Goal: Task Accomplishment & Management: Use online tool/utility

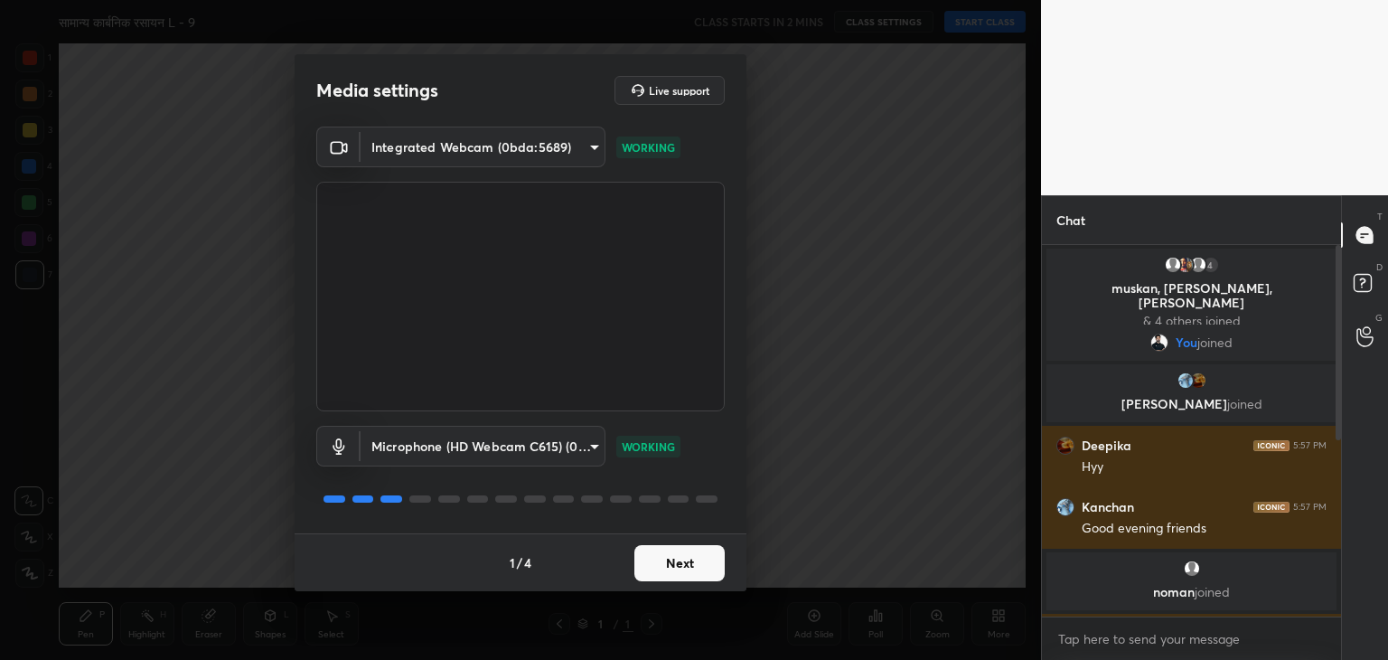
scroll to position [5, 5]
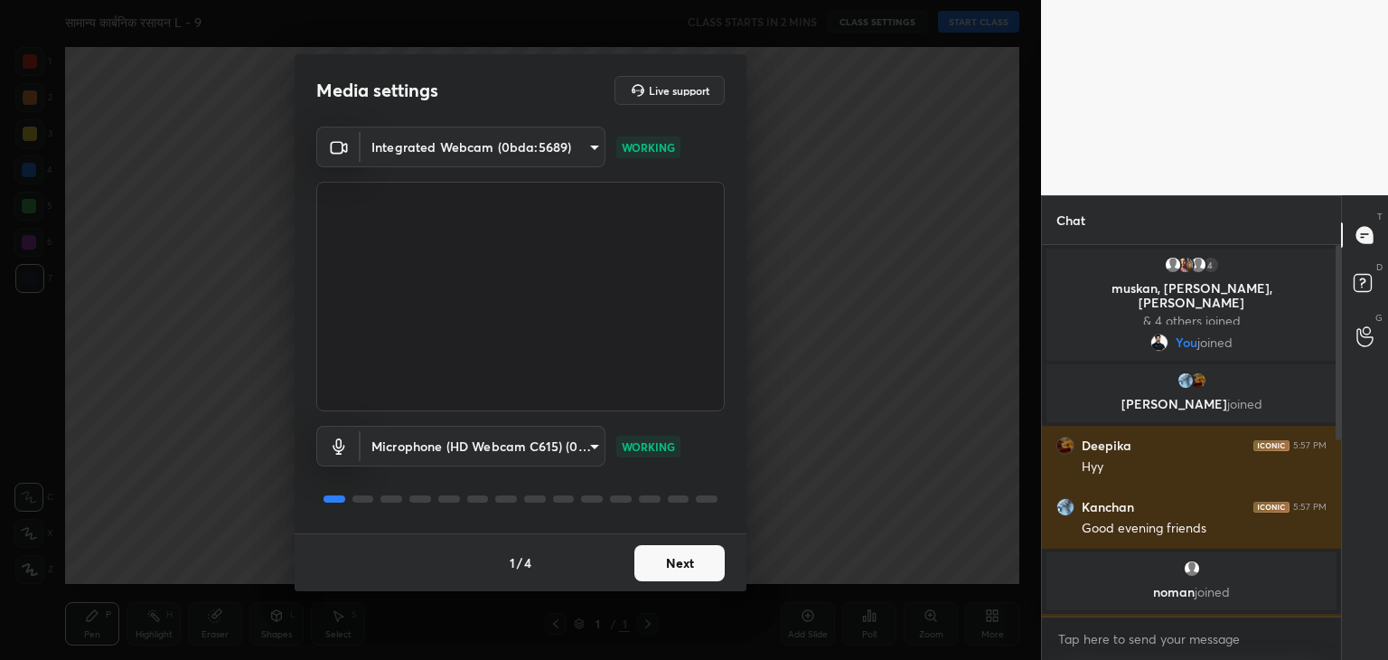
click at [553, 446] on body "1 2 3 4 5 6 7 C X Z C X Z E E Erase all H H सामान्य कार्बनिक रसायन L - 9 CLASS …" at bounding box center [694, 330] width 1388 height 660
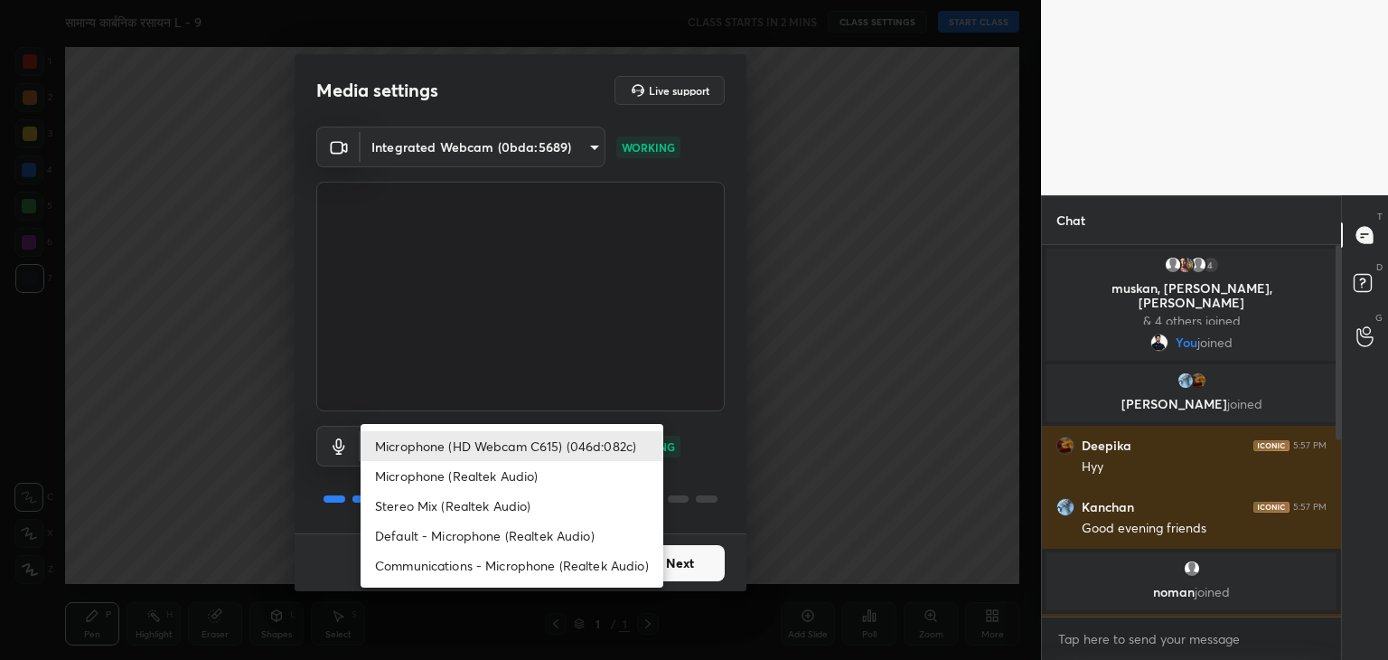
click at [553, 446] on li "Microphone (HD Webcam C615) (046d:082c)" at bounding box center [512, 446] width 303 height 30
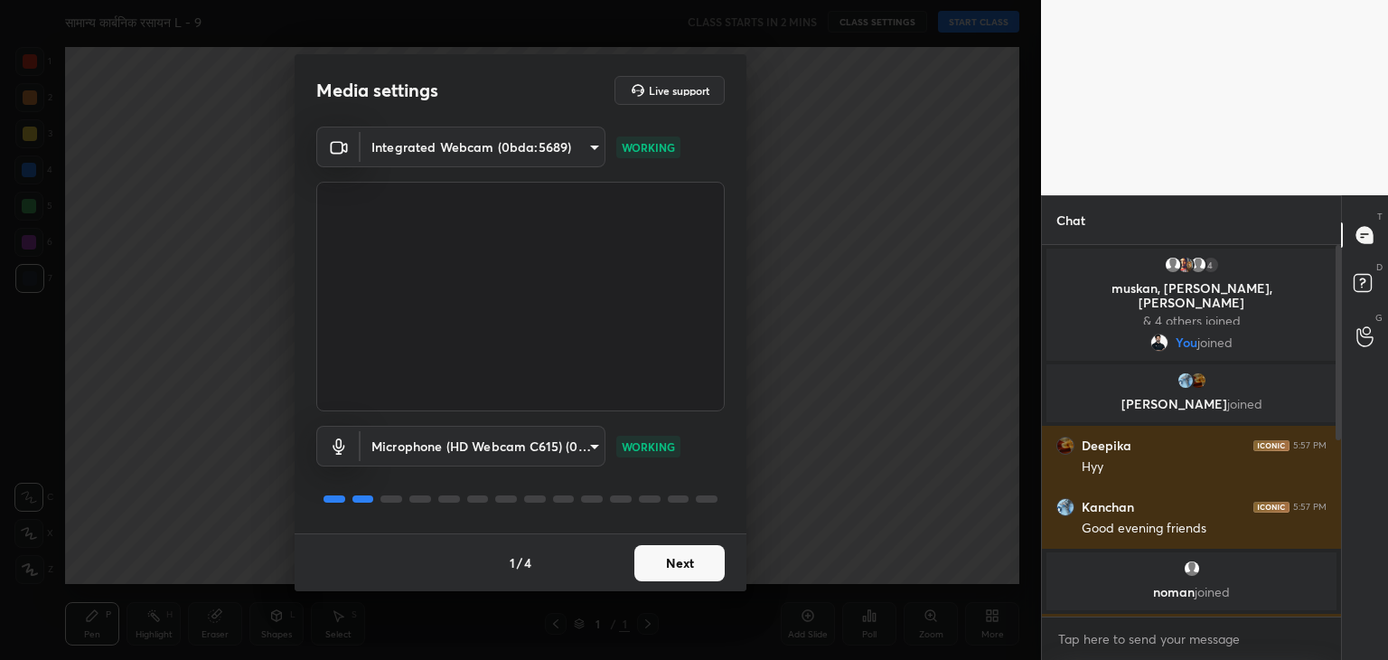
click at [503, 154] on body "1 2 3 4 5 6 7 C X Z C X Z E E Erase all H H सामान्य कार्बनिक रसायन L - 9 CLASS …" at bounding box center [694, 330] width 1388 height 660
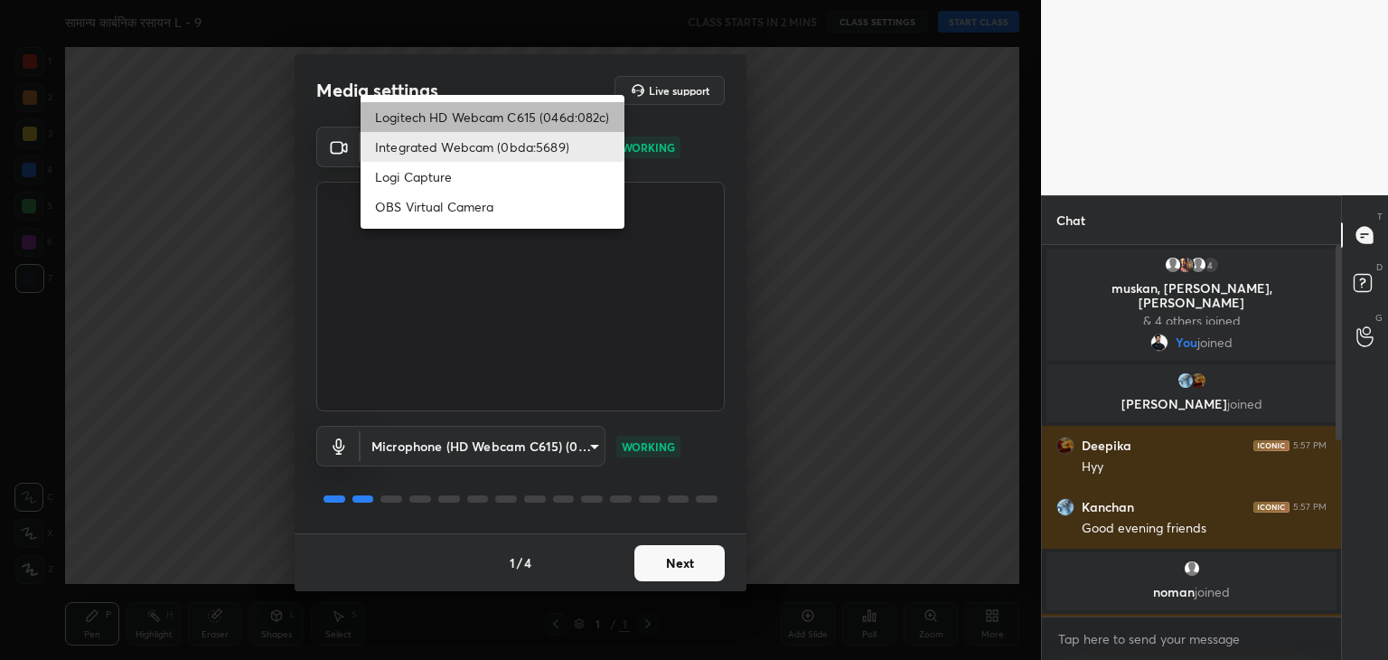
click at [513, 120] on li "Logitech HD Webcam C615 (046d:082c)" at bounding box center [493, 117] width 264 height 30
type input "9f5ca279efd8d5960415c70bd669d9f854ff921cbb0248aadd1f32cf3dbc253d"
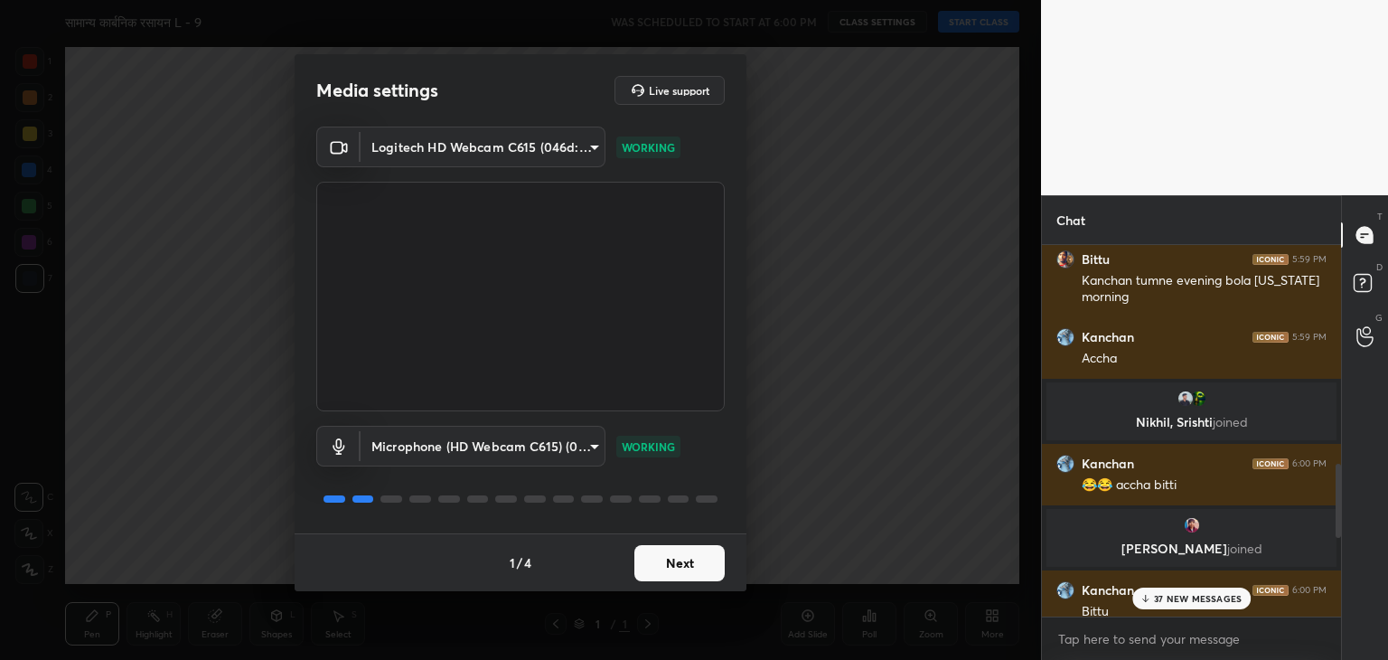
scroll to position [1265, 0]
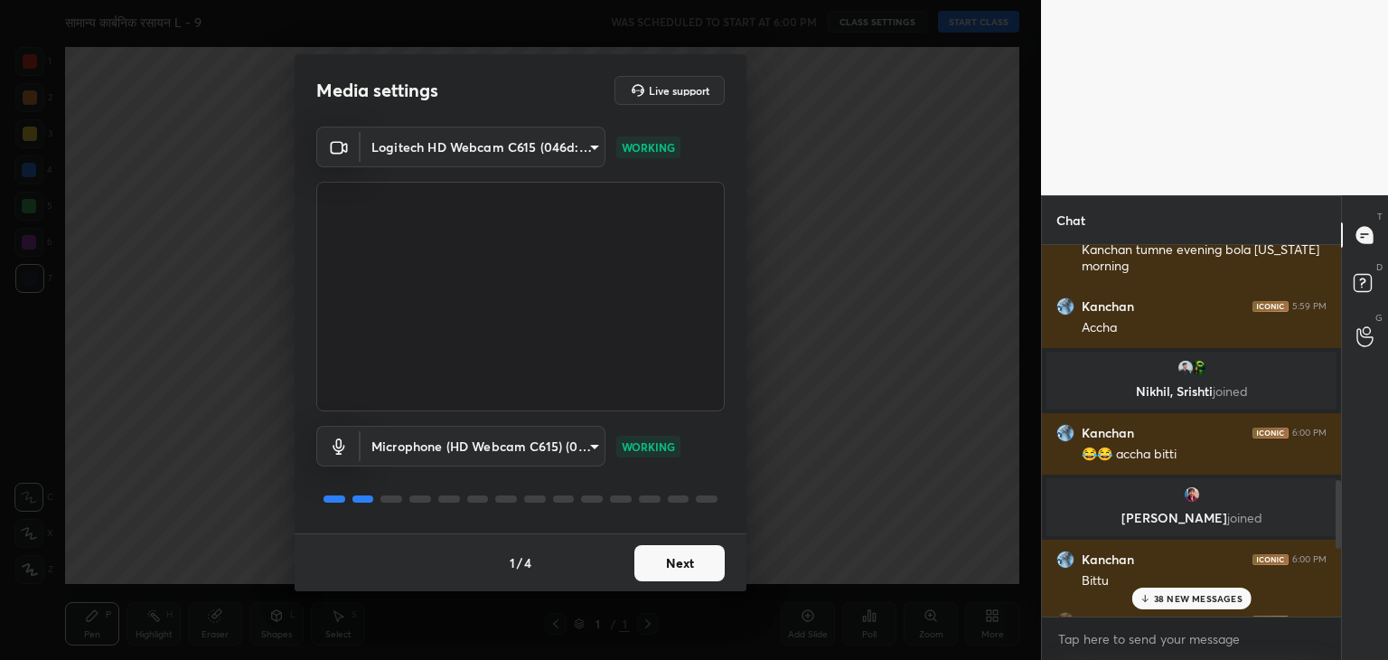
click at [682, 562] on button "Next" at bounding box center [679, 563] width 90 height 36
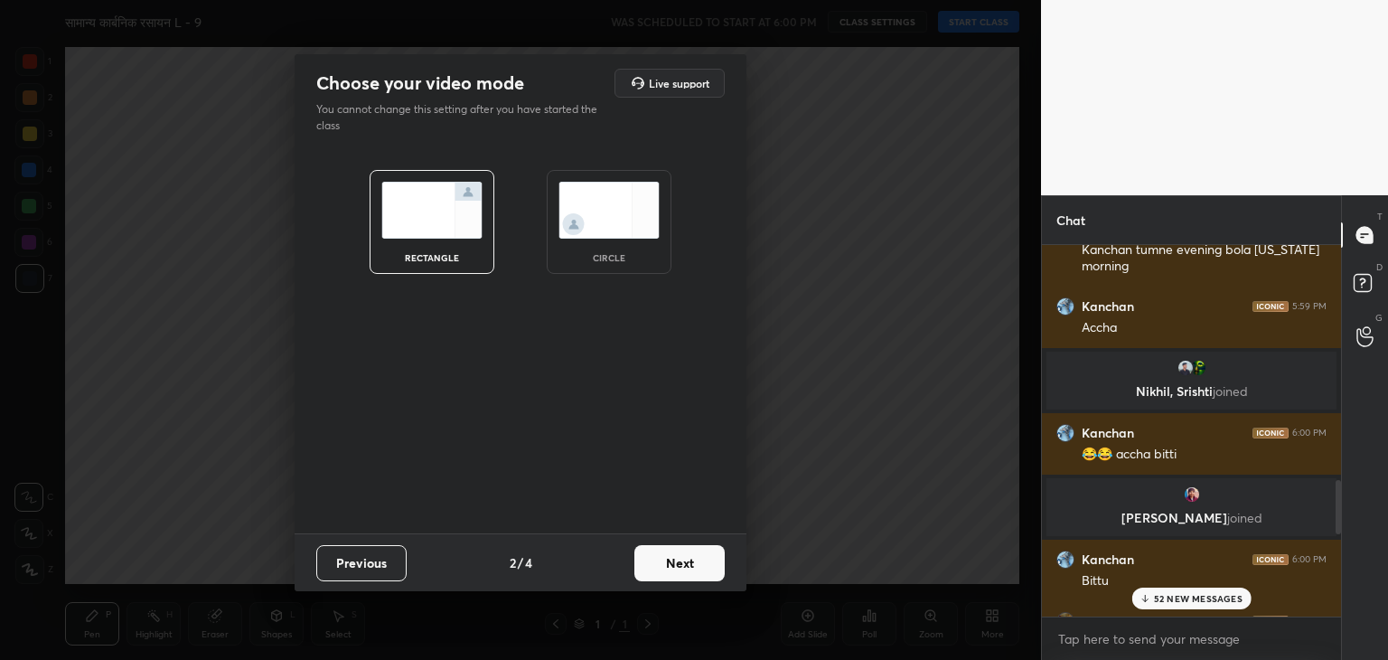
click at [691, 565] on button "Next" at bounding box center [679, 563] width 90 height 36
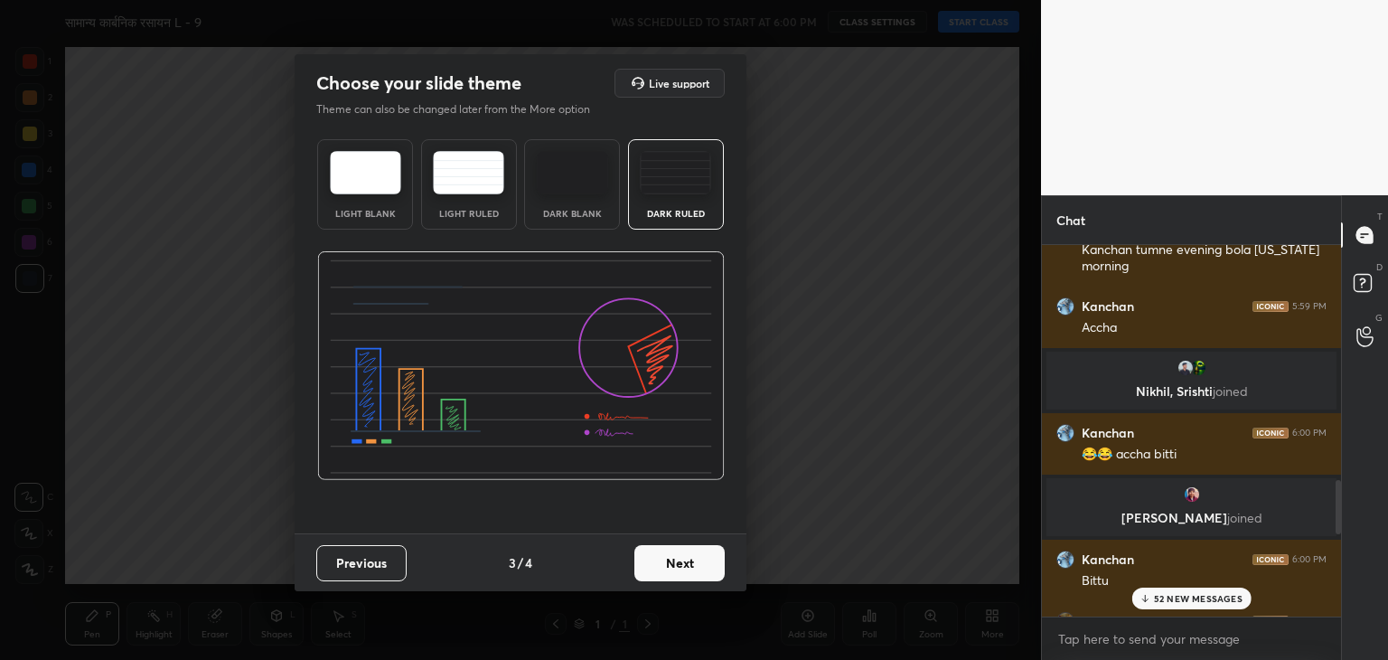
click at [691, 567] on button "Next" at bounding box center [679, 563] width 90 height 36
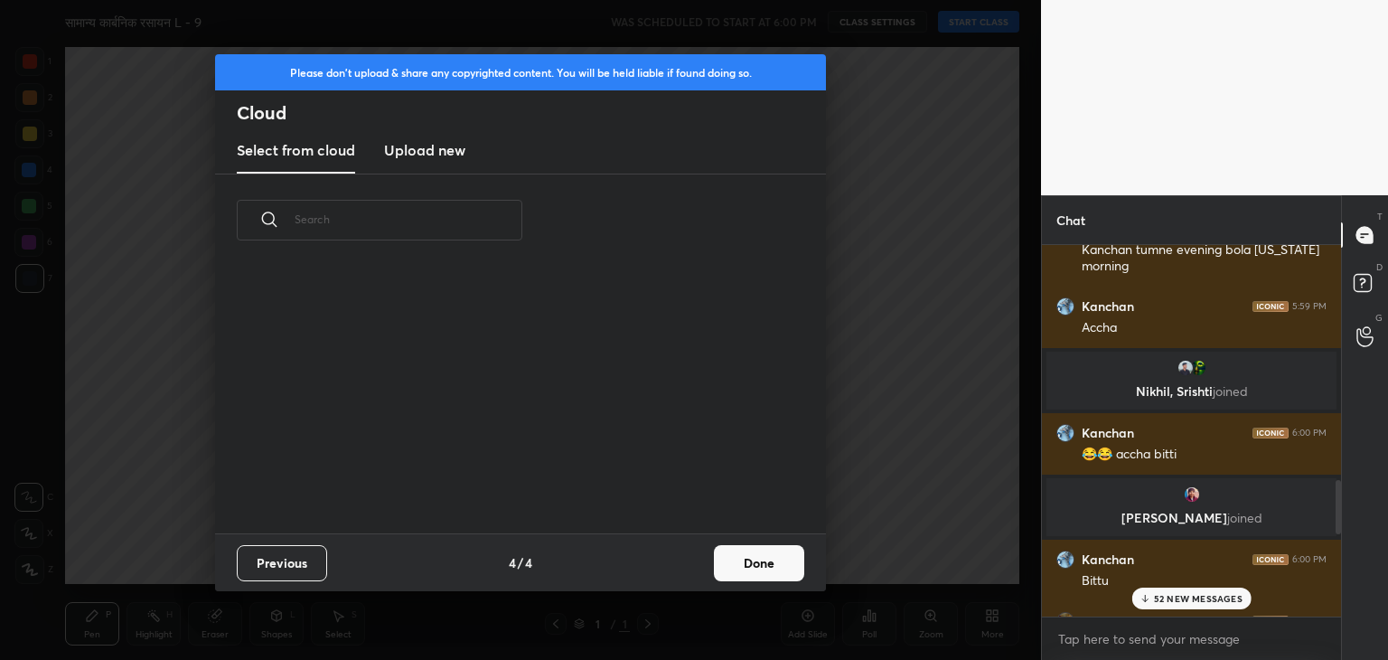
scroll to position [268, 580]
click at [778, 569] on button "Done" at bounding box center [759, 563] width 90 height 36
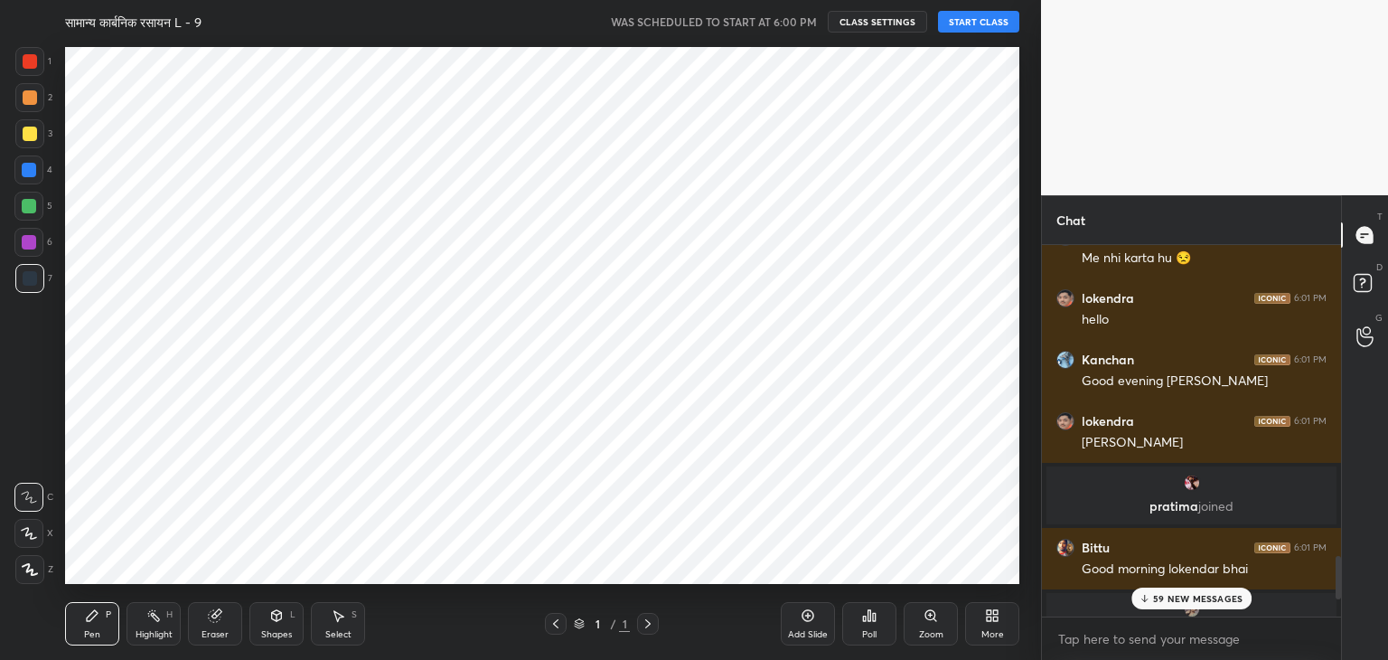
scroll to position [2880, 0]
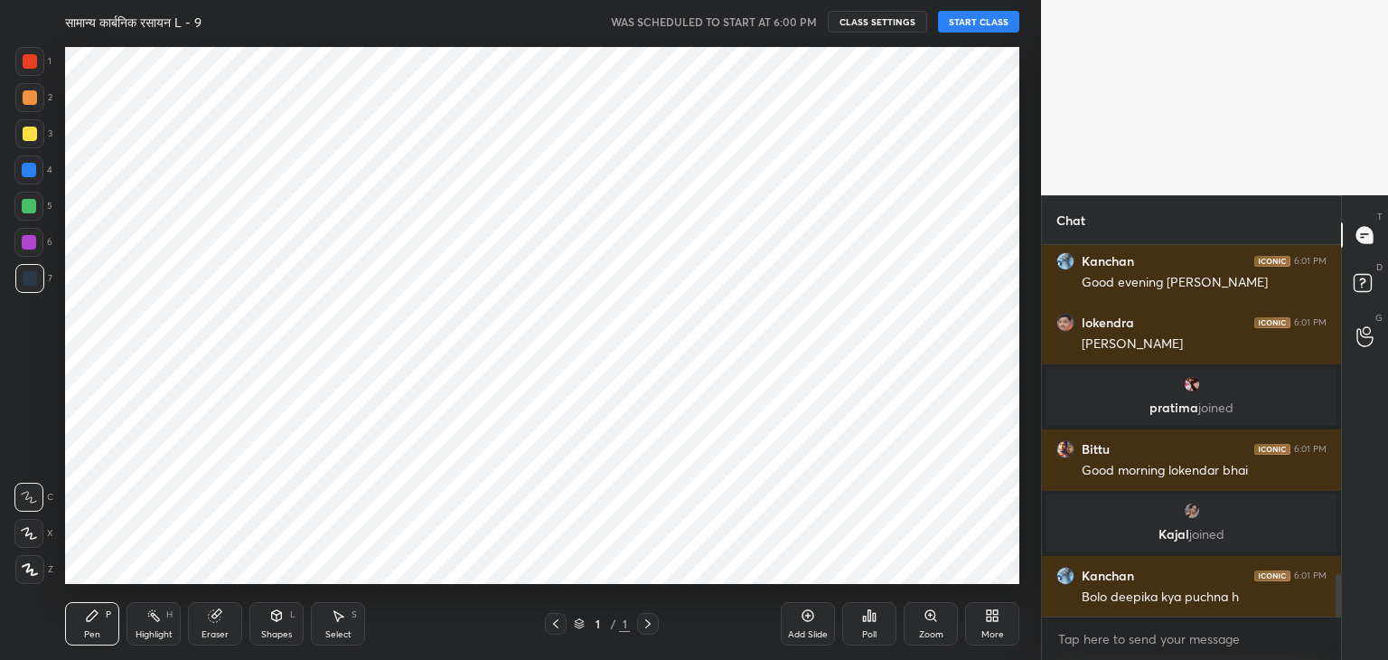
click at [990, 23] on button "START CLASS" at bounding box center [978, 22] width 81 height 22
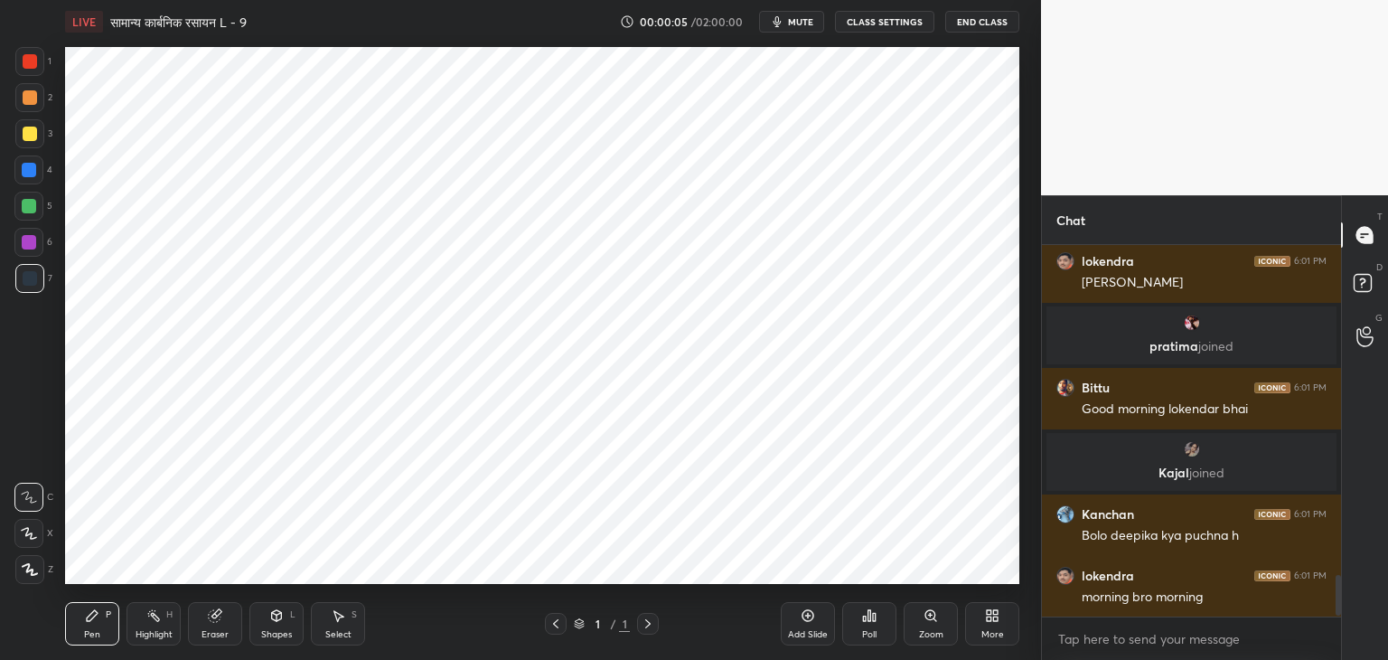
scroll to position [3006, 0]
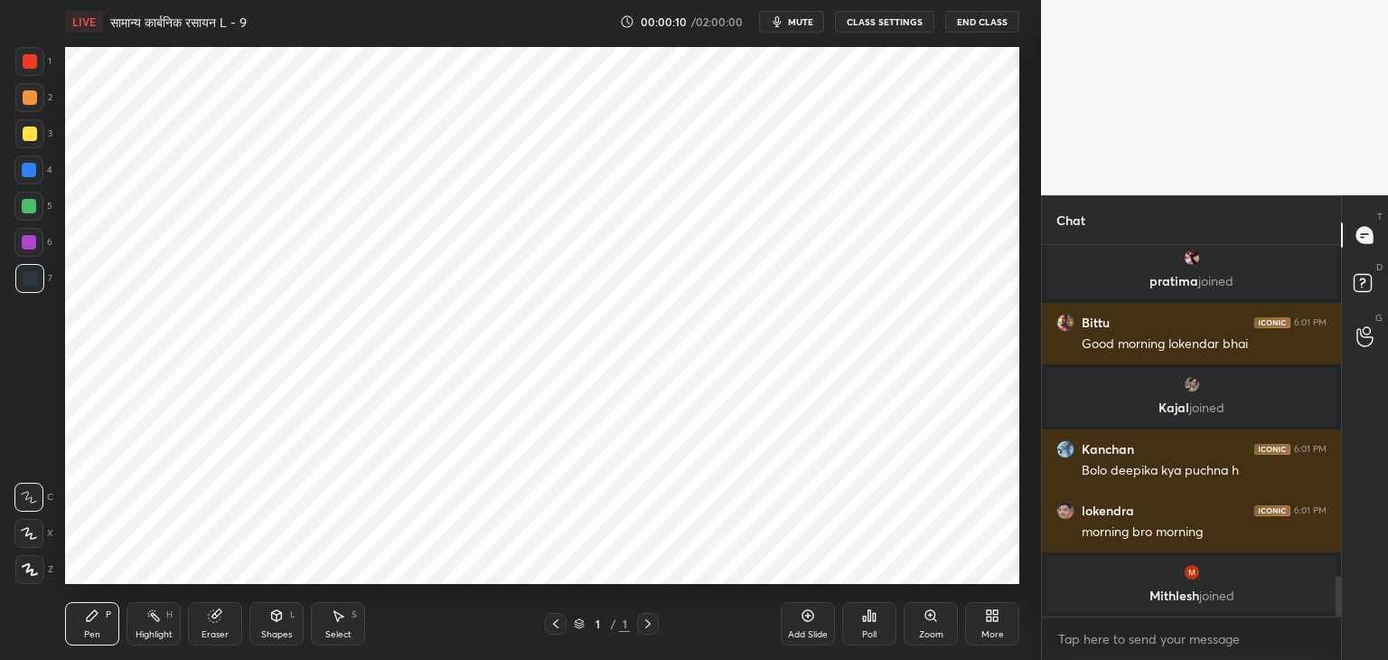
click at [991, 620] on icon at bounding box center [989, 618] width 5 height 5
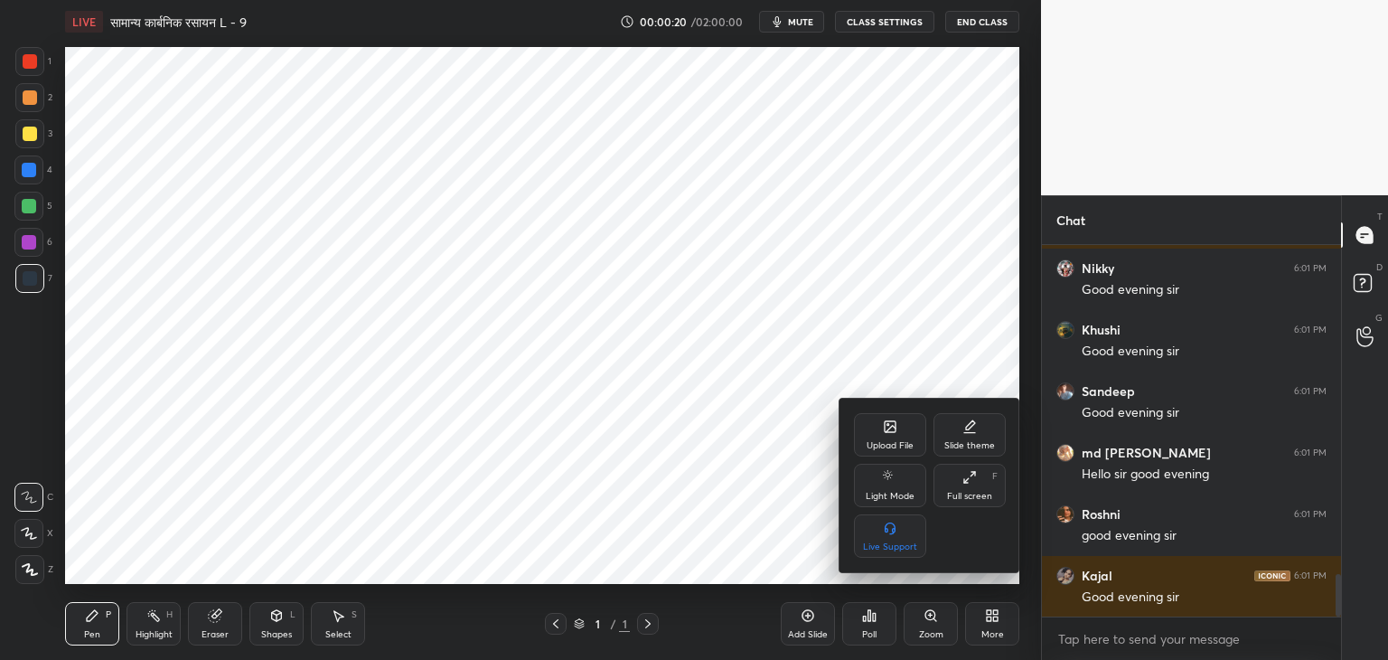
scroll to position [2903, 0]
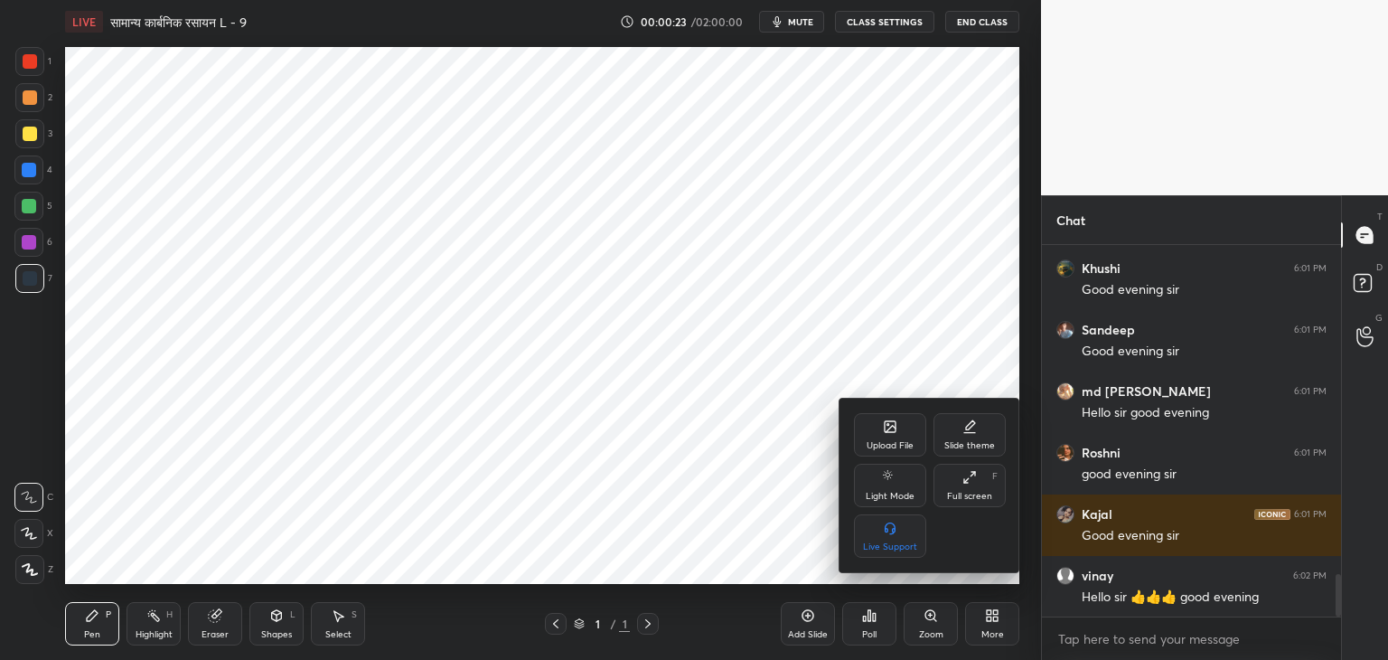
click at [885, 427] on icon at bounding box center [890, 426] width 11 height 11
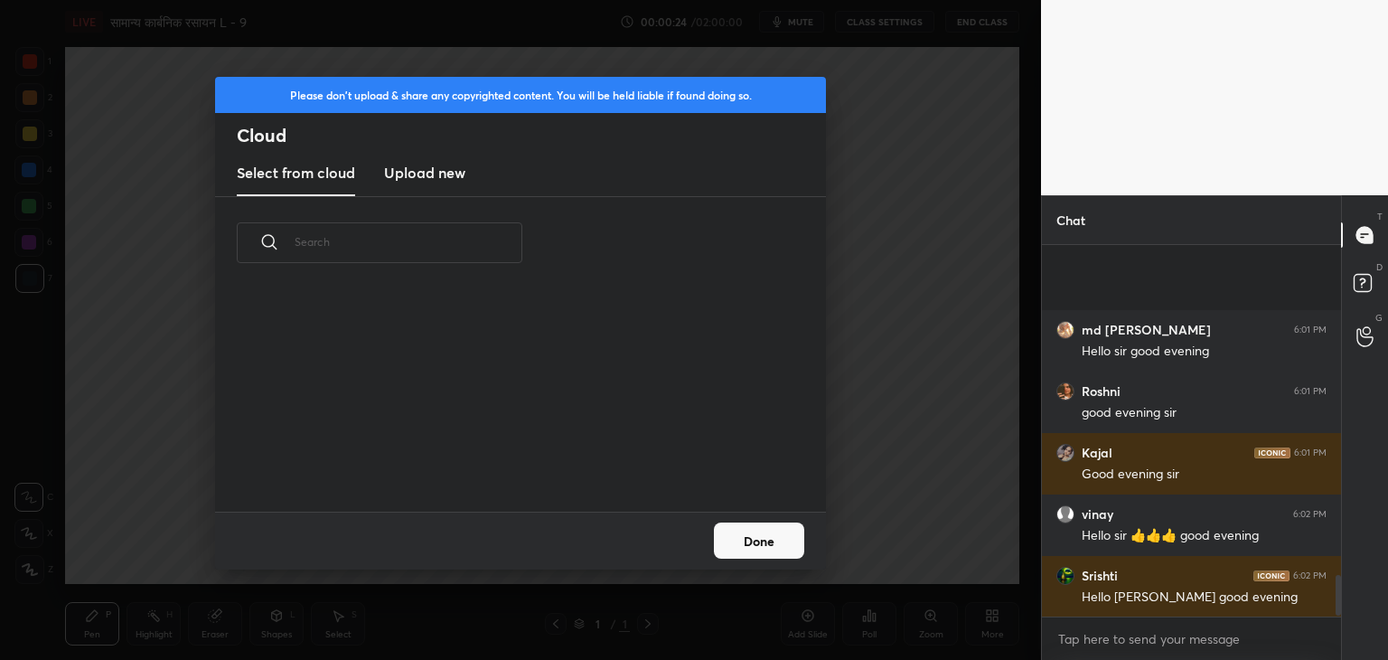
scroll to position [3091, 0]
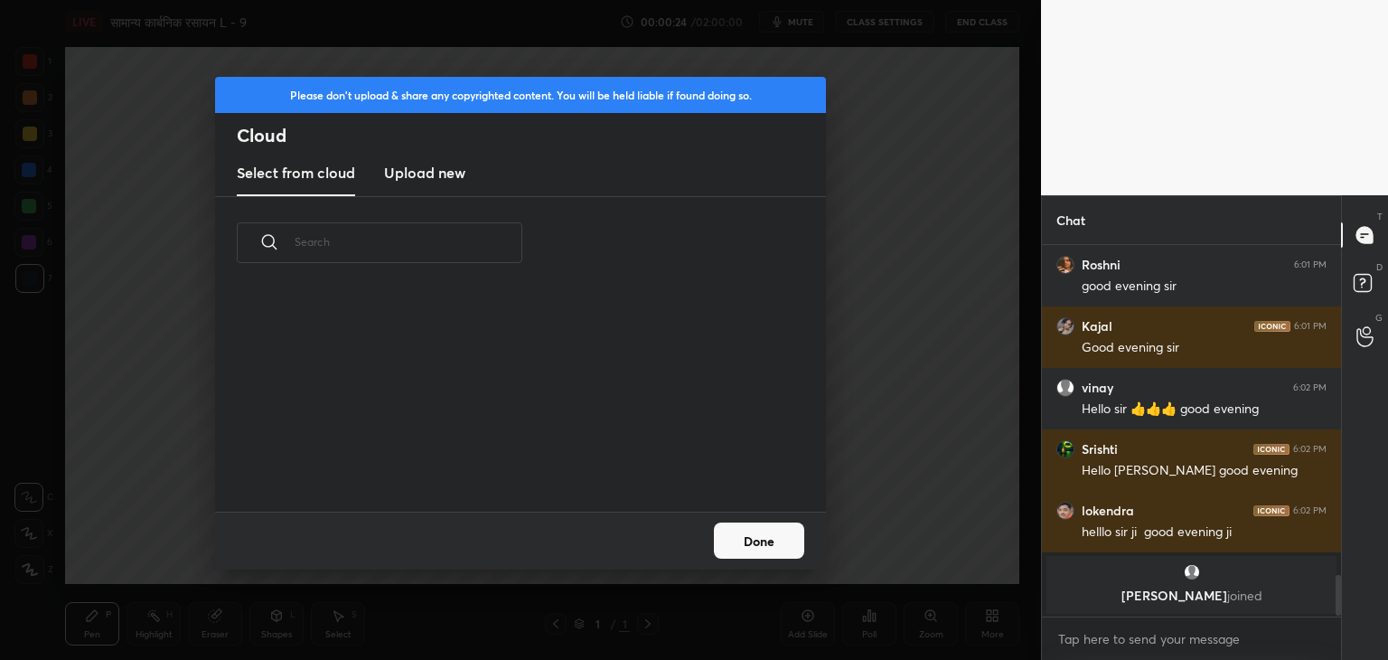
click at [409, 179] on h3 "Upload new" at bounding box center [424, 173] width 81 height 22
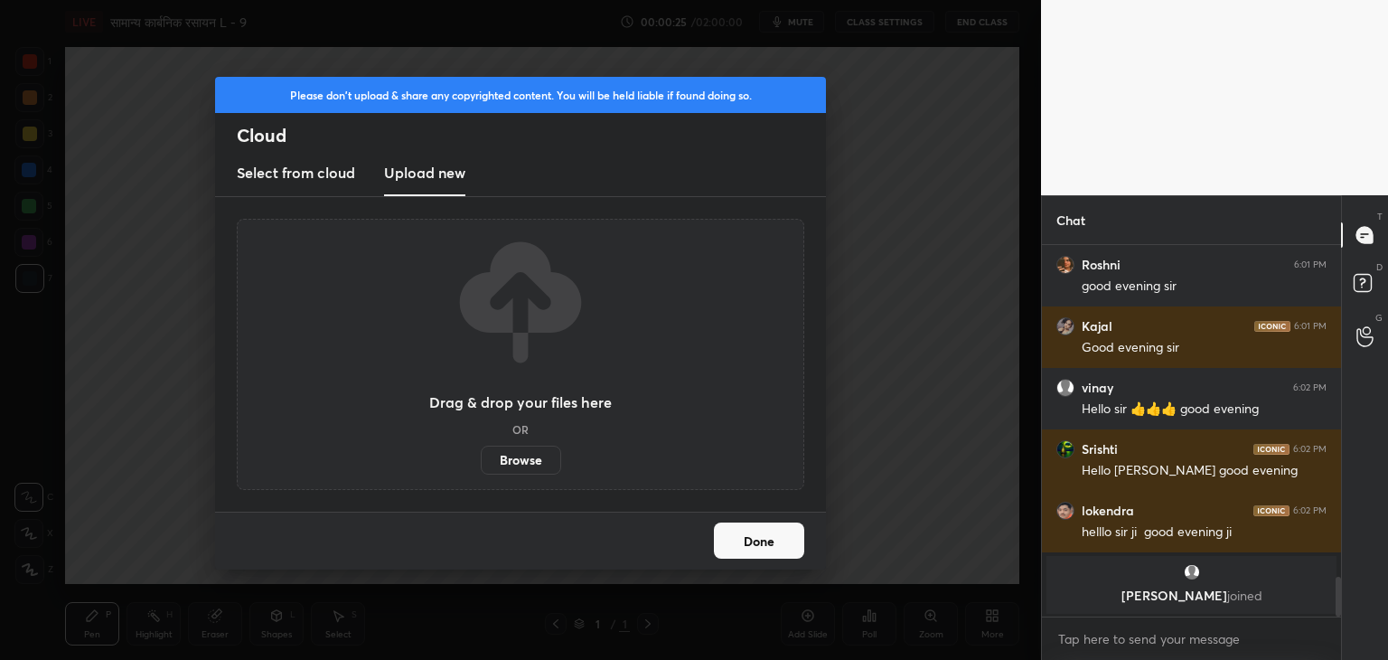
click at [513, 461] on label "Browse" at bounding box center [521, 460] width 80 height 29
click at [481, 461] on input "Browse" at bounding box center [481, 460] width 0 height 29
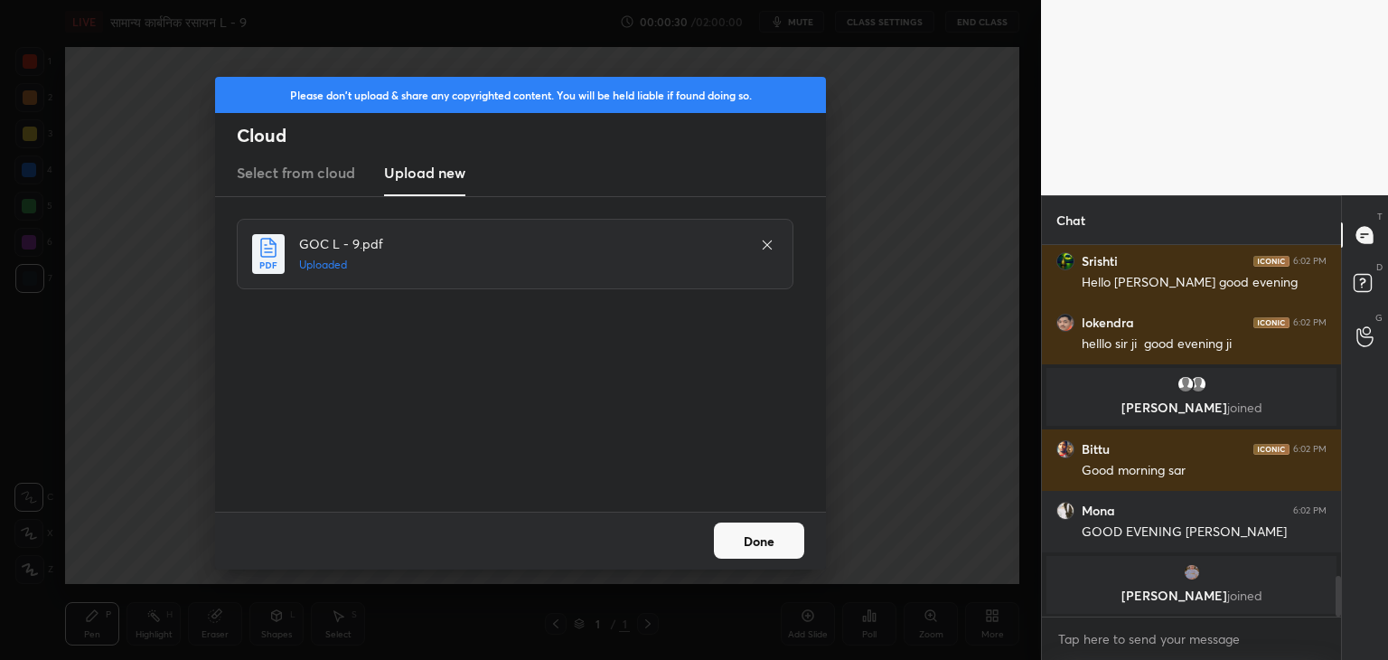
scroll to position [3082, 0]
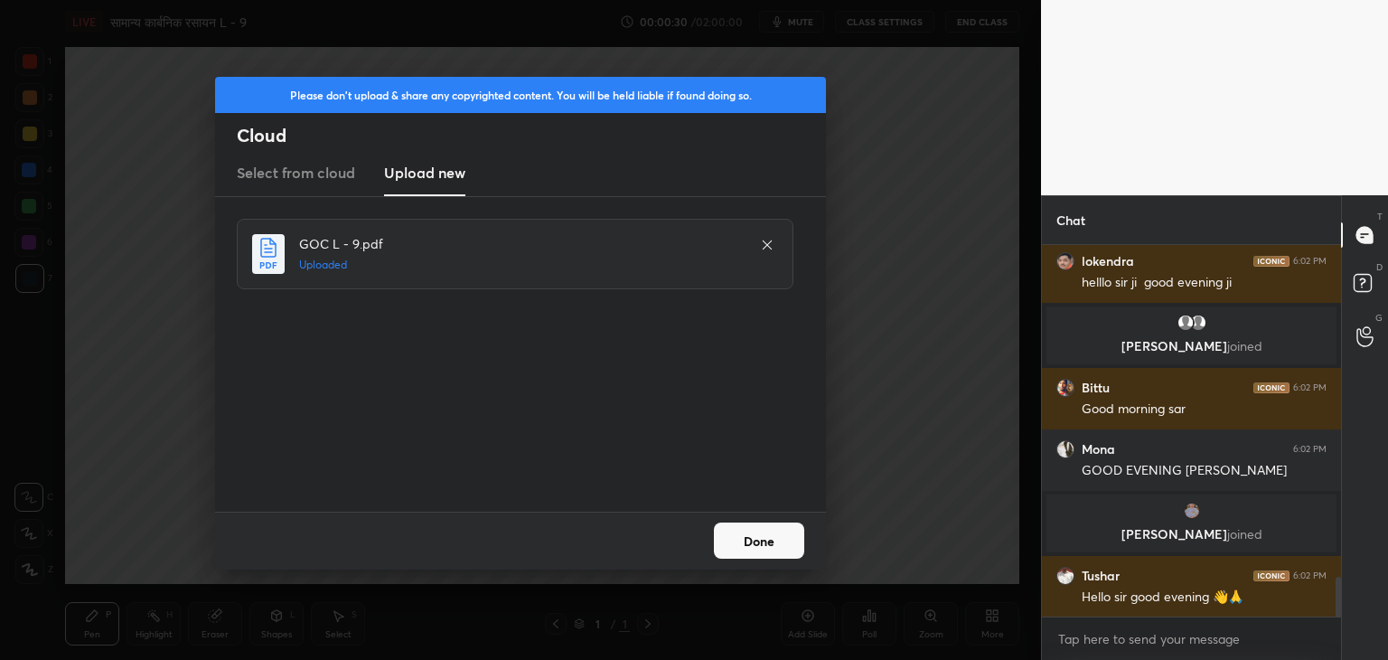
click at [781, 540] on button "Done" at bounding box center [759, 540] width 90 height 36
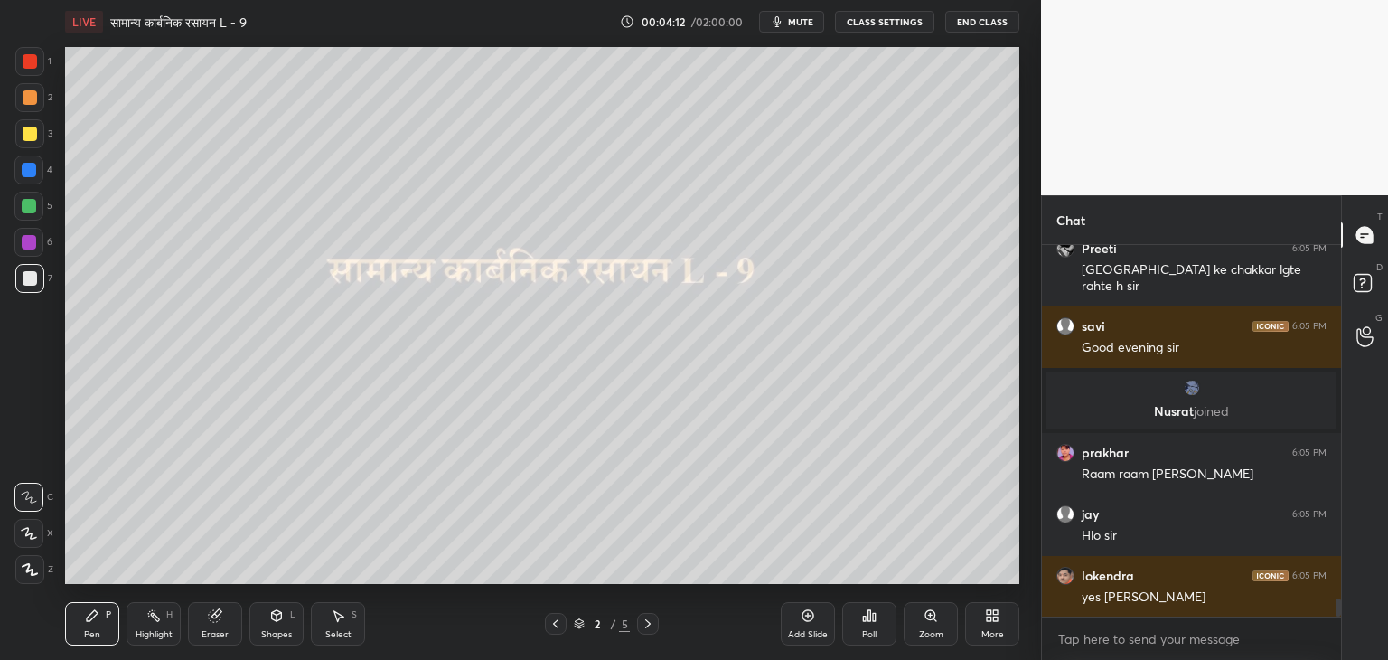
scroll to position [7283, 0]
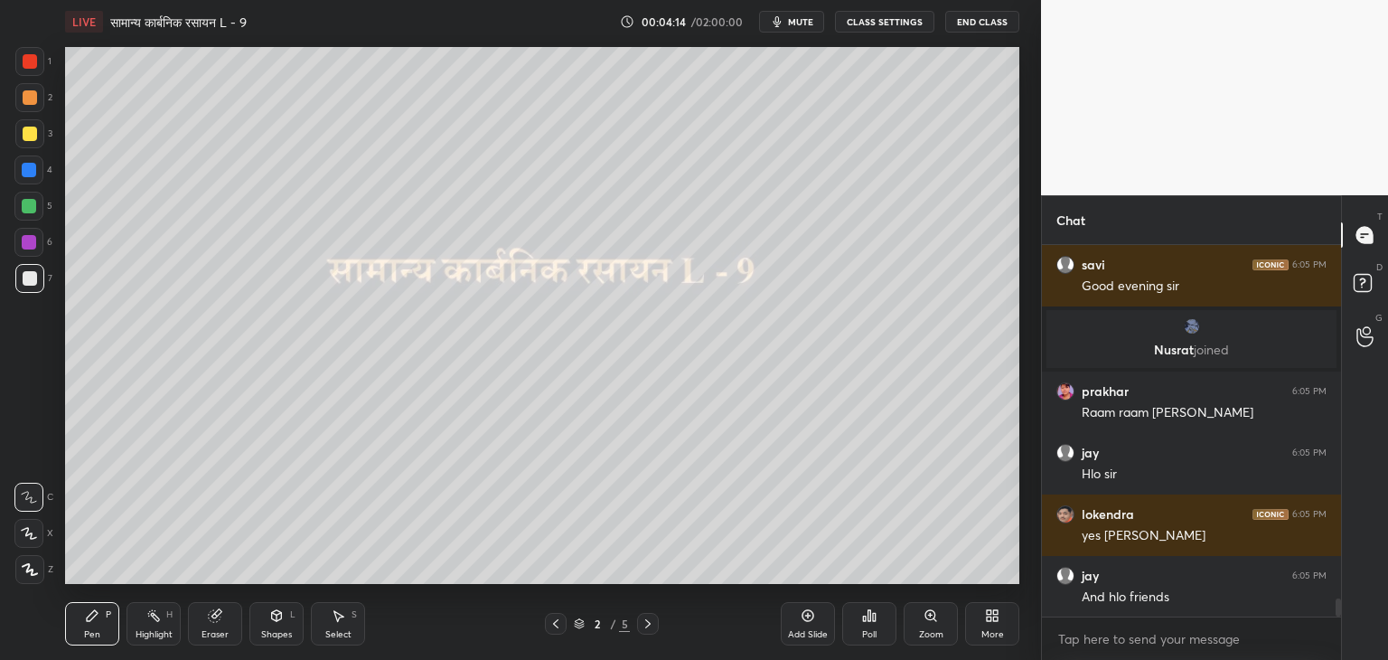
click at [647, 613] on div at bounding box center [648, 624] width 22 height 22
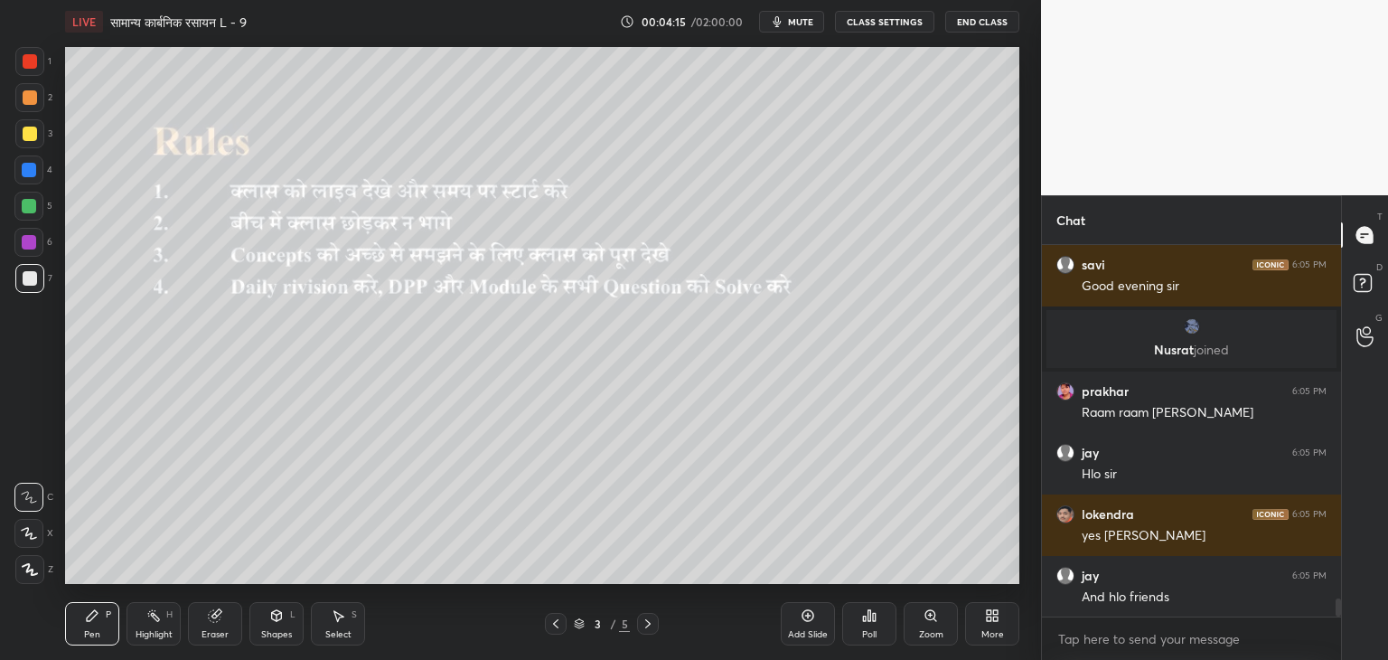
scroll to position [7344, 0]
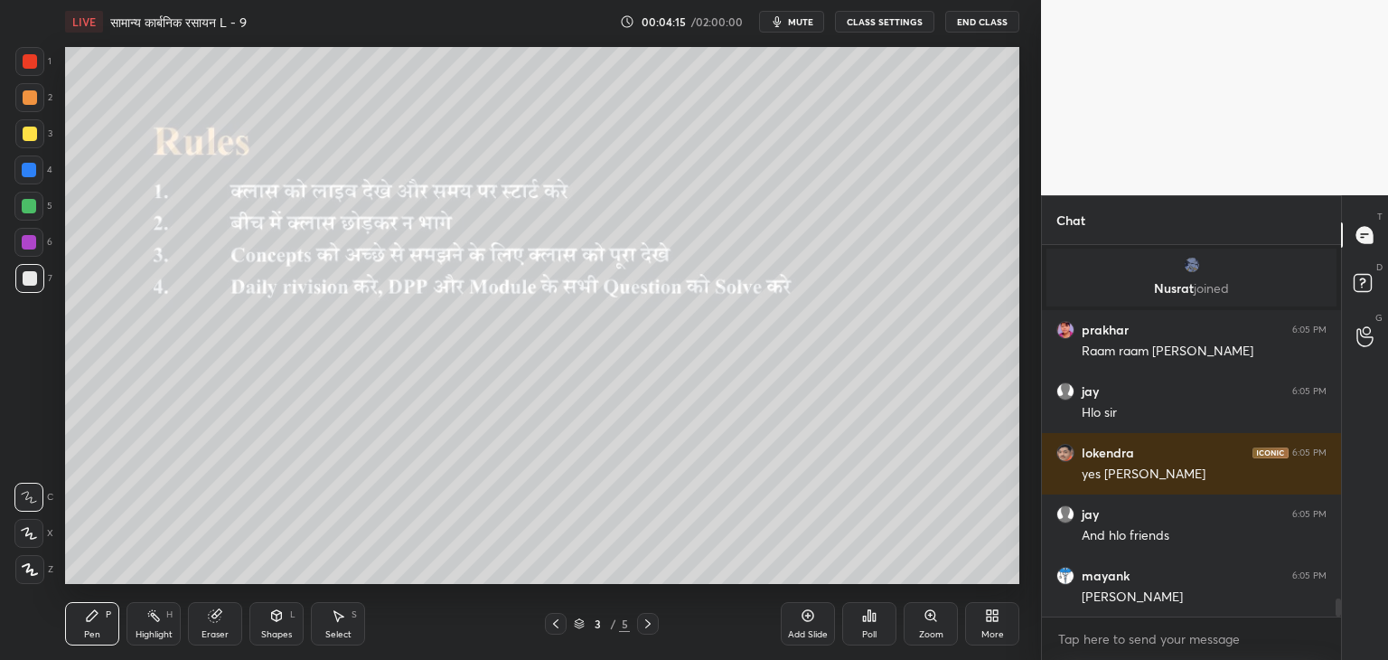
click at [648, 615] on div at bounding box center [648, 624] width 22 height 22
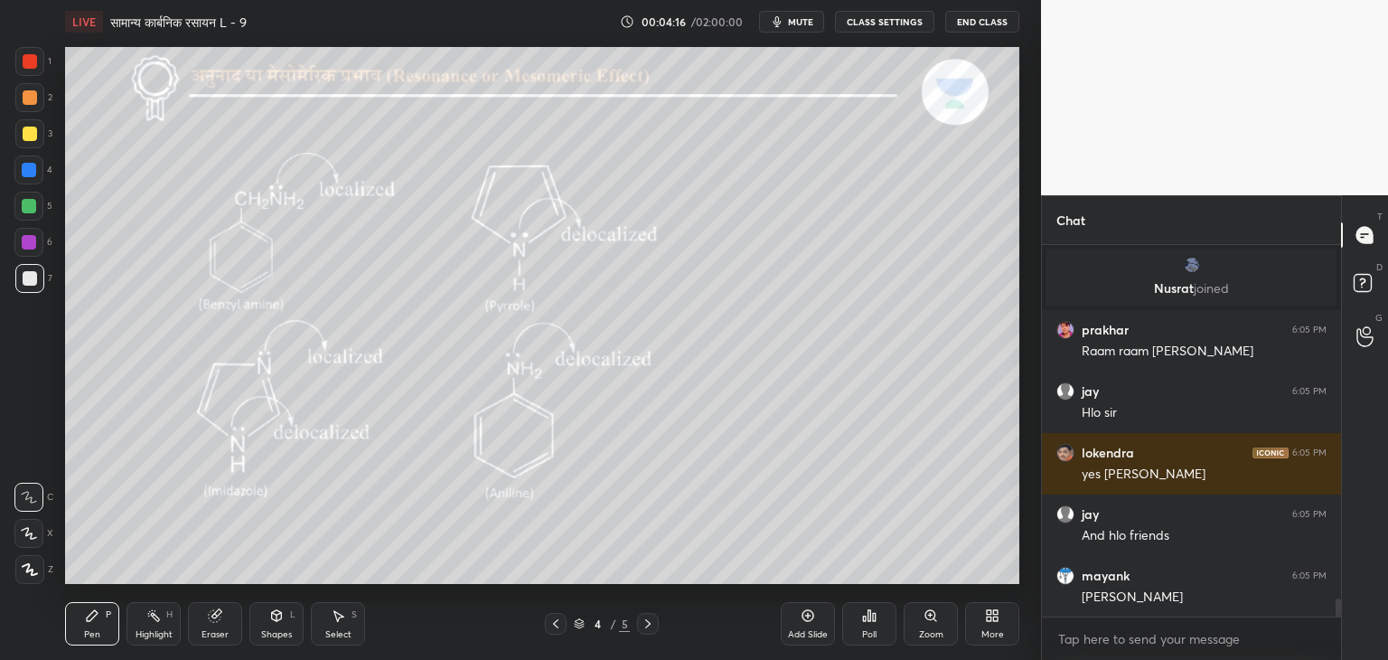
click at [543, 618] on div "4 / 5" at bounding box center [602, 624] width 358 height 22
click at [563, 620] on div at bounding box center [556, 624] width 22 height 22
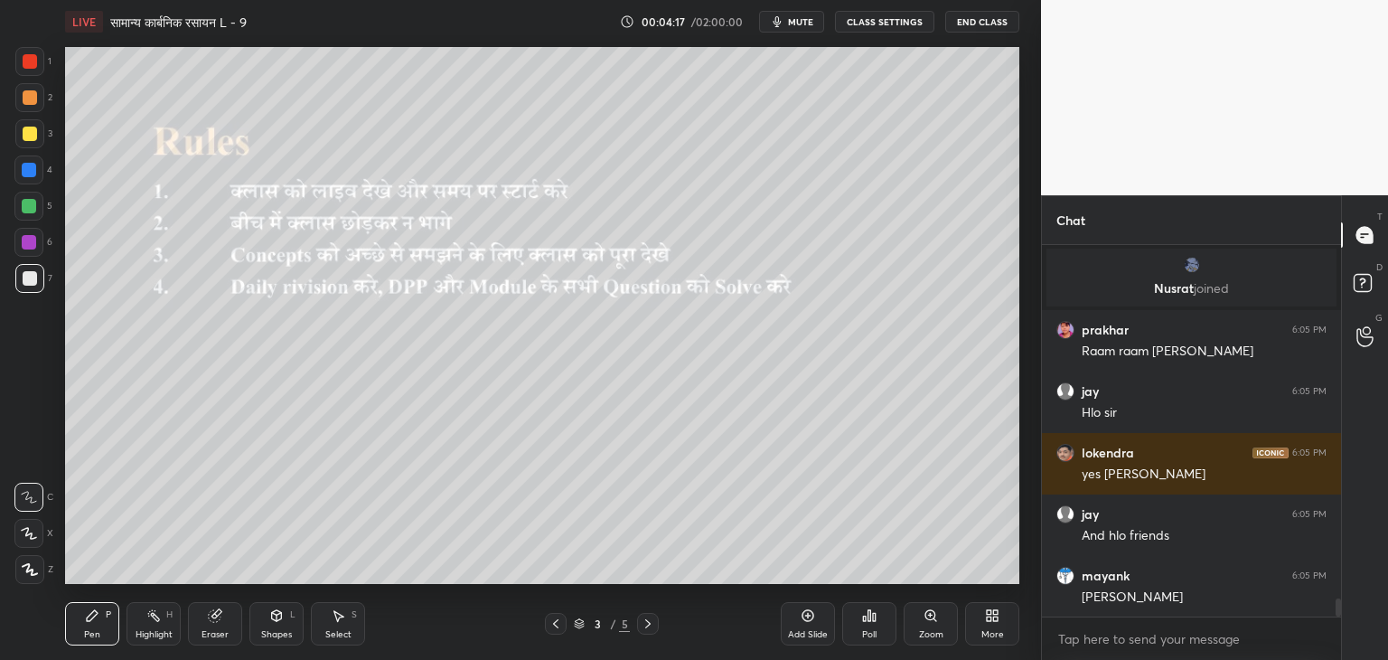
click at [801, 627] on div "Add Slide" at bounding box center [808, 623] width 54 height 43
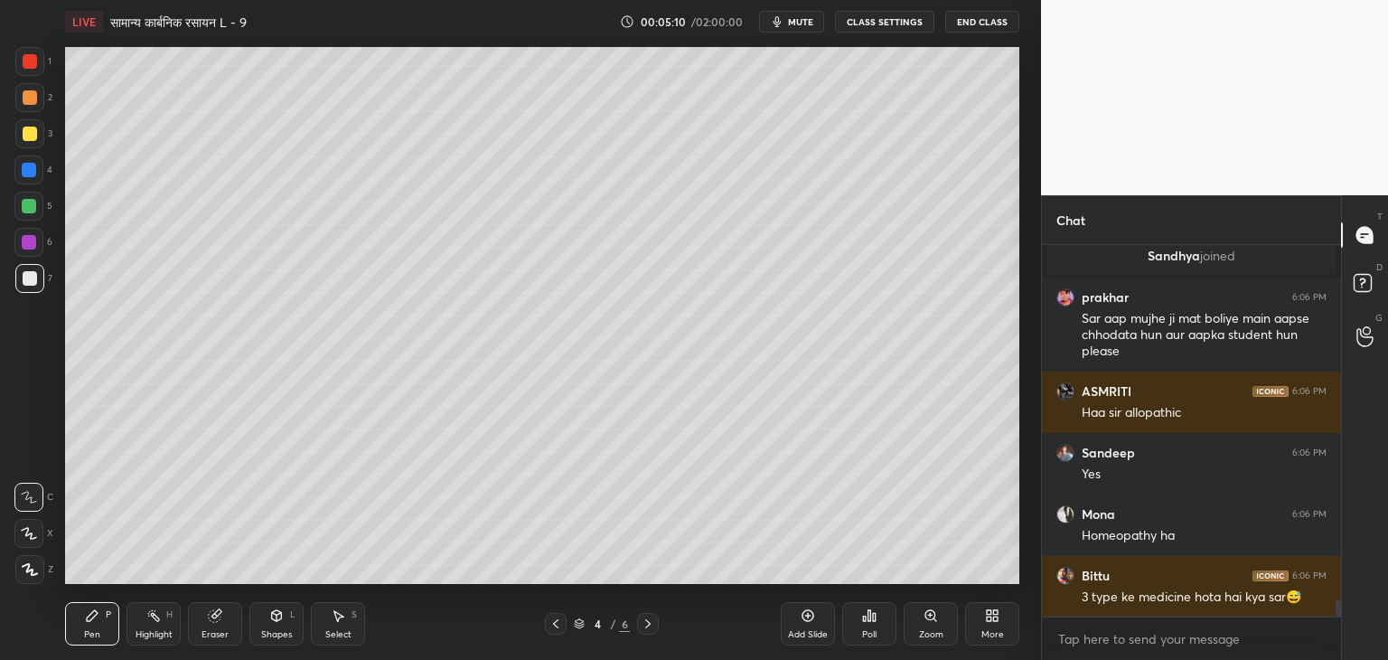
scroll to position [8064, 0]
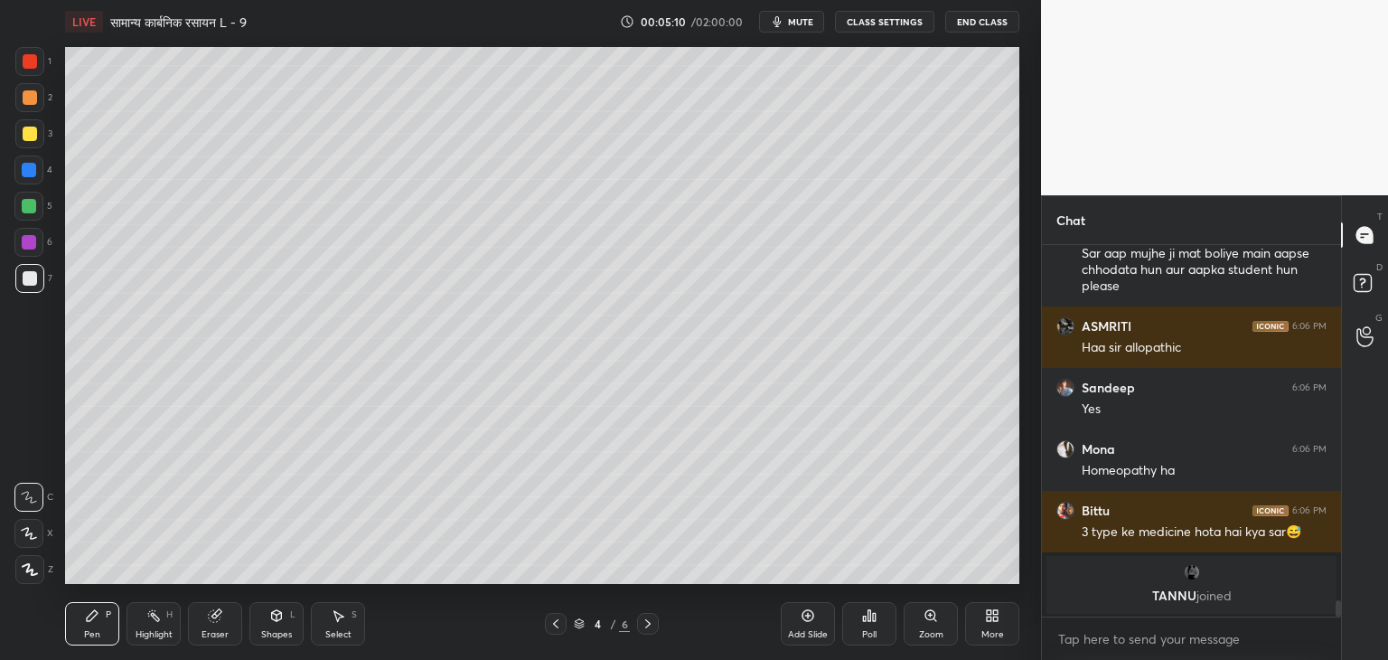
click at [33, 135] on div at bounding box center [30, 134] width 14 height 14
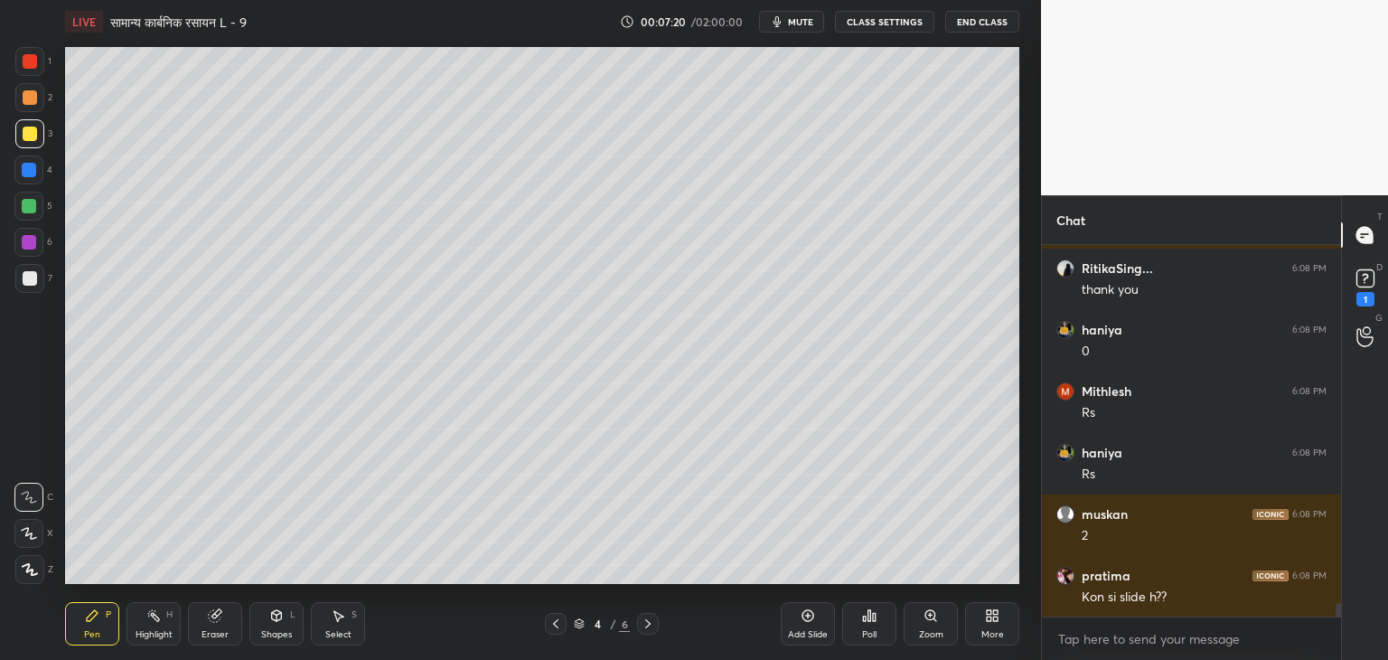
scroll to position [9796, 0]
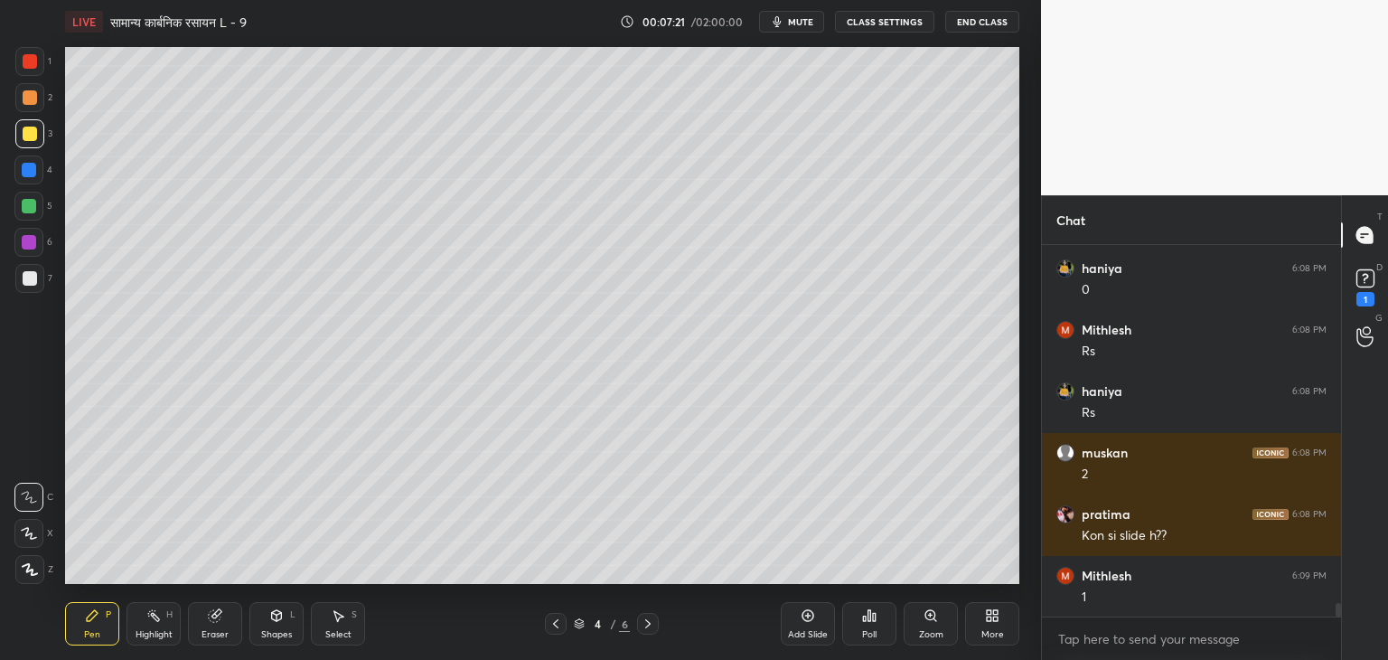
click at [225, 637] on div "Eraser" at bounding box center [215, 634] width 27 height 9
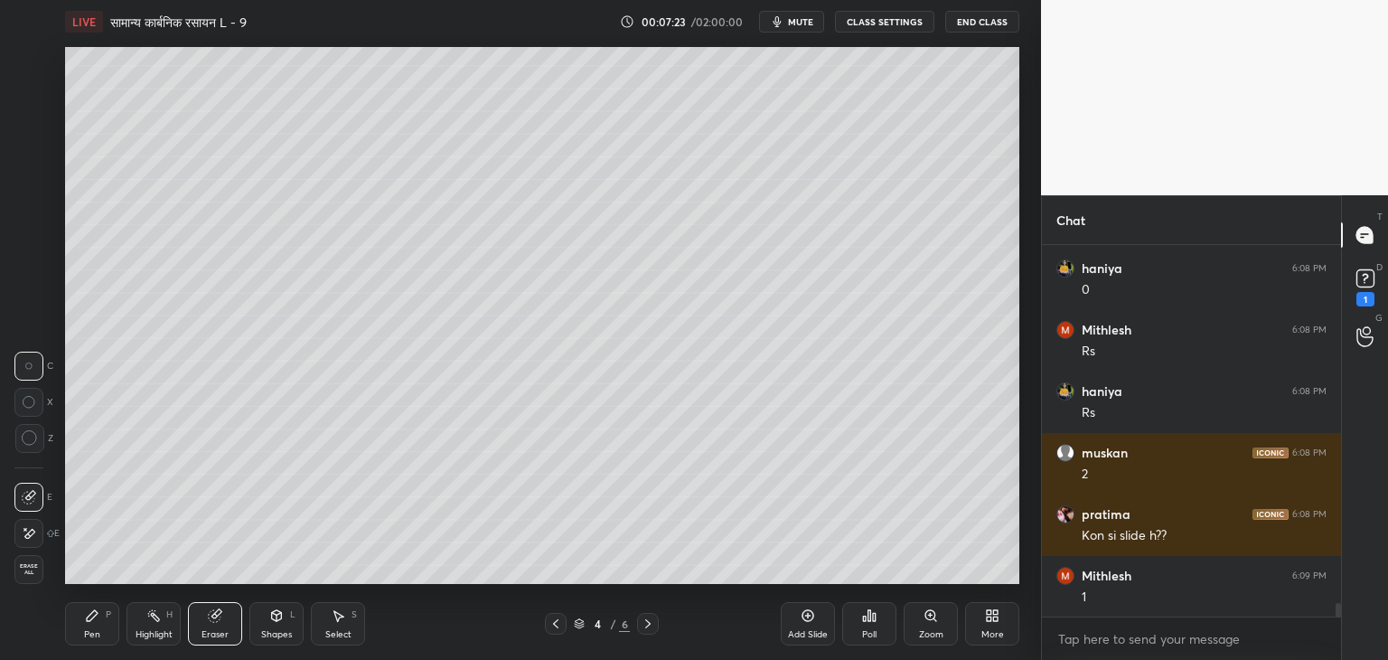
click at [108, 627] on div "Pen P" at bounding box center [92, 623] width 54 height 43
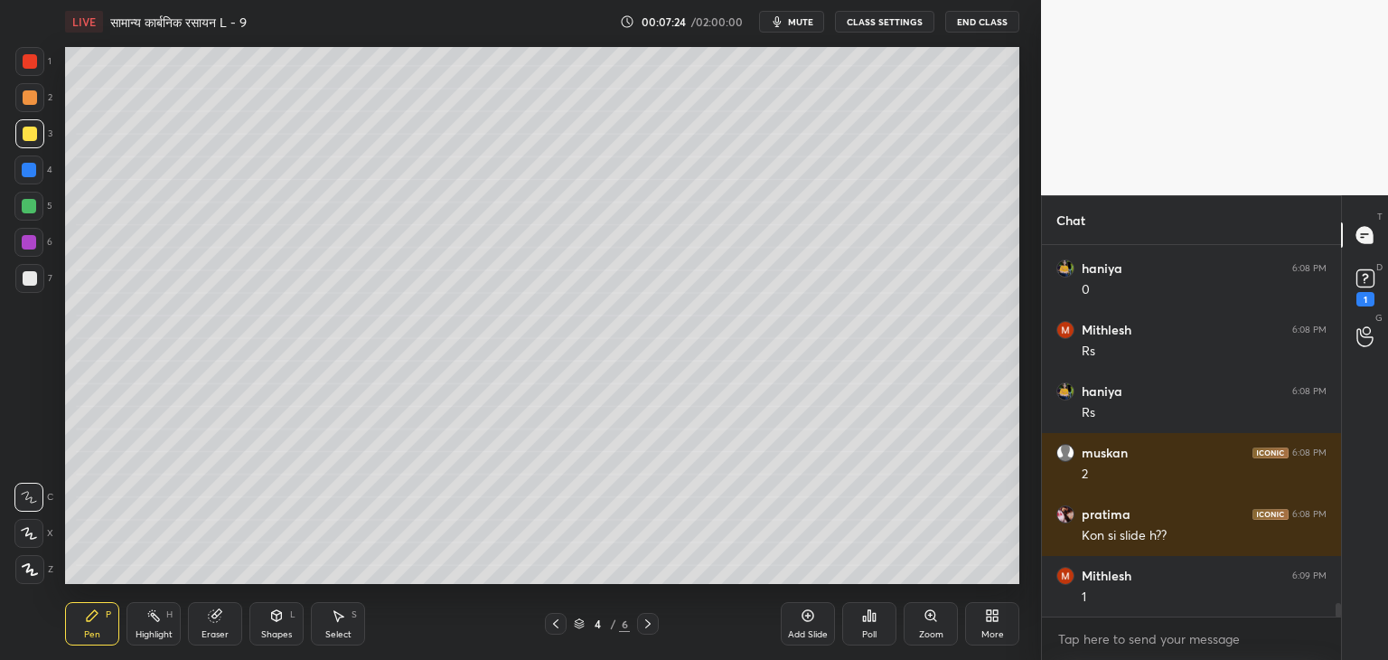
click at [32, 279] on div at bounding box center [30, 278] width 14 height 14
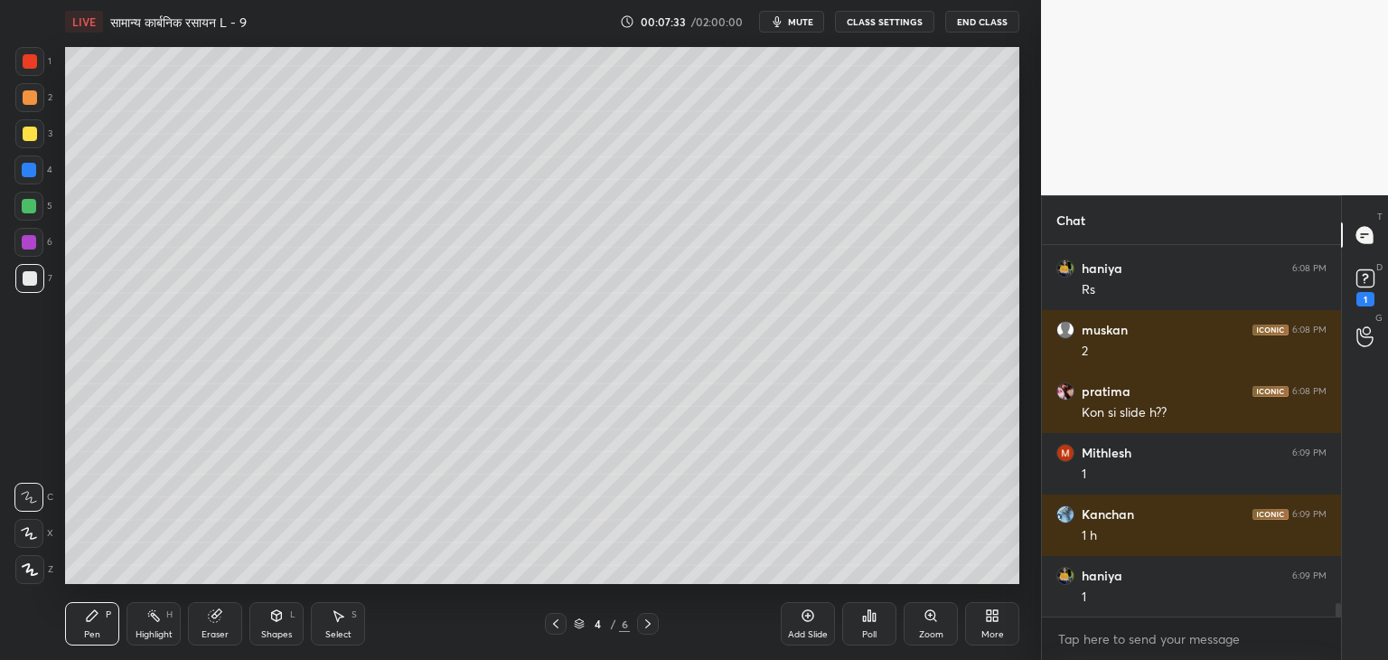
scroll to position [9980, 0]
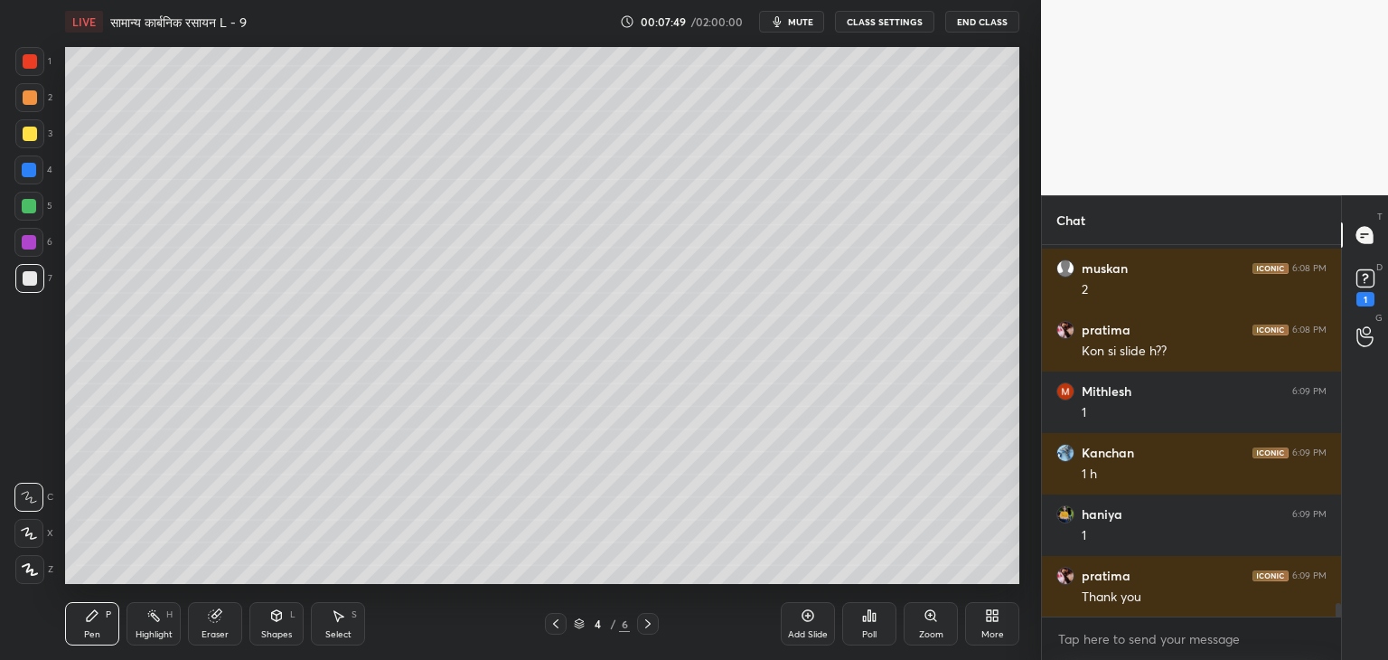
click at [29, 130] on div at bounding box center [30, 134] width 14 height 14
click at [277, 613] on icon at bounding box center [277, 614] width 10 height 3
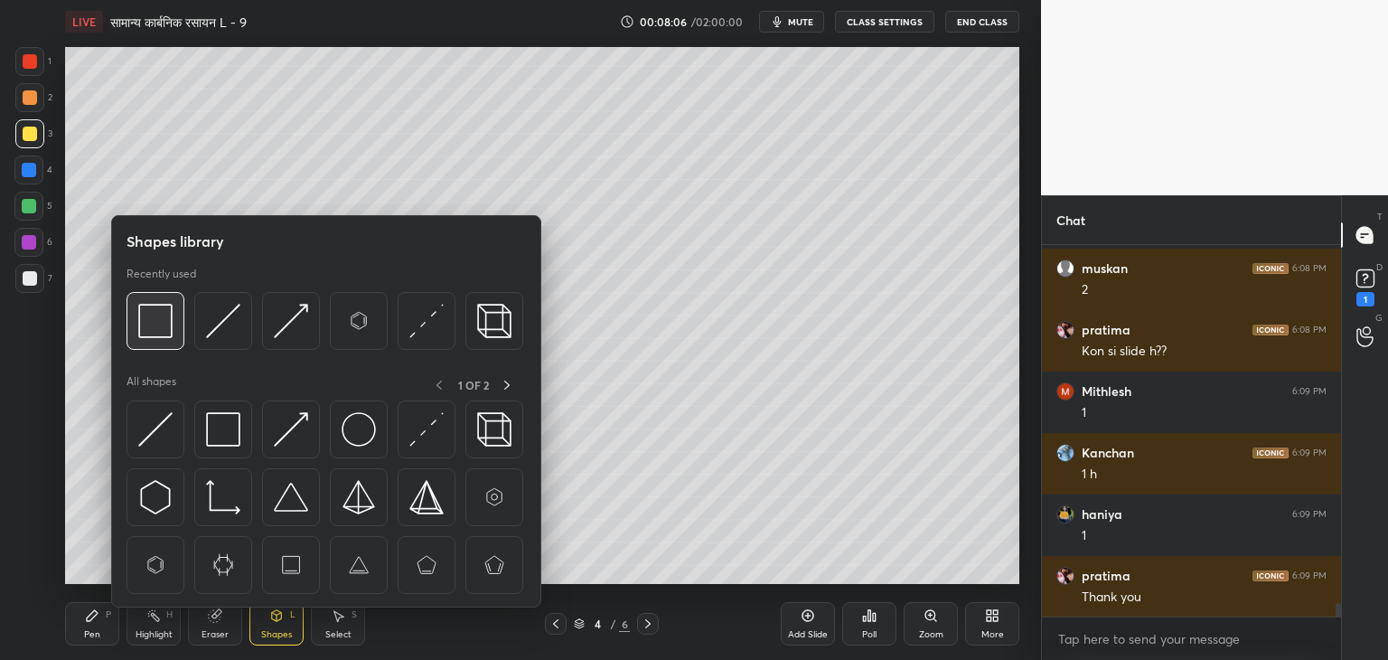
click at [160, 323] on img at bounding box center [155, 321] width 34 height 34
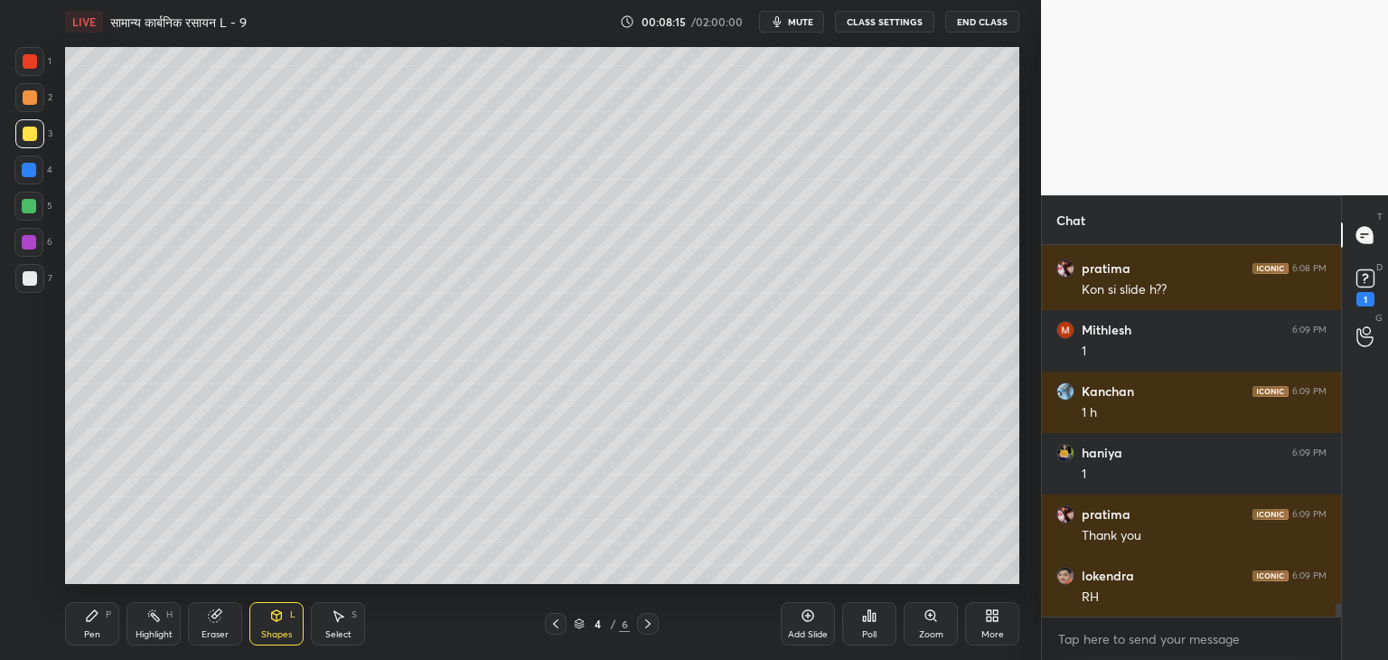
scroll to position [10103, 0]
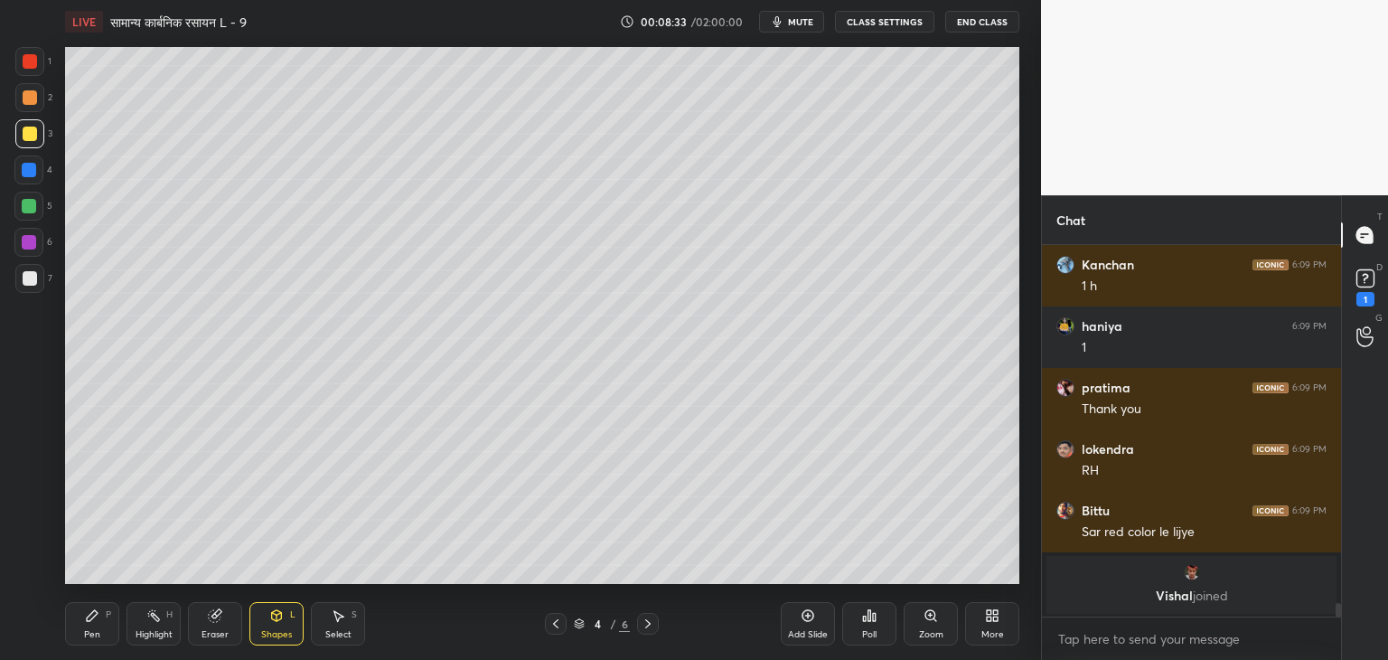
click at [90, 619] on icon at bounding box center [92, 615] width 11 height 11
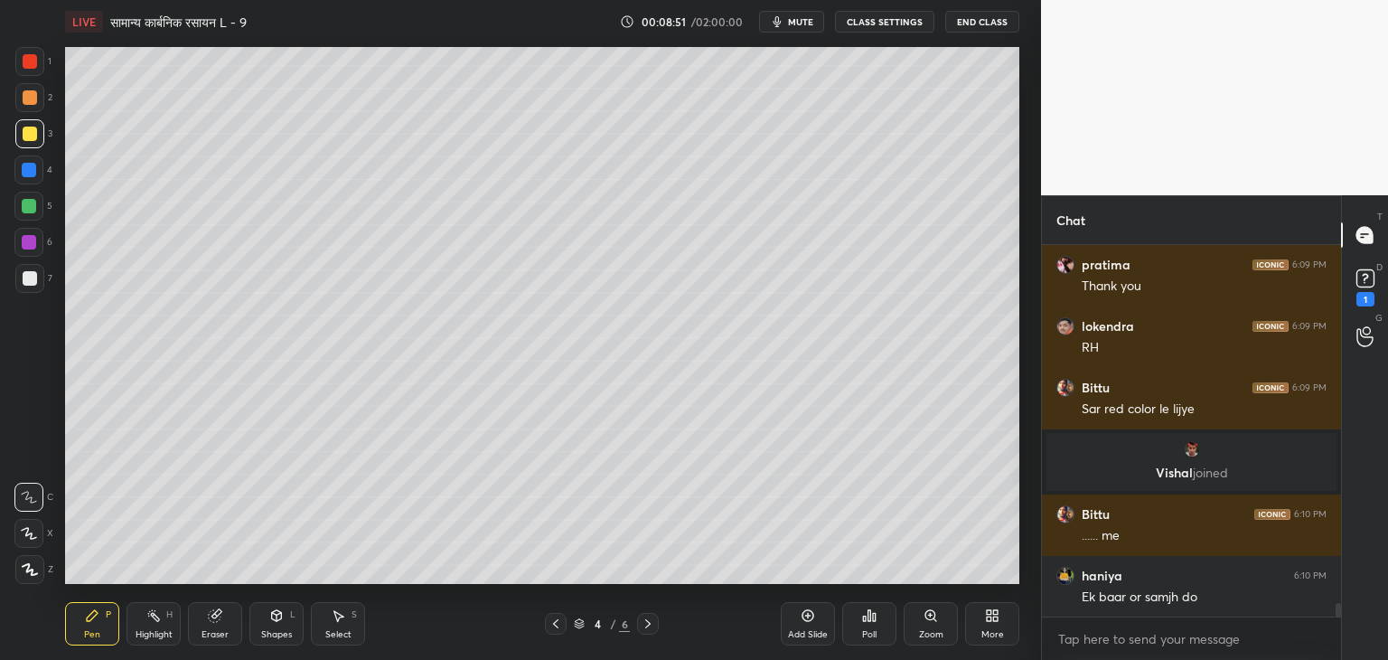
scroll to position [9873, 0]
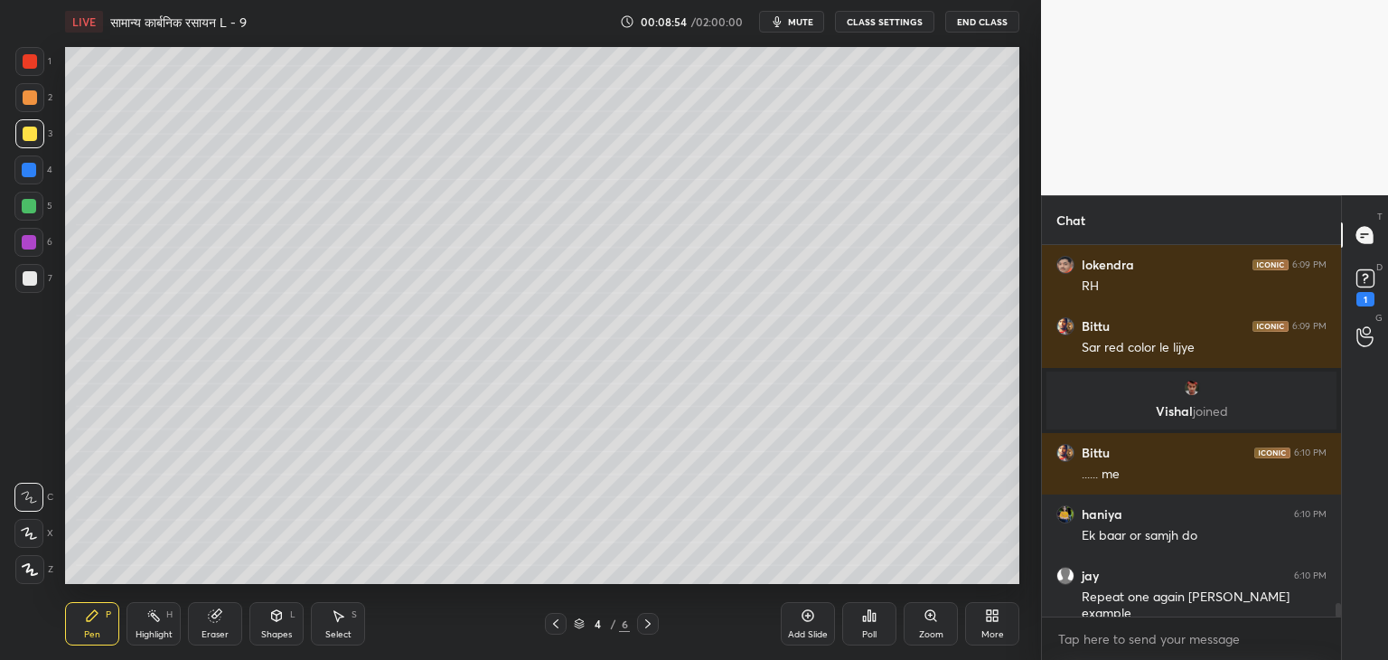
click at [29, 272] on div at bounding box center [30, 278] width 14 height 14
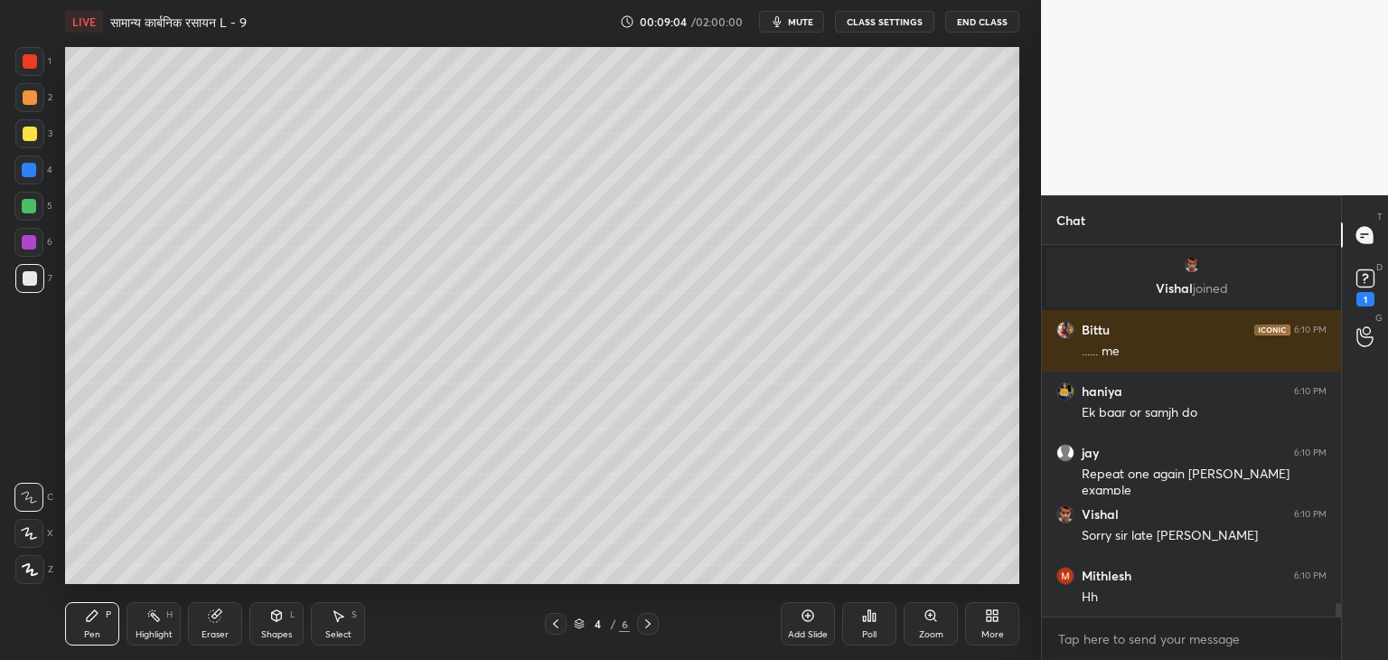
scroll to position [10058, 0]
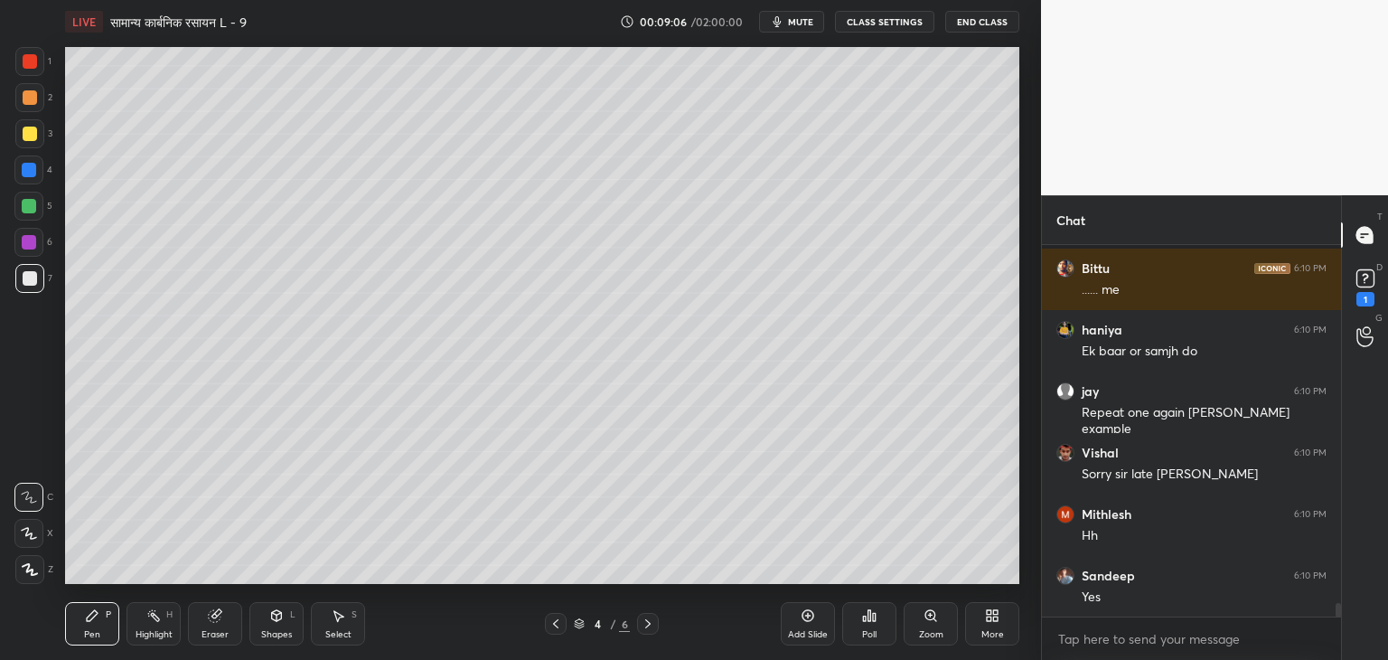
click at [29, 206] on div at bounding box center [29, 206] width 14 height 14
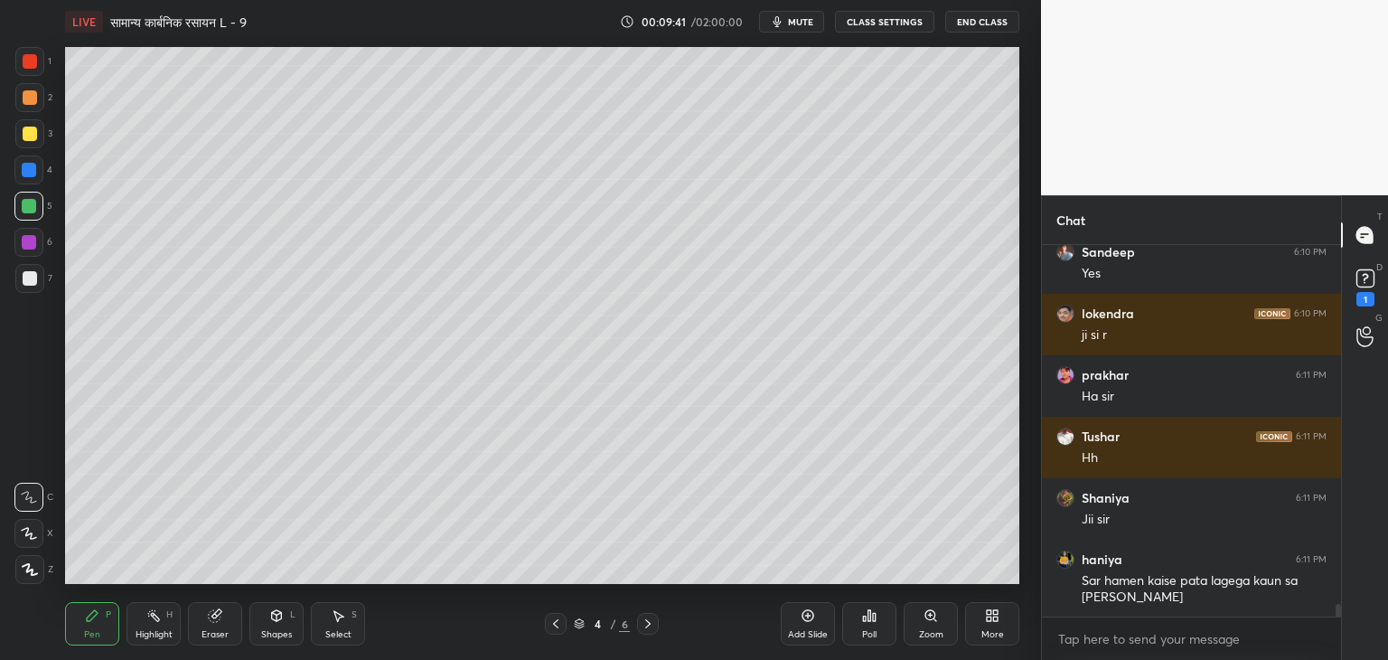
scroll to position [10443, 0]
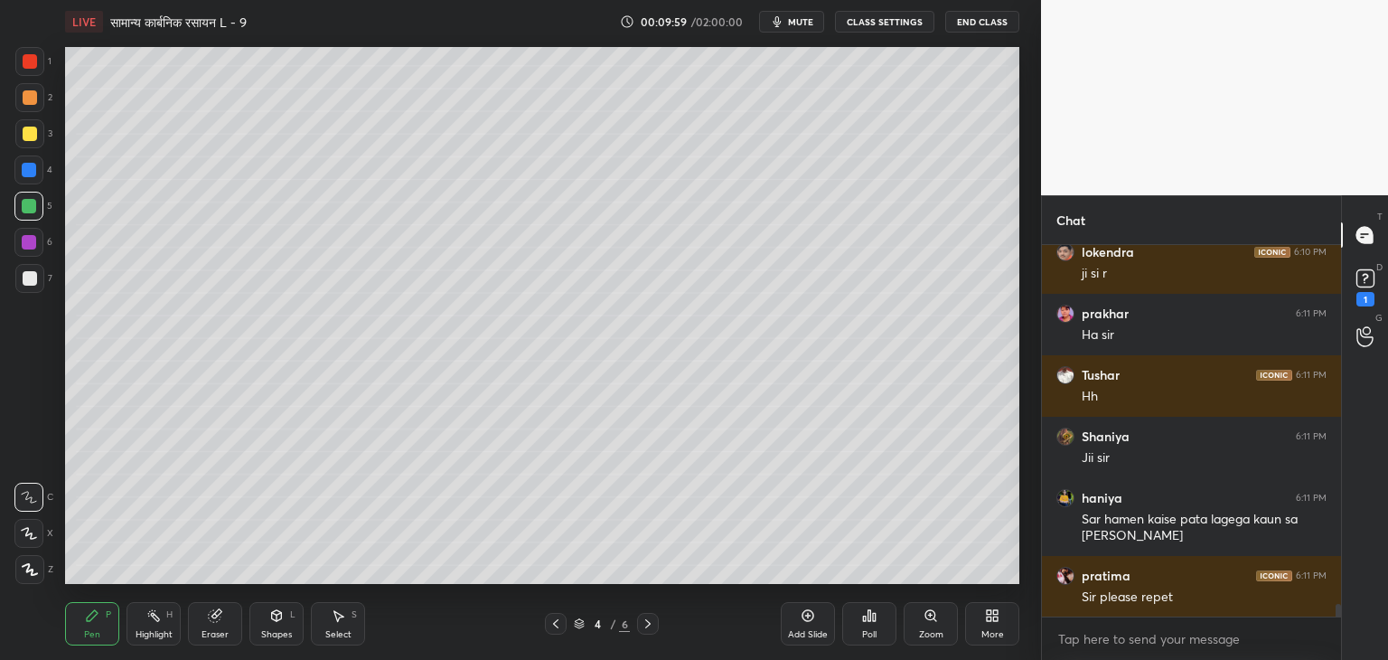
click at [29, 281] on div at bounding box center [30, 278] width 14 height 14
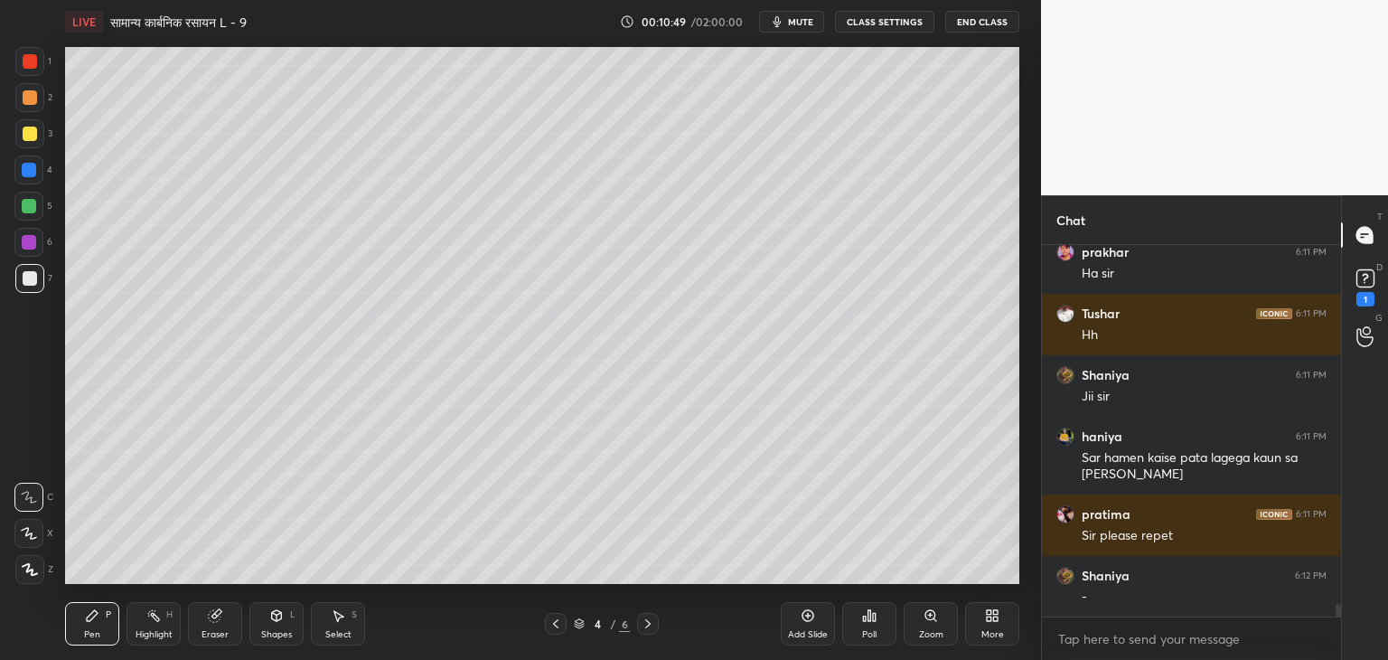
click at [30, 207] on div at bounding box center [29, 206] width 14 height 14
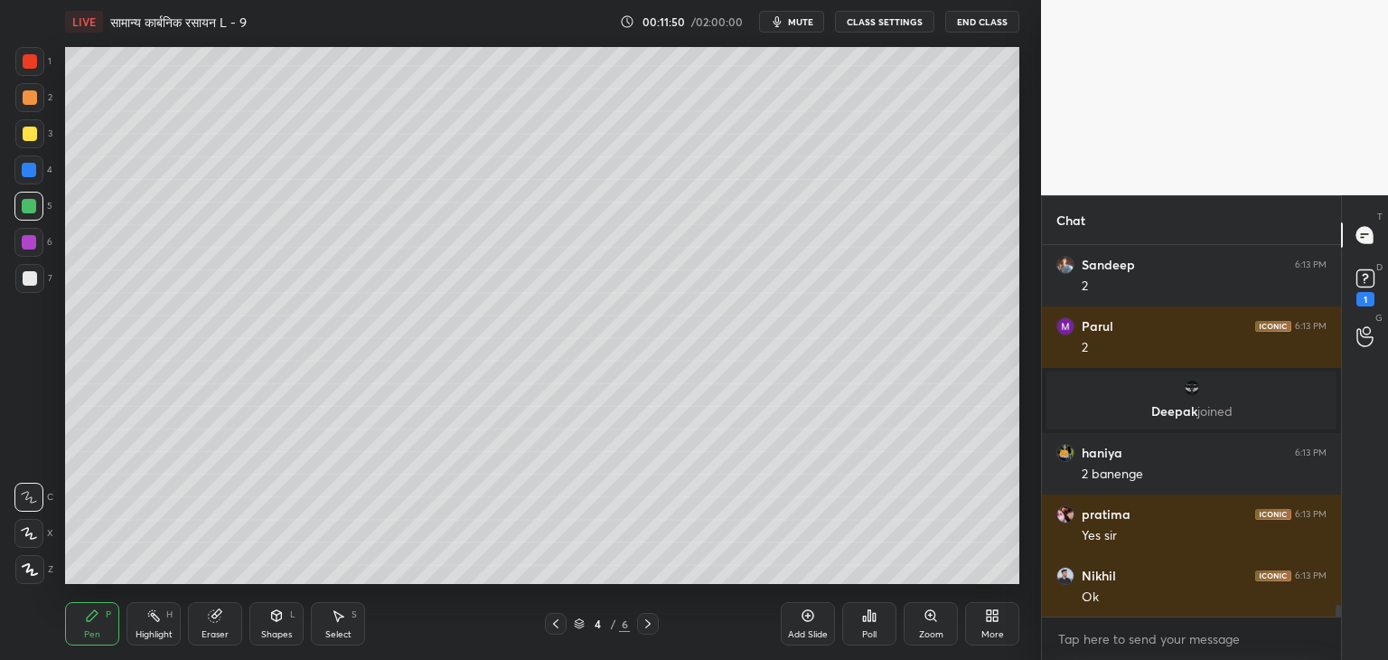
scroll to position [11858, 0]
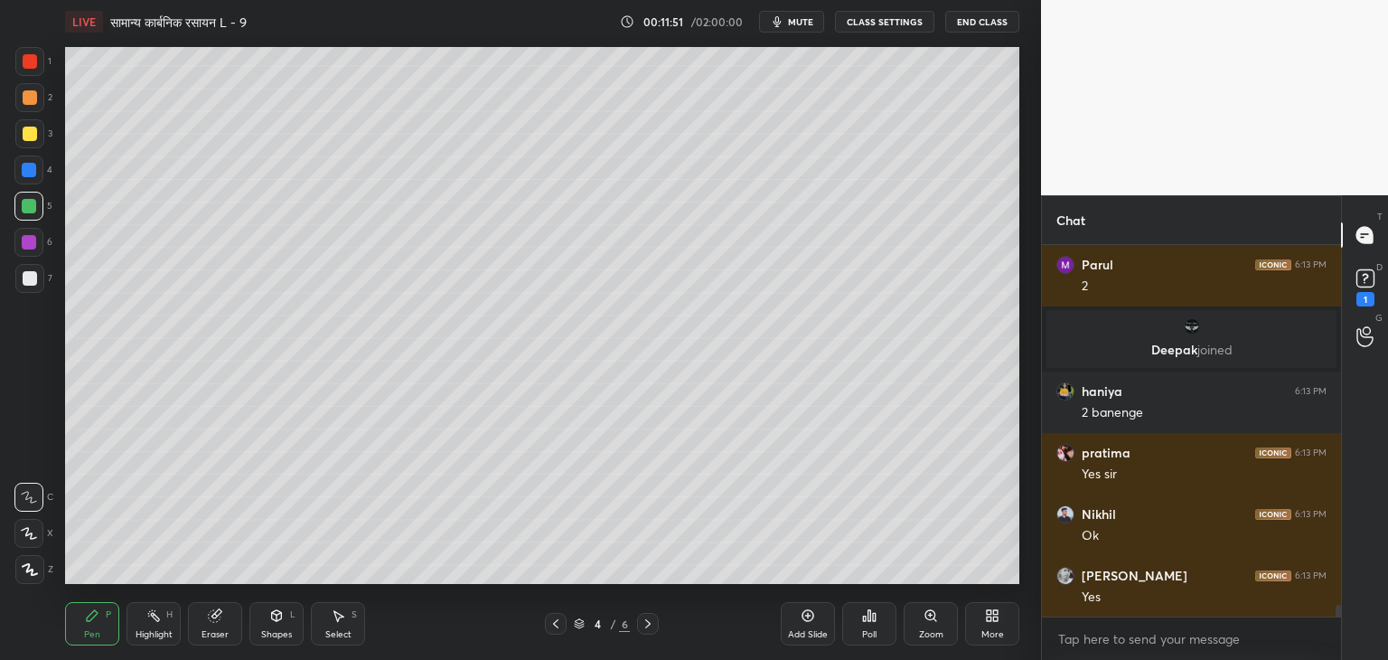
click at [31, 279] on div at bounding box center [30, 278] width 14 height 14
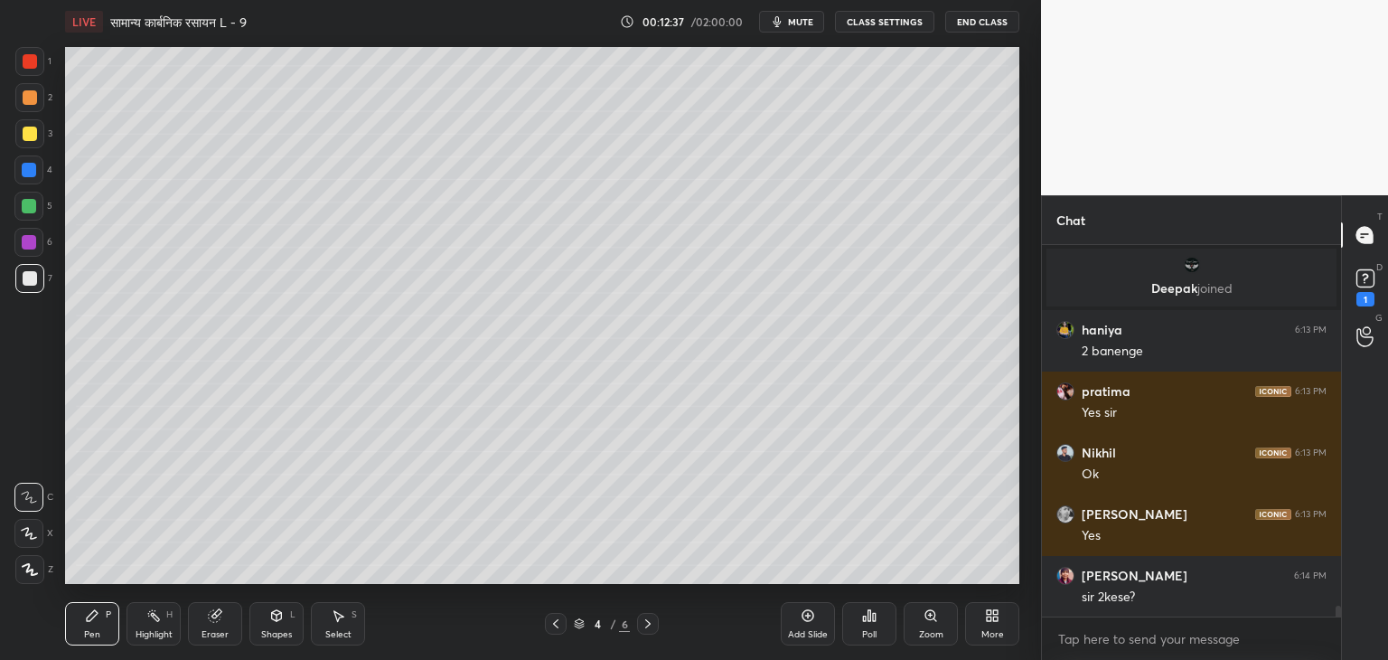
scroll to position [11981, 0]
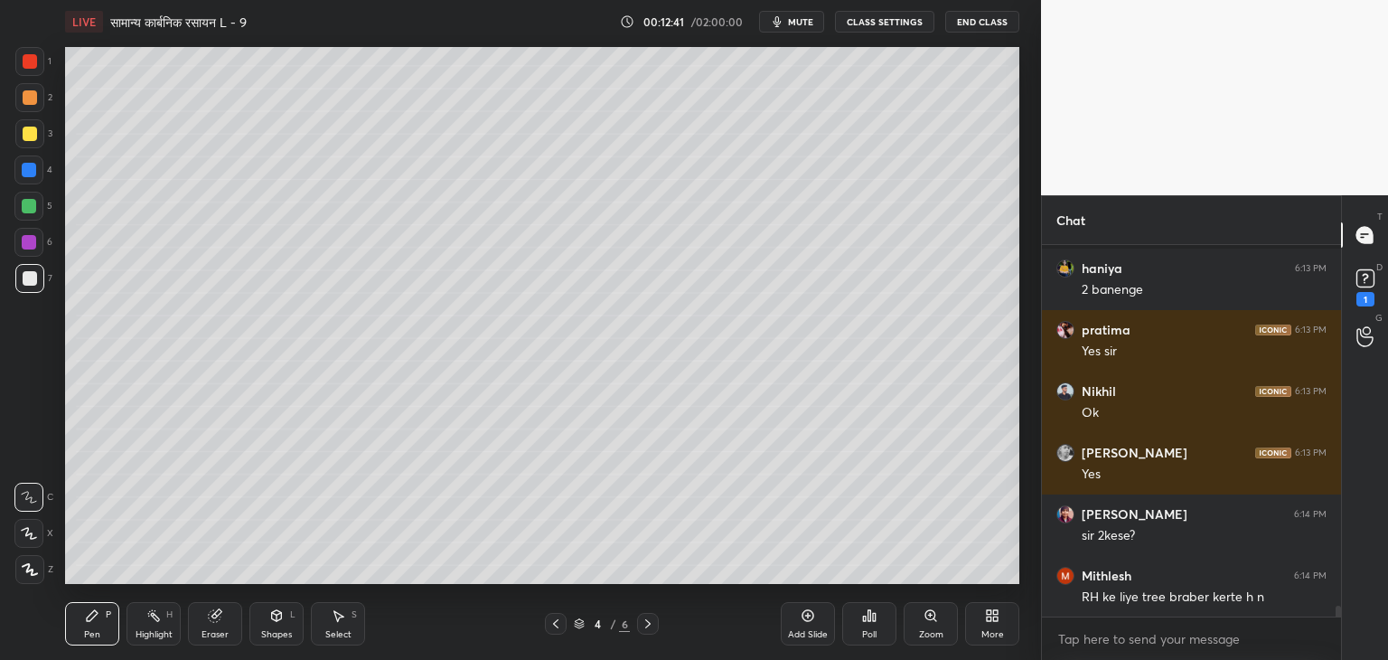
click at [33, 204] on div at bounding box center [29, 206] width 14 height 14
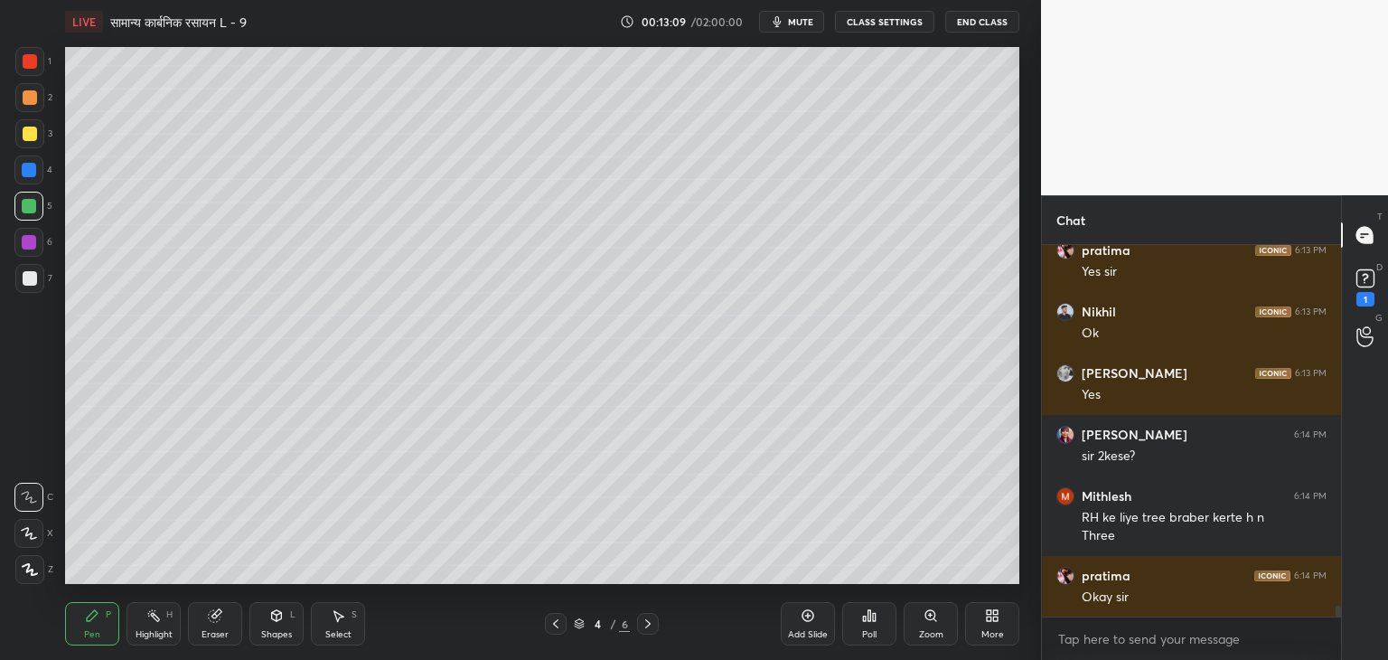
scroll to position [12122, 0]
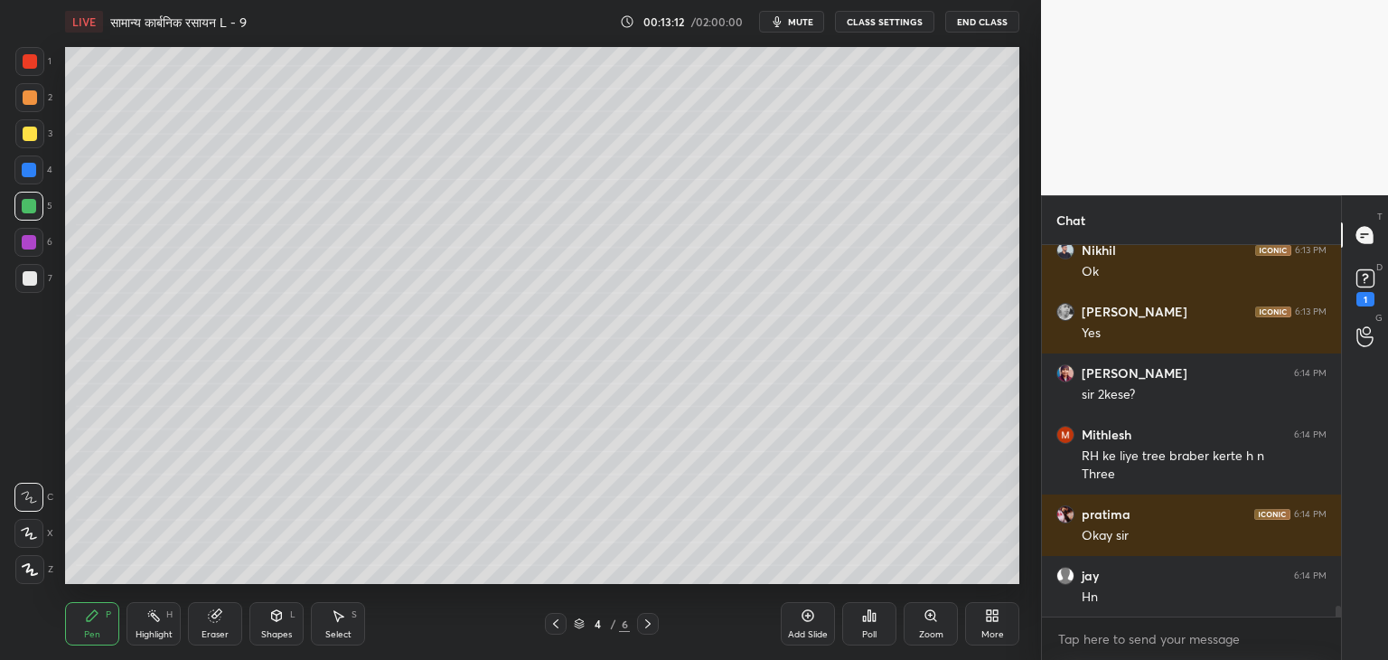
click at [281, 632] on div "Shapes" at bounding box center [276, 634] width 31 height 9
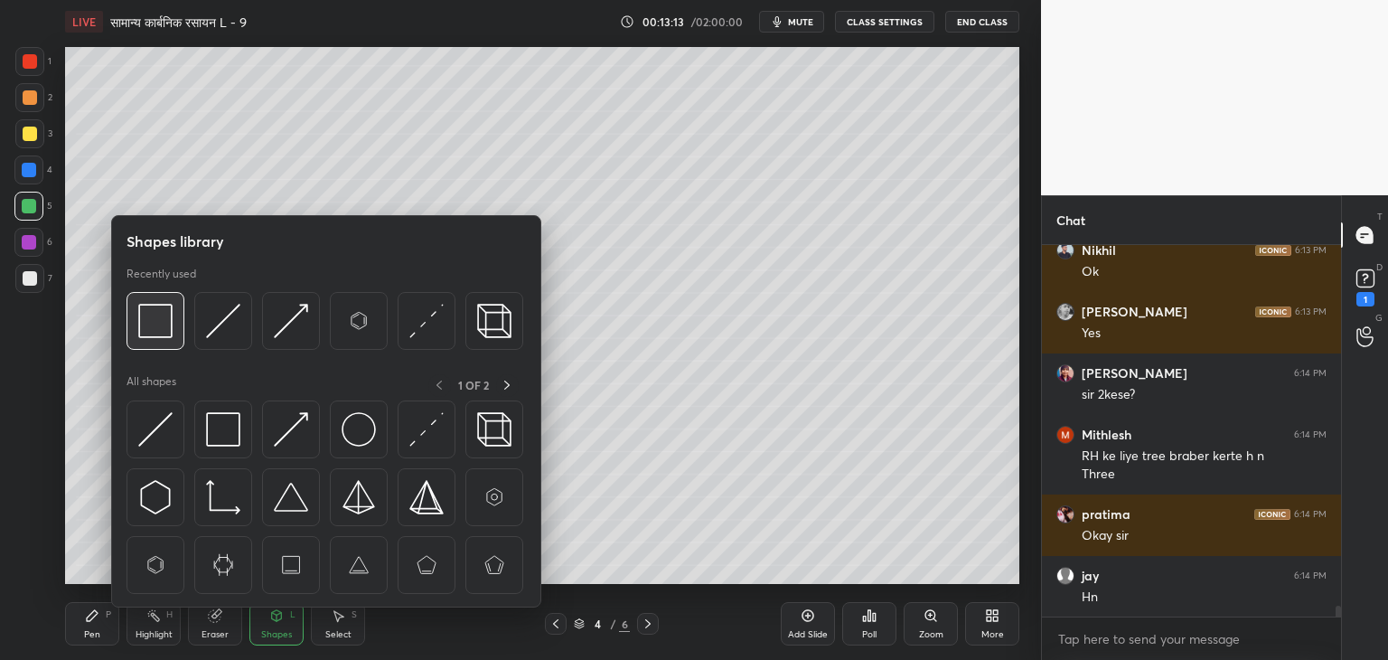
click at [171, 331] on img at bounding box center [155, 321] width 34 height 34
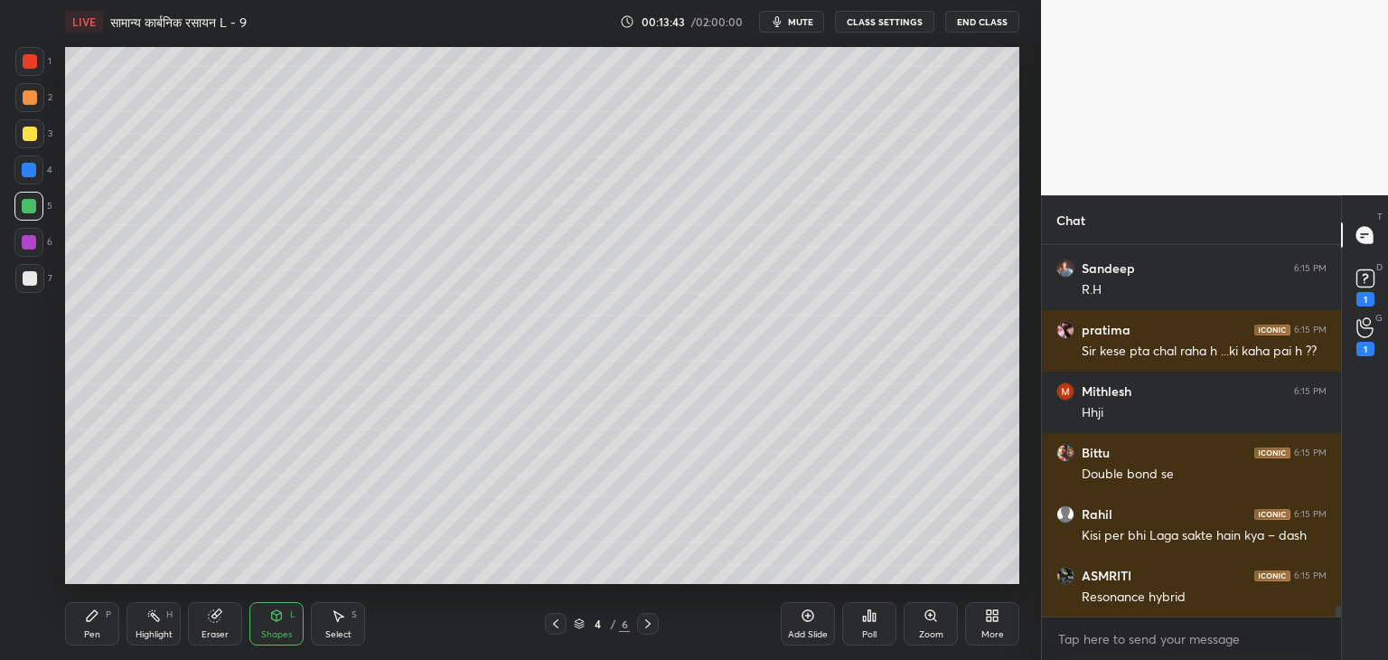
scroll to position [12737, 0]
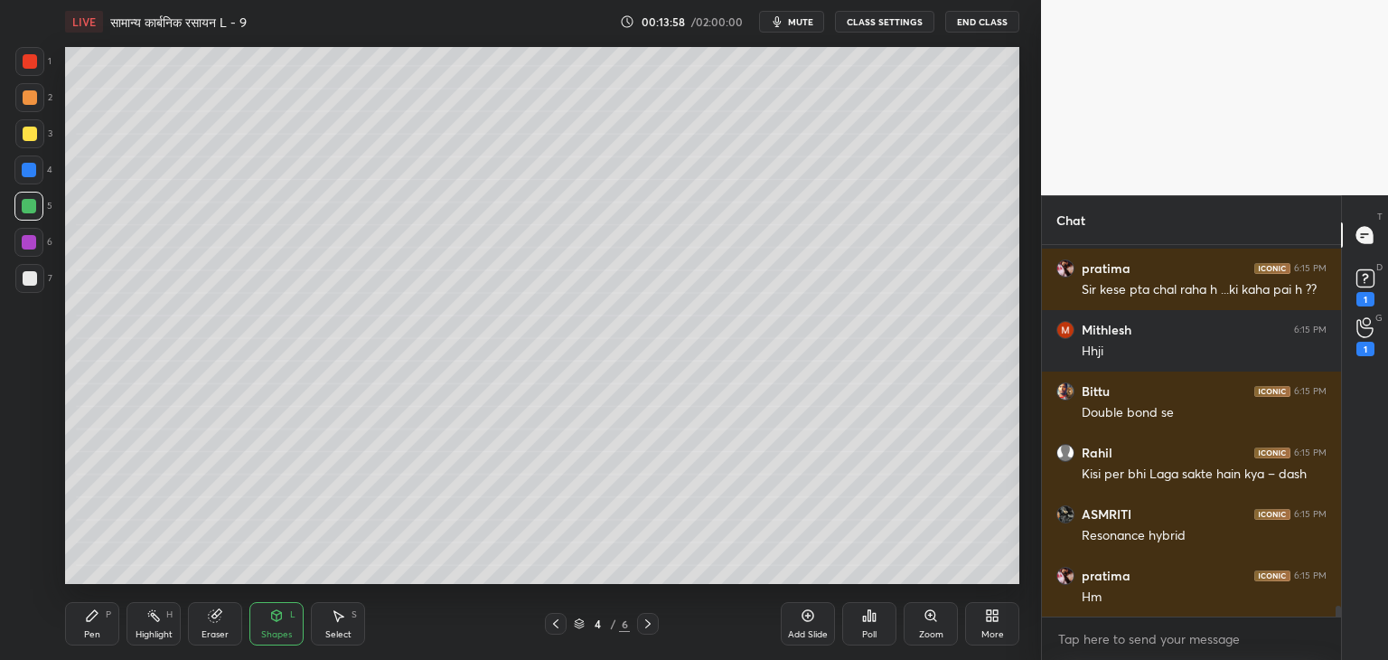
click at [799, 626] on div "Add Slide" at bounding box center [808, 623] width 54 height 43
click at [28, 133] on div at bounding box center [30, 134] width 14 height 14
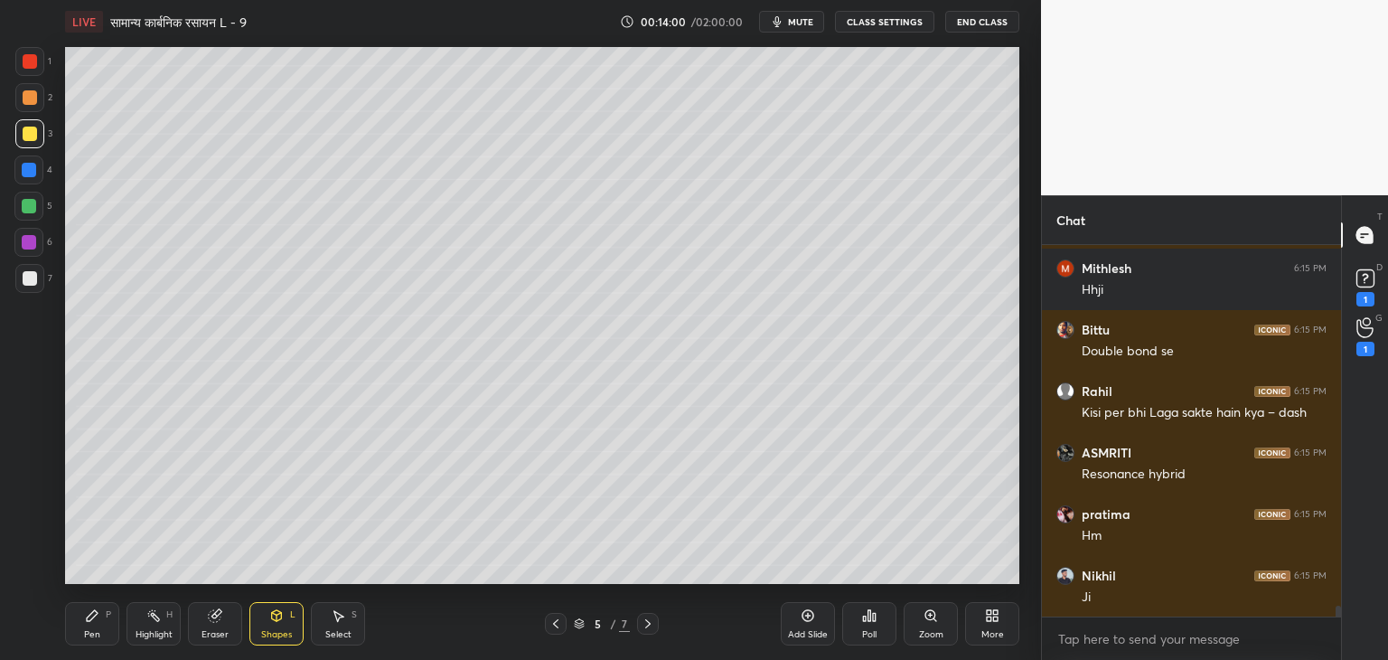
click at [100, 618] on div "Pen P" at bounding box center [92, 623] width 54 height 43
click at [35, 286] on div at bounding box center [29, 278] width 29 height 29
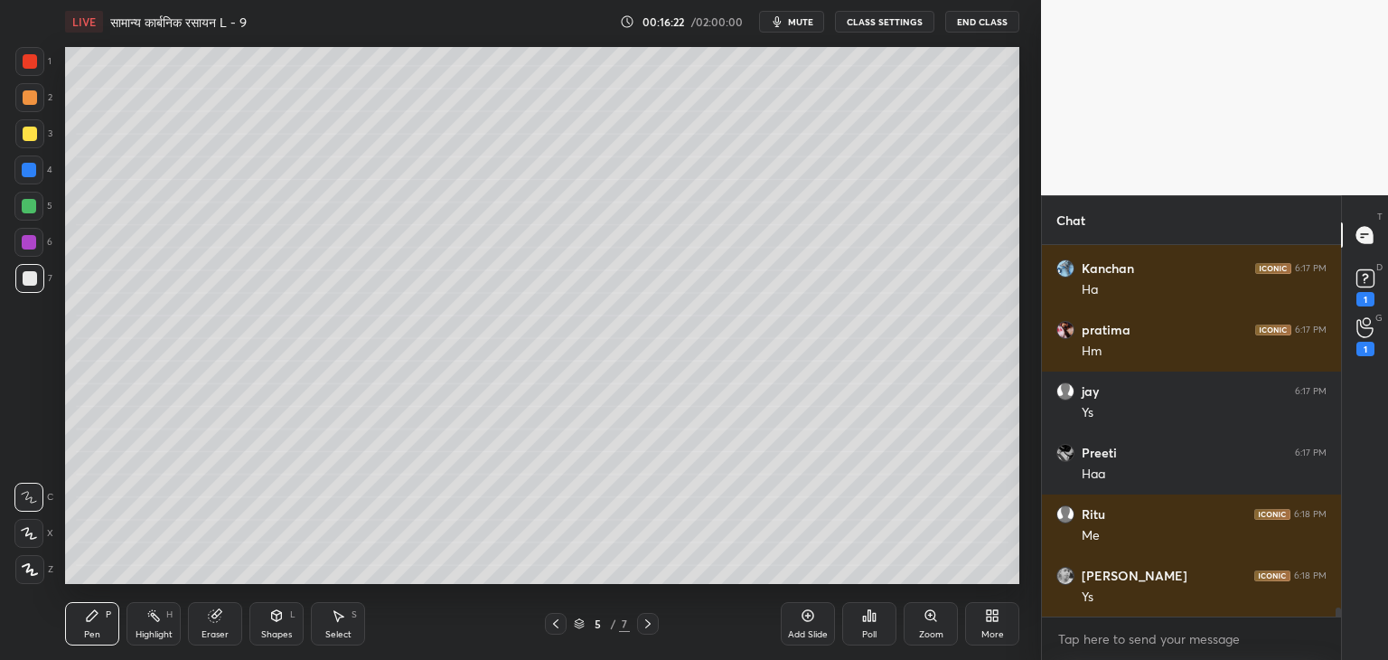
scroll to position [14750, 0]
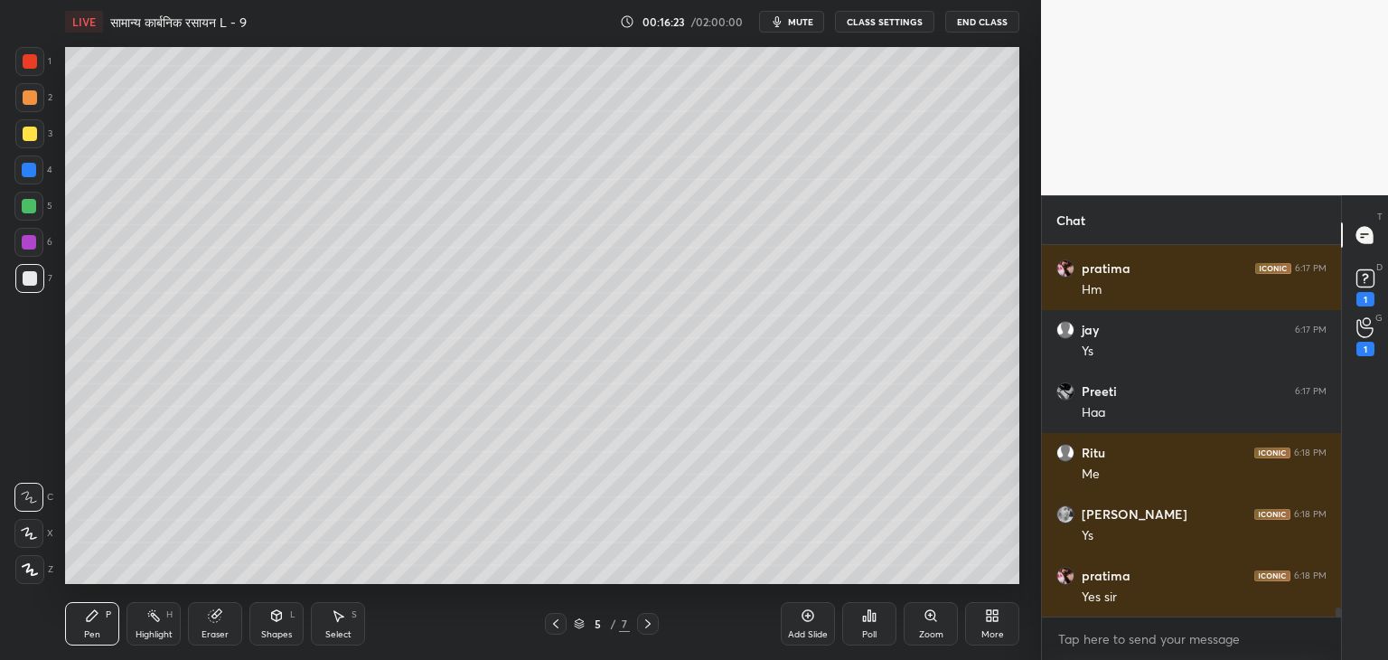
click at [33, 203] on div at bounding box center [29, 206] width 14 height 14
click at [202, 648] on div "Pen P Highlight H Eraser Shapes L Select S 5 / 7 Add Slide Poll Zoom More" at bounding box center [542, 623] width 954 height 72
click at [36, 285] on div at bounding box center [29, 278] width 29 height 29
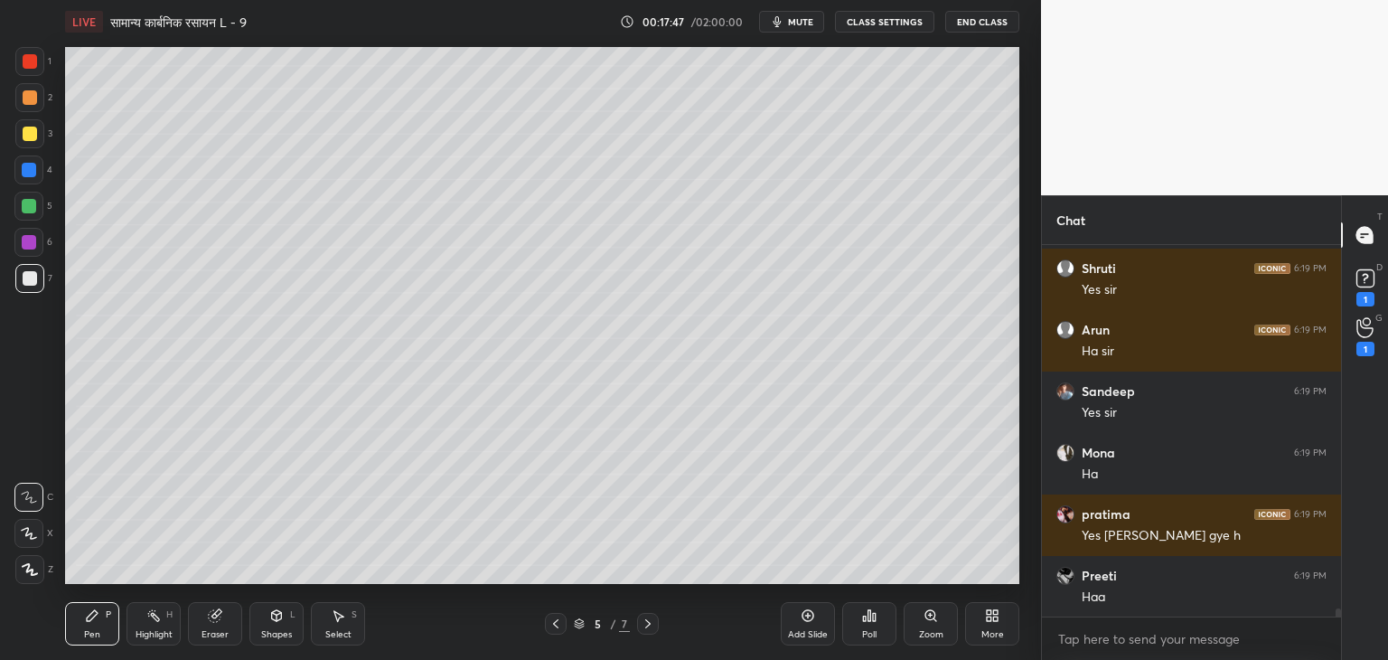
scroll to position [16779, 0]
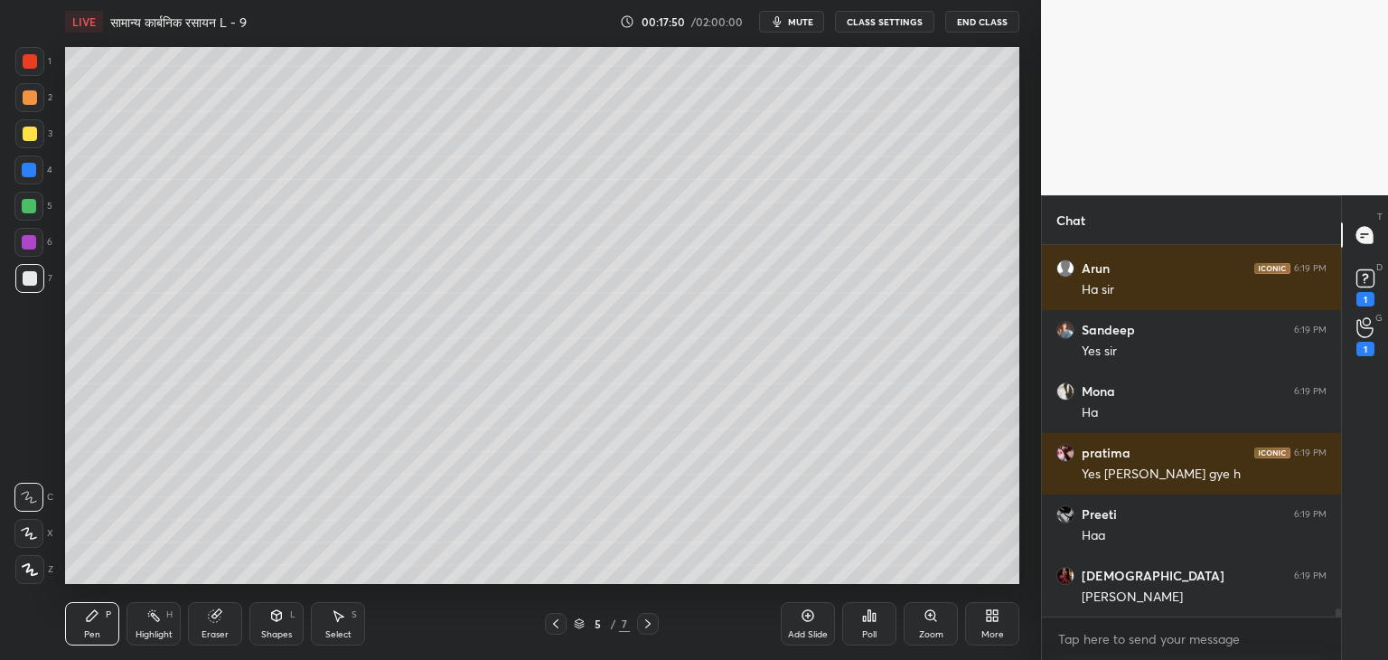
click at [344, 627] on div "Select S" at bounding box center [338, 623] width 54 height 43
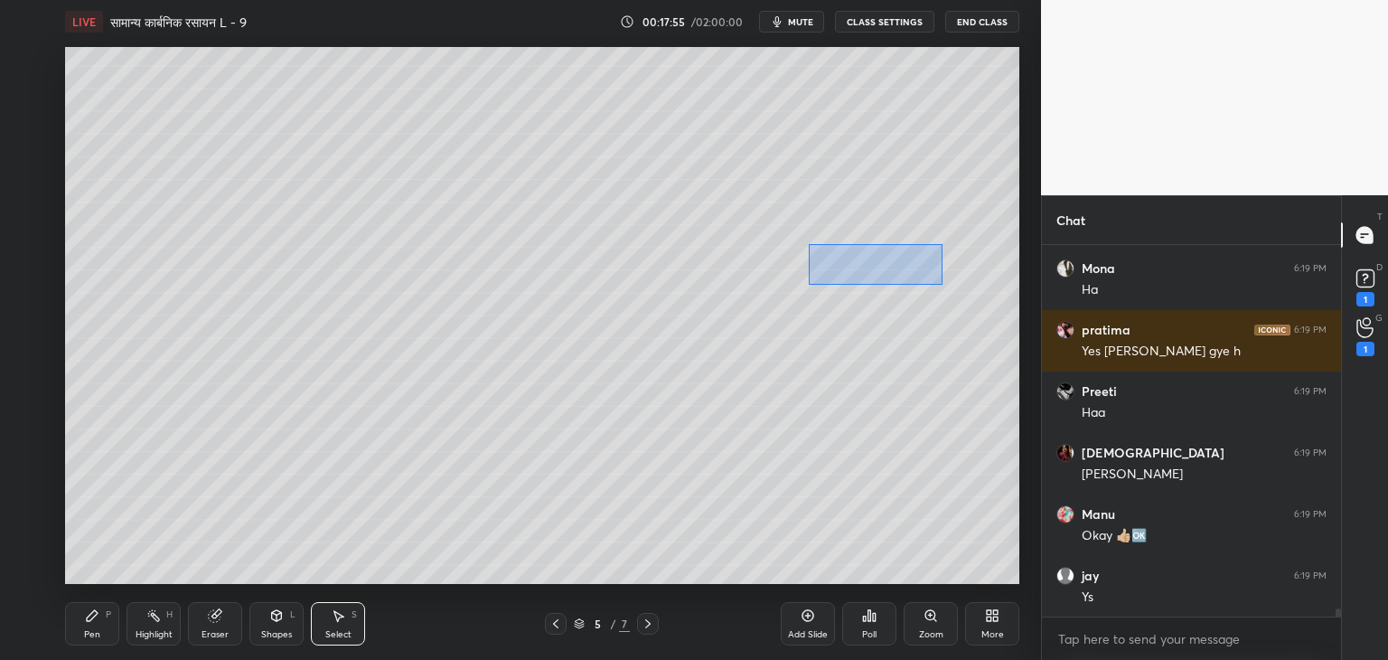
scroll to position [16963, 0]
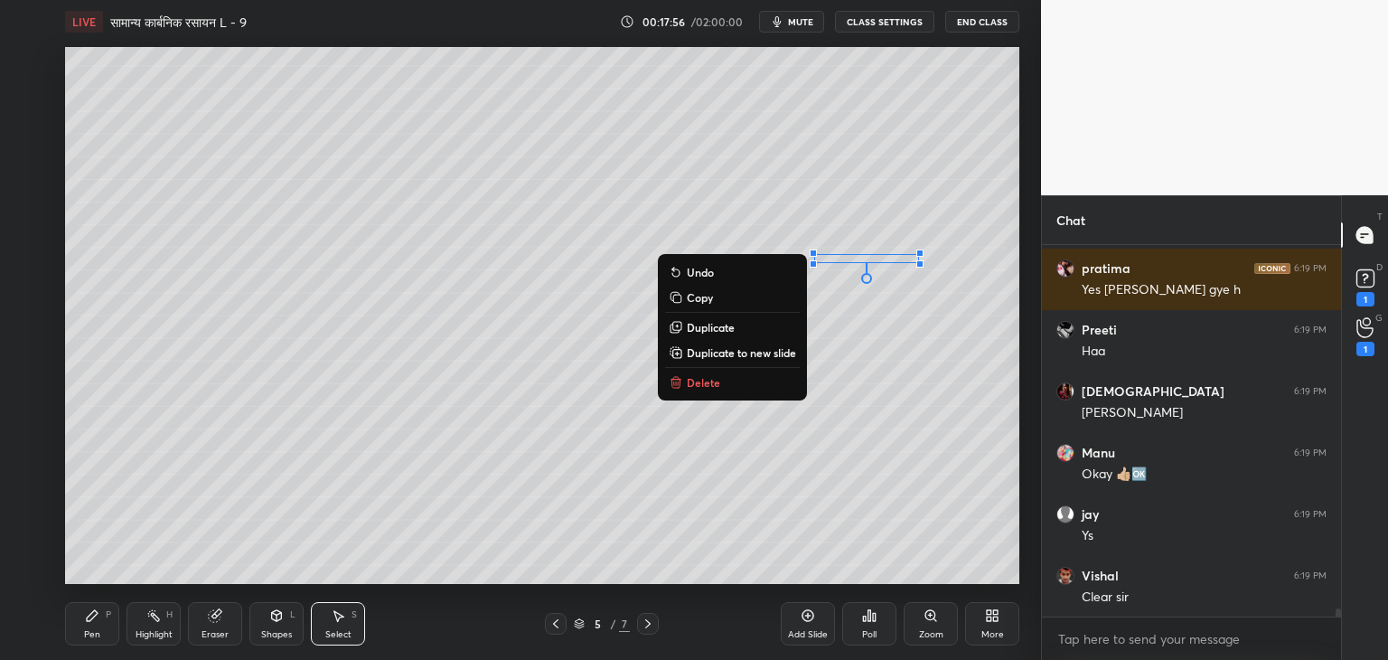
click at [710, 377] on p "Delete" at bounding box center [703, 382] width 33 height 14
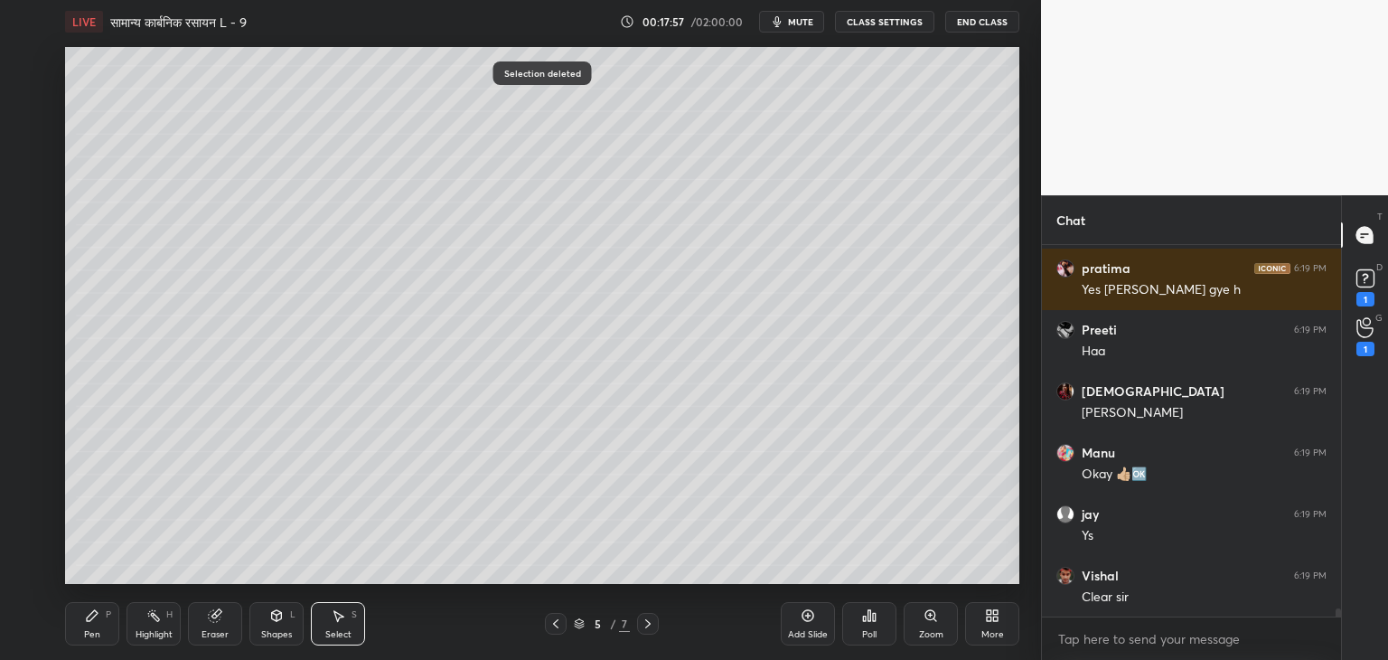
click at [100, 627] on div "Pen P" at bounding box center [92, 623] width 54 height 43
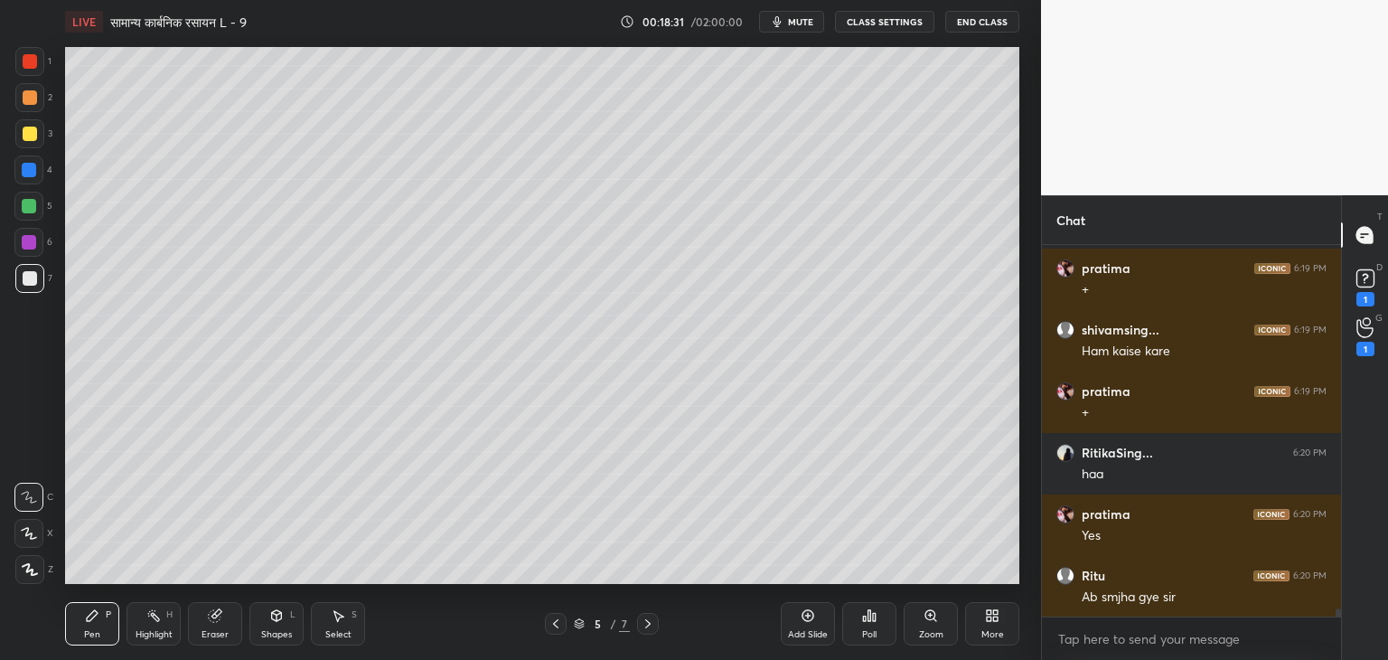
scroll to position [17393, 0]
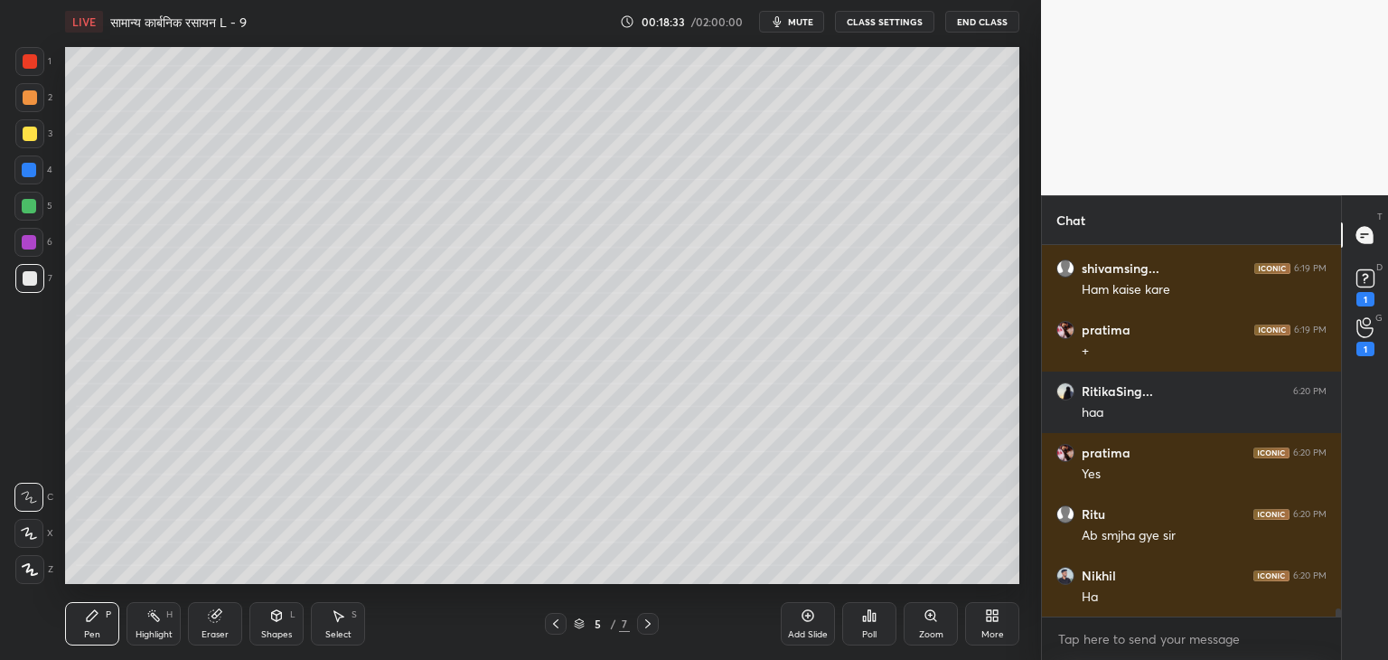
click at [223, 630] on div "Eraser" at bounding box center [215, 634] width 27 height 9
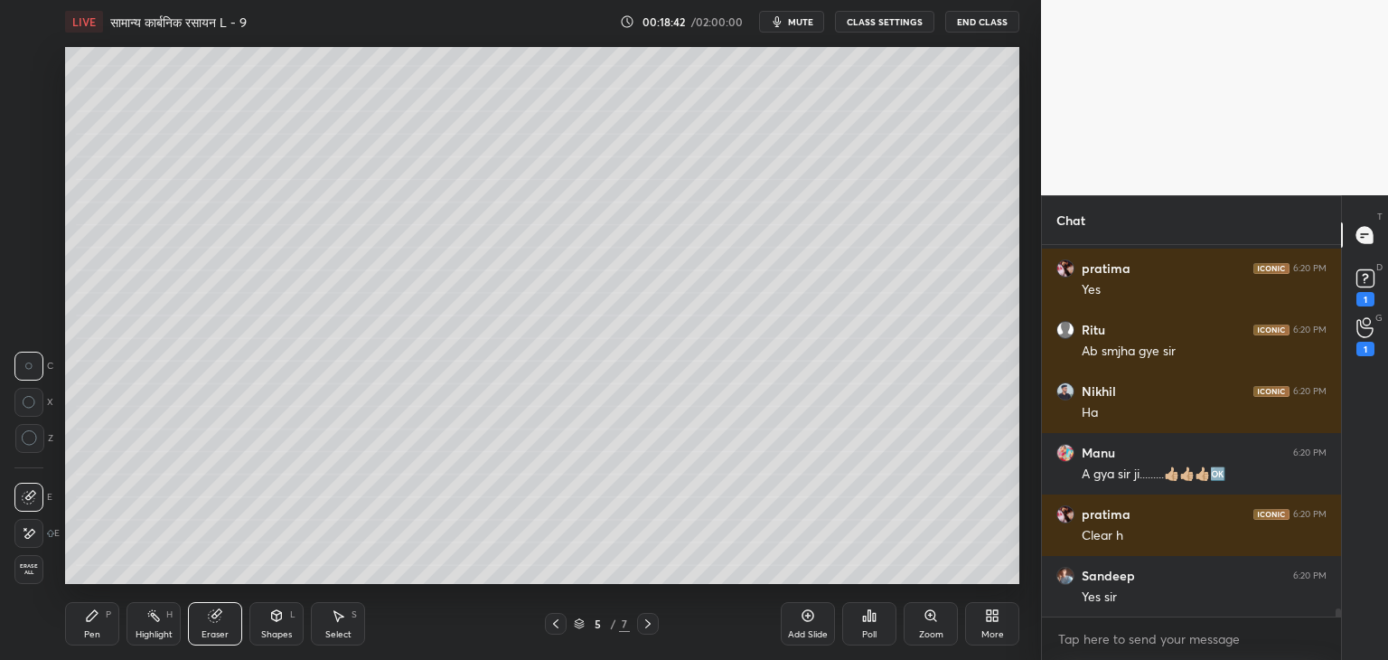
scroll to position [17639, 0]
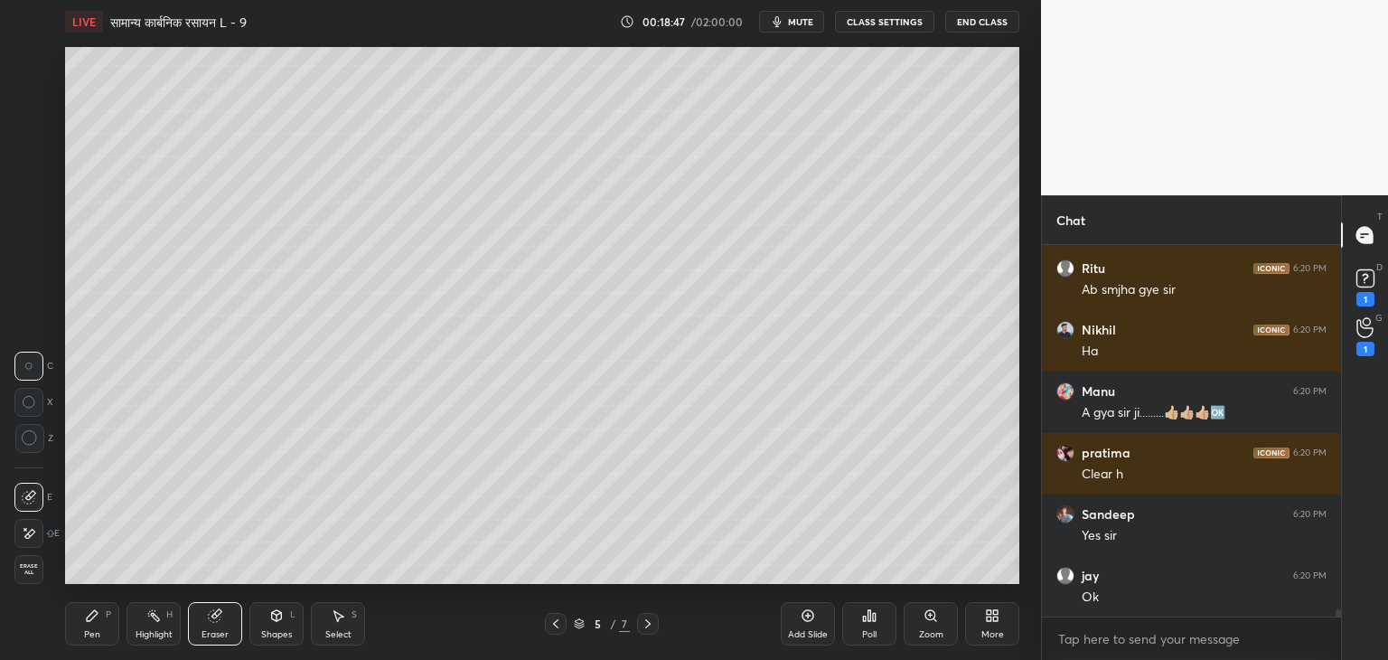
click at [90, 635] on div "Pen" at bounding box center [92, 634] width 16 height 9
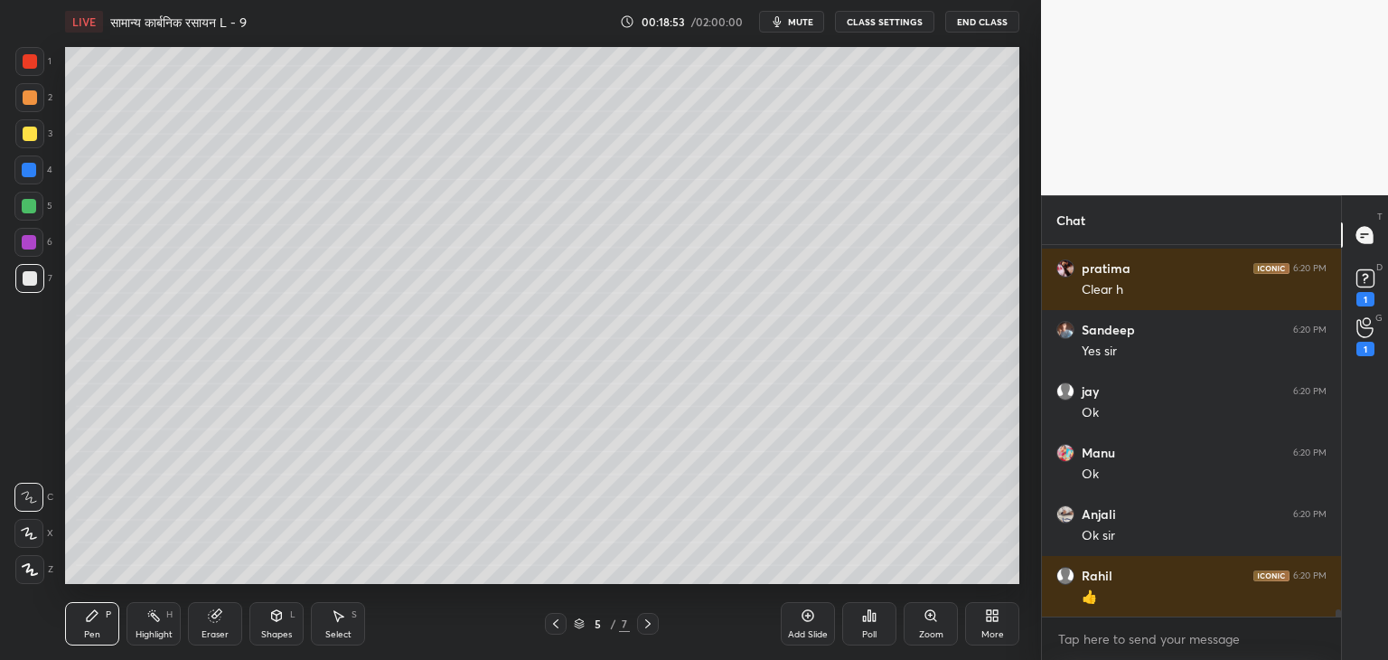
scroll to position [17885, 0]
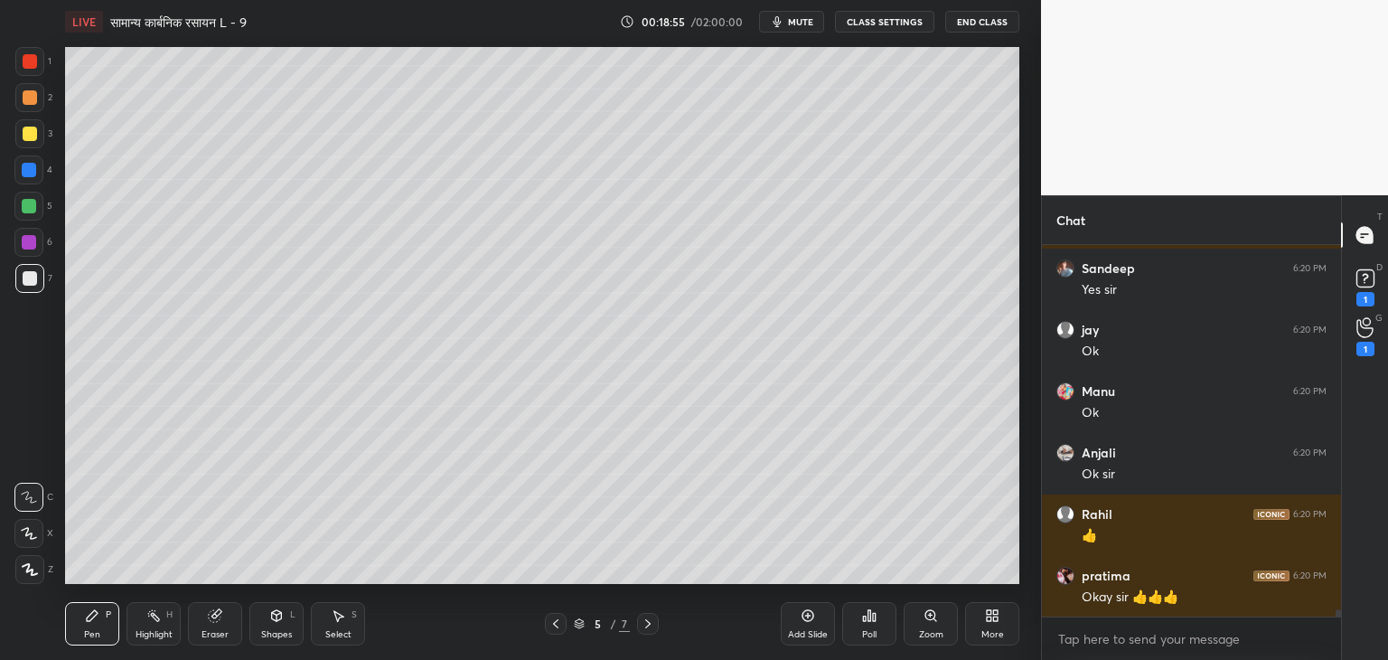
click at [31, 203] on div at bounding box center [29, 206] width 14 height 14
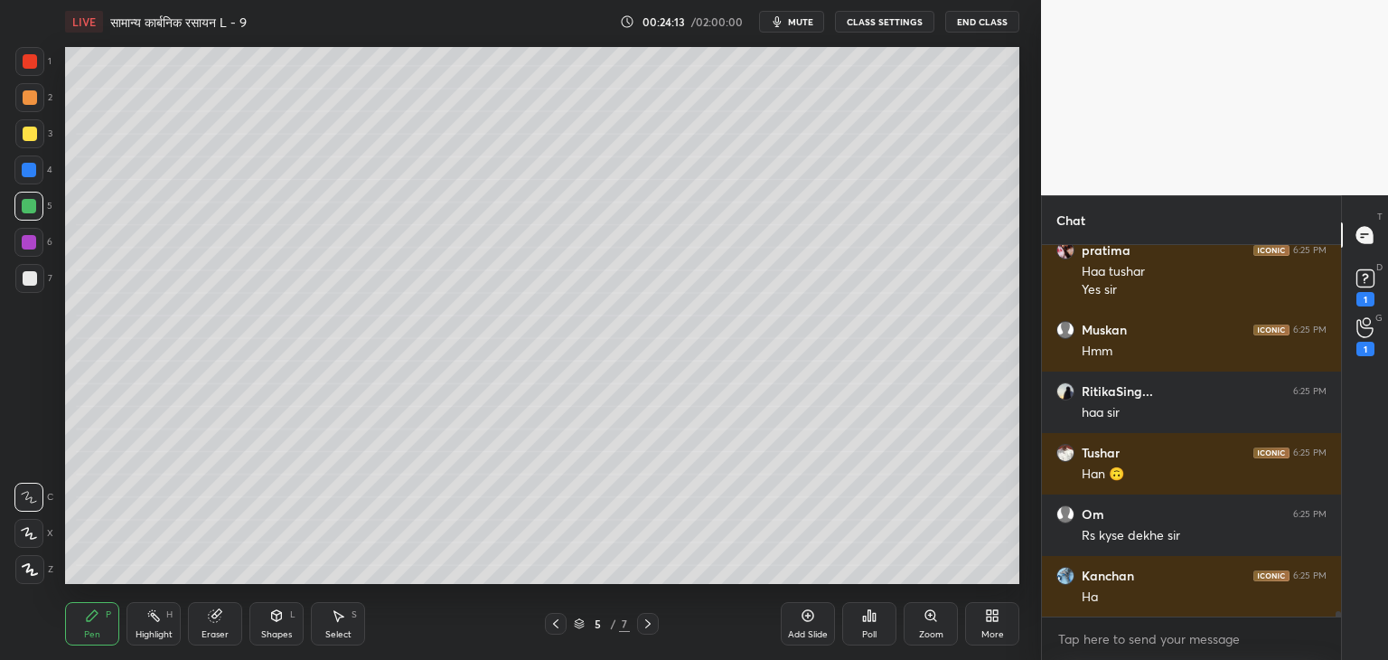
scroll to position [23537, 0]
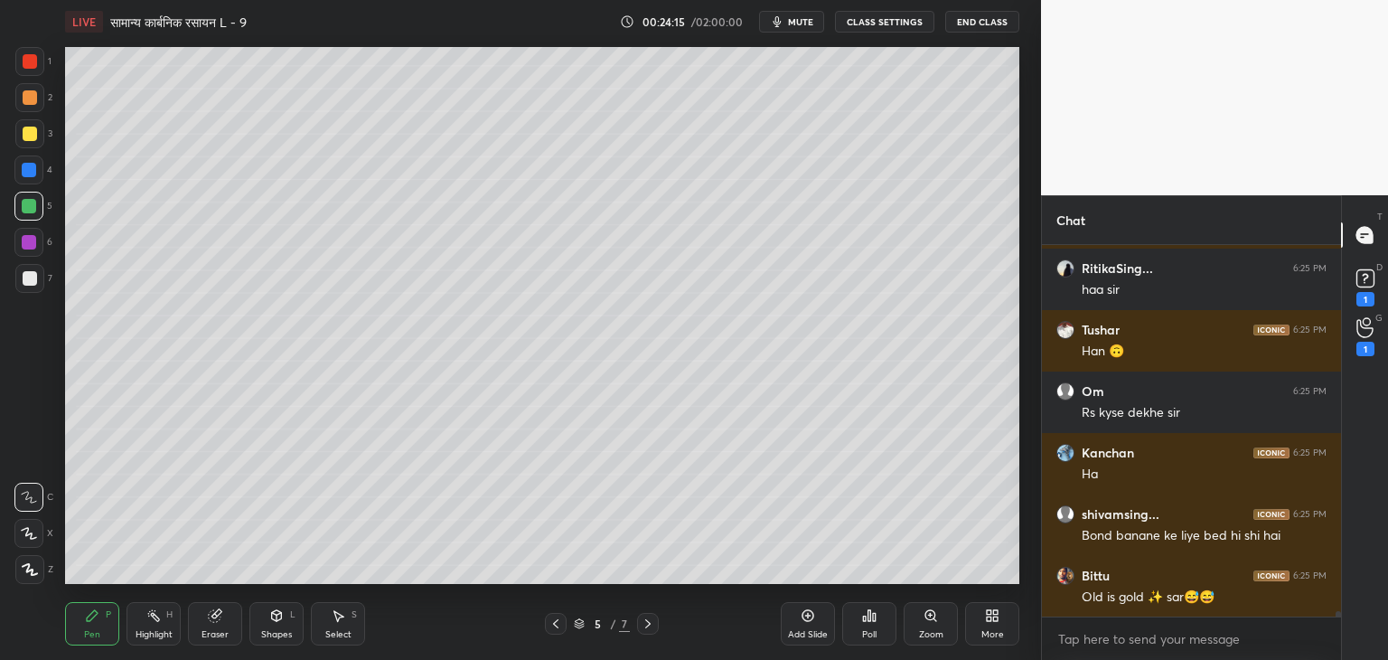
click at [33, 131] on div at bounding box center [30, 134] width 14 height 14
click at [33, 62] on div at bounding box center [30, 61] width 14 height 14
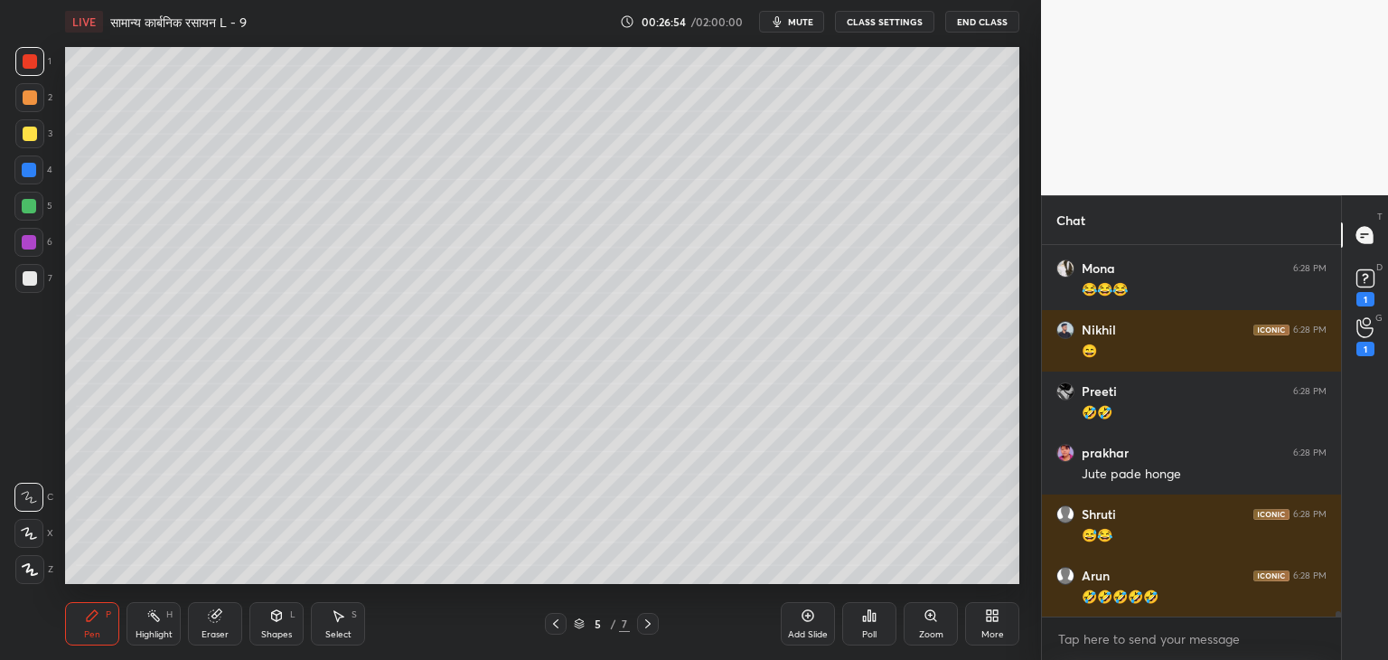
scroll to position [26847, 0]
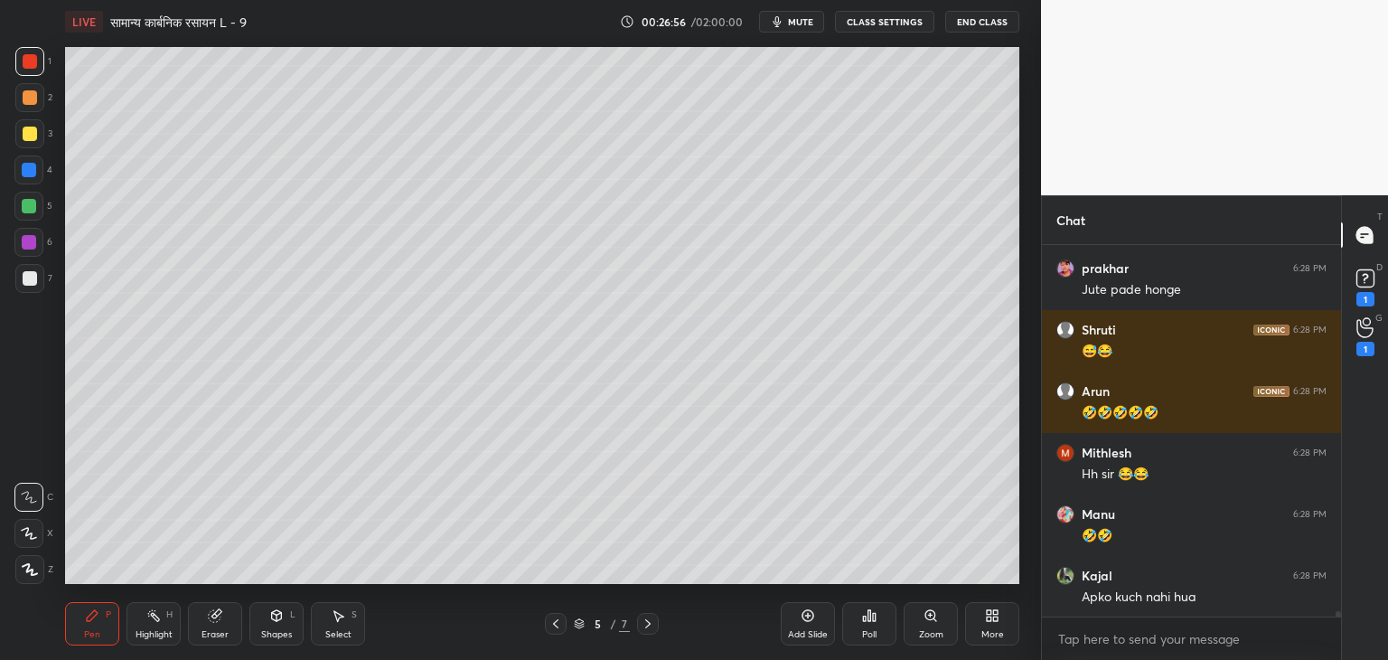
click at [277, 628] on div "Shapes L" at bounding box center [276, 623] width 54 height 43
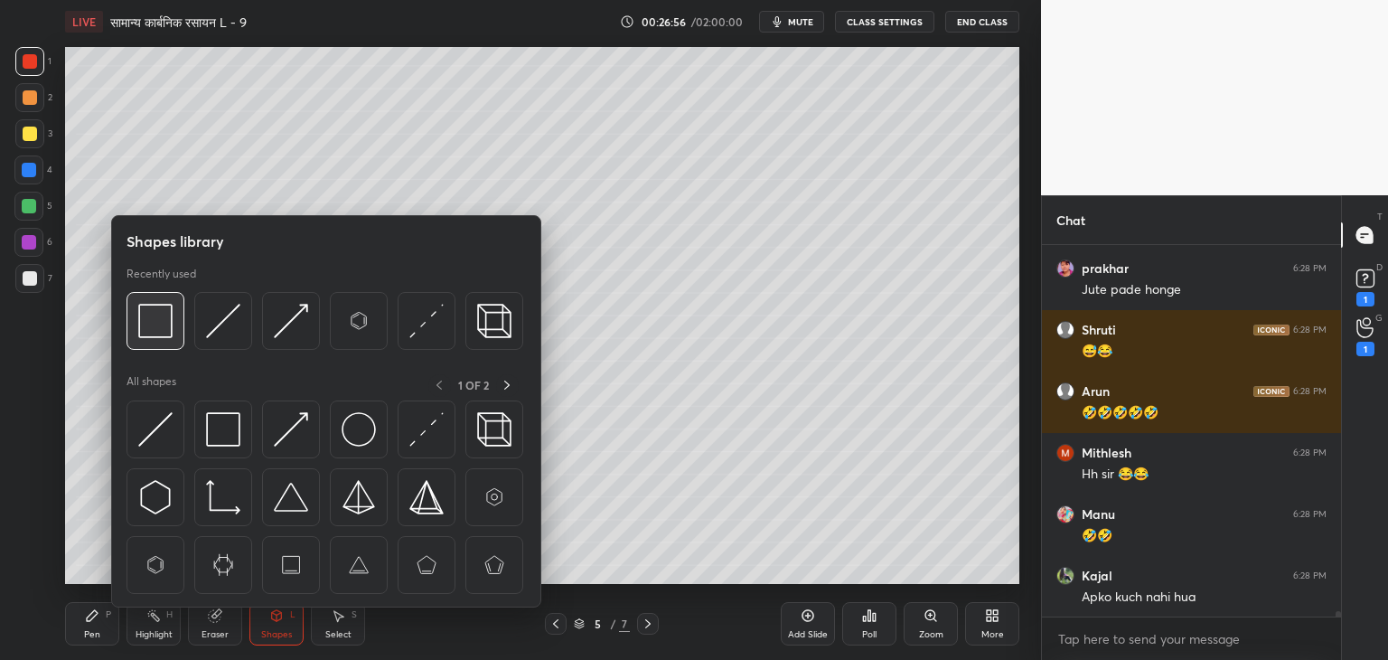
click at [136, 315] on div at bounding box center [156, 321] width 58 height 58
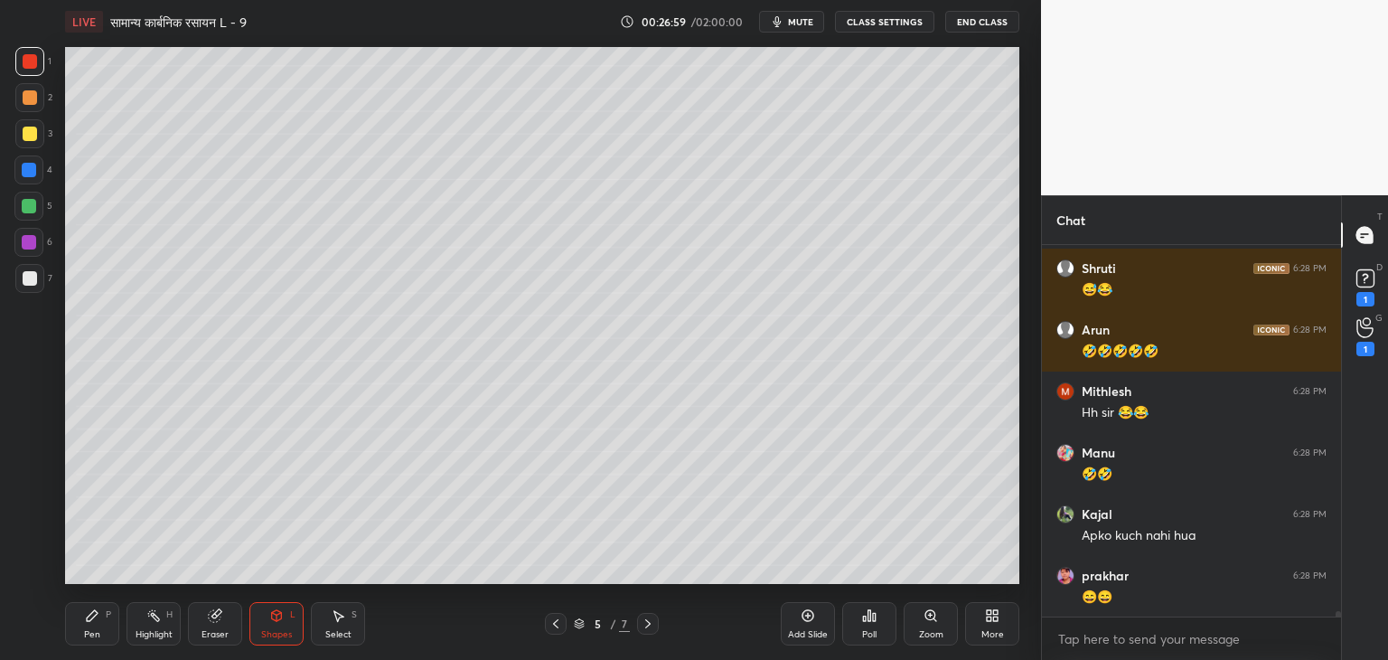
scroll to position [0, 0]
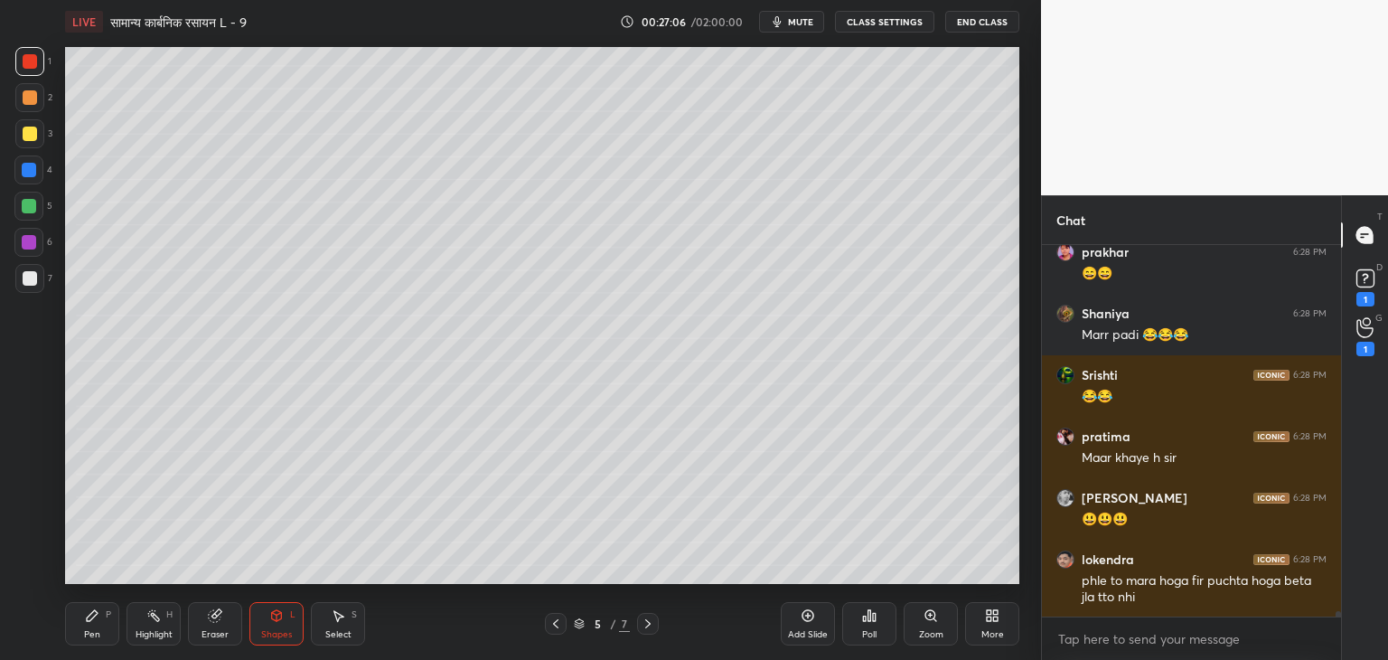
click at [649, 630] on icon at bounding box center [648, 623] width 14 height 14
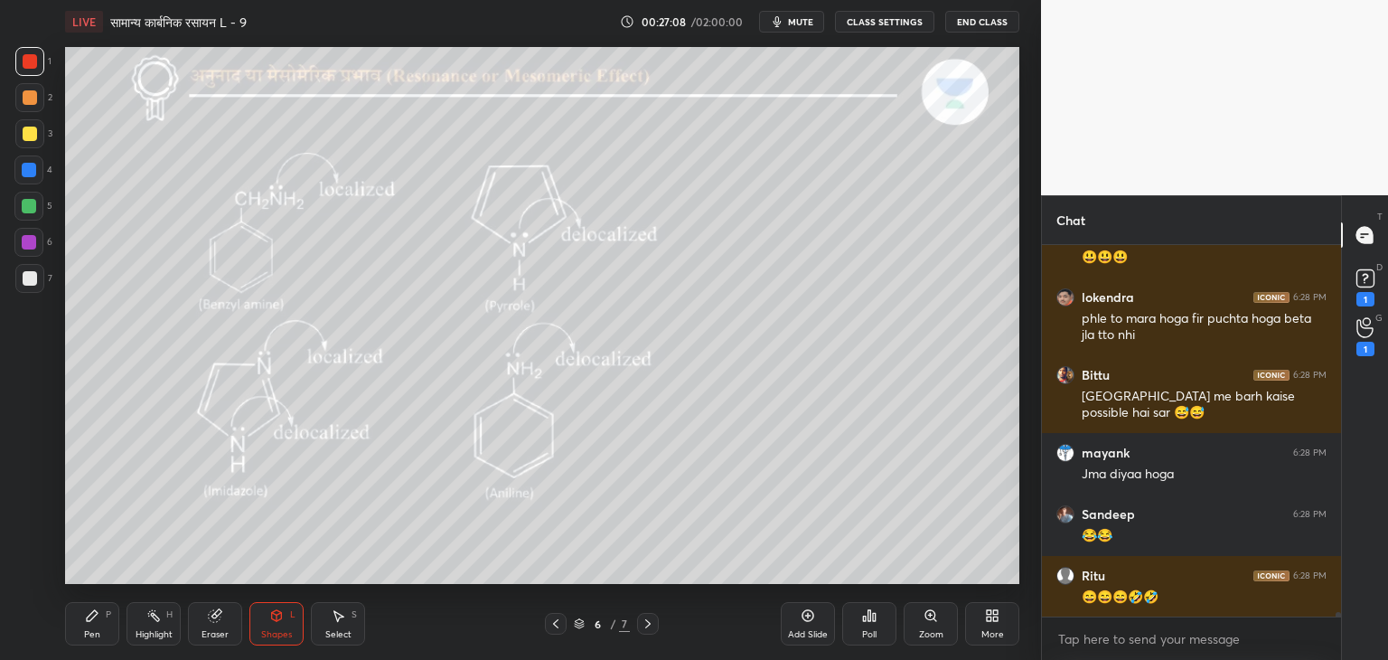
click at [553, 630] on icon at bounding box center [556, 623] width 14 height 14
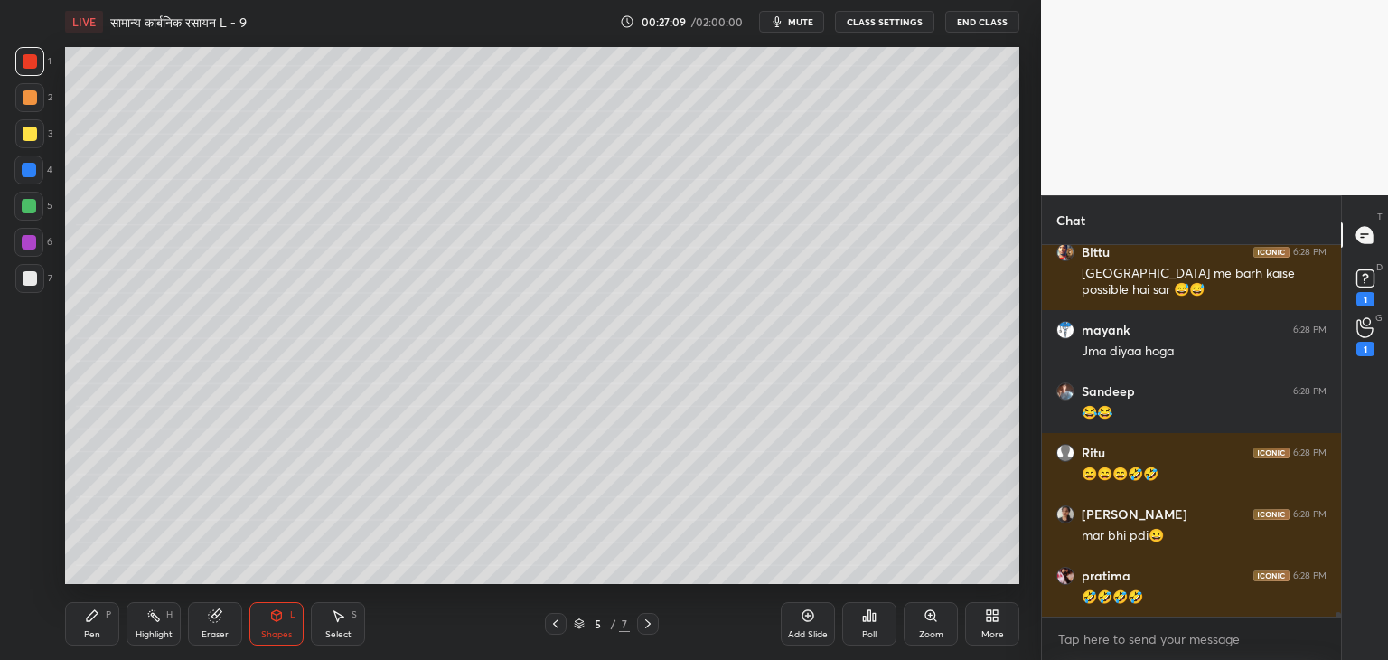
click at [817, 633] on div "Add Slide" at bounding box center [808, 634] width 40 height 9
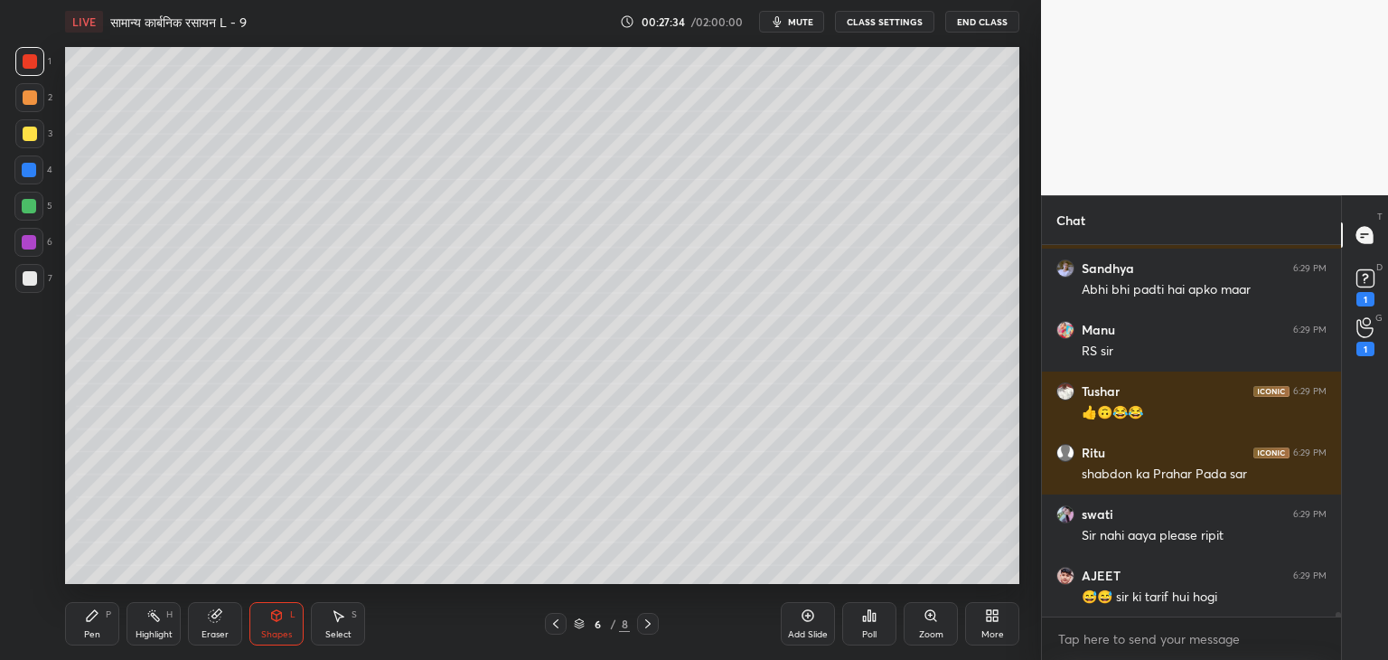
scroll to position [28187, 0]
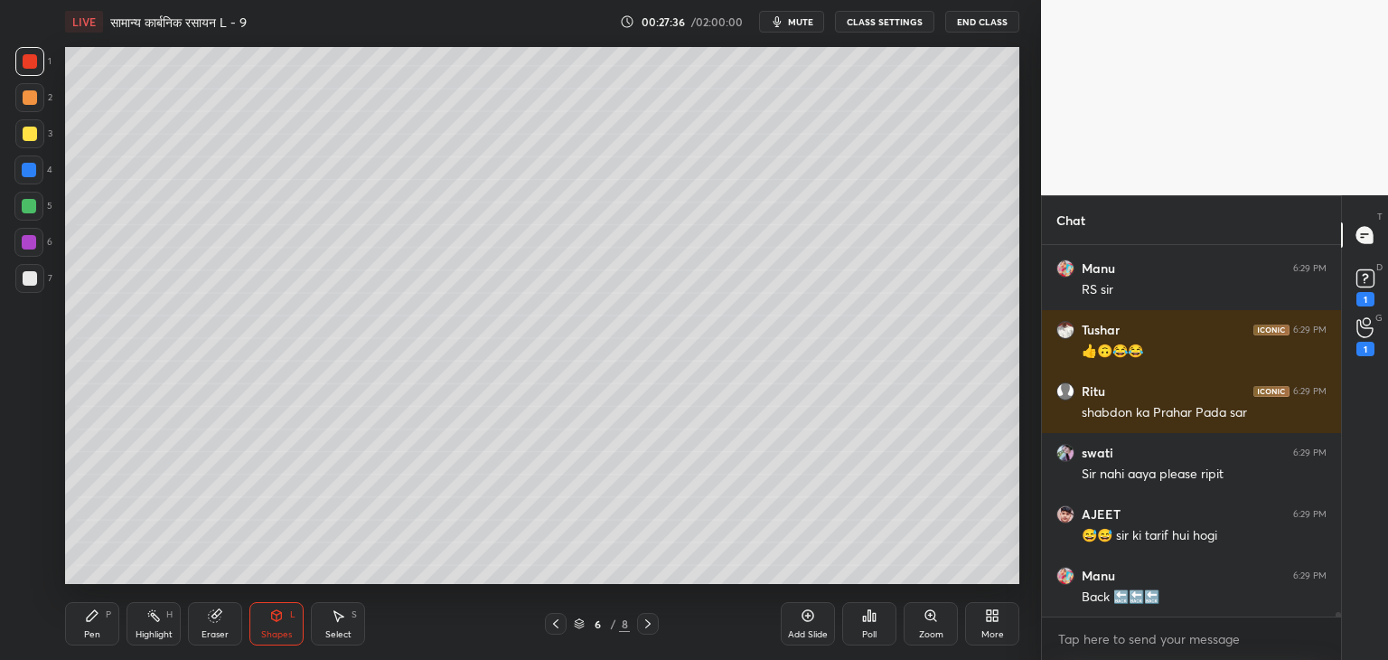
click at [99, 637] on div "Pen" at bounding box center [92, 634] width 16 height 9
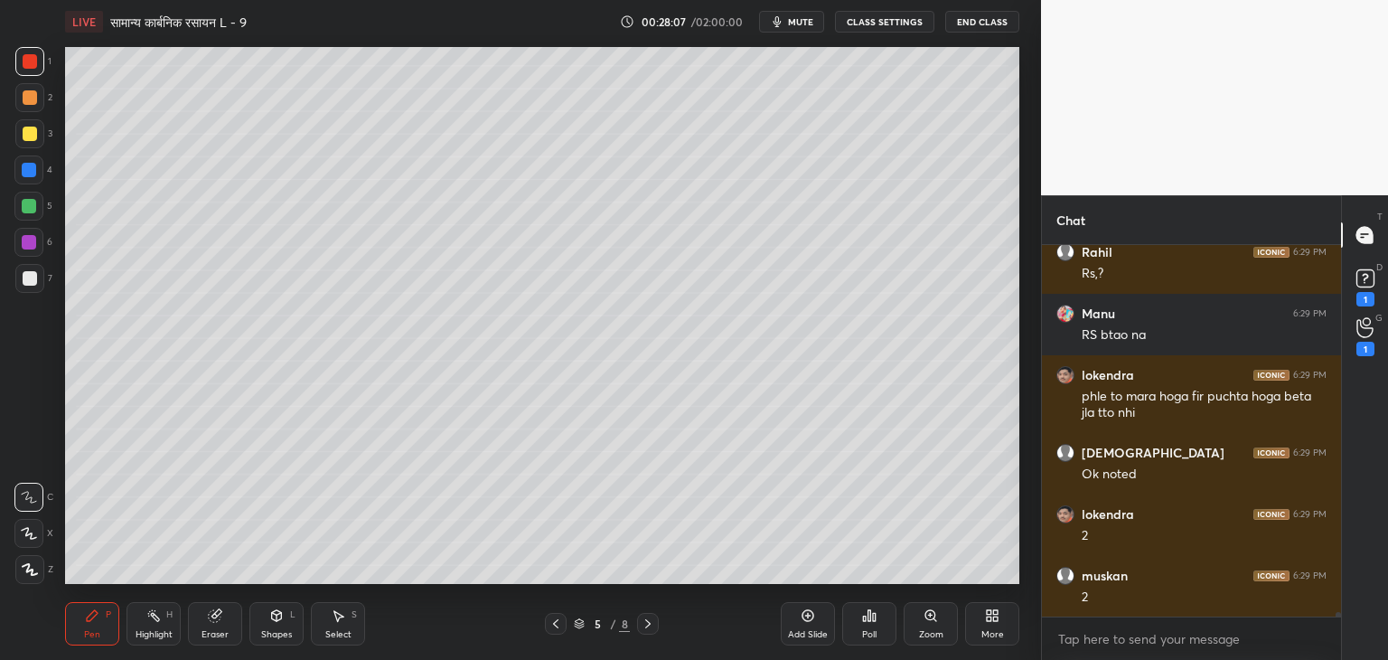
scroll to position [29264, 0]
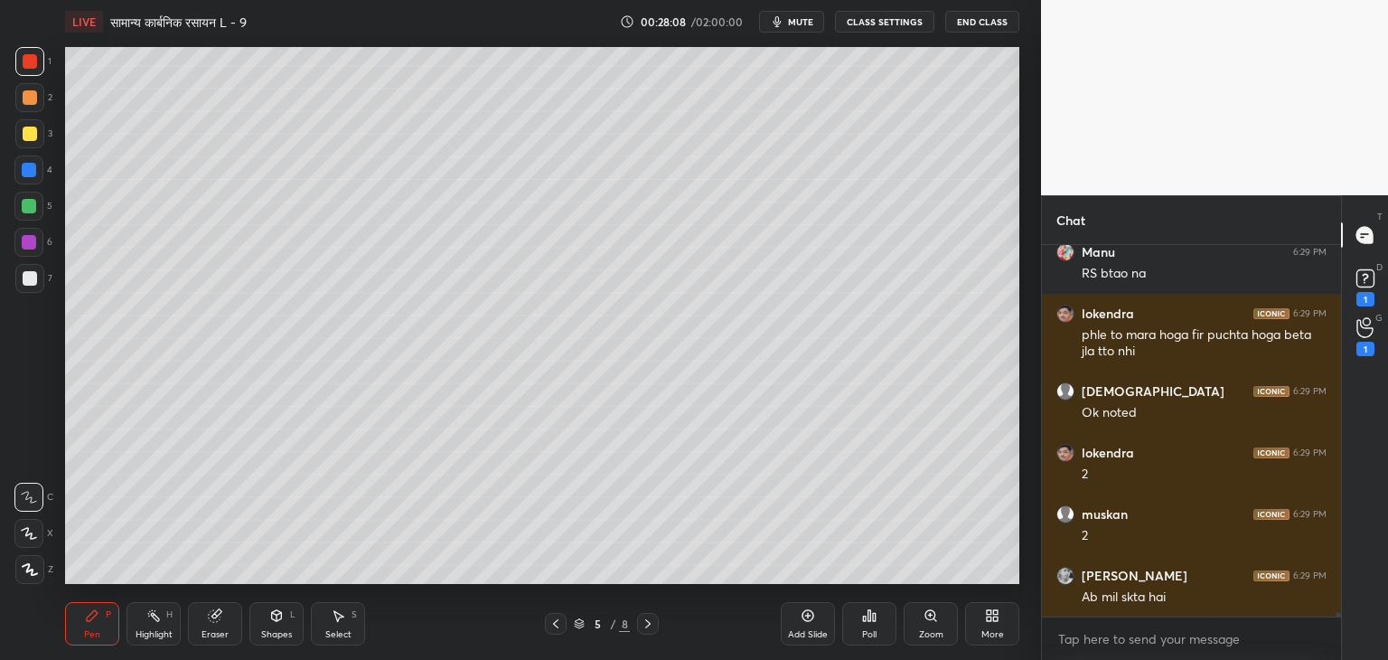
click at [269, 621] on icon at bounding box center [276, 615] width 14 height 14
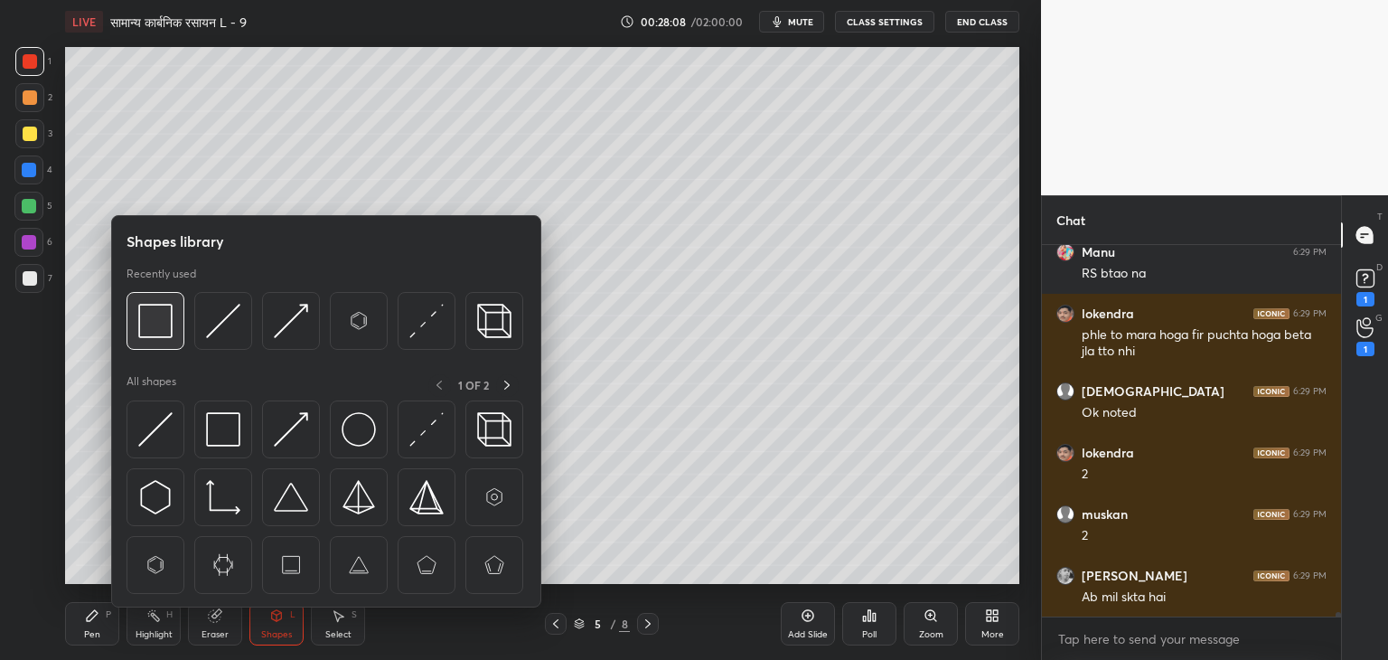
click at [151, 326] on img at bounding box center [155, 321] width 34 height 34
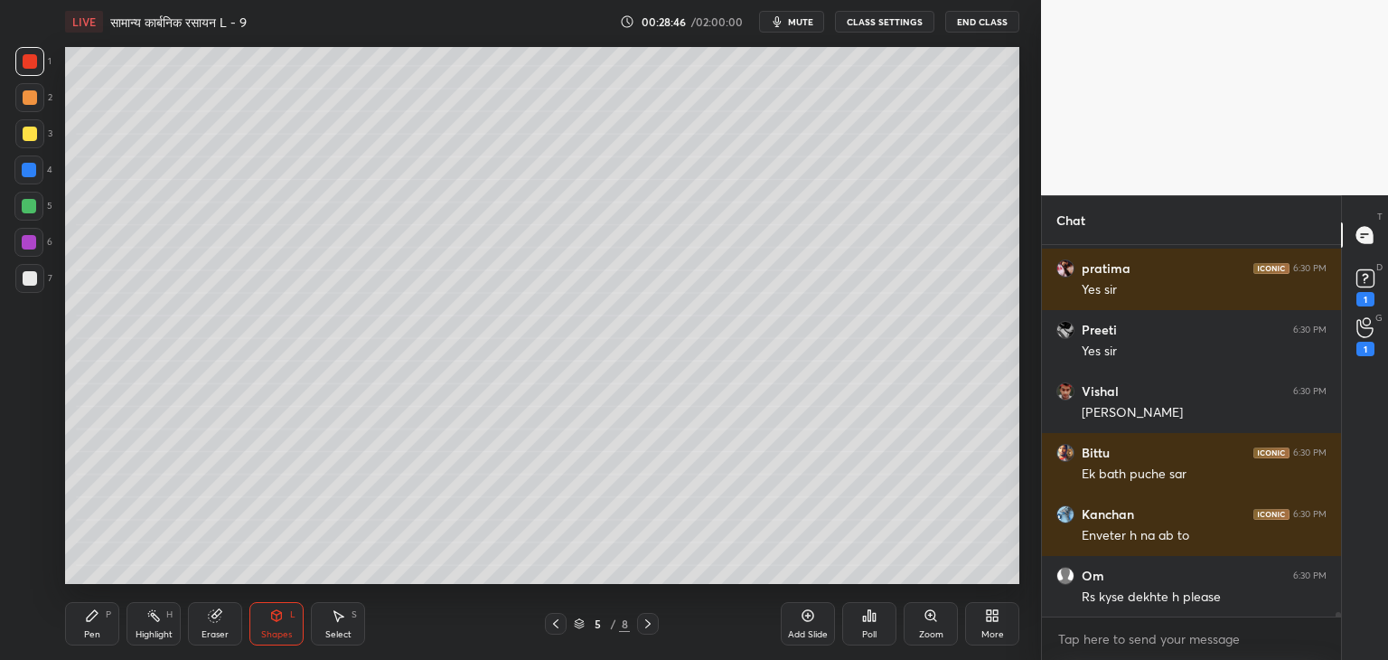
scroll to position [29879, 0]
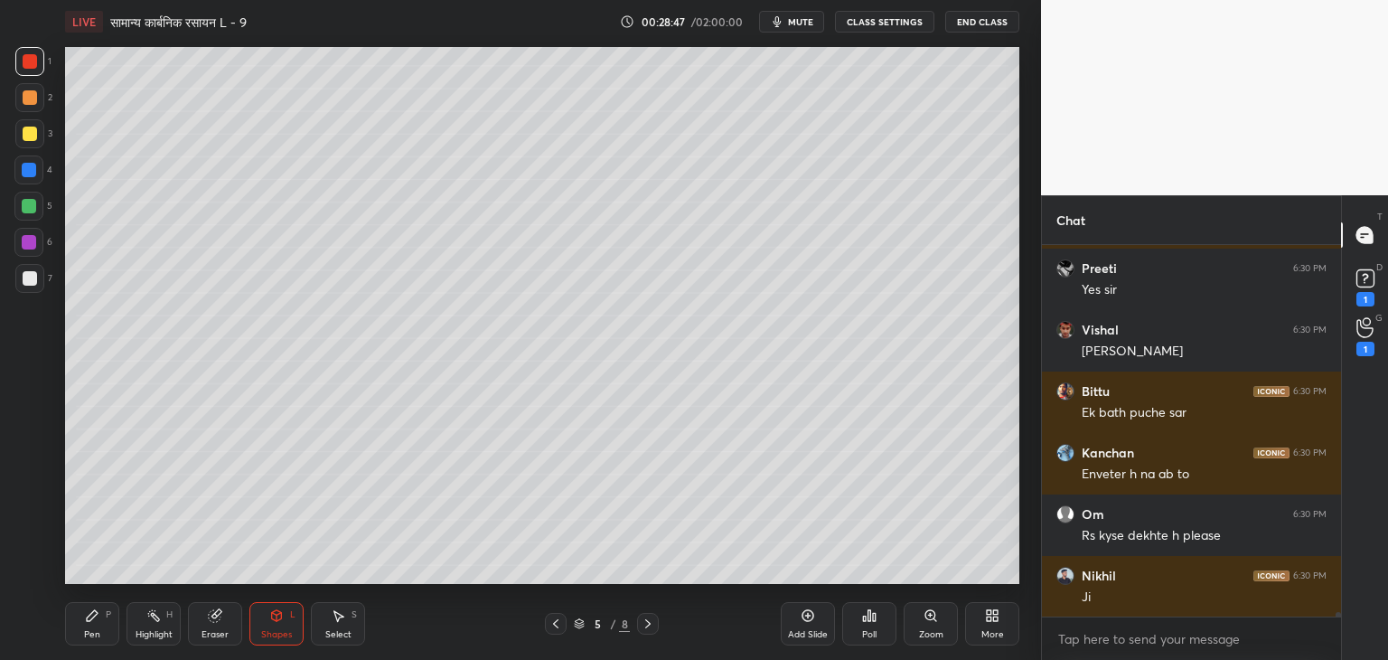
click at [651, 623] on icon at bounding box center [648, 623] width 14 height 14
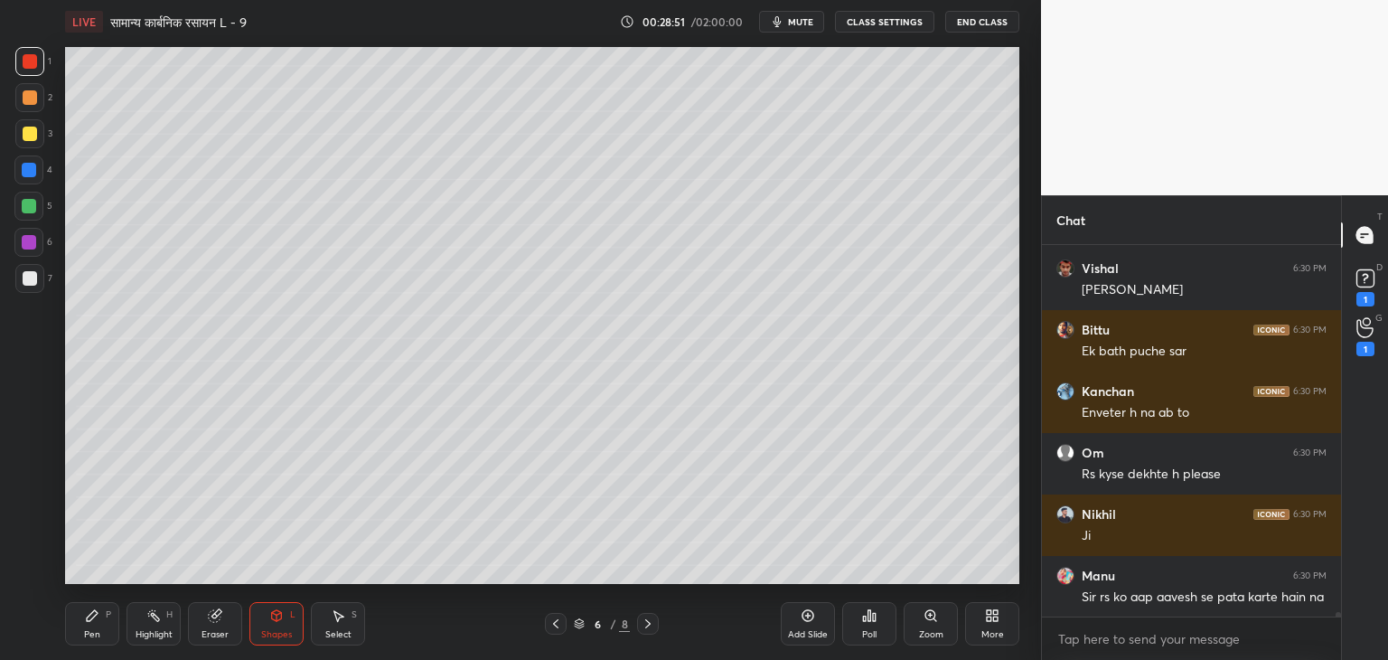
click at [289, 628] on div "Shapes L" at bounding box center [276, 623] width 54 height 43
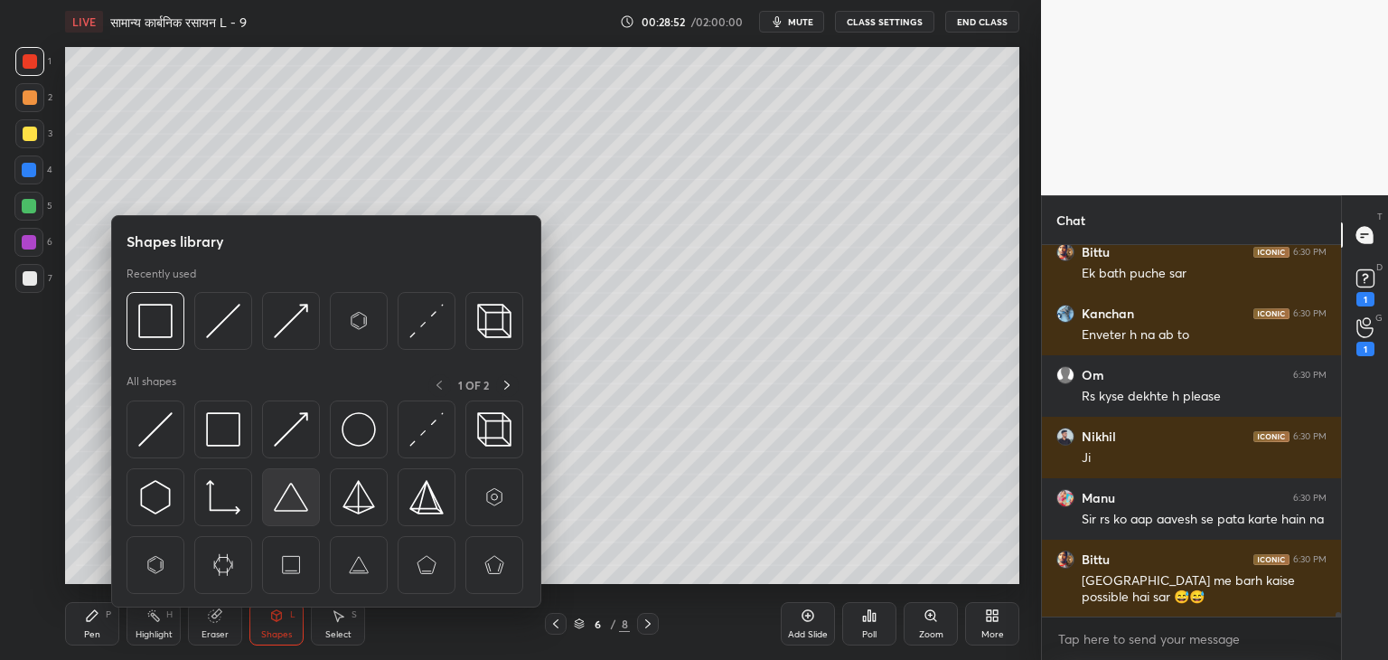
scroll to position [30079, 0]
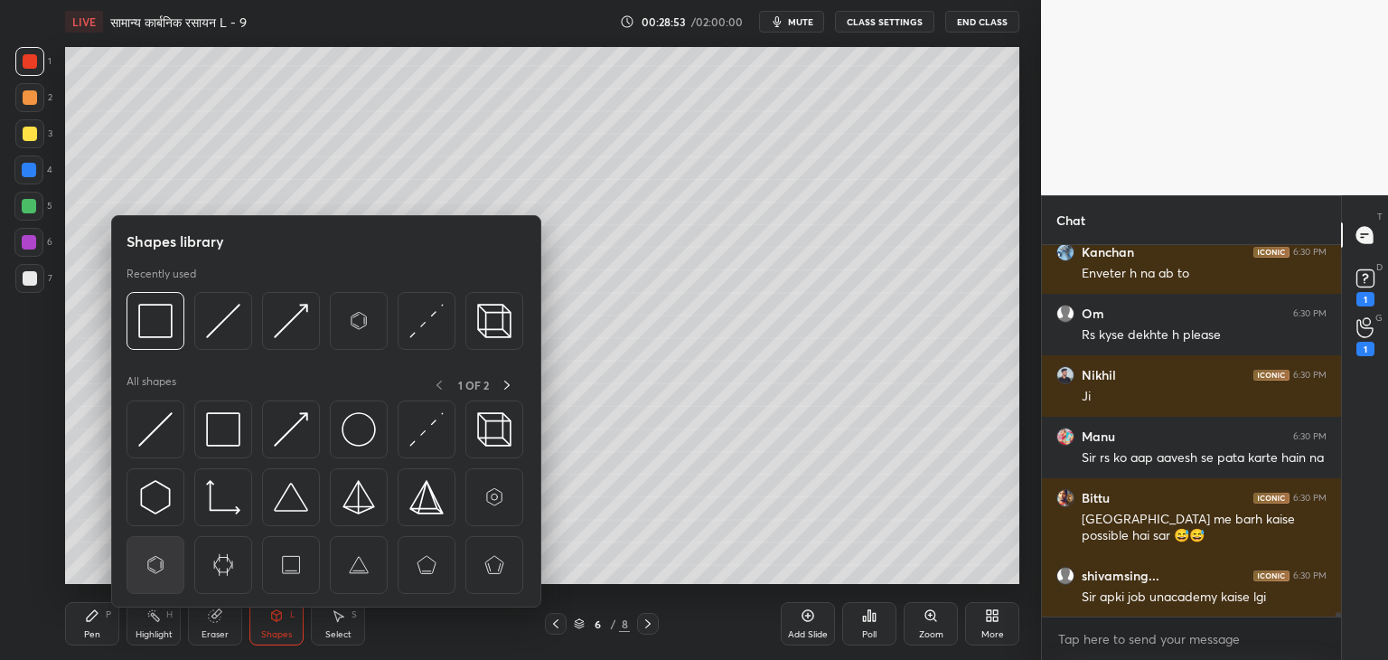
click at [156, 565] on img at bounding box center [155, 565] width 34 height 34
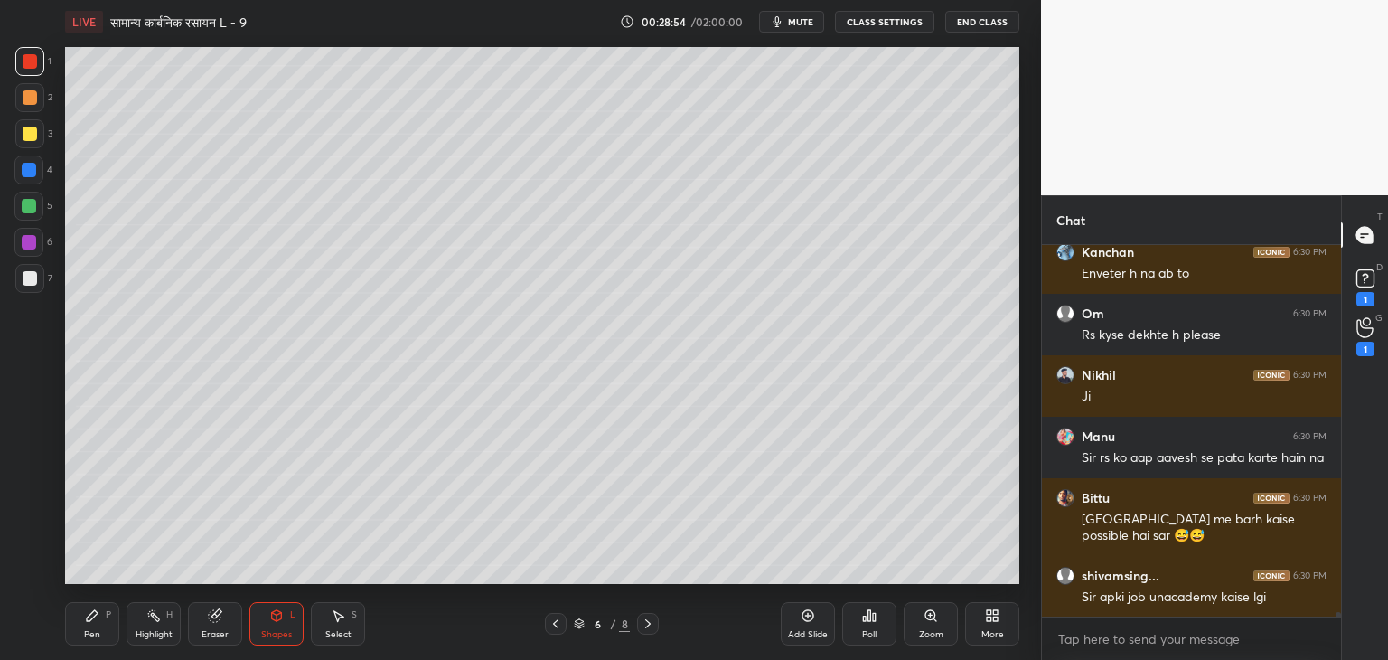
click at [99, 625] on div "Pen P" at bounding box center [92, 623] width 54 height 43
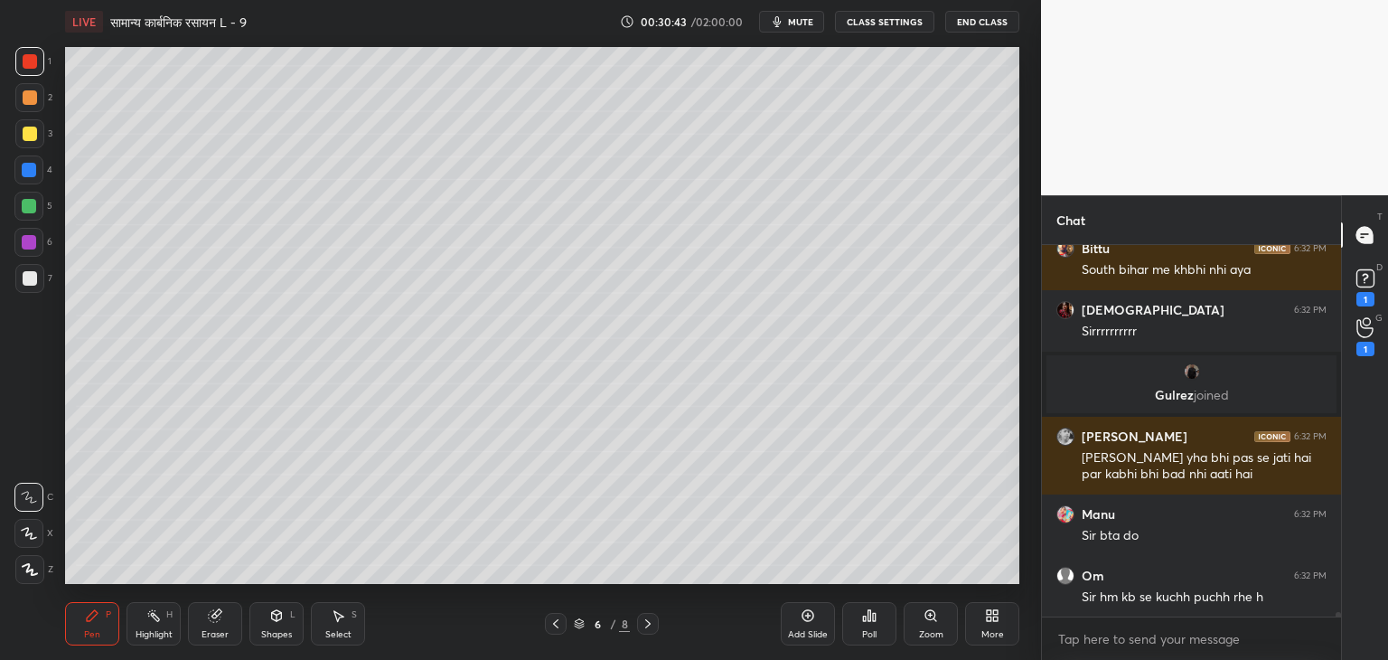
scroll to position [28995, 0]
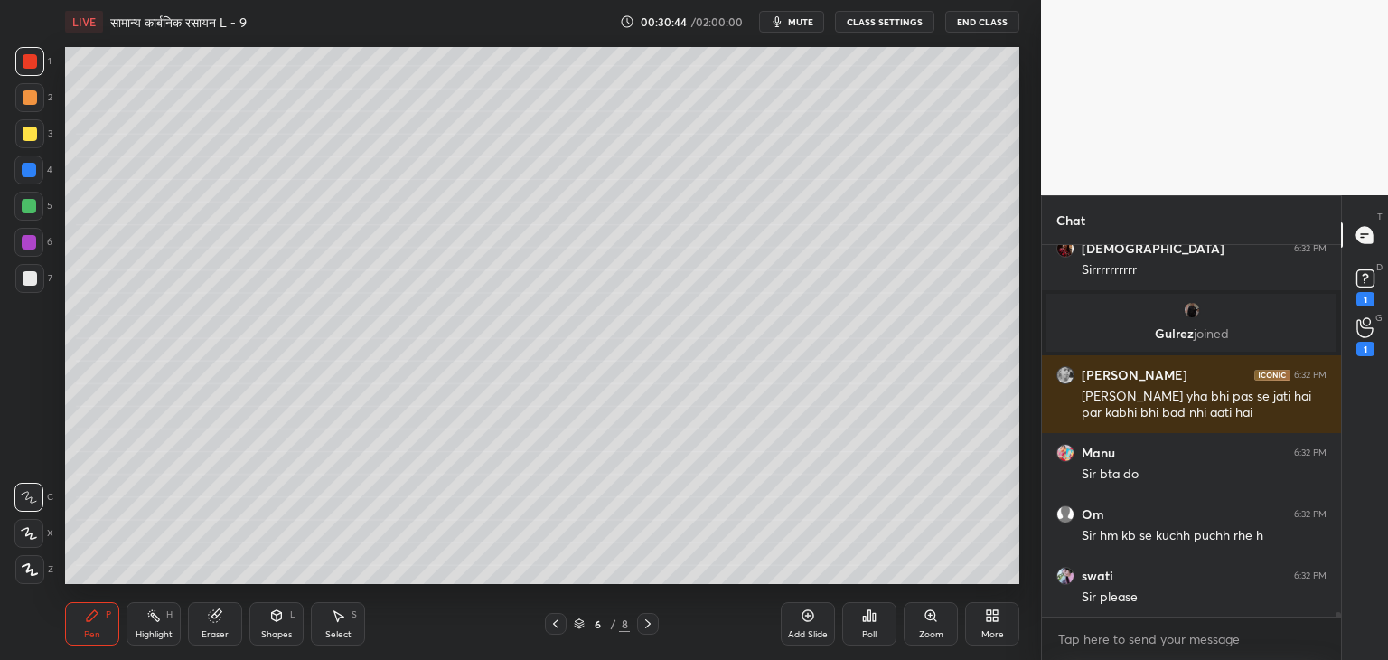
click at [289, 632] on div "Shapes" at bounding box center [276, 634] width 31 height 9
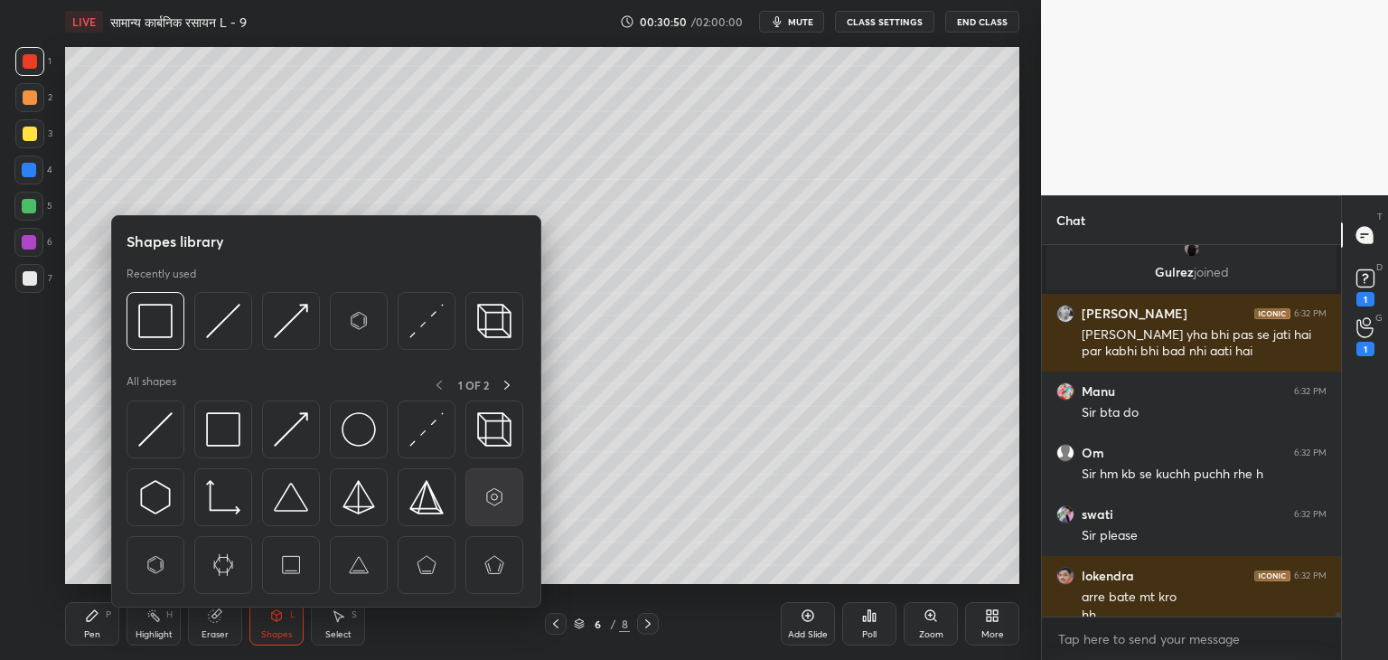
scroll to position [29074, 0]
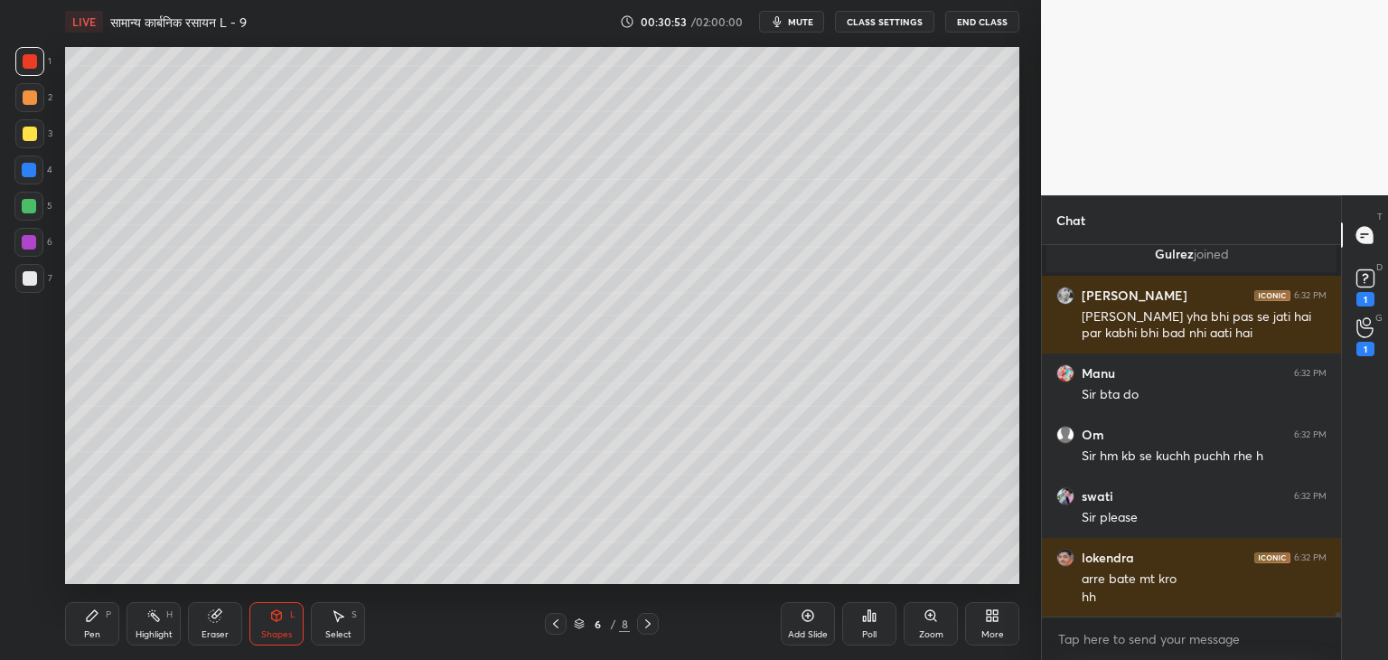
click at [98, 616] on icon at bounding box center [92, 615] width 14 height 14
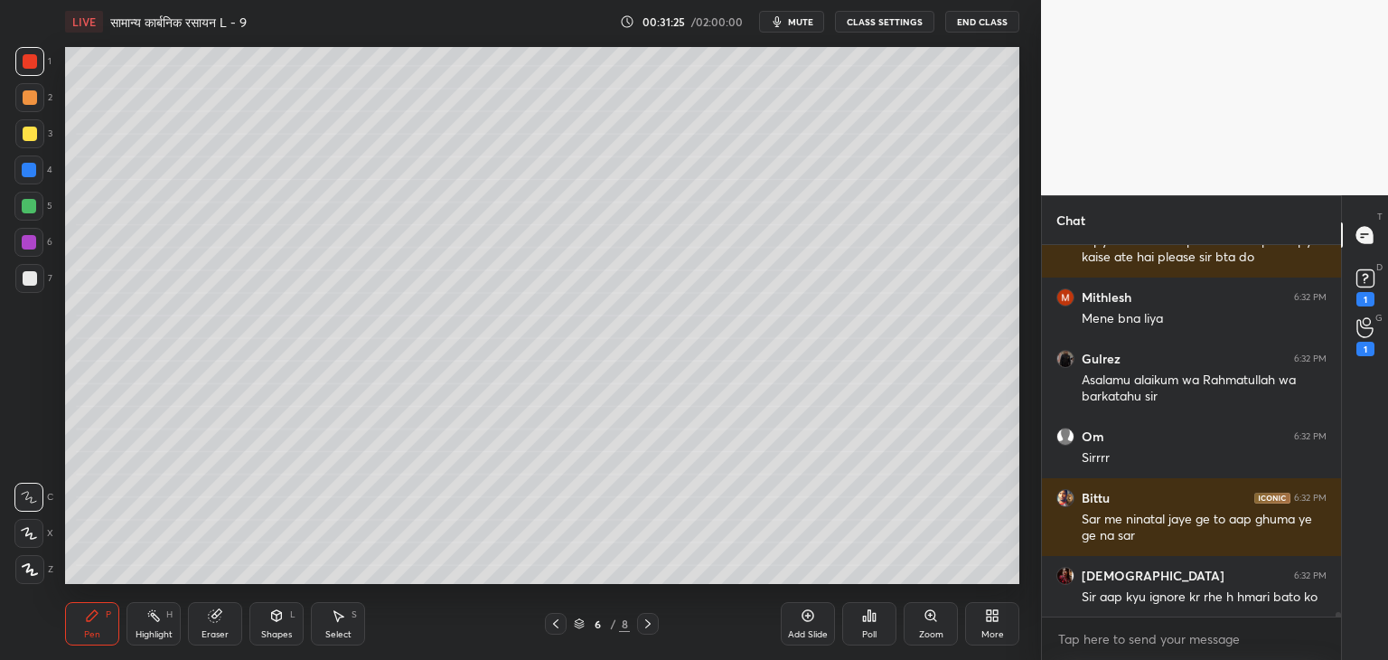
scroll to position [29569, 0]
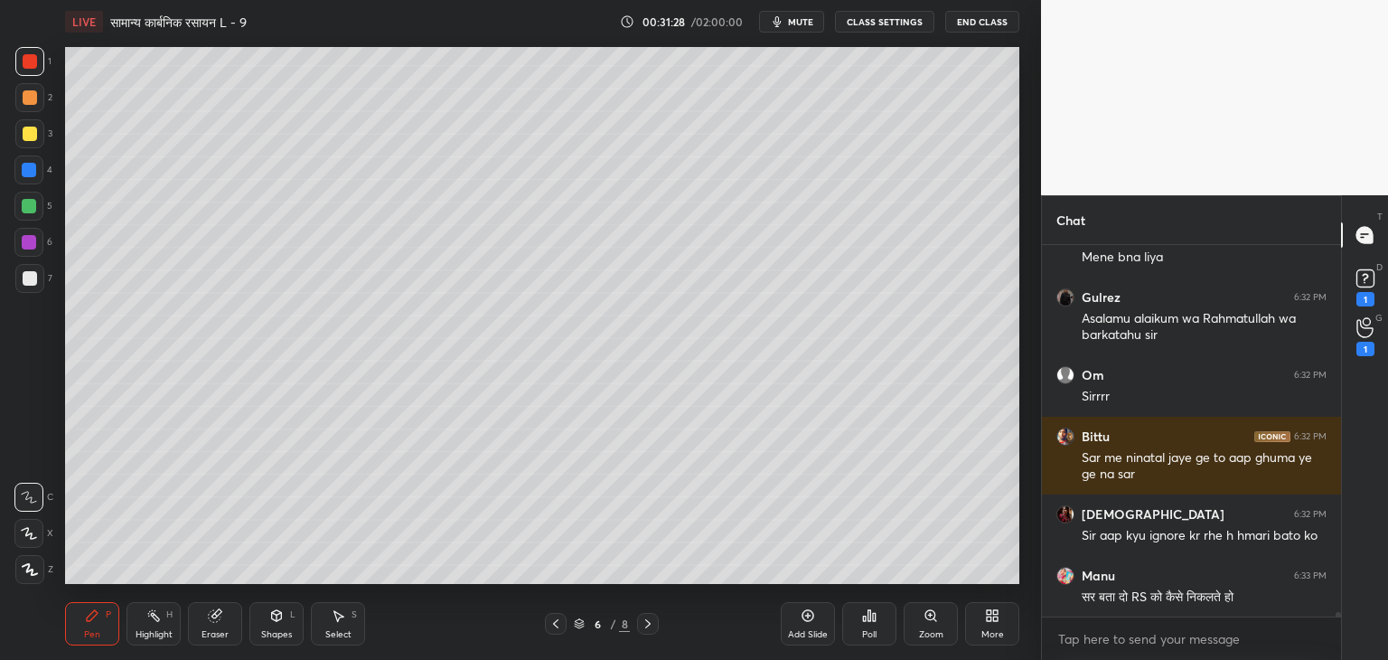
click at [220, 627] on div "Eraser" at bounding box center [215, 623] width 54 height 43
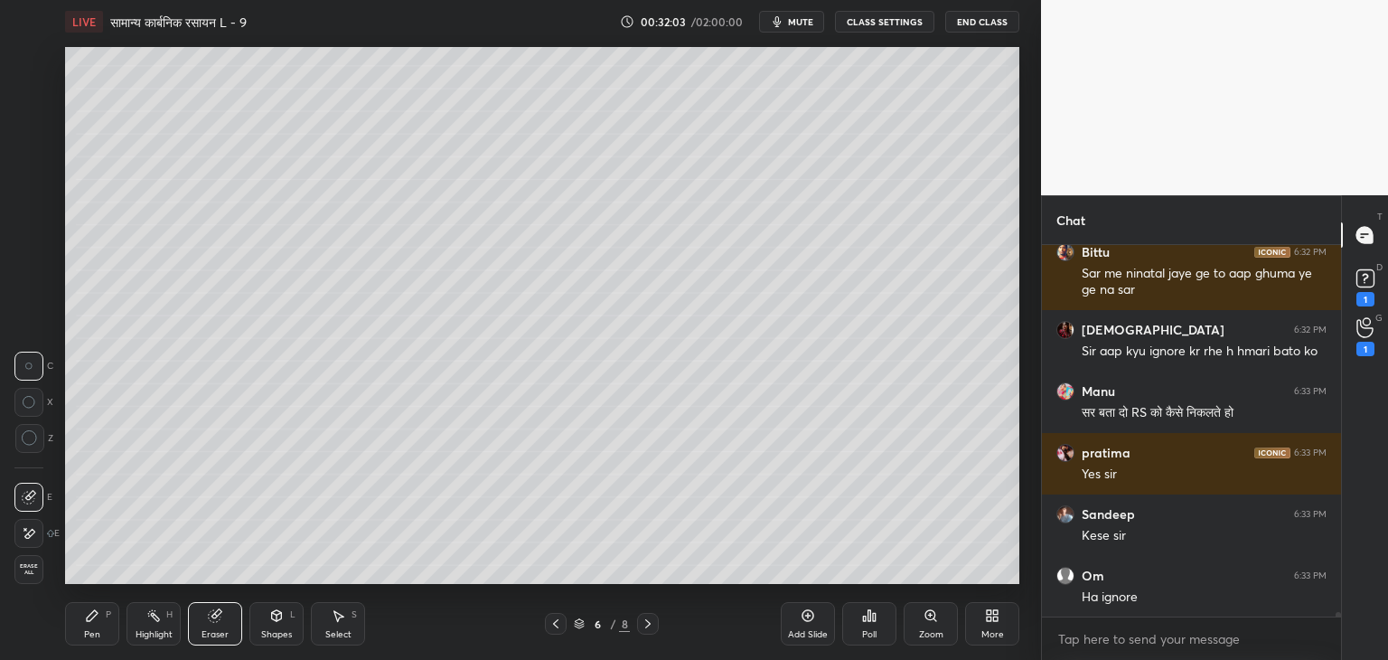
scroll to position [30011, 0]
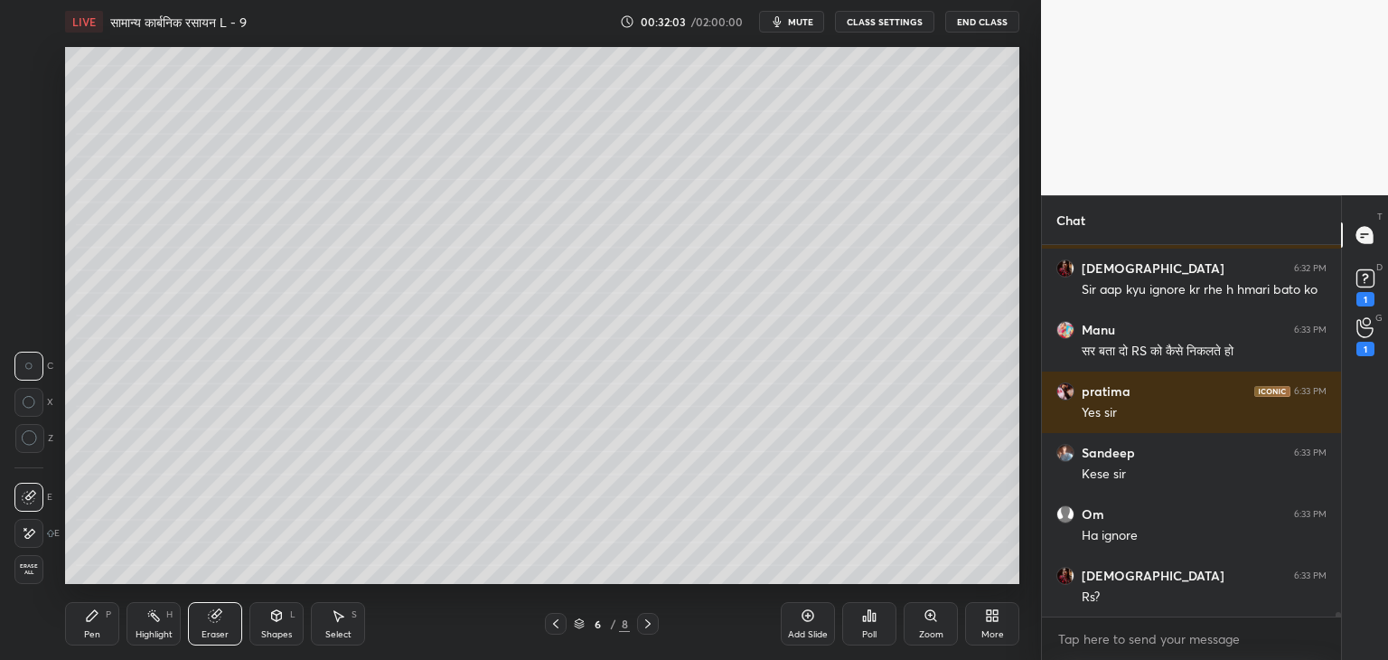
click at [275, 637] on div "Shapes" at bounding box center [276, 634] width 31 height 9
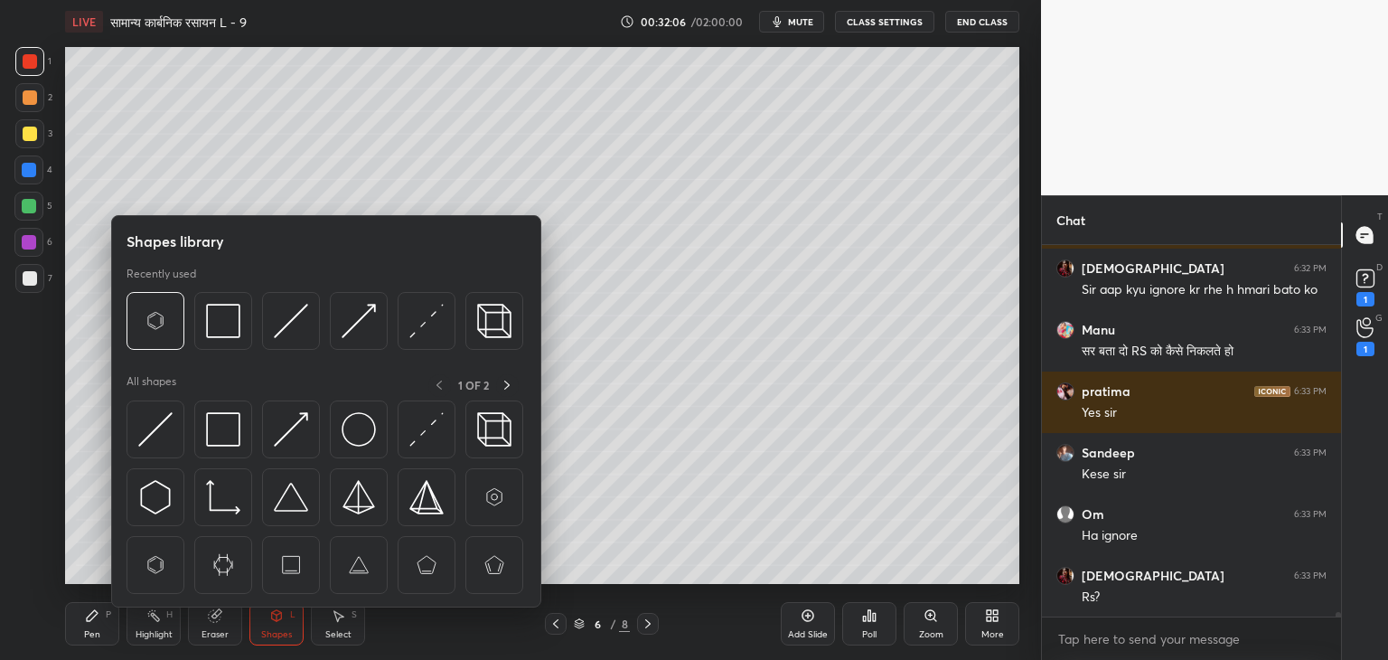
scroll to position [30088, 0]
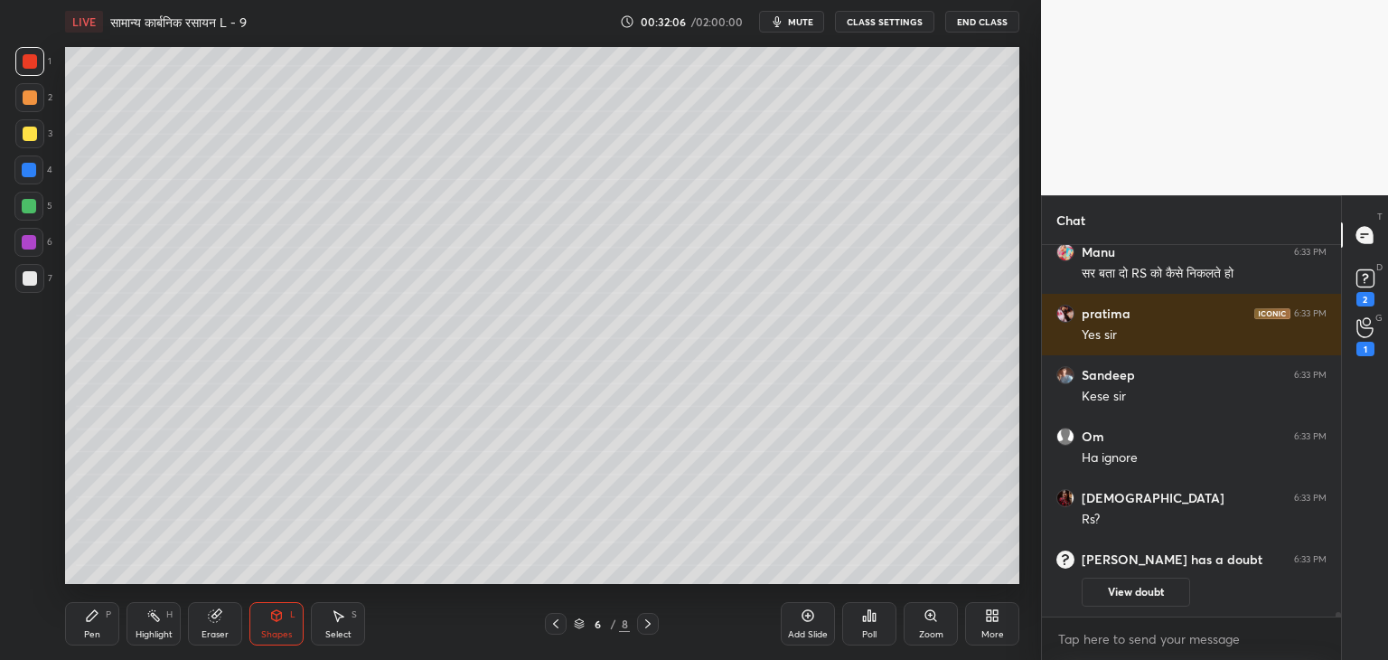
click at [94, 627] on div "Pen P" at bounding box center [92, 623] width 54 height 43
click at [338, 627] on div "Select S" at bounding box center [338, 623] width 54 height 43
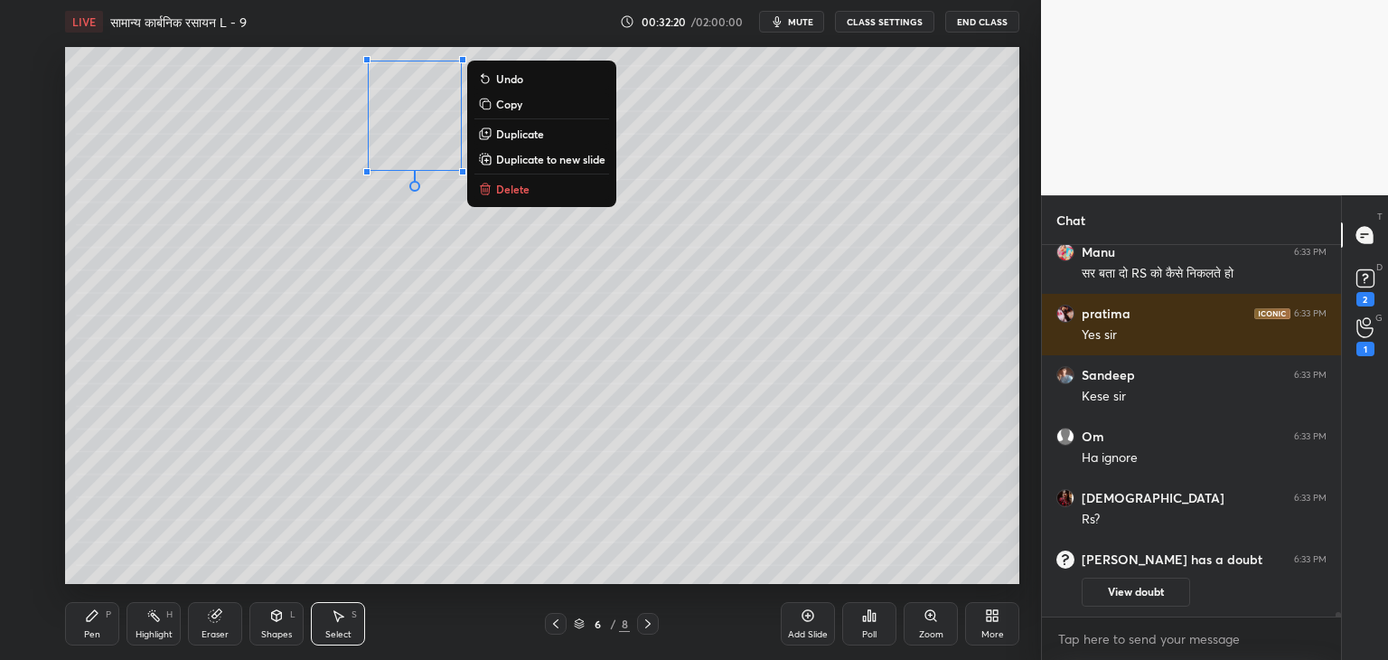
scroll to position [29721, 0]
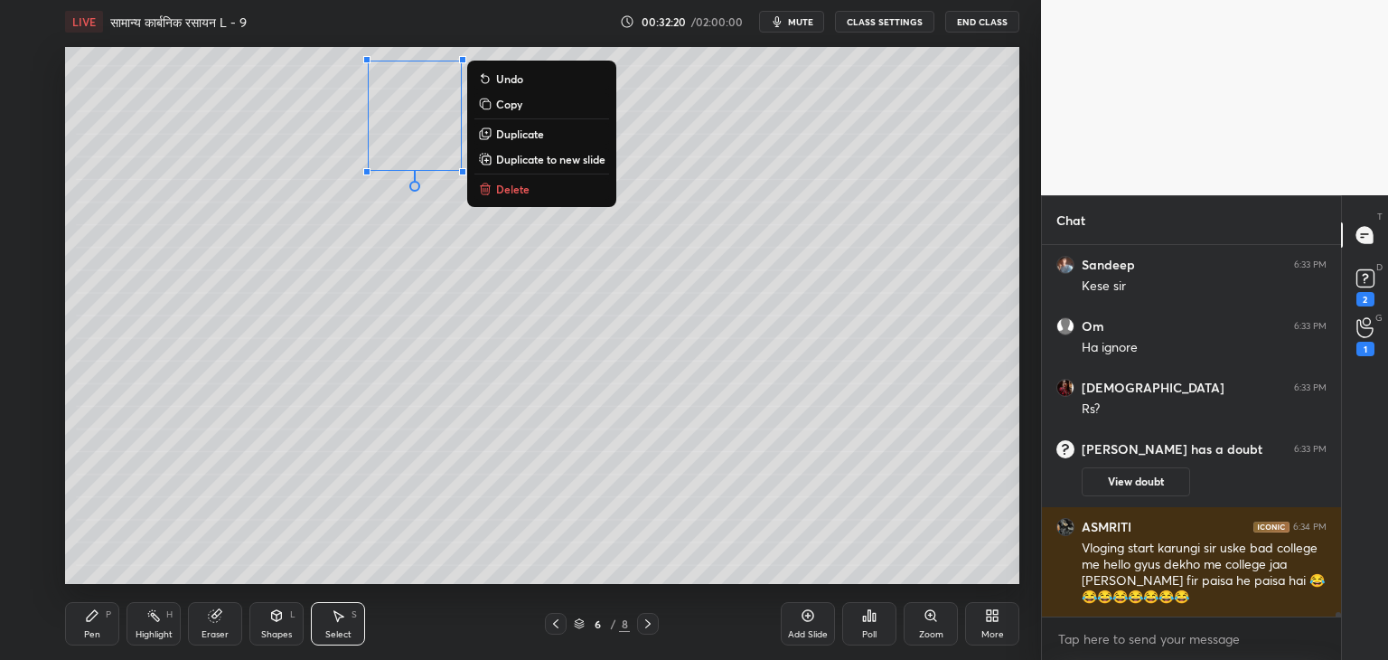
click at [520, 104] on p "Copy" at bounding box center [509, 104] width 26 height 14
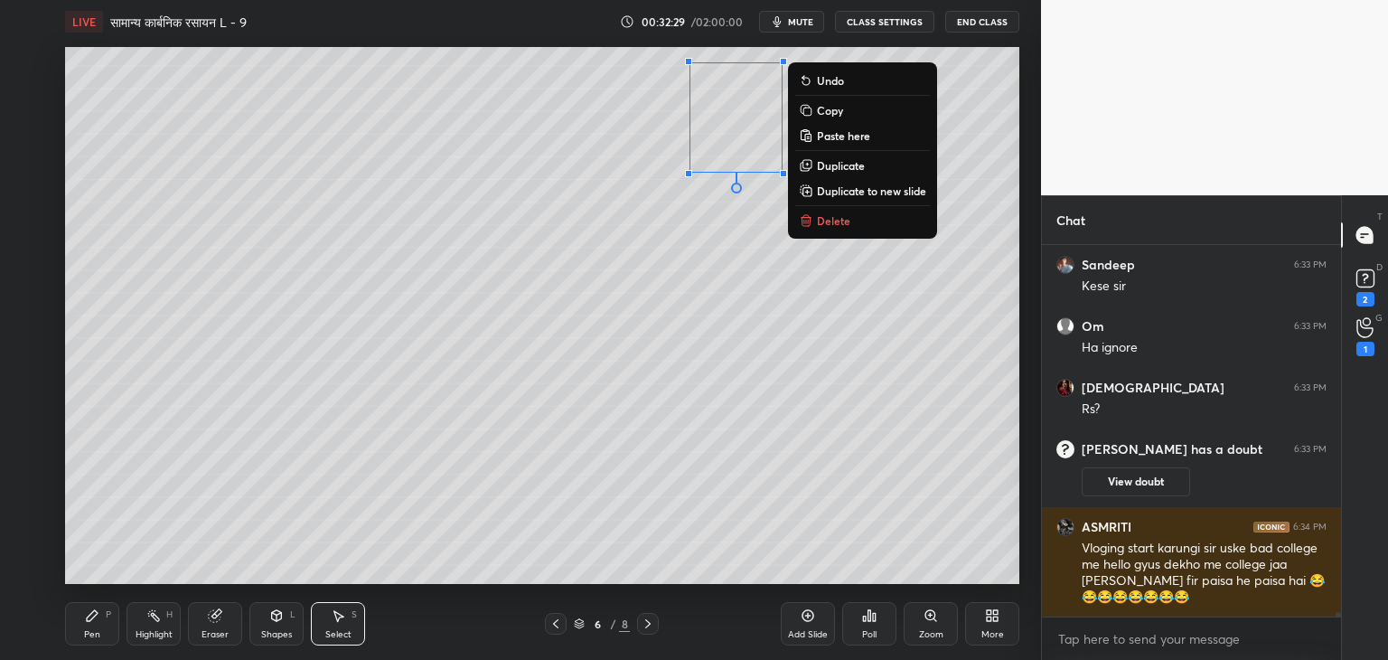
click at [656, 288] on div "0 ° Undo Copy Paste here Duplicate Duplicate to new slide Delete" at bounding box center [542, 315] width 954 height 537
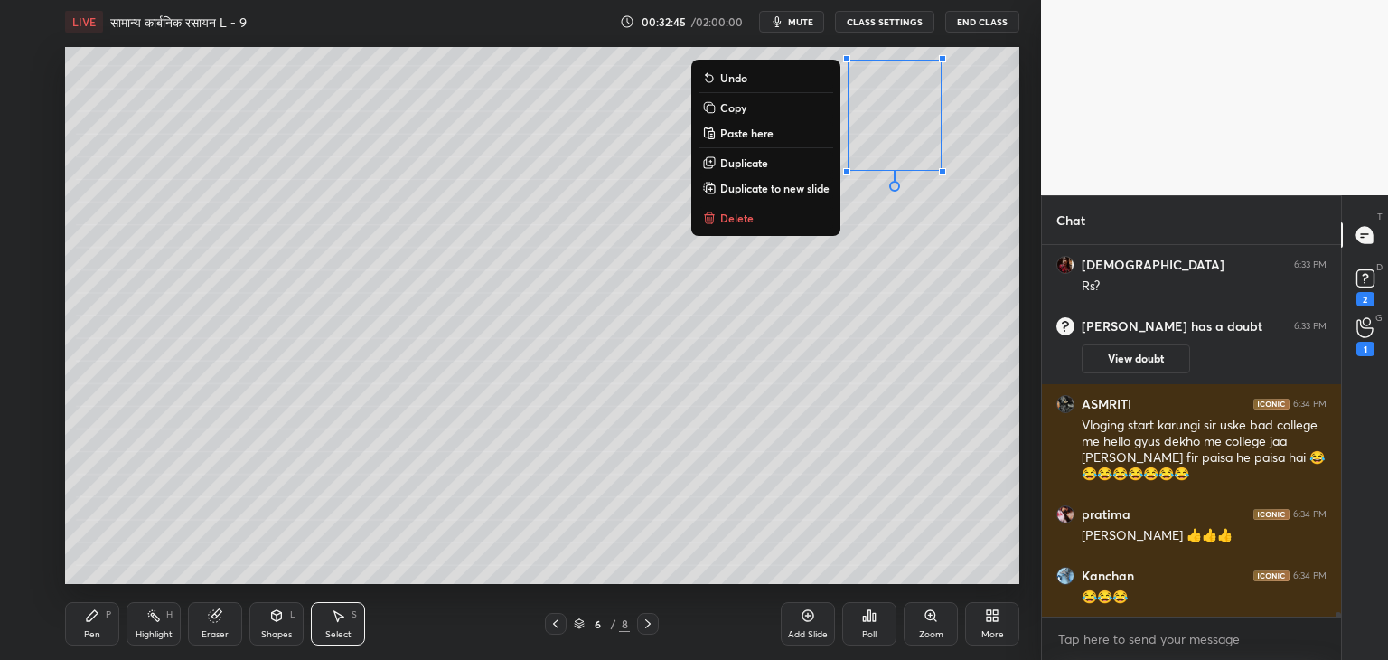
scroll to position [29906, 0]
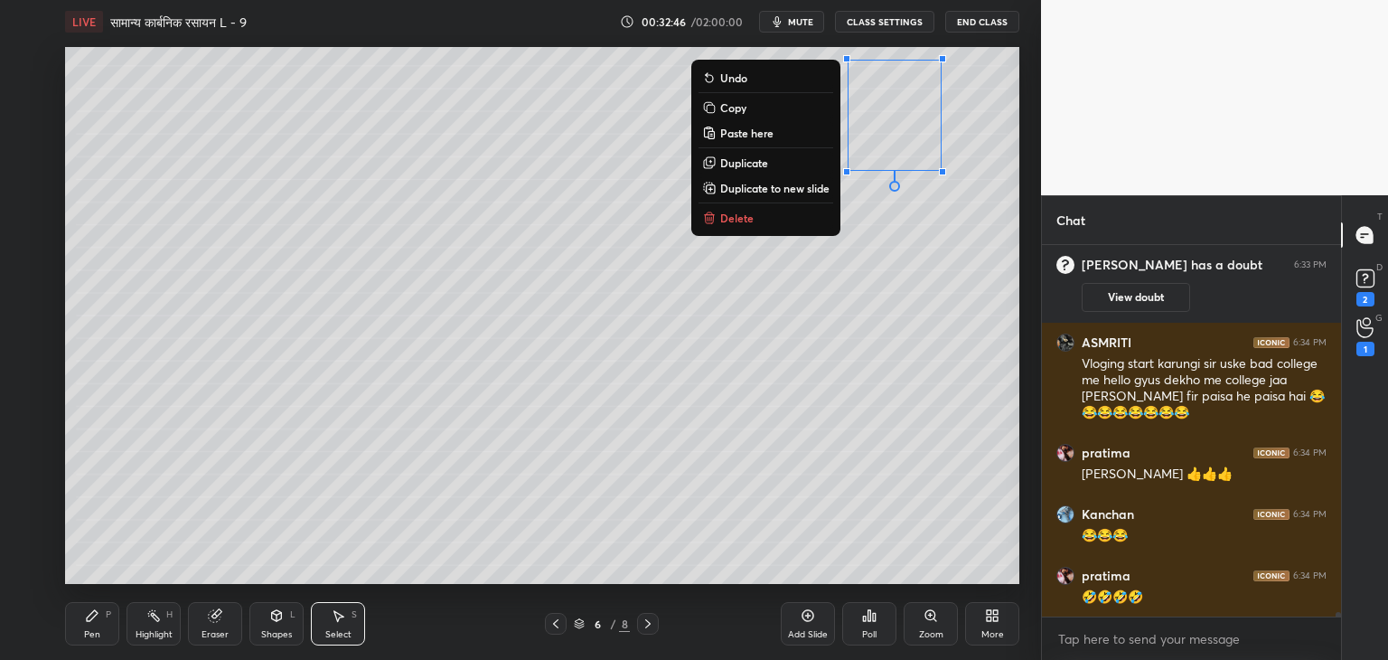
click at [99, 631] on div "Pen" at bounding box center [92, 634] width 16 height 9
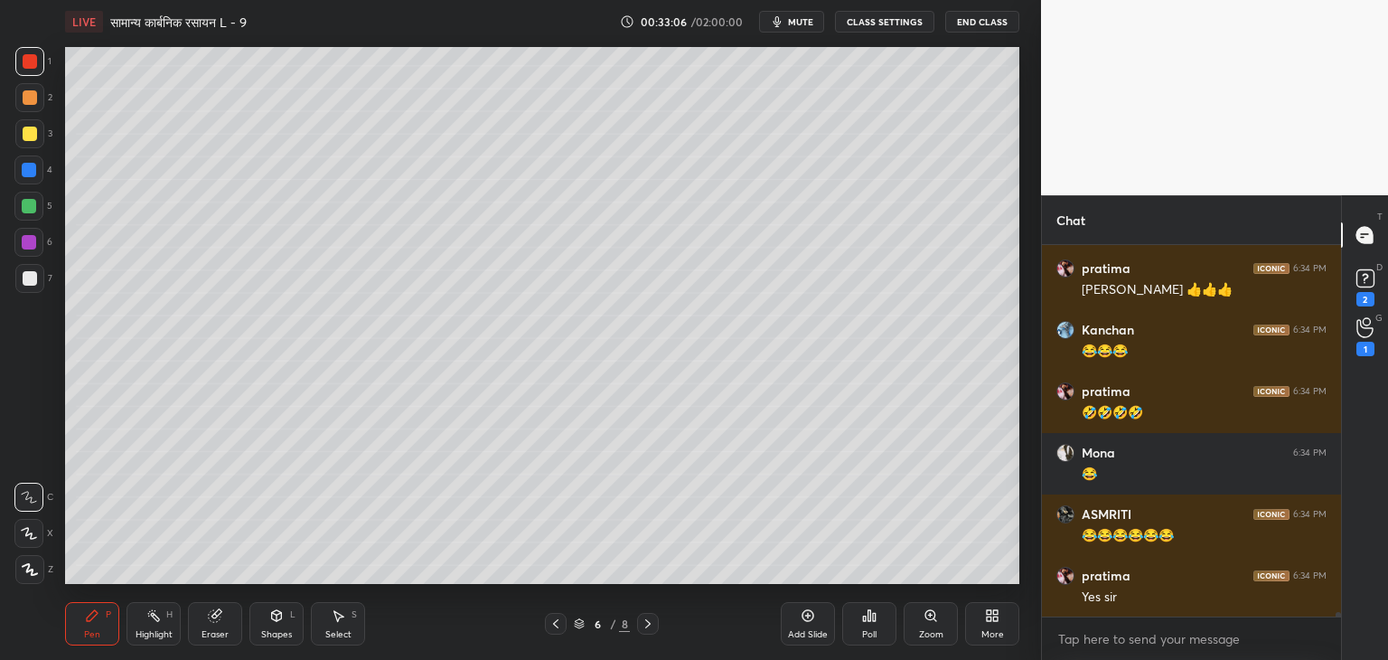
scroll to position [30152, 0]
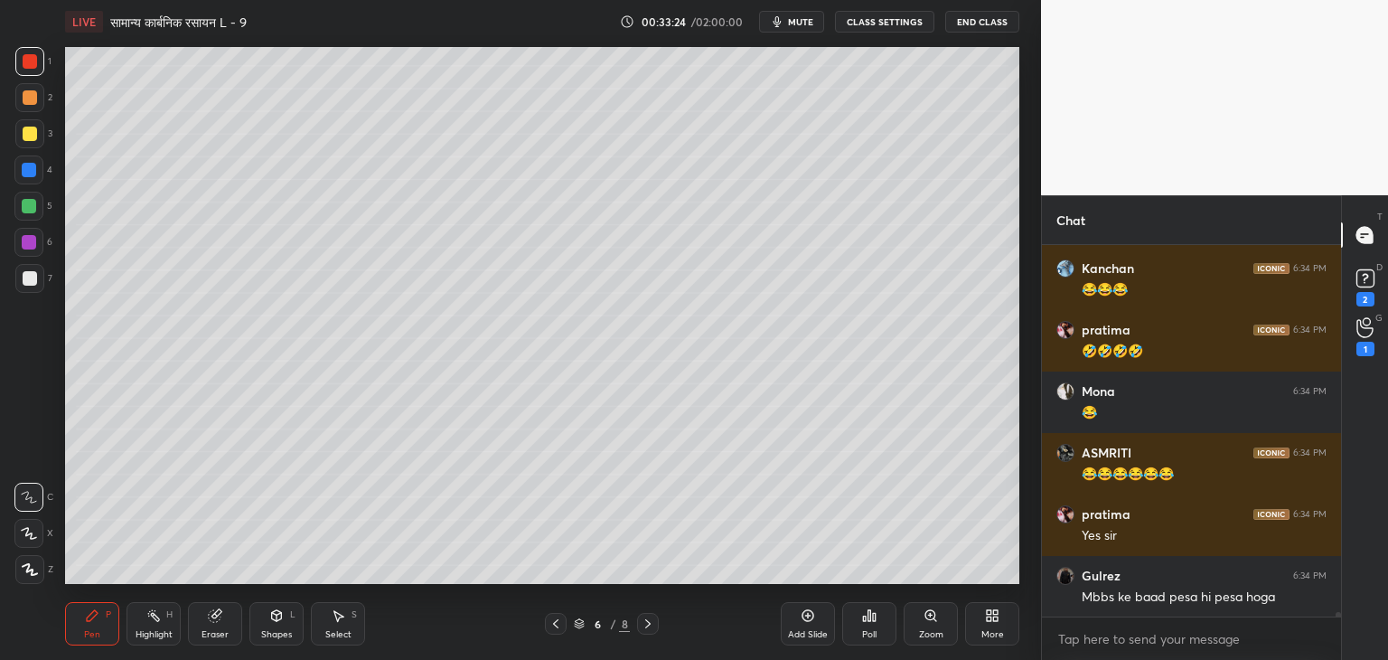
click at [23, 138] on div at bounding box center [30, 134] width 14 height 14
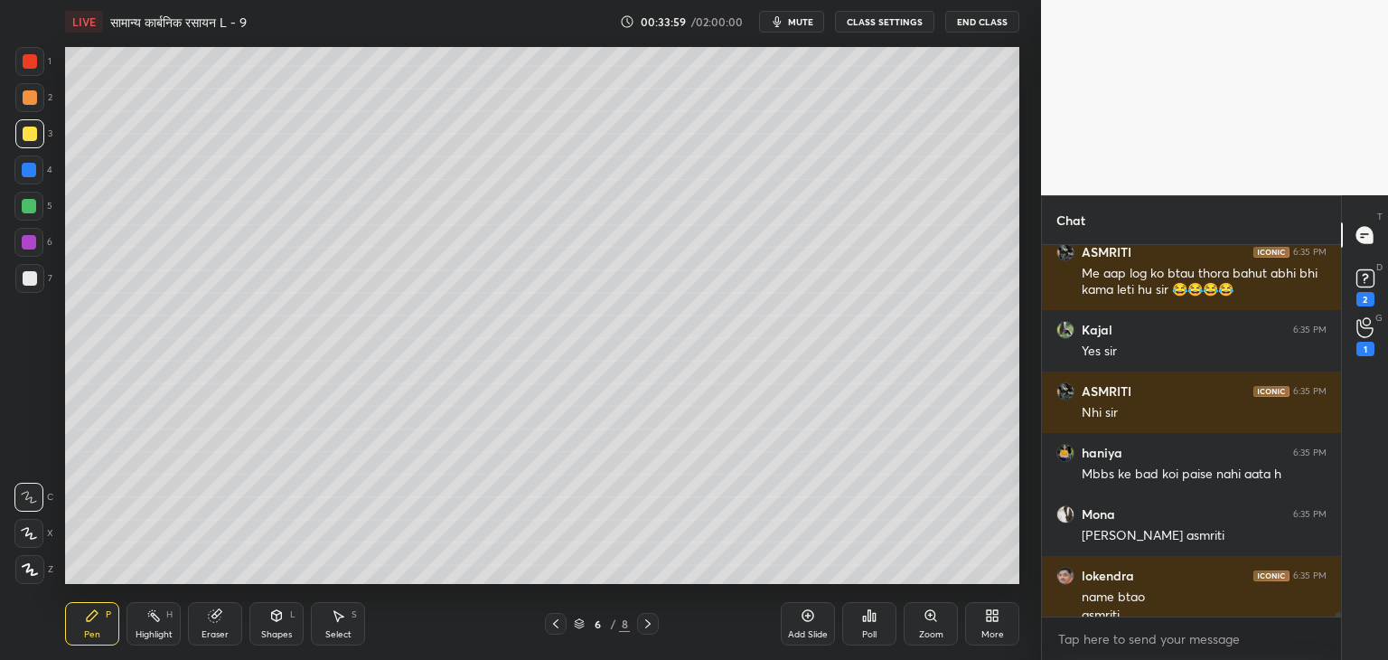
scroll to position [30739, 0]
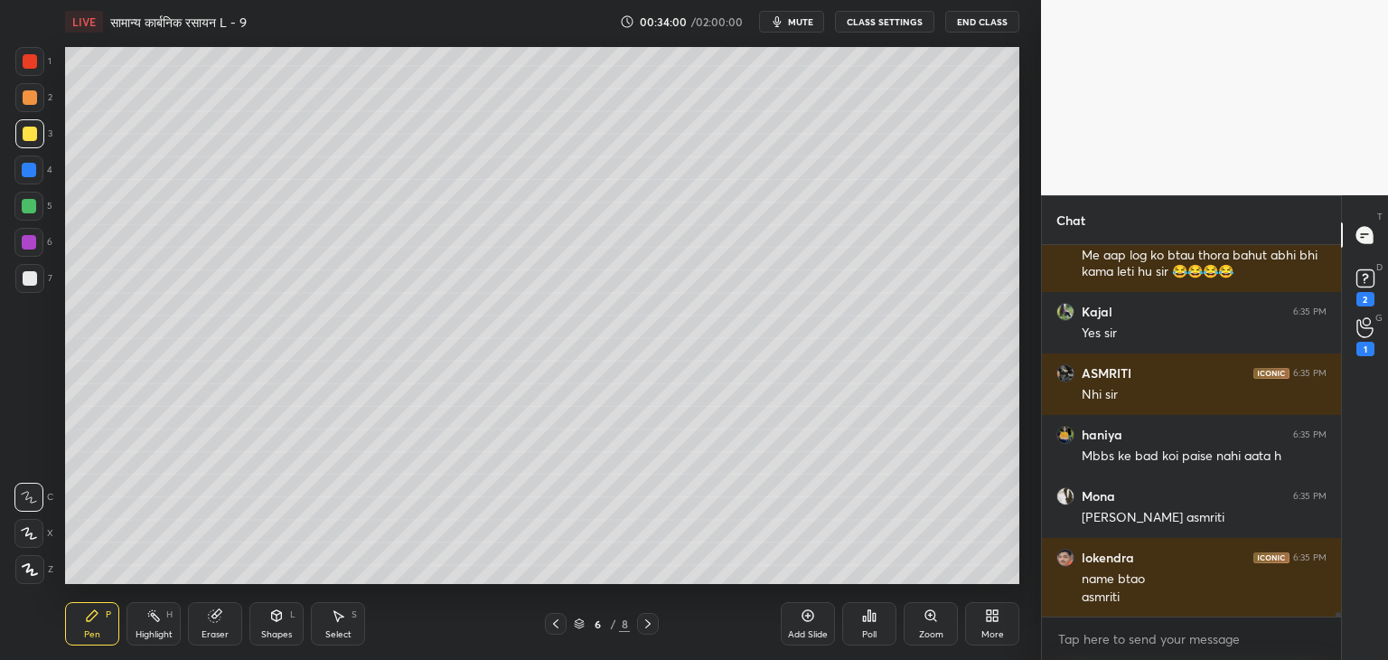
click at [35, 278] on div at bounding box center [30, 278] width 14 height 14
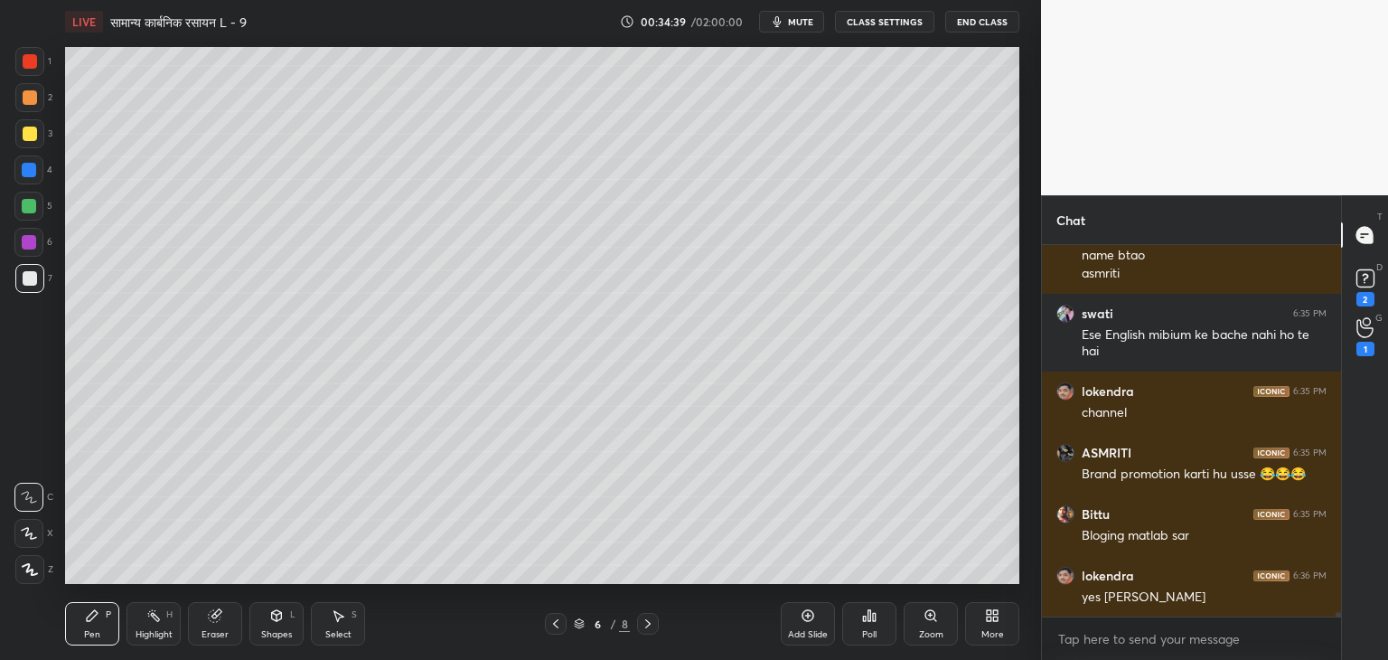
scroll to position [31140, 0]
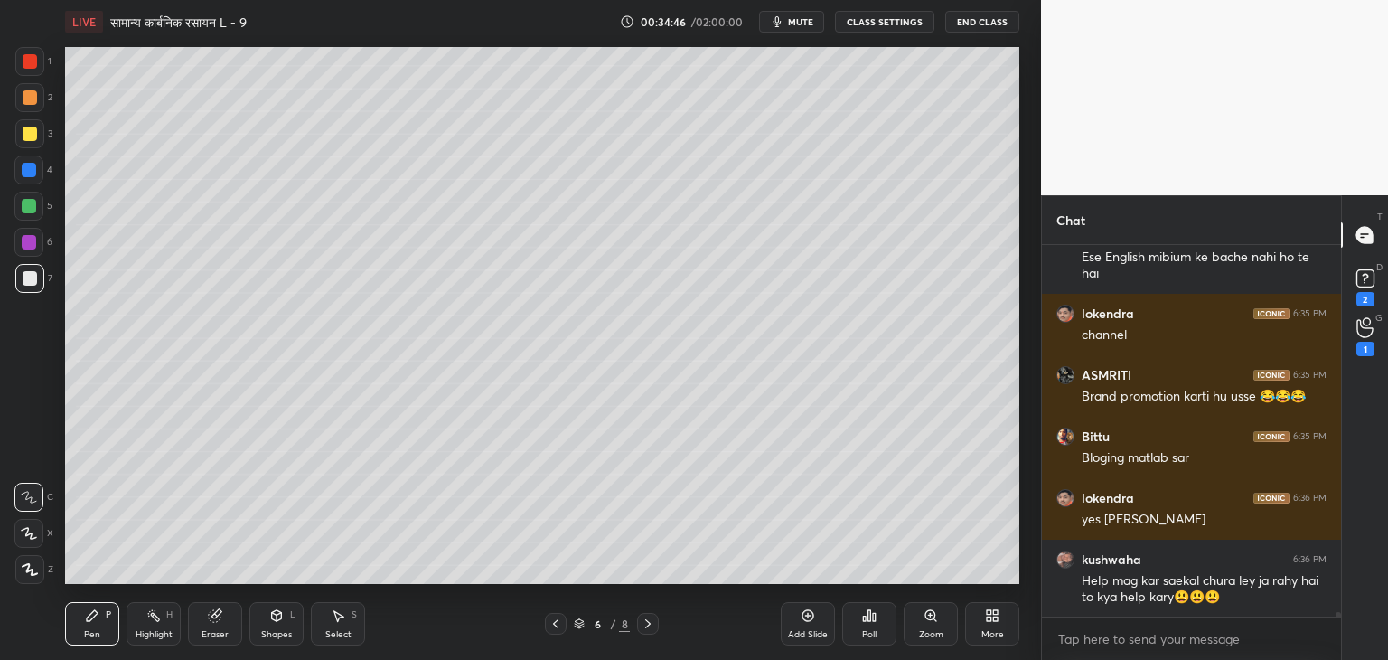
click at [155, 630] on div "Highlight" at bounding box center [154, 634] width 37 height 9
click at [202, 623] on div "Eraser" at bounding box center [215, 623] width 54 height 43
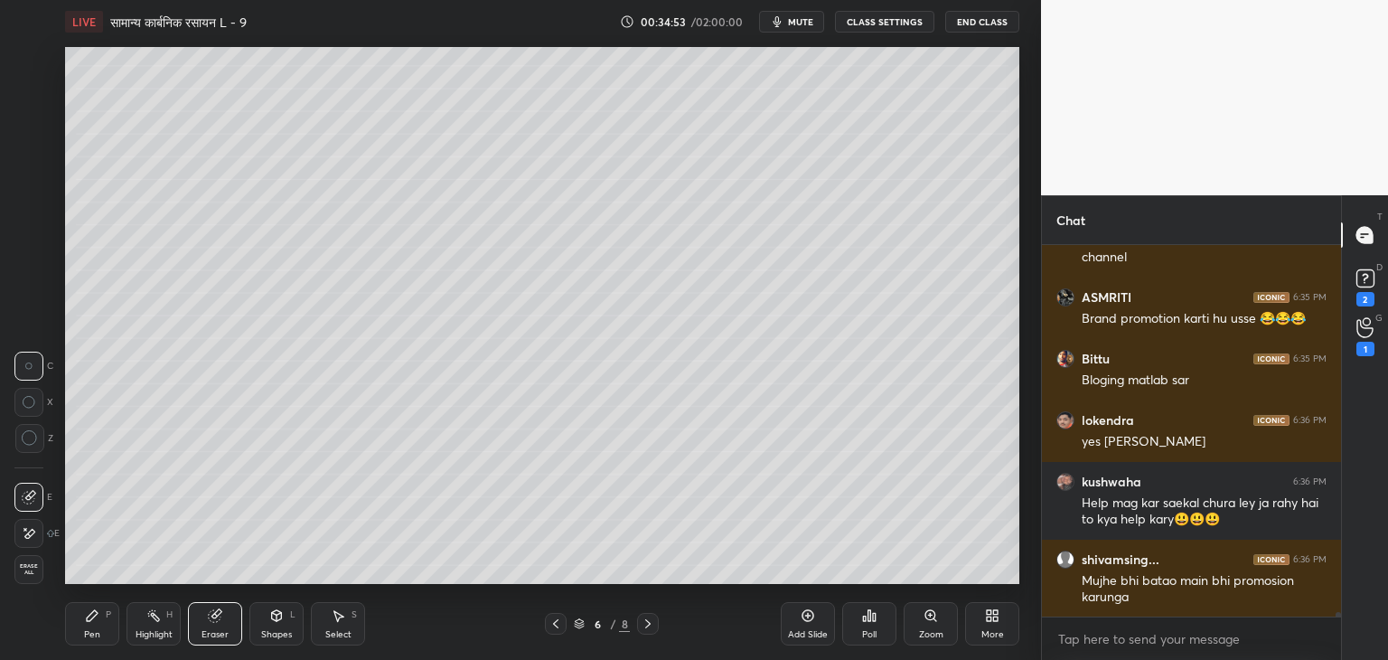
click at [109, 622] on div "Pen P" at bounding box center [92, 623] width 54 height 43
click at [221, 634] on div "Eraser" at bounding box center [215, 634] width 27 height 9
click at [75, 634] on div "Pen P" at bounding box center [92, 623] width 54 height 43
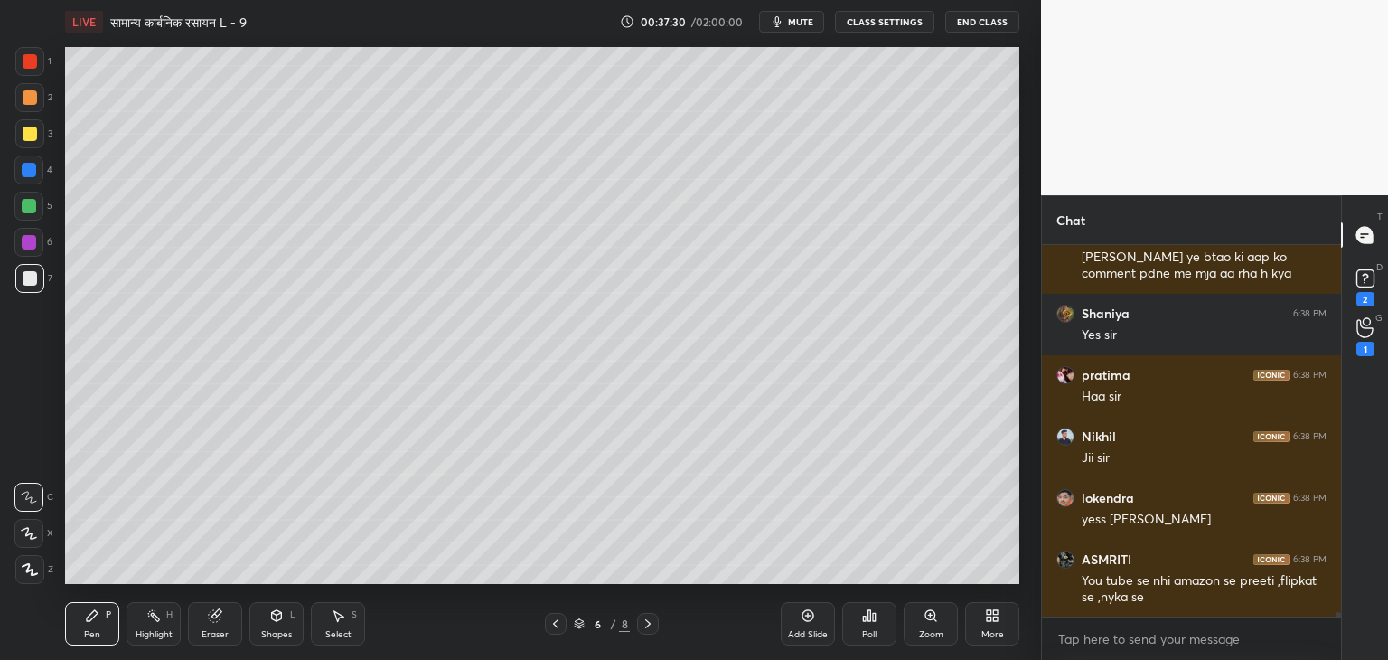
scroll to position [32576, 0]
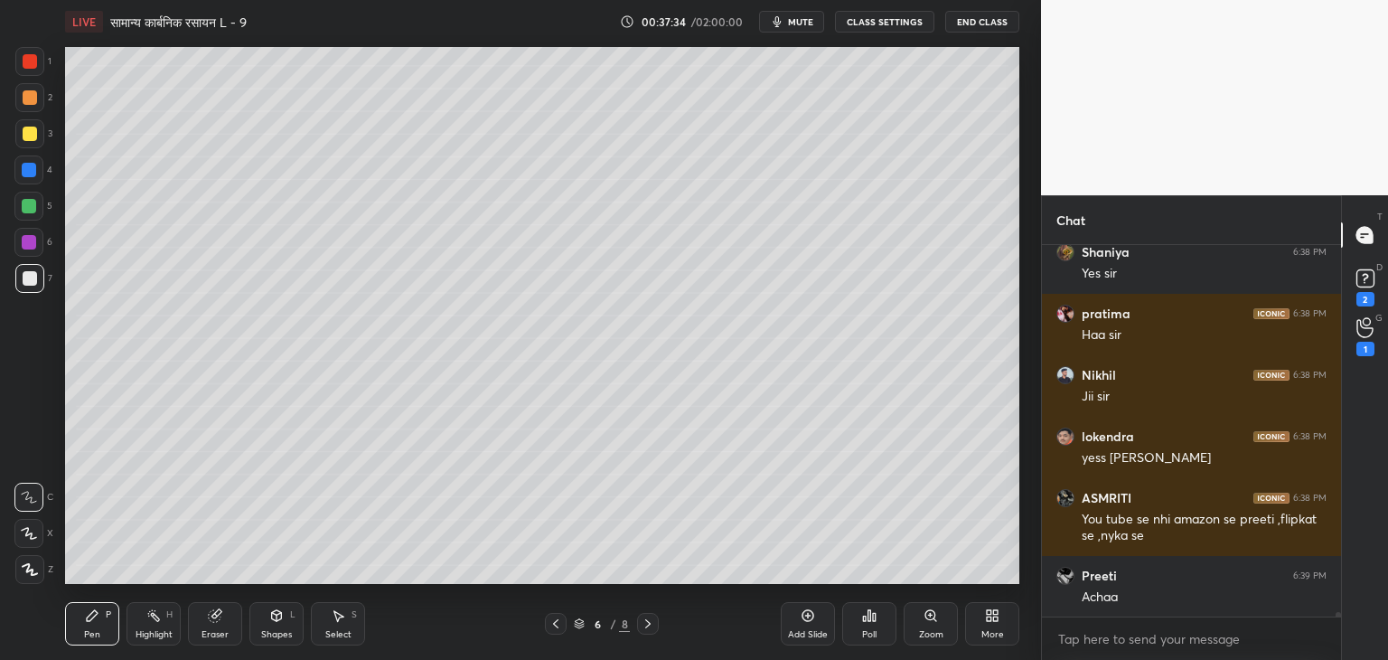
click at [226, 630] on div "Eraser" at bounding box center [215, 634] width 27 height 9
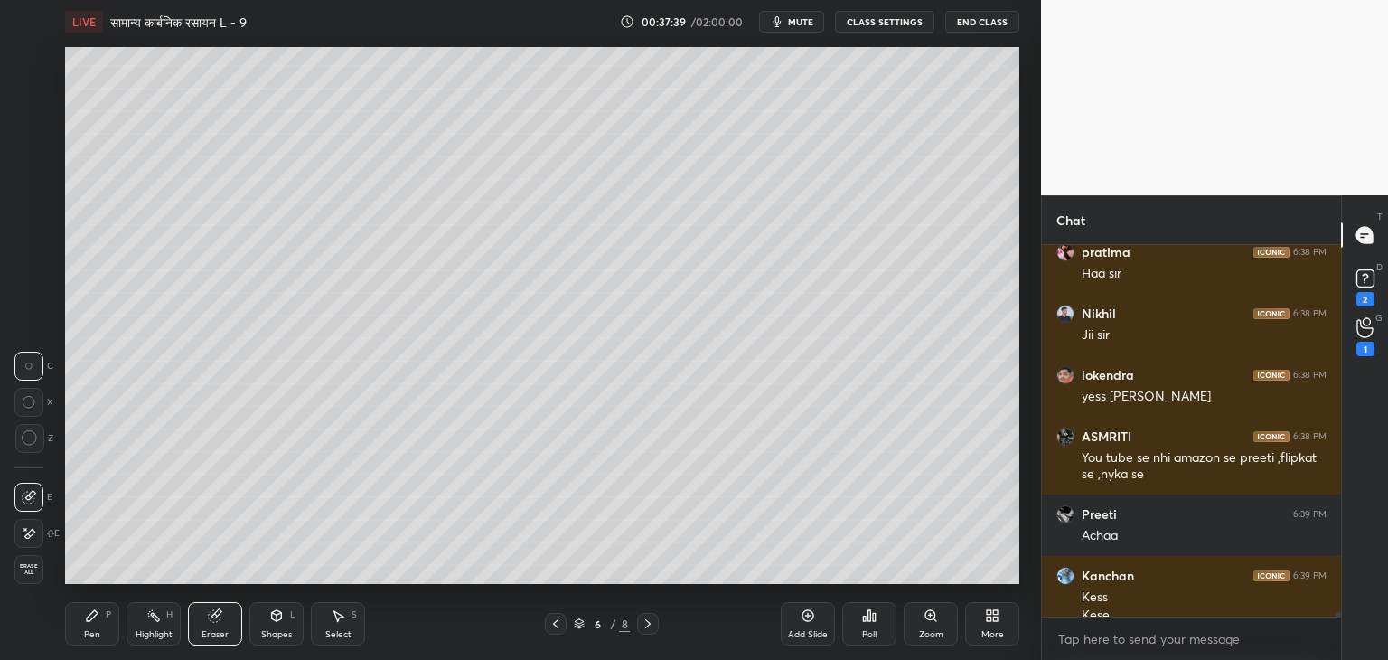
scroll to position [32655, 0]
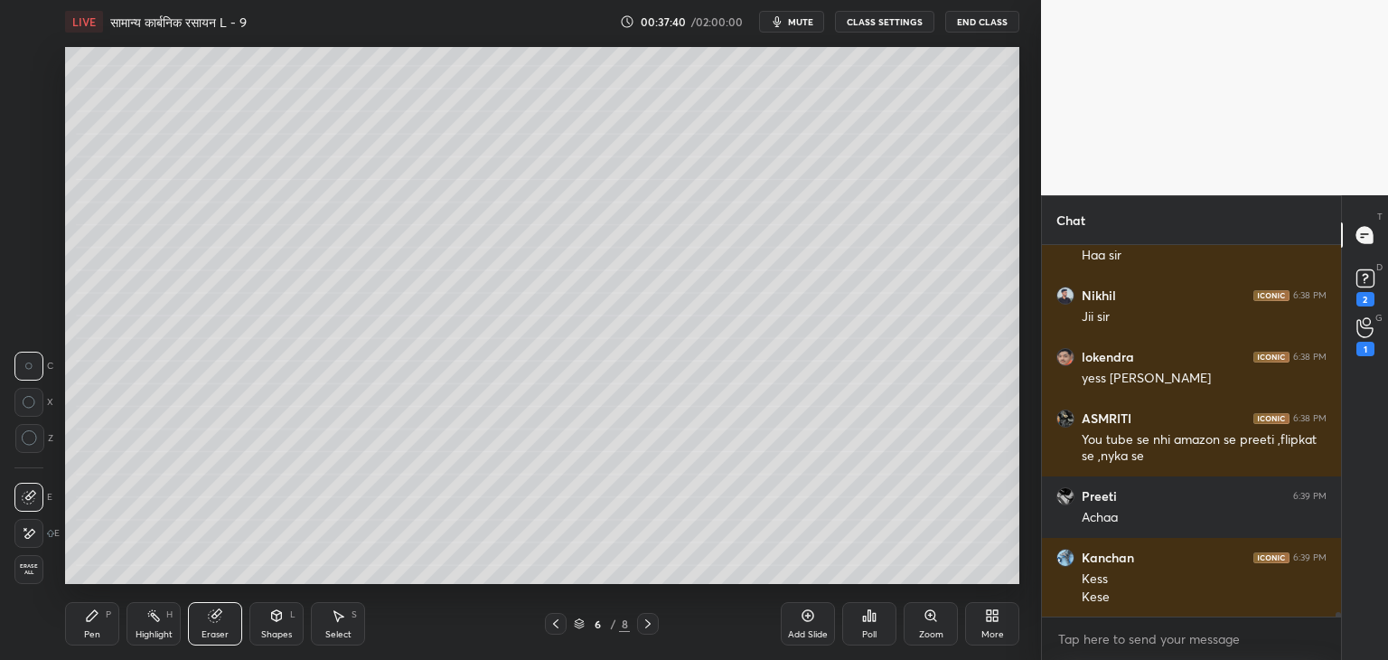
click at [91, 626] on div "Pen P" at bounding box center [92, 623] width 54 height 43
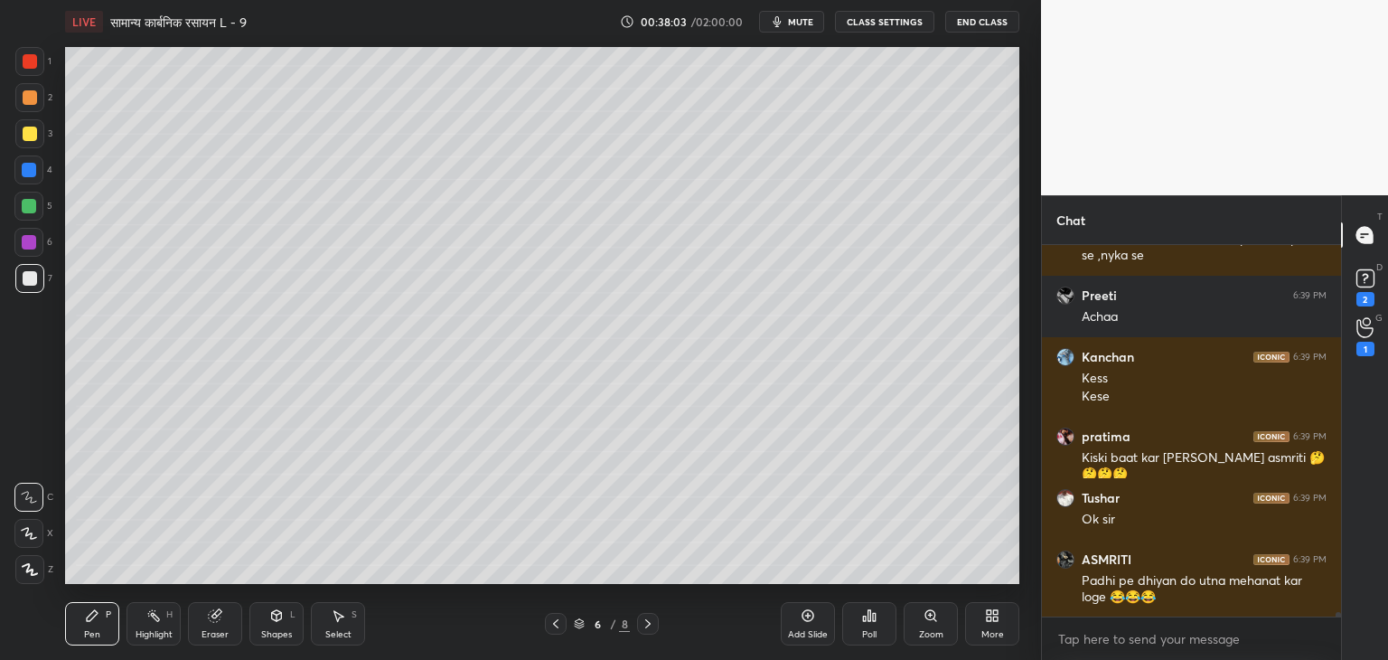
scroll to position [32933, 0]
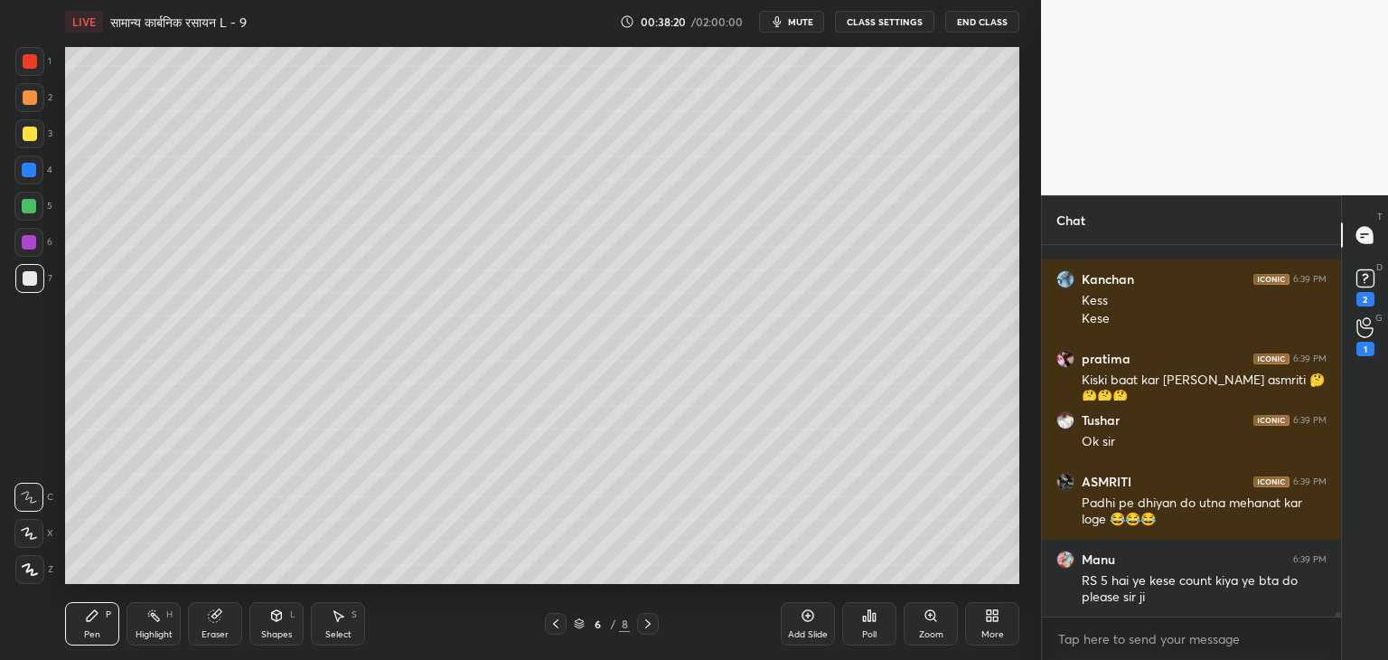
click at [29, 244] on div at bounding box center [29, 242] width 14 height 14
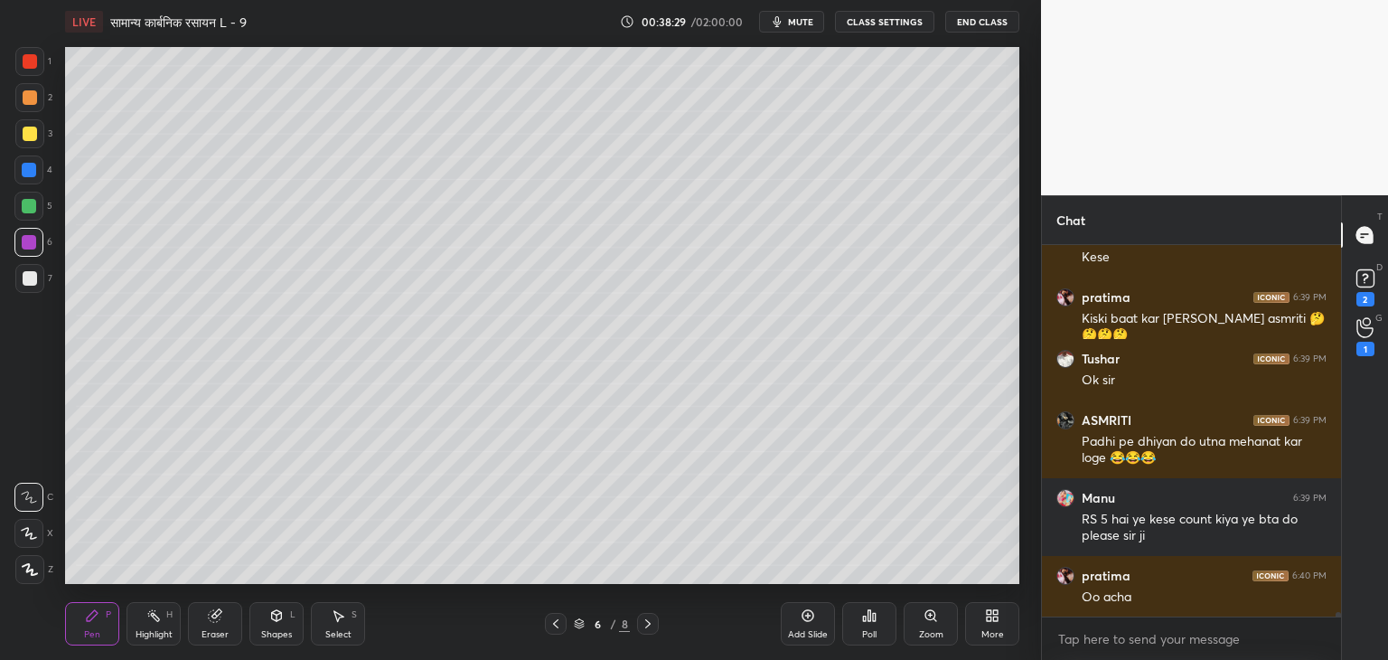
click at [32, 279] on div at bounding box center [30, 278] width 14 height 14
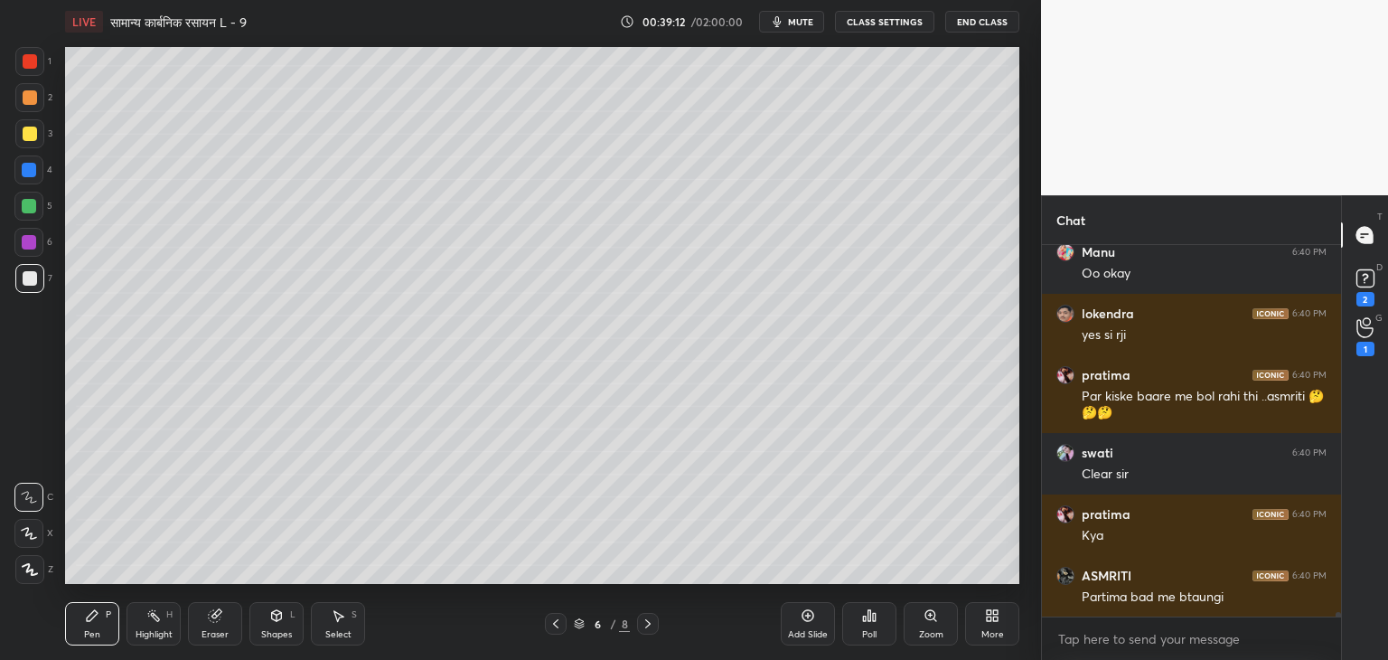
scroll to position [33503, 0]
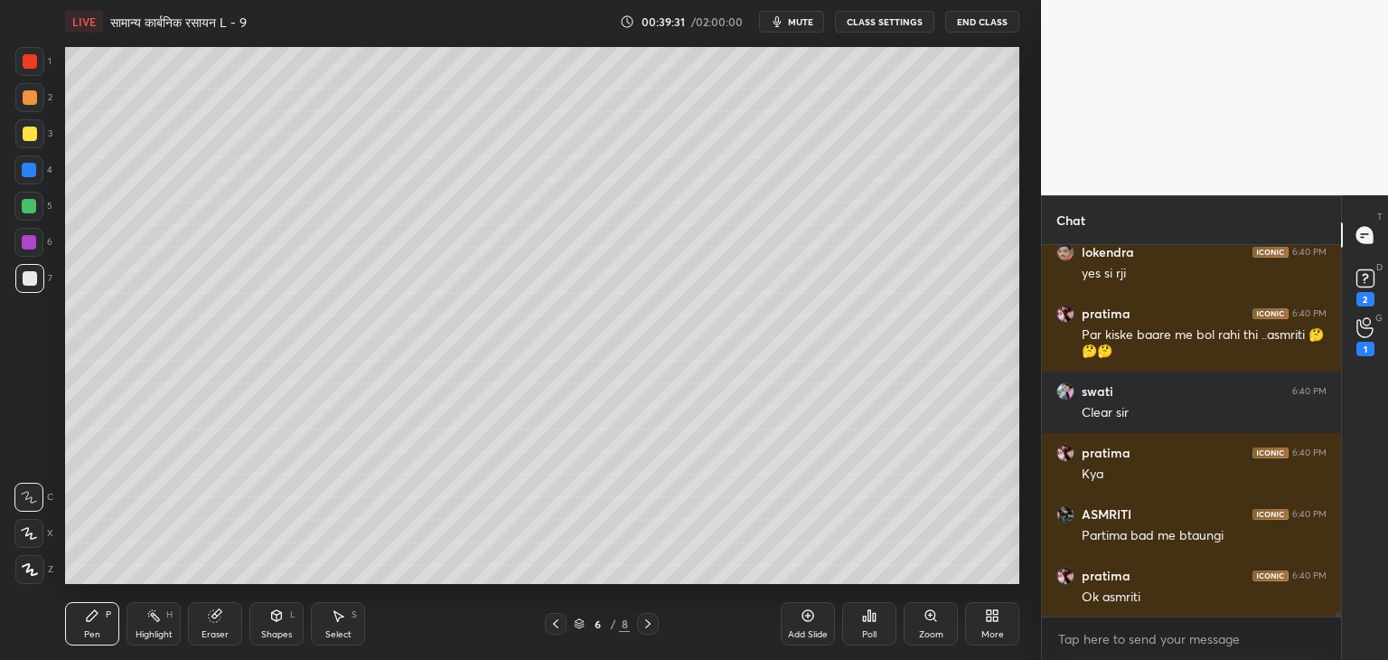
click at [29, 207] on div at bounding box center [29, 206] width 14 height 14
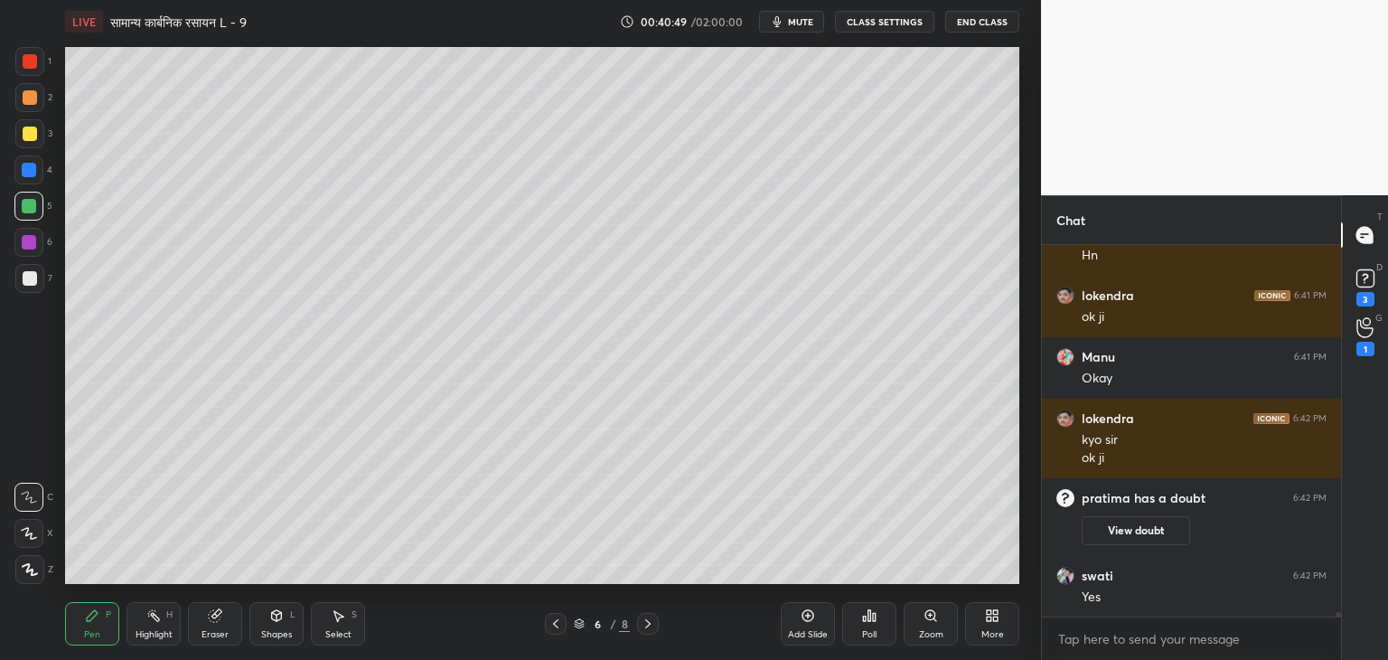
scroll to position [32682, 0]
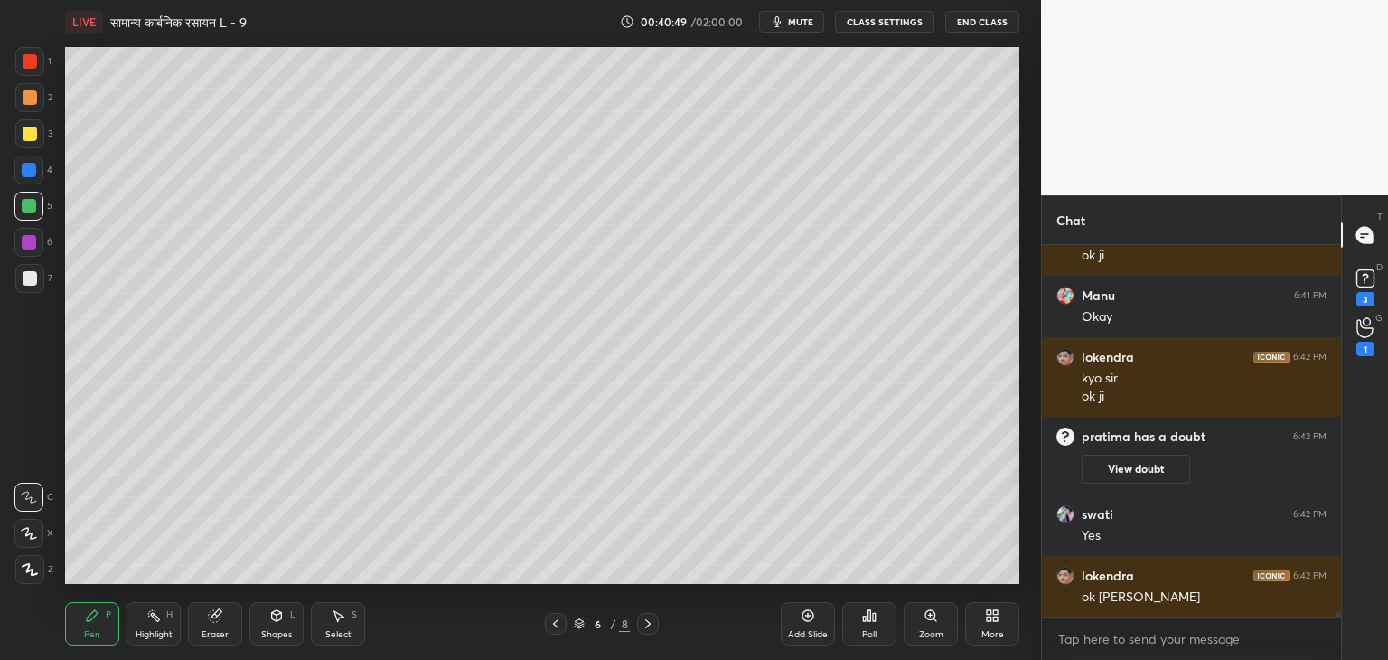
click at [217, 626] on div "Eraser" at bounding box center [215, 623] width 54 height 43
click at [96, 626] on div "Pen P" at bounding box center [92, 623] width 54 height 43
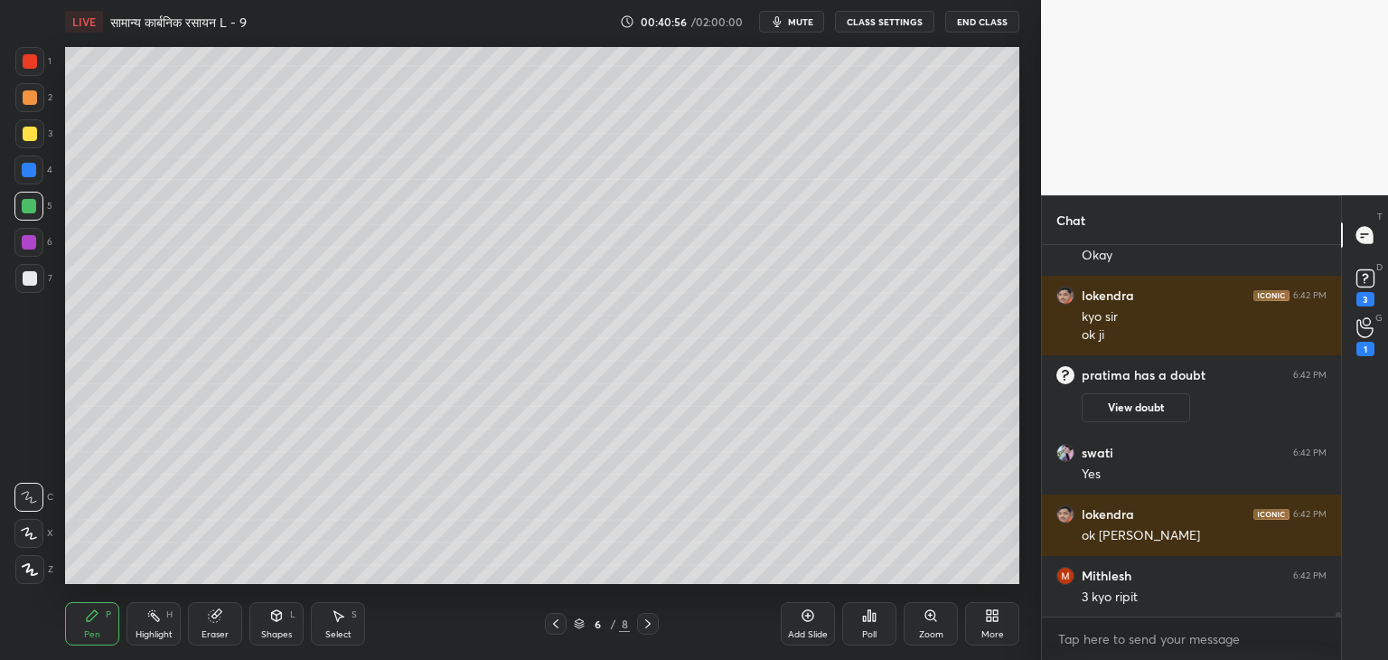
click at [223, 622] on div "Eraser" at bounding box center [215, 623] width 54 height 43
click at [83, 630] on div "Pen P" at bounding box center [92, 623] width 54 height 43
click at [95, 617] on icon at bounding box center [92, 615] width 14 height 14
click at [210, 623] on icon at bounding box center [215, 615] width 14 height 14
click at [87, 630] on div "Pen" at bounding box center [92, 634] width 16 height 9
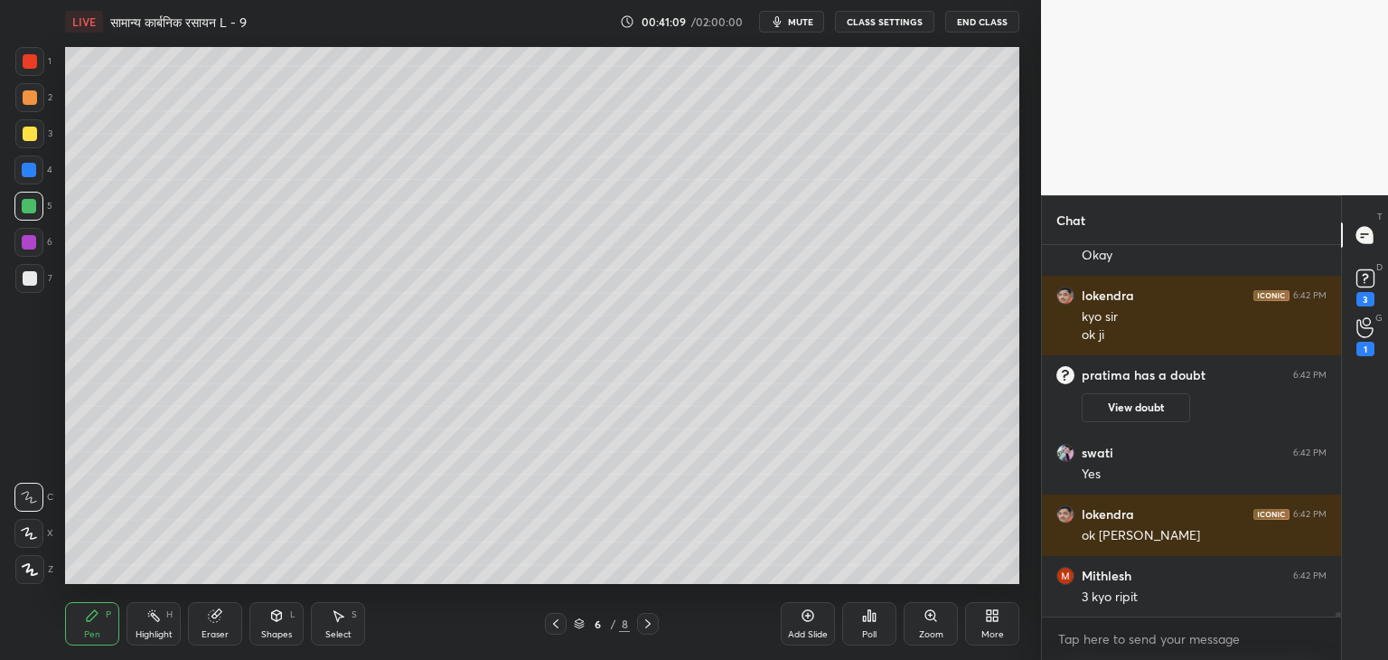
scroll to position [32762, 0]
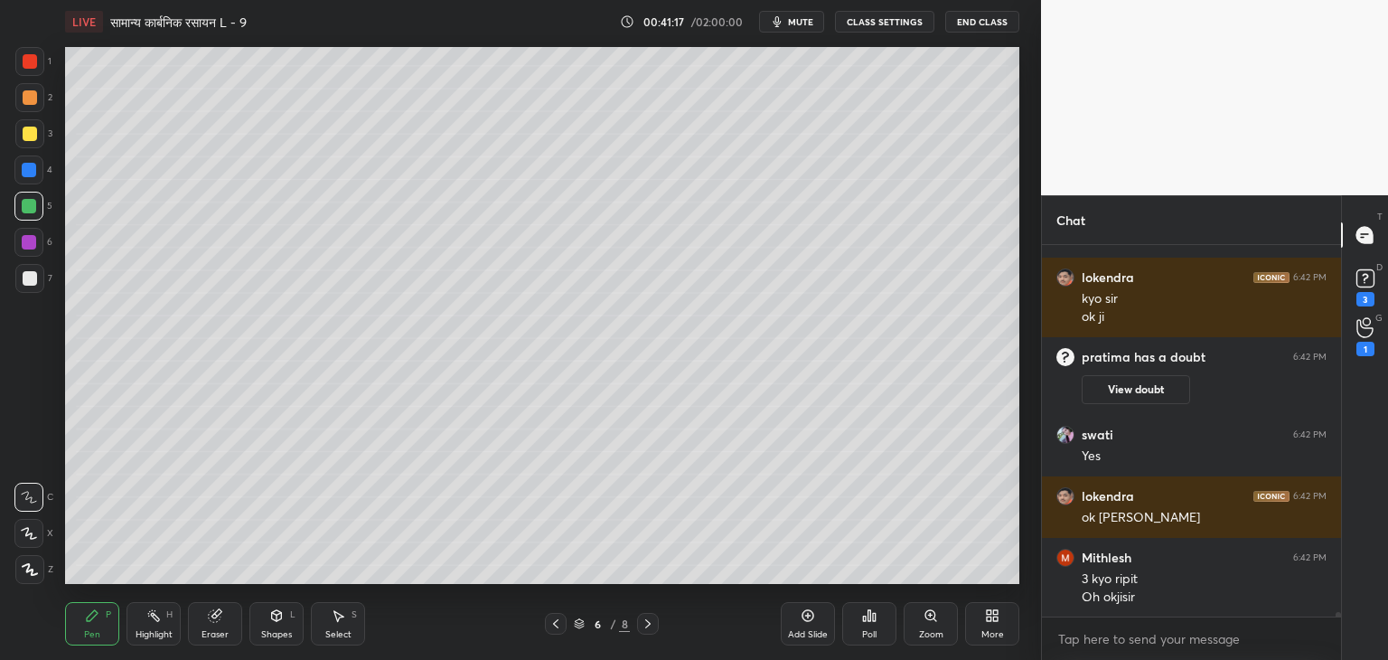
click at [33, 135] on div at bounding box center [30, 134] width 14 height 14
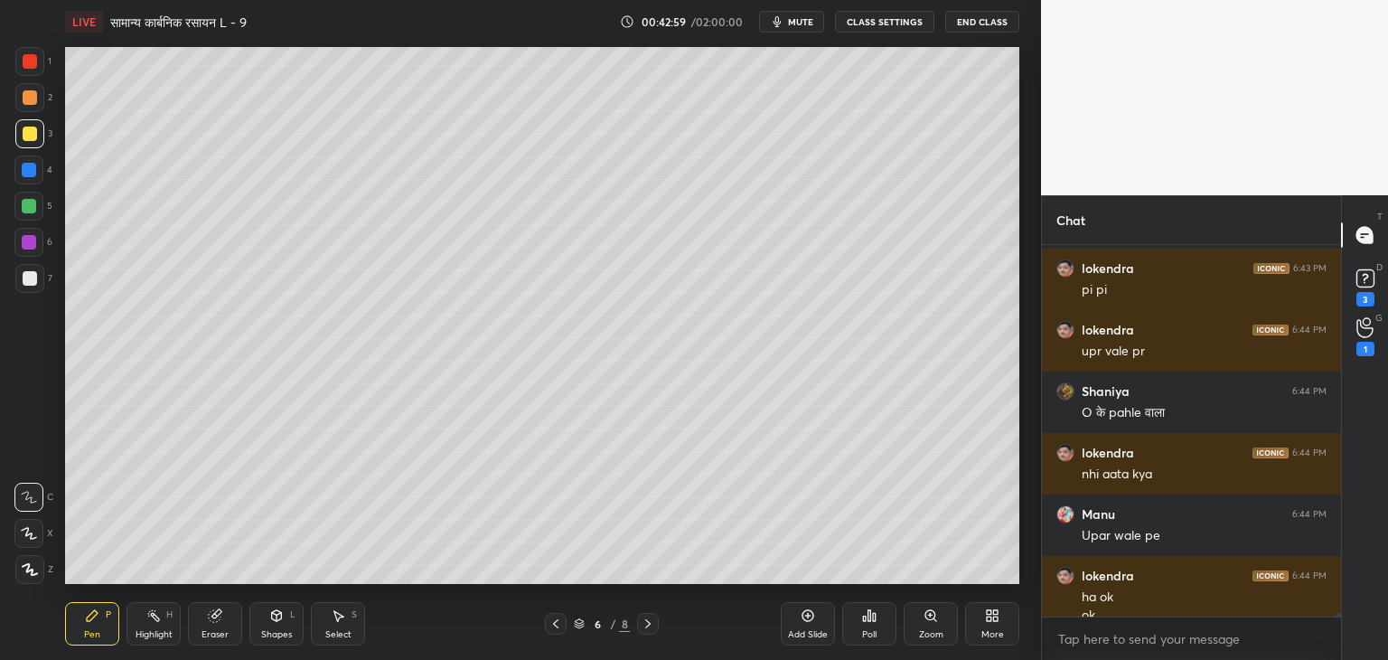
scroll to position [33904, 0]
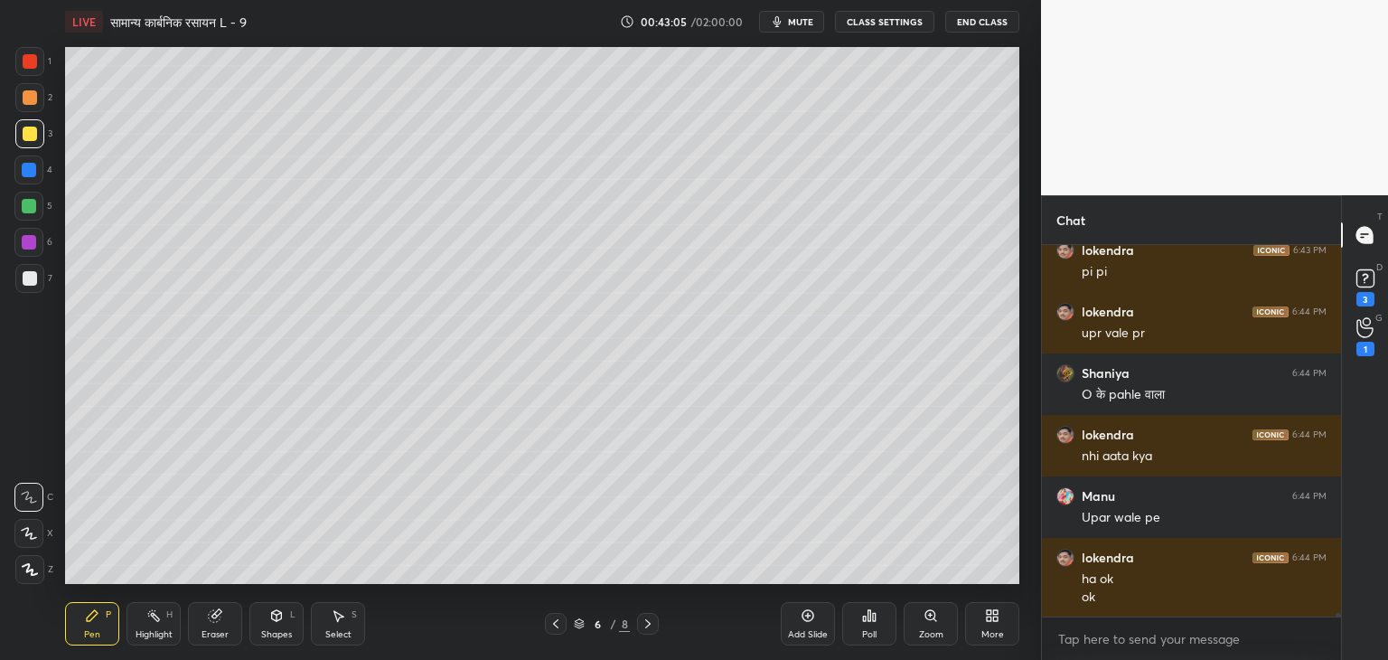
click at [821, 623] on div "Add Slide" at bounding box center [808, 623] width 54 height 43
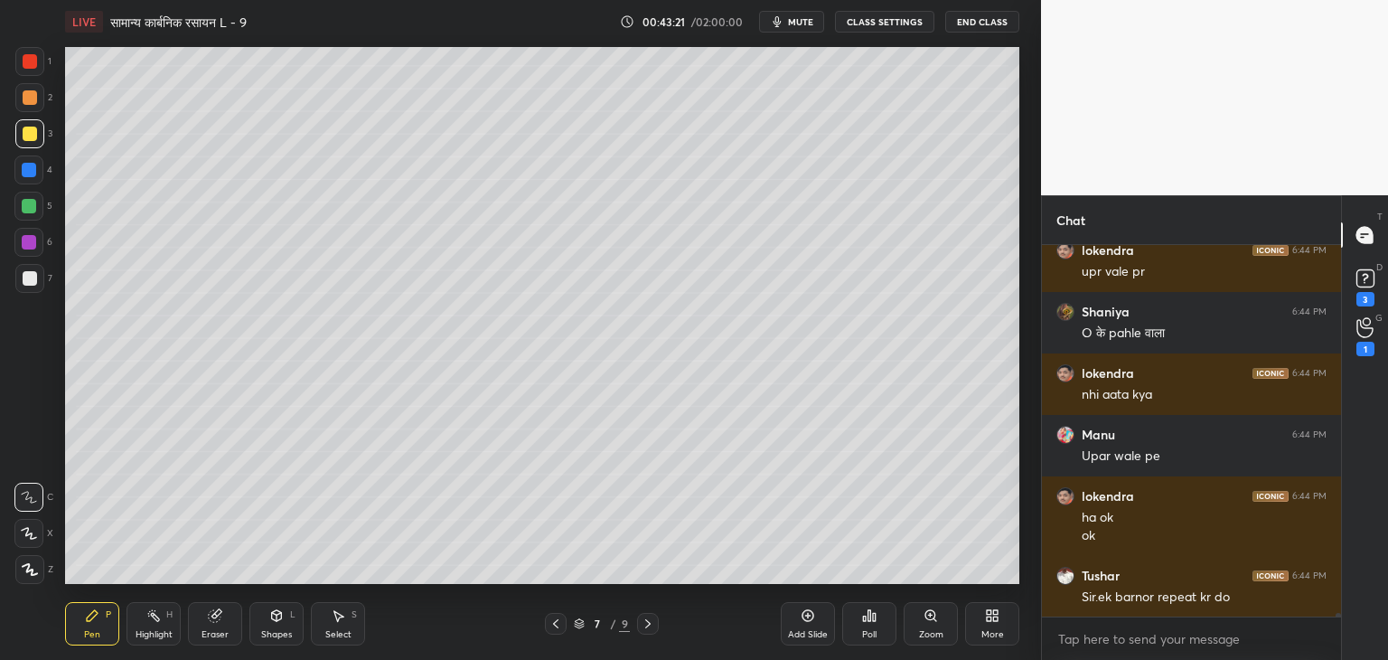
click at [281, 636] on div "Shapes" at bounding box center [276, 634] width 31 height 9
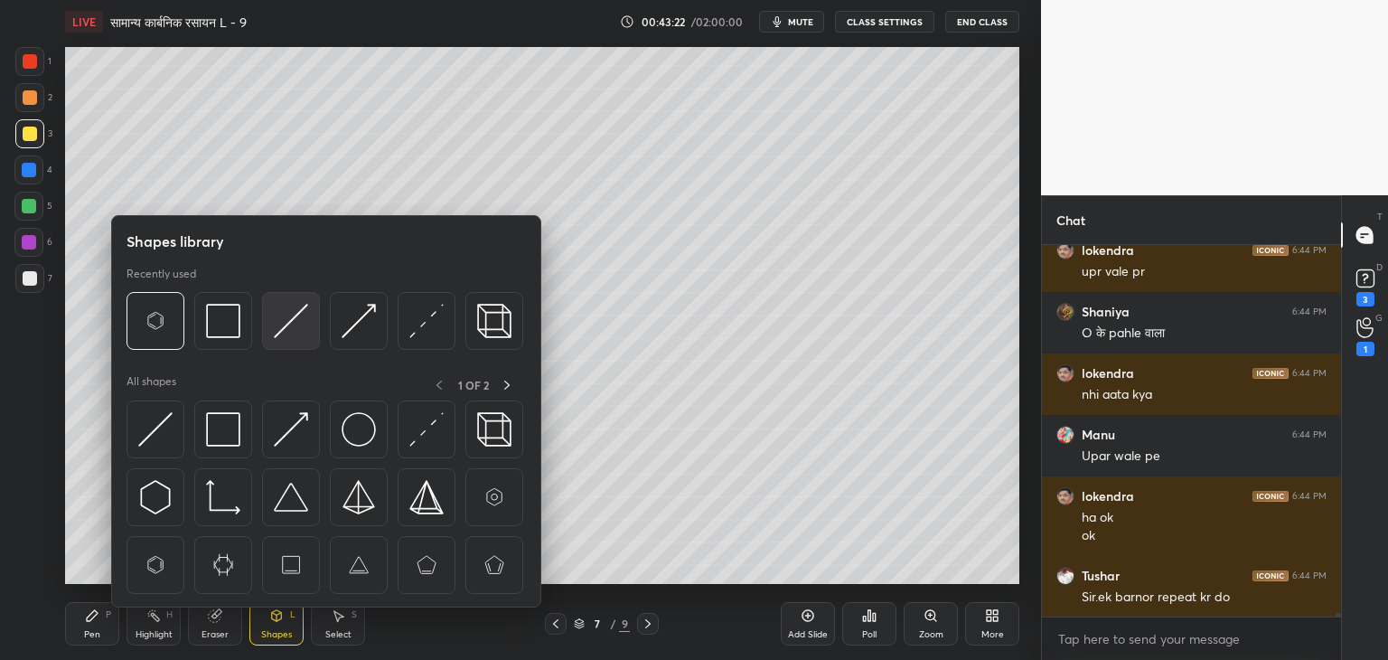
click at [286, 317] on img at bounding box center [291, 321] width 34 height 34
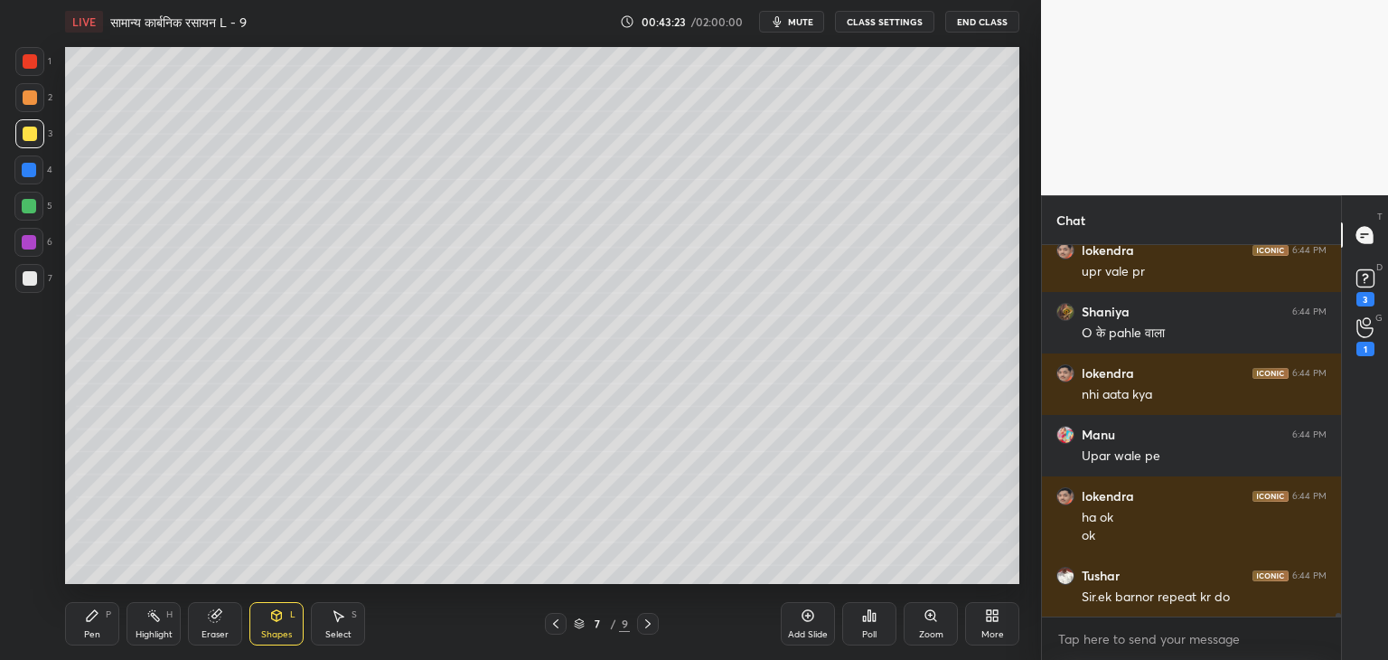
scroll to position [34027, 0]
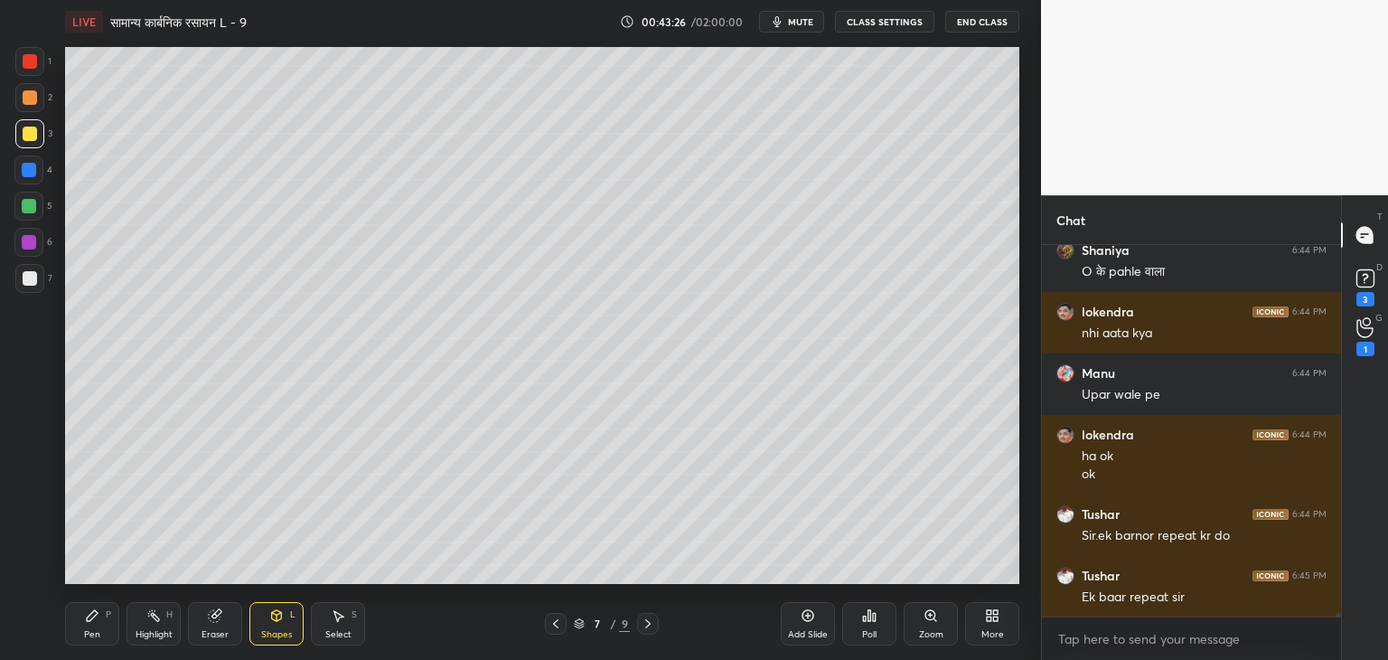
click at [105, 629] on div "Pen P" at bounding box center [92, 623] width 54 height 43
click at [552, 628] on icon at bounding box center [556, 623] width 14 height 14
click at [644, 625] on icon at bounding box center [648, 623] width 14 height 14
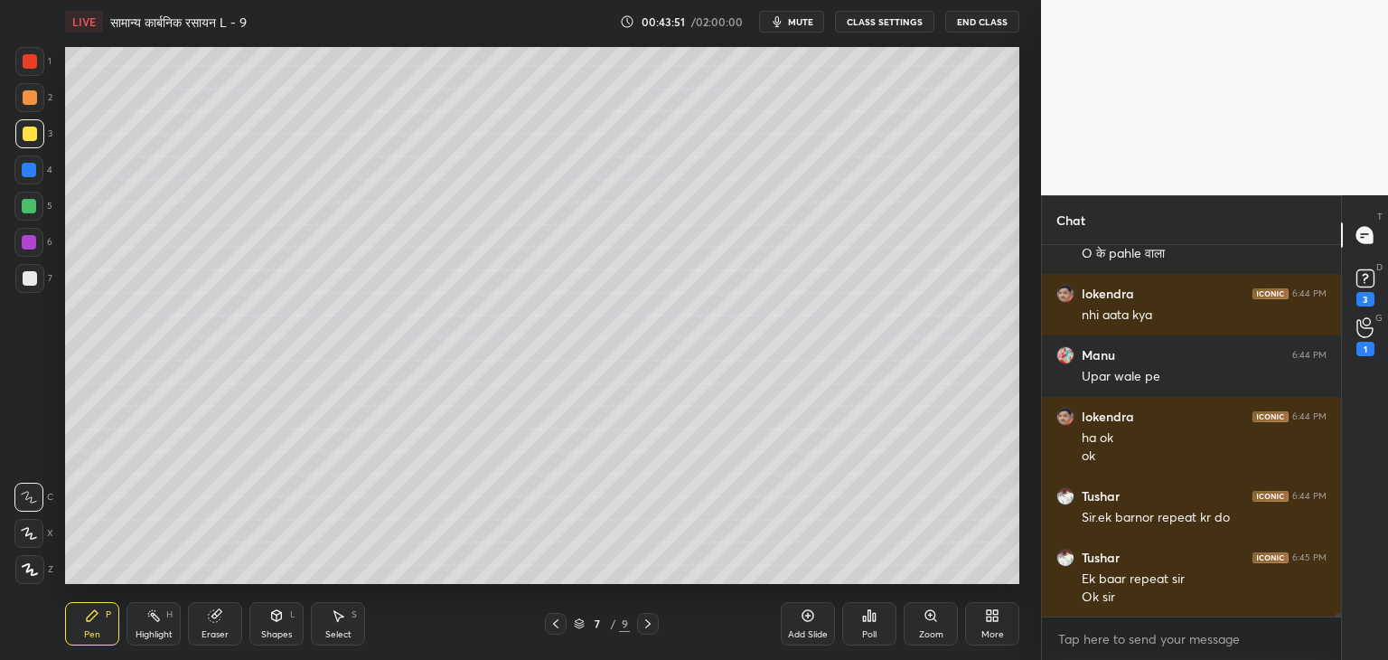
scroll to position [34107, 0]
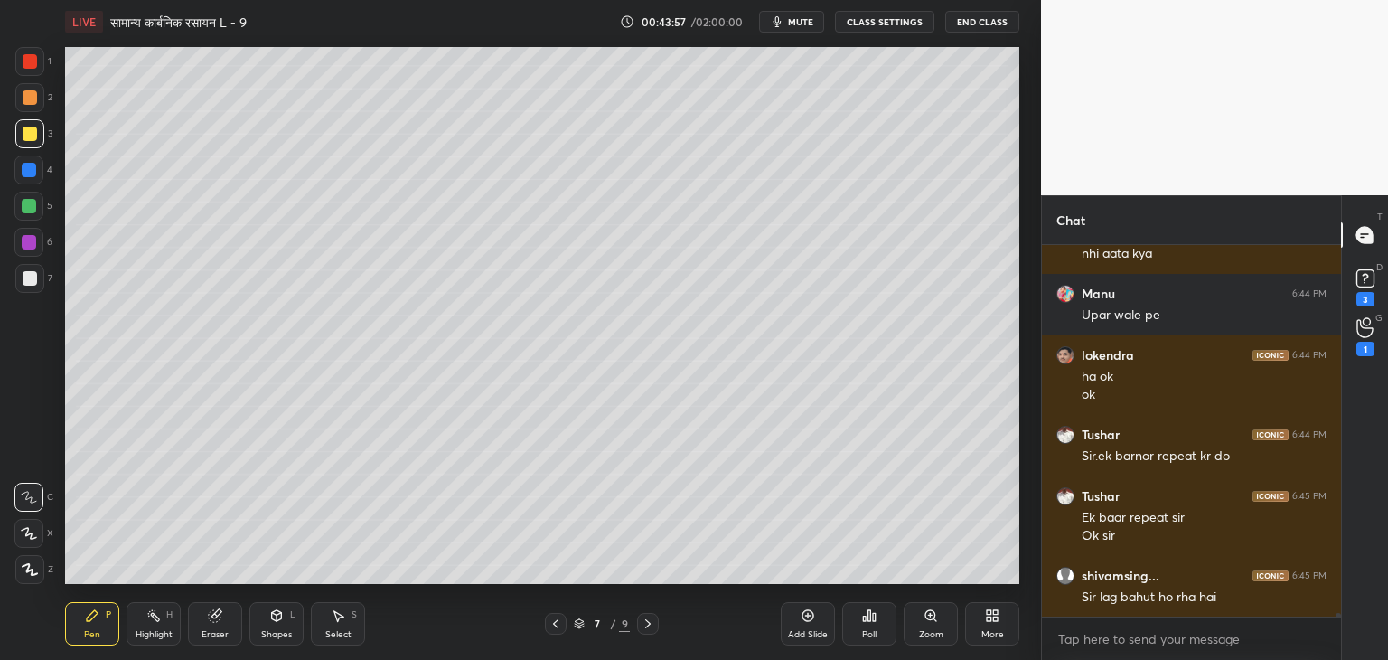
click at [38, 206] on div at bounding box center [28, 206] width 29 height 29
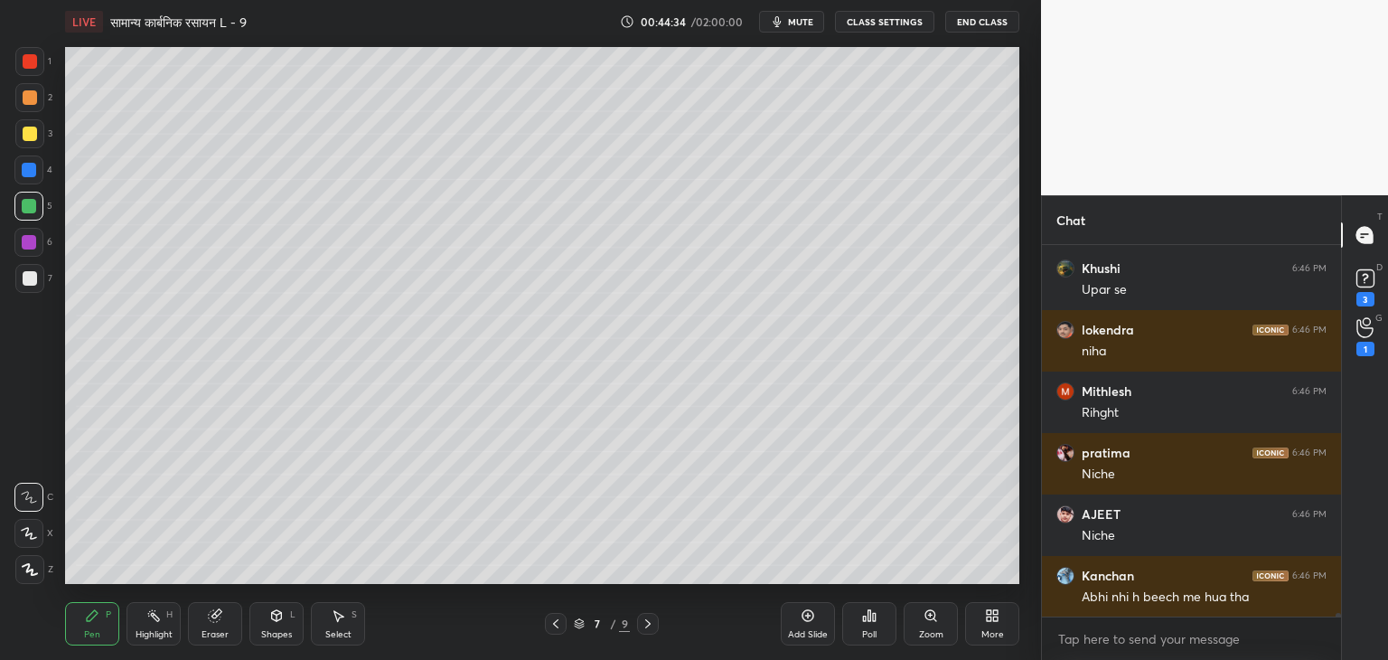
scroll to position [35151, 0]
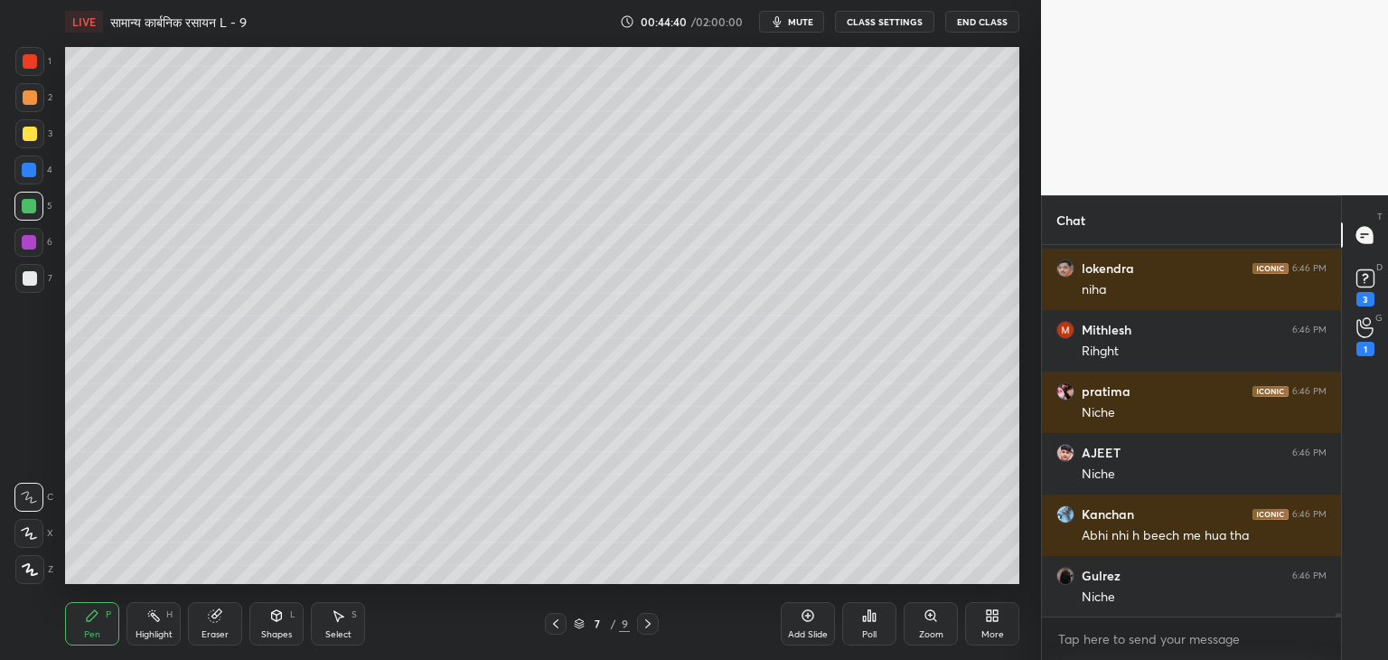
click at [218, 617] on icon at bounding box center [215, 616] width 12 height 12
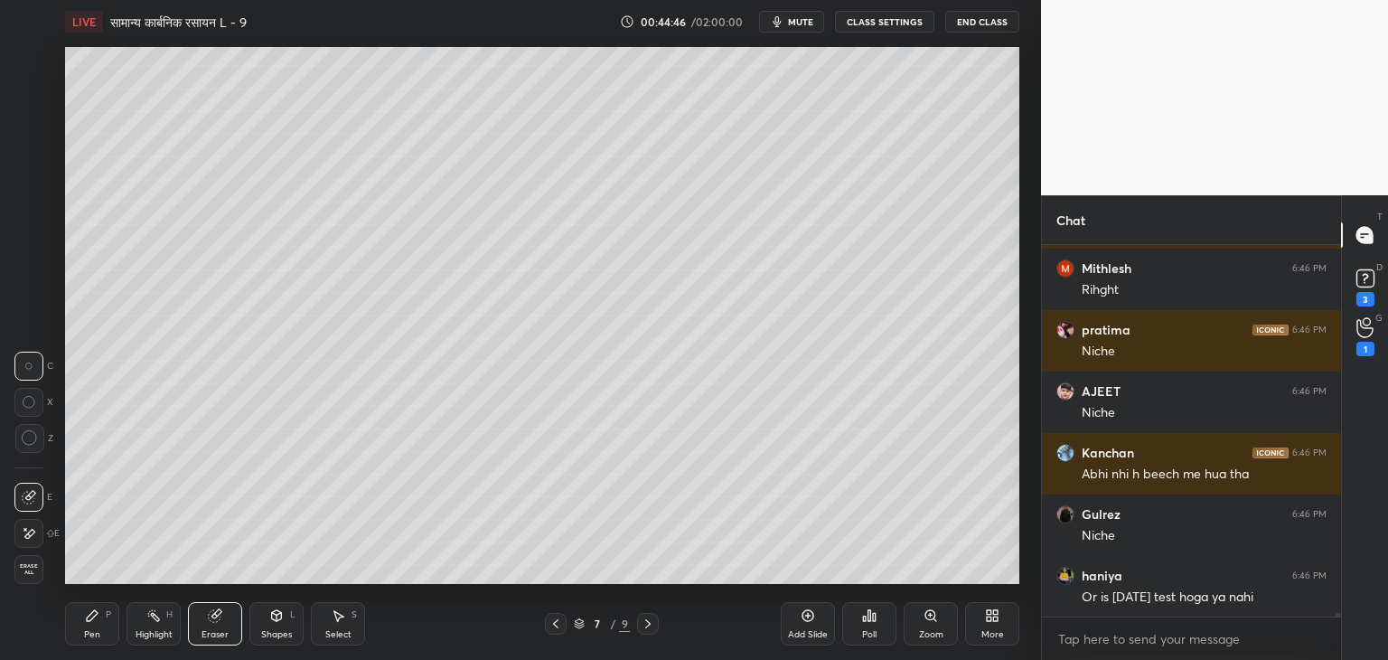
click at [100, 624] on div "Pen P" at bounding box center [92, 623] width 54 height 43
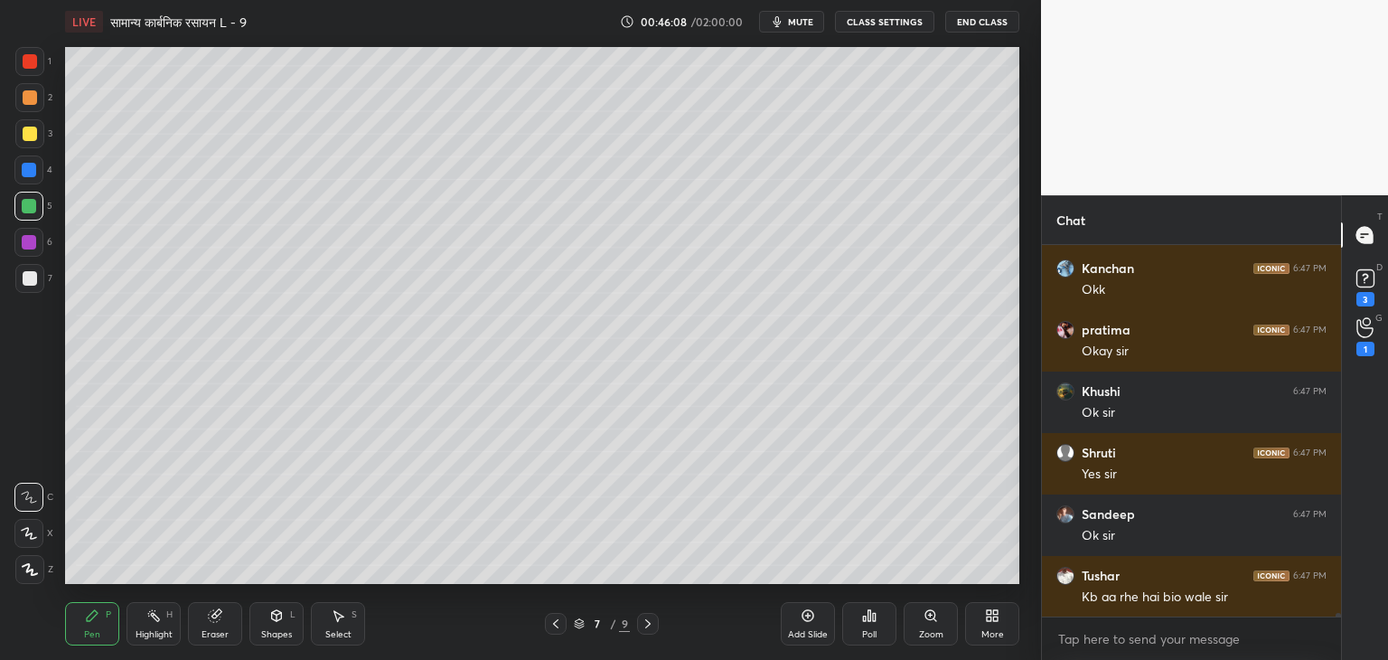
scroll to position [36934, 0]
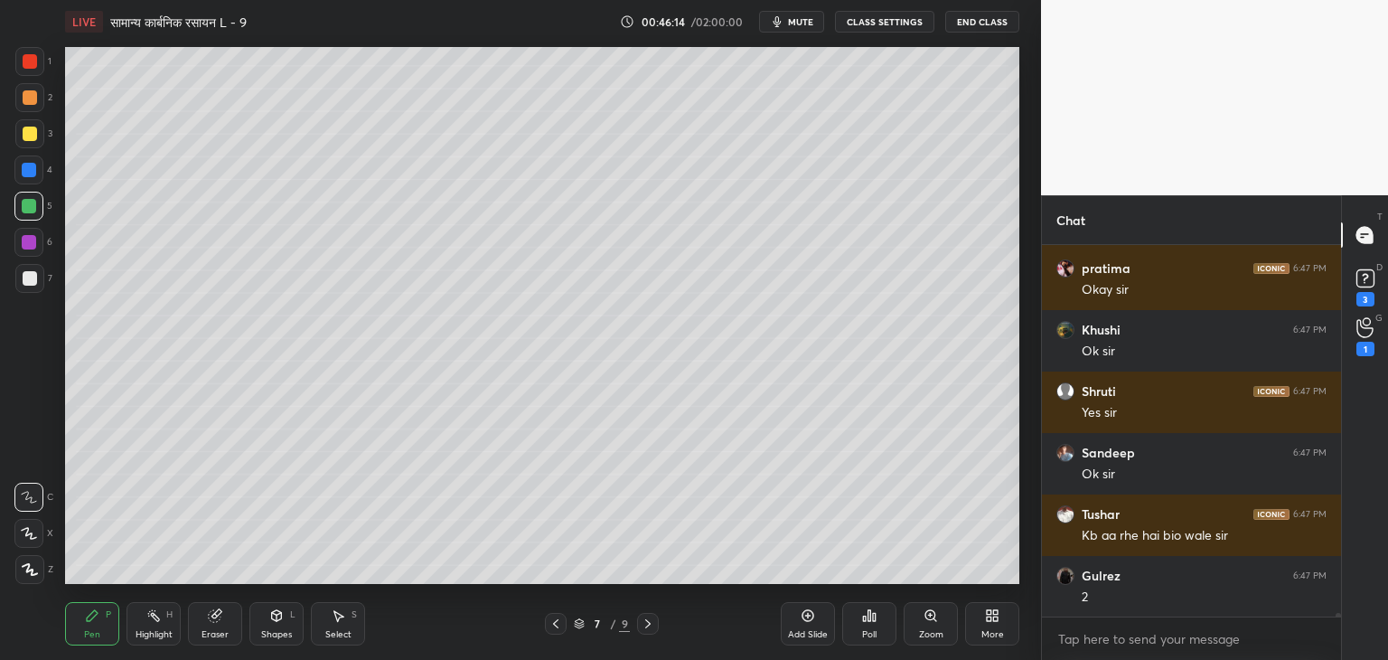
click at [29, 279] on div at bounding box center [30, 278] width 14 height 14
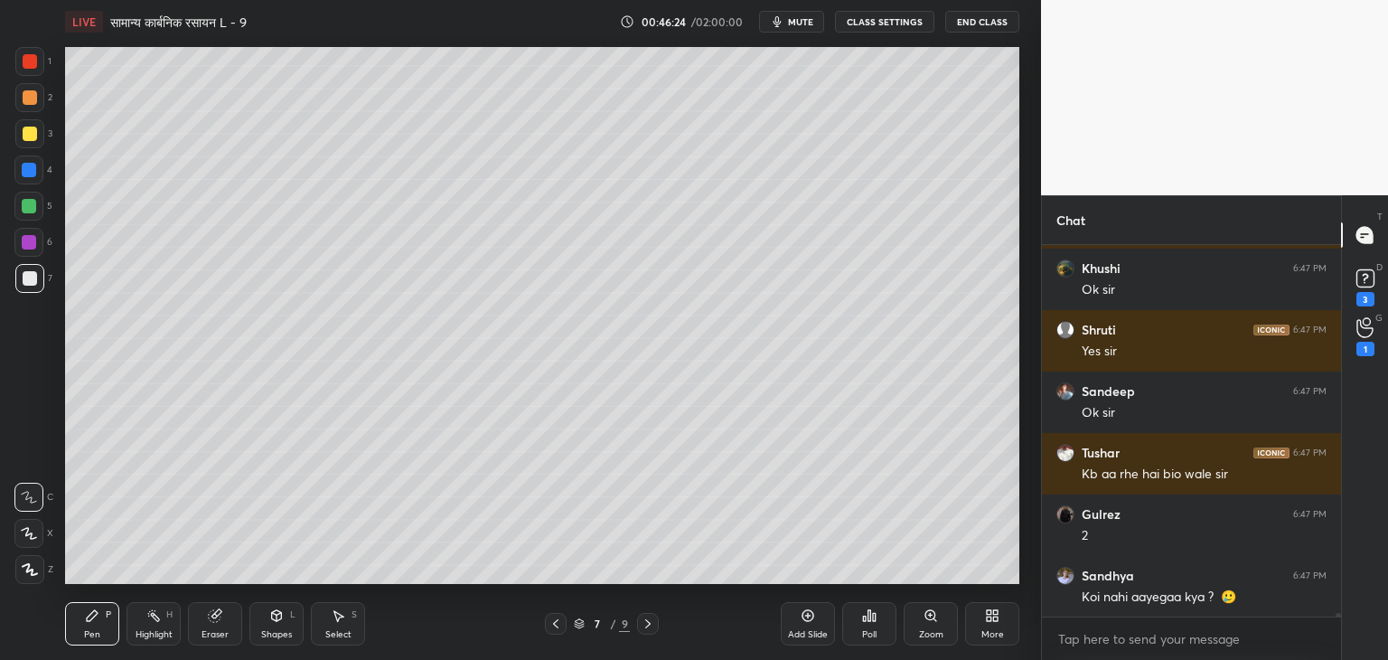
scroll to position [37057, 0]
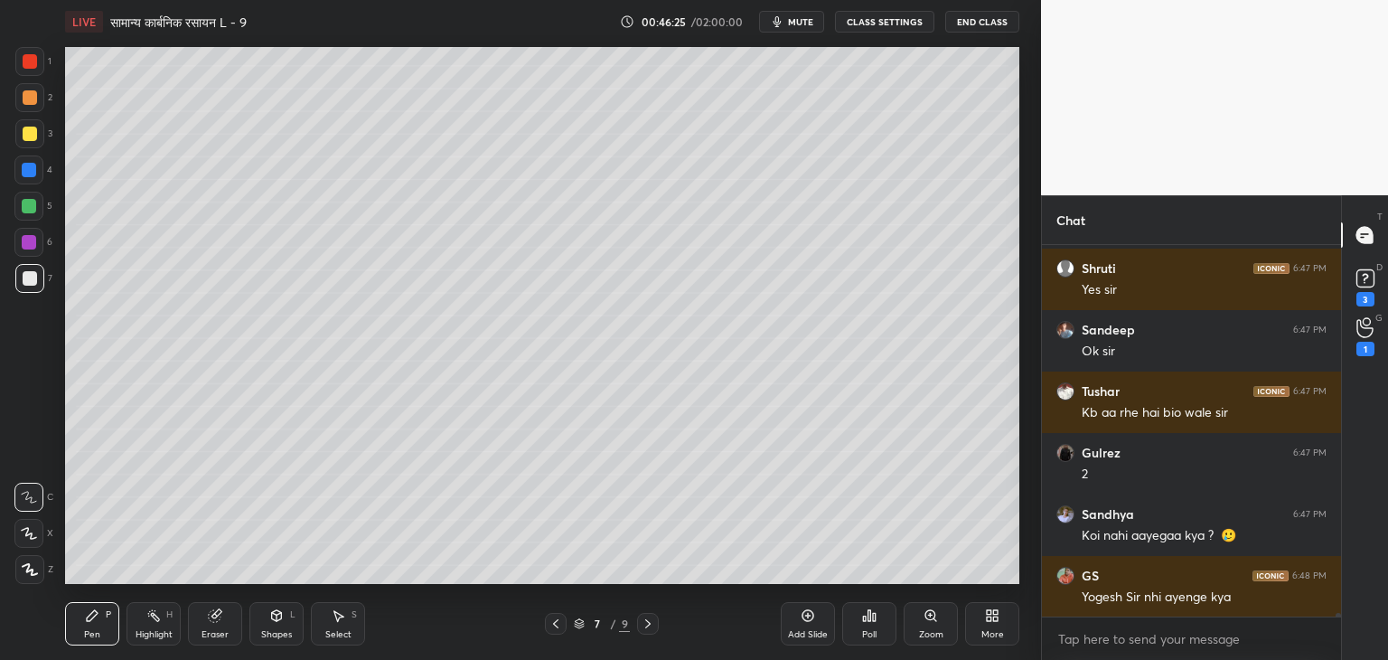
click at [29, 202] on div at bounding box center [29, 206] width 14 height 14
click at [101, 631] on div "Pen P" at bounding box center [92, 623] width 54 height 43
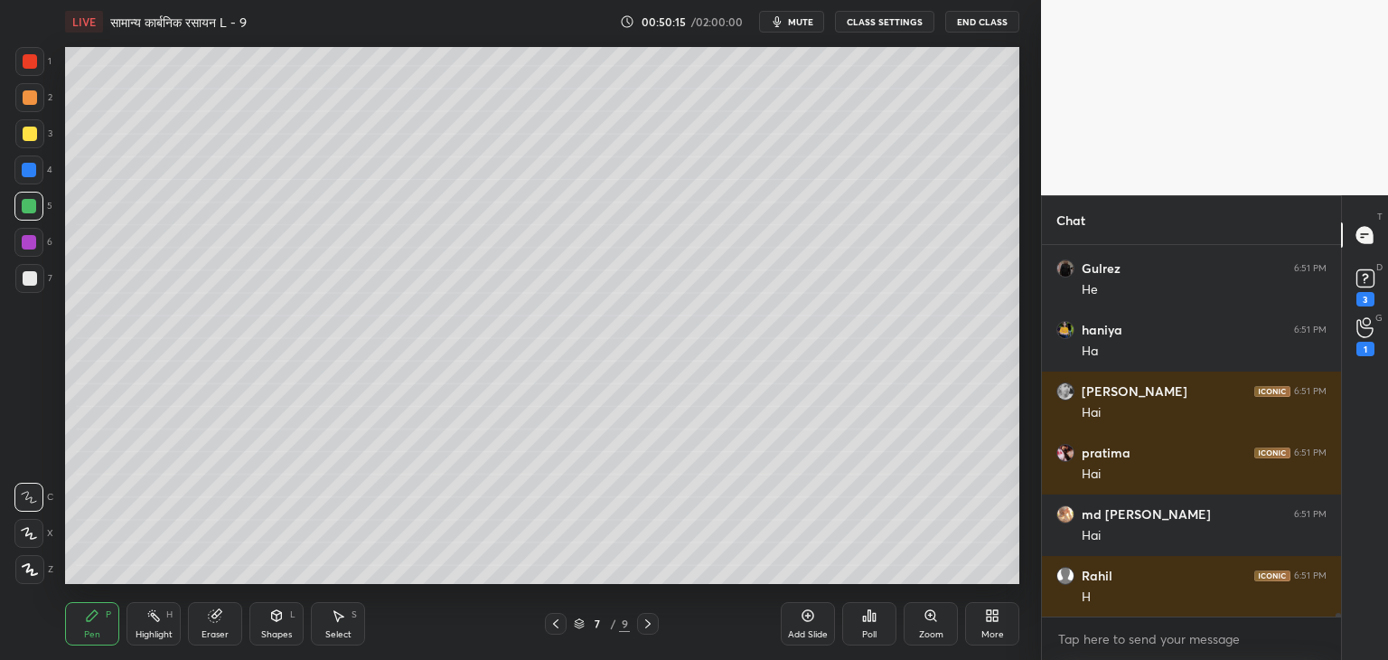
scroll to position [38749, 0]
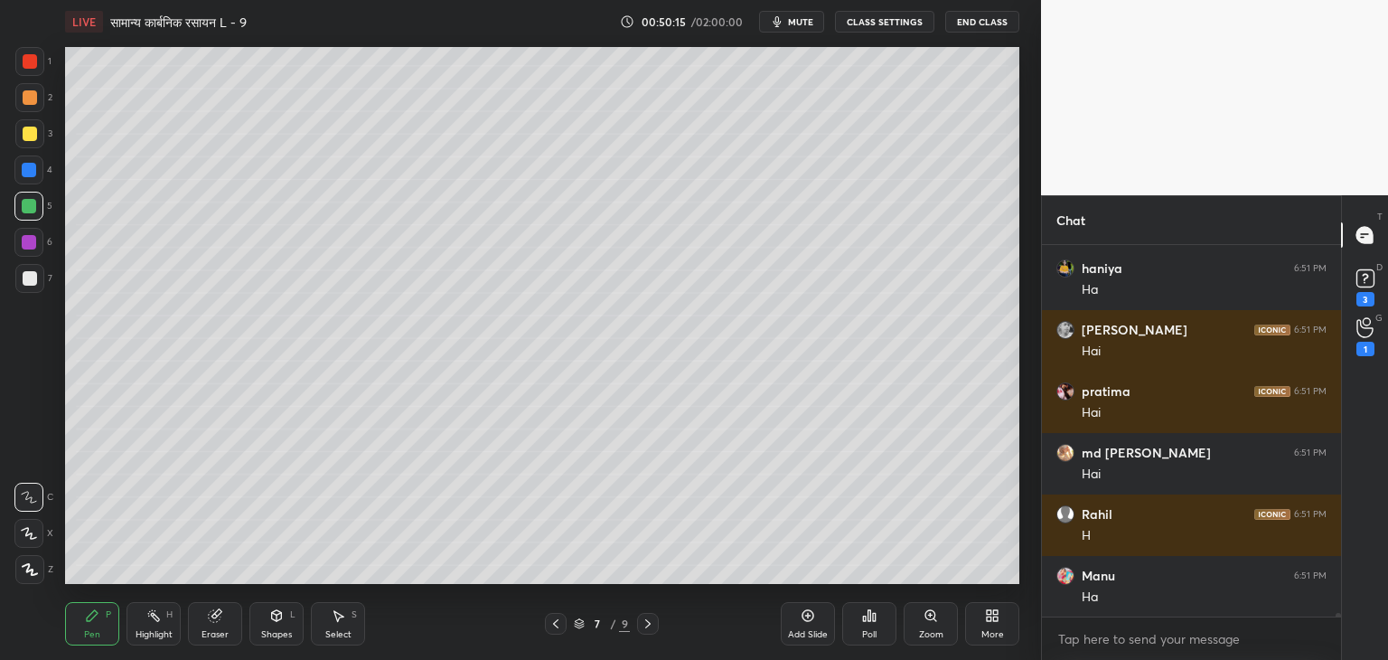
click at [31, 276] on div at bounding box center [30, 278] width 14 height 14
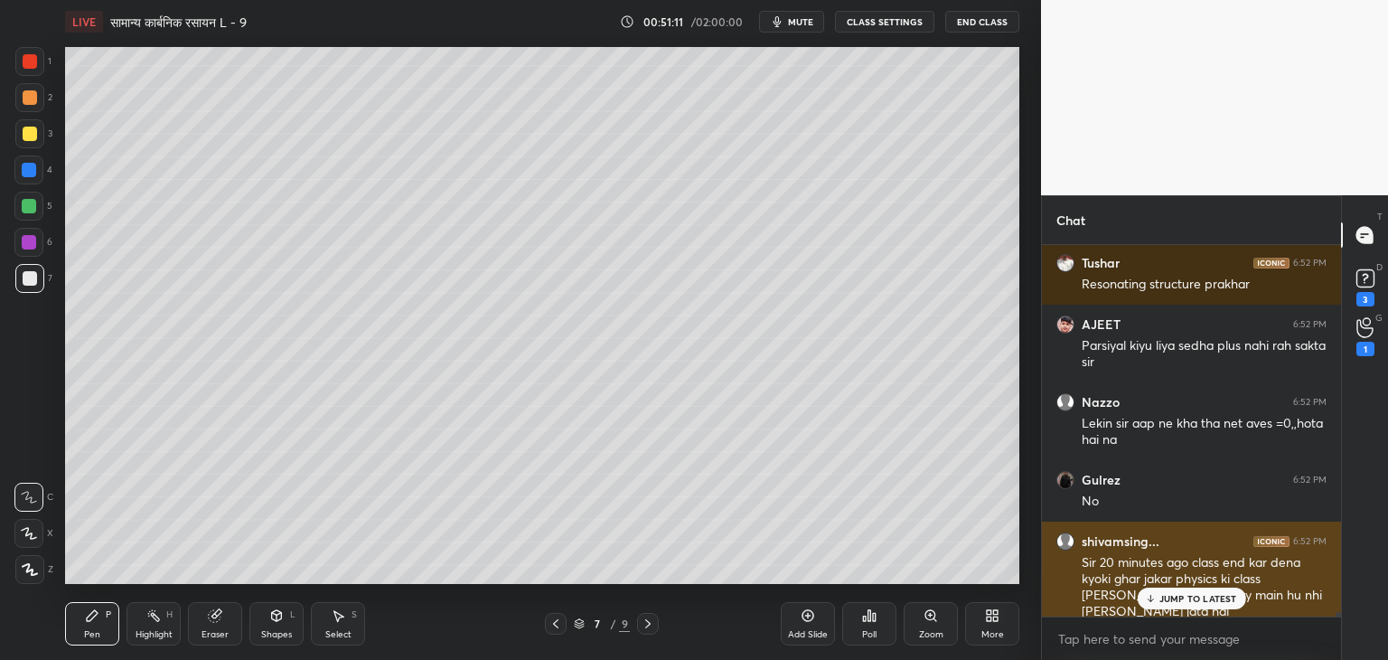
scroll to position [39552, 0]
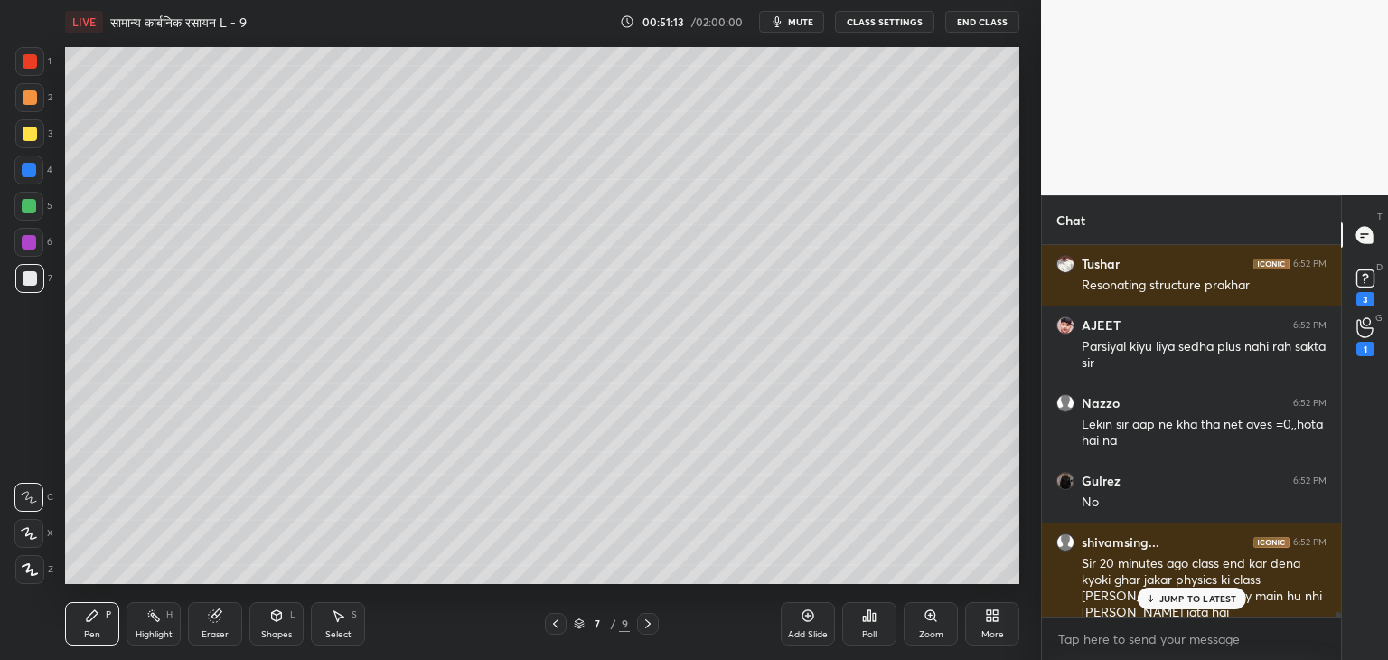
click at [194, 623] on div "Eraser" at bounding box center [215, 623] width 54 height 43
click at [84, 630] on div "Pen" at bounding box center [92, 634] width 16 height 9
click at [278, 619] on icon at bounding box center [277, 615] width 10 height 11
click at [339, 623] on div "Select S" at bounding box center [338, 623] width 54 height 43
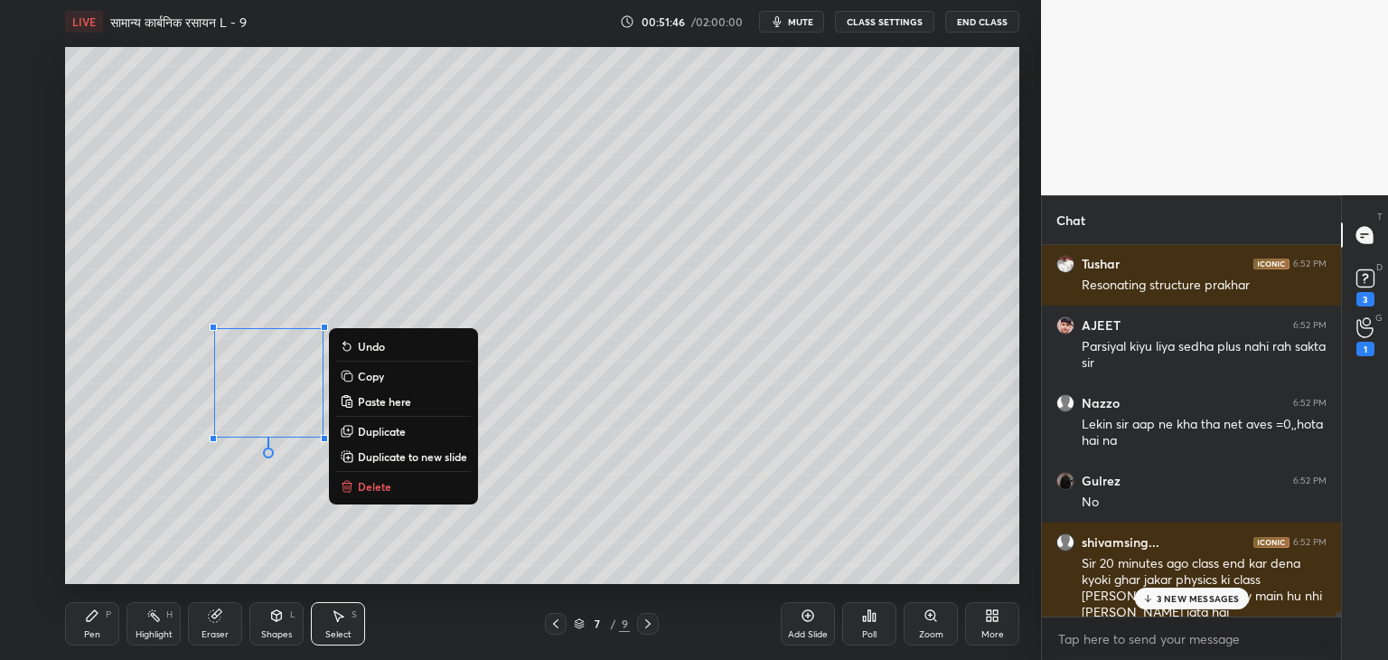
click at [396, 377] on button "Copy" at bounding box center [403, 376] width 135 height 22
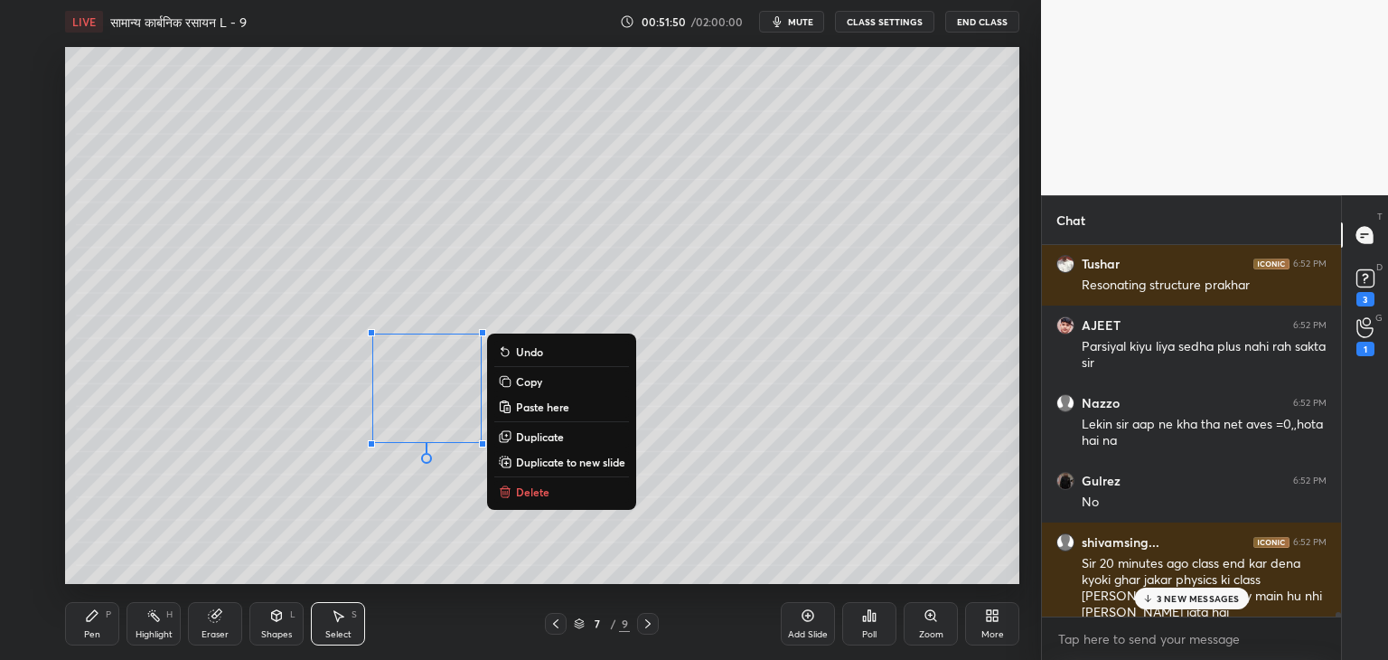
click at [676, 417] on div "0 ° Undo Copy Paste here Duplicate Duplicate to new slide Delete" at bounding box center [542, 315] width 954 height 537
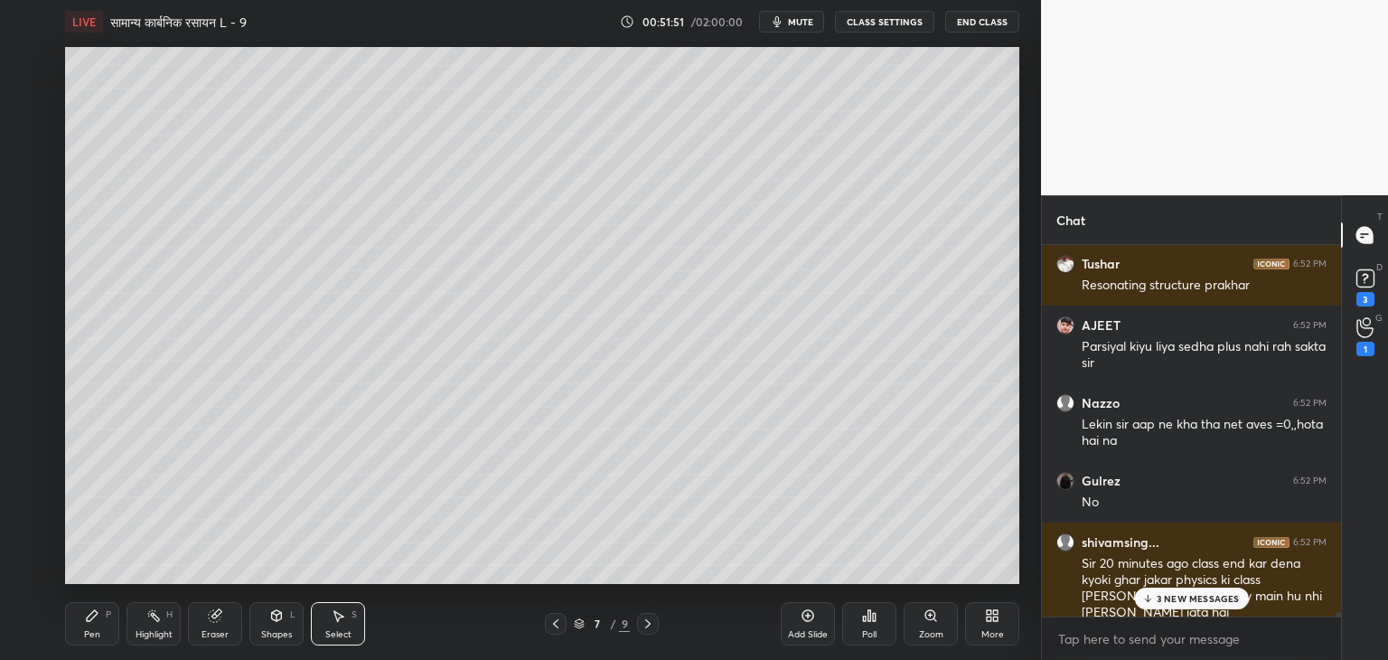
click at [206, 623] on div "Eraser" at bounding box center [215, 623] width 54 height 43
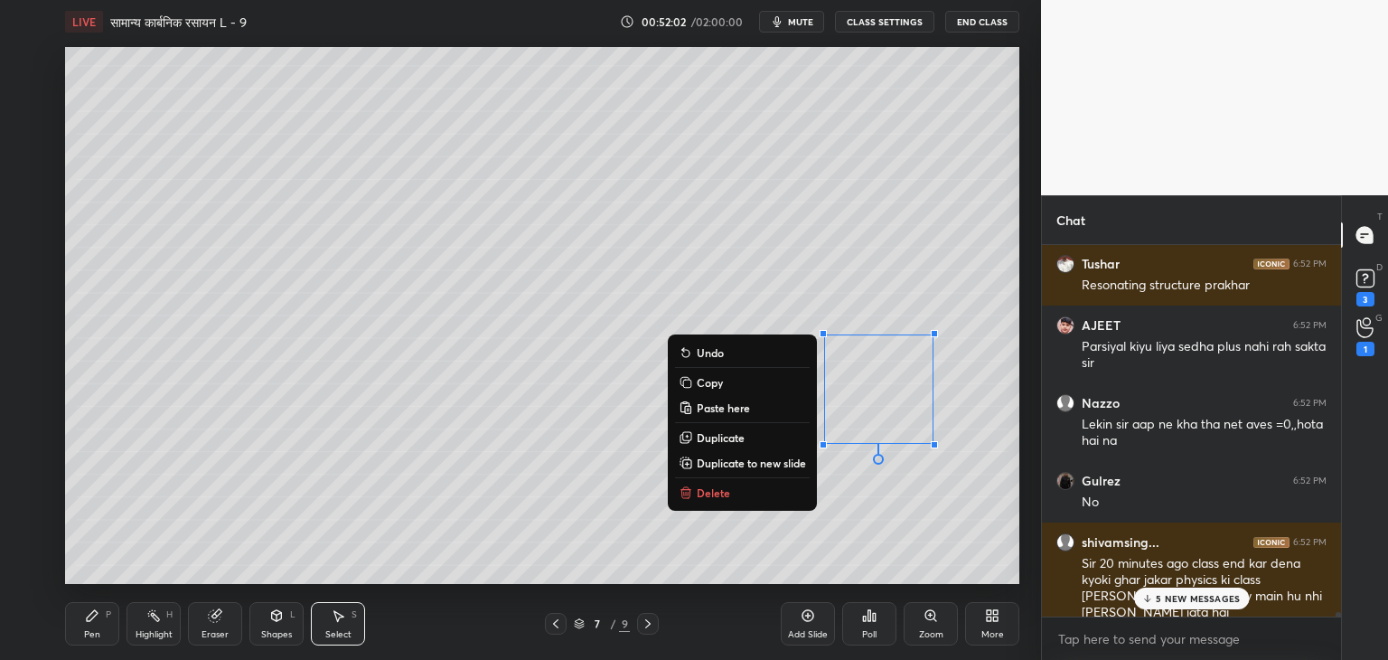
click at [200, 630] on div "Eraser" at bounding box center [215, 623] width 54 height 43
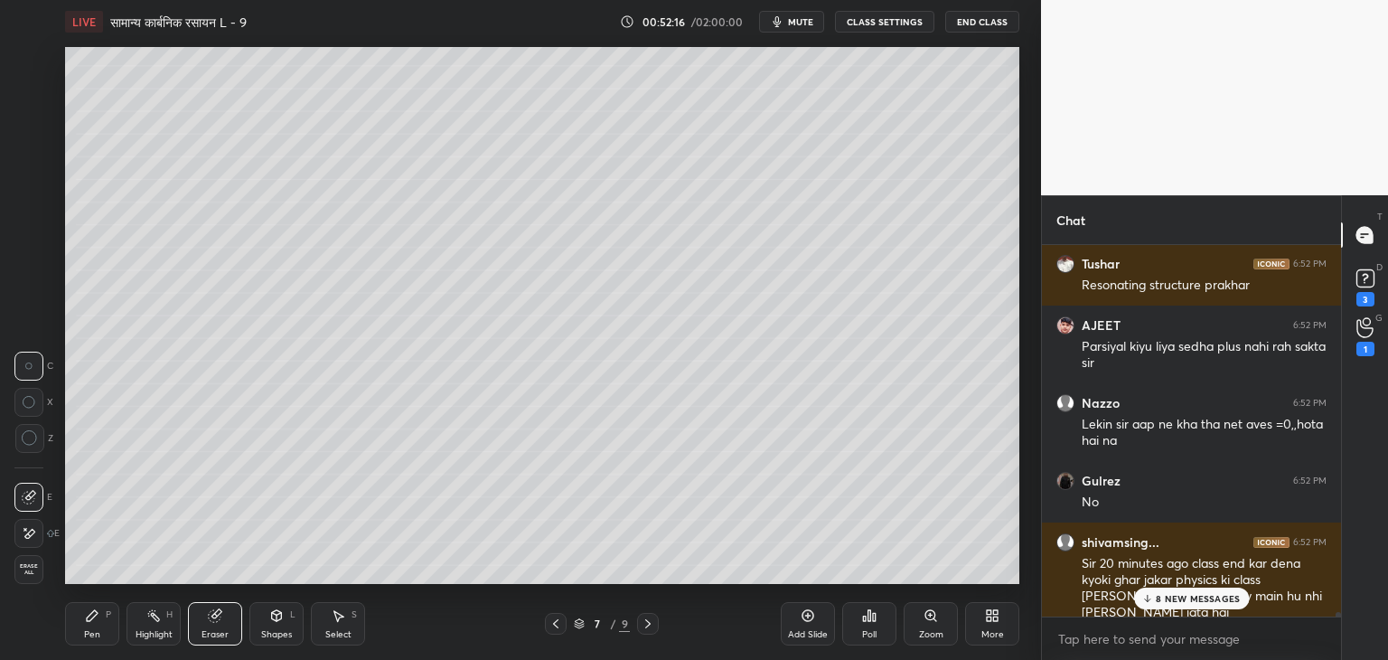
click at [99, 628] on div "Pen P" at bounding box center [92, 623] width 54 height 43
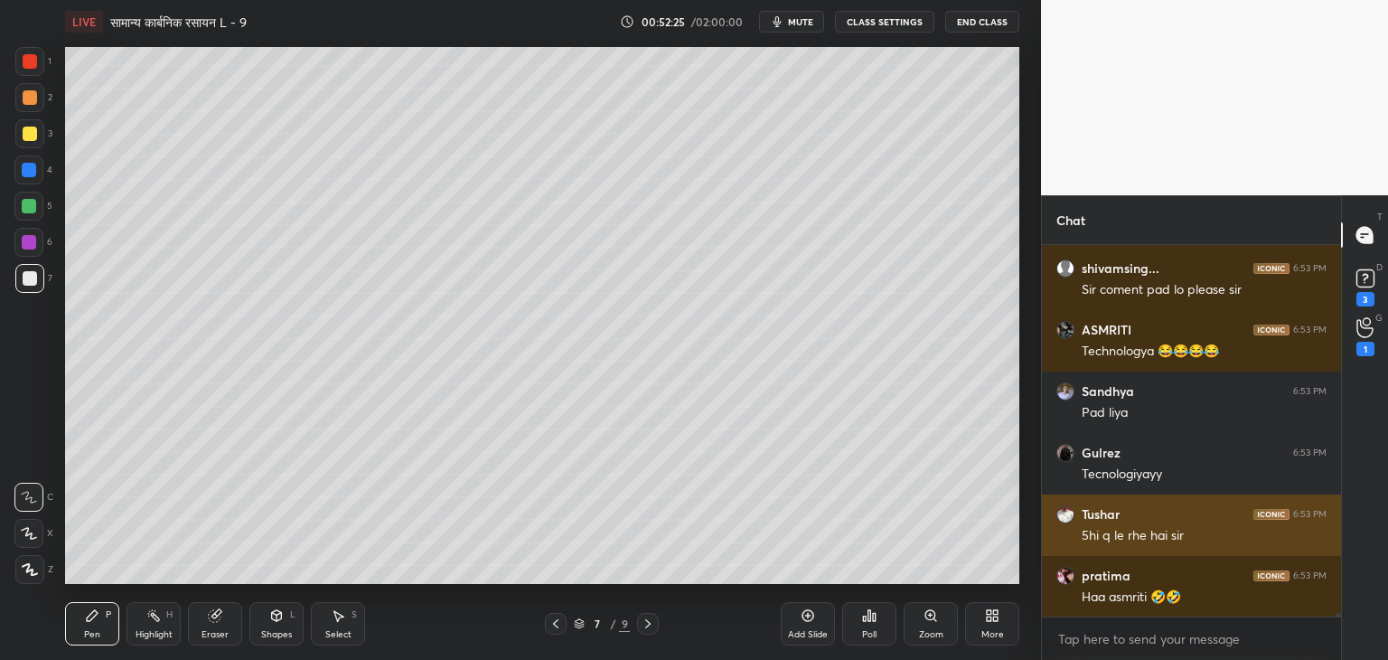
scroll to position [40305, 0]
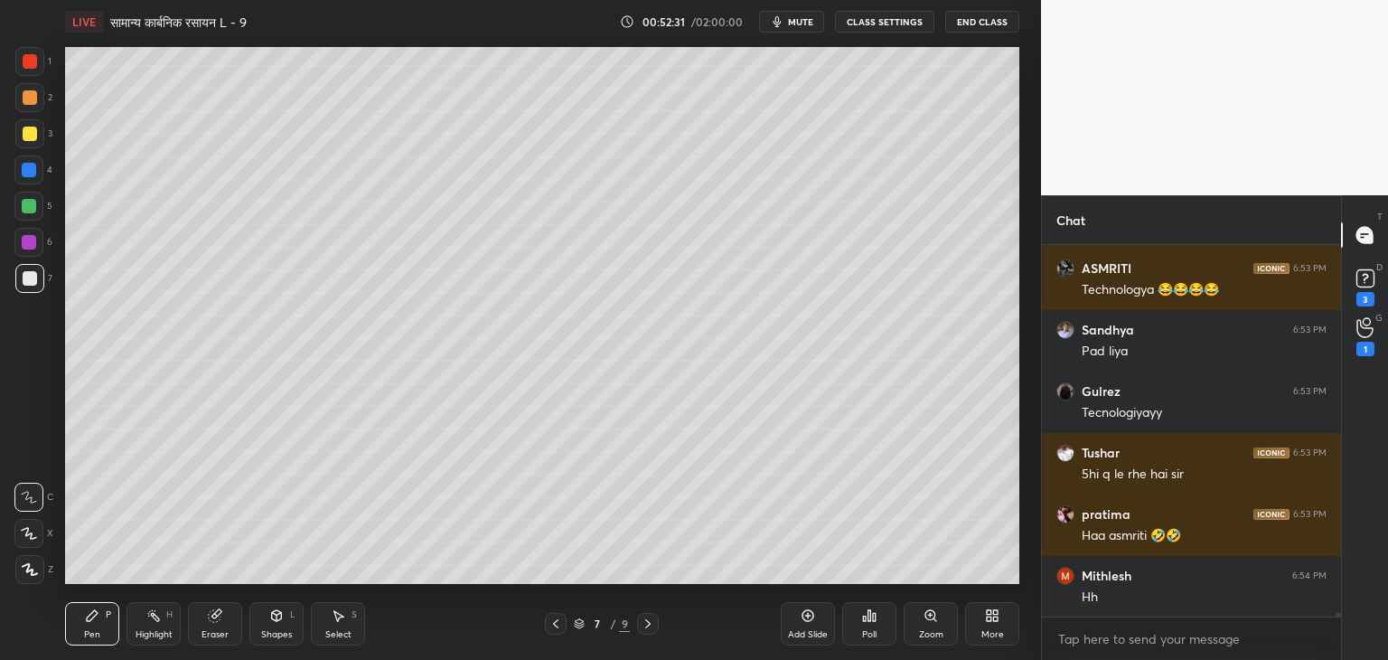
click at [217, 625] on div "Eraser" at bounding box center [215, 623] width 54 height 43
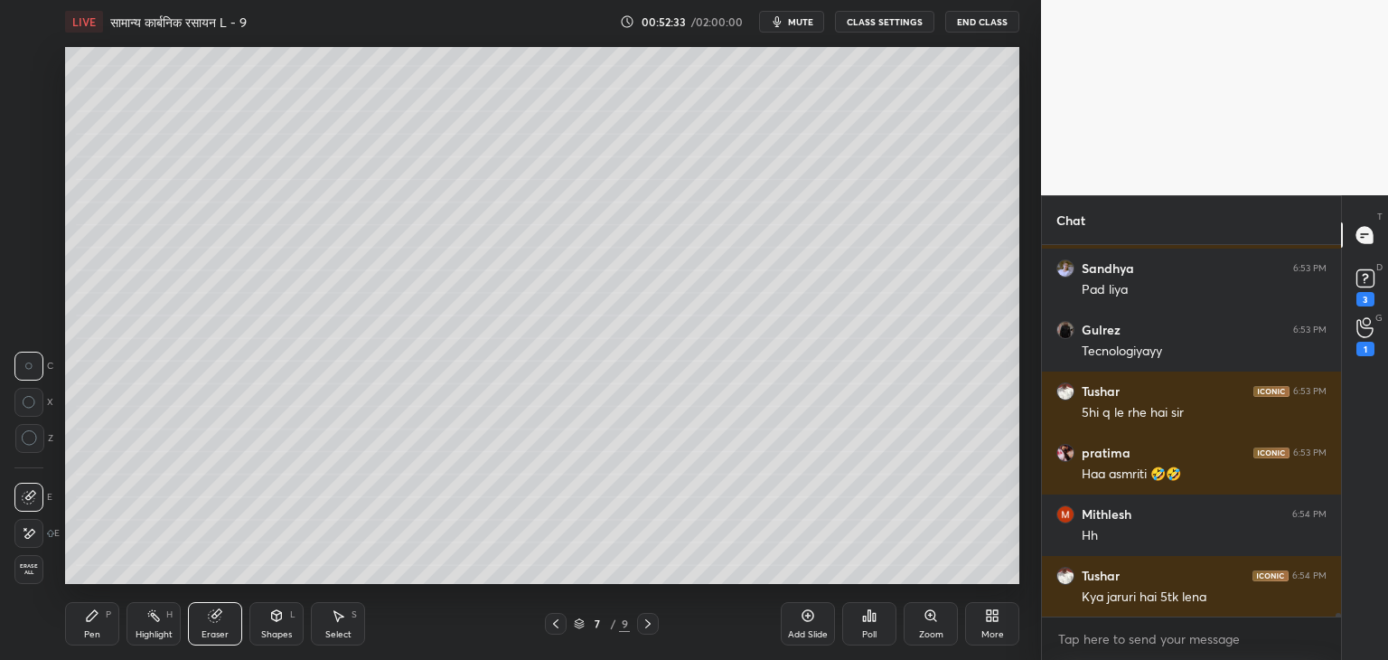
click at [78, 626] on div "Pen P" at bounding box center [92, 623] width 54 height 43
click at [200, 626] on div "Eraser" at bounding box center [215, 623] width 54 height 43
click at [99, 623] on div "Pen P" at bounding box center [92, 623] width 54 height 43
click at [206, 637] on div "Eraser" at bounding box center [215, 634] width 27 height 9
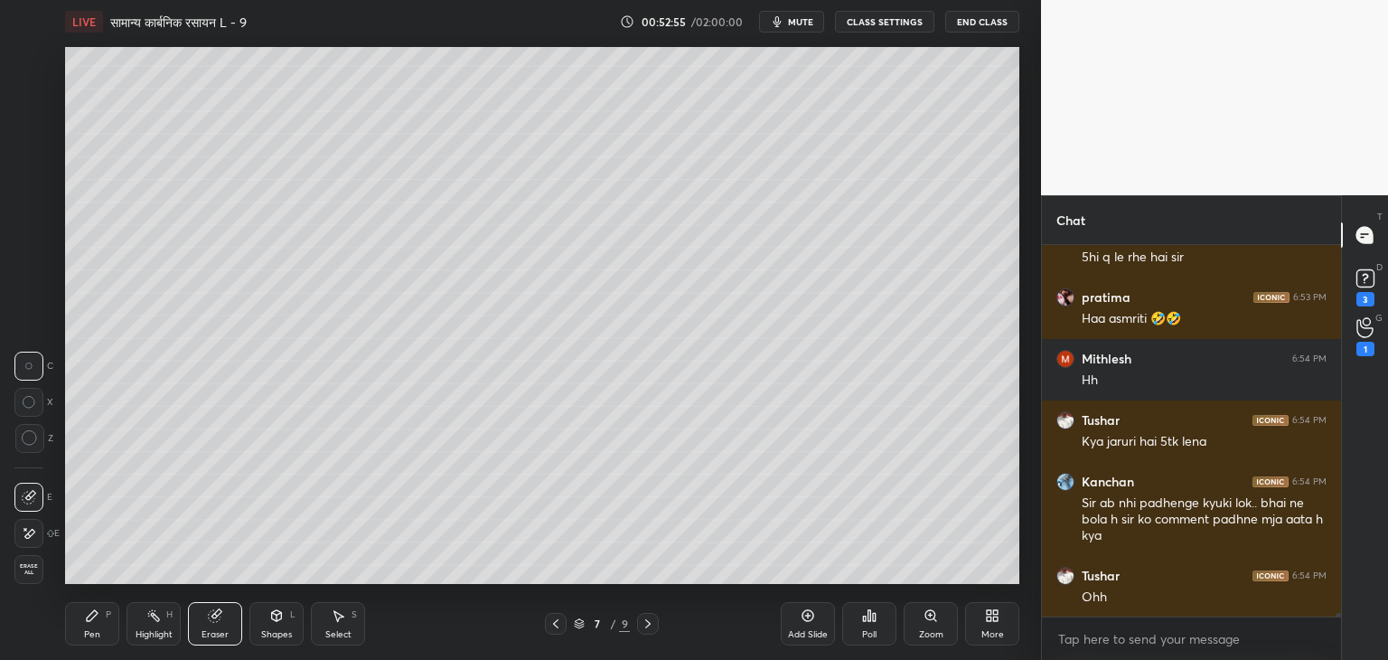
scroll to position [40583, 0]
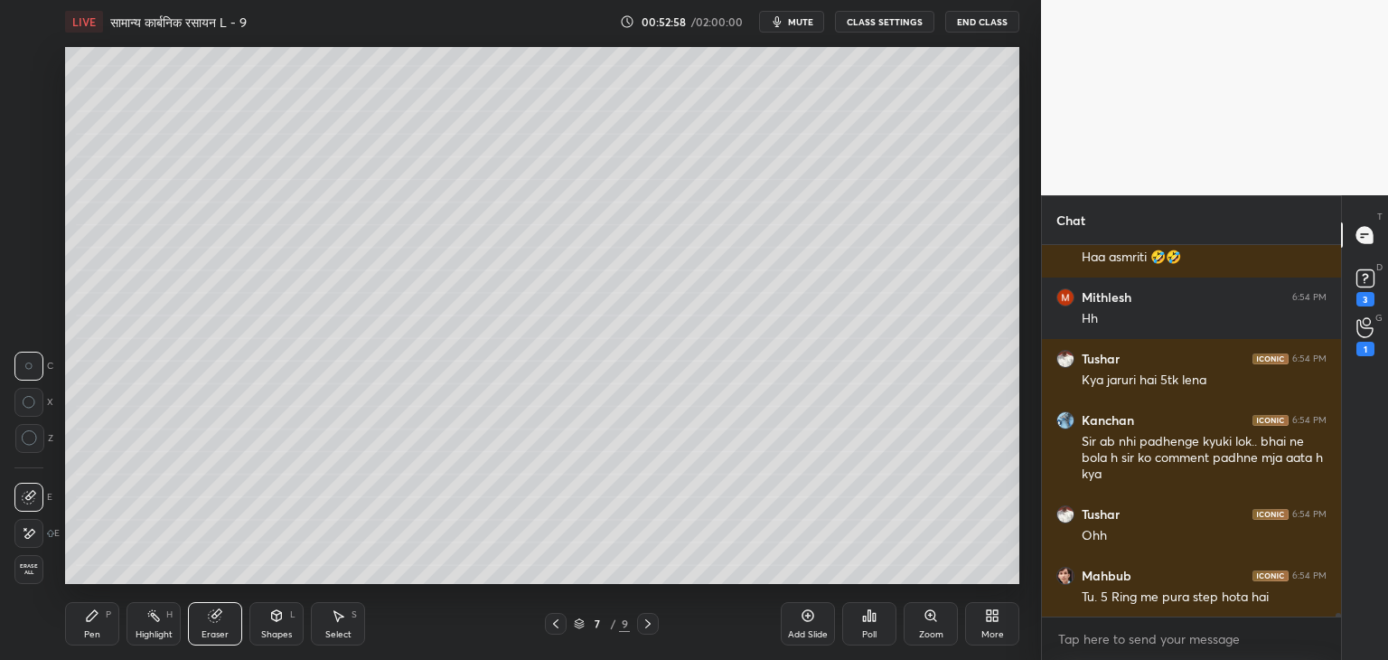
click at [100, 628] on div "Pen P" at bounding box center [92, 623] width 54 height 43
click at [221, 621] on icon at bounding box center [215, 615] width 14 height 14
click at [99, 626] on div "Pen P" at bounding box center [92, 623] width 54 height 43
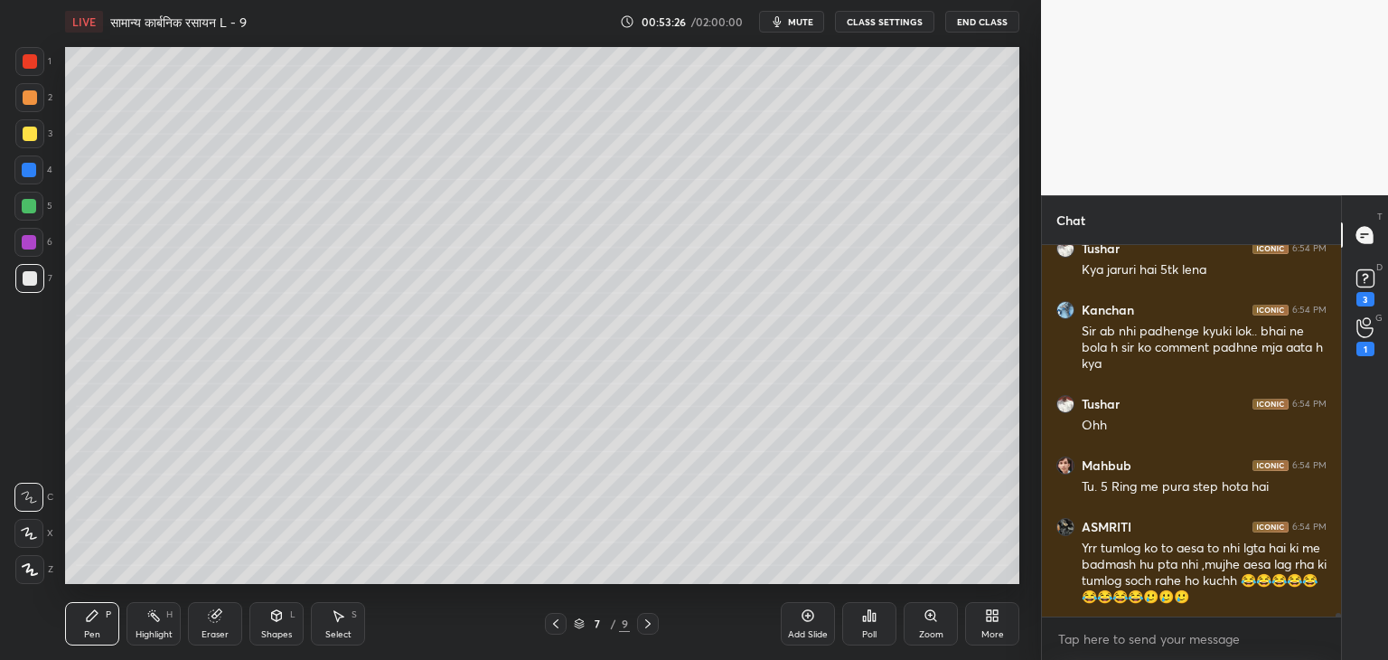
click at [343, 623] on icon at bounding box center [338, 615] width 14 height 14
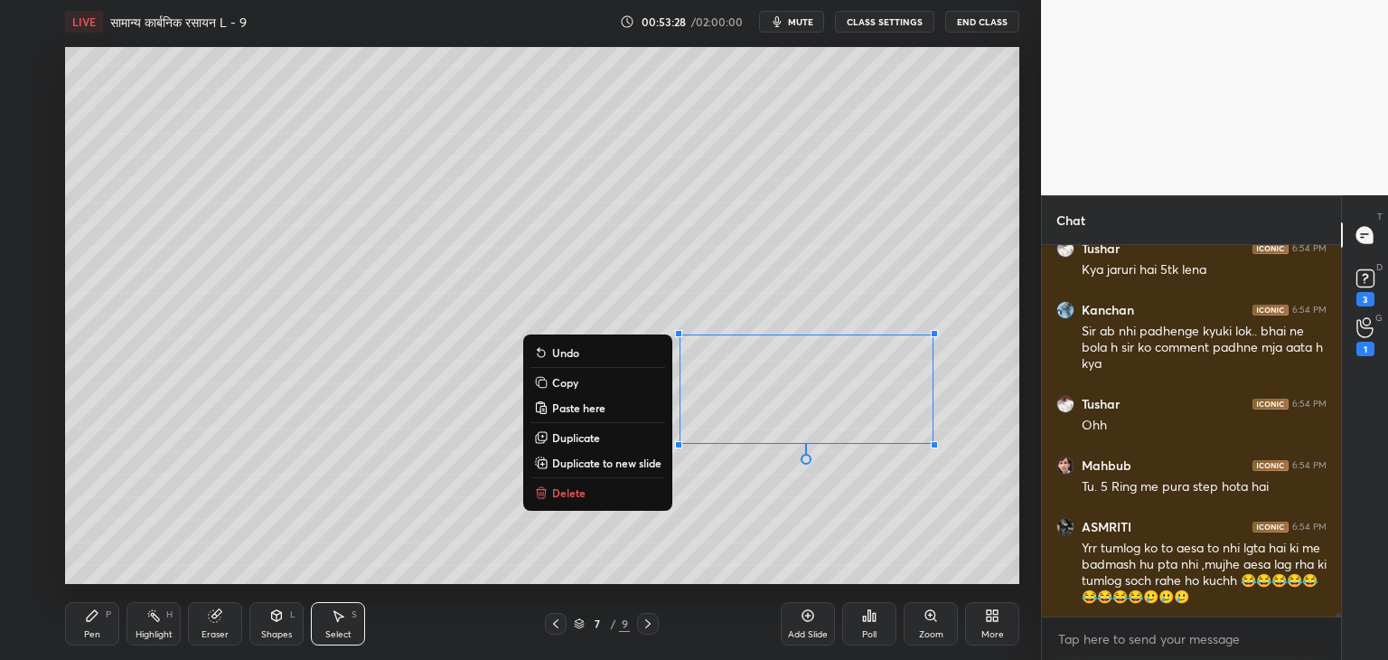
scroll to position [40771, 0]
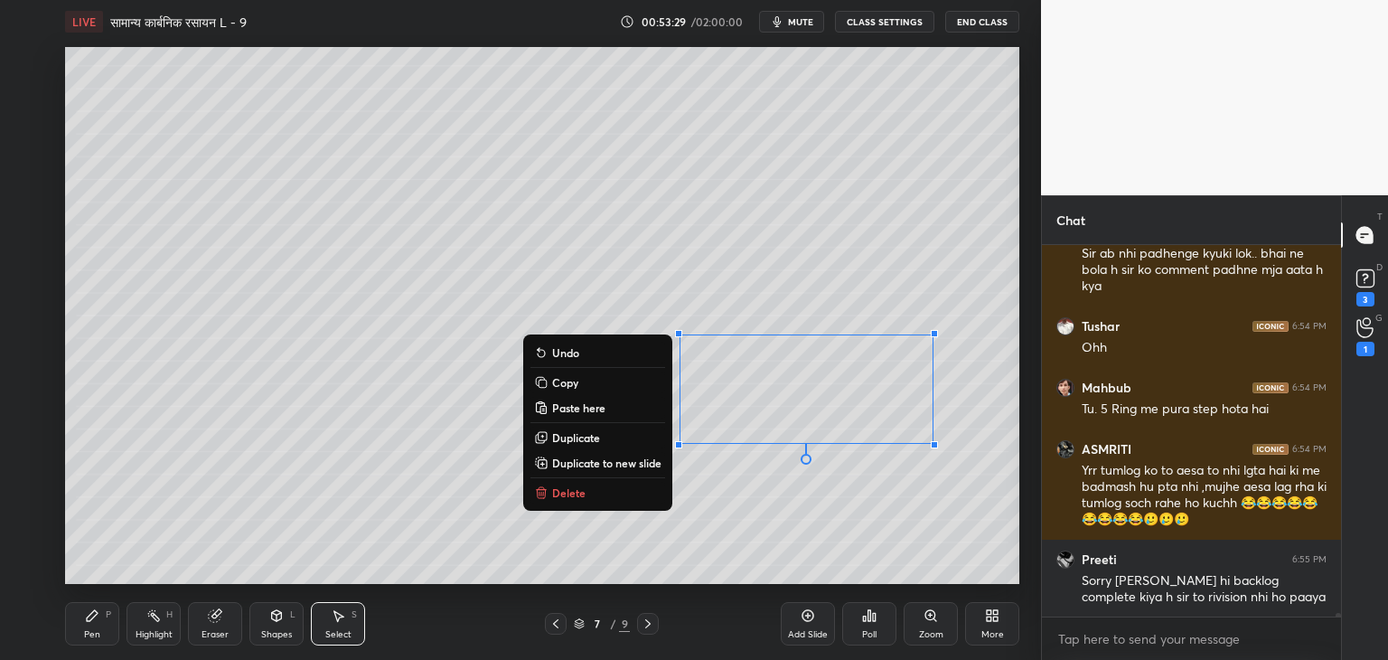
click at [581, 494] on p "Delete" at bounding box center [568, 492] width 33 height 14
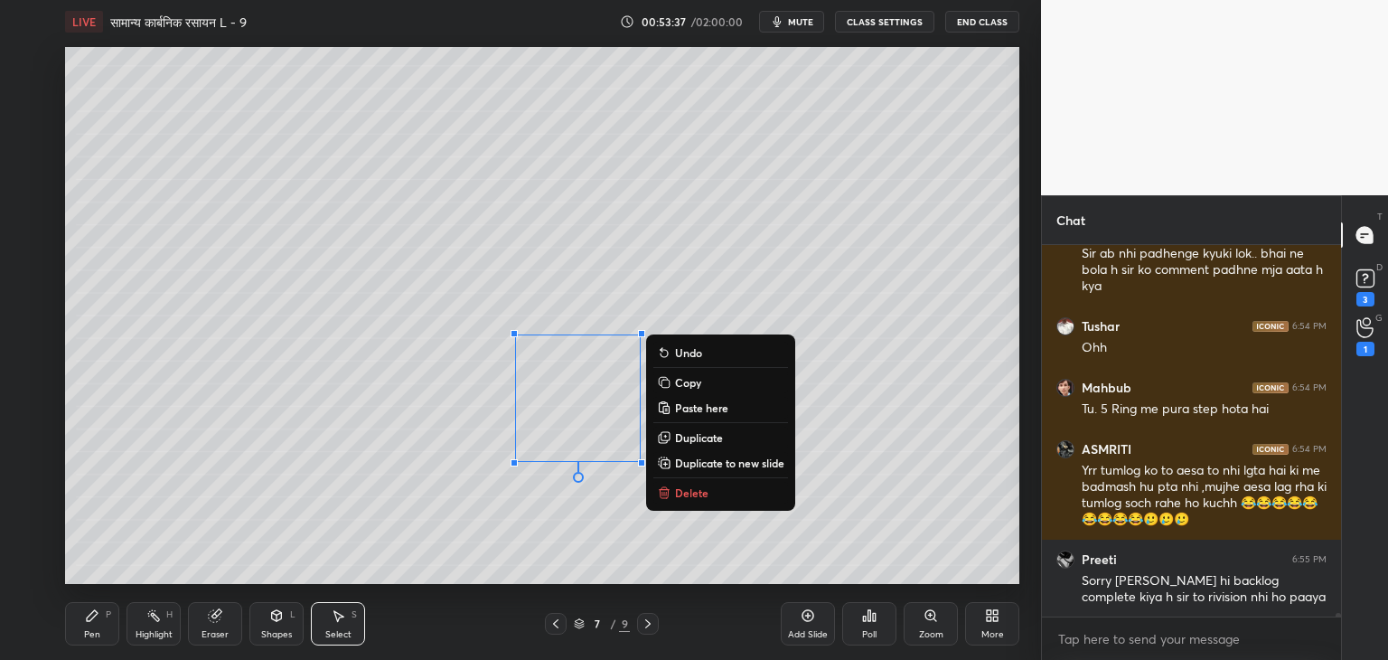
click at [705, 437] on p "Duplicate" at bounding box center [699, 437] width 48 height 14
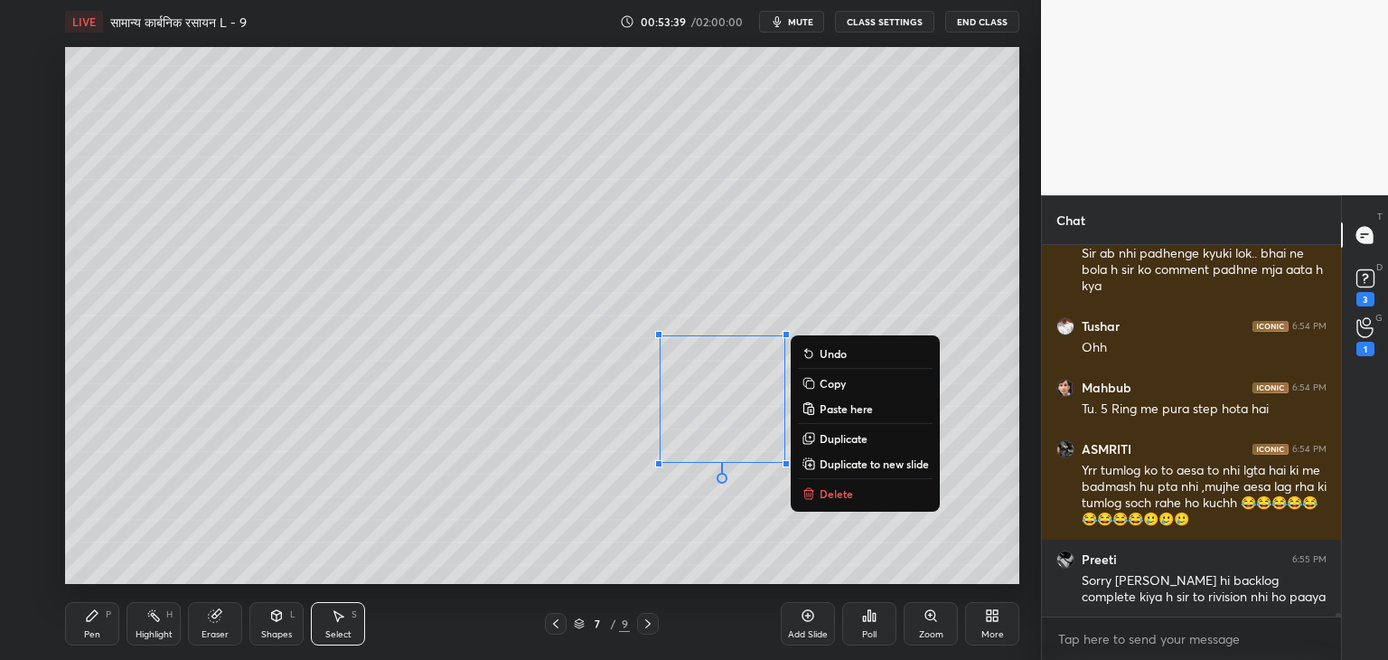
click at [90, 624] on div "Pen P" at bounding box center [92, 623] width 54 height 43
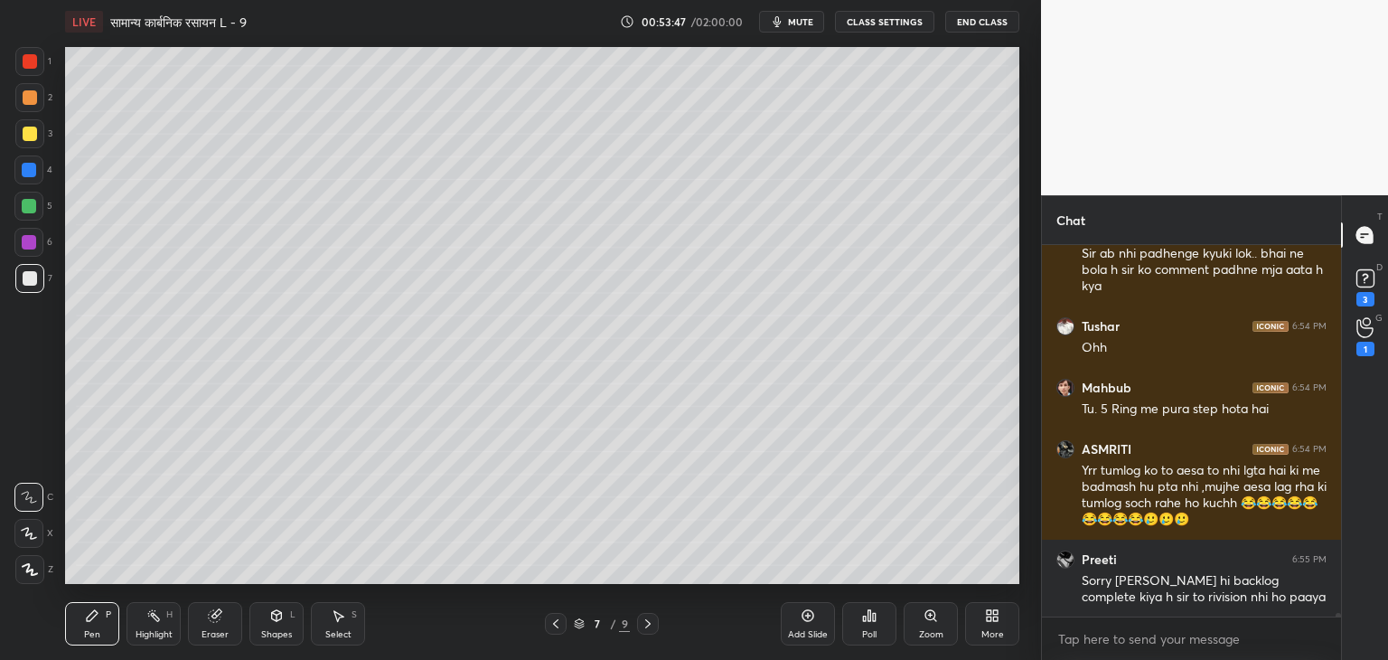
click at [31, 277] on div at bounding box center [30, 278] width 14 height 14
click at [230, 621] on div "Eraser" at bounding box center [215, 623] width 54 height 43
click at [95, 626] on div "Pen P" at bounding box center [92, 623] width 54 height 43
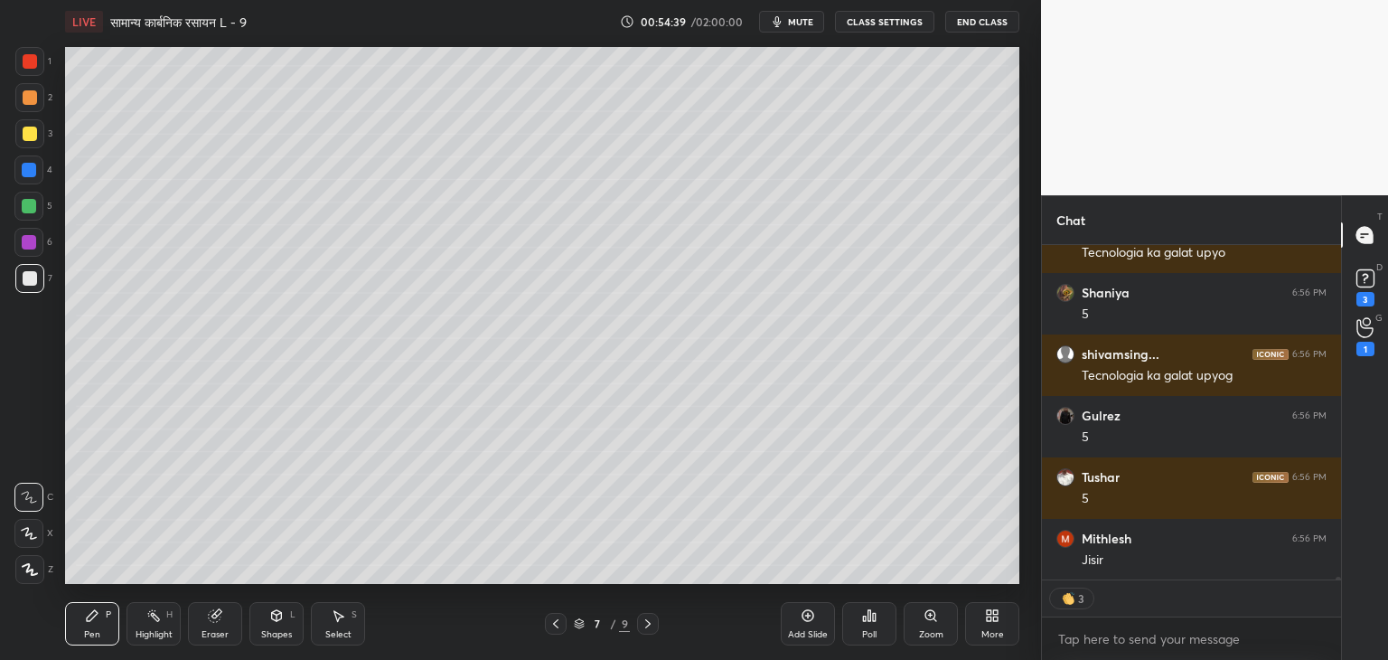
scroll to position [41423, 0]
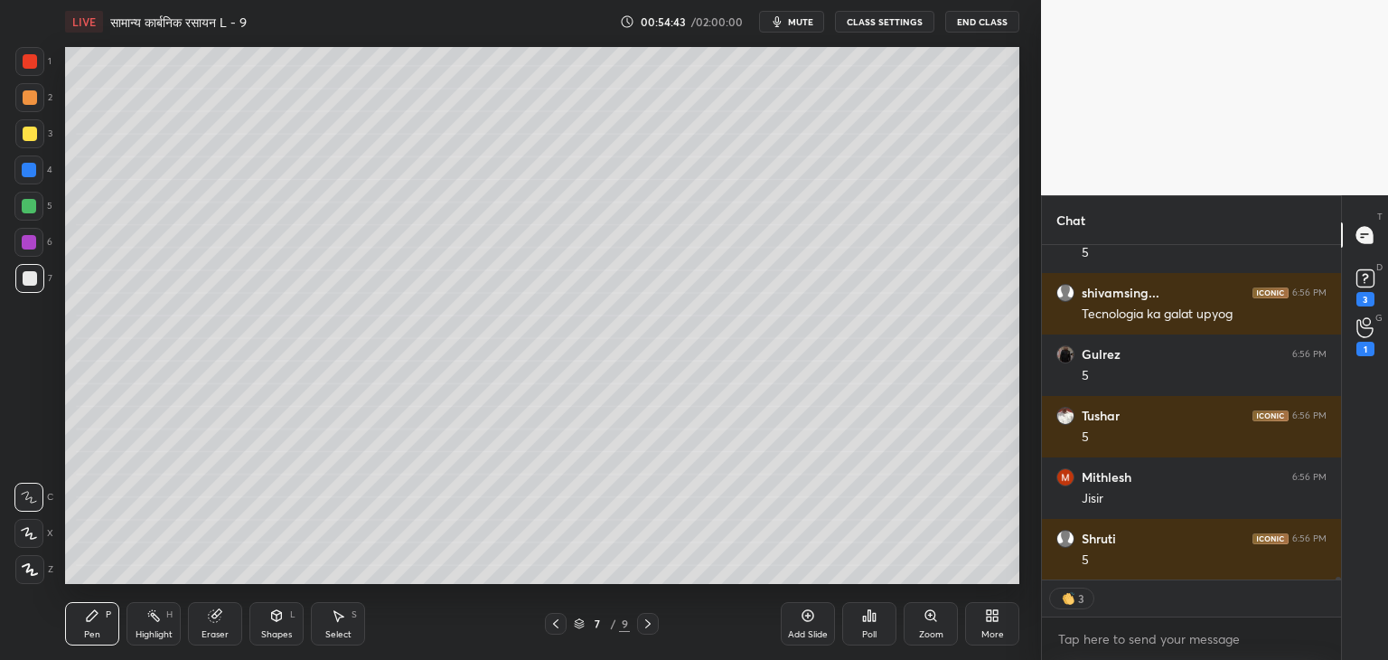
type textarea "x"
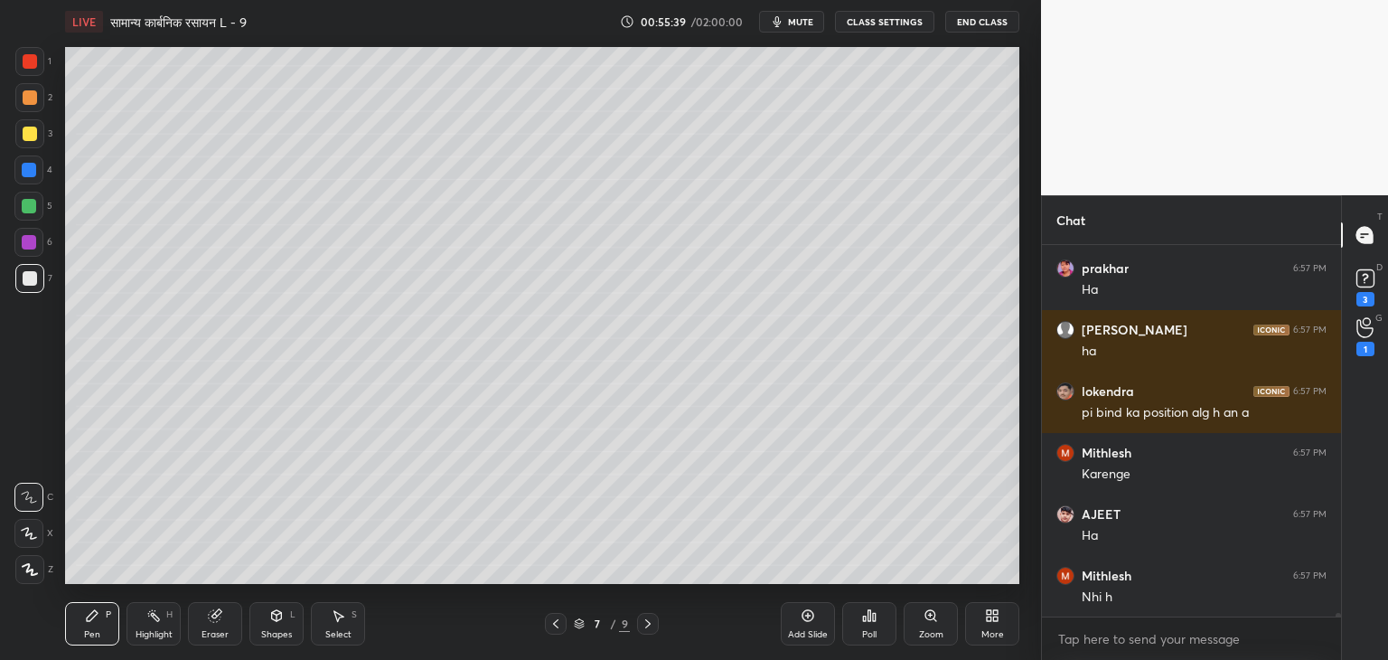
scroll to position [42404, 0]
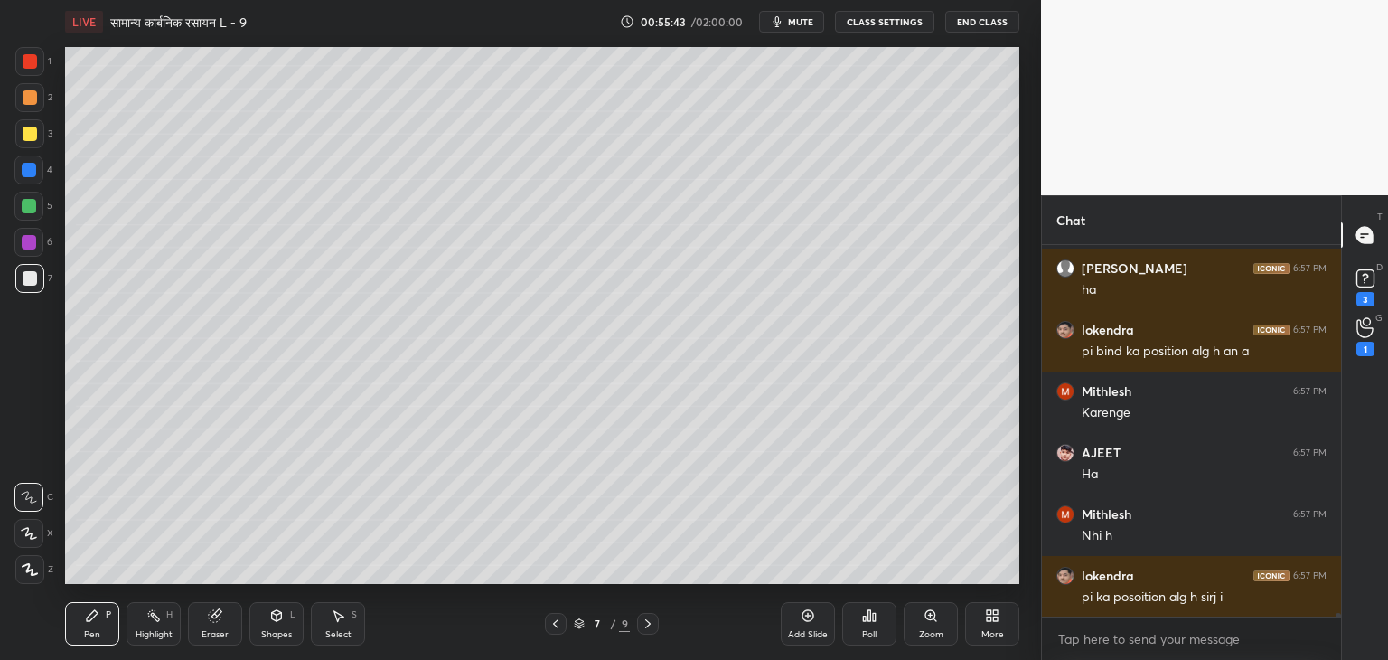
click at [875, 624] on div "Poll" at bounding box center [869, 623] width 54 height 43
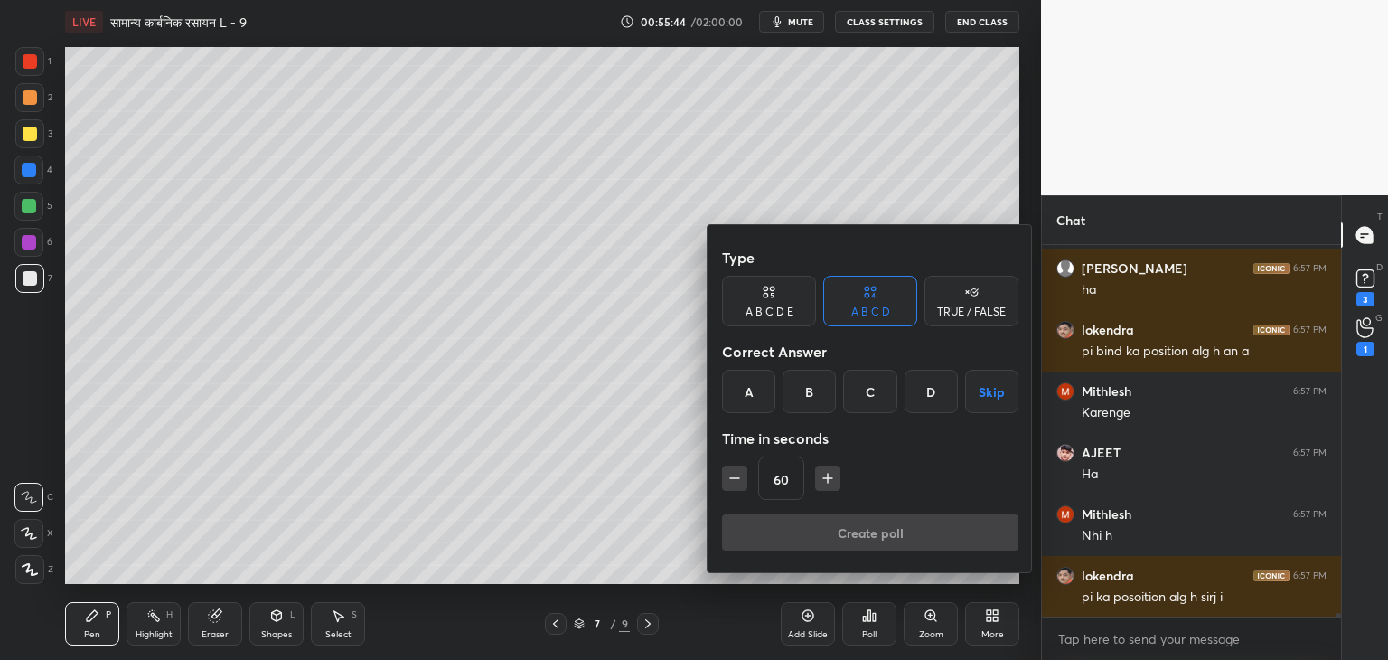
click at [967, 301] on div "TRUE / FALSE" at bounding box center [972, 301] width 94 height 51
click at [886, 394] on div "False" at bounding box center [870, 391] width 94 height 43
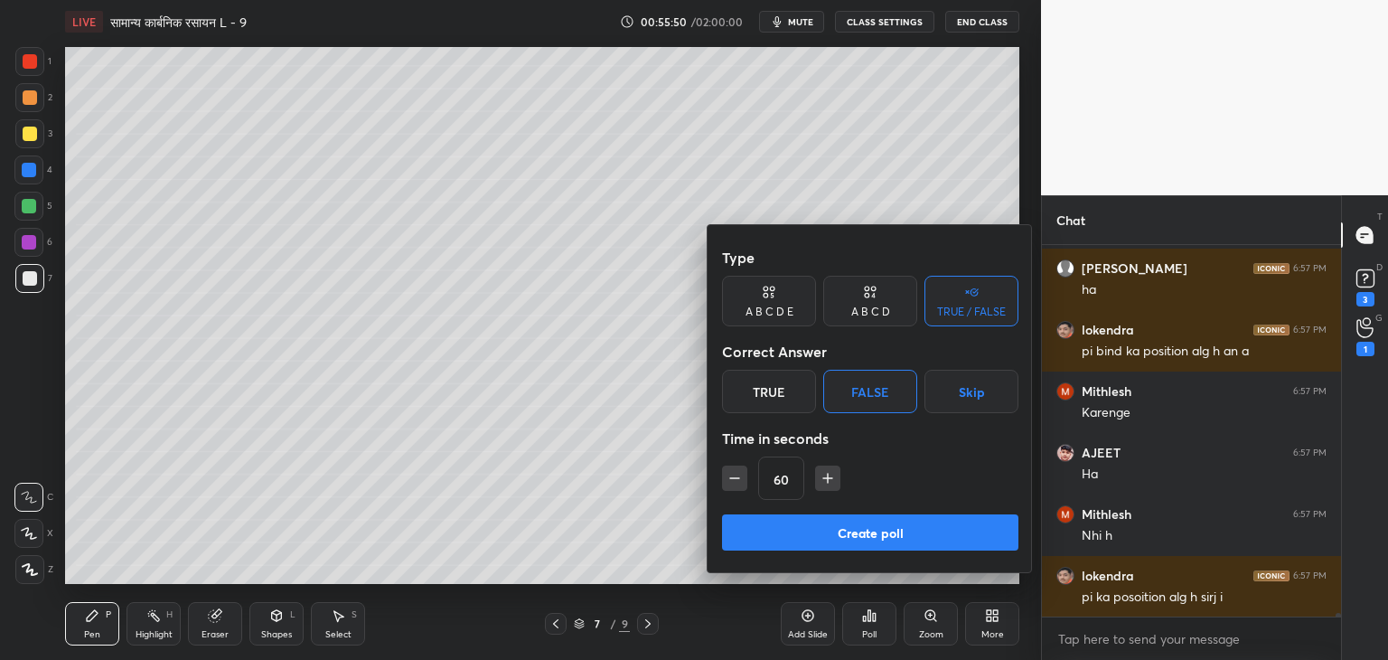
scroll to position [42465, 0]
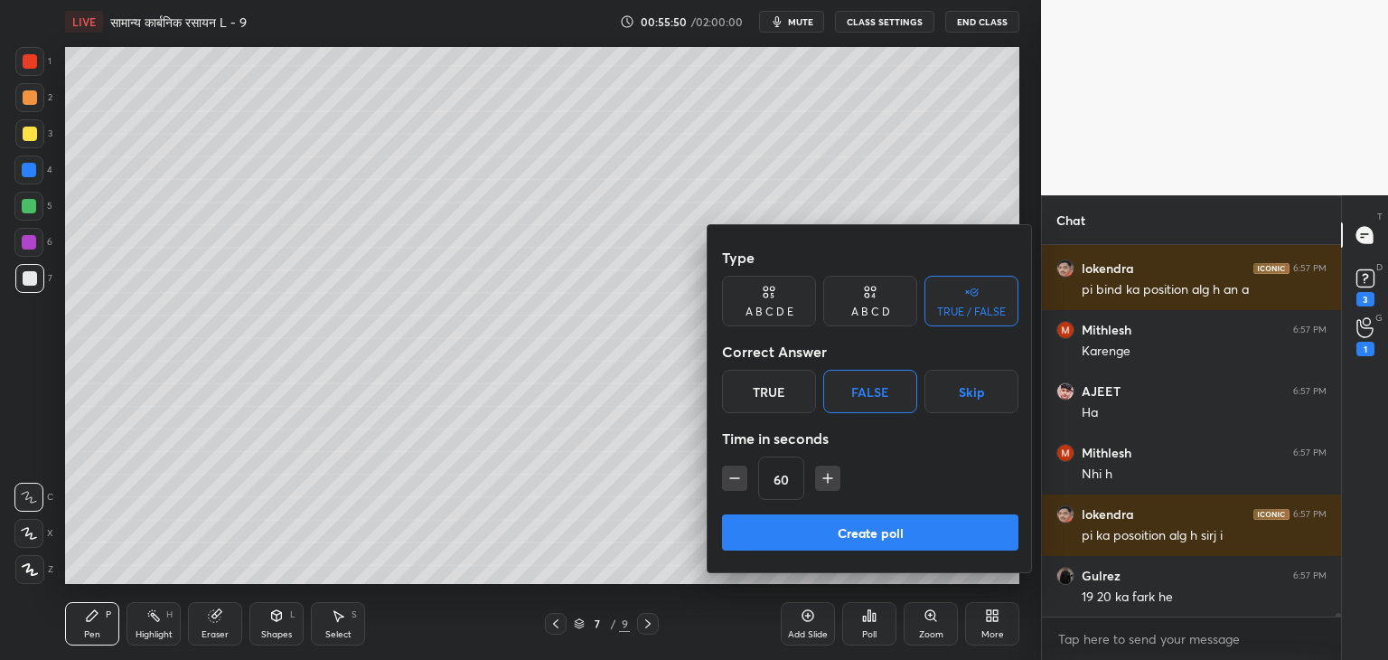
click at [726, 474] on icon "button" at bounding box center [735, 478] width 18 height 18
type input "30"
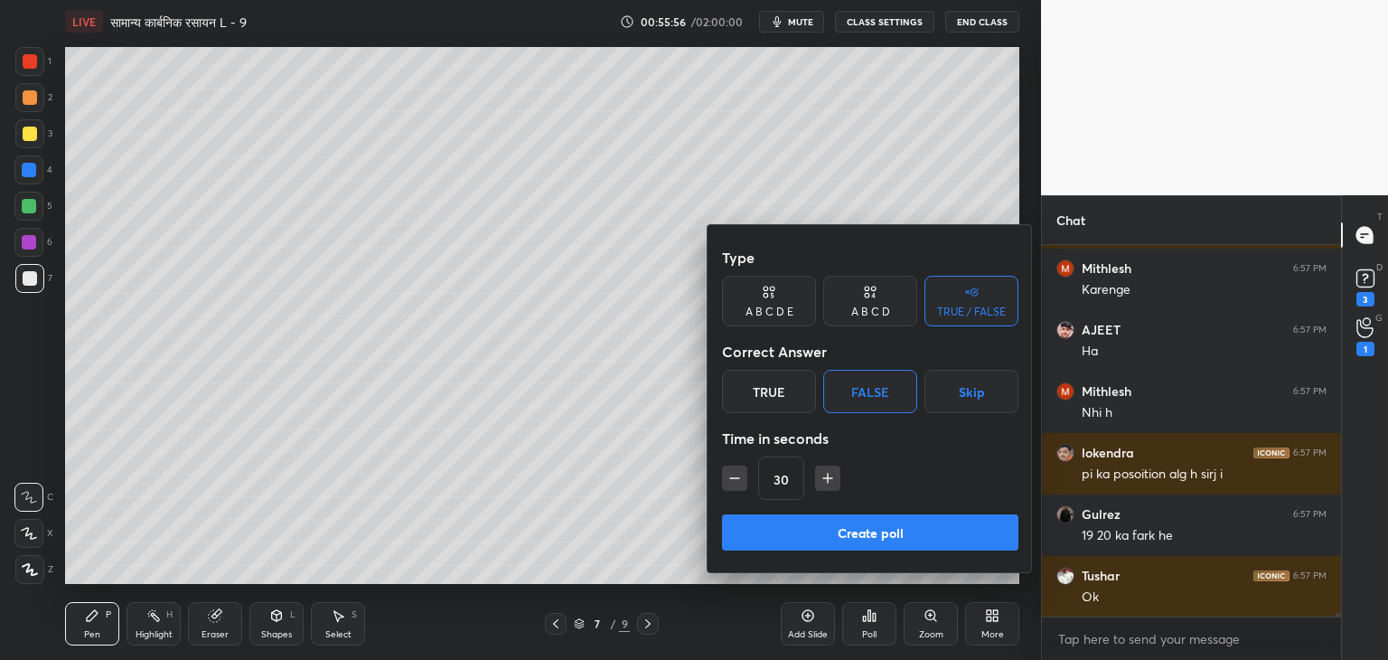
scroll to position [42588, 0]
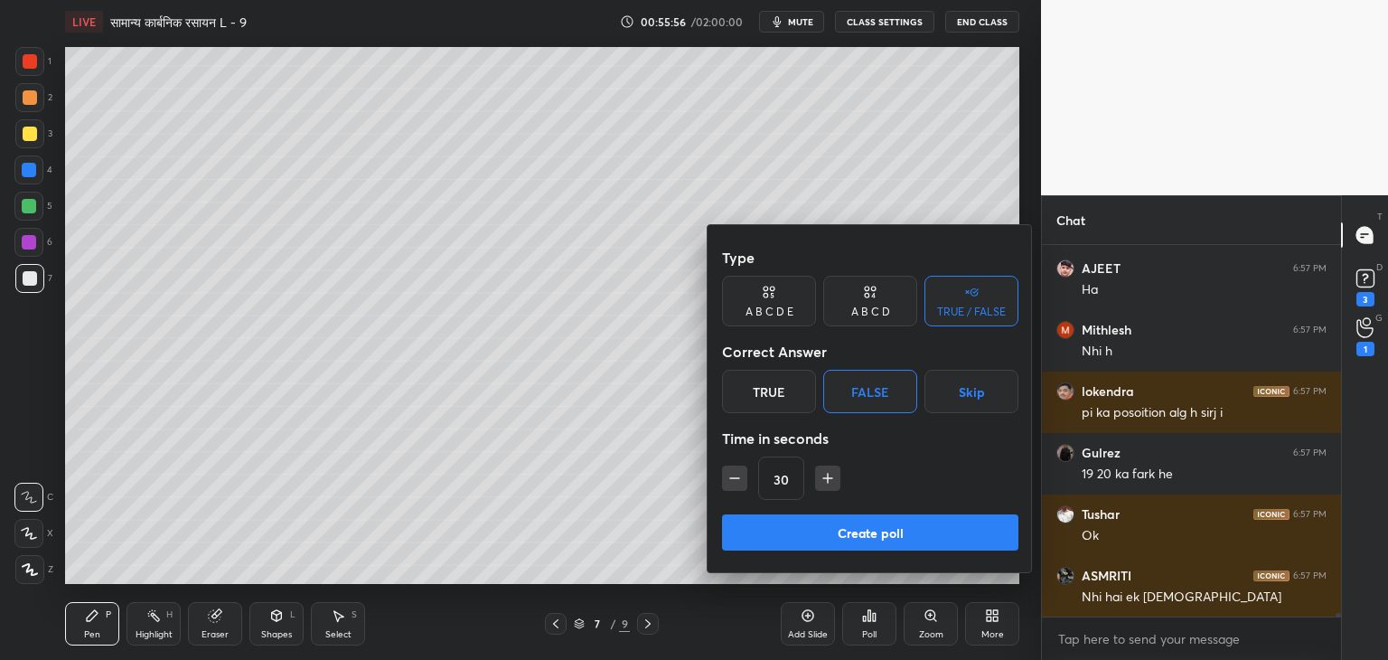
click at [869, 533] on button "Create poll" at bounding box center [870, 532] width 296 height 36
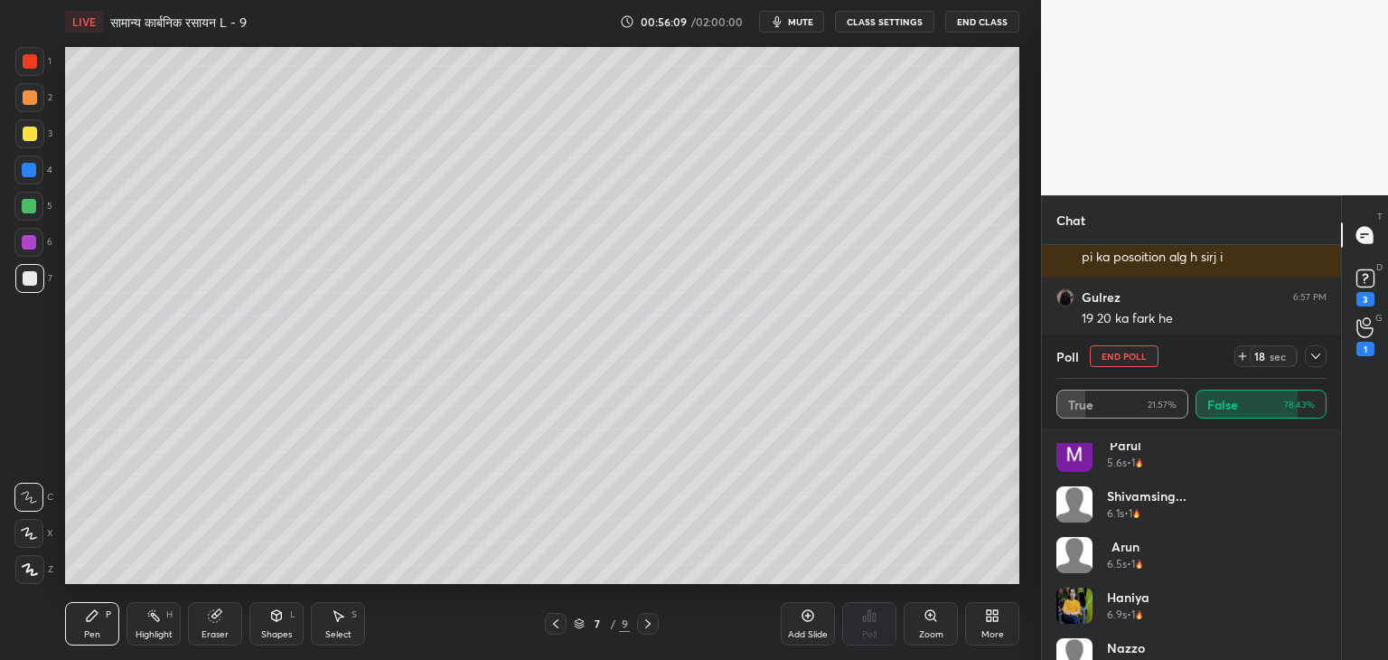
scroll to position [42805, 0]
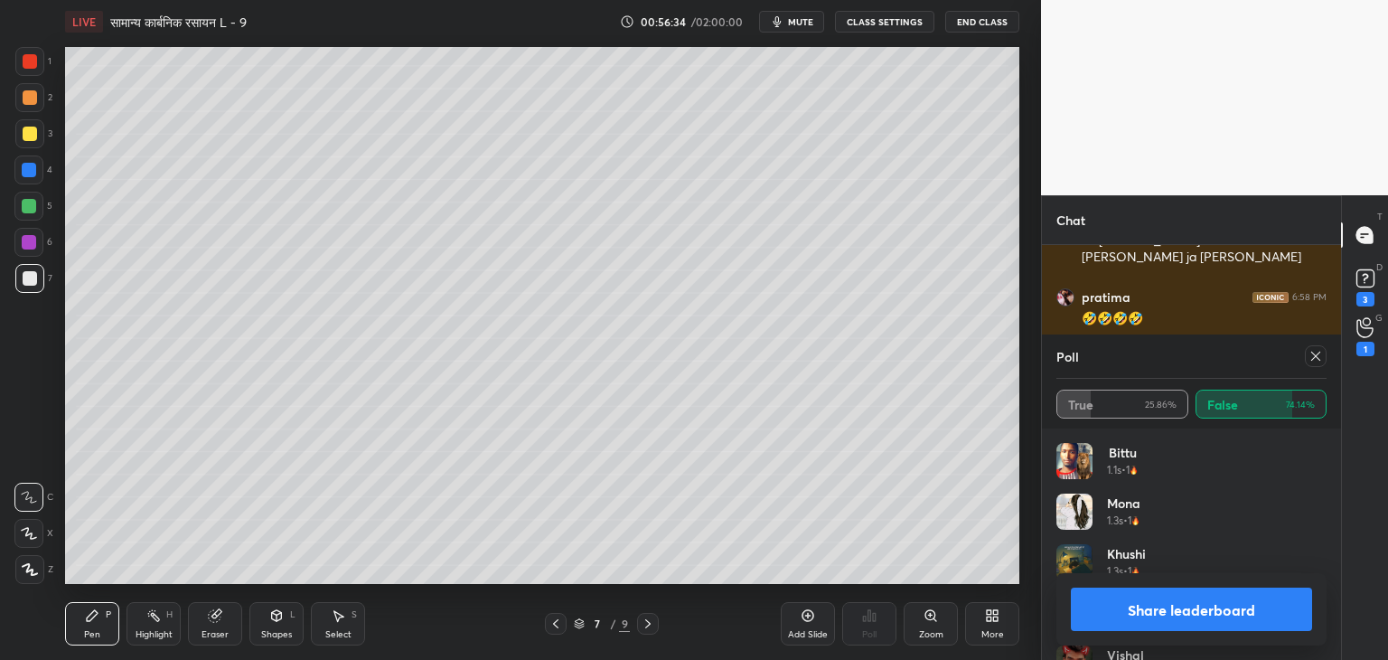
click at [1311, 357] on icon at bounding box center [1316, 356] width 14 height 14
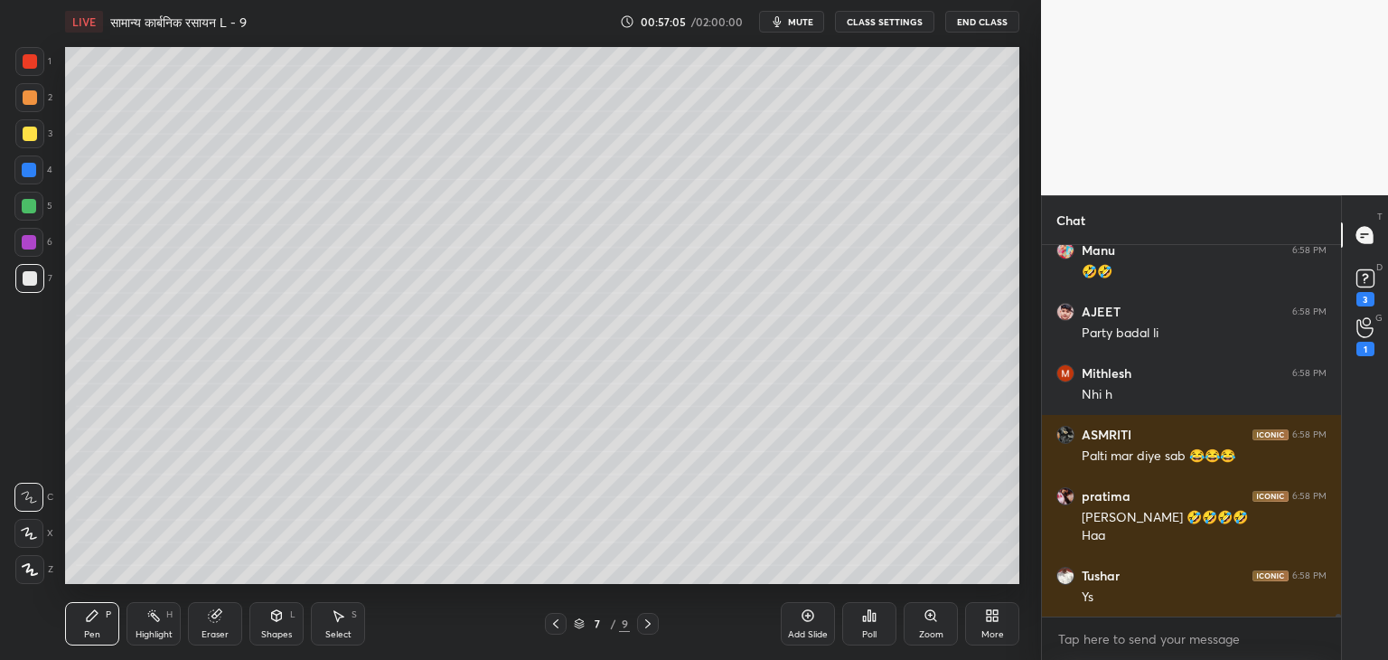
click at [333, 625] on div "Select S" at bounding box center [338, 623] width 54 height 43
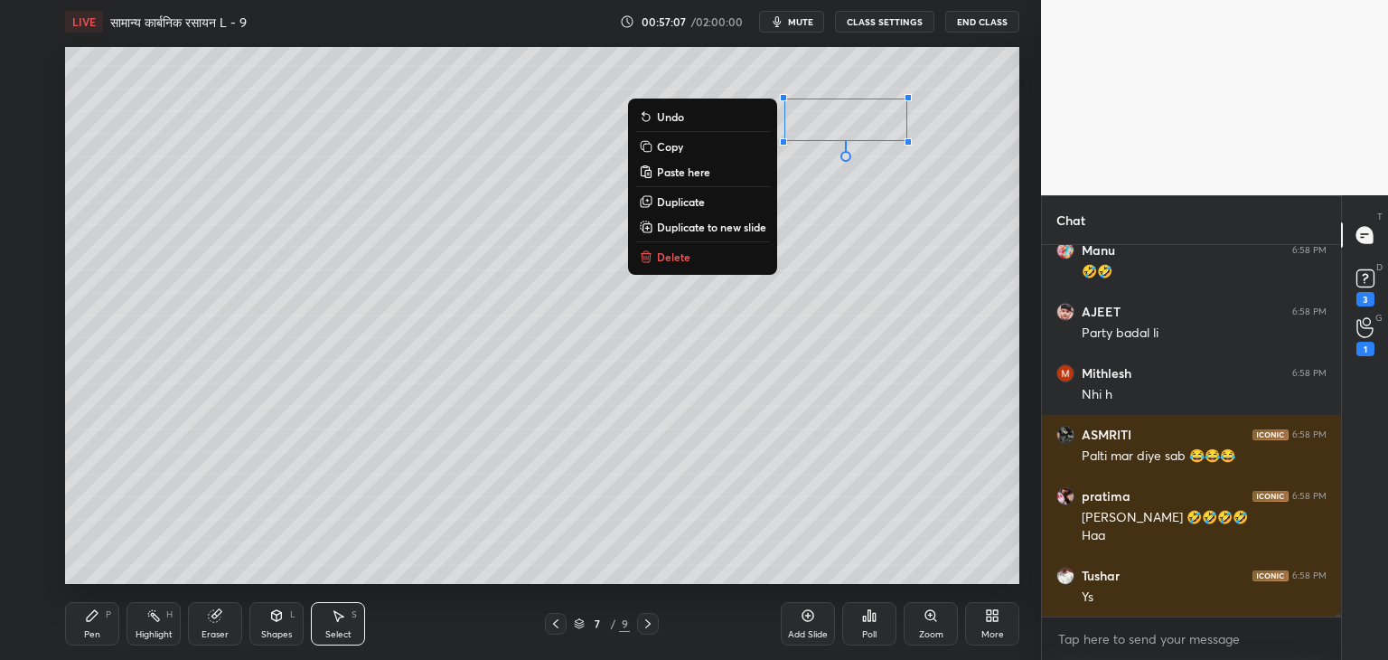
click at [712, 263] on button "Delete" at bounding box center [702, 257] width 135 height 22
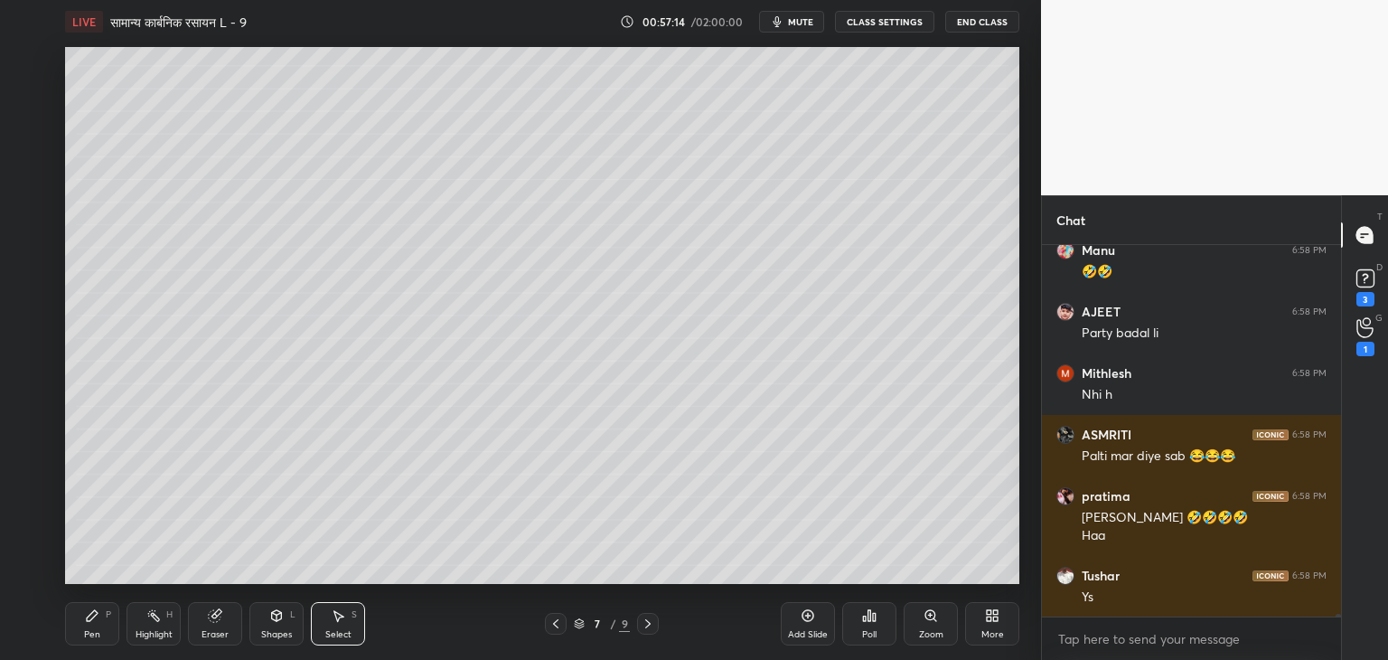
scroll to position [43544, 0]
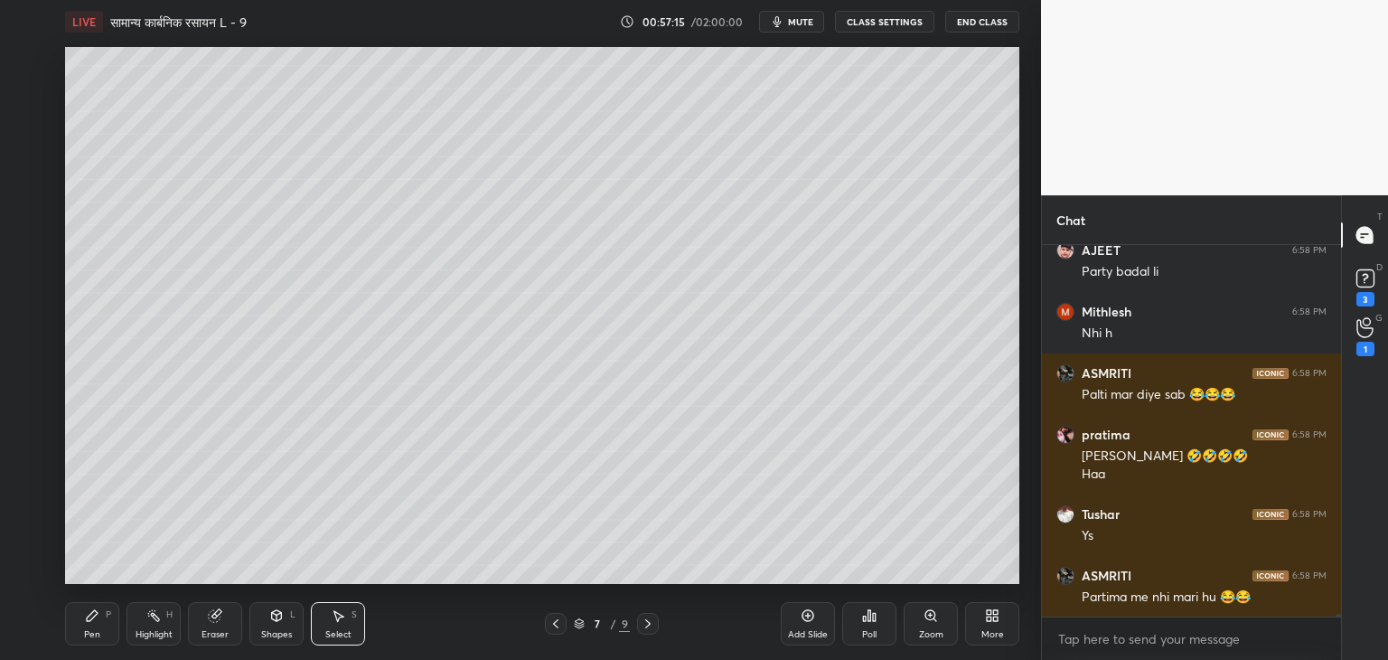
click at [348, 630] on div "Select" at bounding box center [338, 634] width 26 height 9
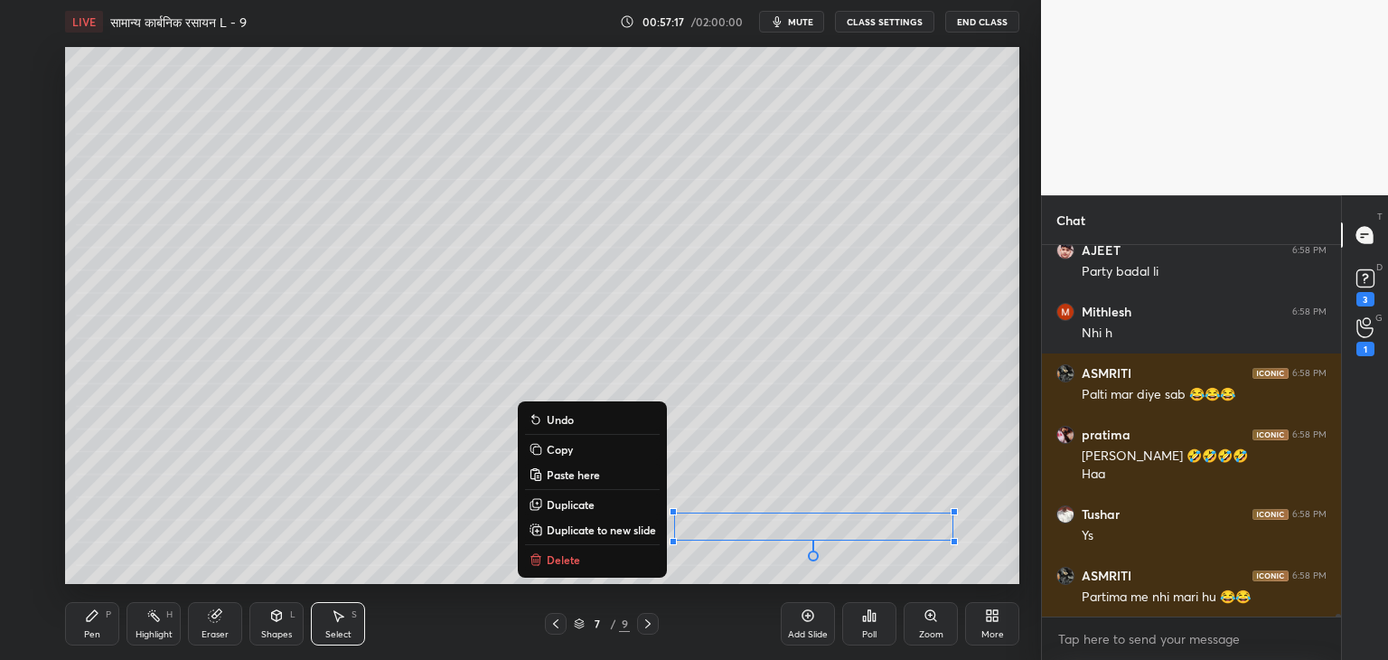
click at [611, 569] on div "0 ° Undo Copy Paste here Duplicate Duplicate to new slide Delete" at bounding box center [542, 315] width 954 height 537
click at [601, 564] on button "Delete" at bounding box center [592, 560] width 135 height 22
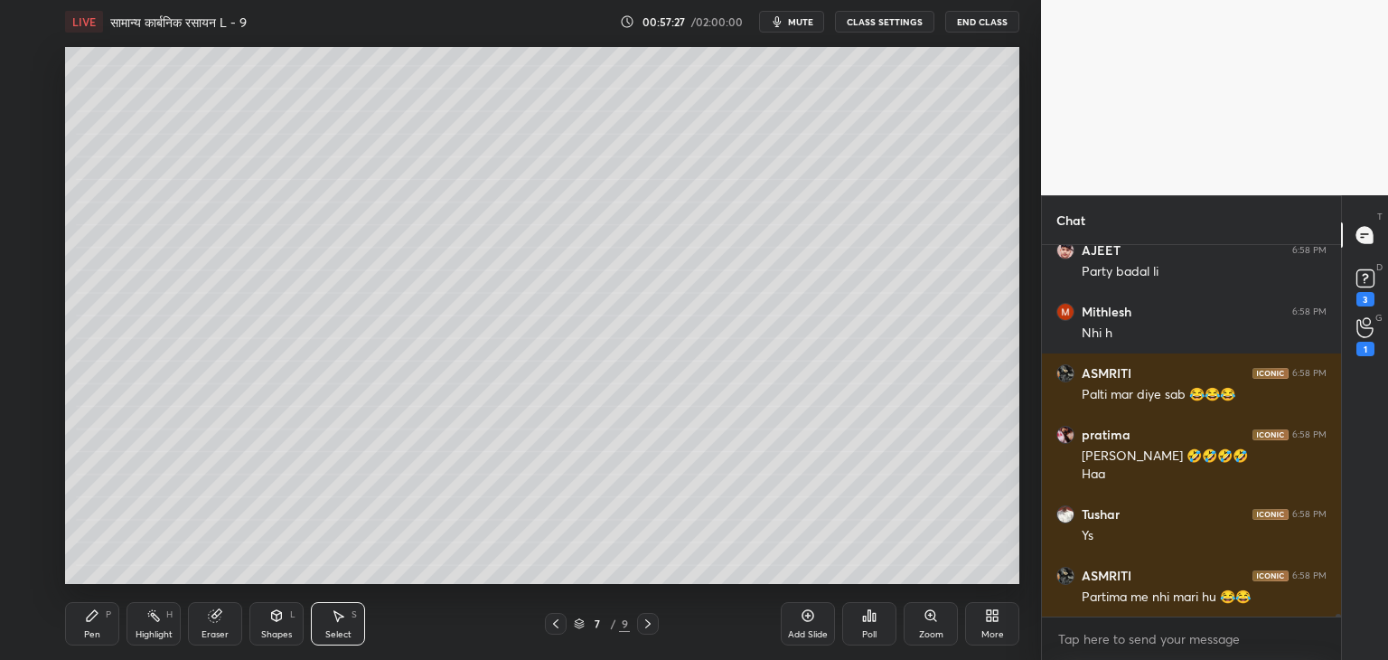
click at [101, 621] on div "Pen P" at bounding box center [92, 623] width 54 height 43
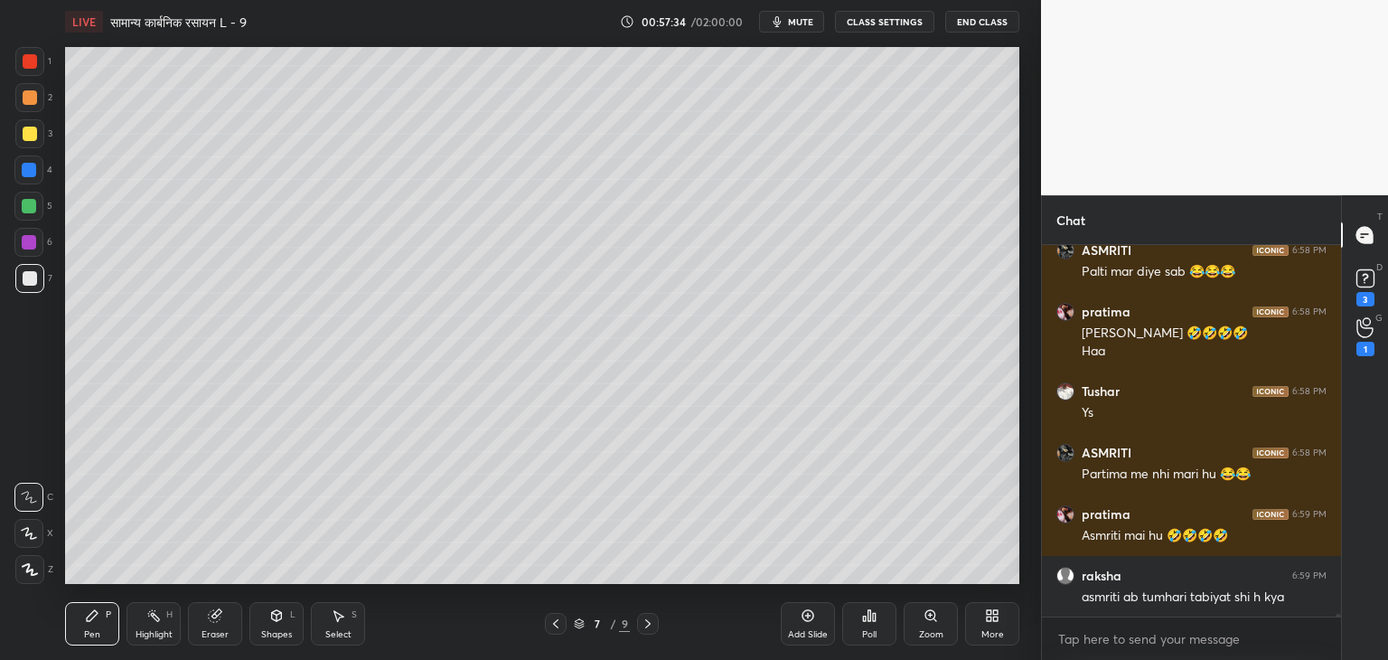
scroll to position [43729, 0]
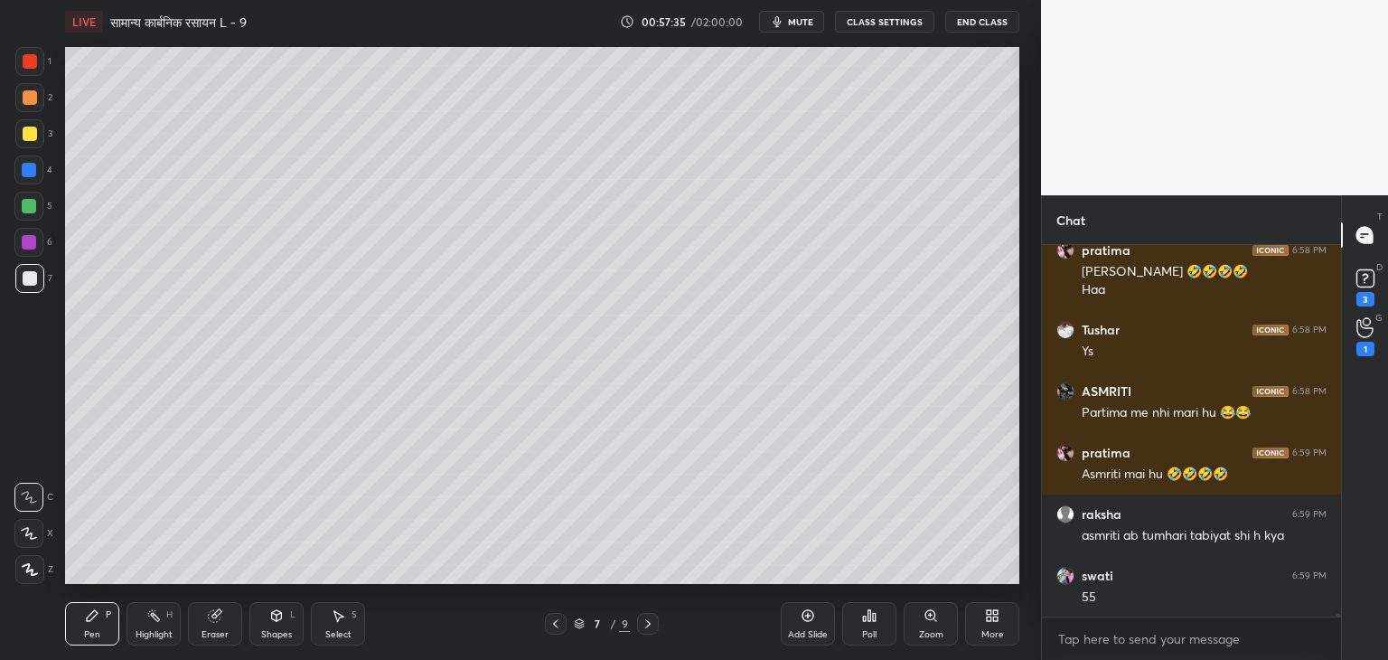
click at [334, 619] on icon at bounding box center [338, 615] width 14 height 14
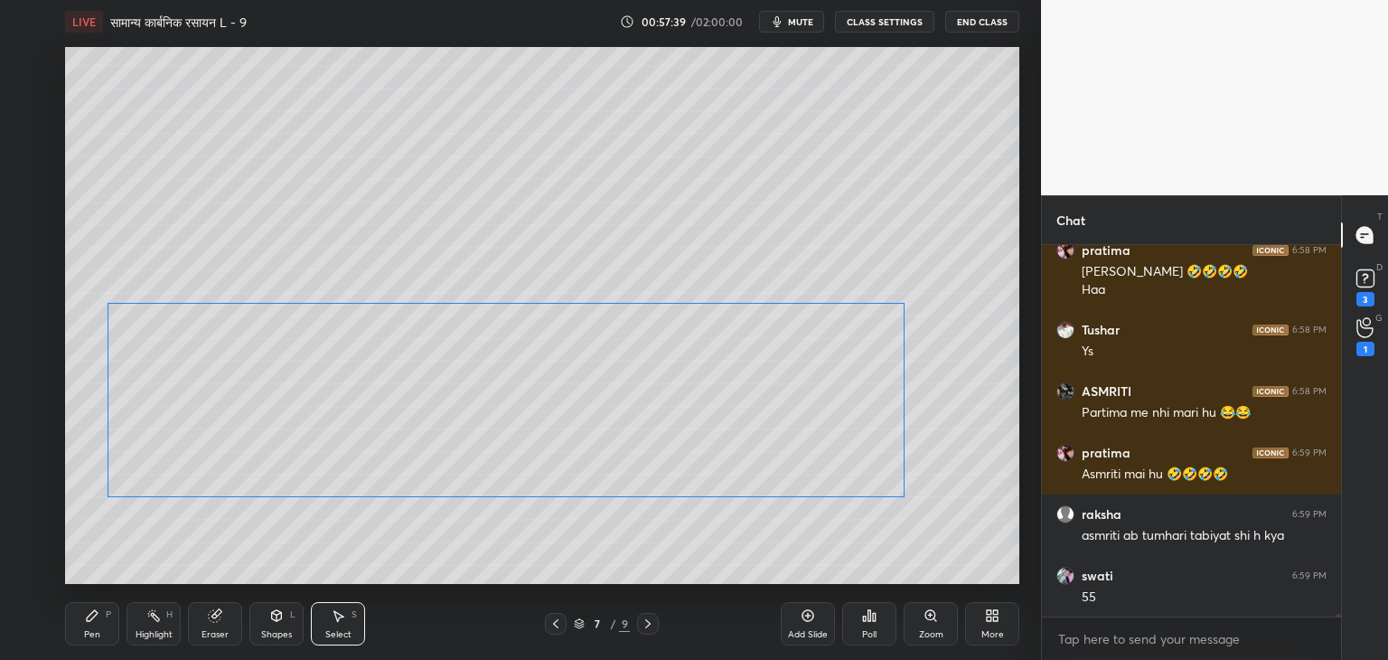
scroll to position [43790, 0]
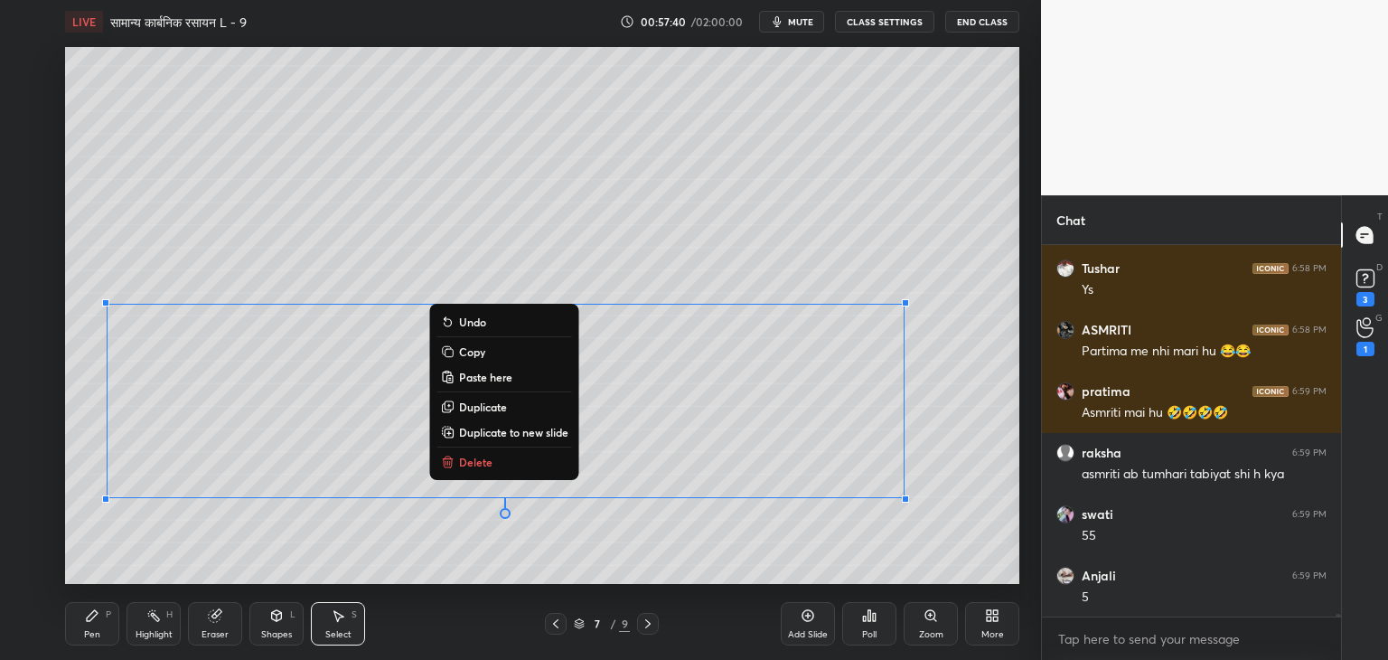
click at [100, 631] on div "Pen P" at bounding box center [92, 623] width 54 height 43
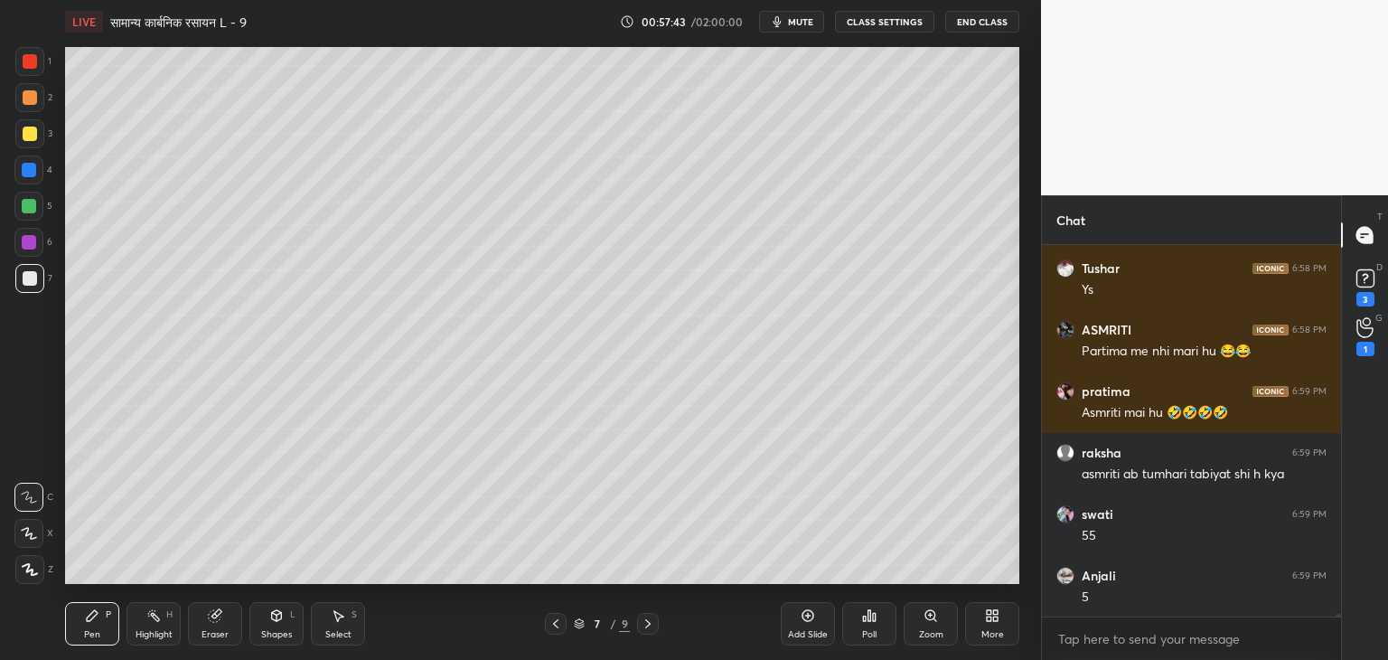
scroll to position [43852, 0]
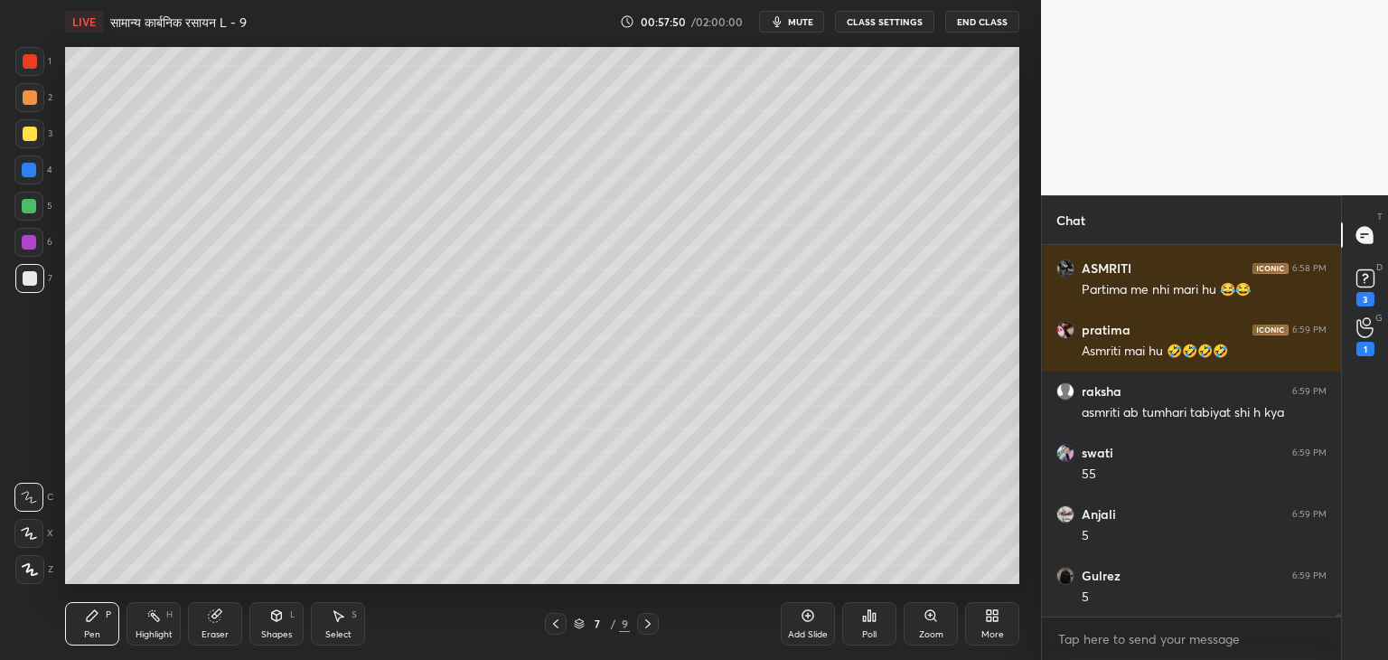
click at [339, 623] on div "Select S" at bounding box center [338, 623] width 54 height 43
click at [84, 626] on div "Pen P" at bounding box center [92, 623] width 54 height 43
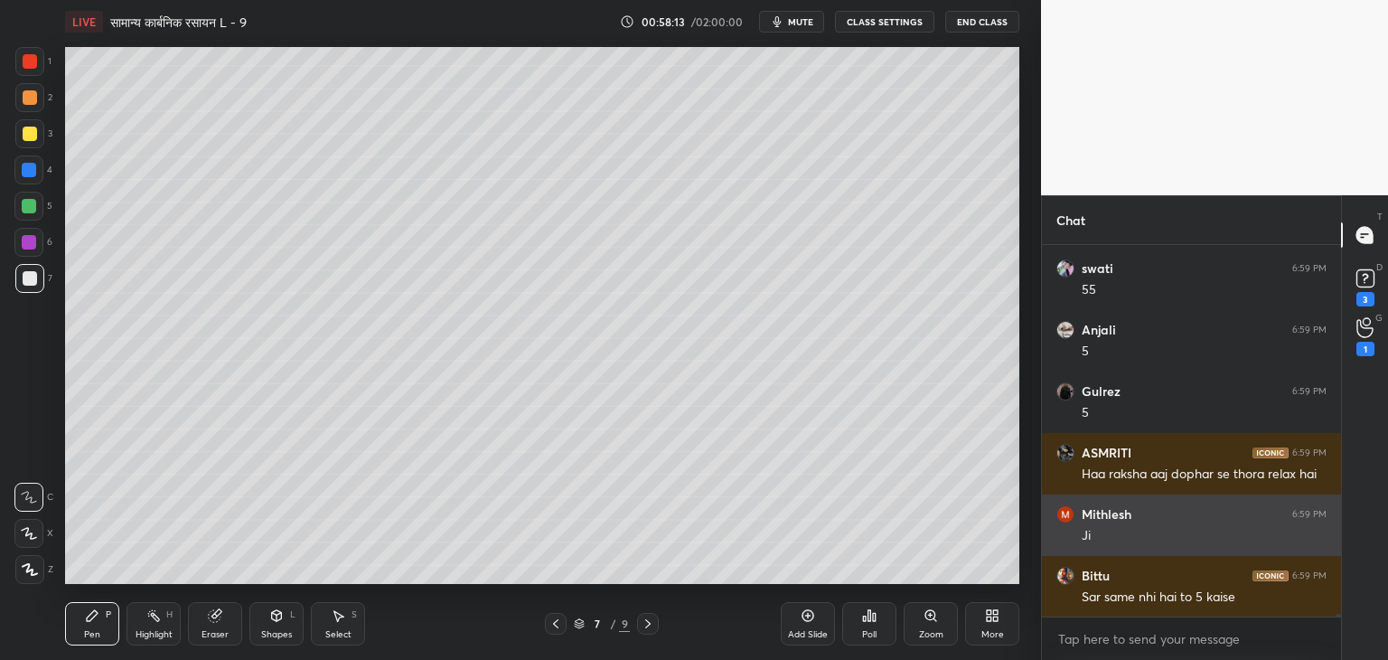
scroll to position [44097, 0]
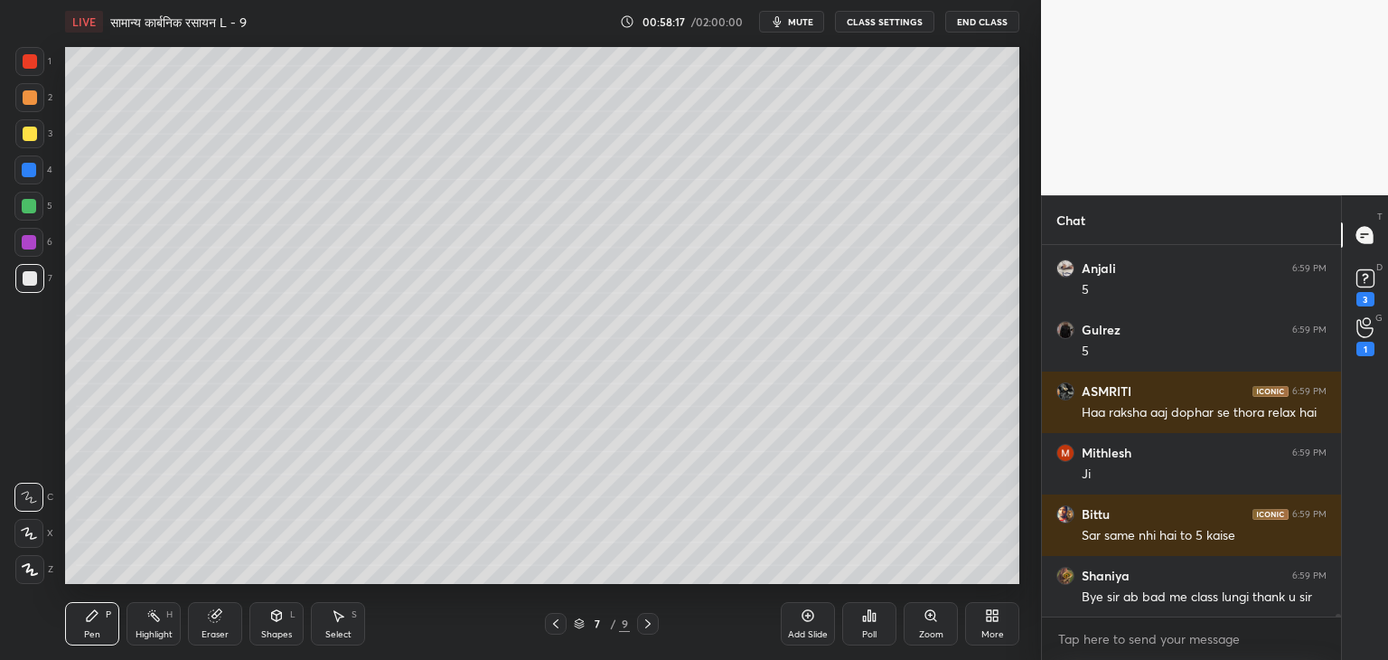
click at [28, 203] on div at bounding box center [29, 206] width 14 height 14
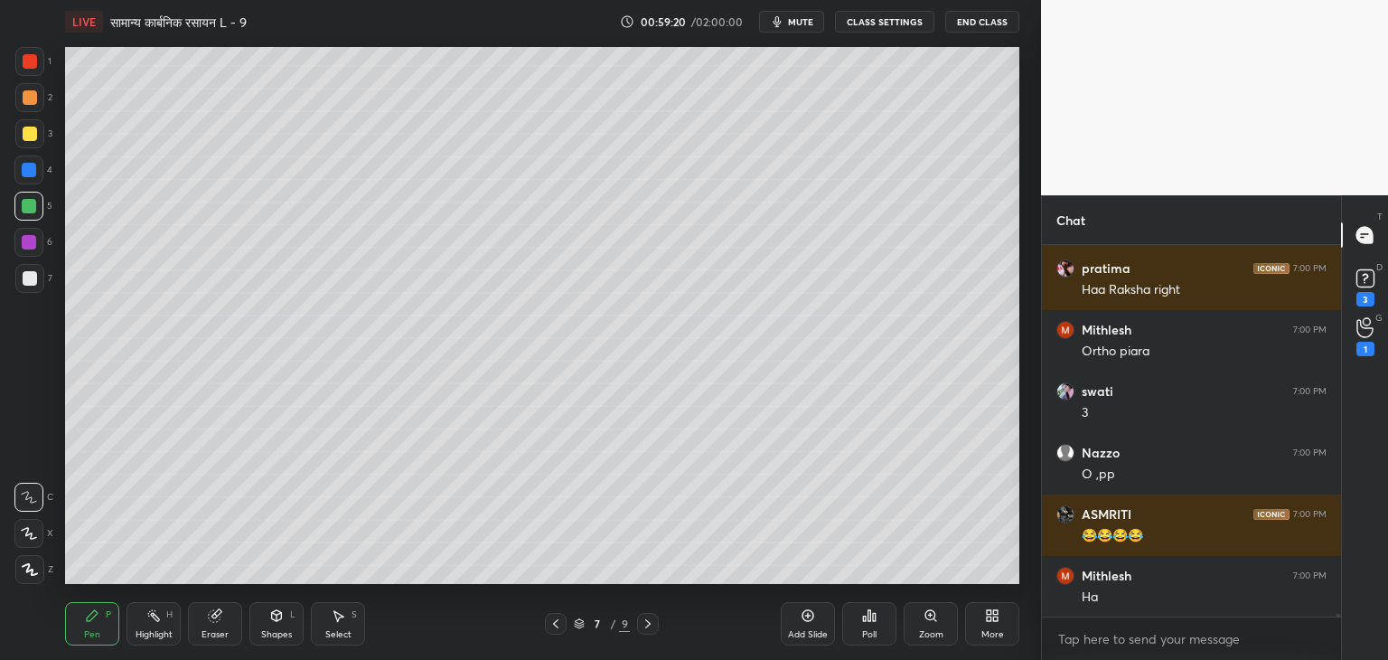
scroll to position [44712, 0]
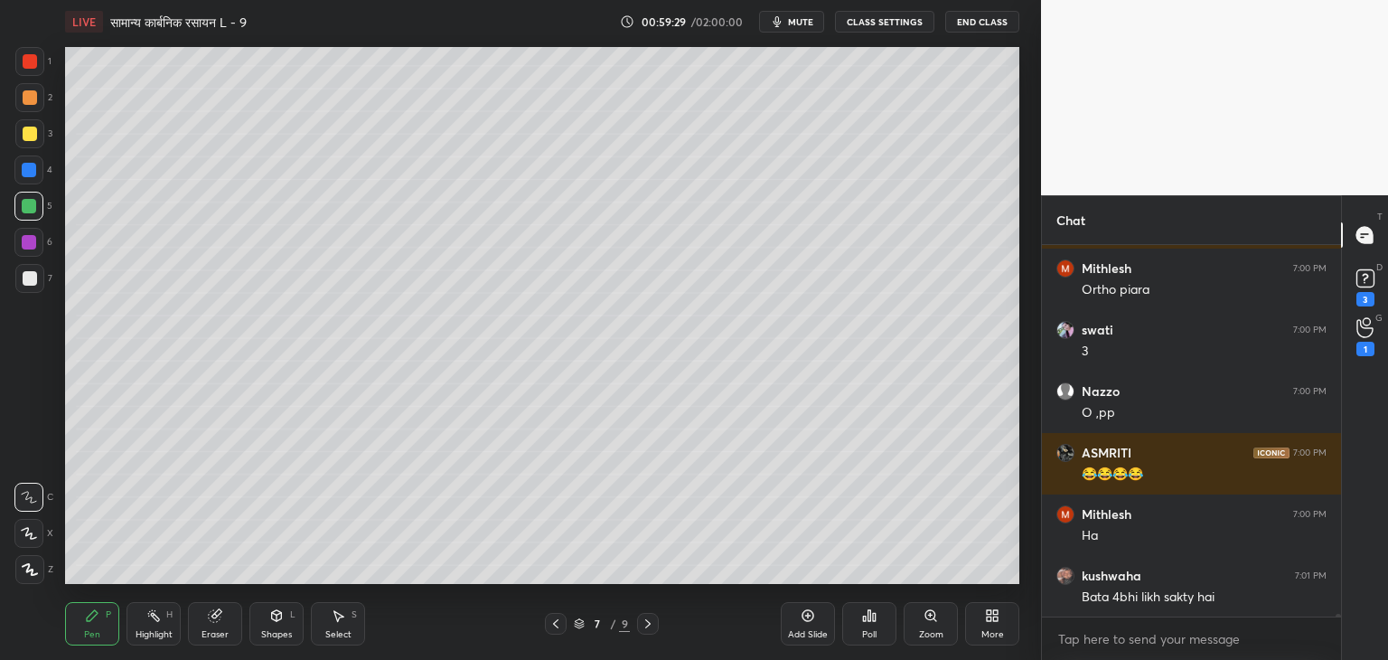
click at [806, 623] on icon at bounding box center [808, 615] width 14 height 14
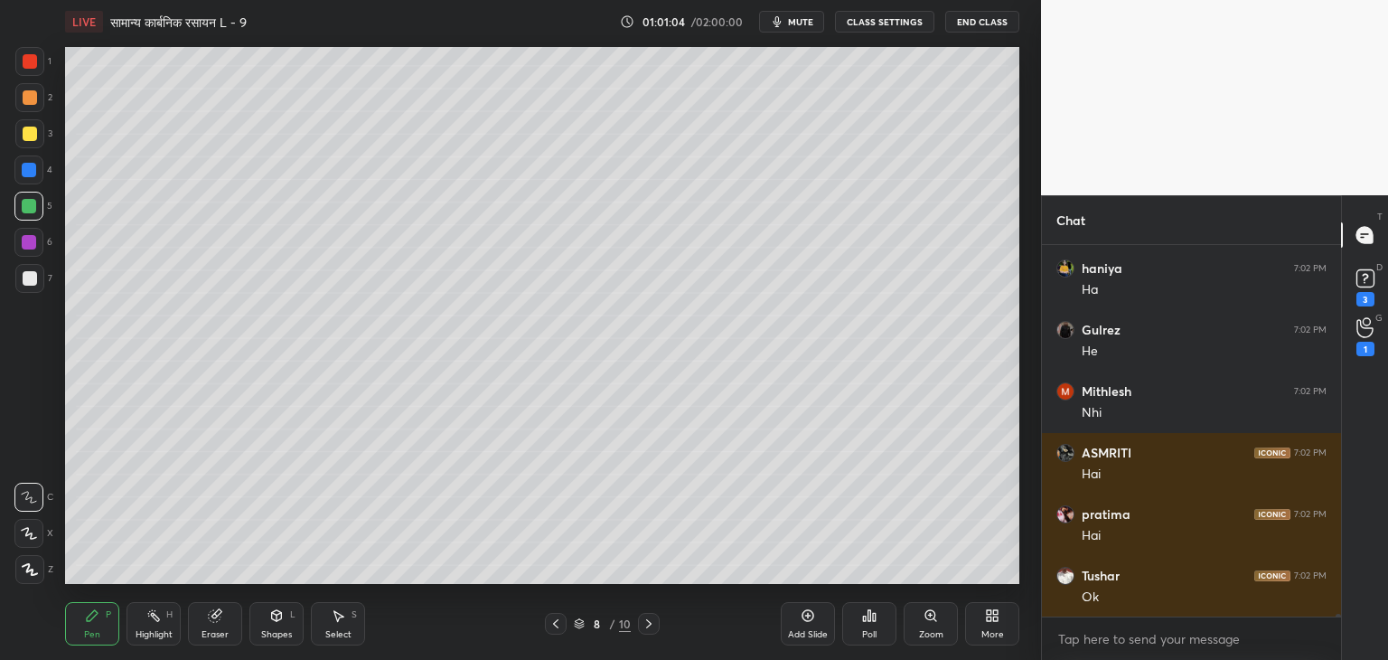
scroll to position [45728, 0]
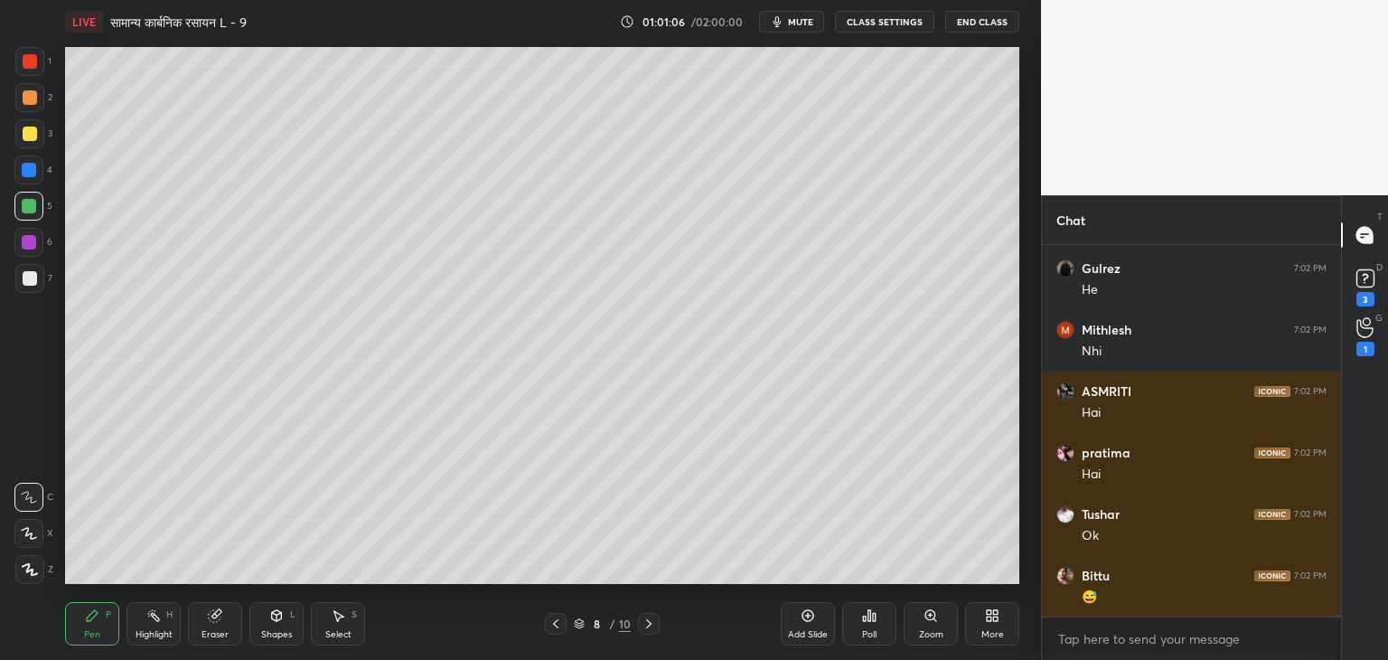
click at [338, 625] on div "Select S" at bounding box center [338, 623] width 54 height 43
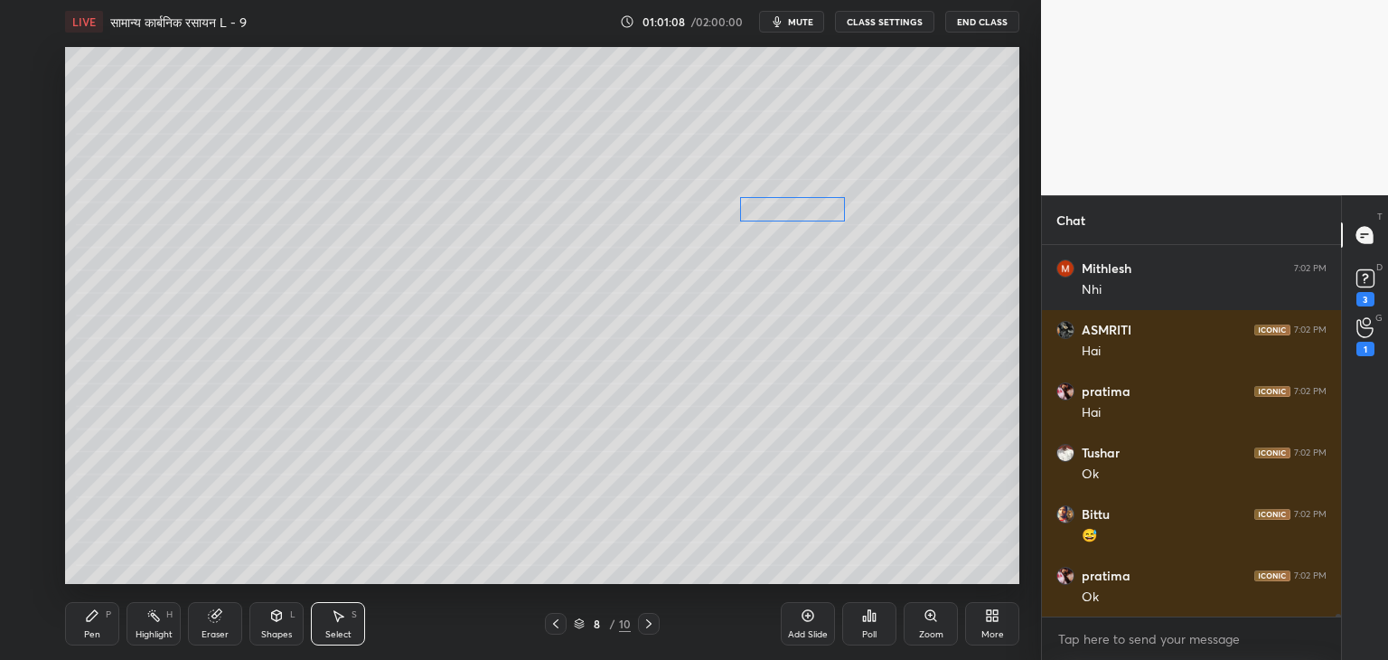
scroll to position [45851, 0]
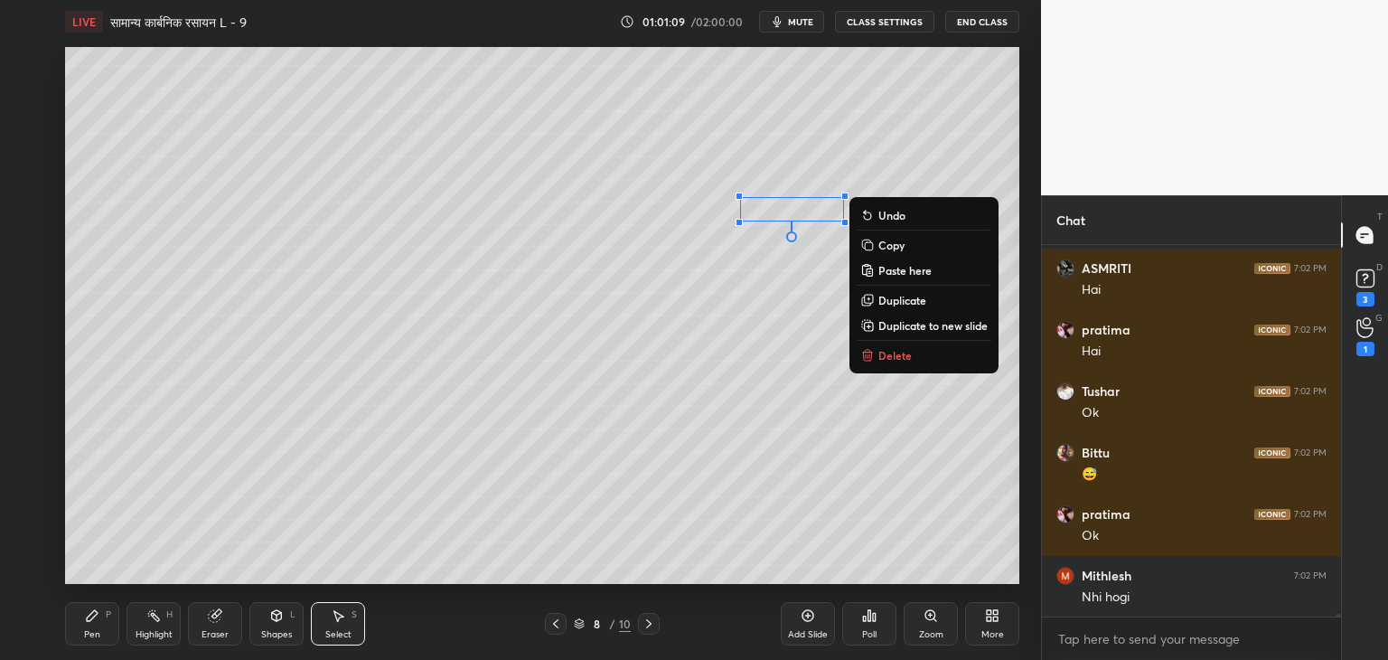
click at [586, 328] on div "0 ° Undo Copy Paste here Duplicate Duplicate to new slide Delete" at bounding box center [542, 315] width 954 height 537
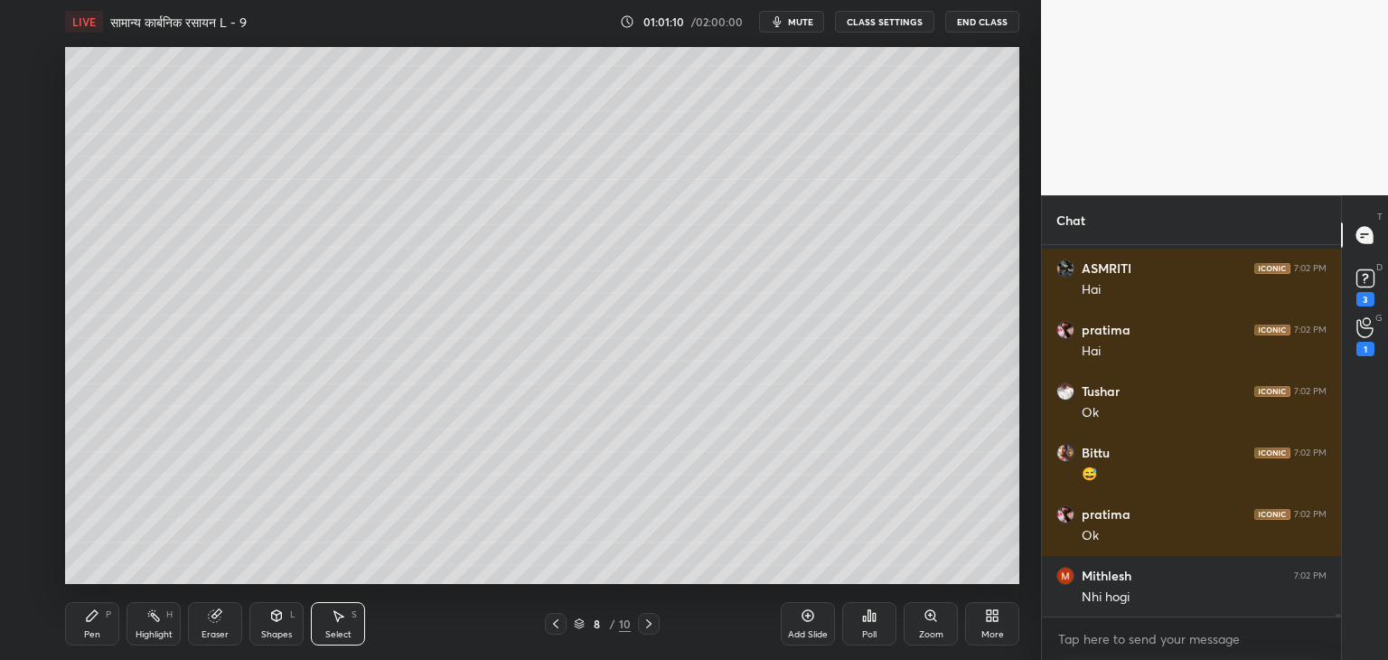
click at [99, 637] on div "Pen" at bounding box center [92, 634] width 16 height 9
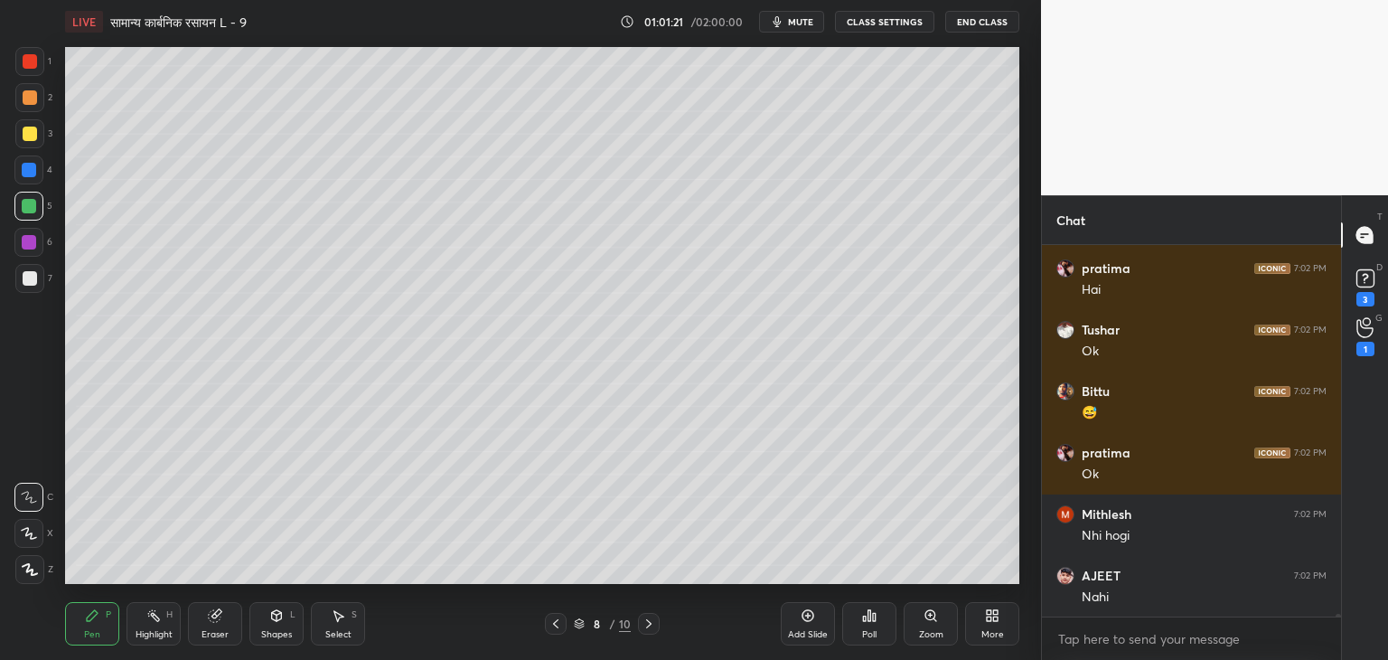
click at [874, 636] on div "Poll" at bounding box center [869, 634] width 14 height 9
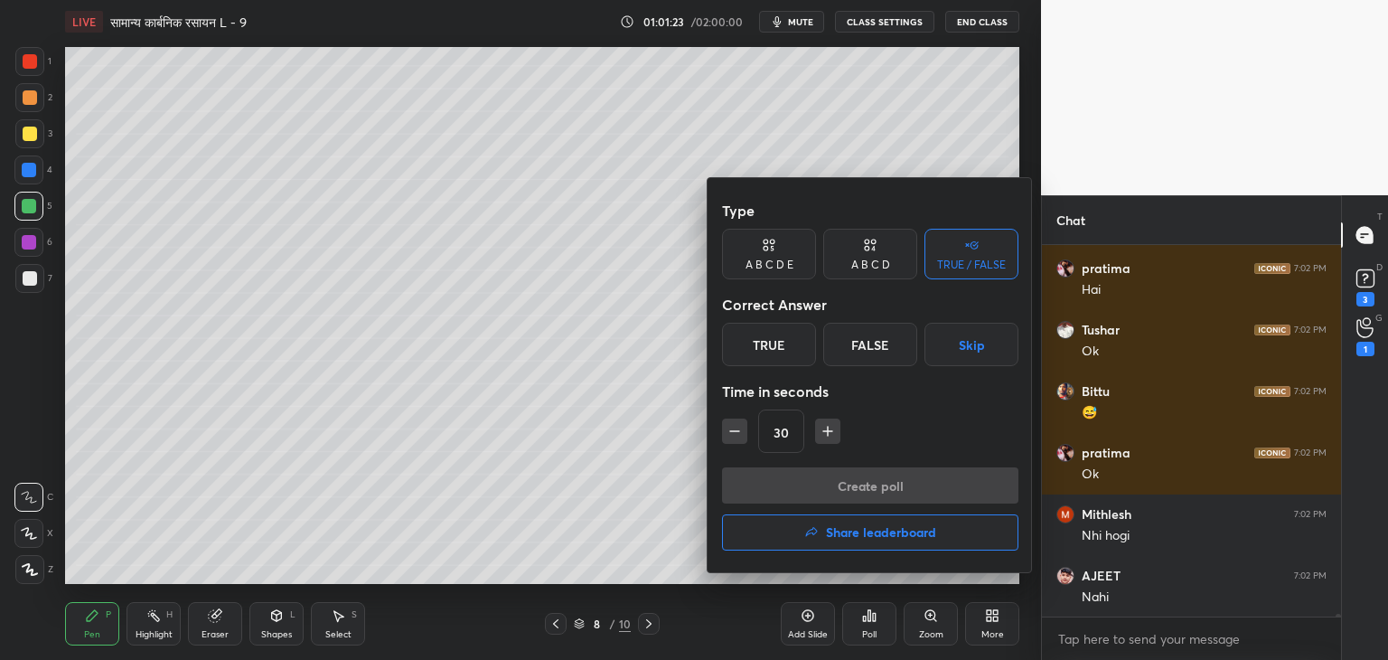
scroll to position [45974, 0]
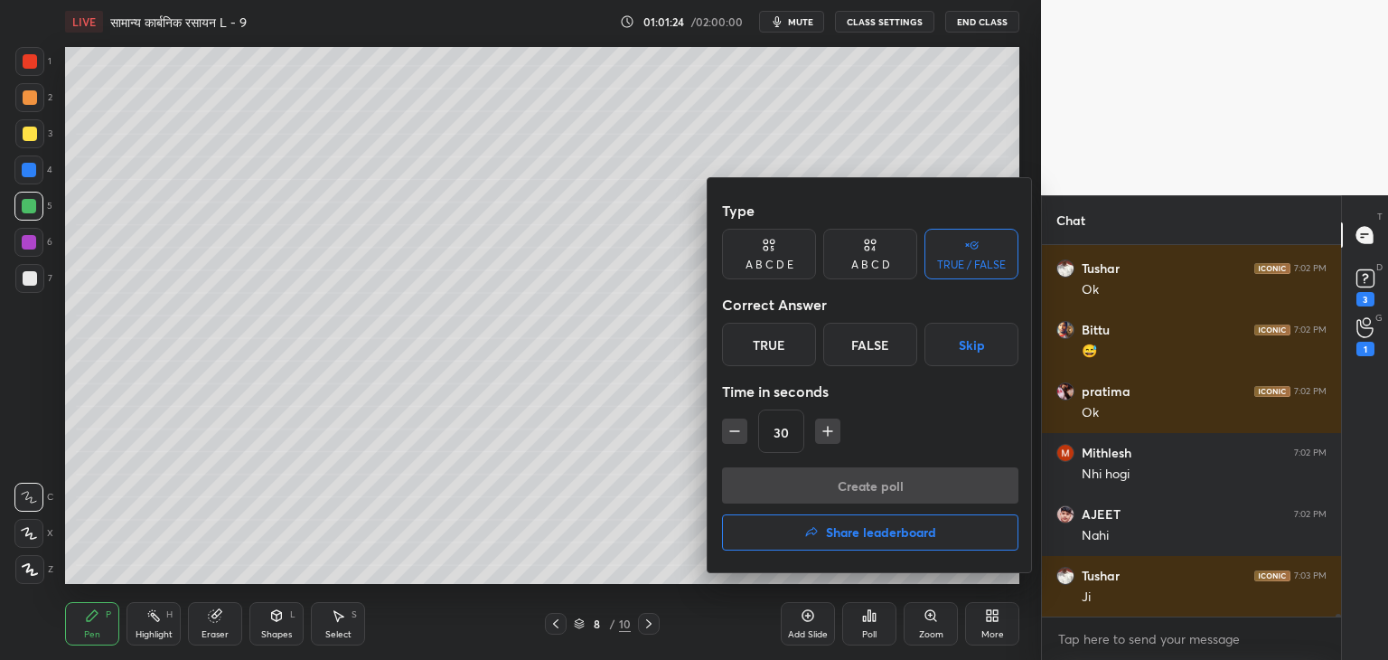
click at [886, 345] on div "False" at bounding box center [870, 344] width 94 height 43
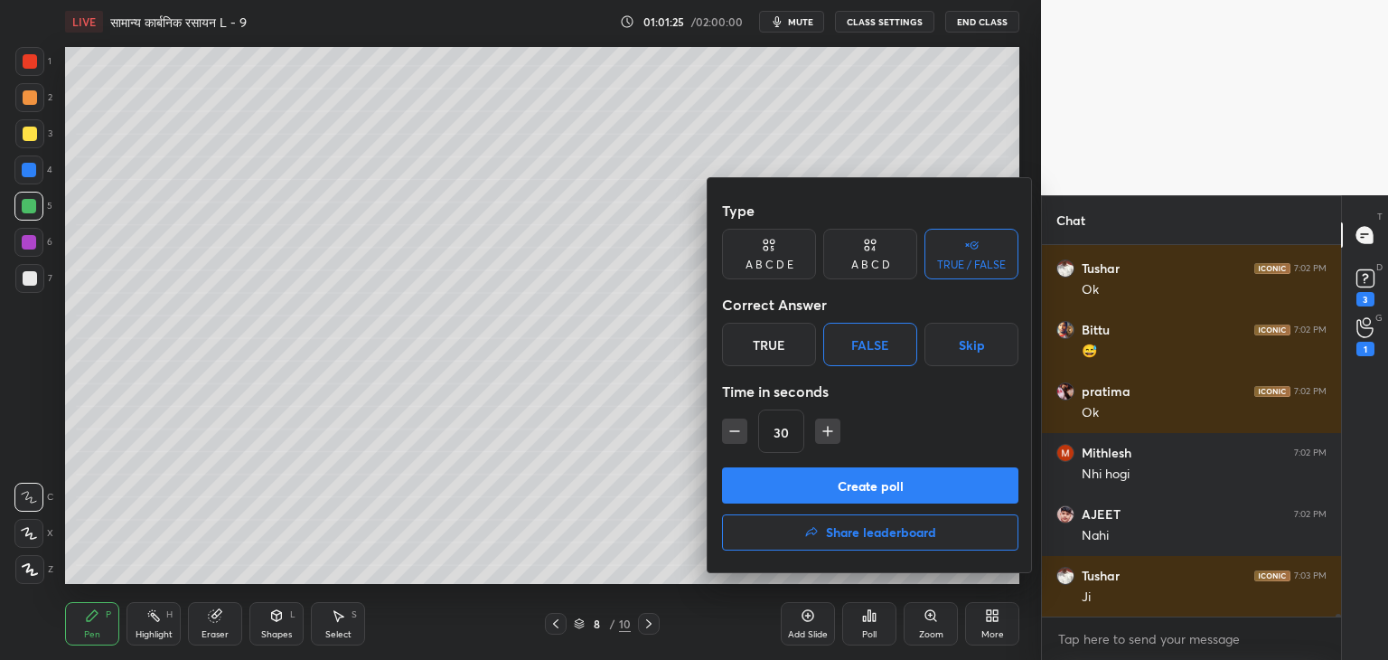
click at [895, 482] on button "Create poll" at bounding box center [870, 485] width 296 height 36
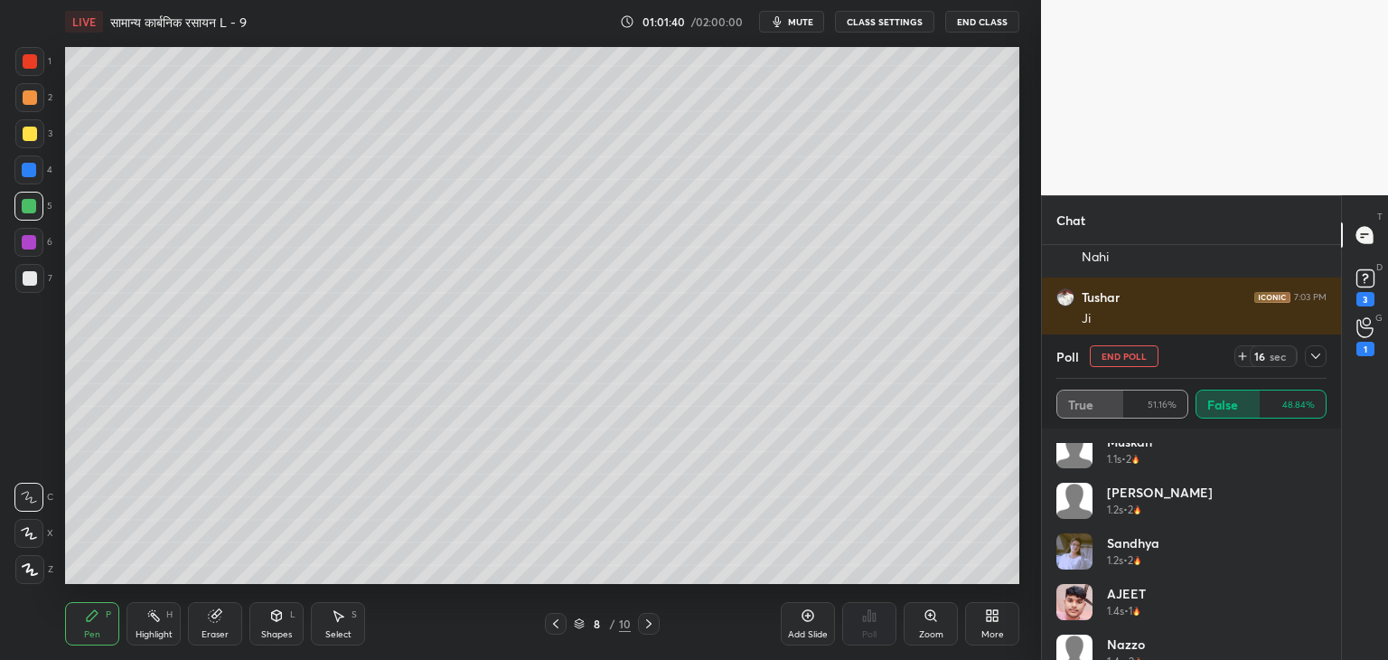
scroll to position [0, 0]
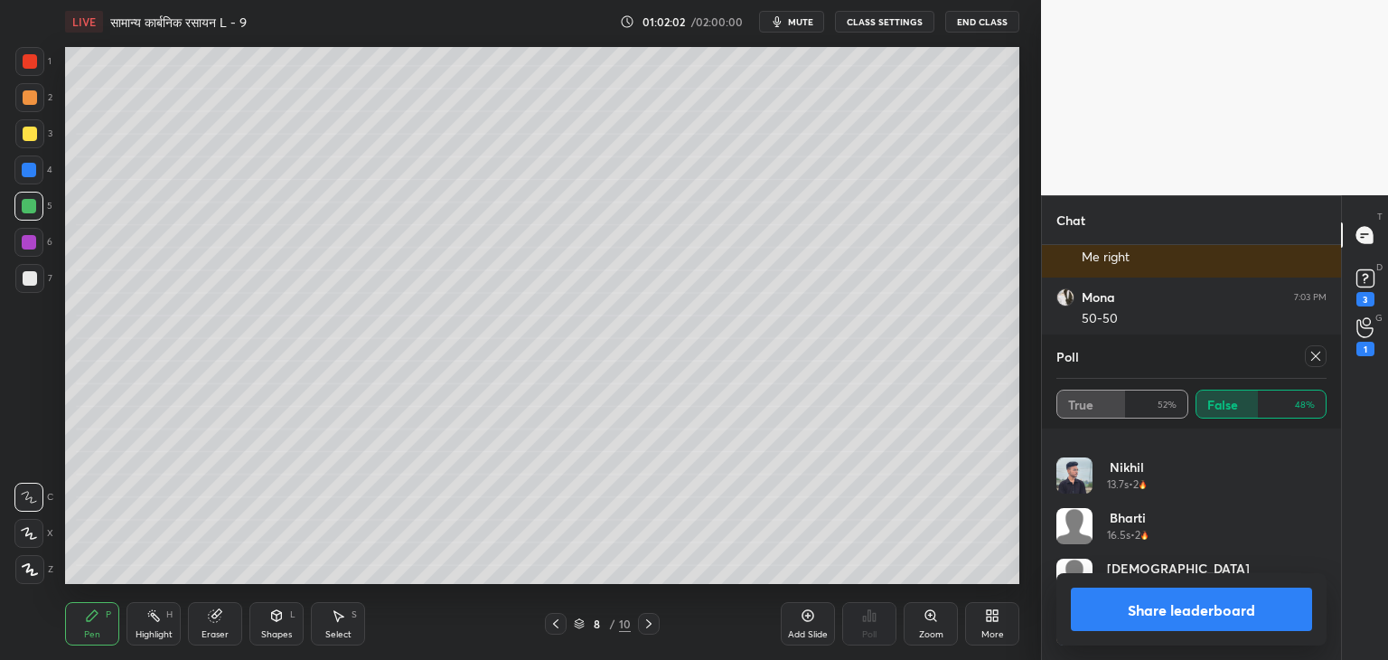
click at [1311, 352] on icon at bounding box center [1315, 356] width 9 height 9
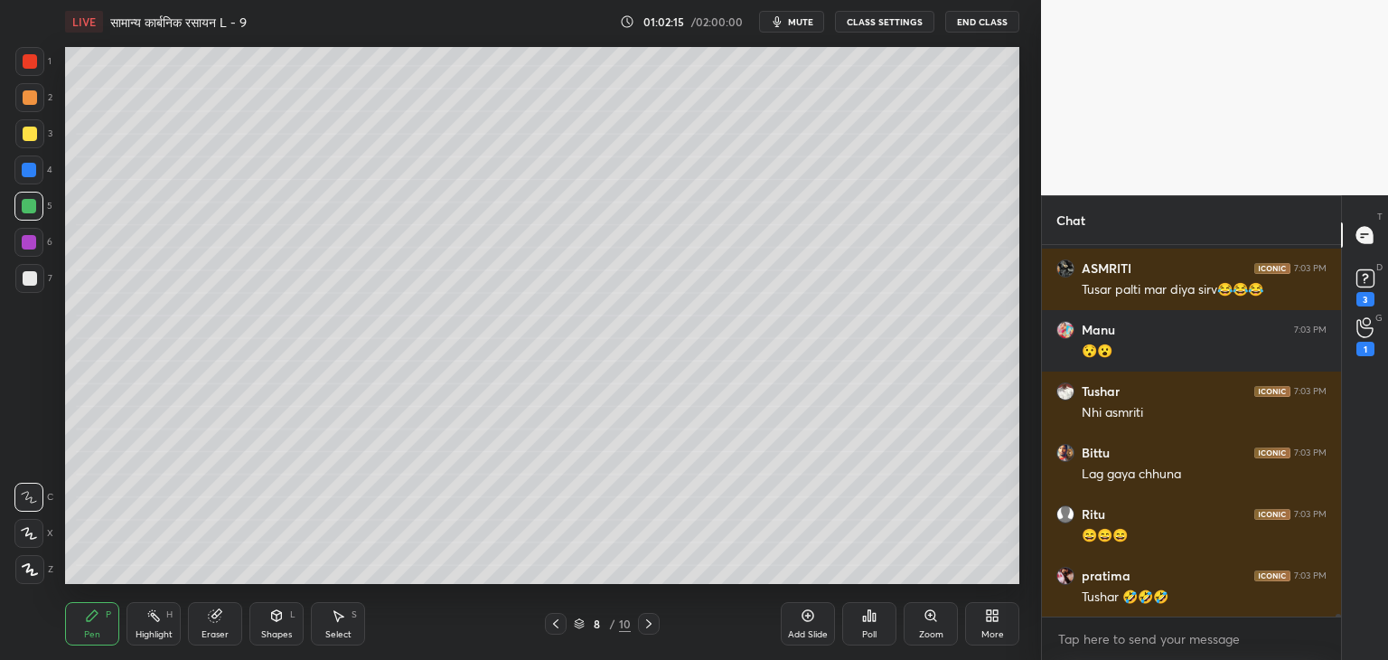
click at [338, 630] on div "Select" at bounding box center [338, 634] width 26 height 9
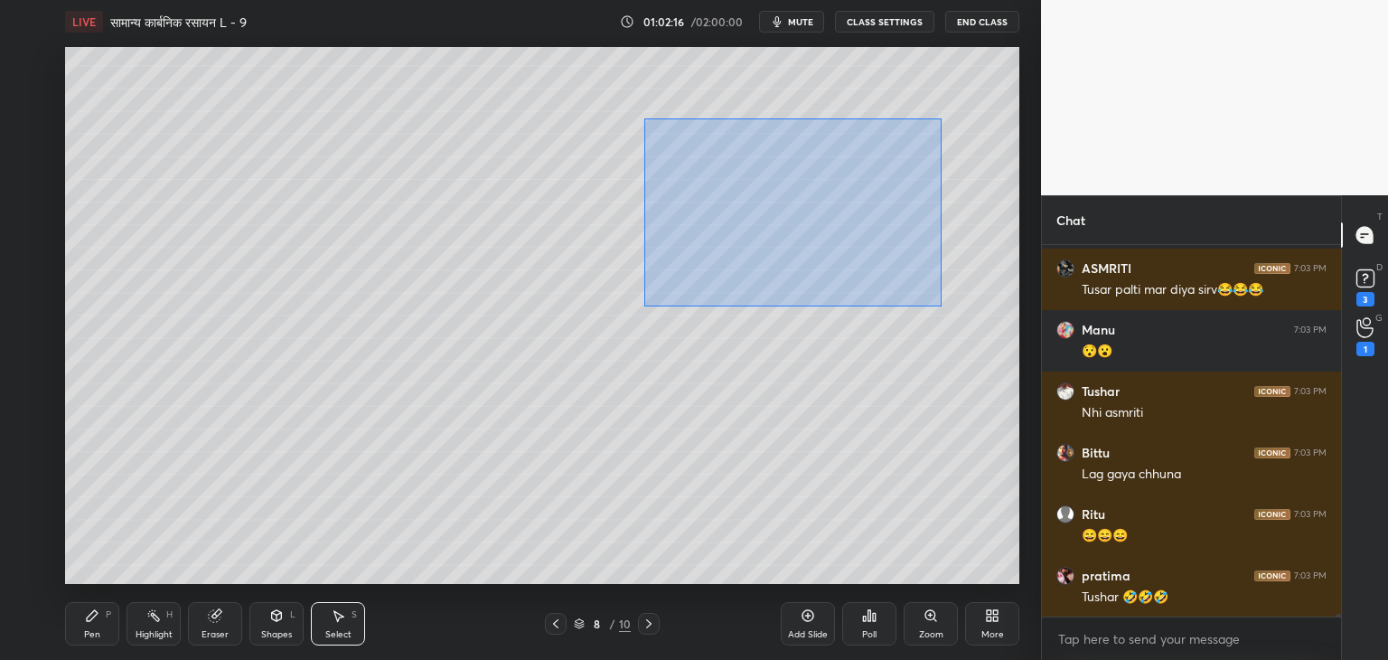
drag, startPoint x: 644, startPoint y: 118, endPoint x: 942, endPoint y: 306, distance: 352.6
click at [943, 306] on div "0 ° Undo Copy Paste here Duplicate Duplicate to new slide Delete" at bounding box center [542, 315] width 954 height 537
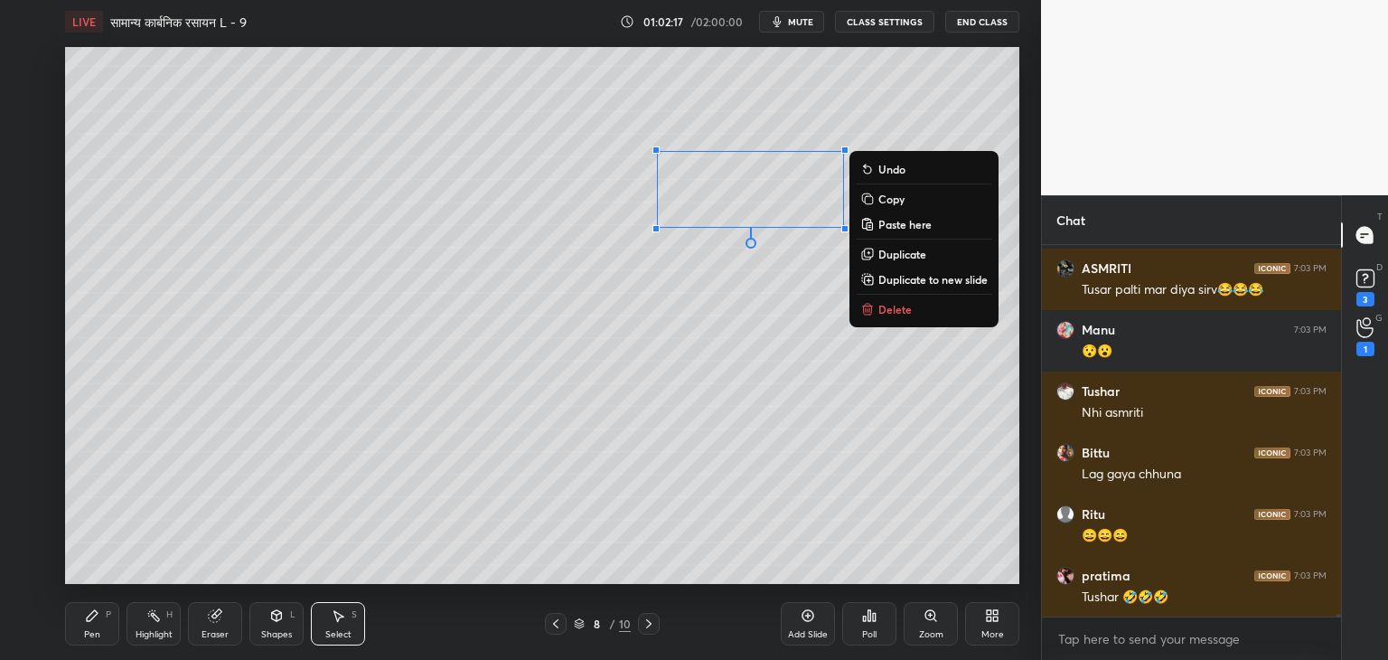
click at [905, 306] on p "Delete" at bounding box center [895, 309] width 33 height 14
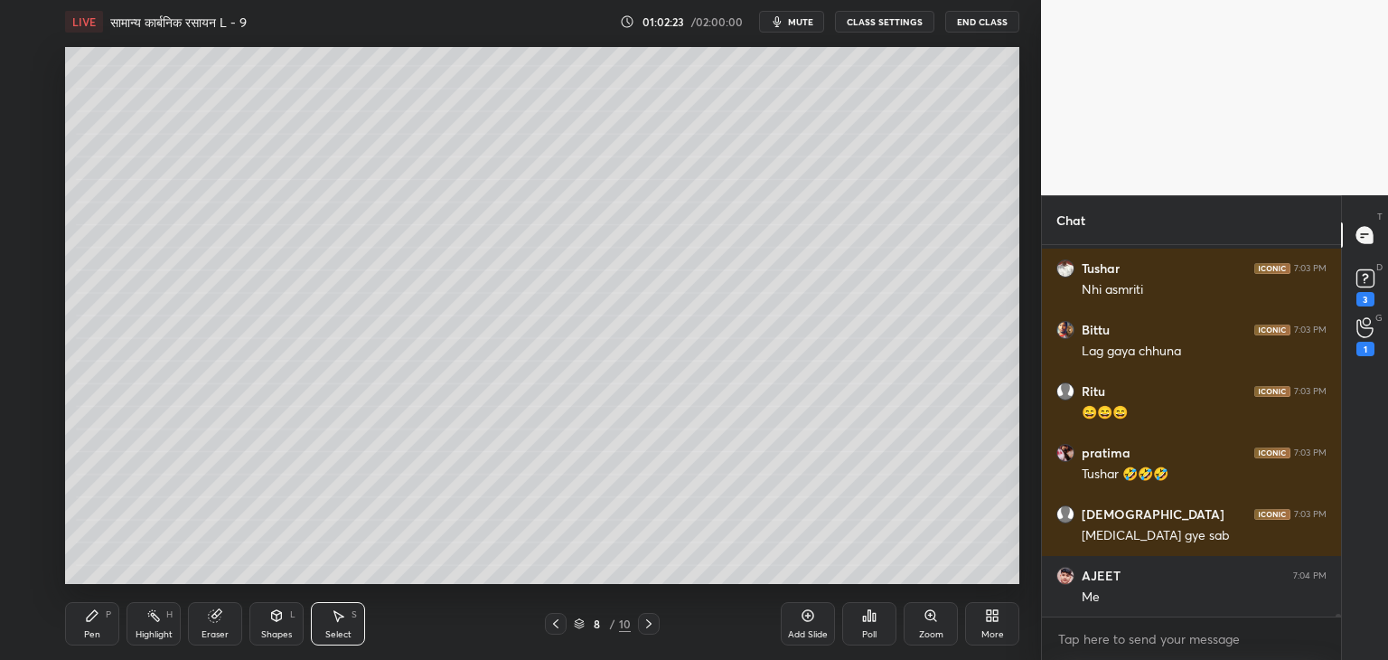
click at [103, 630] on div "Pen P" at bounding box center [92, 623] width 54 height 43
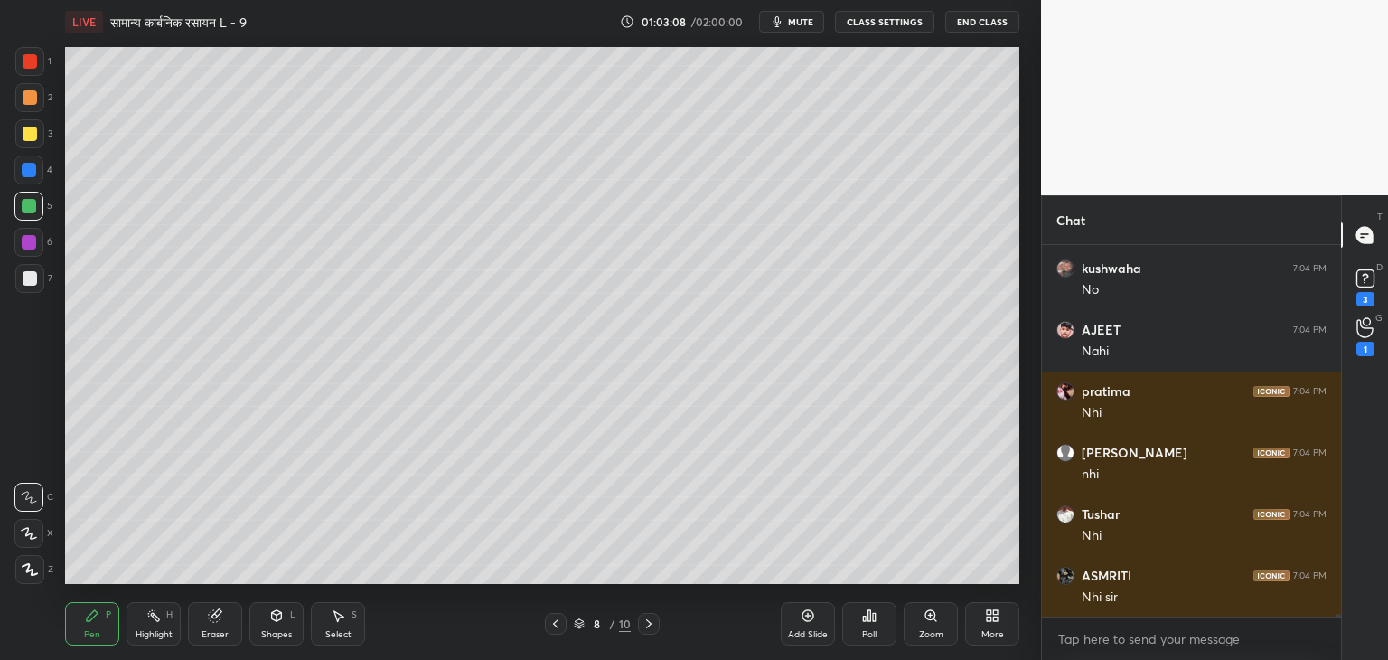
scroll to position [50477, 0]
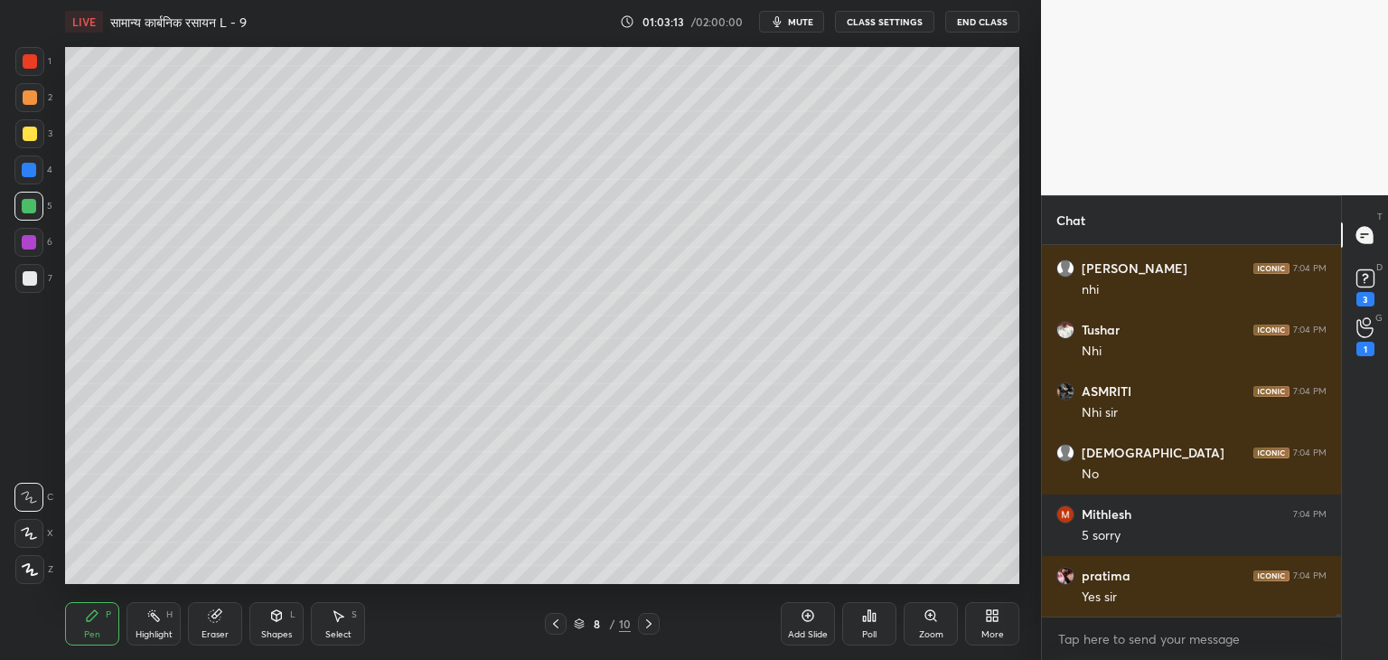
click at [331, 623] on icon at bounding box center [338, 615] width 14 height 14
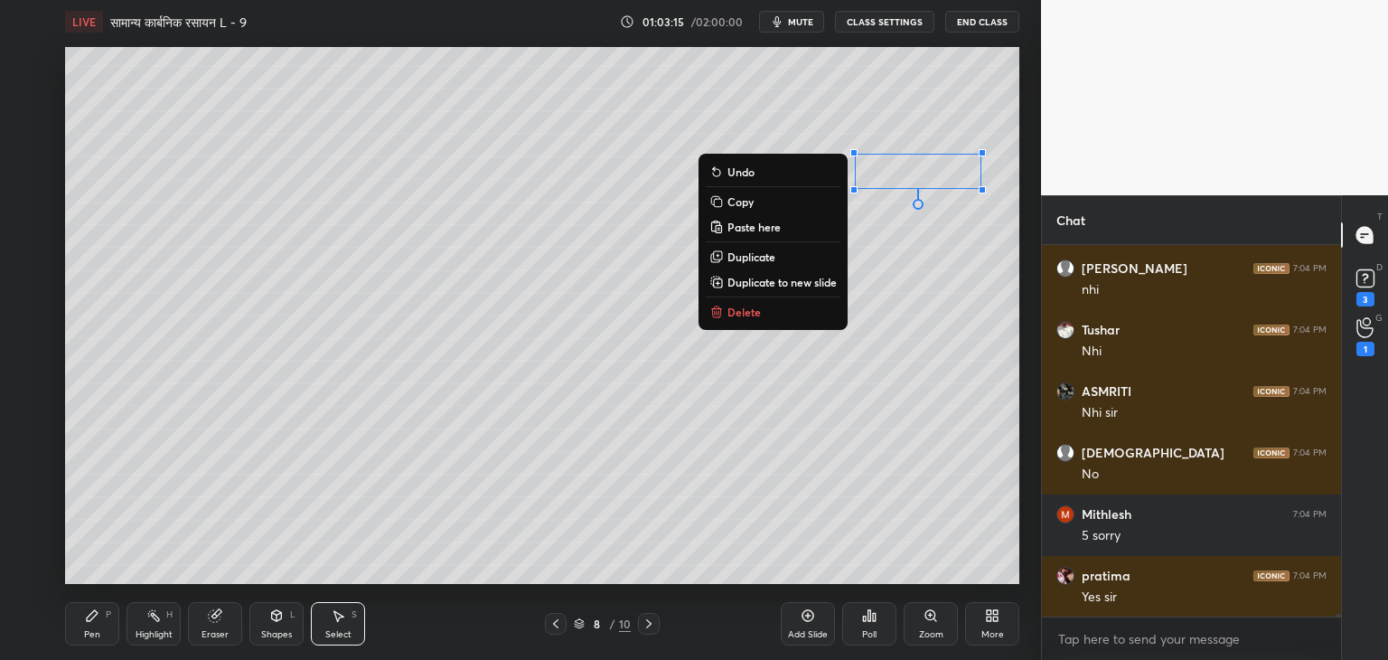
click at [763, 320] on button "Delete" at bounding box center [773, 312] width 135 height 22
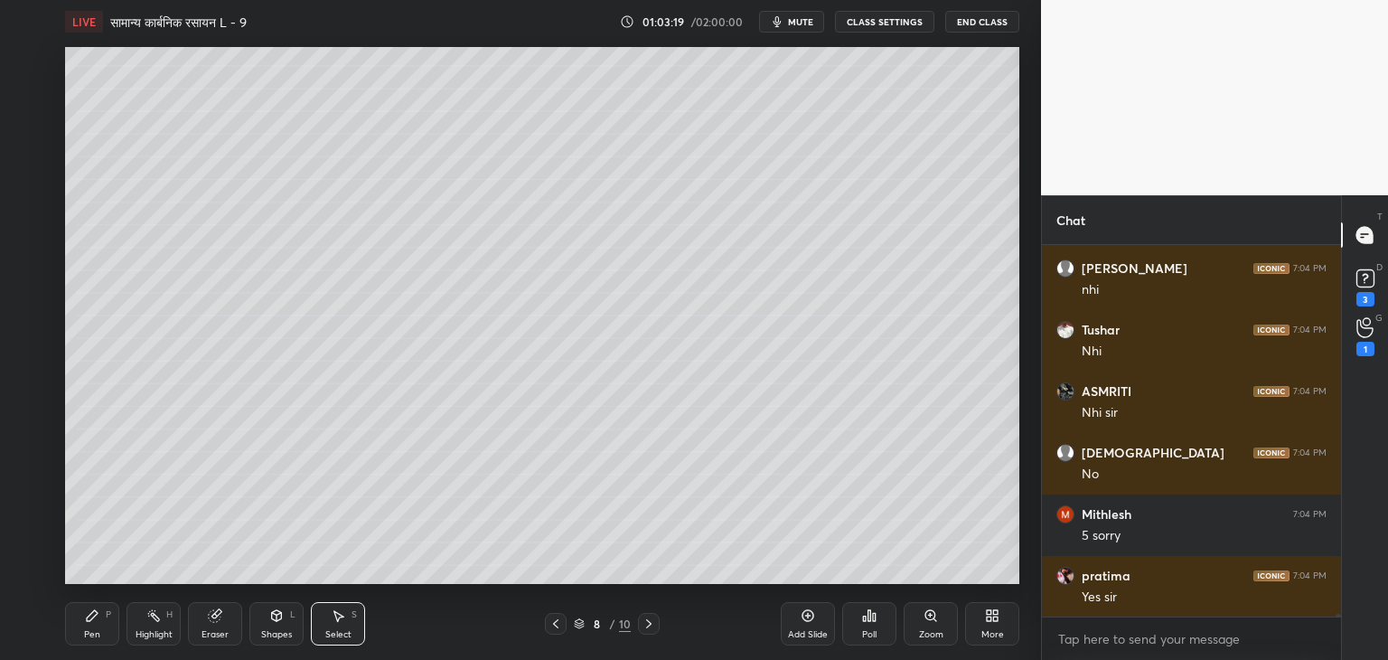
scroll to position [50618, 0]
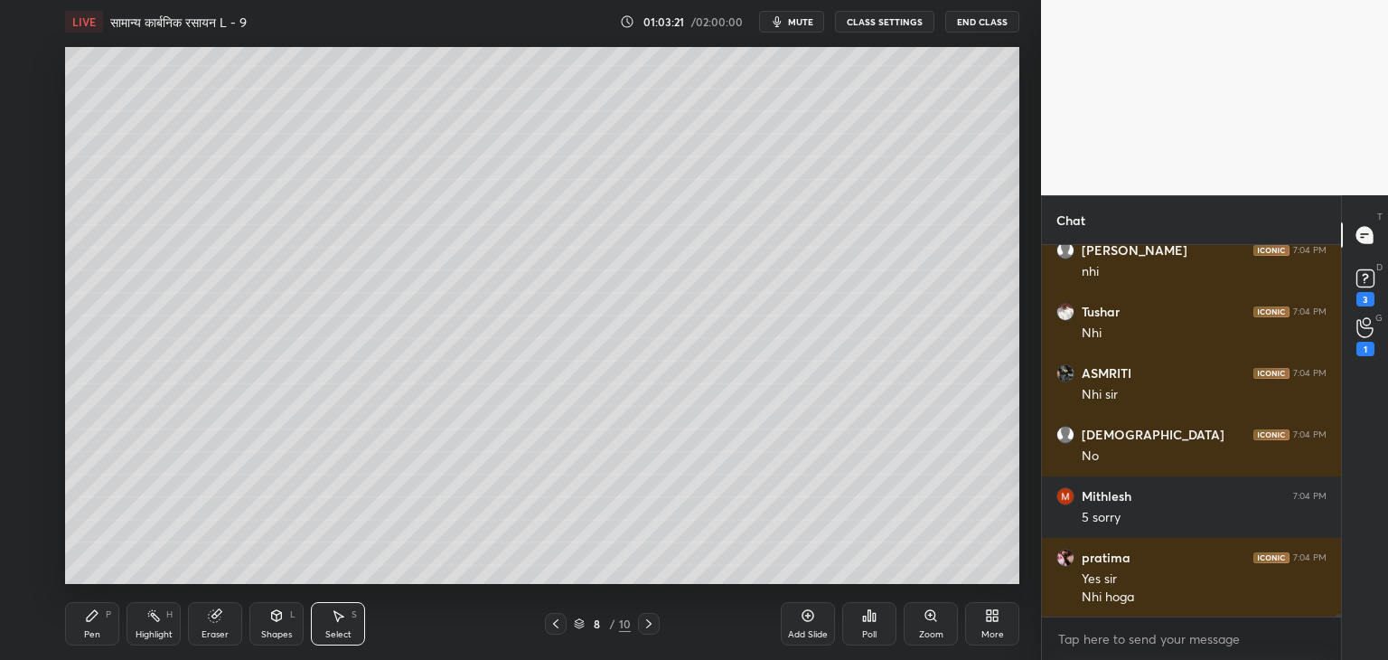
click at [102, 617] on div "Pen P" at bounding box center [92, 623] width 54 height 43
click at [344, 616] on icon at bounding box center [338, 615] width 14 height 14
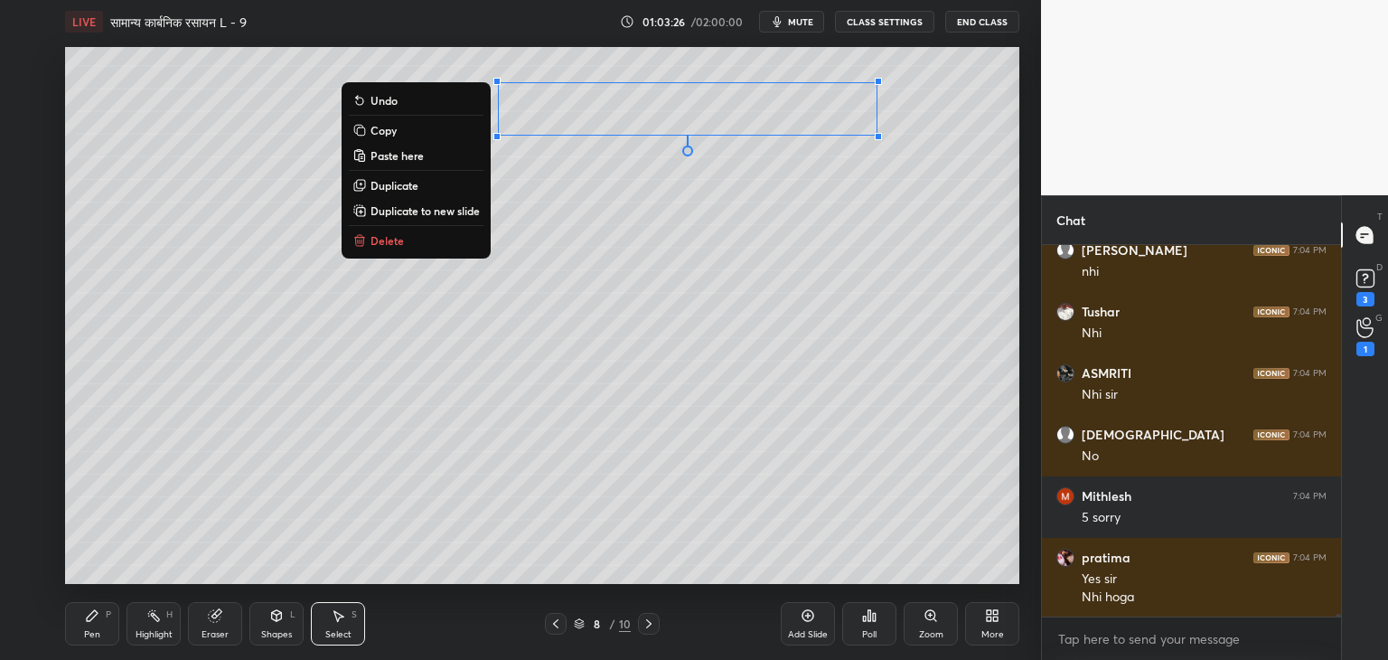
click at [428, 248] on button "Delete" at bounding box center [416, 241] width 135 height 22
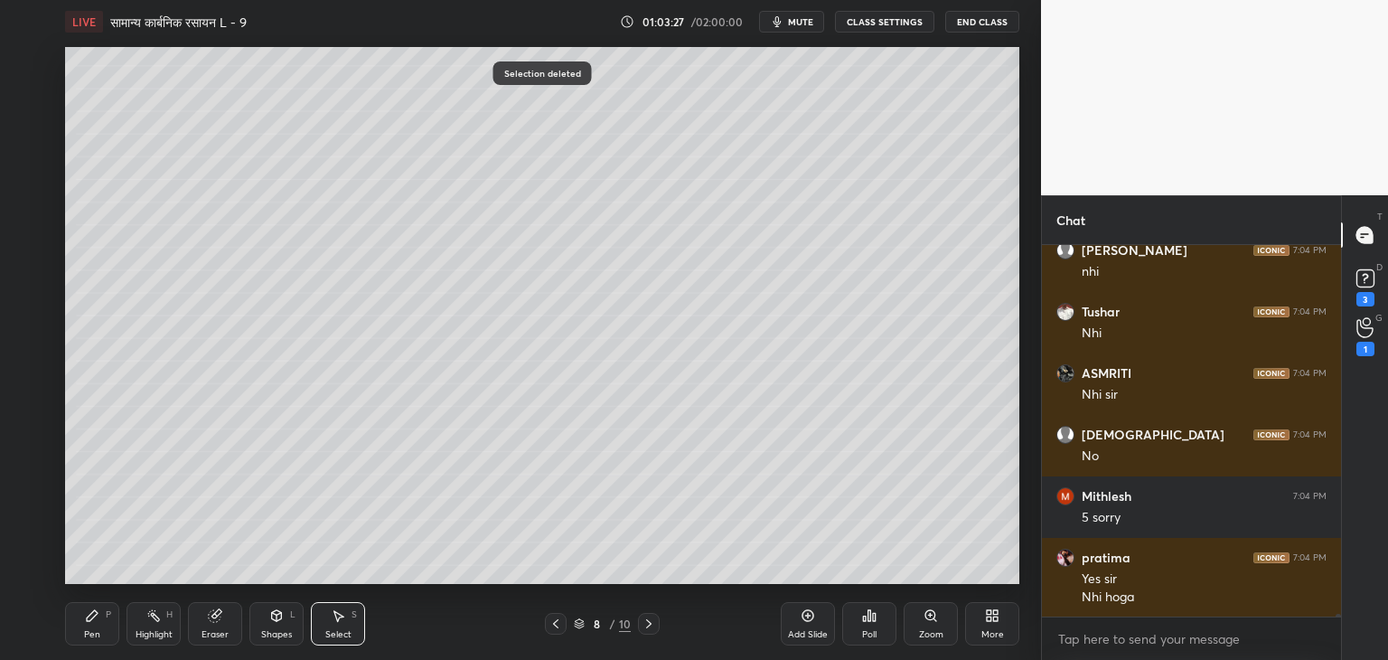
click at [104, 629] on div "Pen P" at bounding box center [92, 623] width 54 height 43
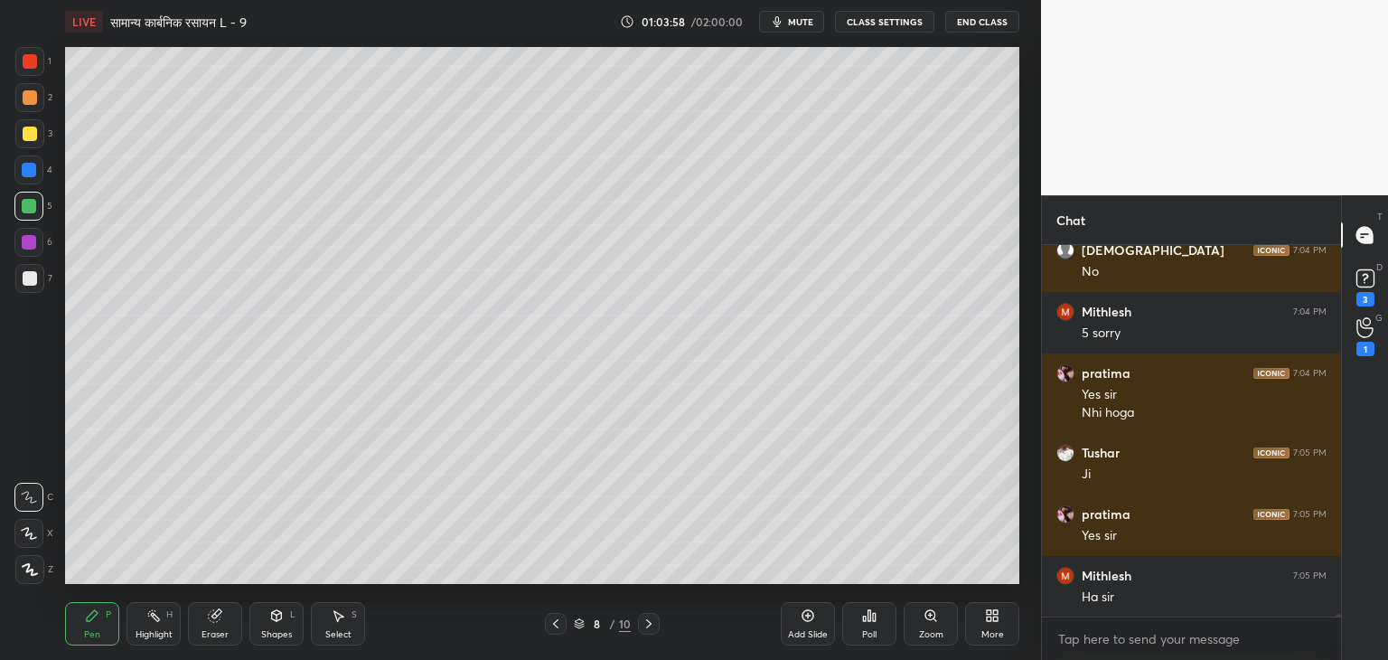
scroll to position [50896, 0]
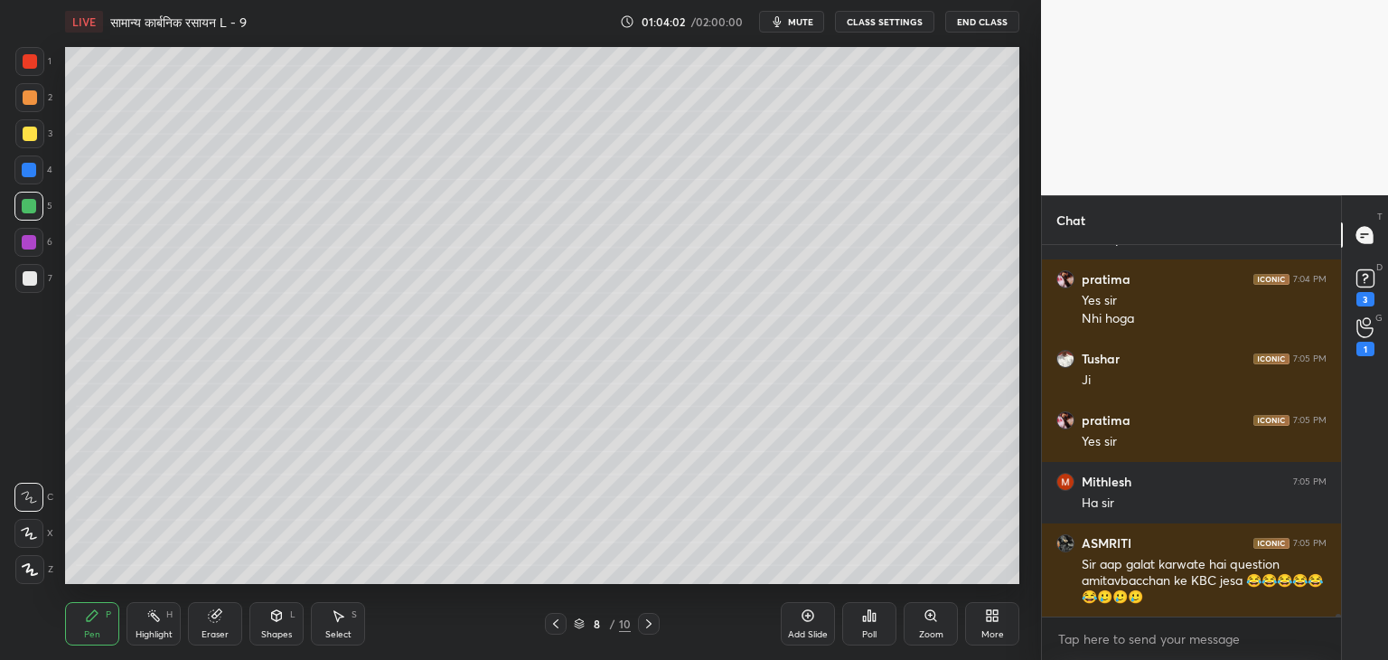
click at [337, 627] on div "Select S" at bounding box center [338, 623] width 54 height 43
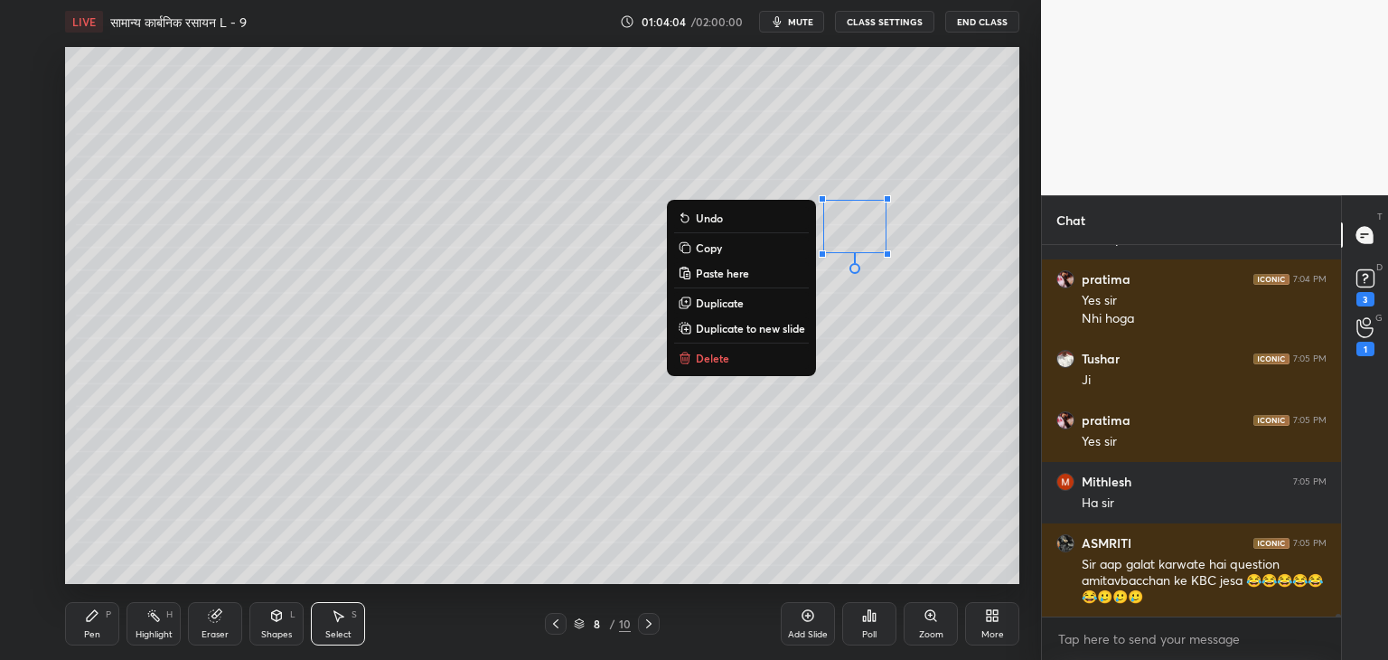
click at [750, 353] on button "Delete" at bounding box center [741, 358] width 135 height 22
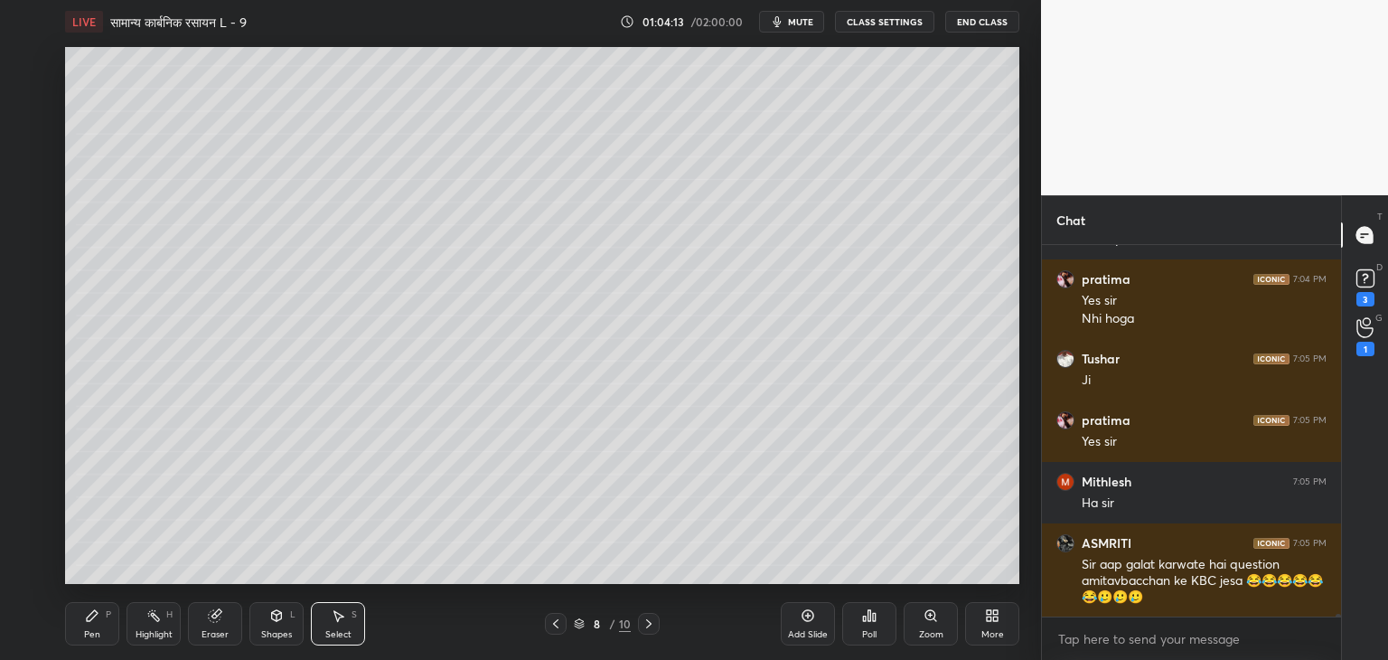
scroll to position [50957, 0]
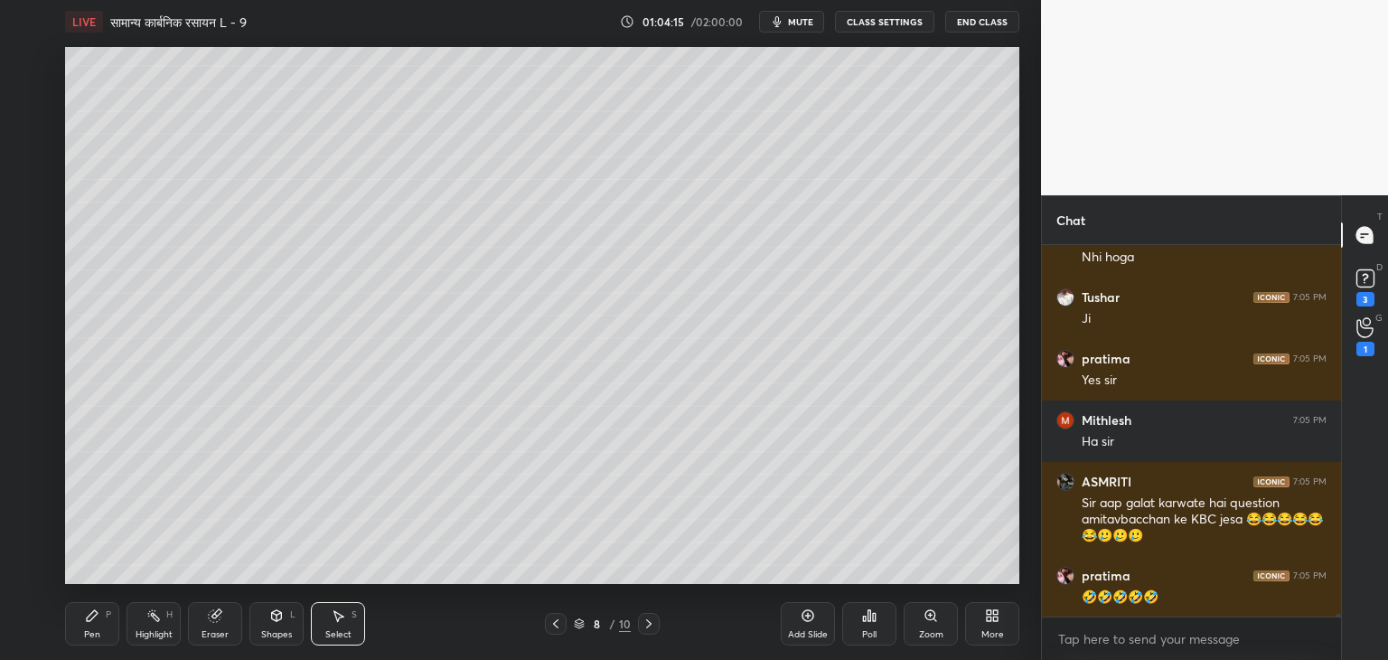
click at [101, 617] on div "Pen P" at bounding box center [92, 623] width 54 height 43
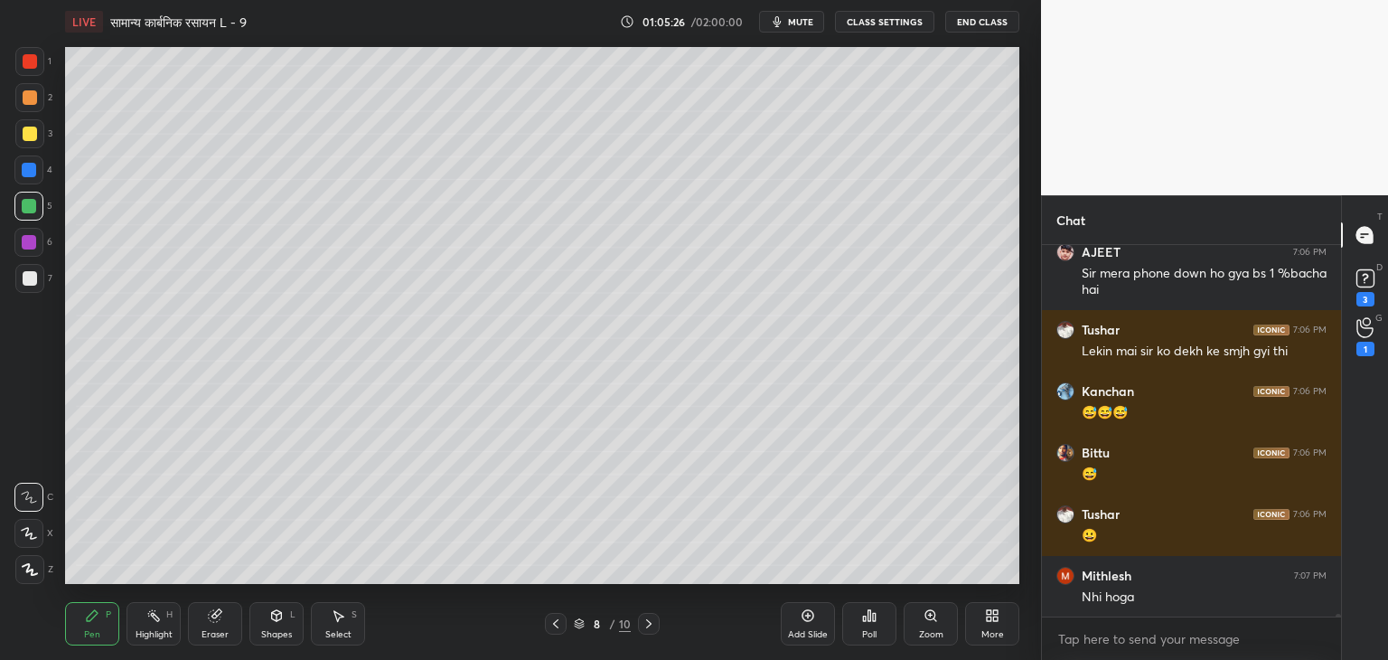
scroll to position [47711, 0]
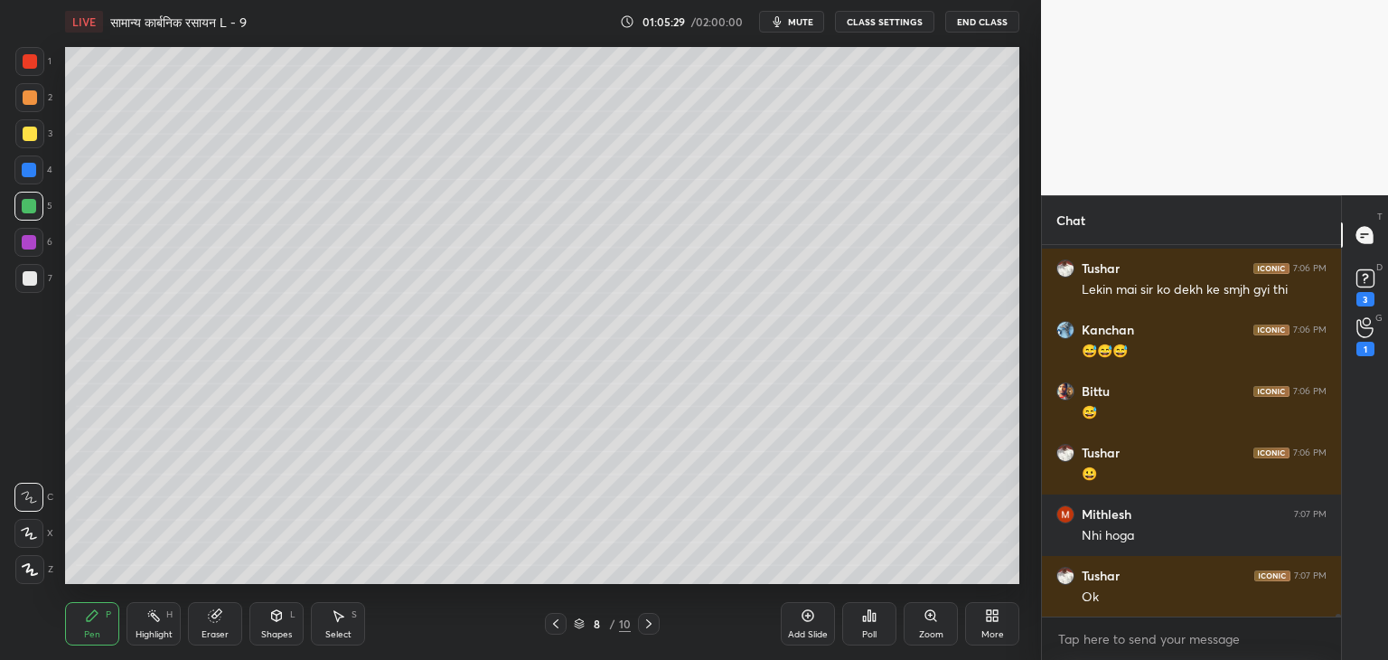
click at [865, 627] on div "Poll" at bounding box center [869, 623] width 54 height 43
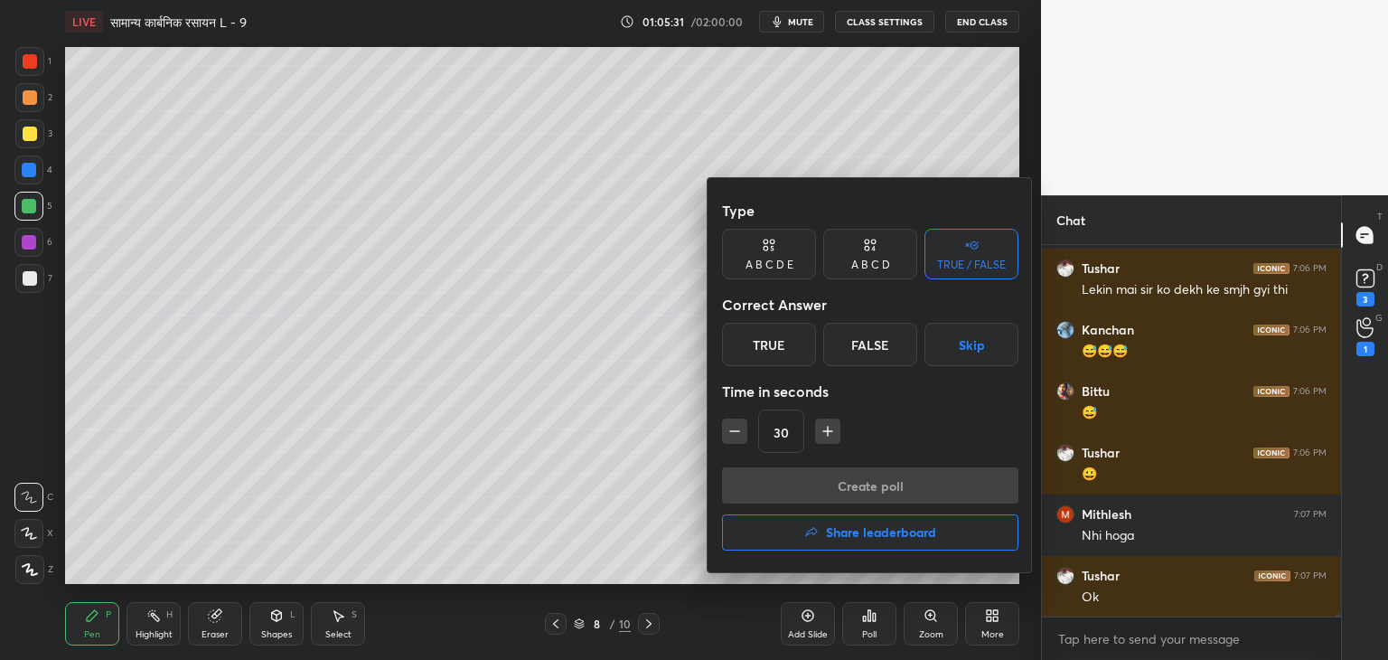
click at [790, 338] on div "True" at bounding box center [769, 344] width 94 height 43
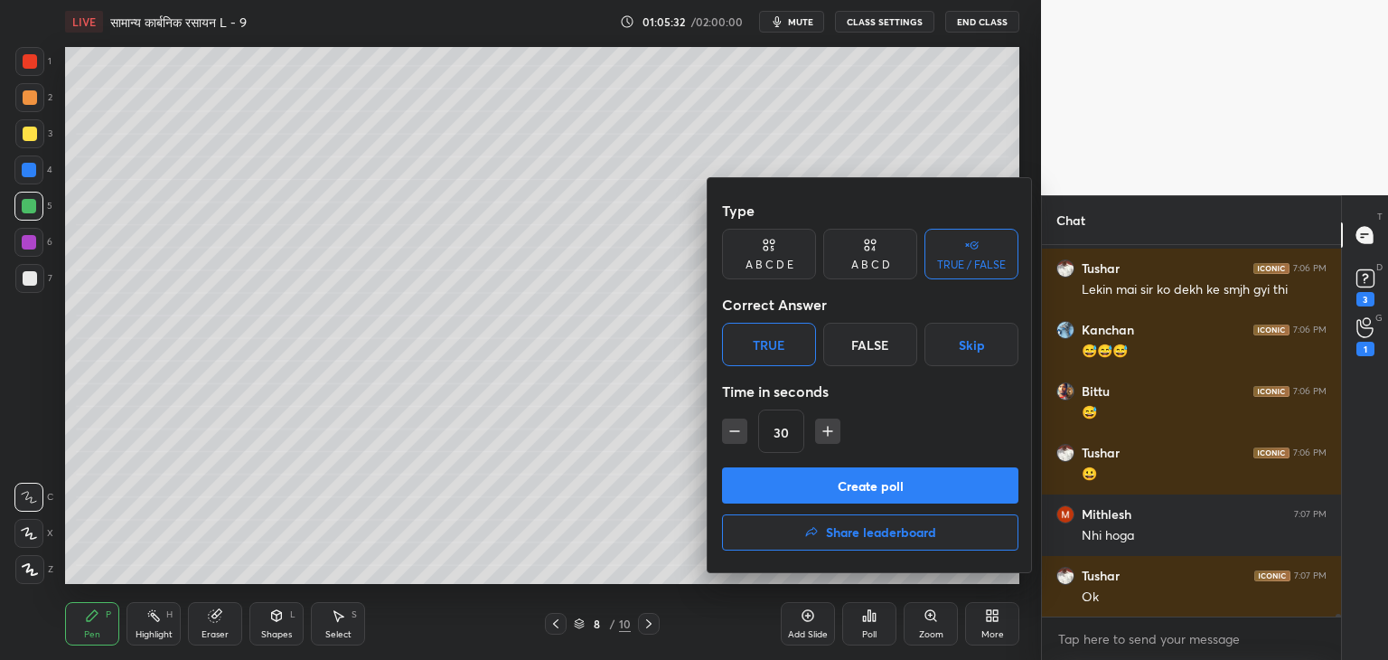
click at [819, 478] on button "Create poll" at bounding box center [870, 485] width 296 height 36
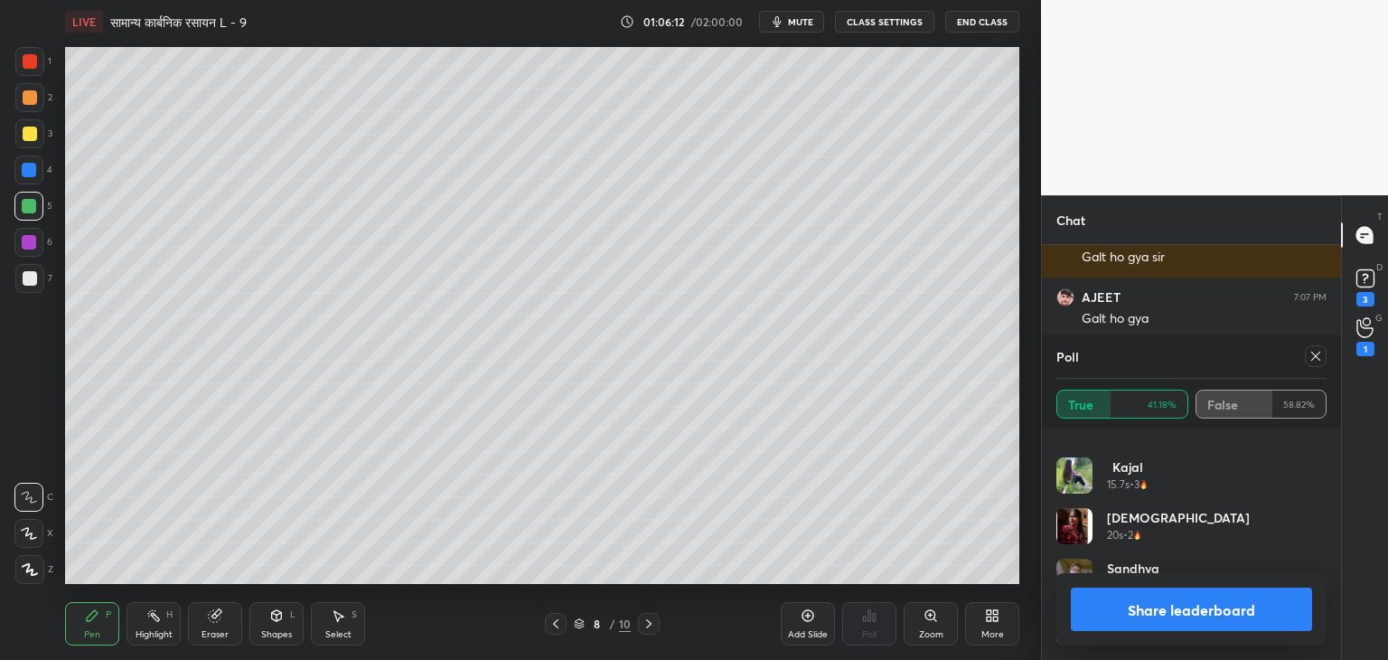
scroll to position [48806, 0]
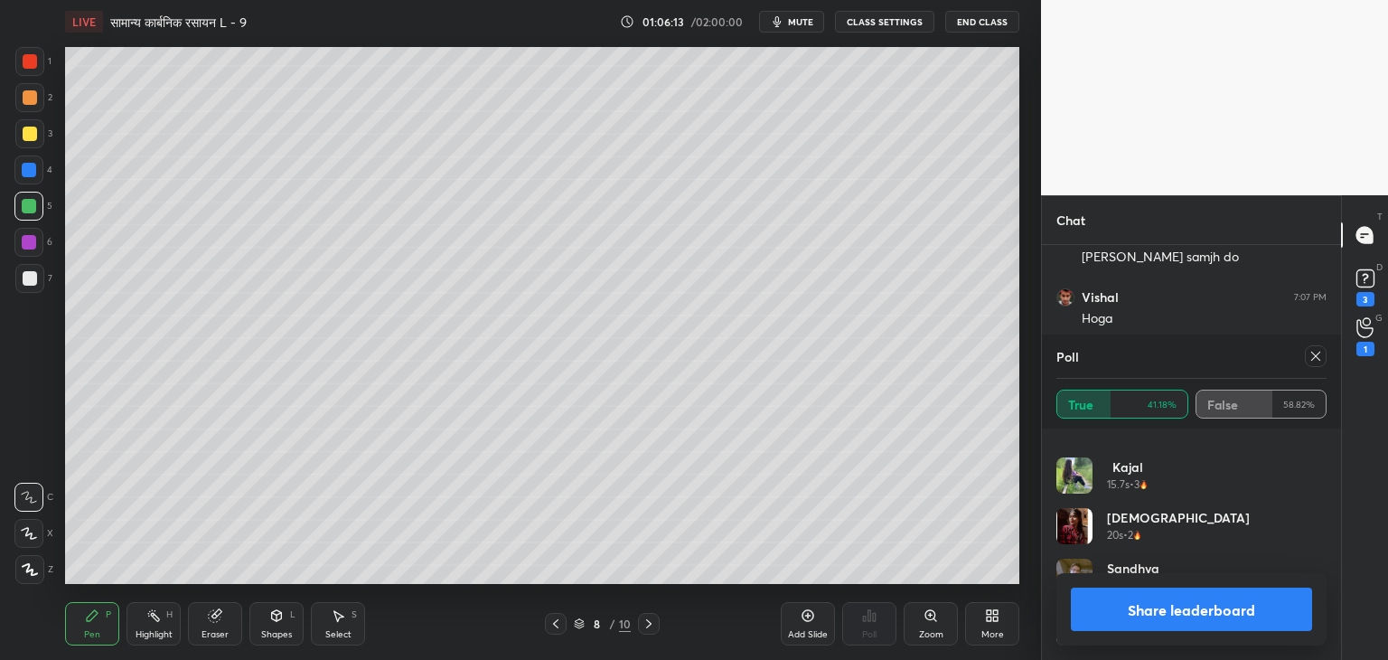
click at [1311, 360] on icon at bounding box center [1316, 356] width 14 height 14
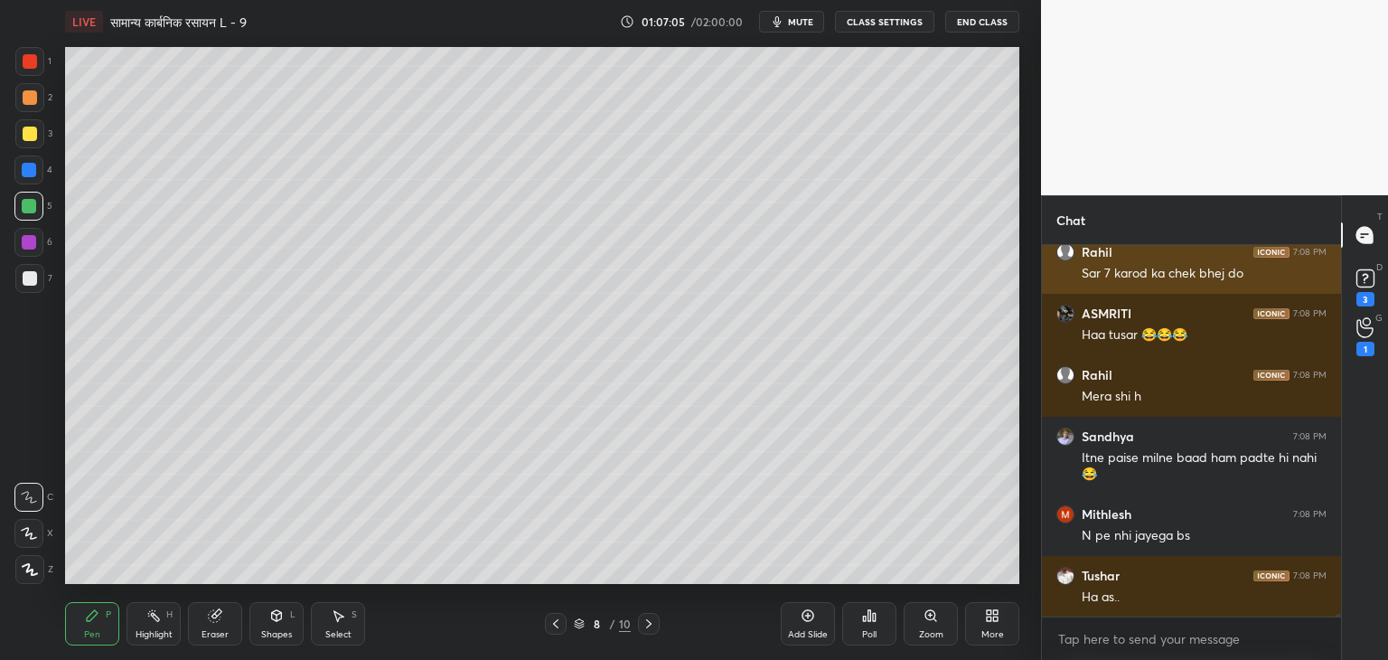
scroll to position [49544, 0]
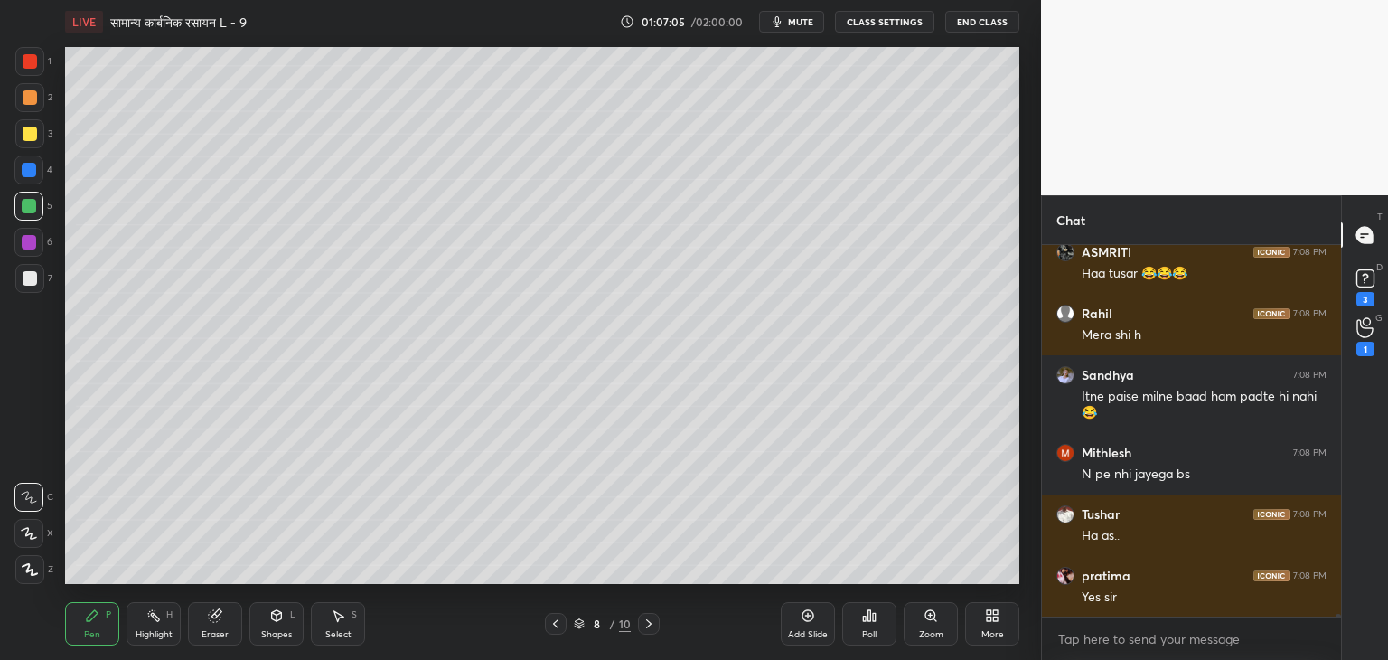
click at [337, 616] on icon at bounding box center [339, 616] width 10 height 11
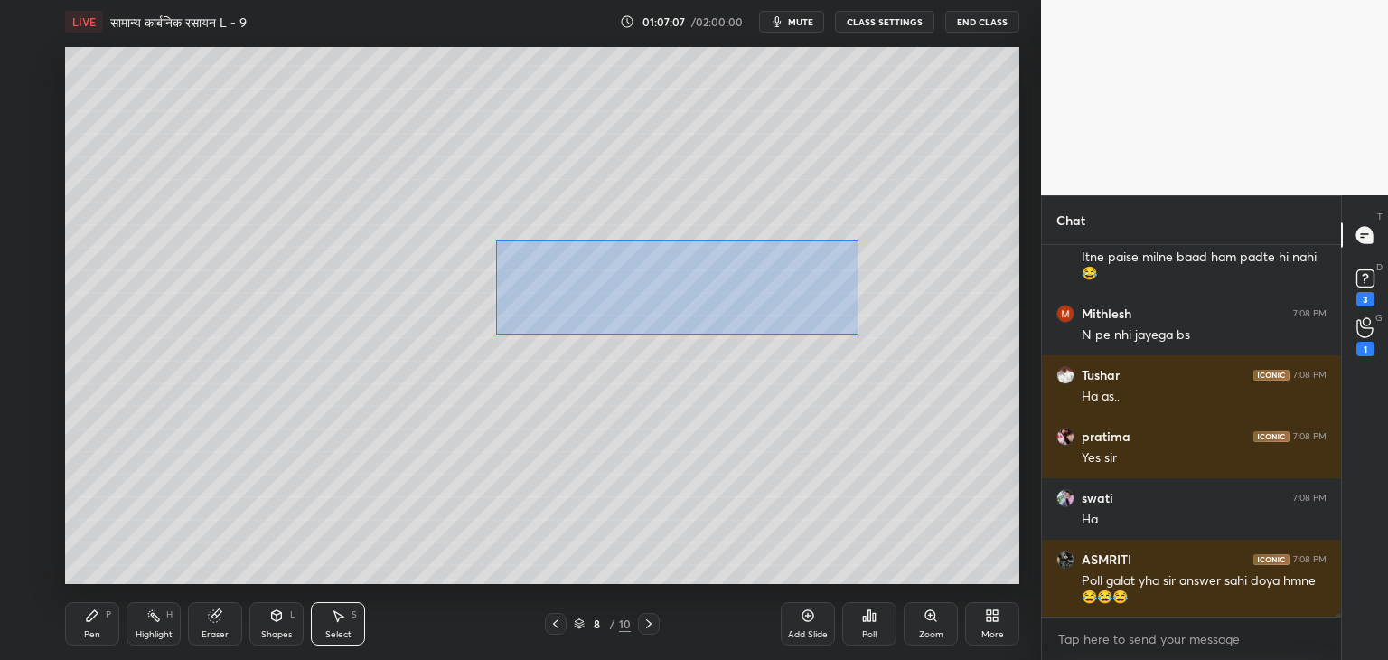
scroll to position [49745, 0]
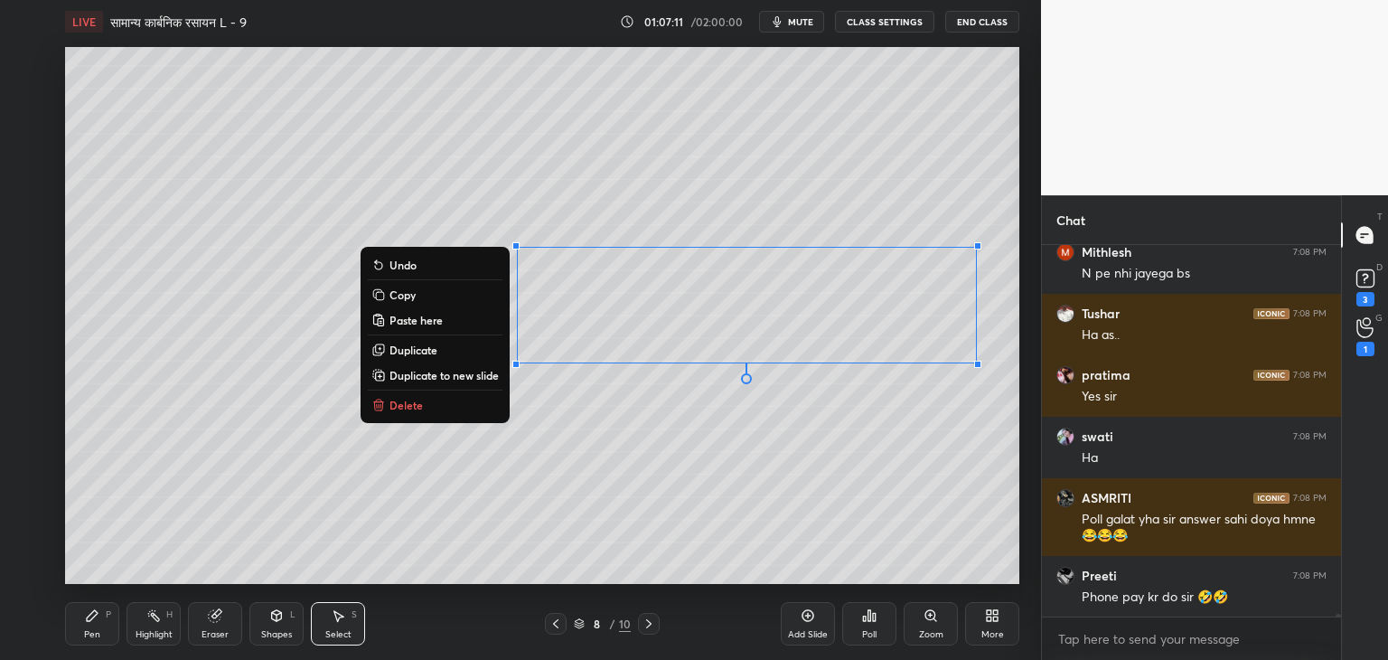
click at [437, 413] on button "Delete" at bounding box center [435, 405] width 135 height 22
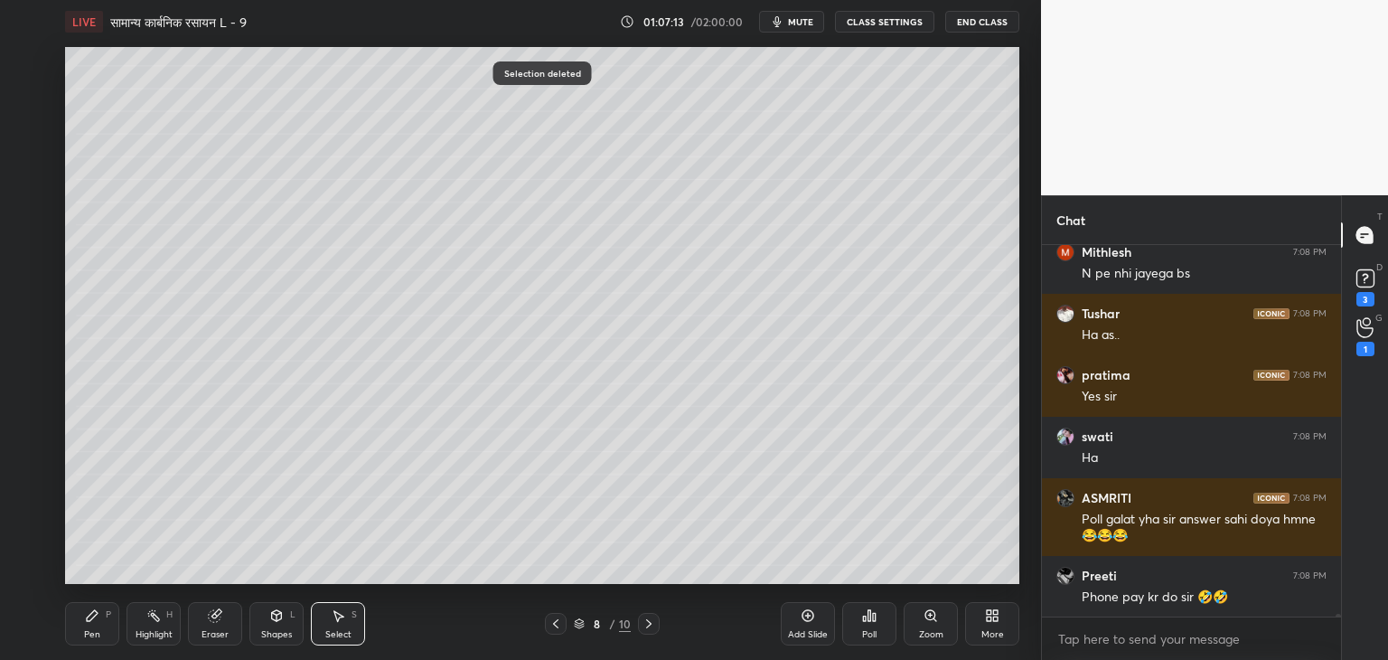
scroll to position [49806, 0]
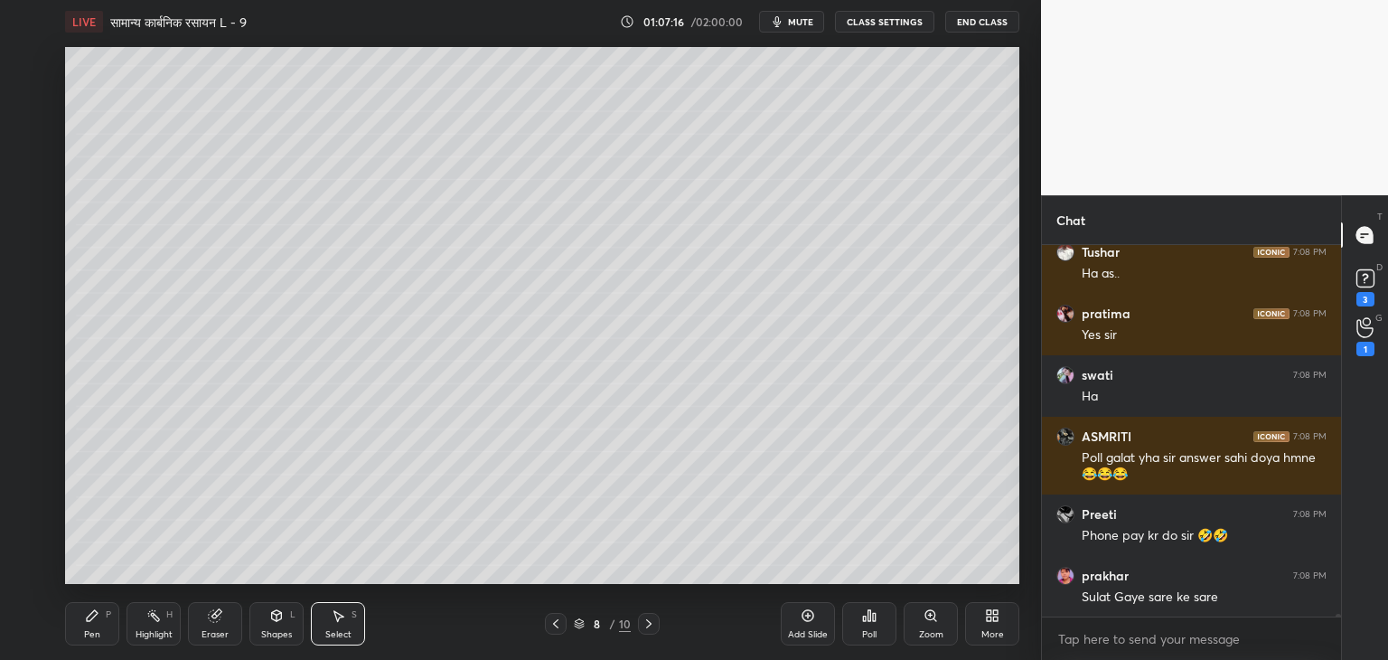
click at [90, 617] on icon at bounding box center [92, 615] width 11 height 11
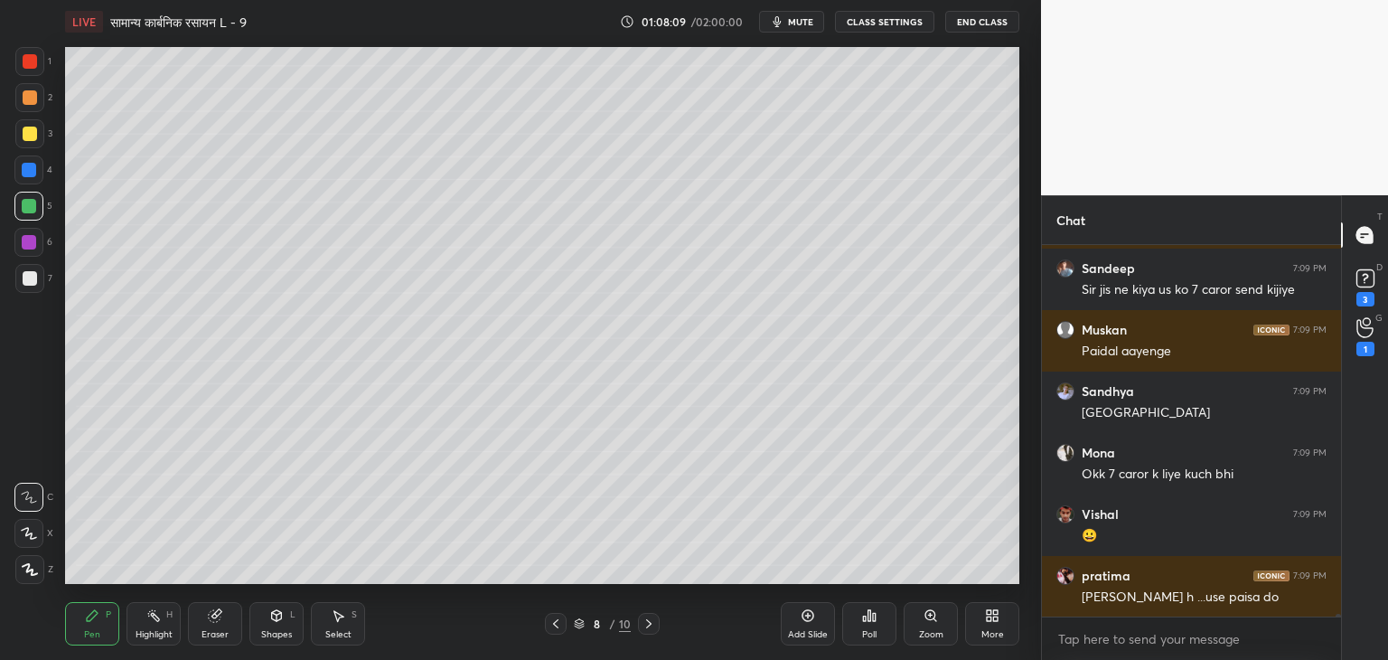
scroll to position [50544, 0]
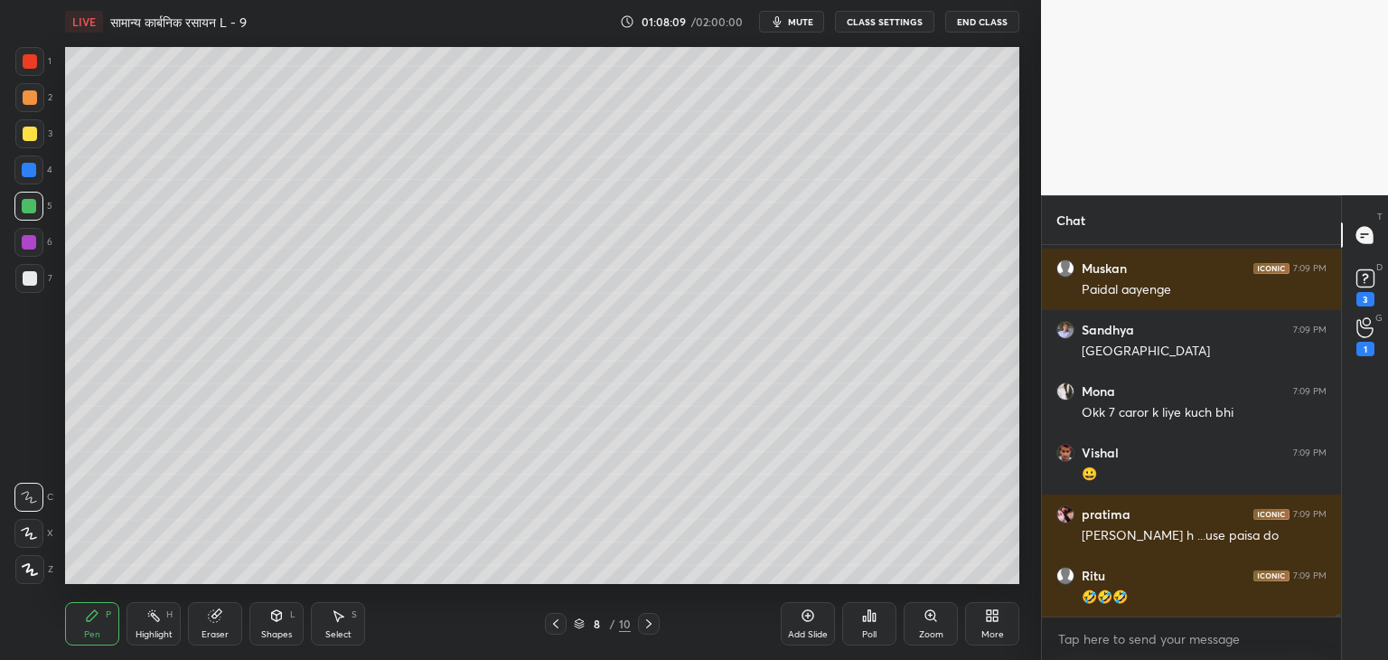
click at [328, 621] on div "Select S" at bounding box center [338, 623] width 54 height 43
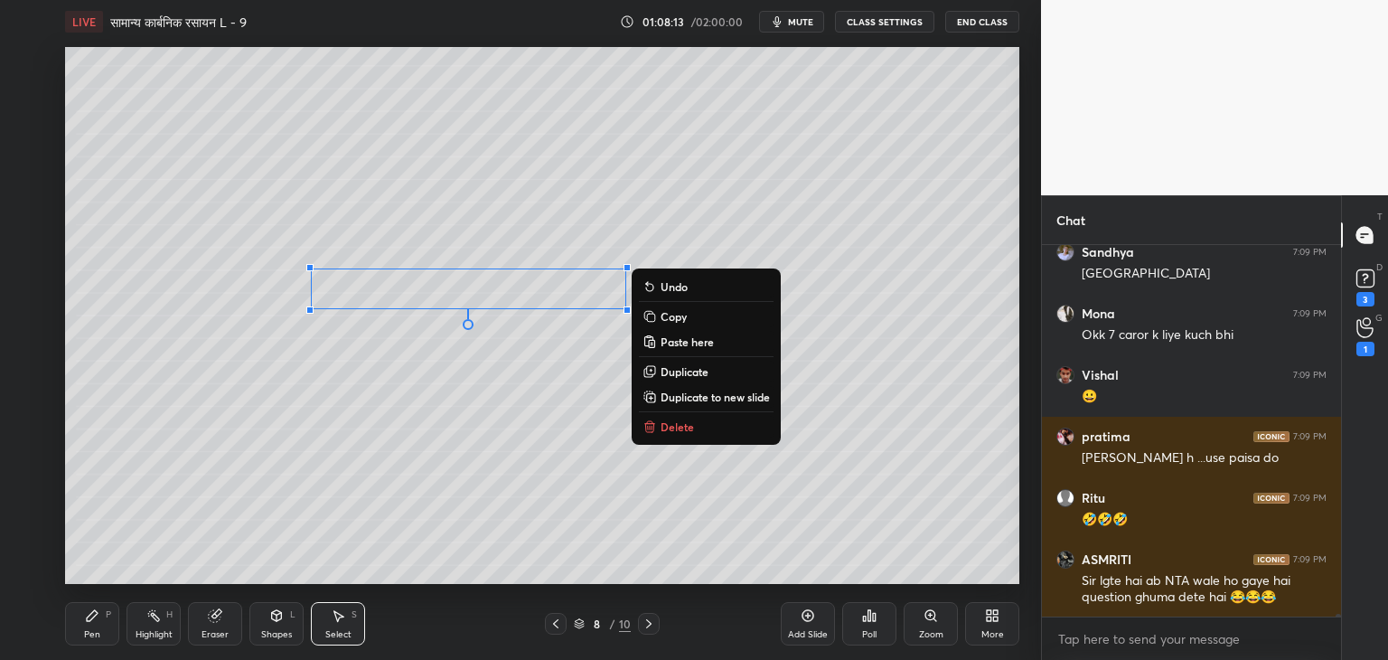
scroll to position [50683, 0]
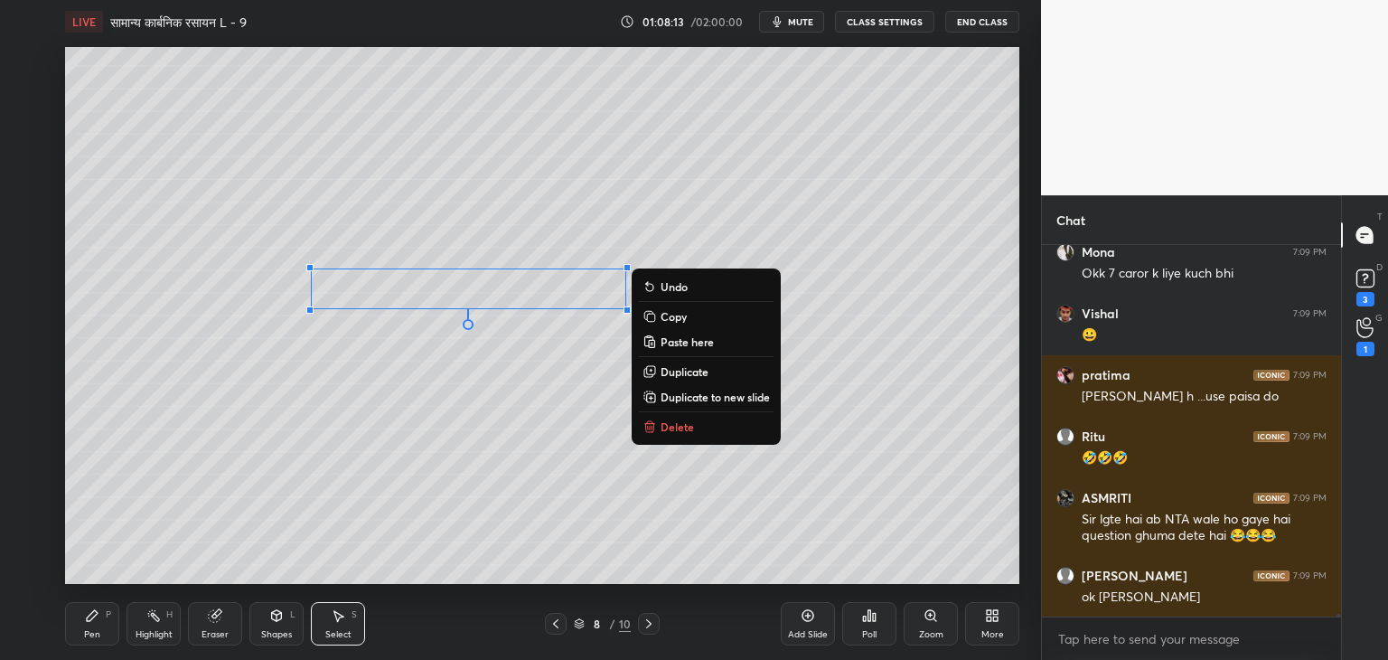
click at [408, 446] on div "0 ° Undo Copy Paste here Duplicate Duplicate to new slide Delete" at bounding box center [542, 315] width 954 height 537
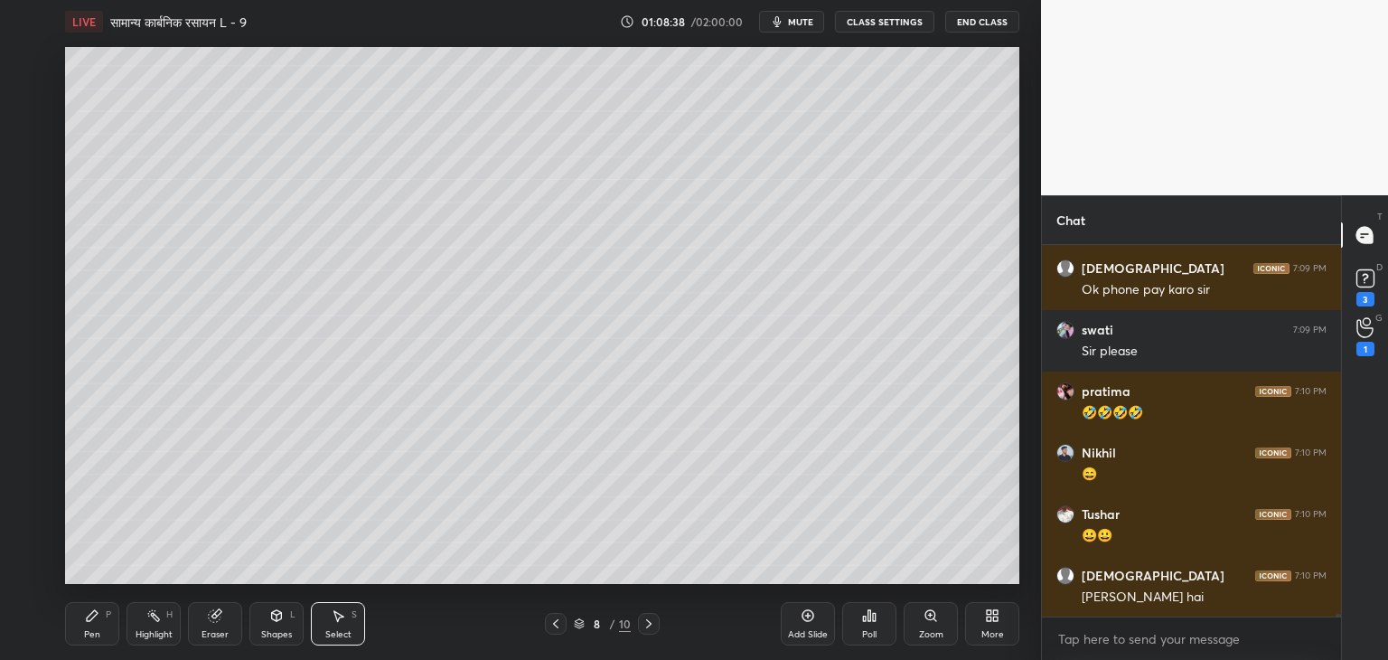
scroll to position [51420, 0]
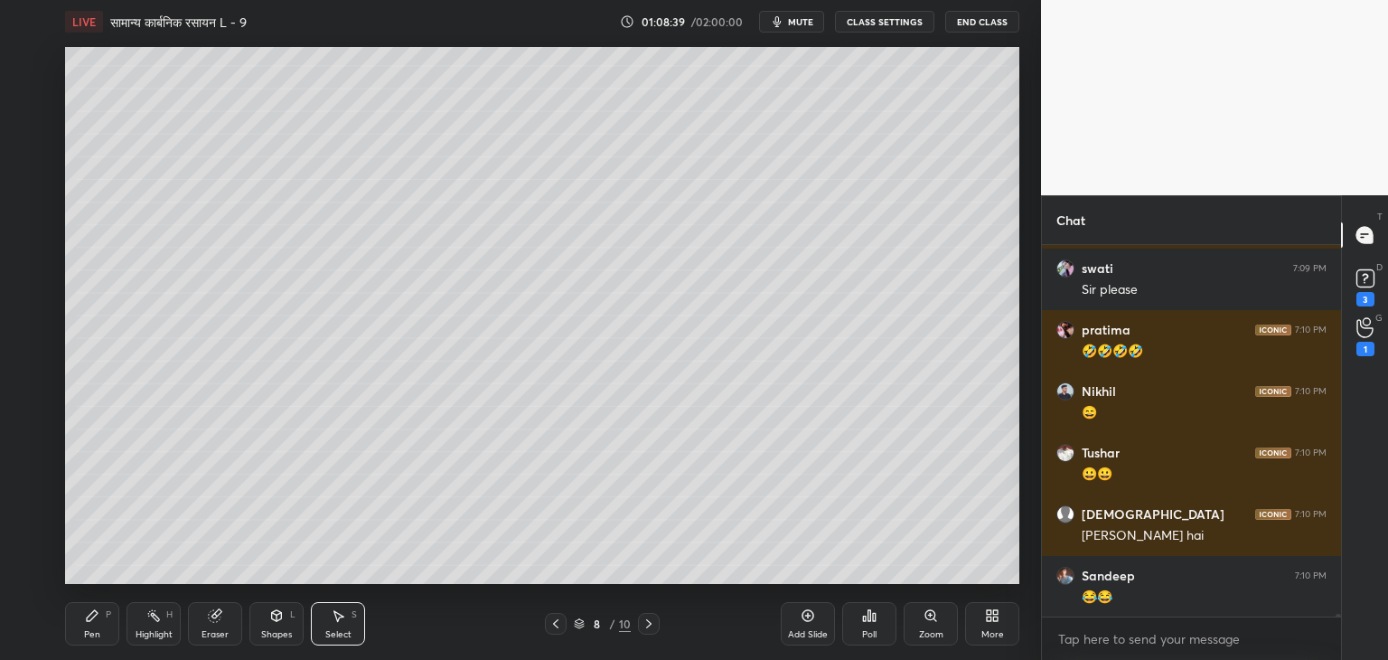
click at [105, 626] on div "Pen P" at bounding box center [92, 623] width 54 height 43
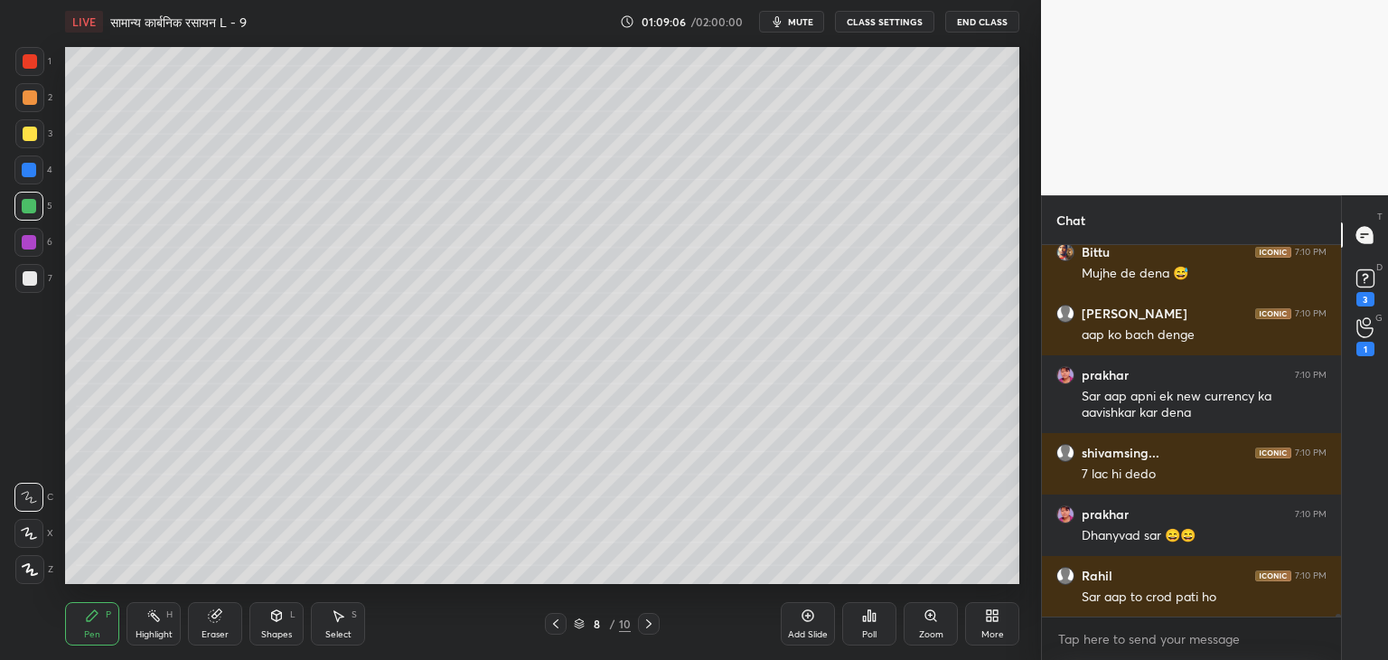
scroll to position [51961, 0]
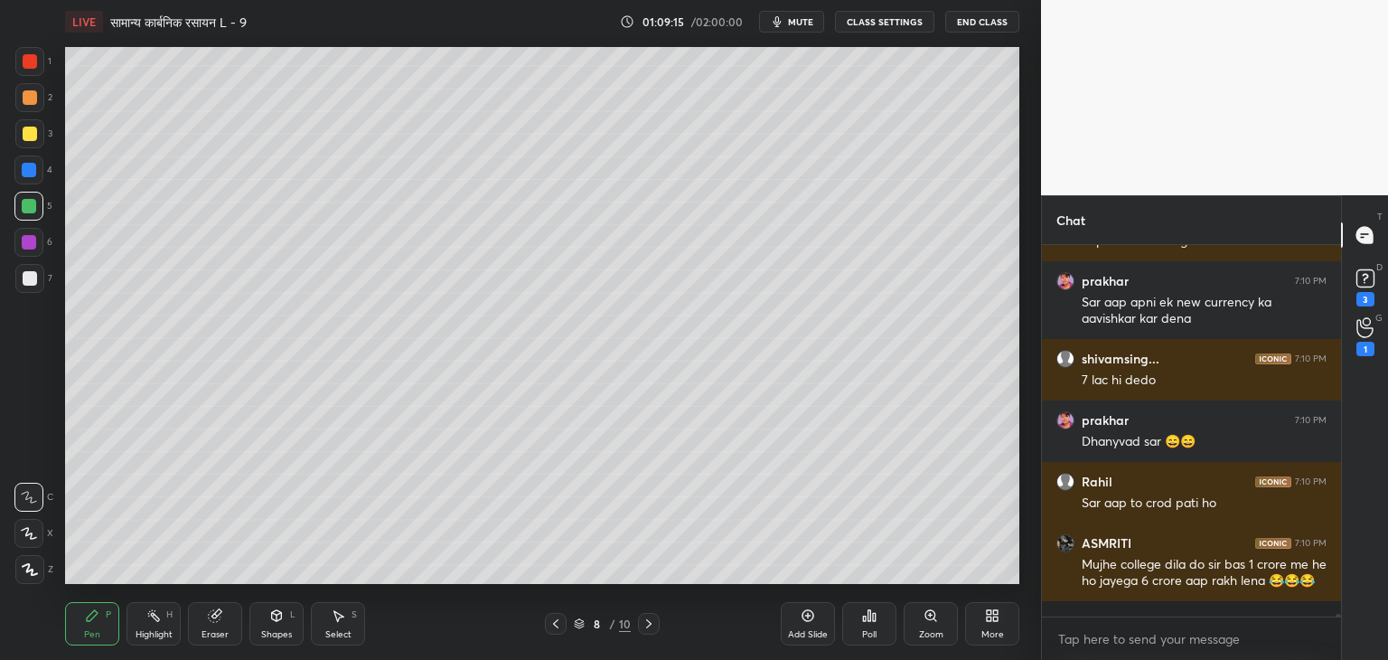
click at [869, 630] on div "Poll" at bounding box center [869, 634] width 14 height 9
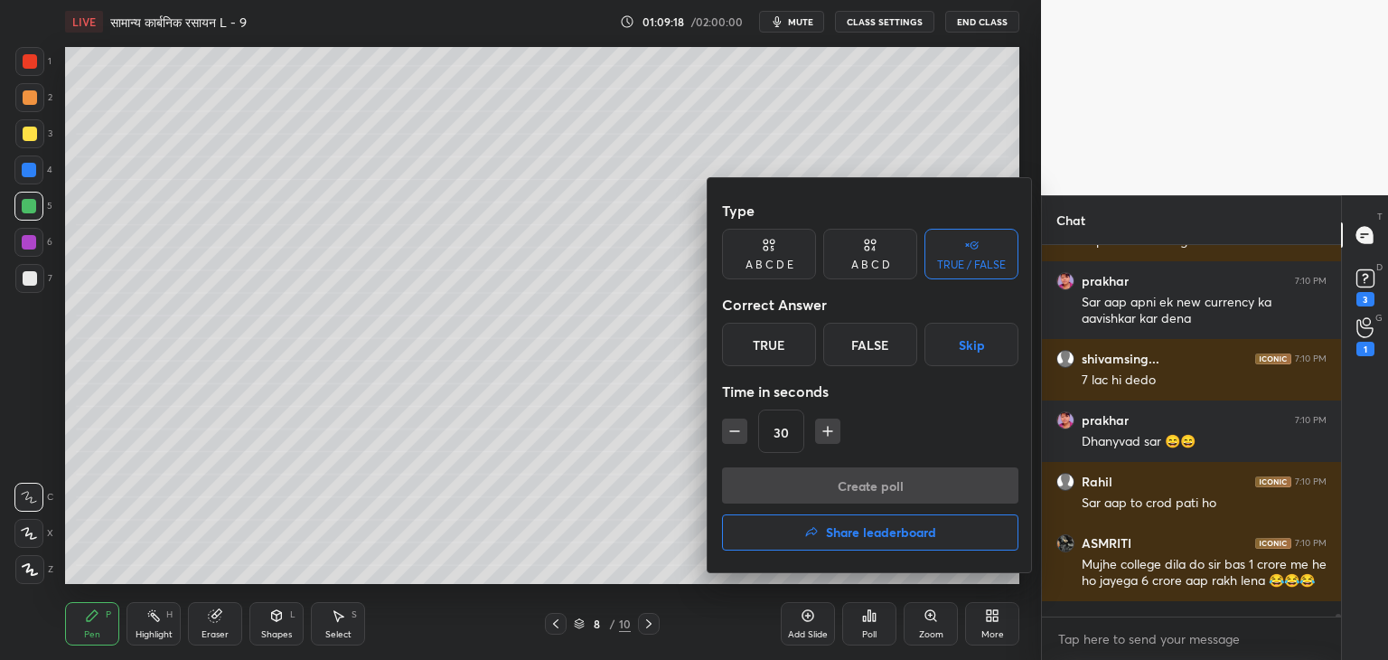
click at [803, 330] on div "True" at bounding box center [769, 344] width 94 height 43
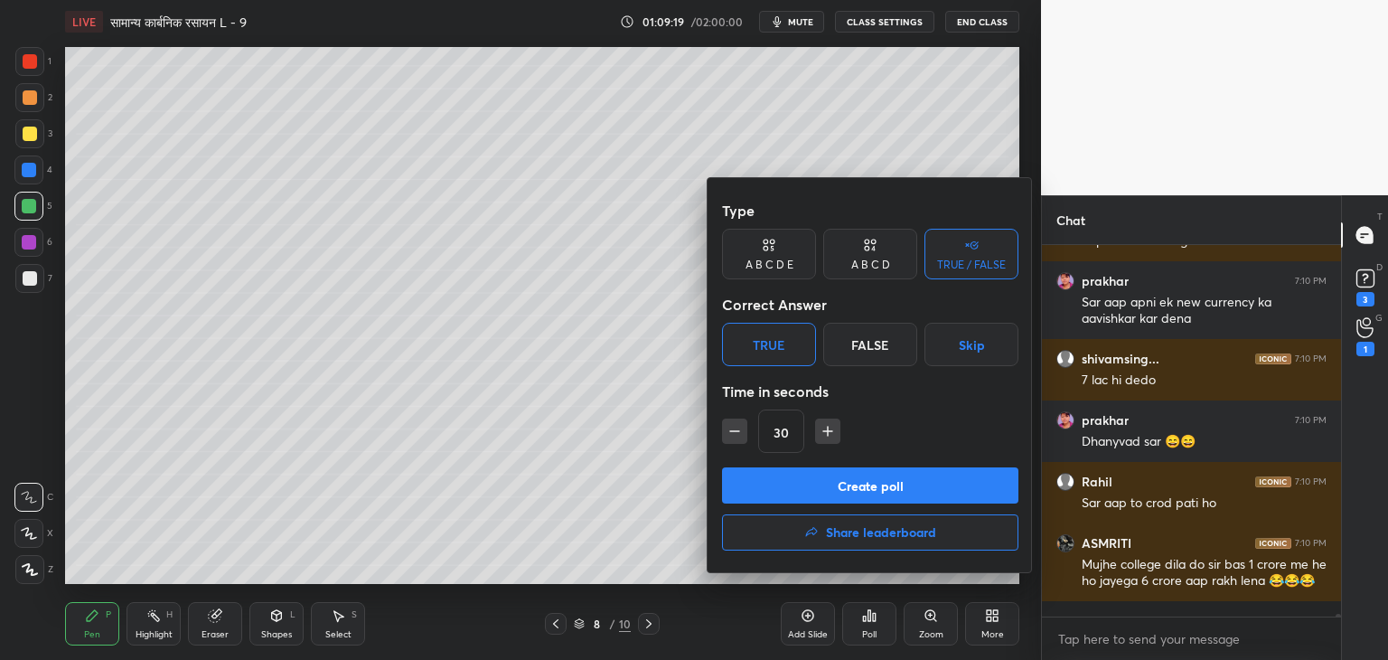
click at [813, 472] on button "Create poll" at bounding box center [870, 485] width 296 height 36
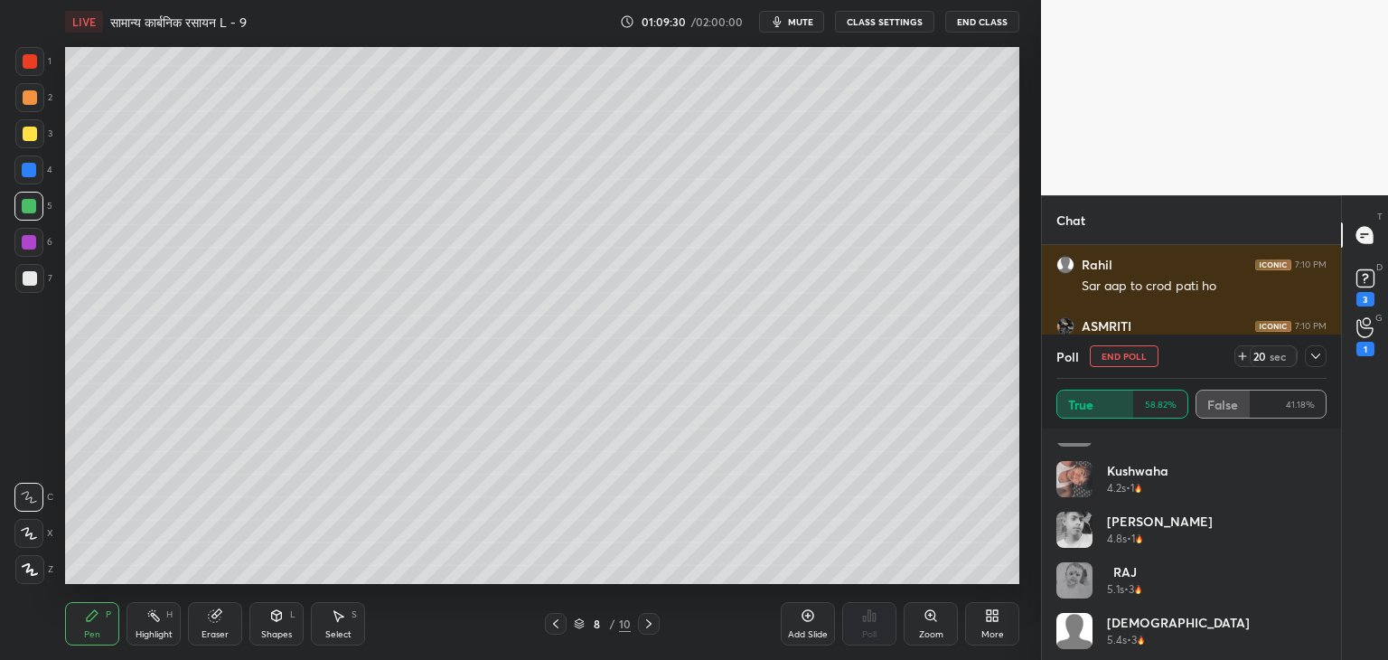
scroll to position [795, 0]
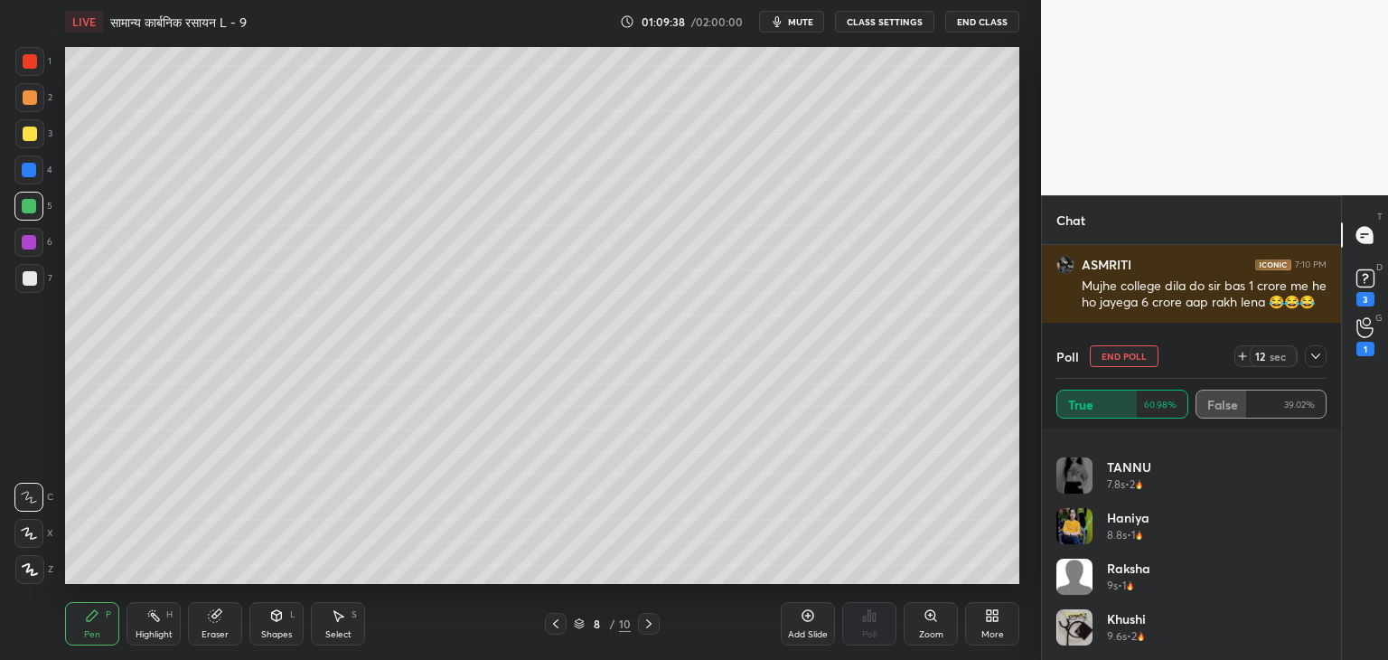
click at [1311, 358] on icon at bounding box center [1316, 356] width 14 height 14
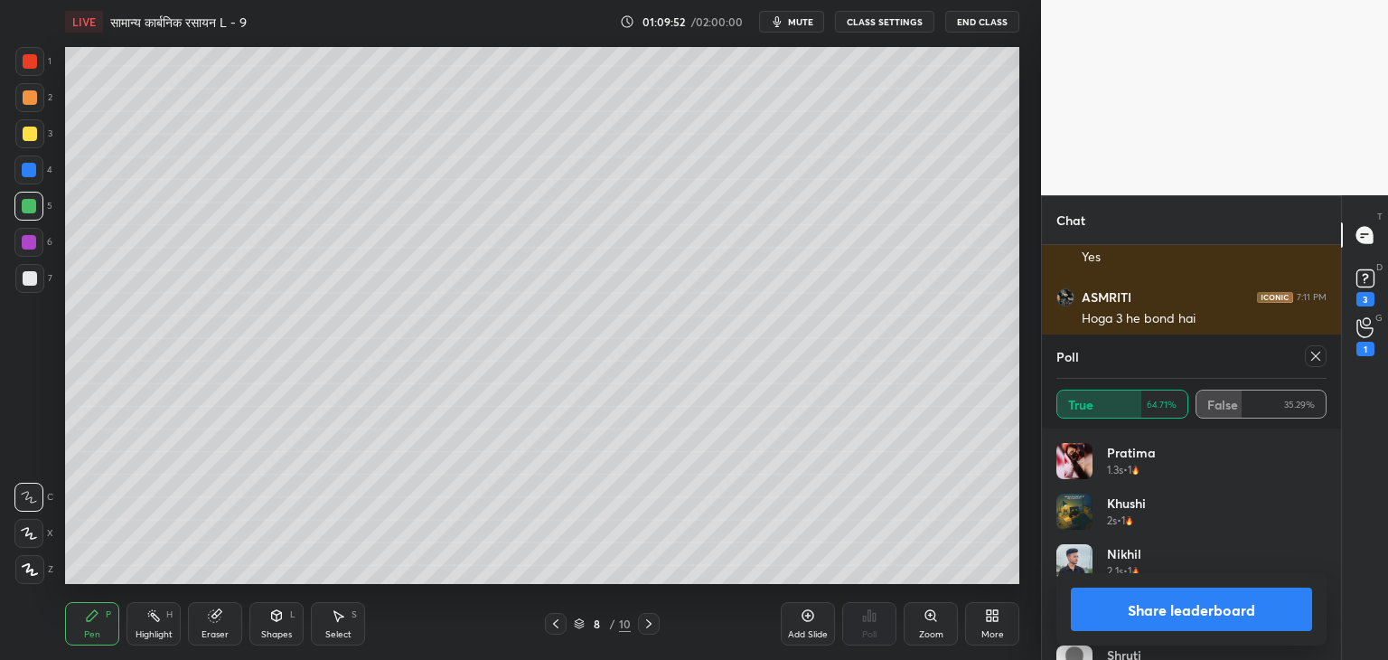
click at [1309, 358] on icon at bounding box center [1316, 356] width 14 height 14
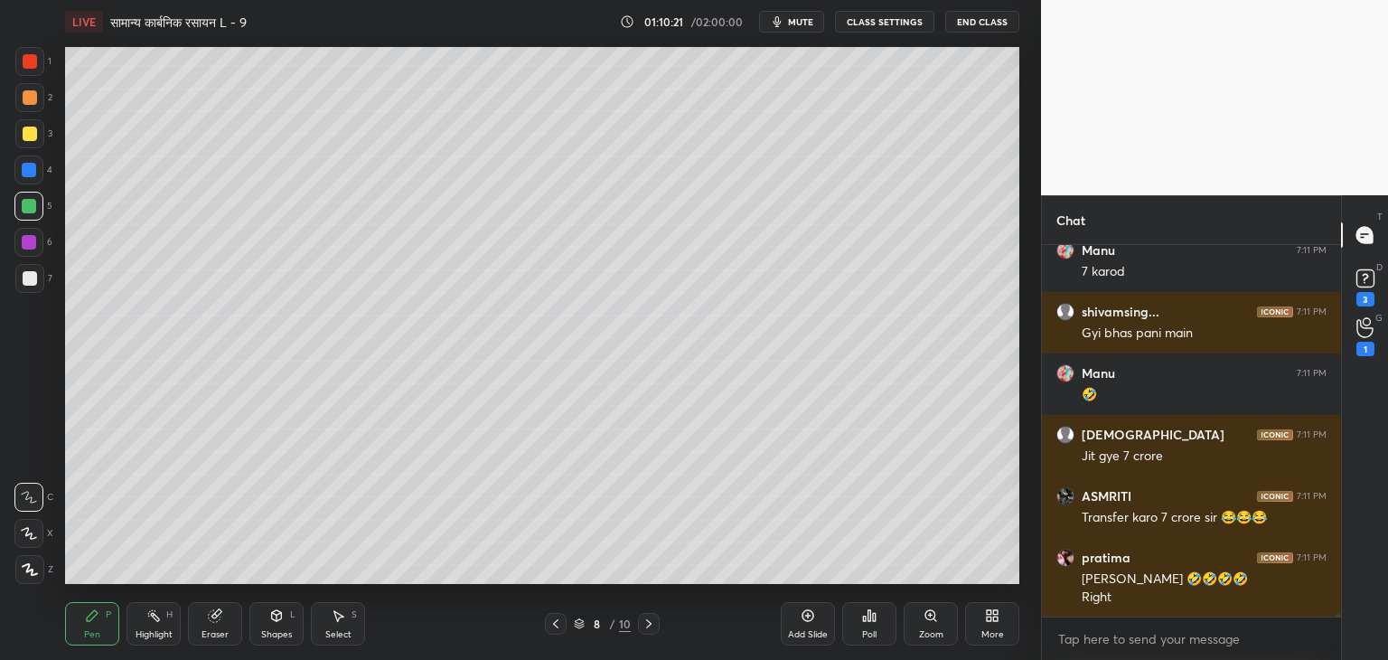
click at [221, 619] on icon at bounding box center [215, 615] width 14 height 14
click at [352, 612] on div "S" at bounding box center [354, 614] width 5 height 9
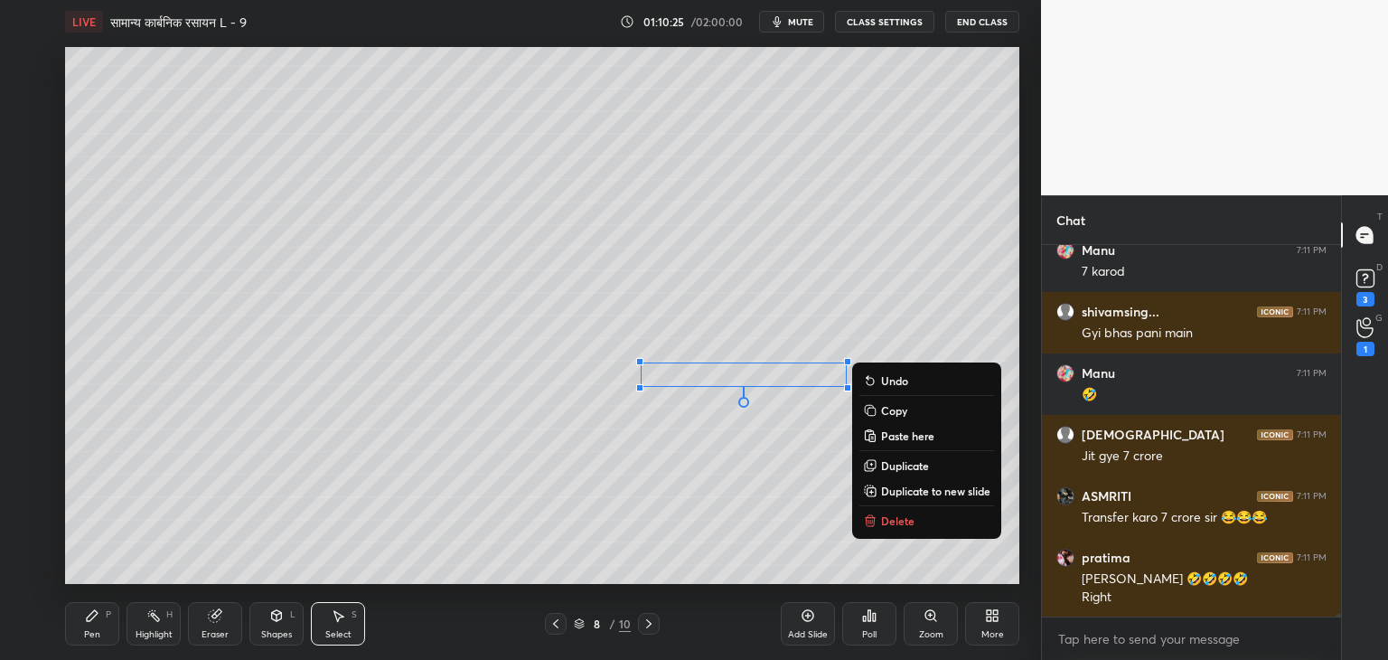
click at [886, 514] on p "Delete" at bounding box center [897, 520] width 33 height 14
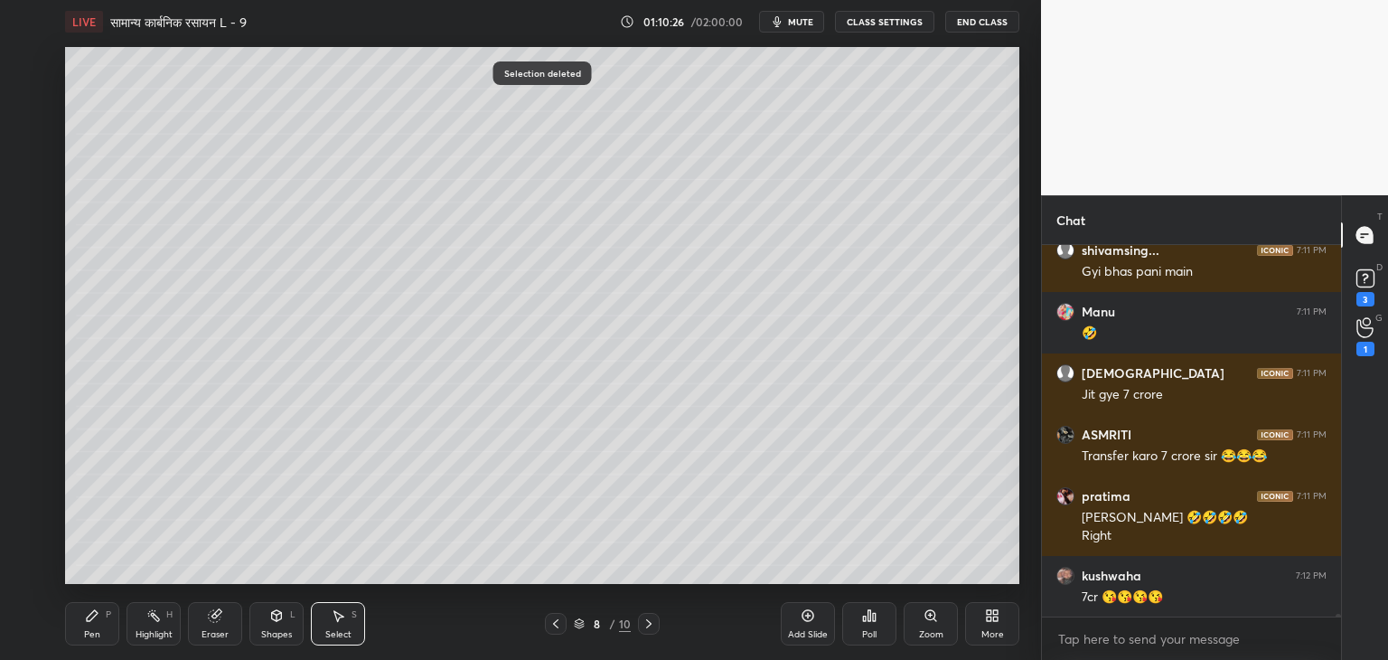
click at [81, 619] on div "Pen P" at bounding box center [92, 623] width 54 height 43
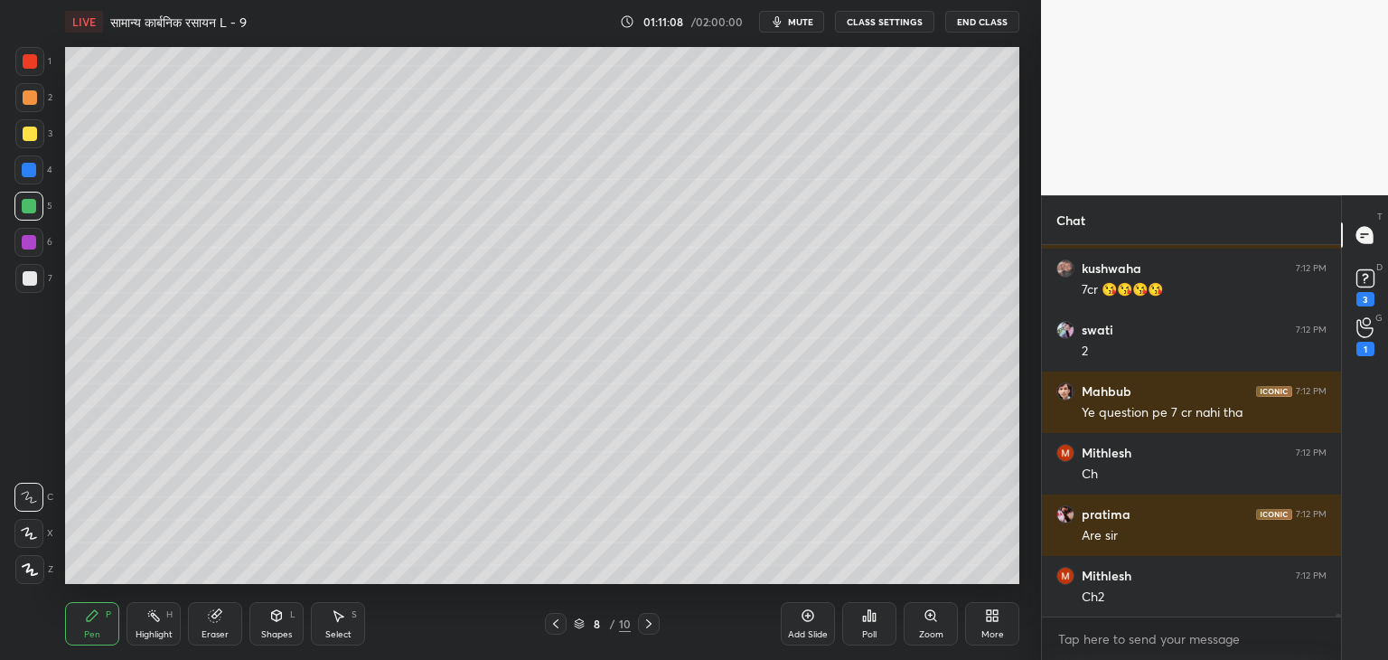
scroll to position [52962, 0]
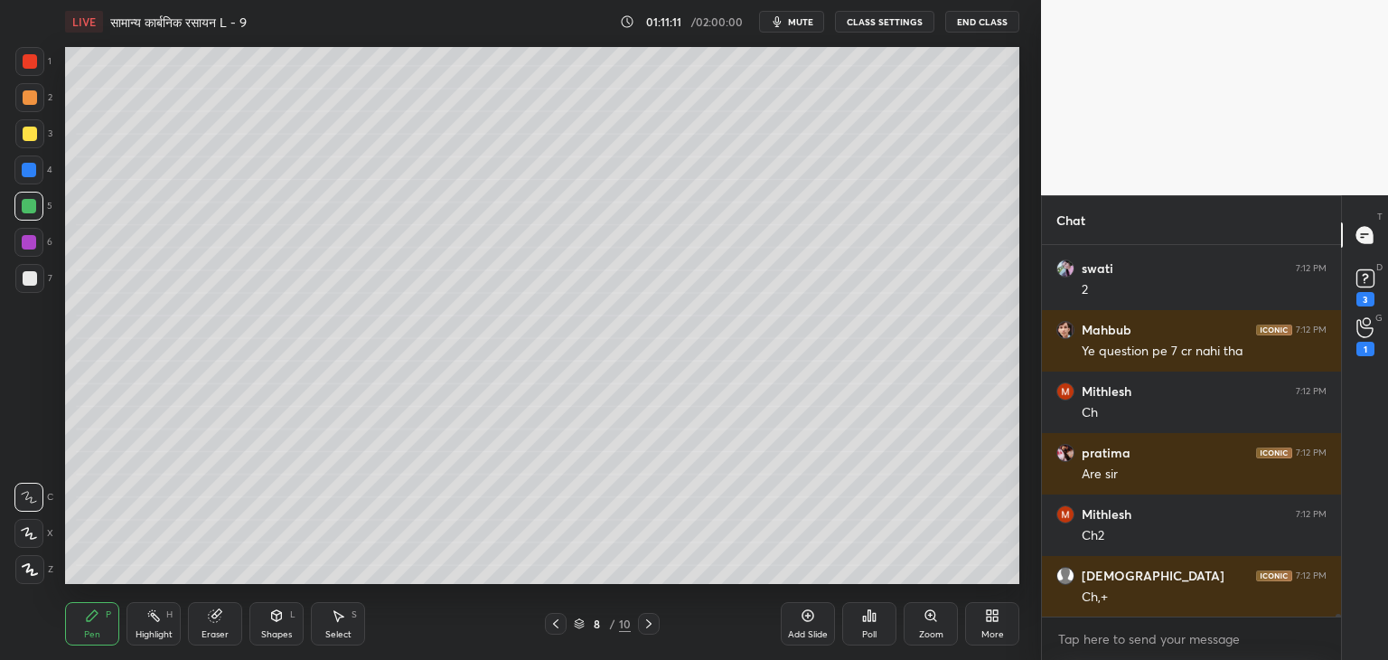
click at [95, 626] on div "Pen P" at bounding box center [92, 623] width 54 height 43
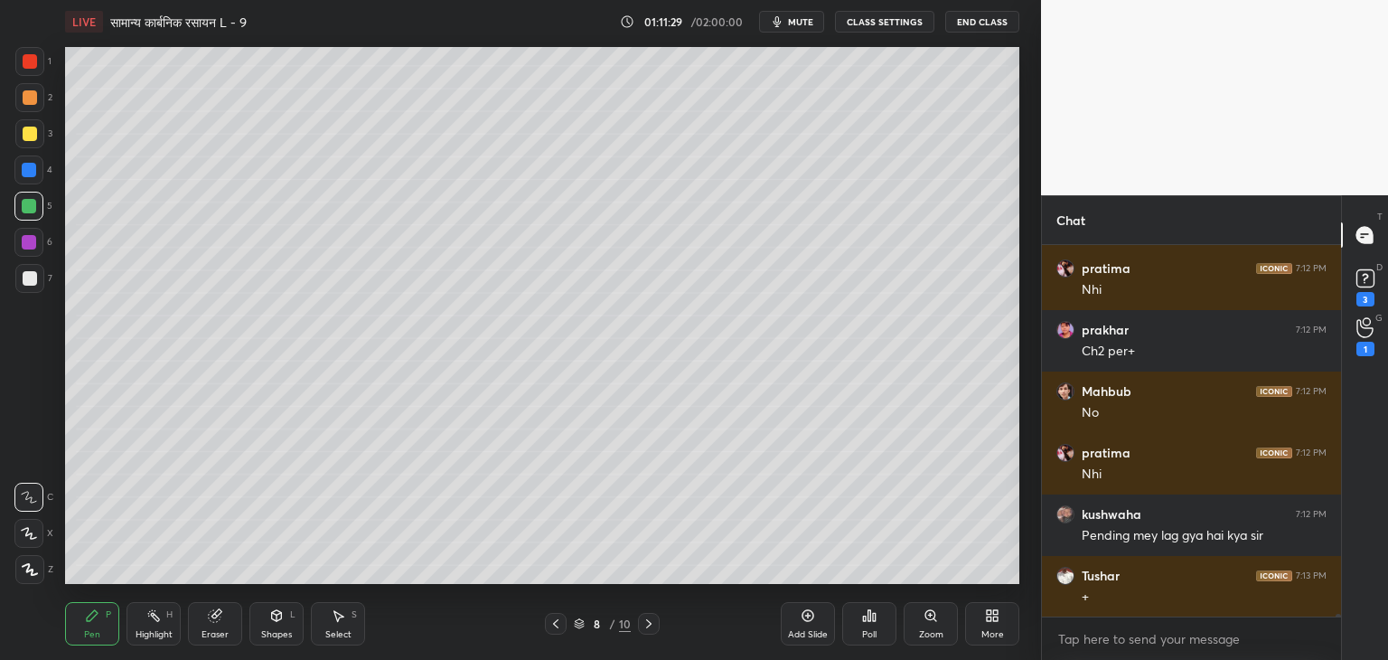
scroll to position [53392, 0]
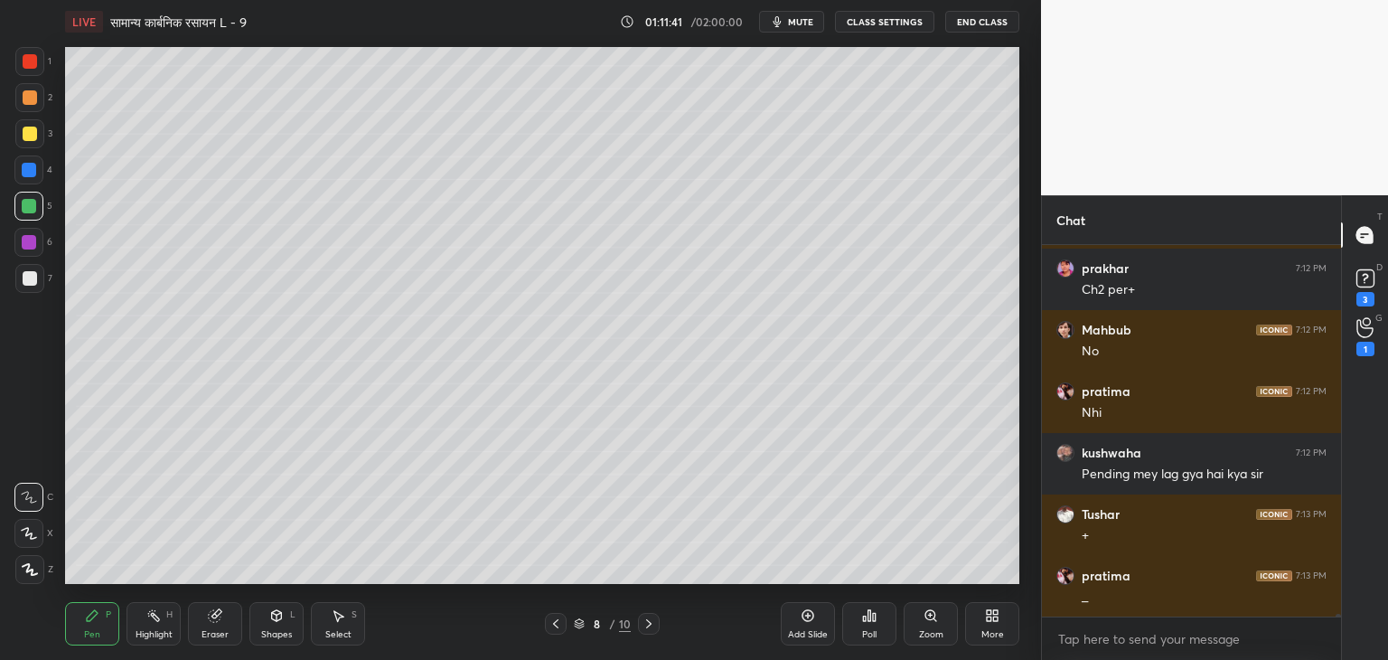
click at [29, 131] on div at bounding box center [30, 134] width 14 height 14
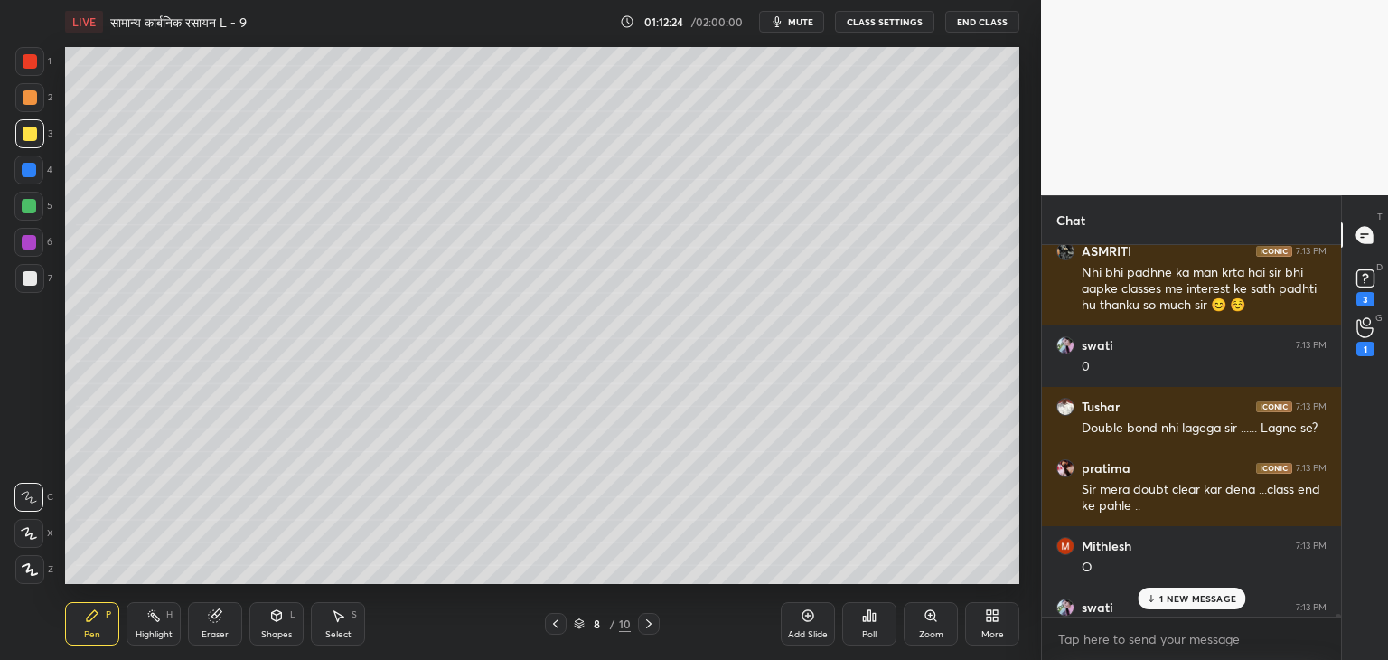
scroll to position [53810, 0]
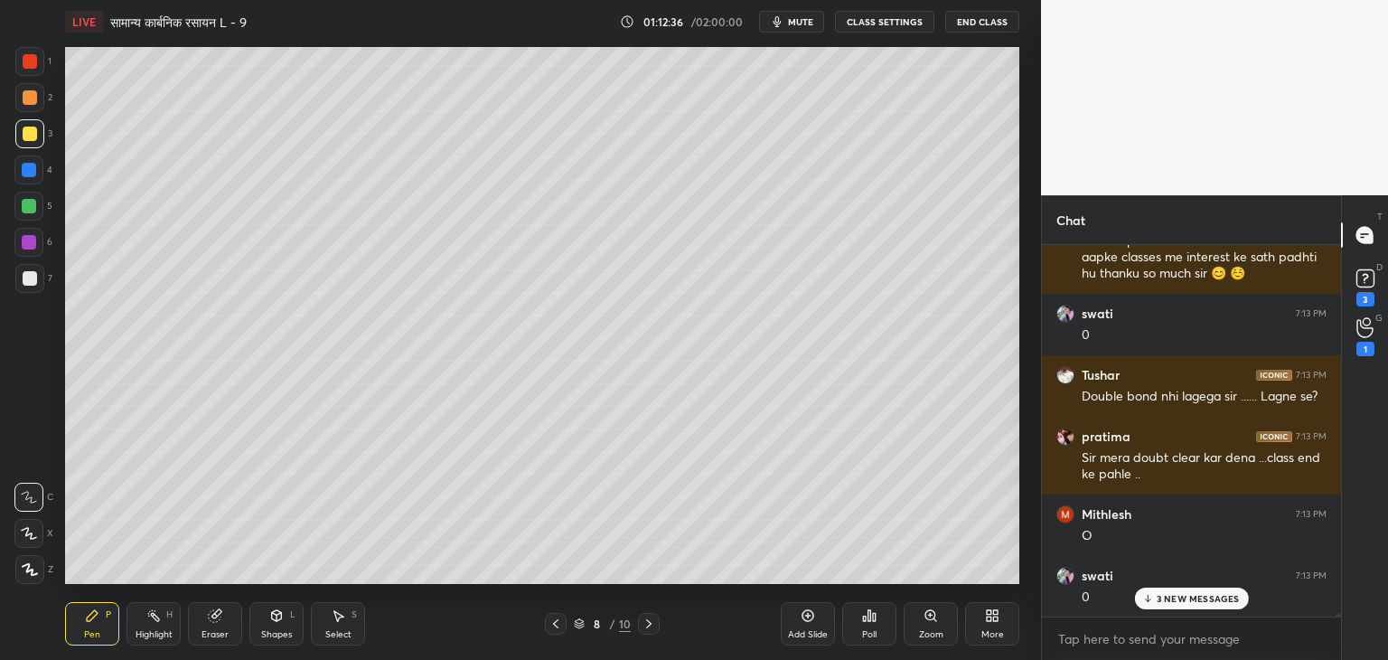
click at [286, 630] on div "Shapes" at bounding box center [276, 634] width 31 height 9
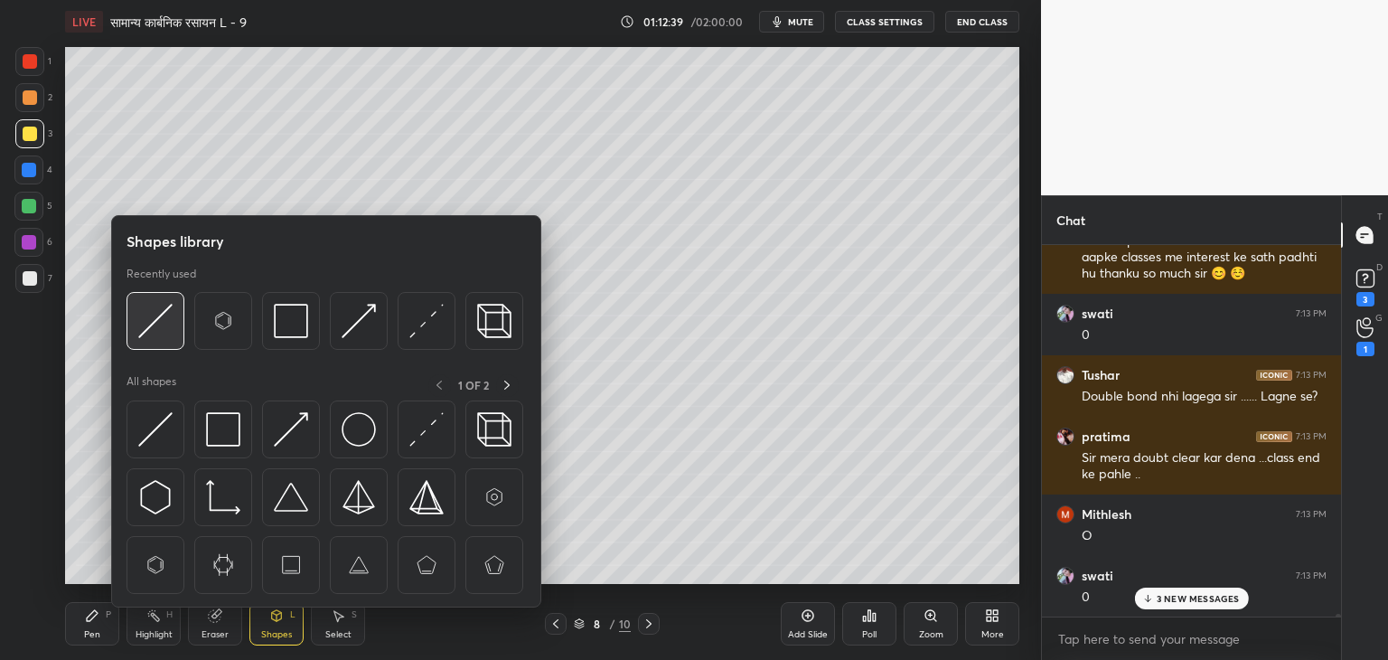
click at [169, 322] on img at bounding box center [155, 321] width 34 height 34
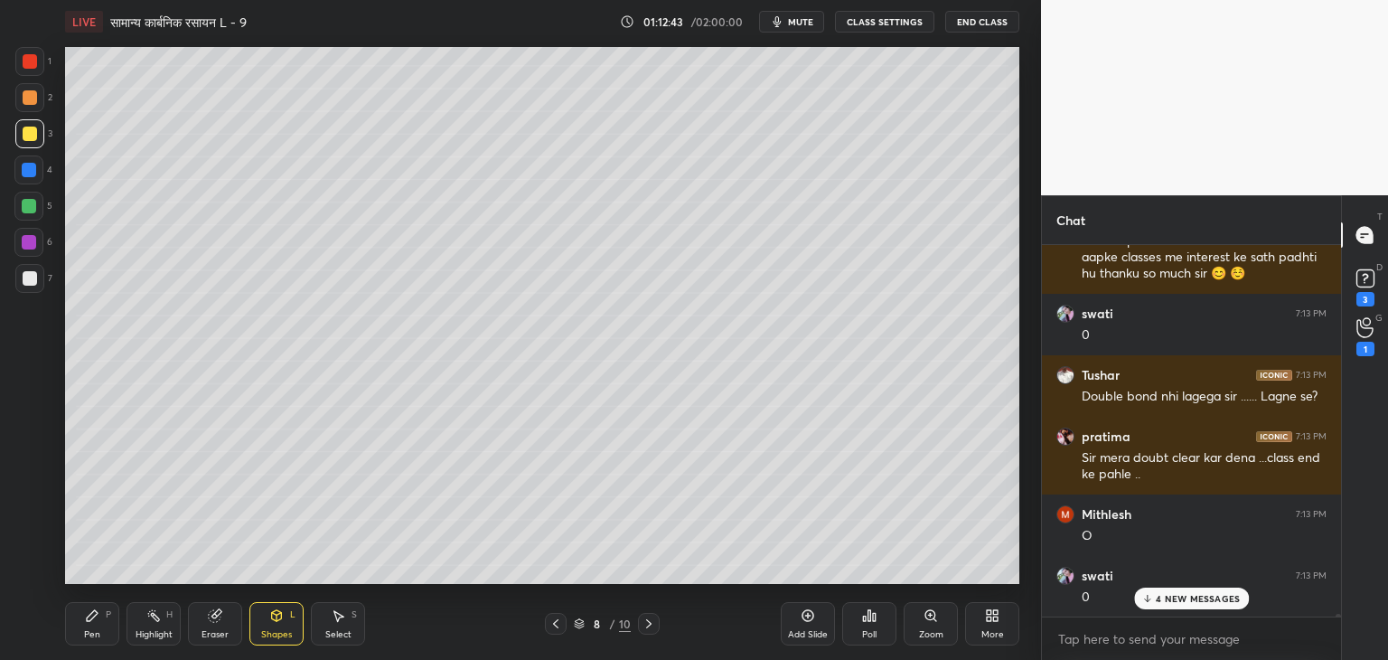
click at [90, 630] on div "Pen" at bounding box center [92, 634] width 16 height 9
click at [1208, 594] on p "10 NEW MESSAGES" at bounding box center [1198, 598] width 88 height 11
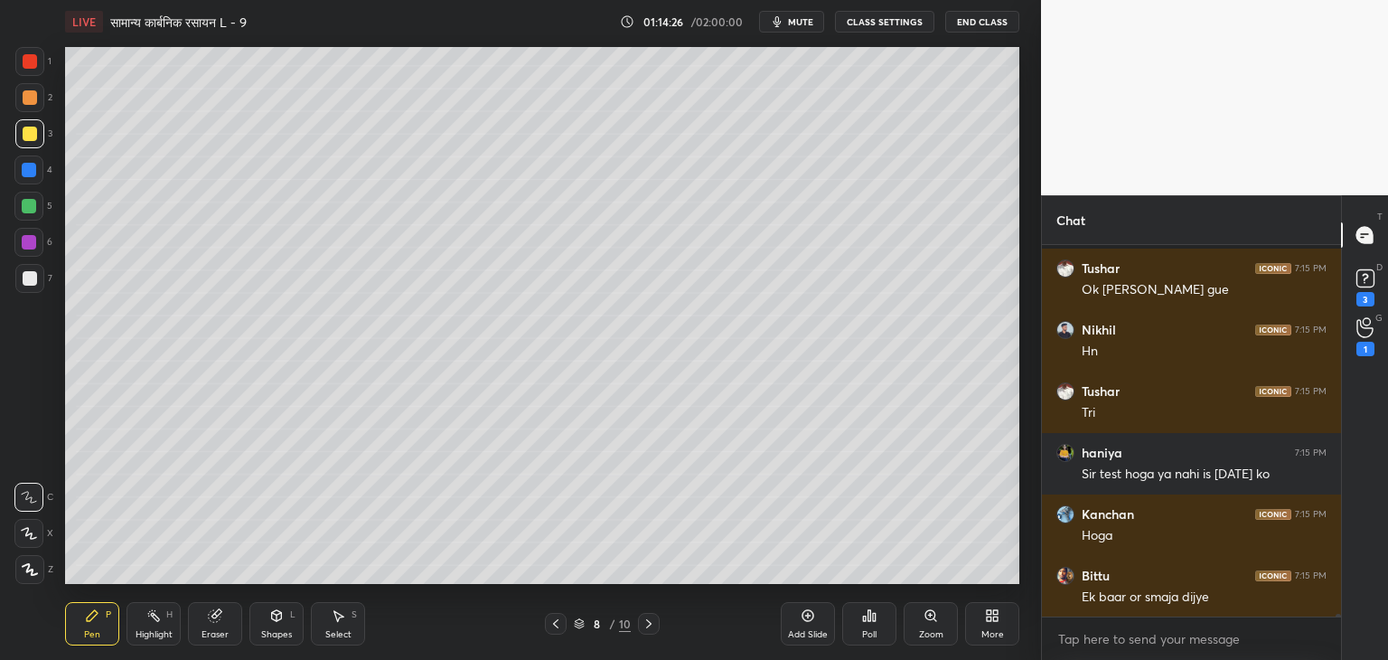
scroll to position [55055, 0]
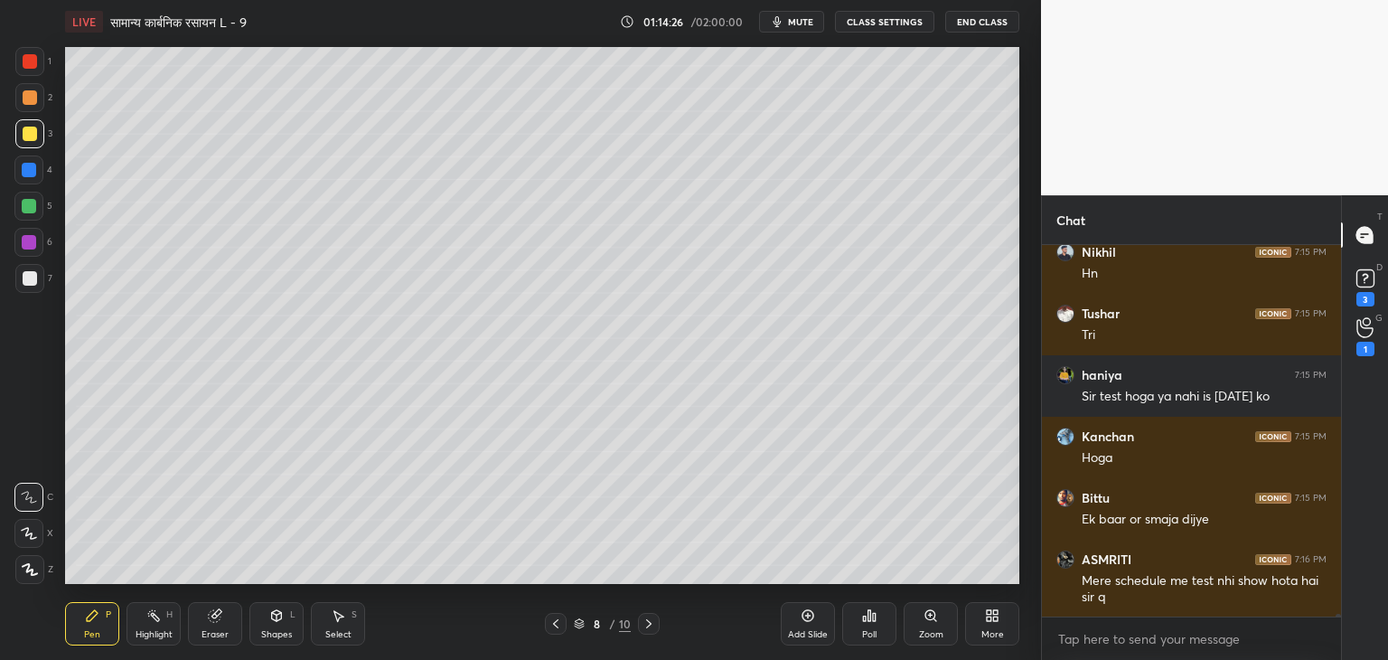
click at [27, 283] on div at bounding box center [30, 278] width 14 height 14
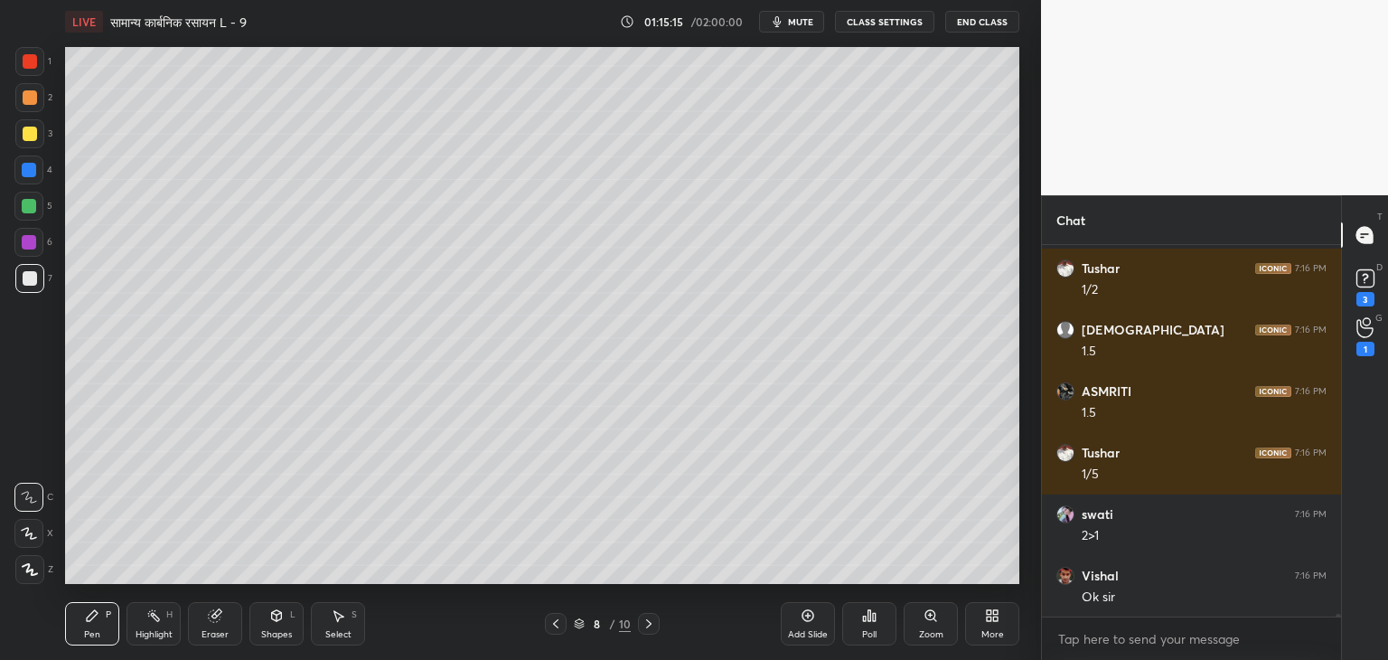
scroll to position [56223, 0]
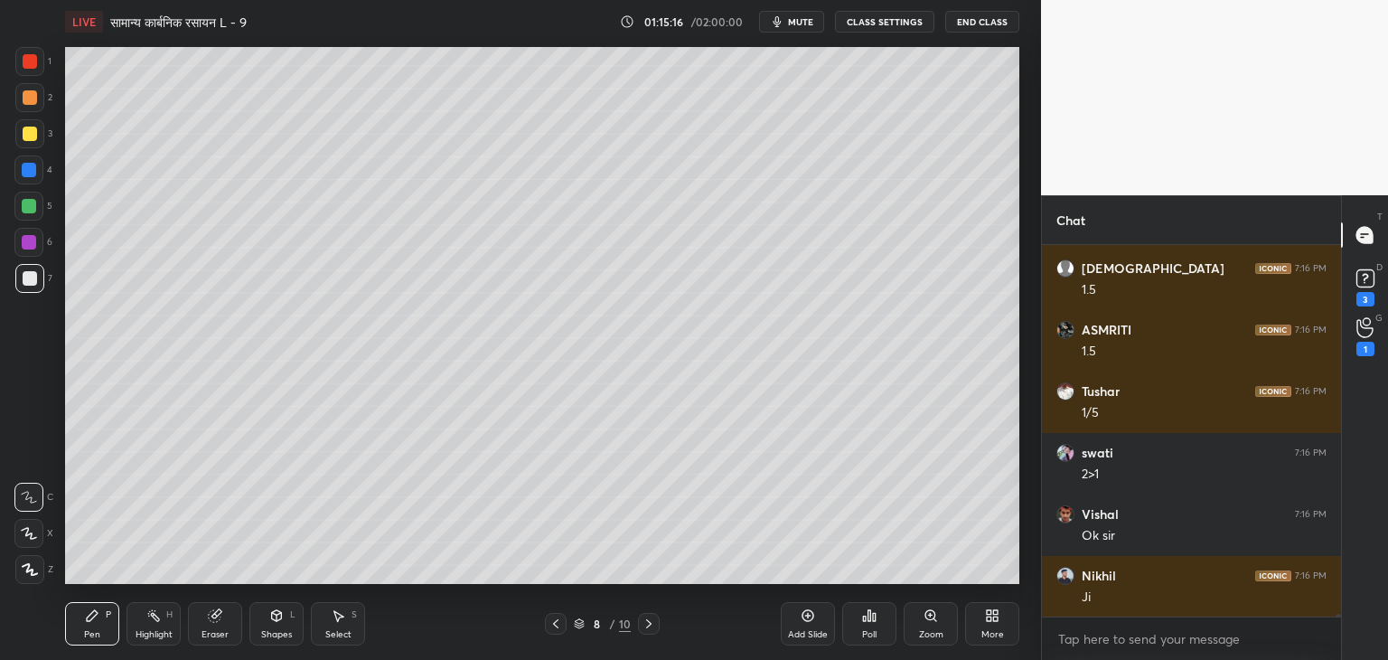
click at [227, 625] on div "Eraser" at bounding box center [215, 623] width 54 height 43
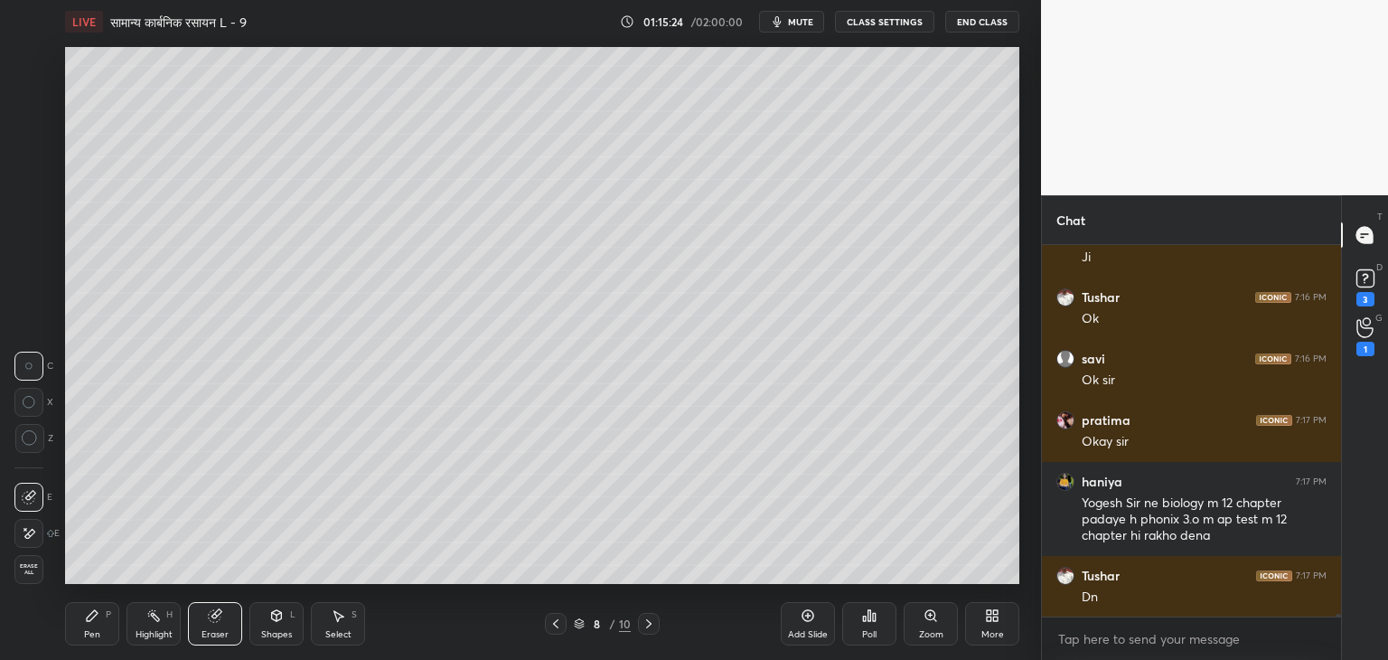
scroll to position [56624, 0]
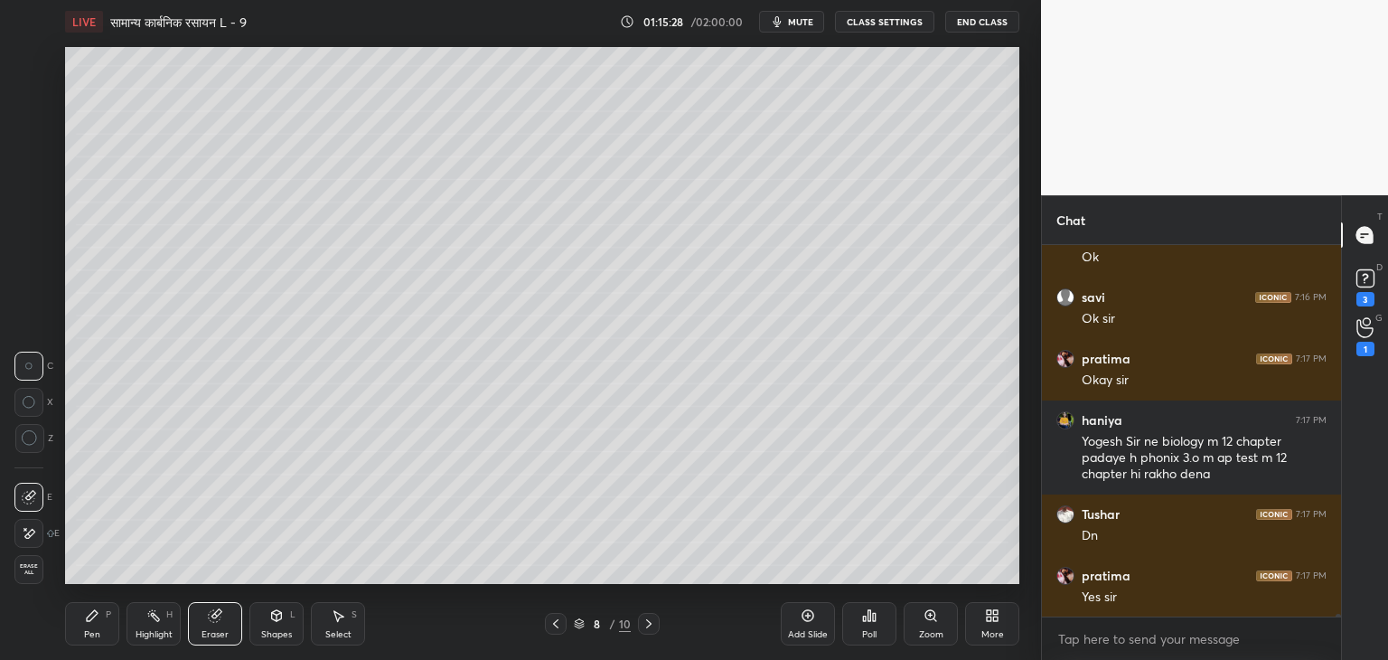
click at [802, 627] on div "Add Slide" at bounding box center [808, 623] width 54 height 43
click at [100, 630] on div "Pen P" at bounding box center [92, 623] width 54 height 43
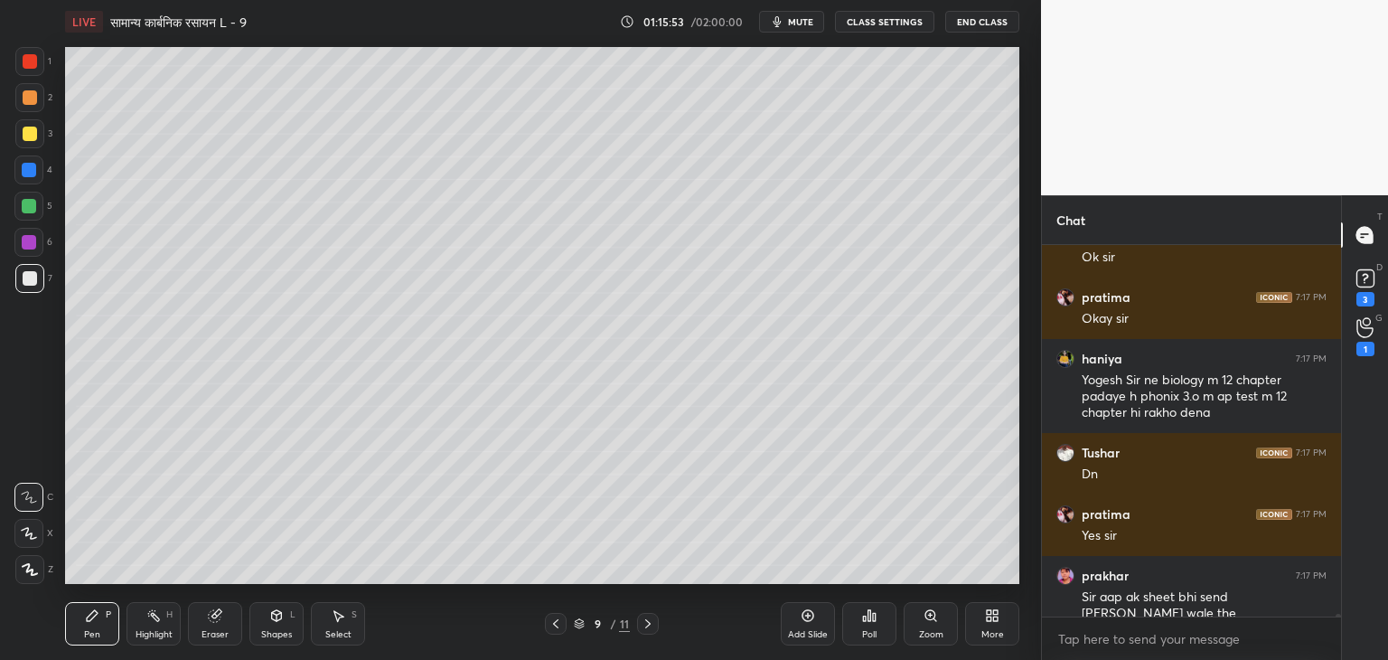
click at [275, 623] on icon at bounding box center [276, 615] width 14 height 14
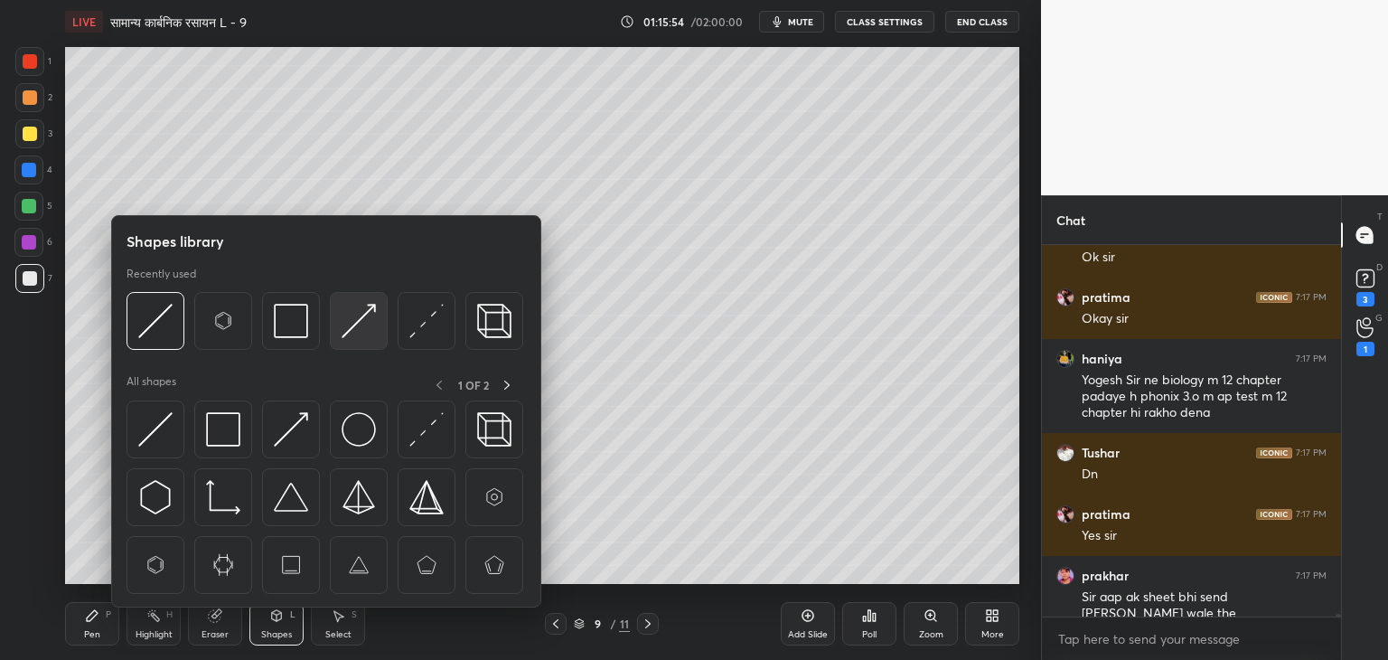
click at [369, 320] on img at bounding box center [359, 321] width 34 height 34
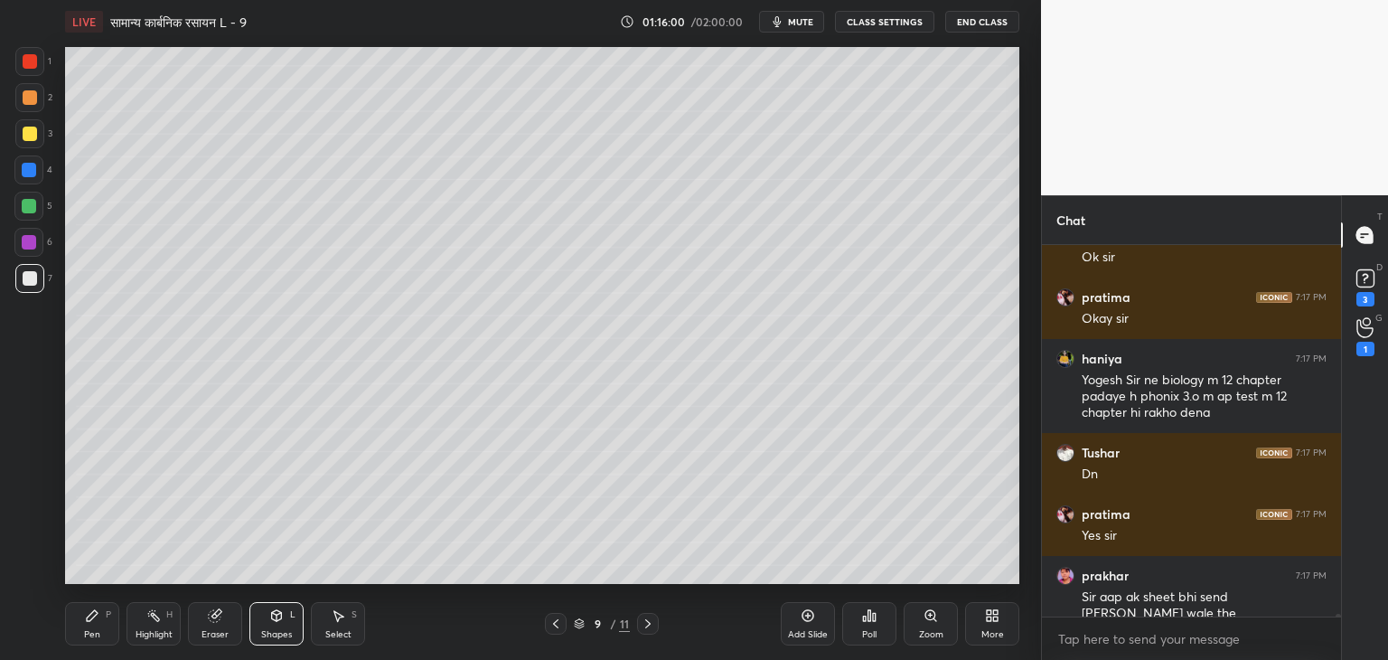
click at [90, 625] on div "Pen P" at bounding box center [92, 623] width 54 height 43
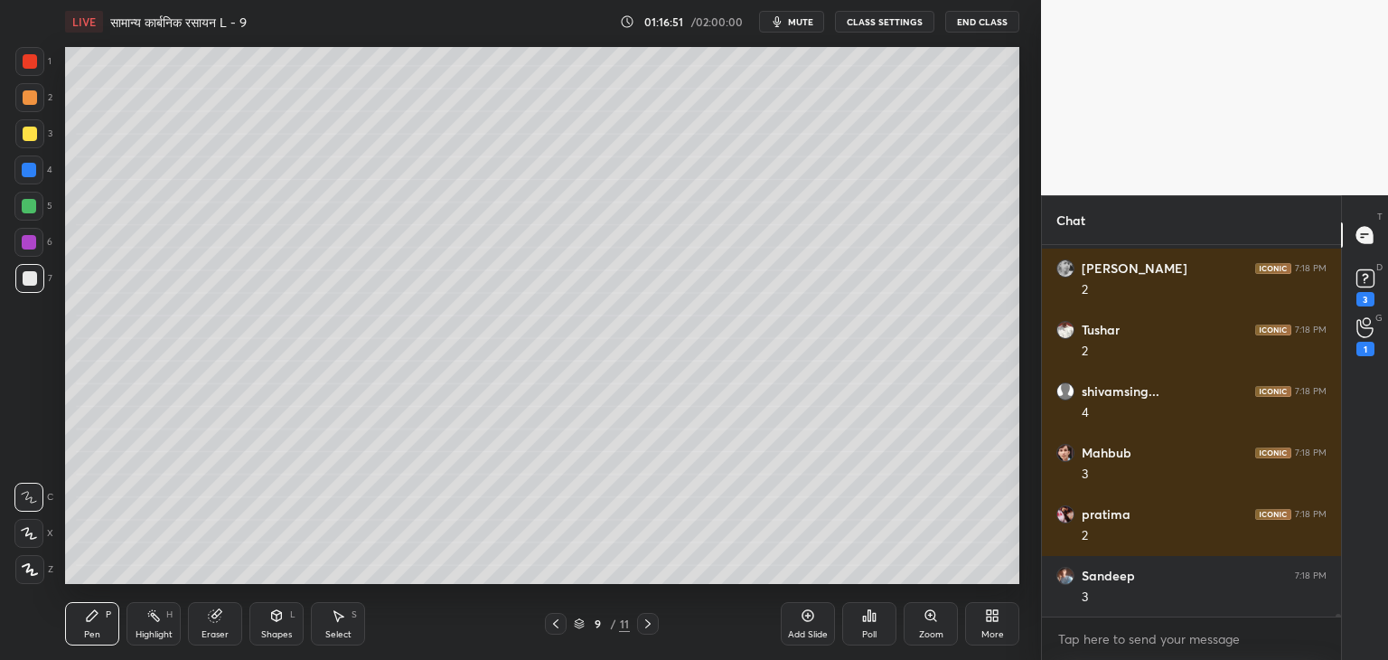
scroll to position [58300, 0]
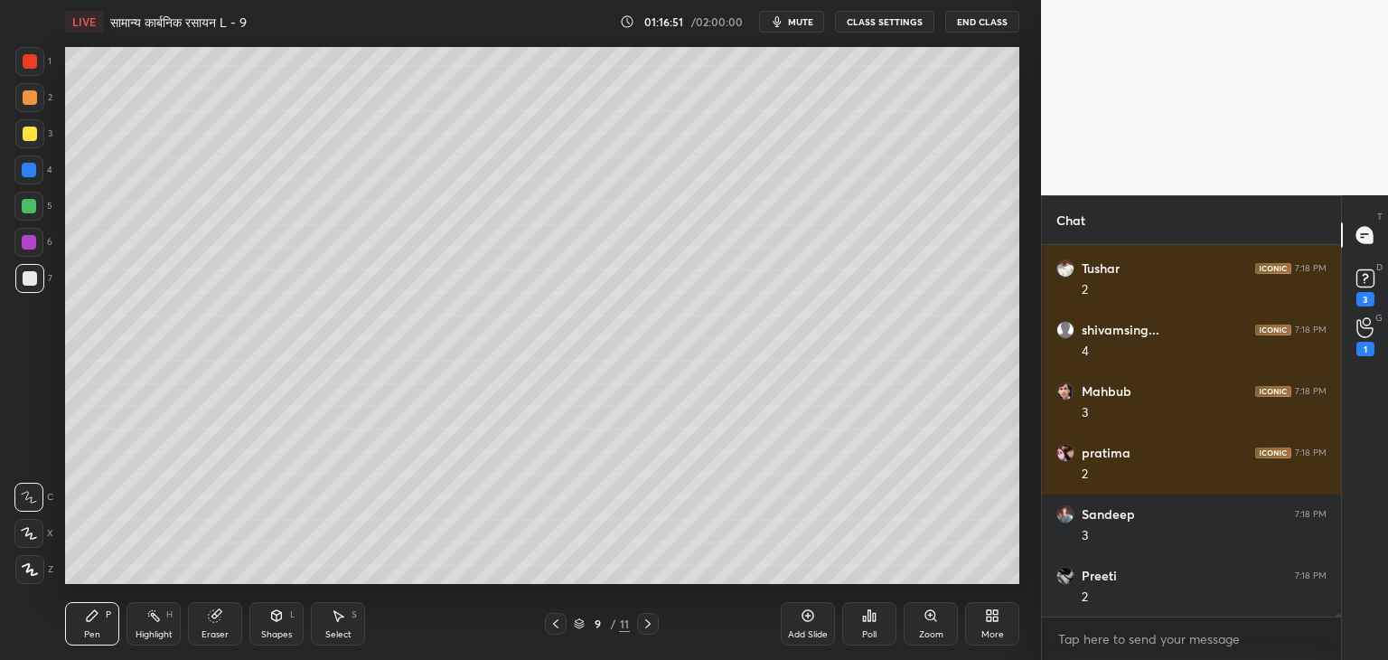
click at [26, 133] on div at bounding box center [30, 134] width 14 height 14
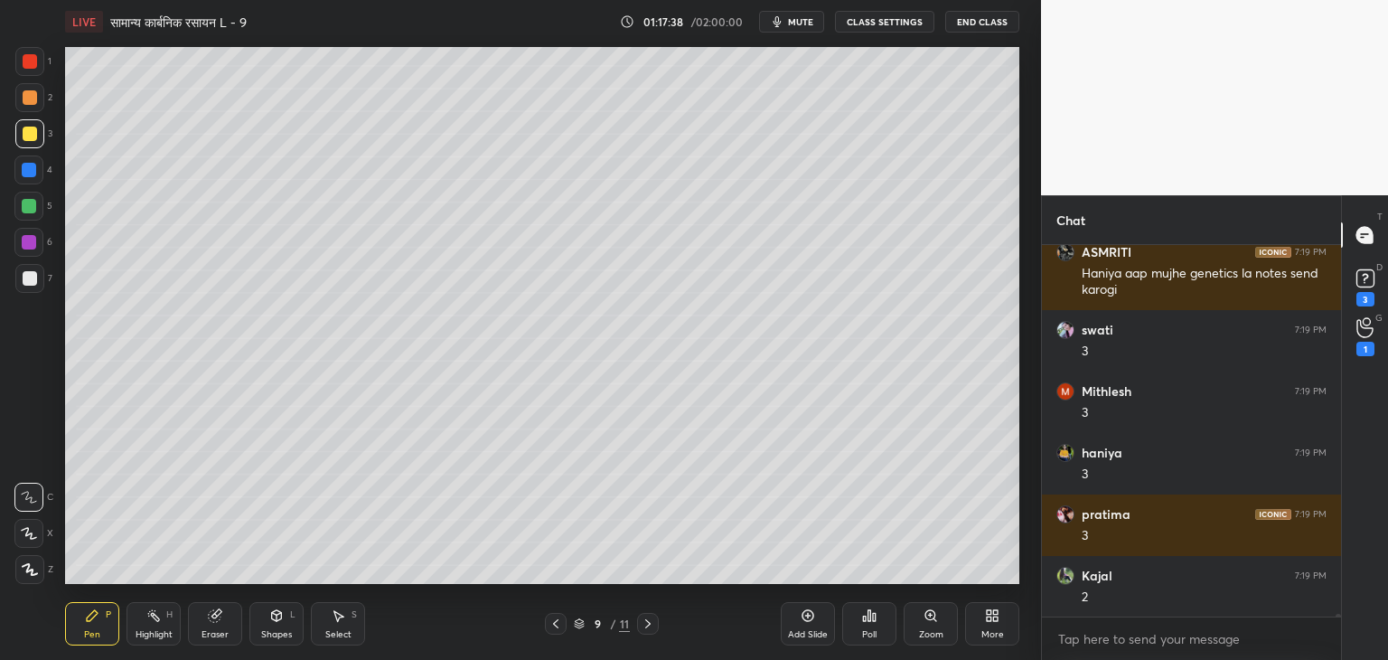
scroll to position [58931, 0]
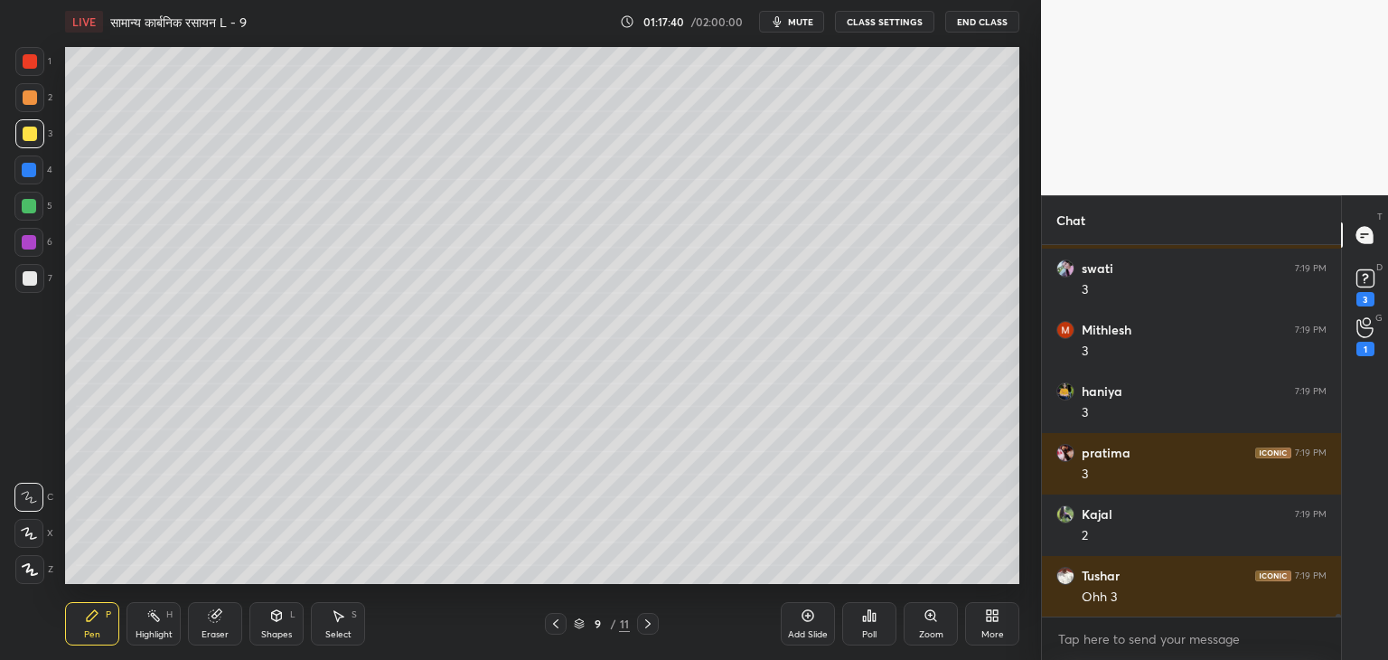
click at [33, 203] on div at bounding box center [29, 206] width 14 height 14
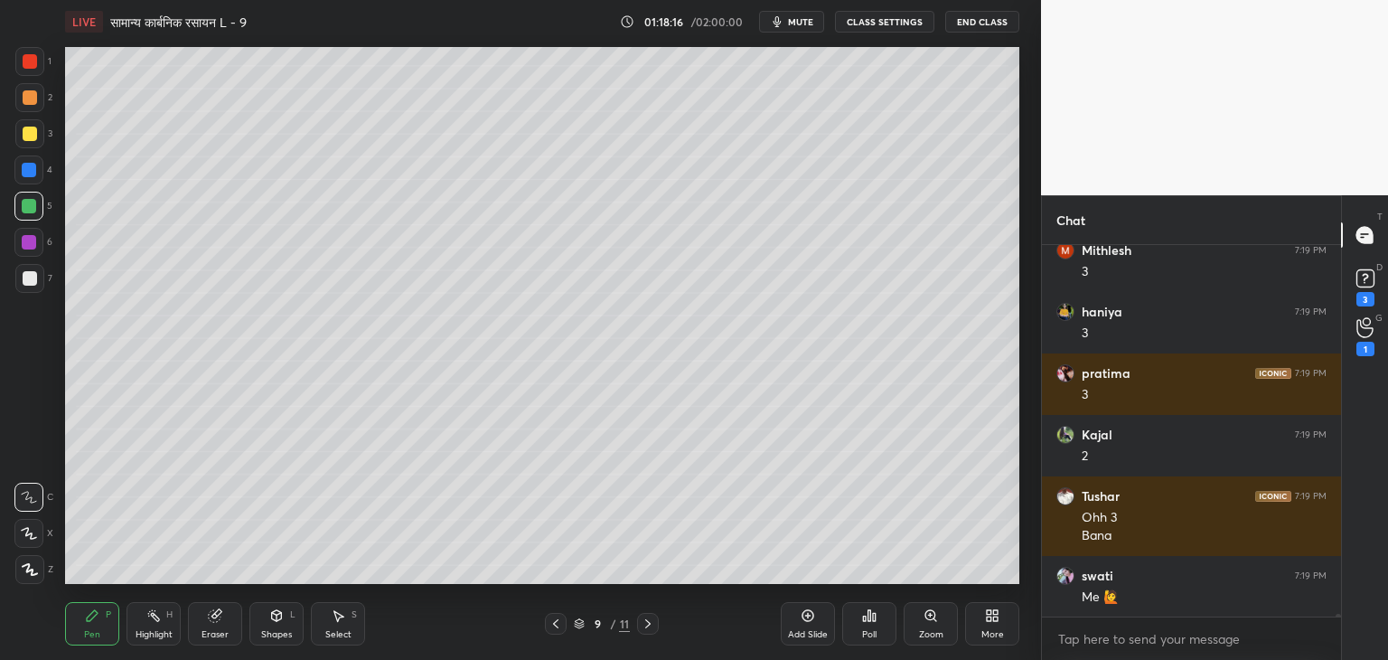
scroll to position [59072, 0]
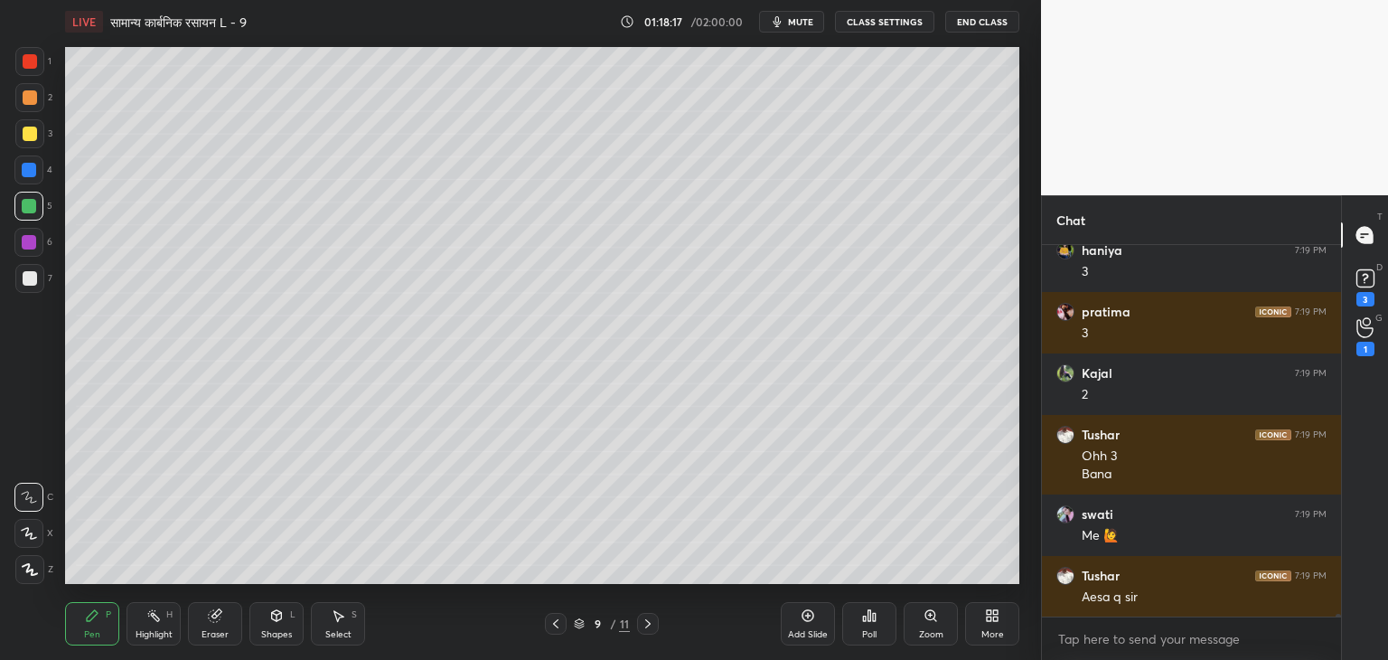
click at [351, 625] on div "Select S" at bounding box center [338, 623] width 54 height 43
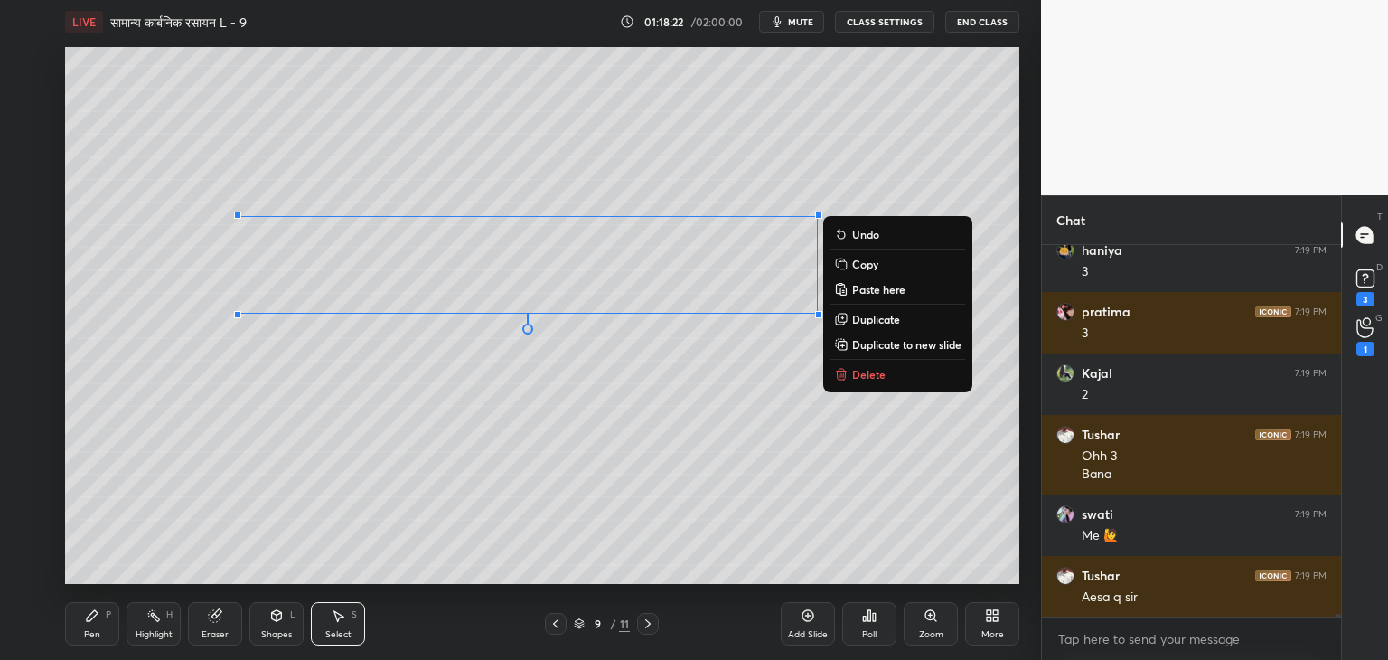
scroll to position [59133, 0]
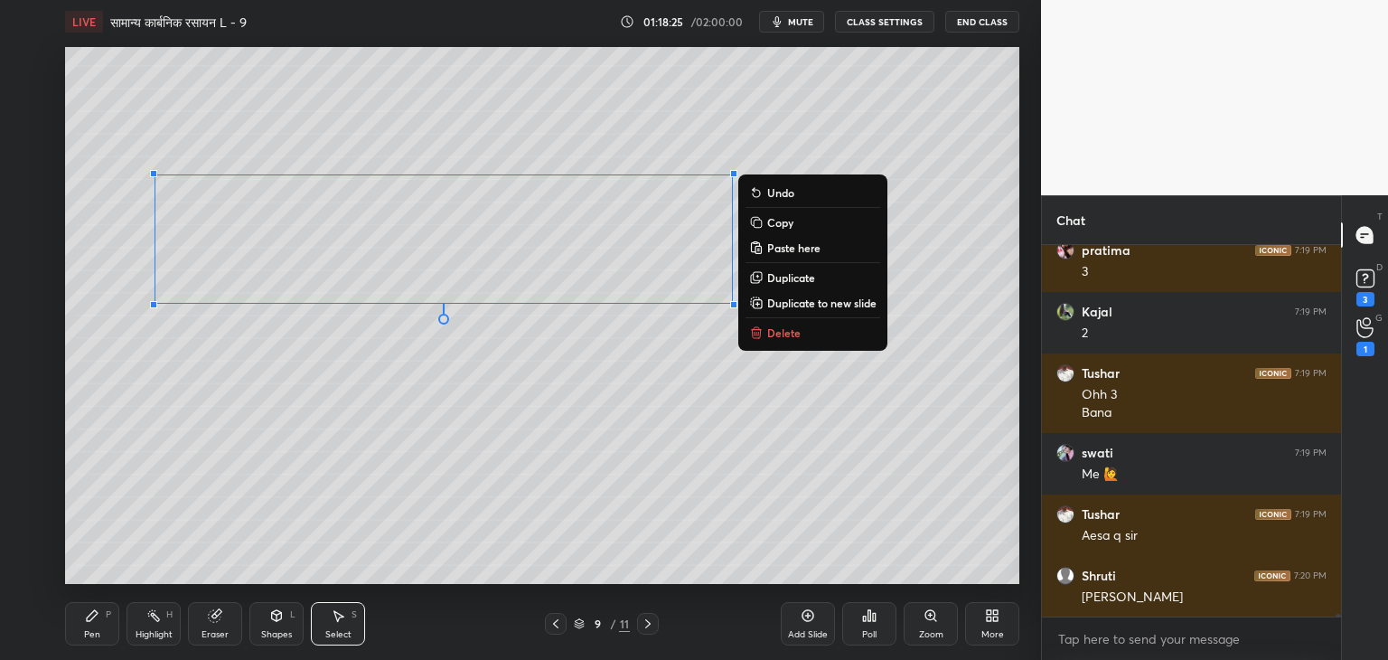
click at [477, 465] on div "0 ° Undo Copy Paste here Duplicate Duplicate to new slide Delete" at bounding box center [542, 315] width 954 height 537
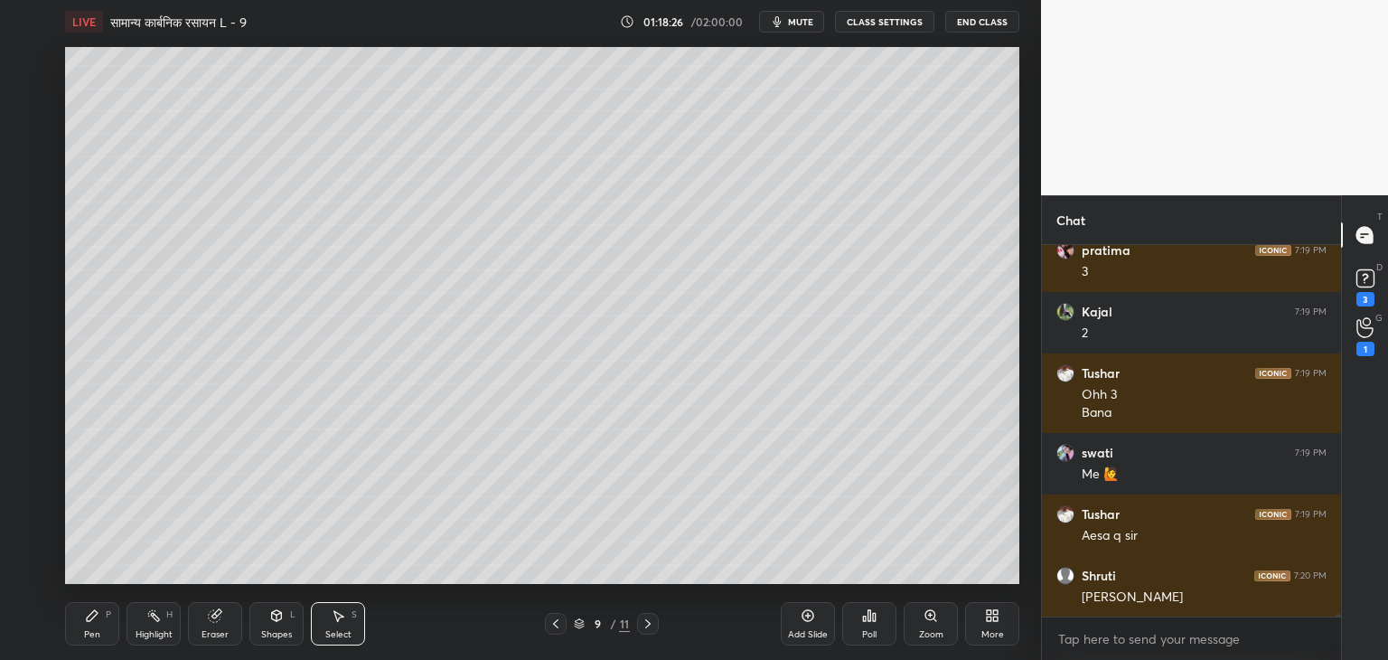
click at [103, 631] on div "Pen P" at bounding box center [92, 623] width 54 height 43
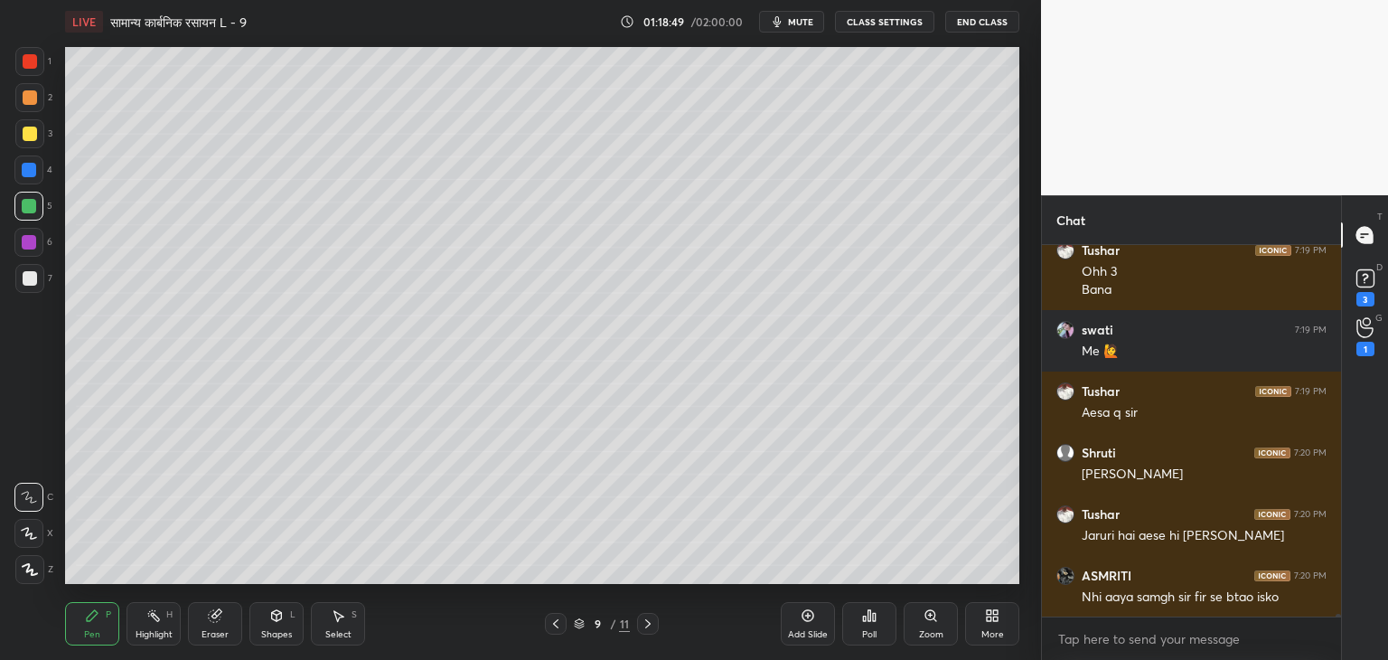
scroll to position [59318, 0]
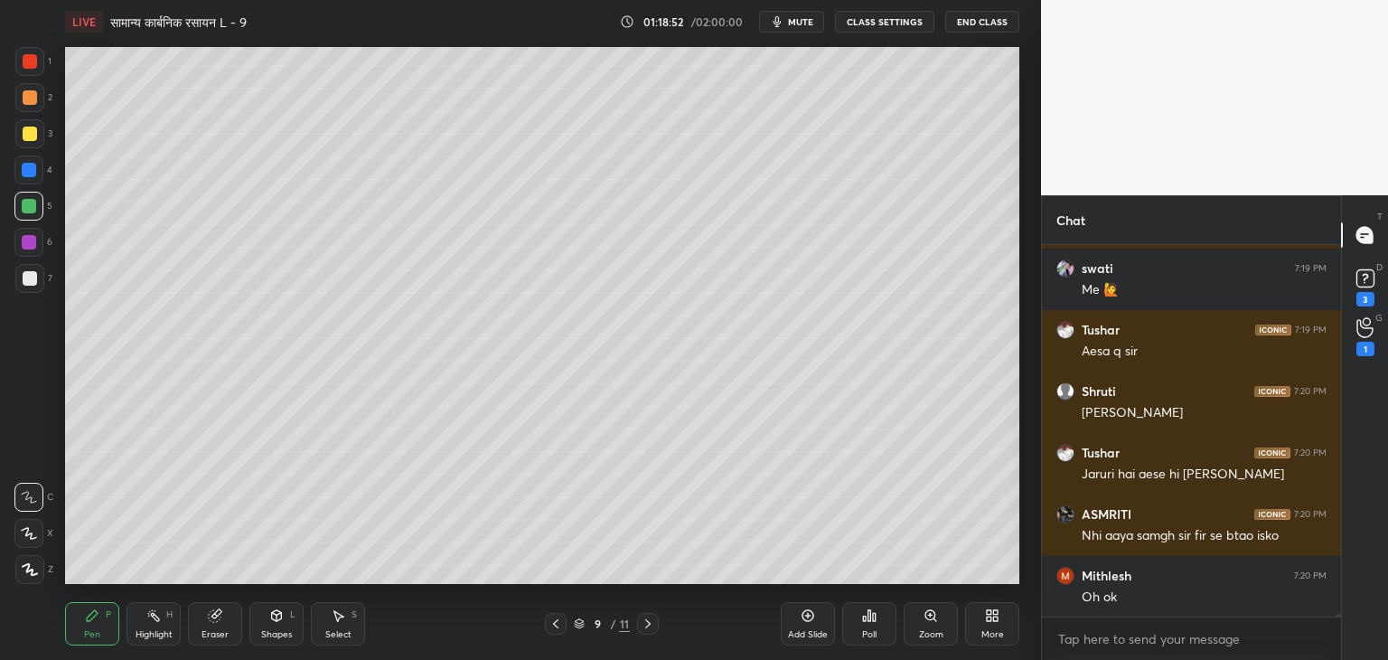
click at [30, 136] on div at bounding box center [30, 134] width 14 height 14
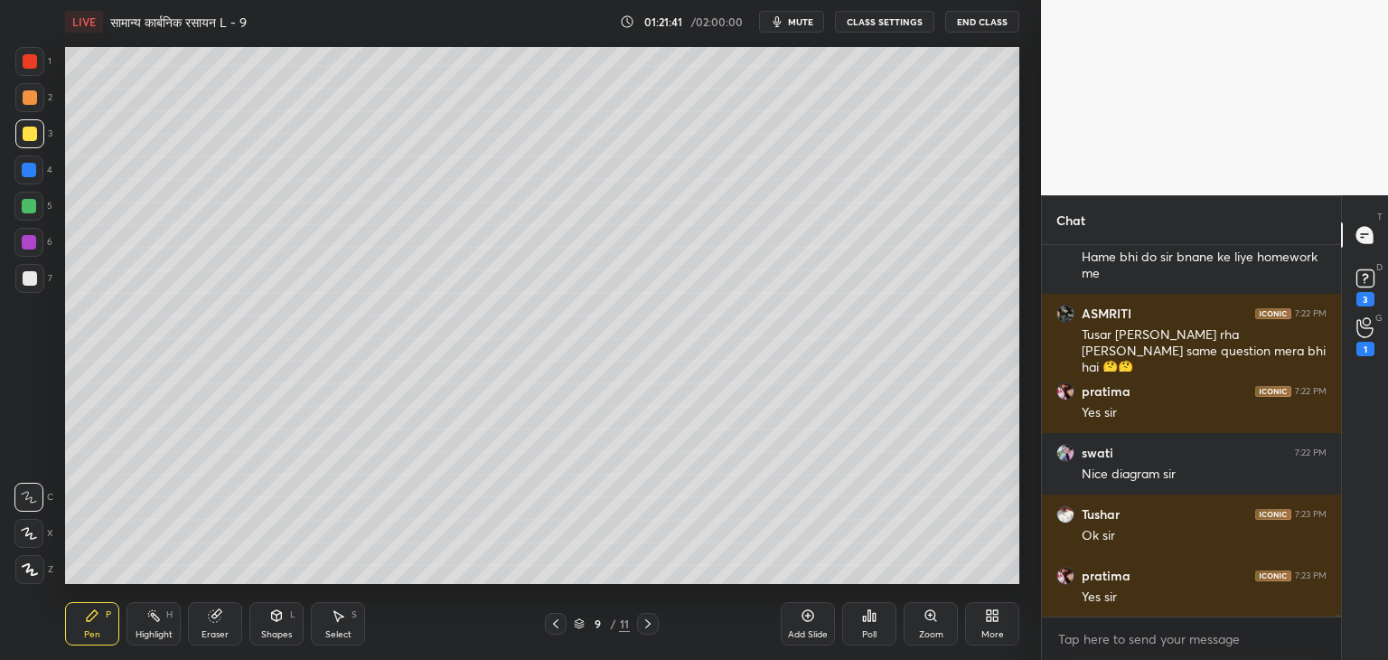
scroll to position [60780, 0]
click at [339, 624] on div "Select S" at bounding box center [338, 623] width 54 height 43
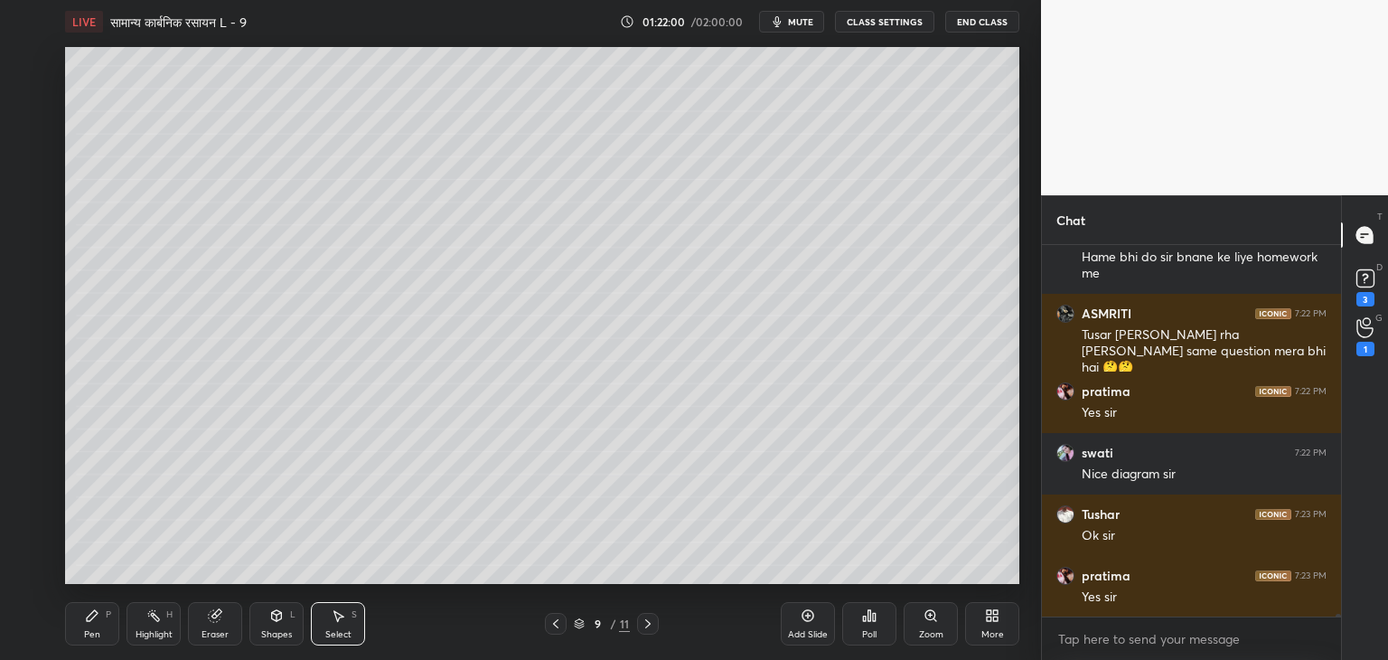
click at [191, 344] on div "0 ° Undo Copy Paste here Duplicate Duplicate to new slide Delete" at bounding box center [542, 315] width 954 height 537
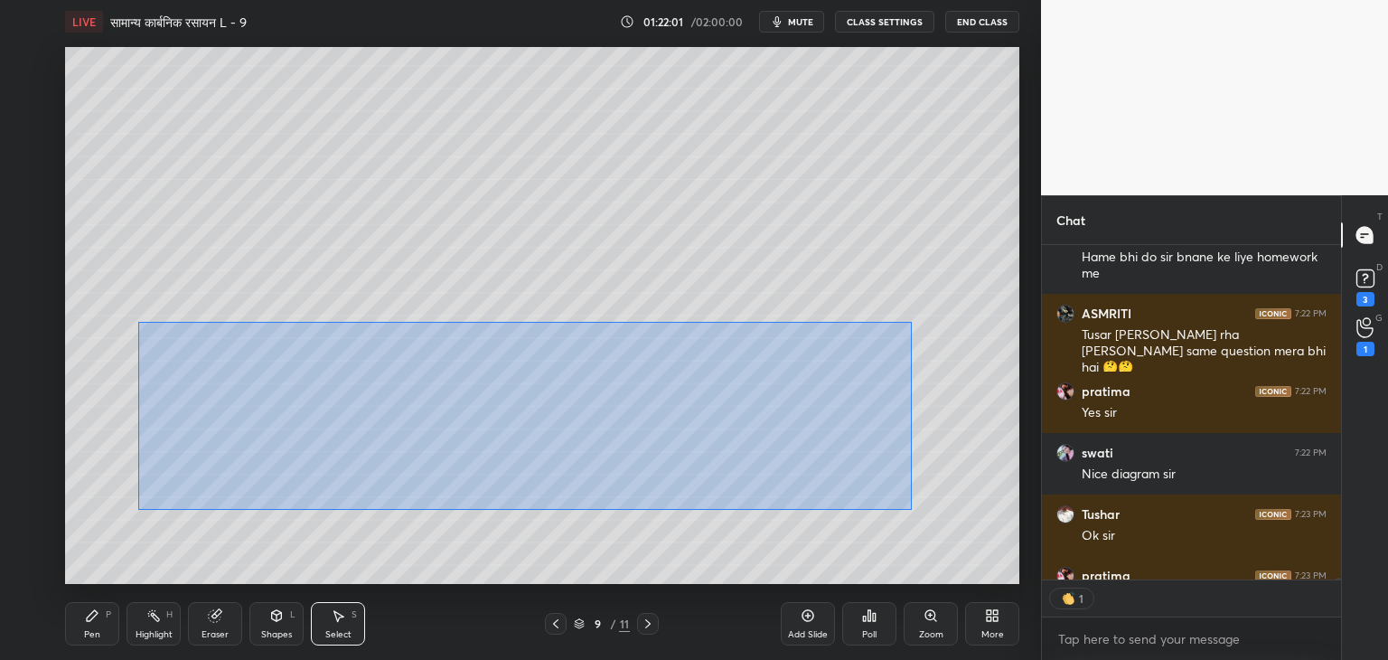
scroll to position [330, 294]
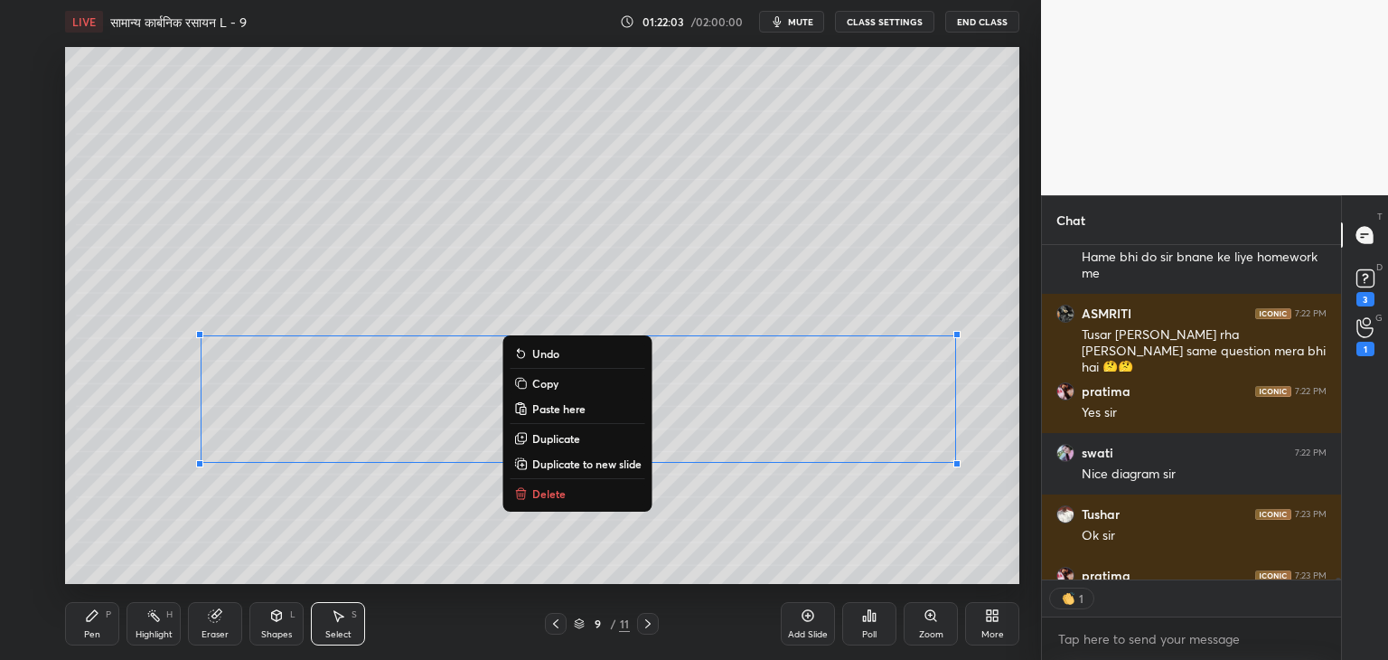
click at [542, 501] on p "Delete" at bounding box center [548, 493] width 33 height 14
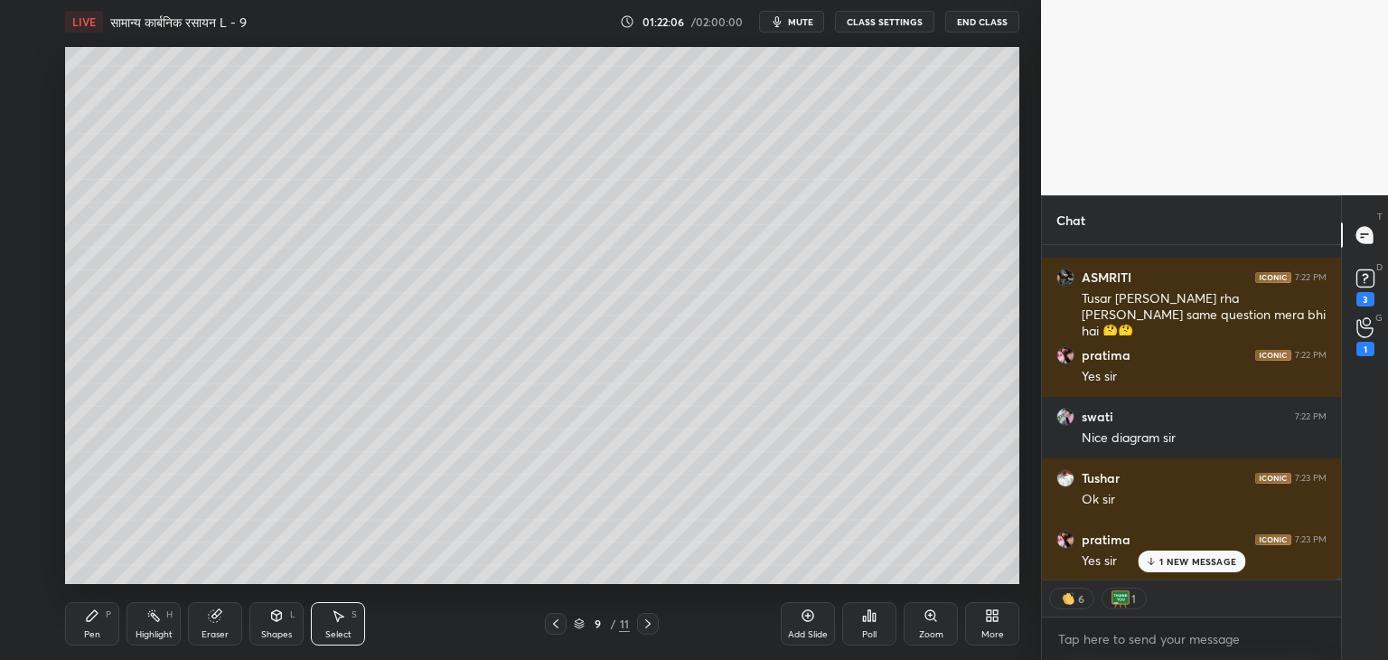
scroll to position [60878, 0]
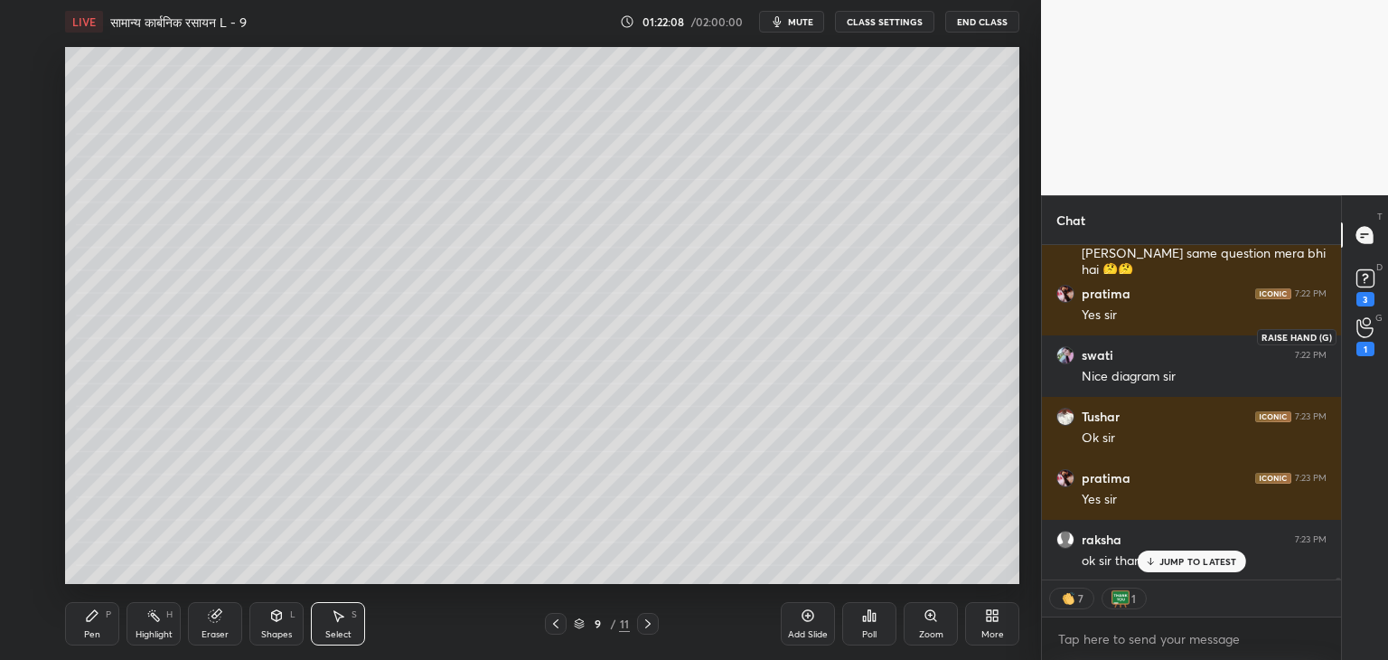
click at [1363, 331] on icon at bounding box center [1365, 327] width 17 height 21
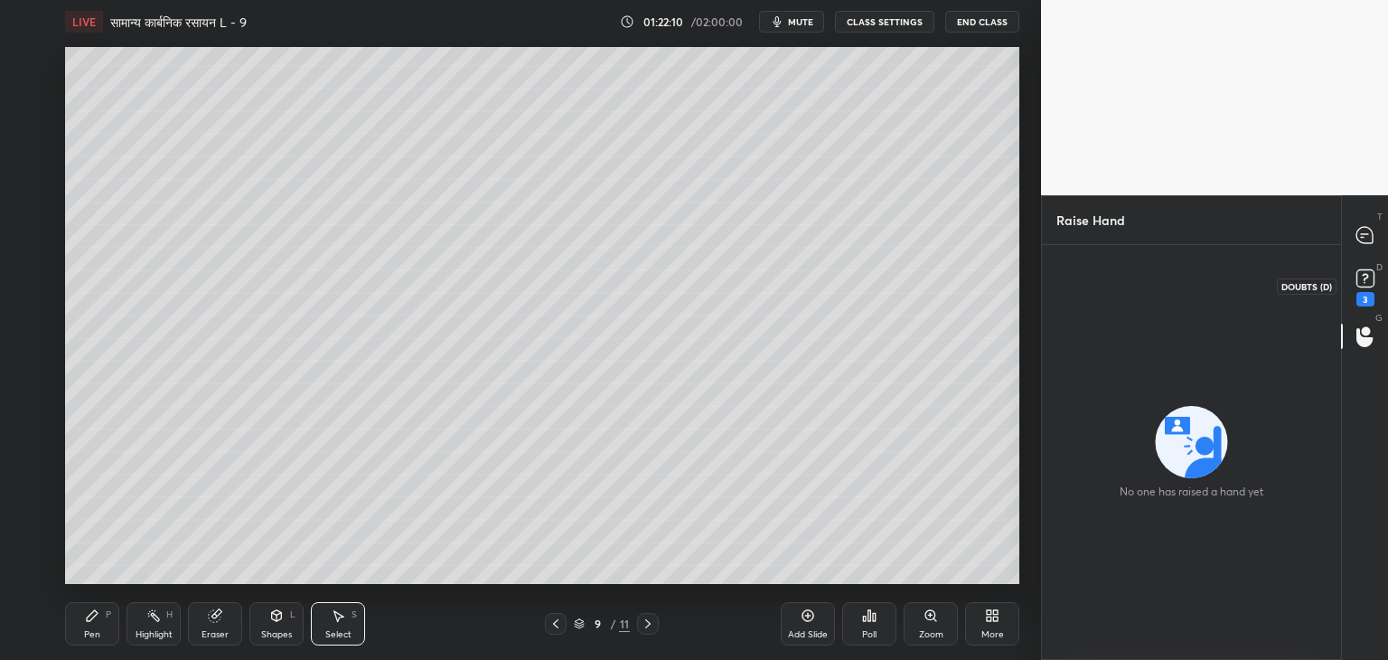
click at [1360, 279] on rect at bounding box center [1365, 278] width 17 height 17
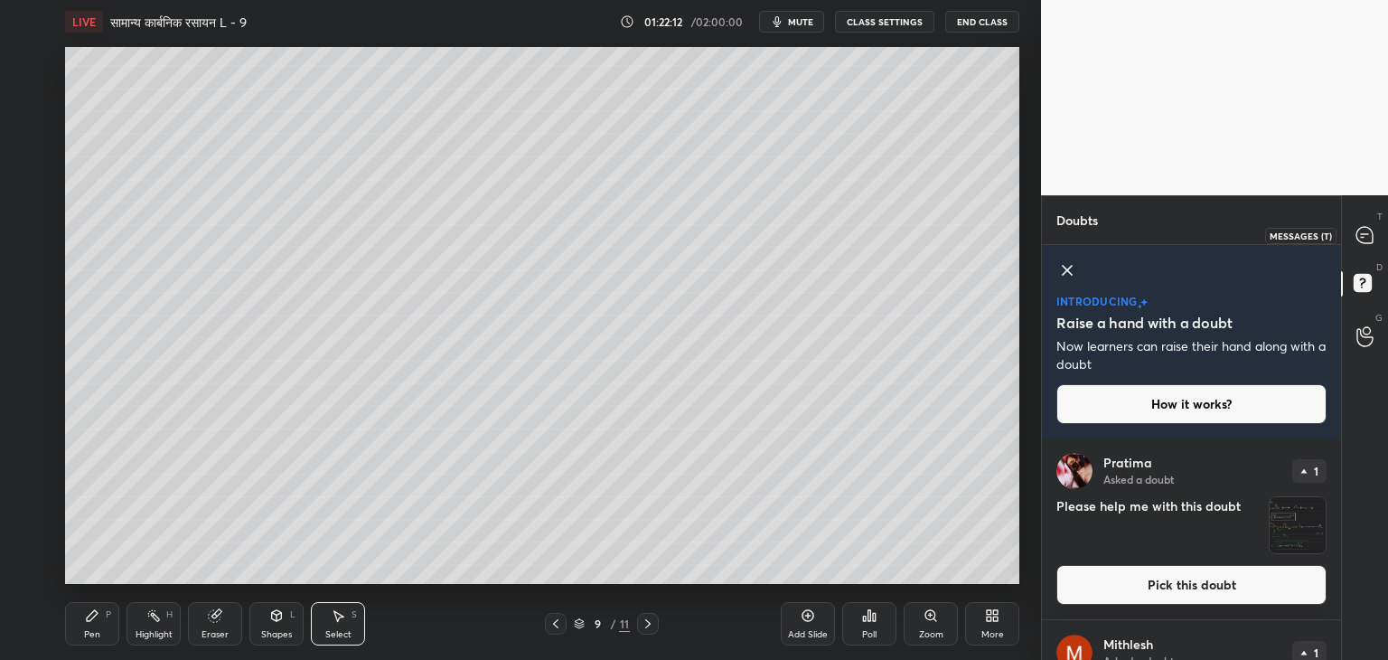
click at [1359, 221] on div at bounding box center [1366, 235] width 36 height 33
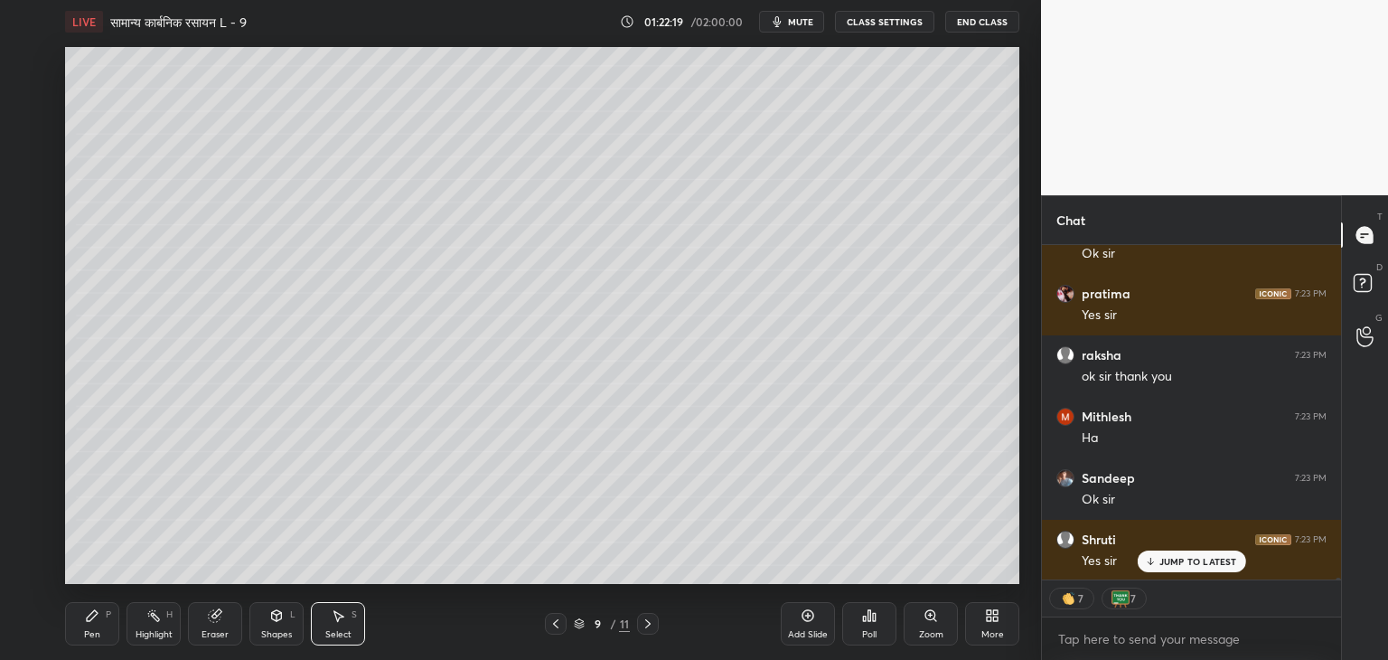
scroll to position [61478, 0]
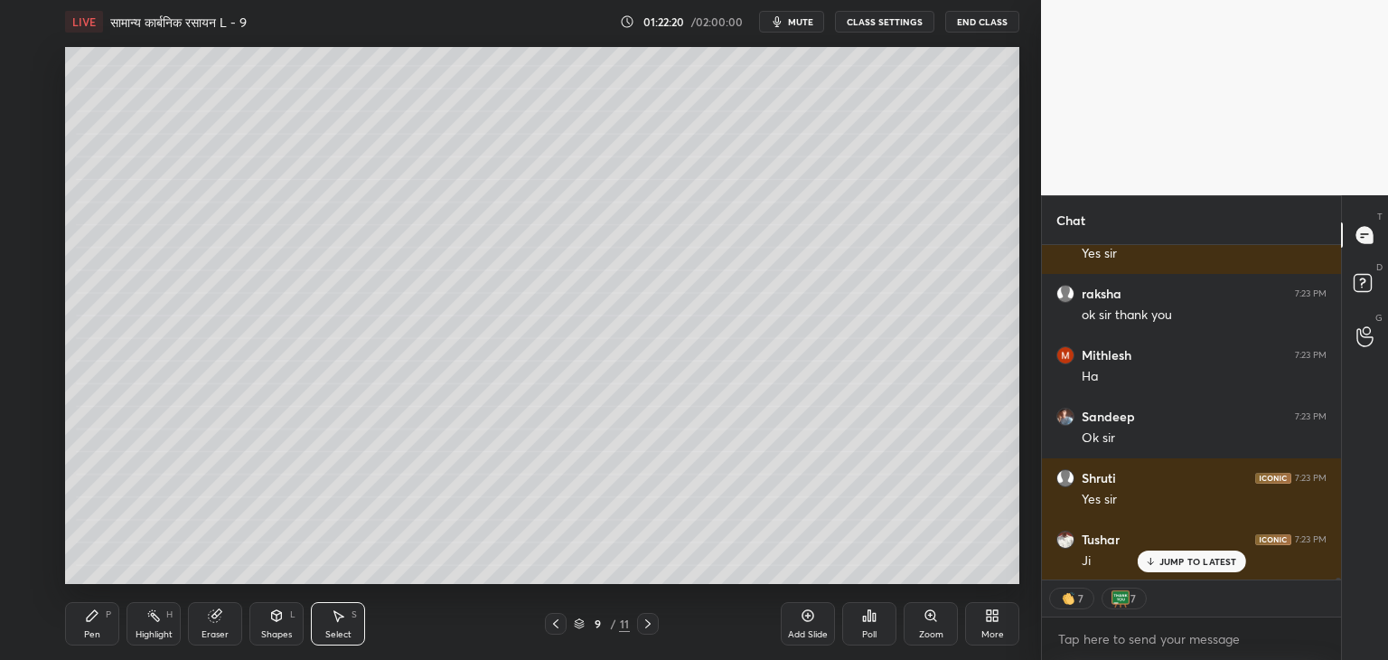
click at [79, 609] on div "Pen P" at bounding box center [92, 623] width 54 height 43
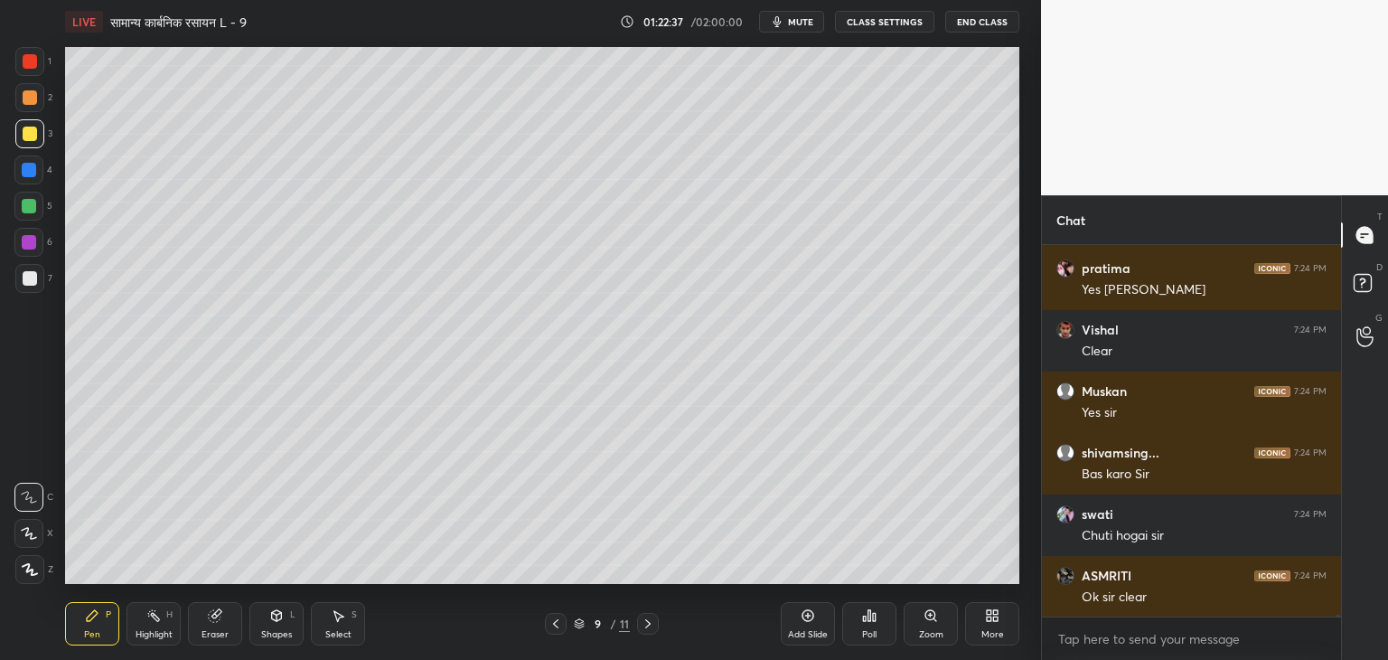
scroll to position [61872, 0]
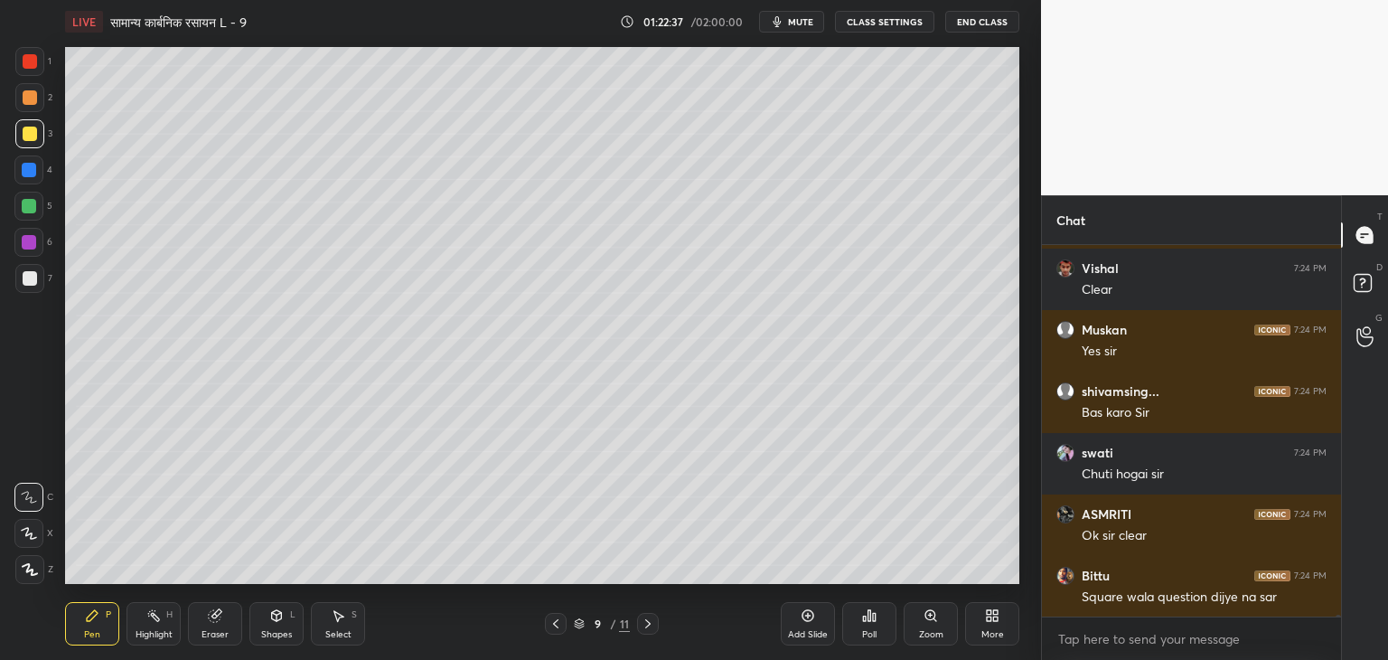
click at [275, 617] on icon at bounding box center [277, 615] width 10 height 11
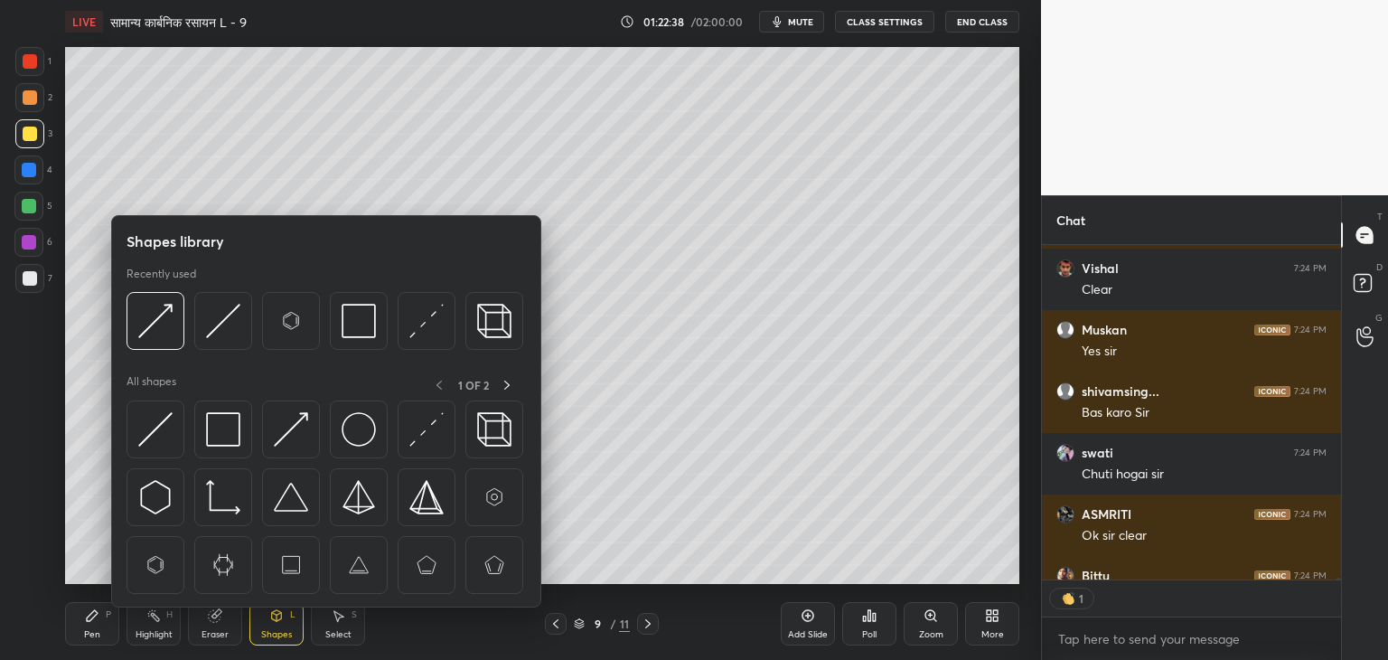
scroll to position [330, 294]
click at [221, 323] on img at bounding box center [223, 321] width 34 height 34
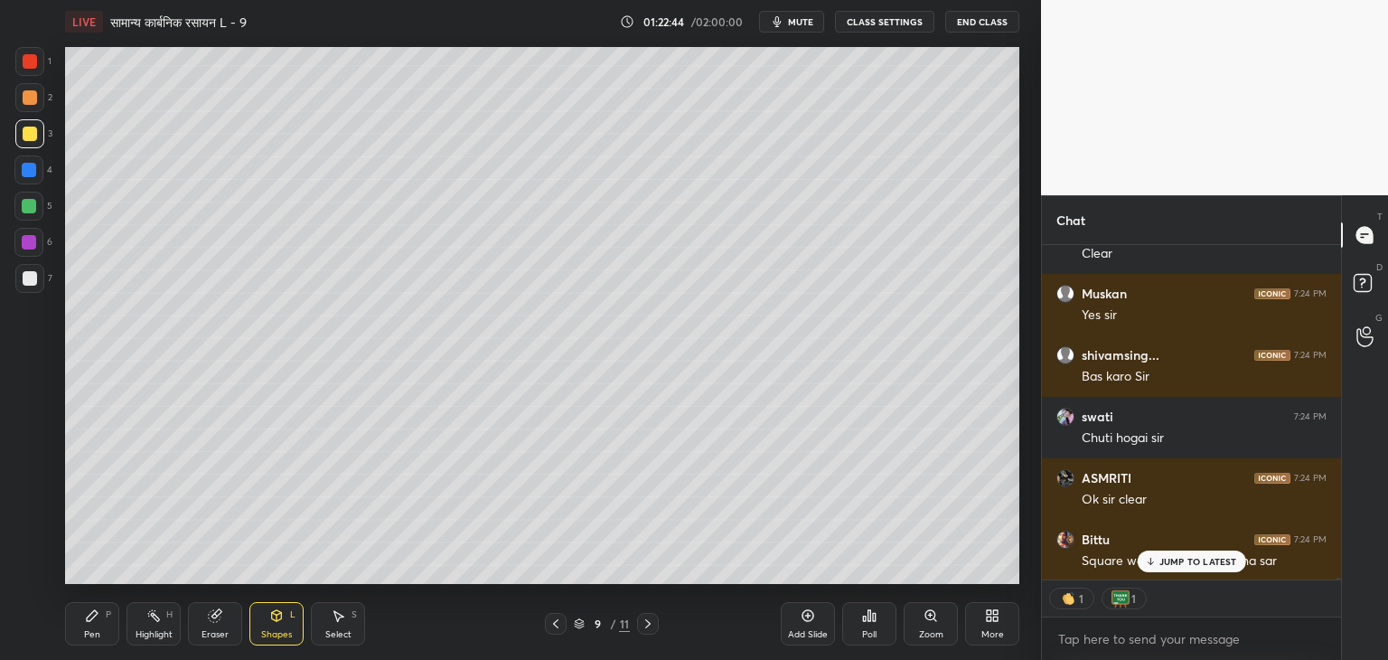
scroll to position [61970, 0]
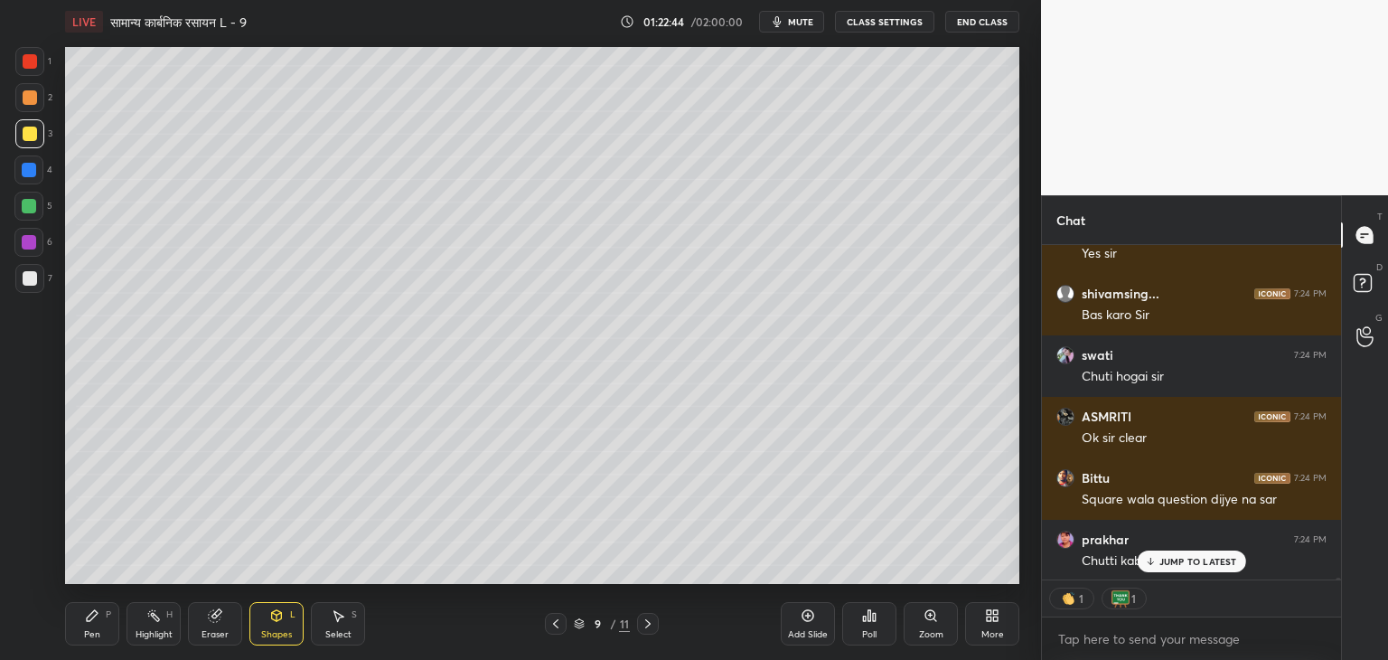
click at [1203, 558] on p "JUMP TO LATEST" at bounding box center [1199, 561] width 78 height 11
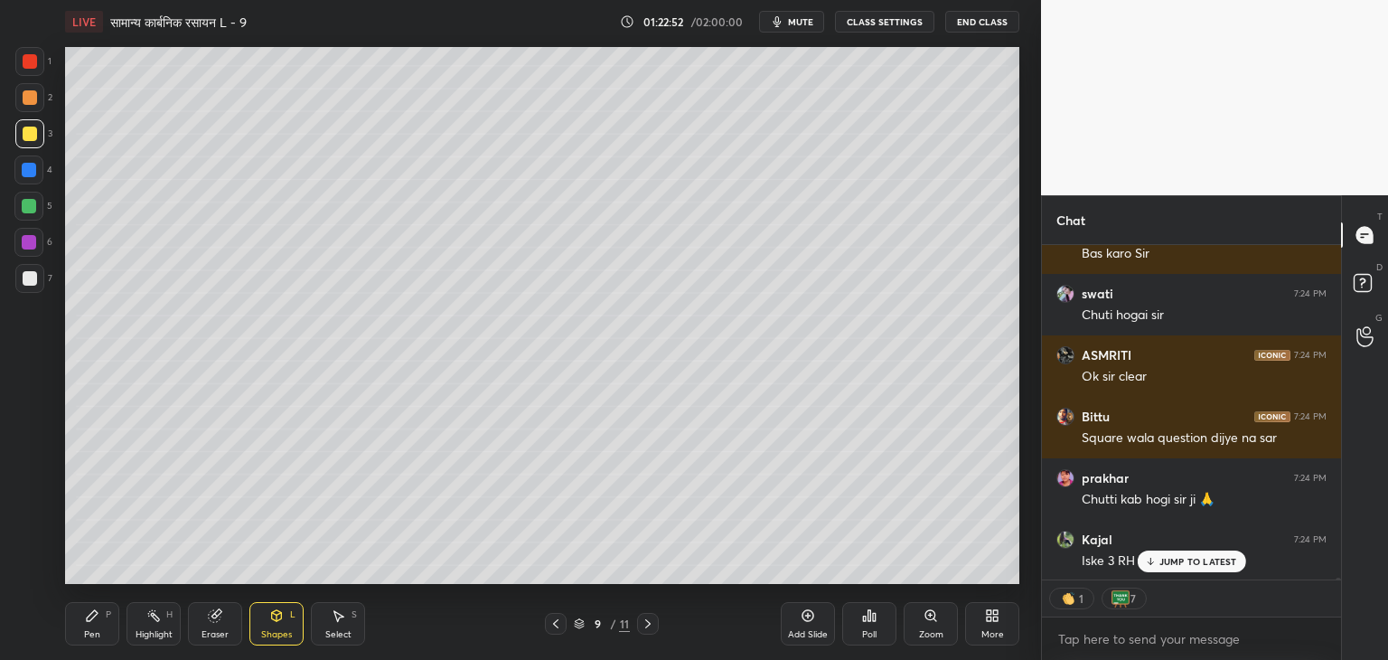
scroll to position [62110, 0]
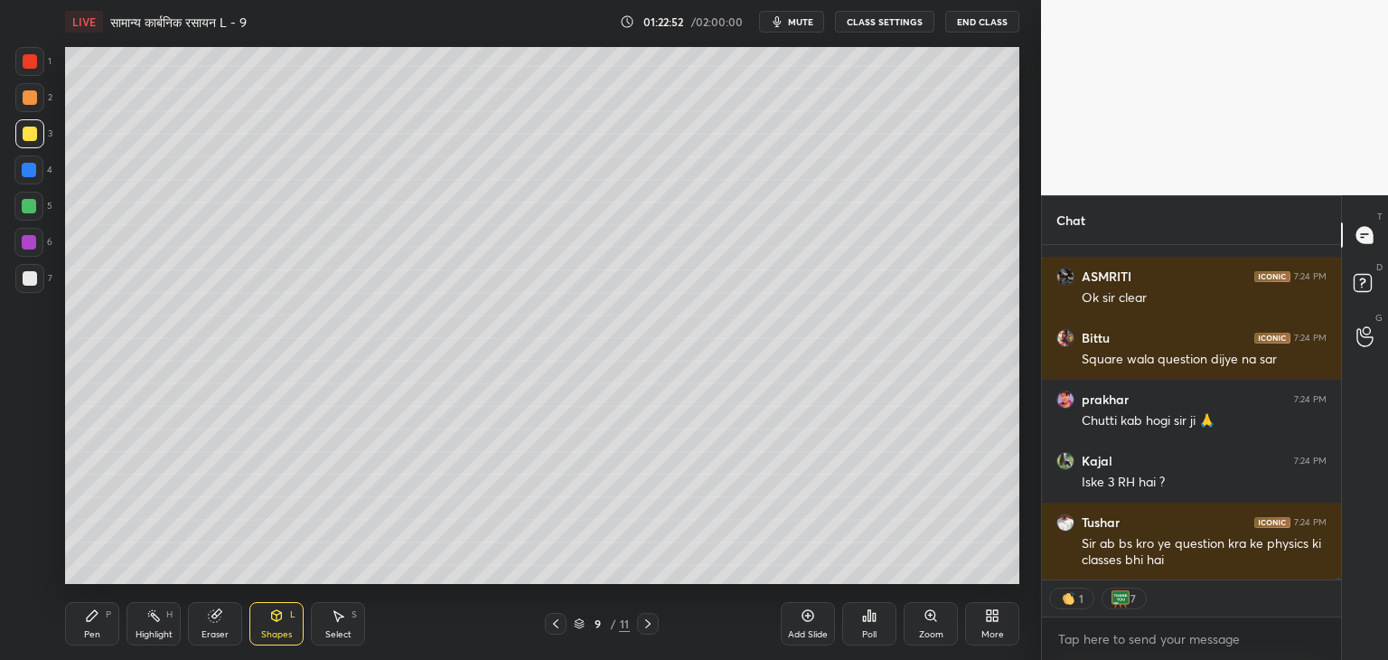
click at [559, 626] on icon at bounding box center [556, 623] width 14 height 14
click at [654, 634] on div at bounding box center [648, 624] width 22 height 22
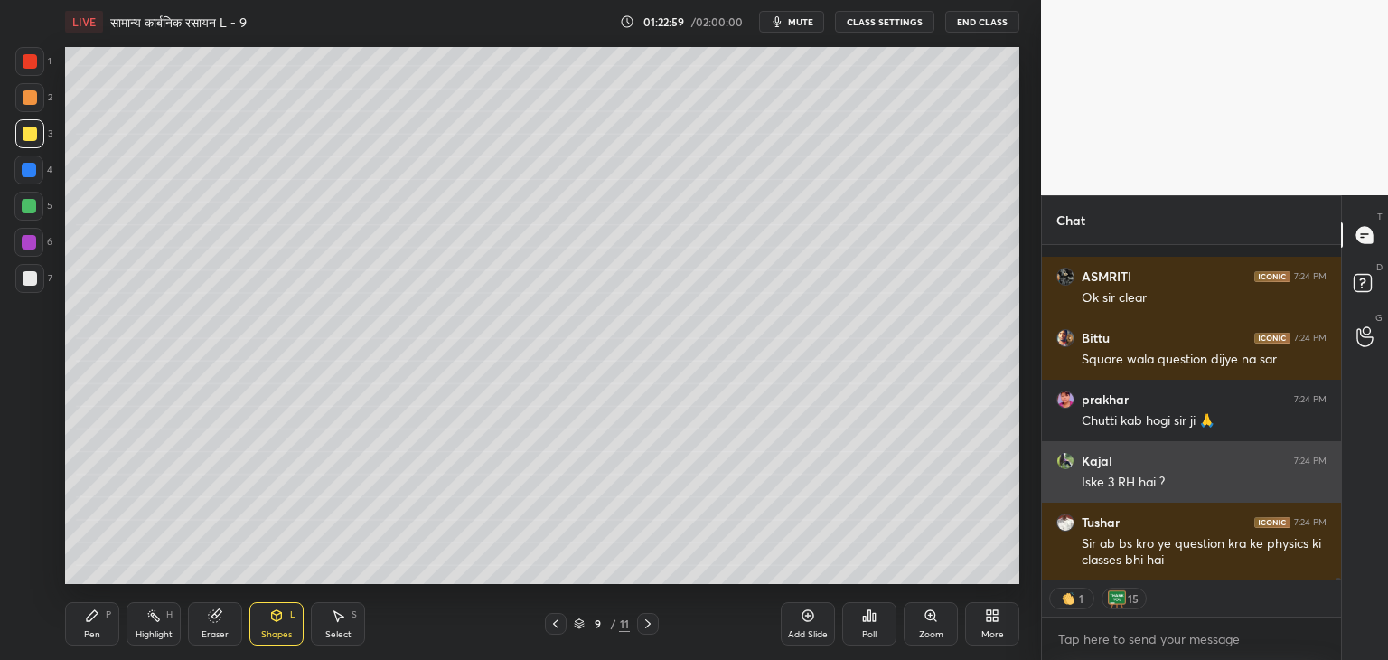
scroll to position [62204, 0]
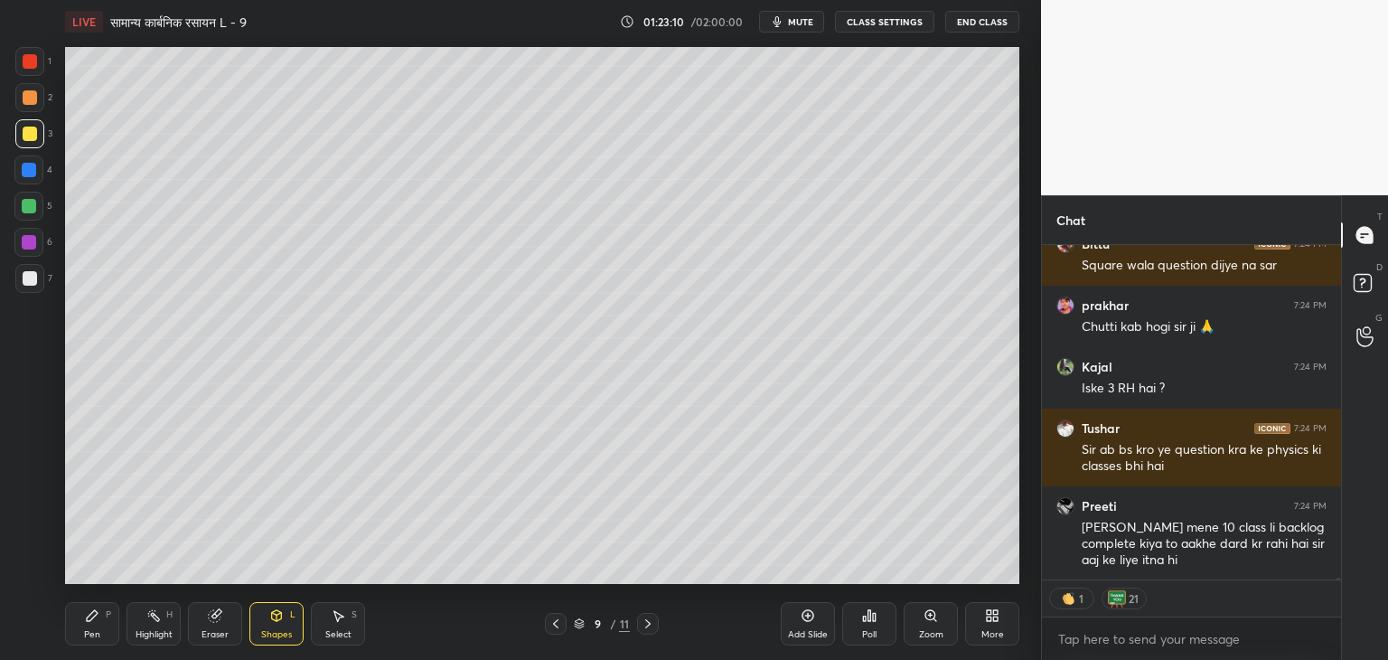
click at [88, 633] on div "Pen" at bounding box center [92, 634] width 16 height 9
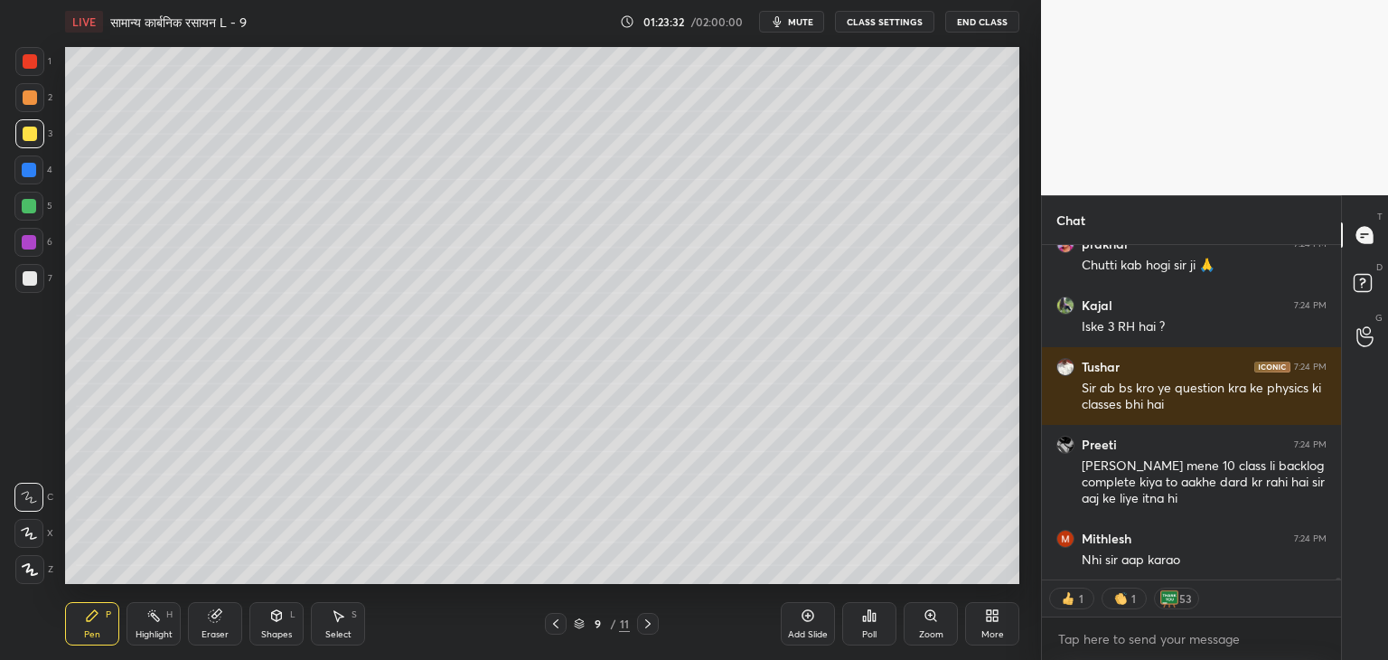
click at [33, 278] on div at bounding box center [30, 278] width 14 height 14
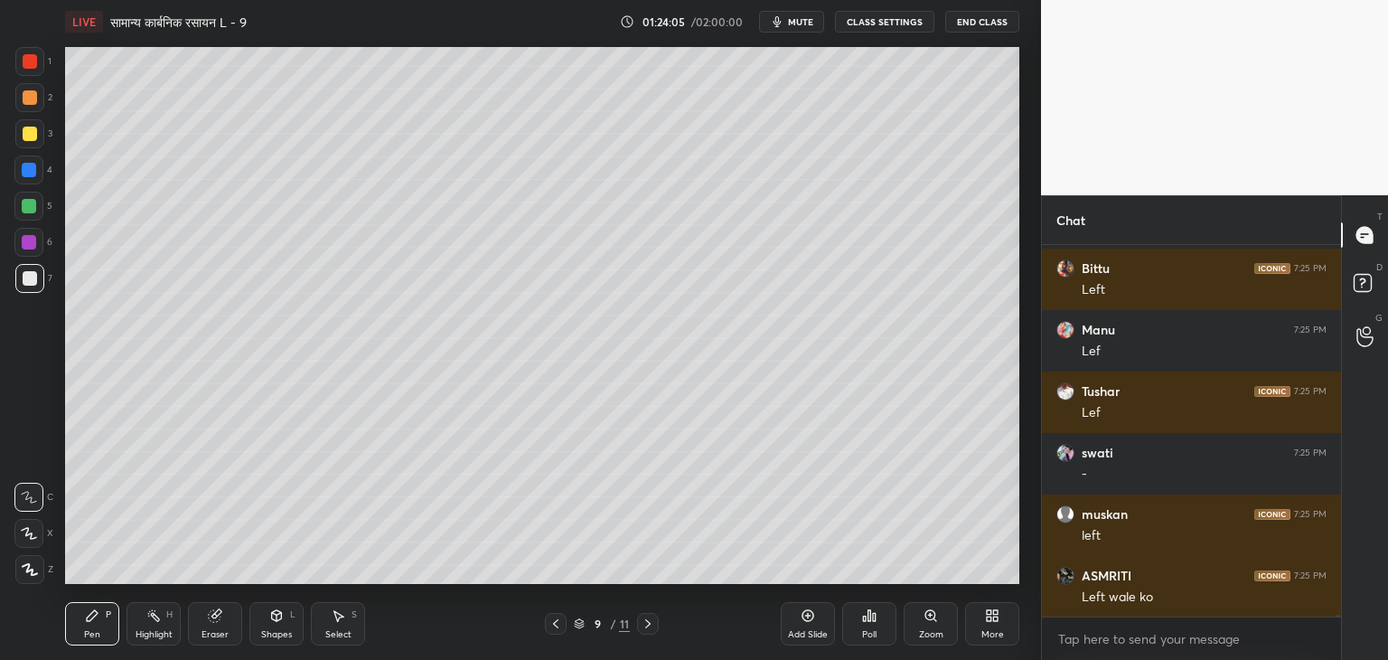
scroll to position [62843, 0]
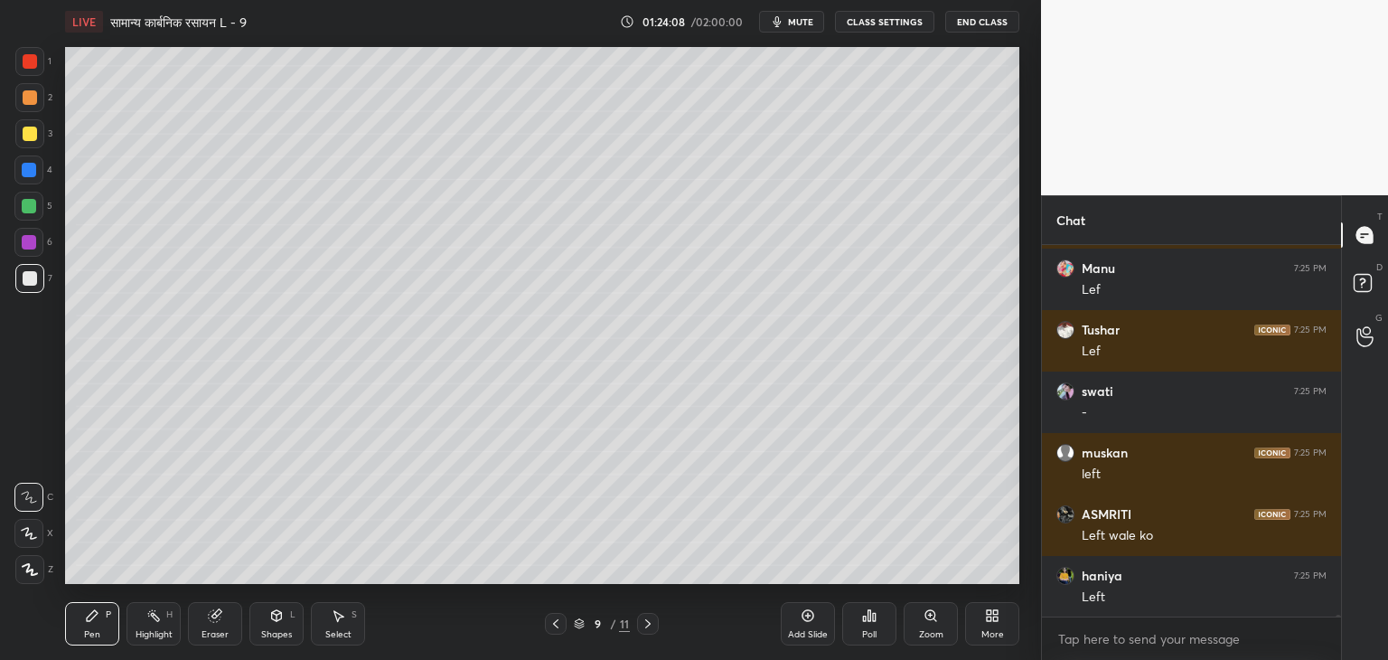
click at [214, 623] on div "Eraser" at bounding box center [215, 623] width 54 height 43
click at [89, 641] on div "Pen P" at bounding box center [92, 623] width 54 height 43
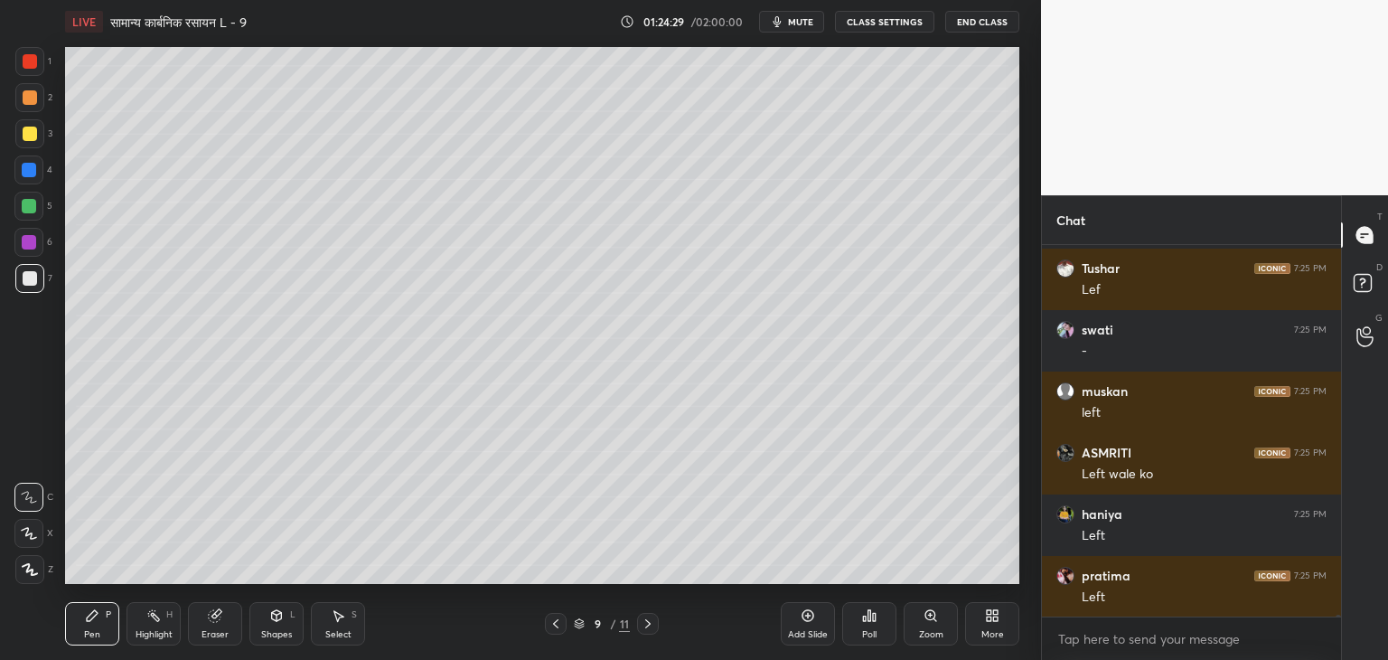
click at [221, 618] on icon at bounding box center [215, 615] width 14 height 14
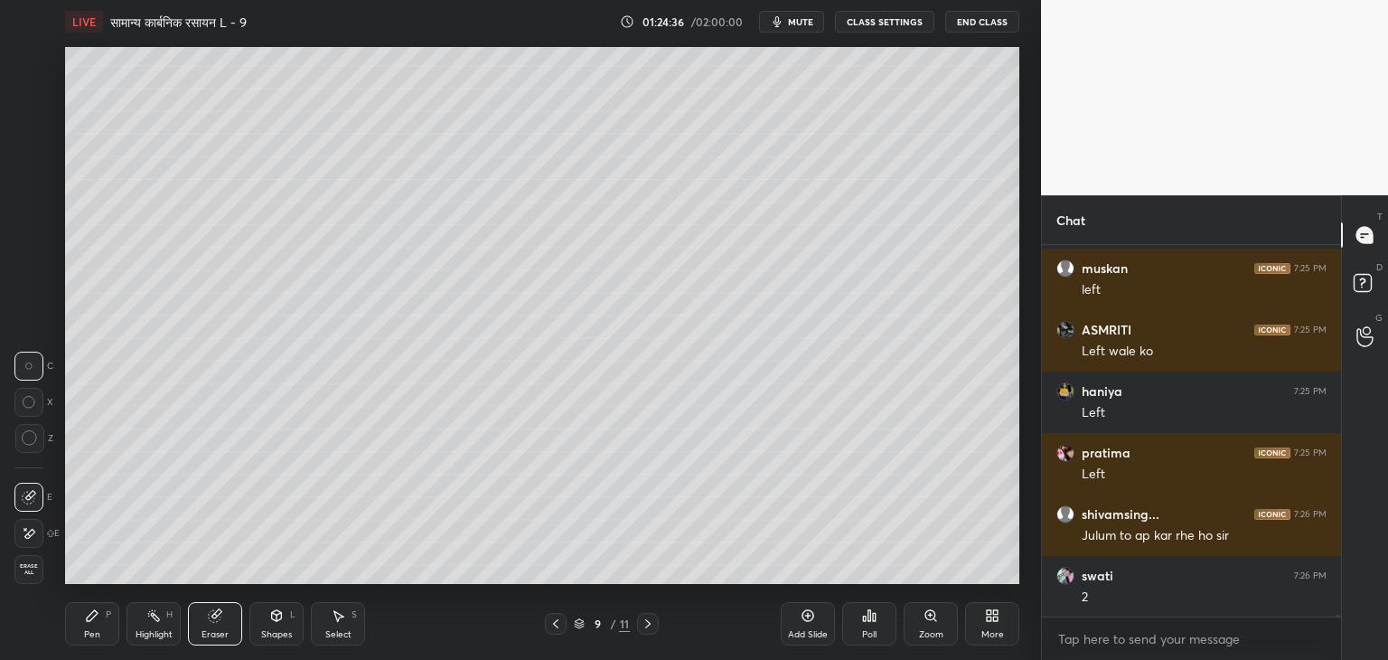
scroll to position [63089, 0]
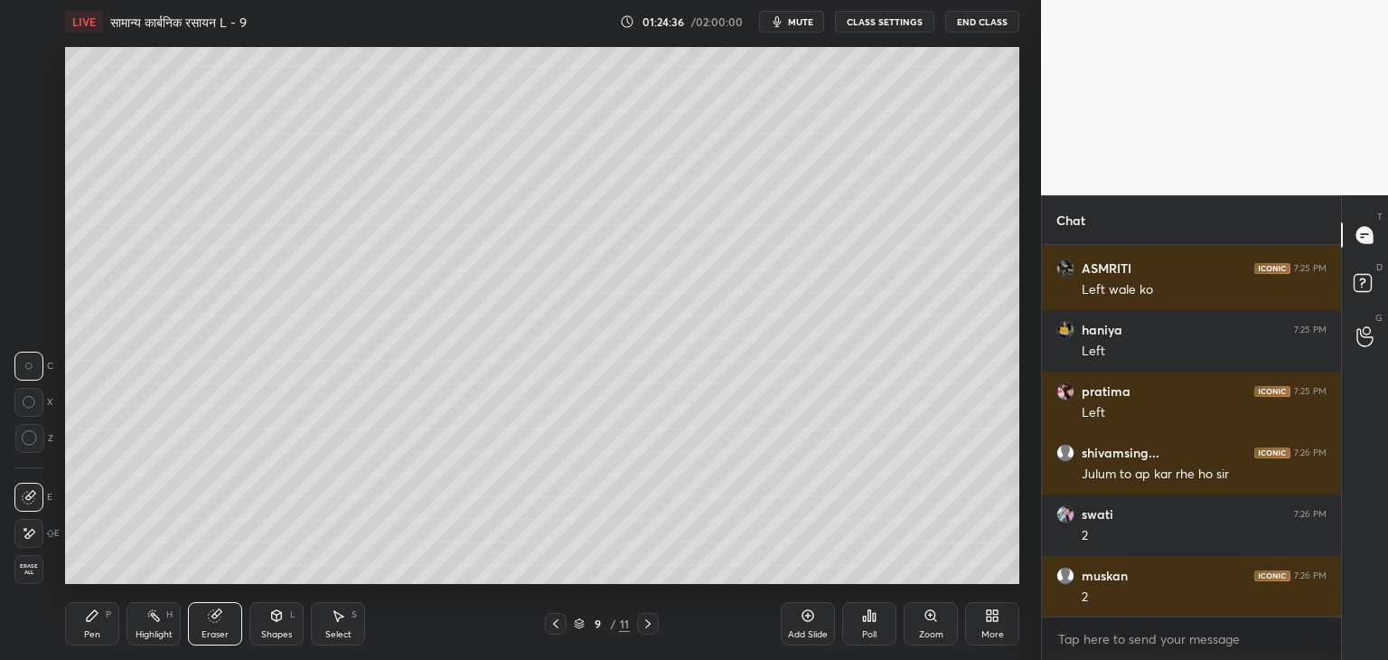
click at [91, 630] on div "Pen" at bounding box center [92, 634] width 16 height 9
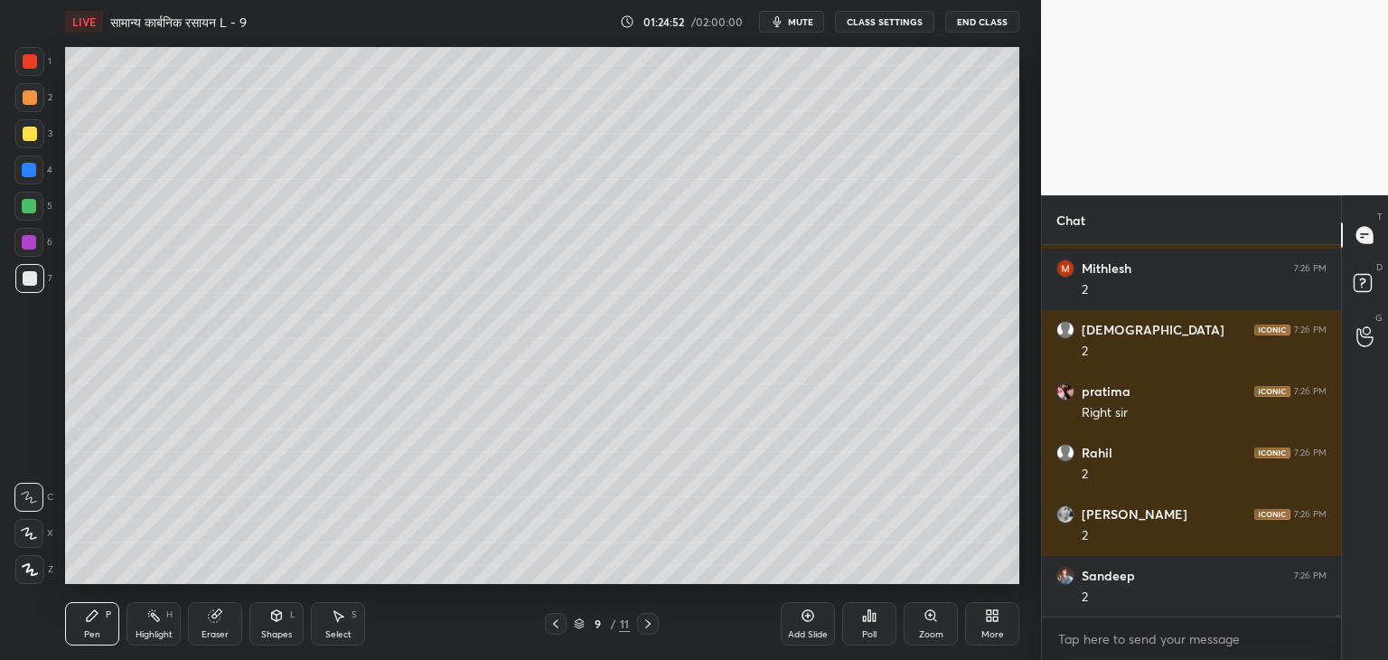
scroll to position [63580, 0]
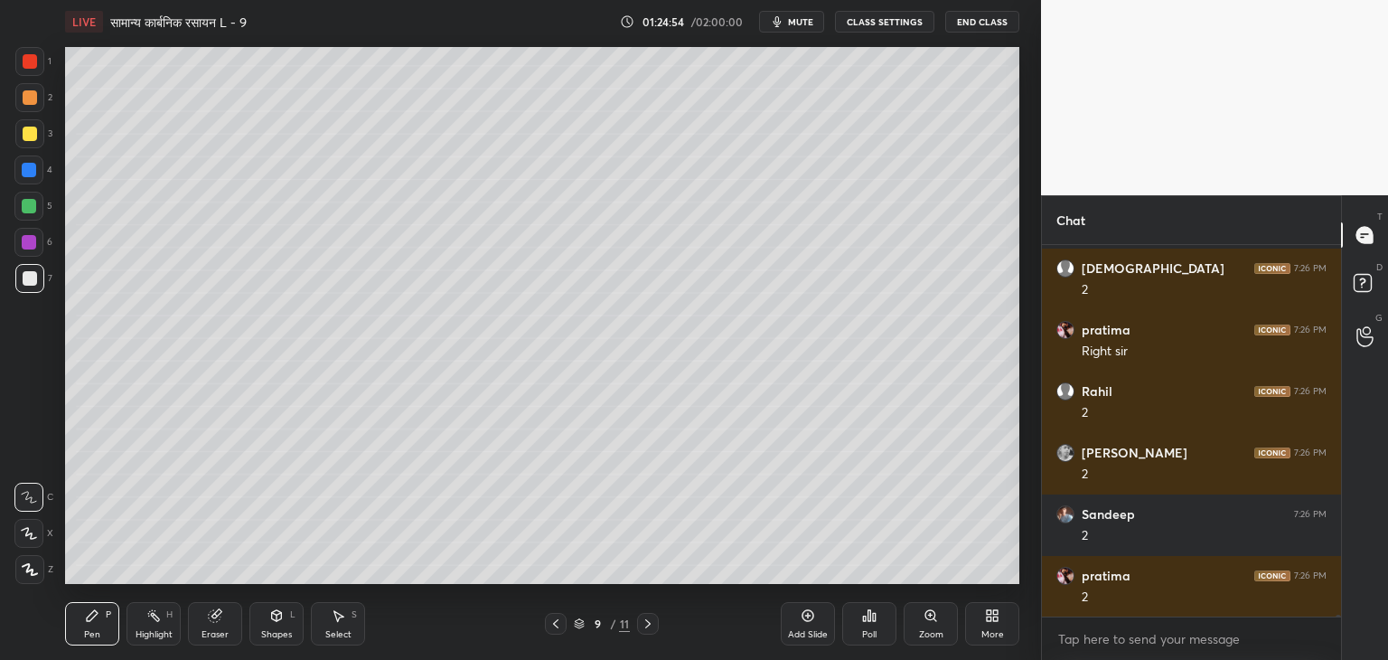
click at [28, 203] on div at bounding box center [29, 206] width 14 height 14
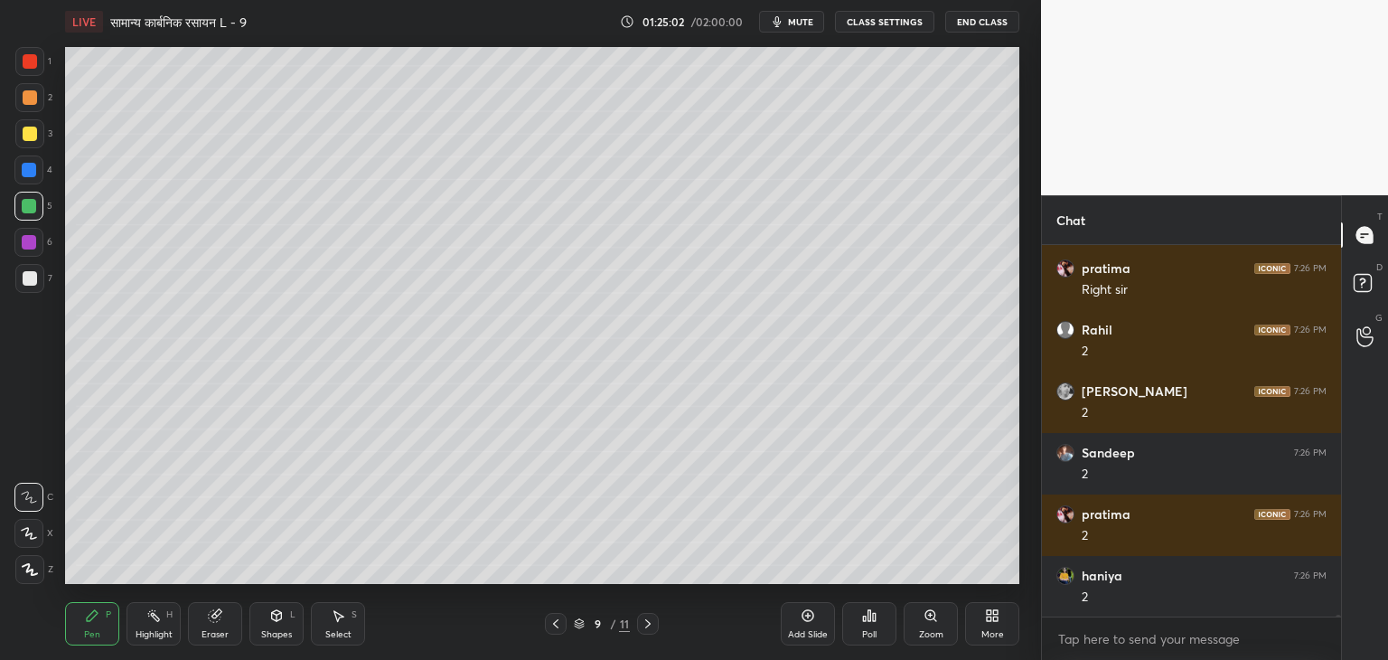
click at [27, 277] on div at bounding box center [30, 278] width 14 height 14
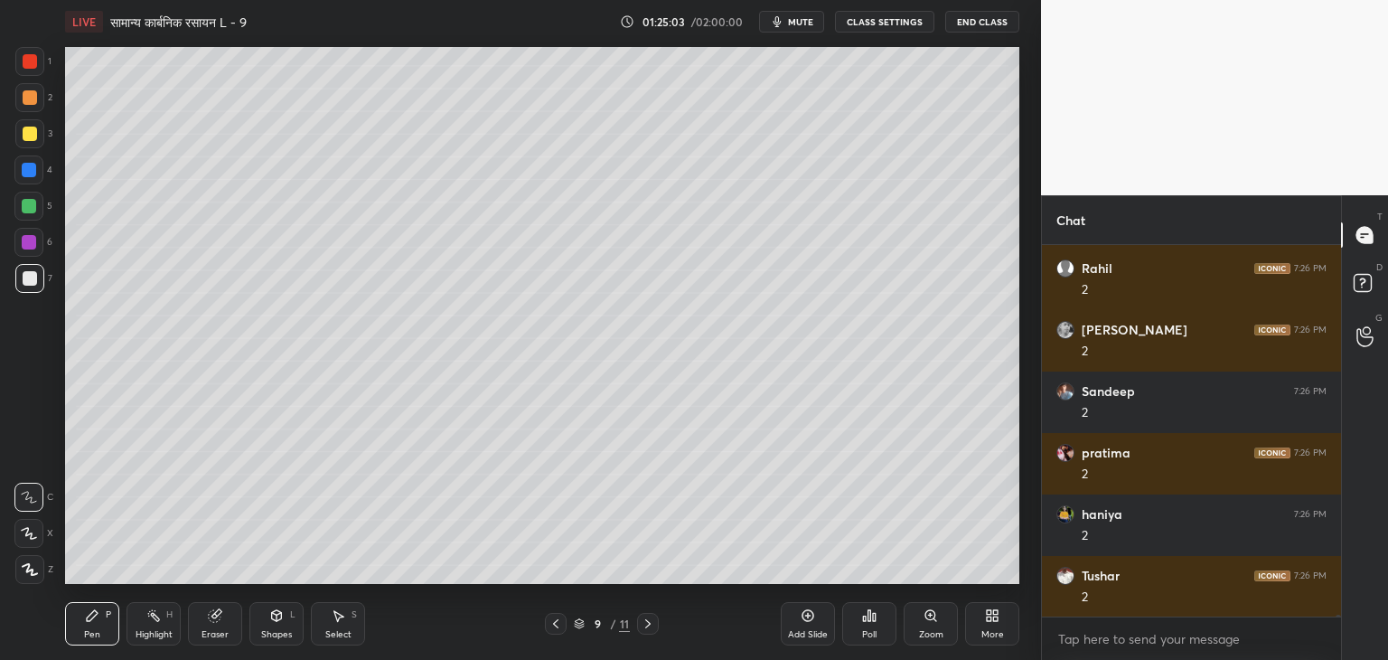
scroll to position [63765, 0]
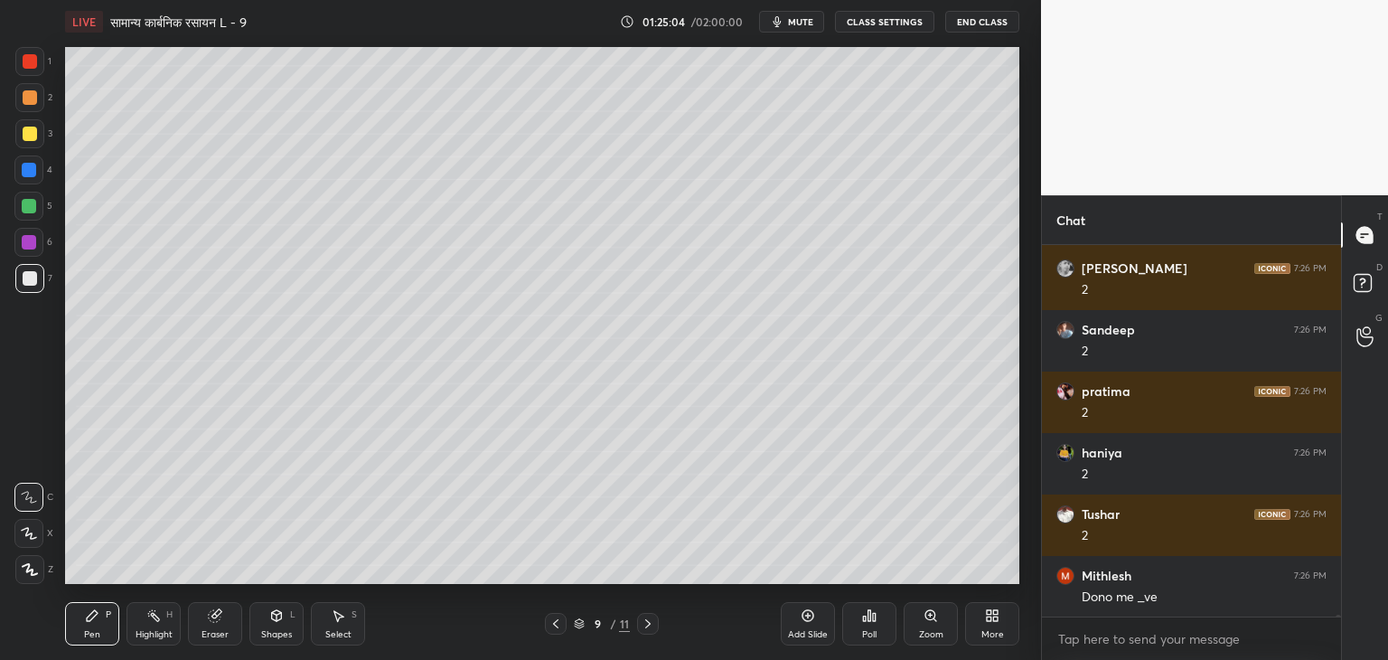
click at [31, 203] on div at bounding box center [29, 206] width 14 height 14
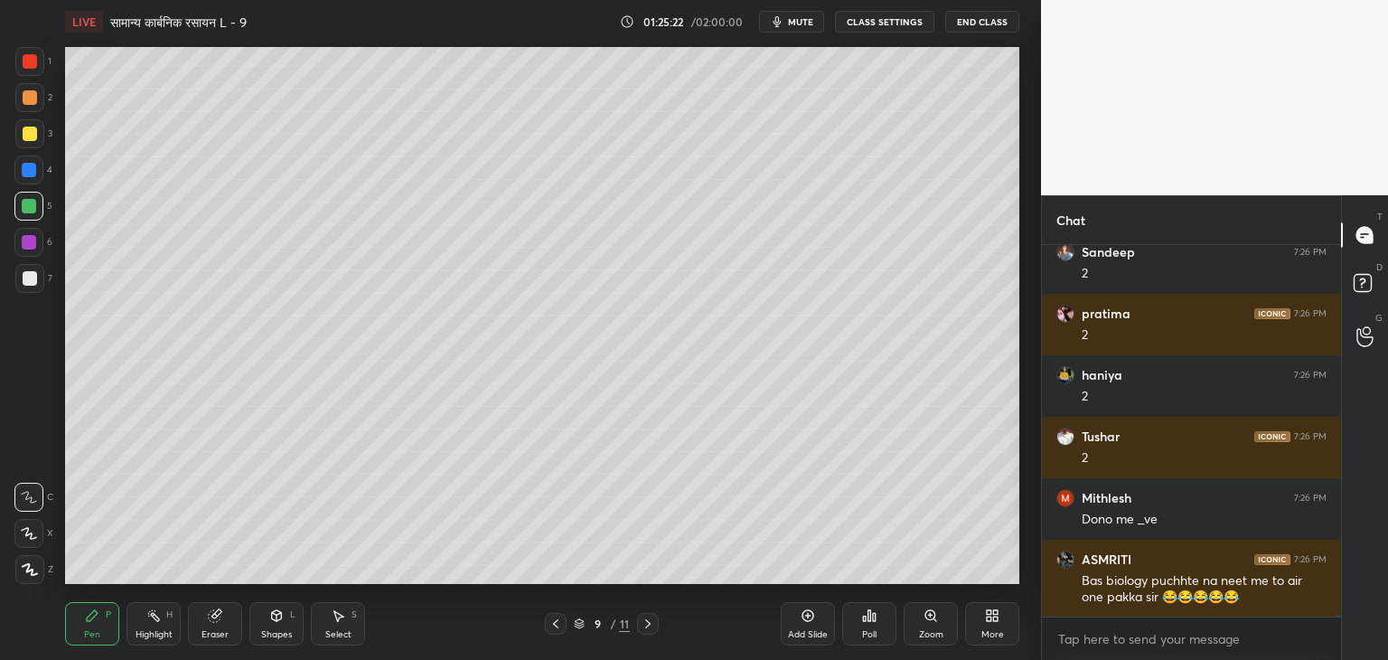
click at [819, 625] on div "Add Slide" at bounding box center [808, 623] width 54 height 43
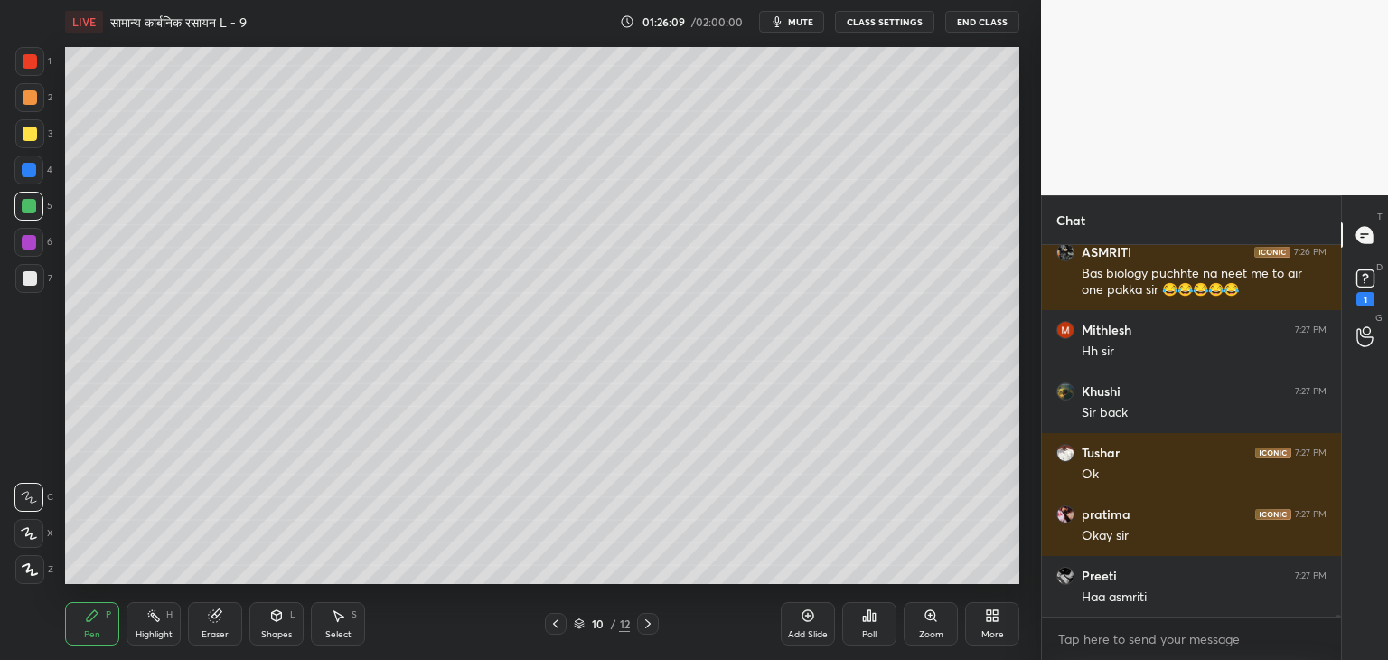
scroll to position [64227, 0]
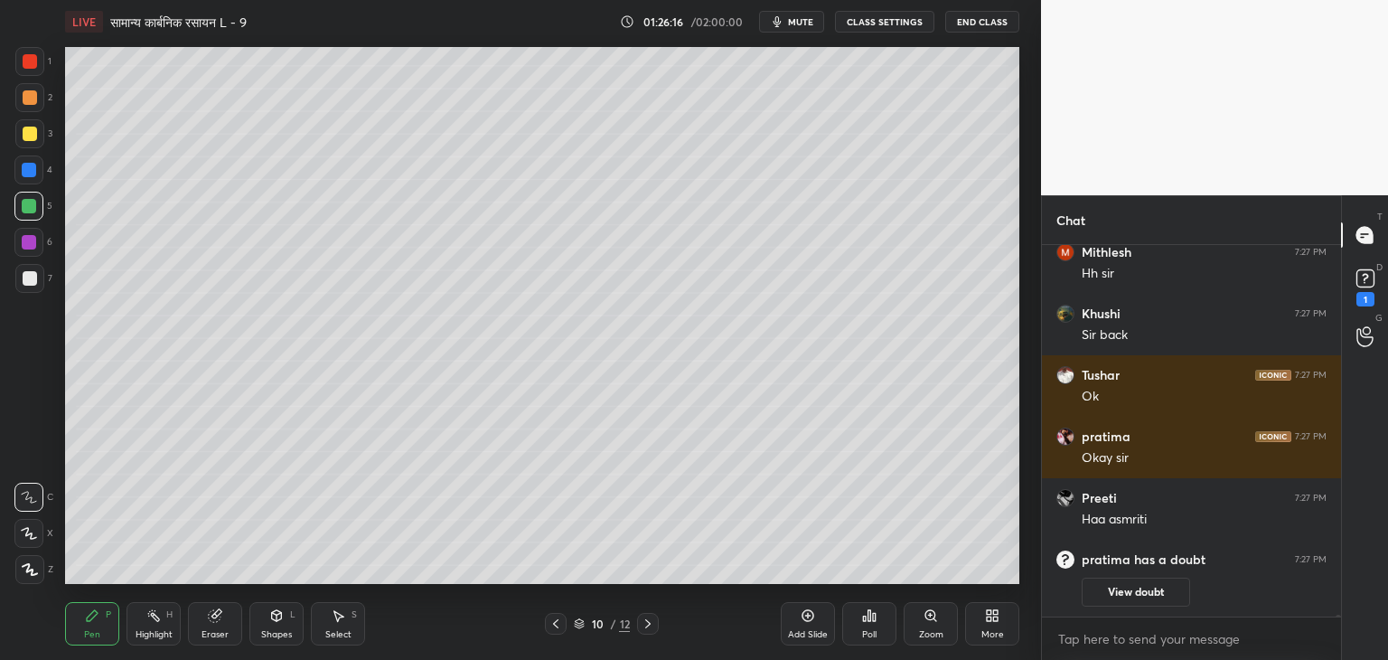
click at [227, 627] on div "Eraser" at bounding box center [215, 623] width 54 height 43
click at [82, 636] on div "Pen P" at bounding box center [92, 623] width 54 height 43
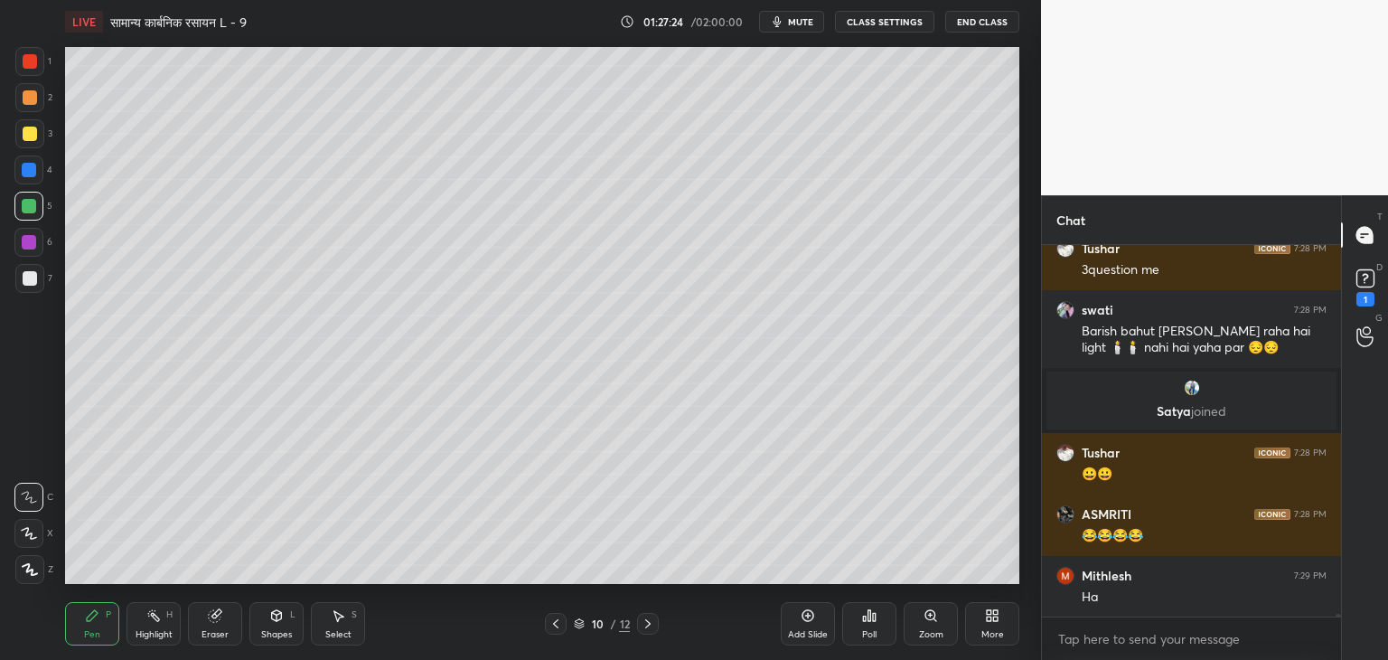
scroll to position [59600, 0]
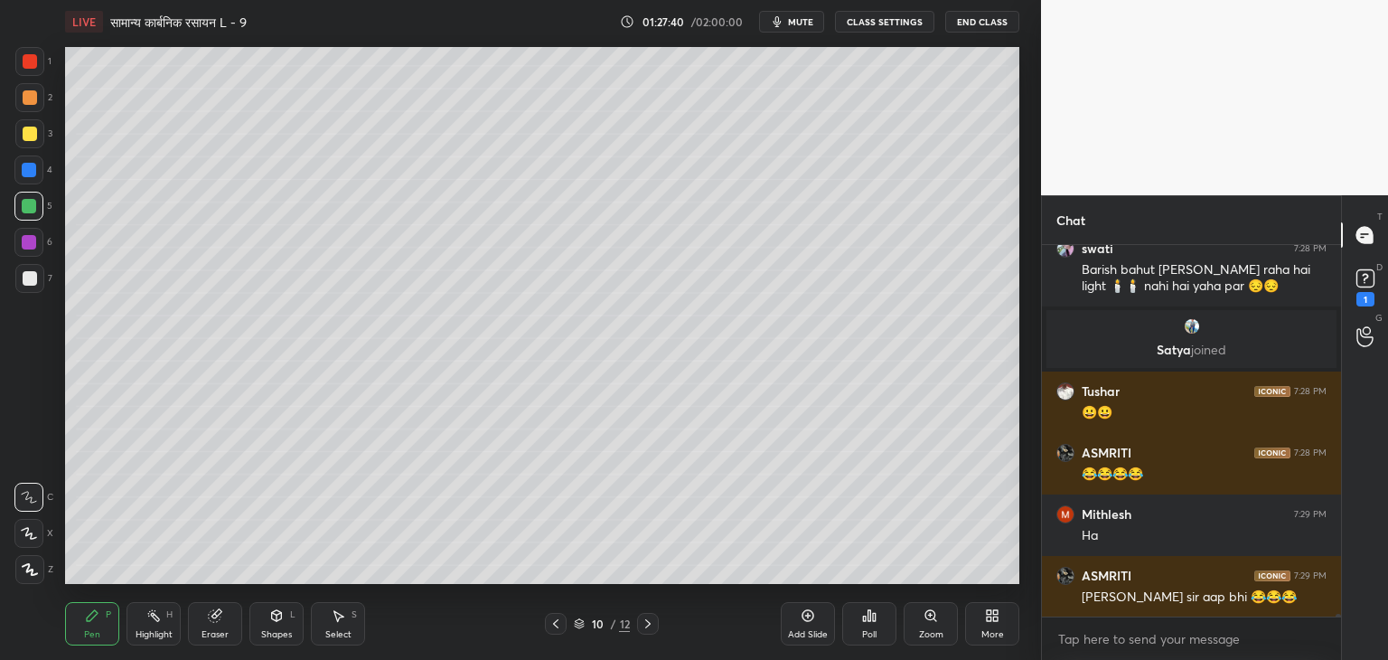
click at [346, 627] on div "Select S" at bounding box center [338, 623] width 54 height 43
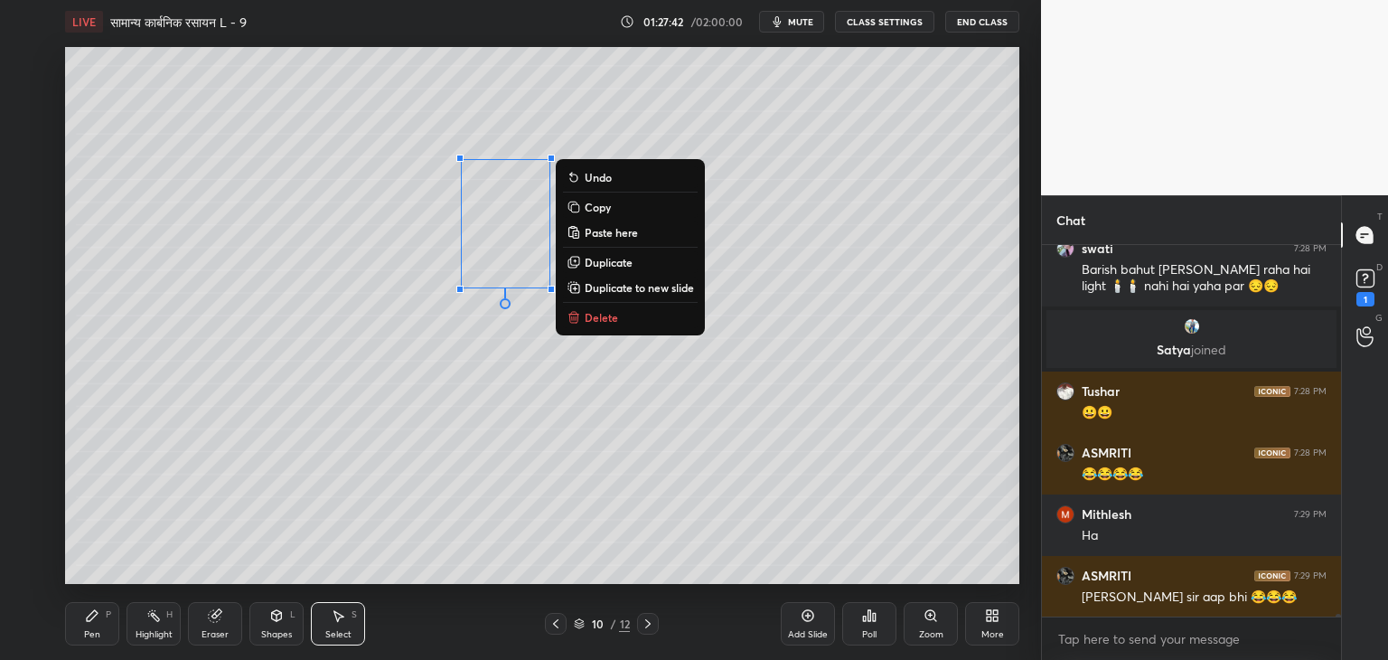
click at [611, 322] on p "Delete" at bounding box center [601, 317] width 33 height 14
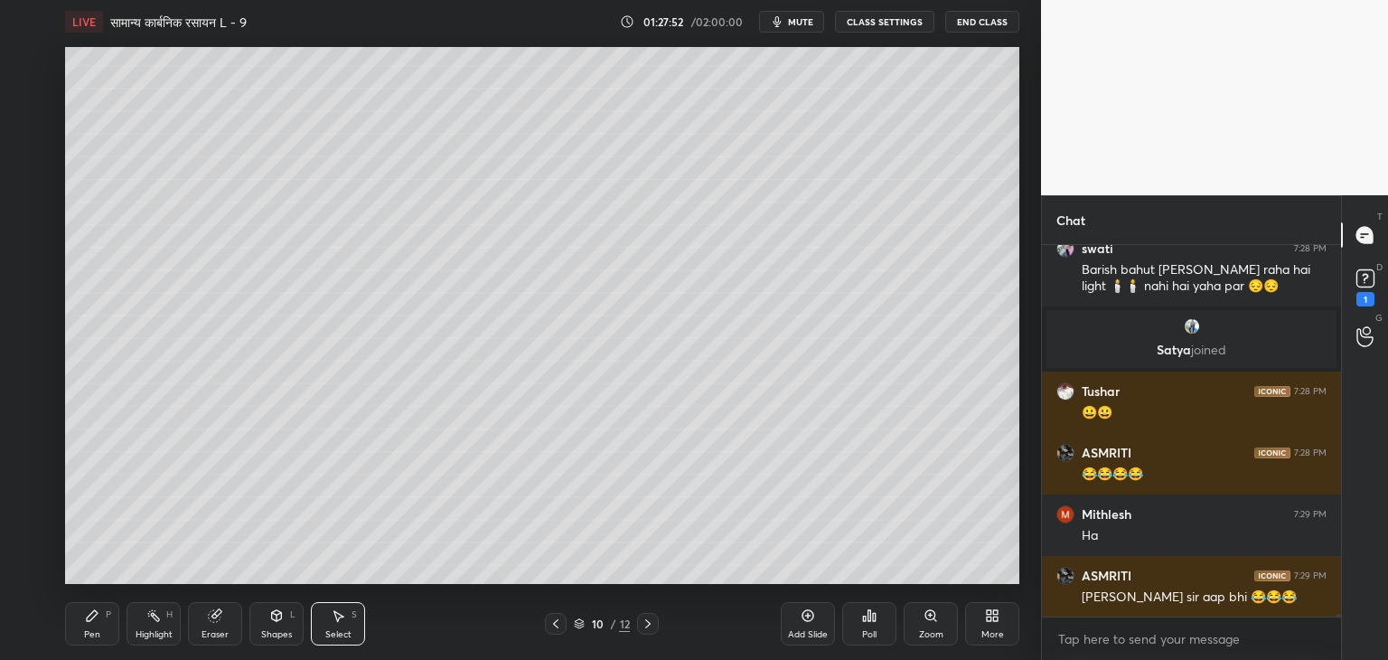
click at [97, 620] on icon at bounding box center [92, 615] width 14 height 14
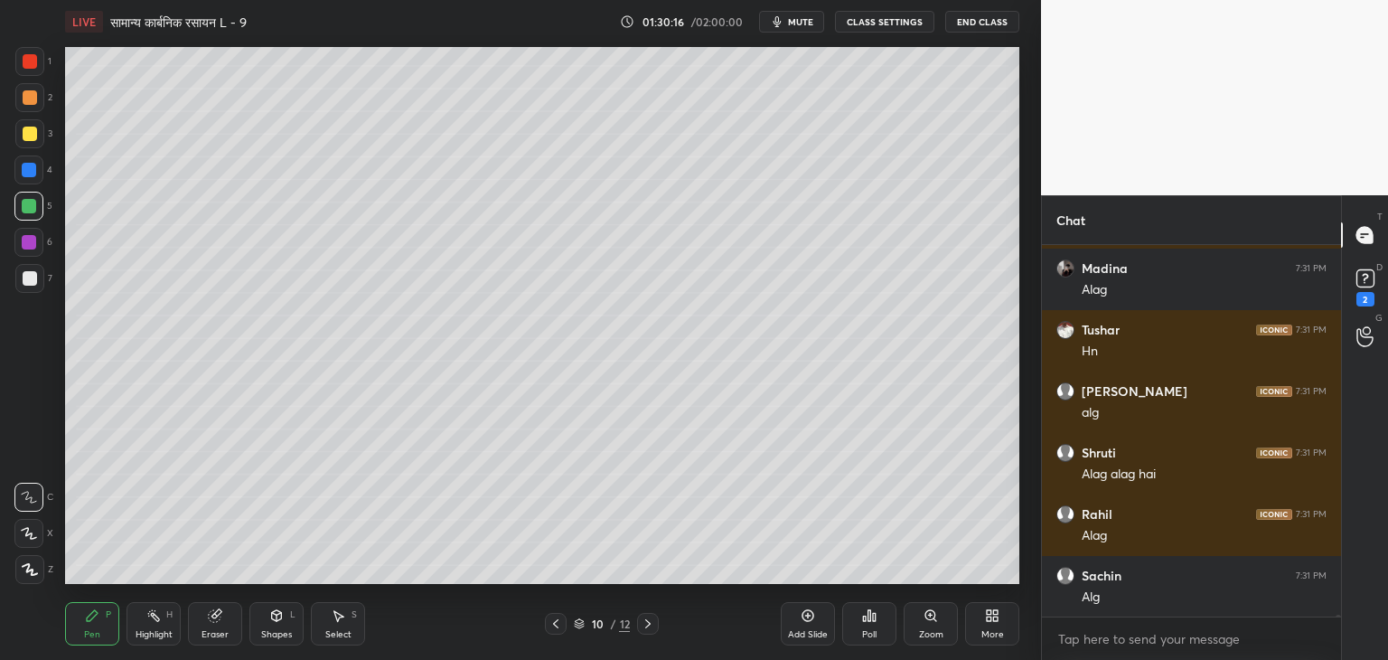
scroll to position [62009, 0]
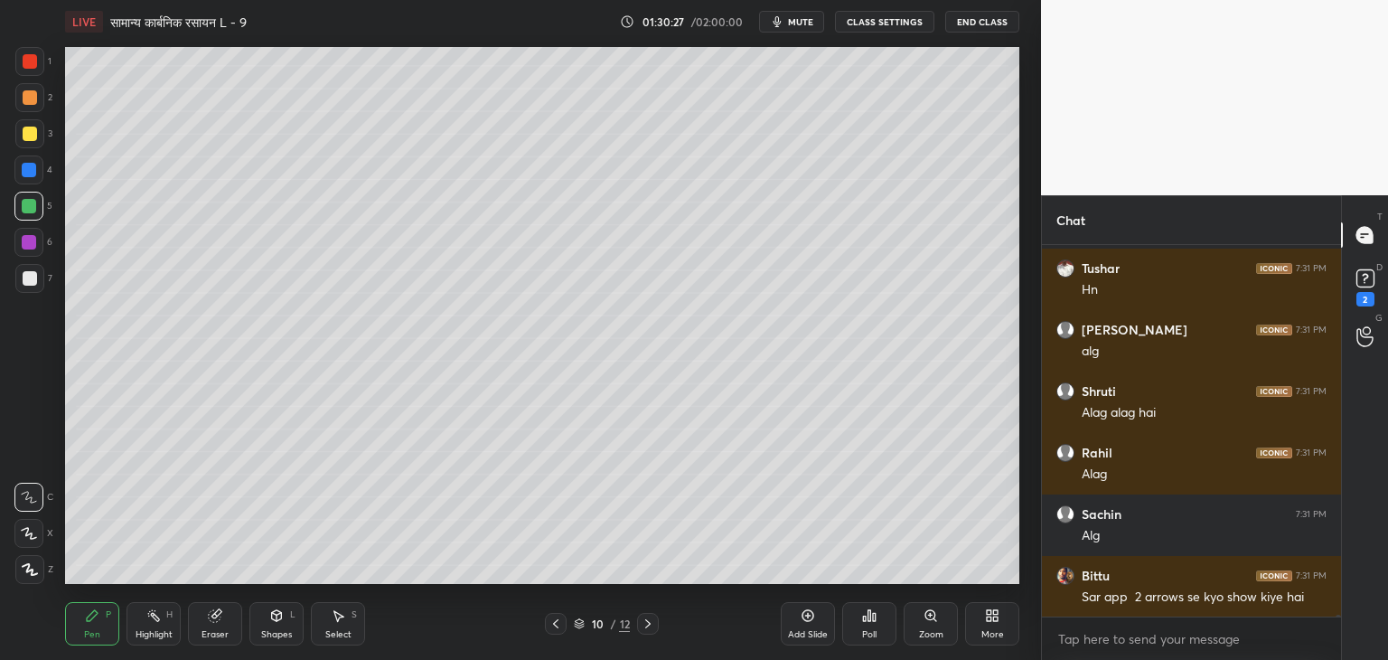
click at [257, 630] on div "Shapes L" at bounding box center [276, 623] width 54 height 43
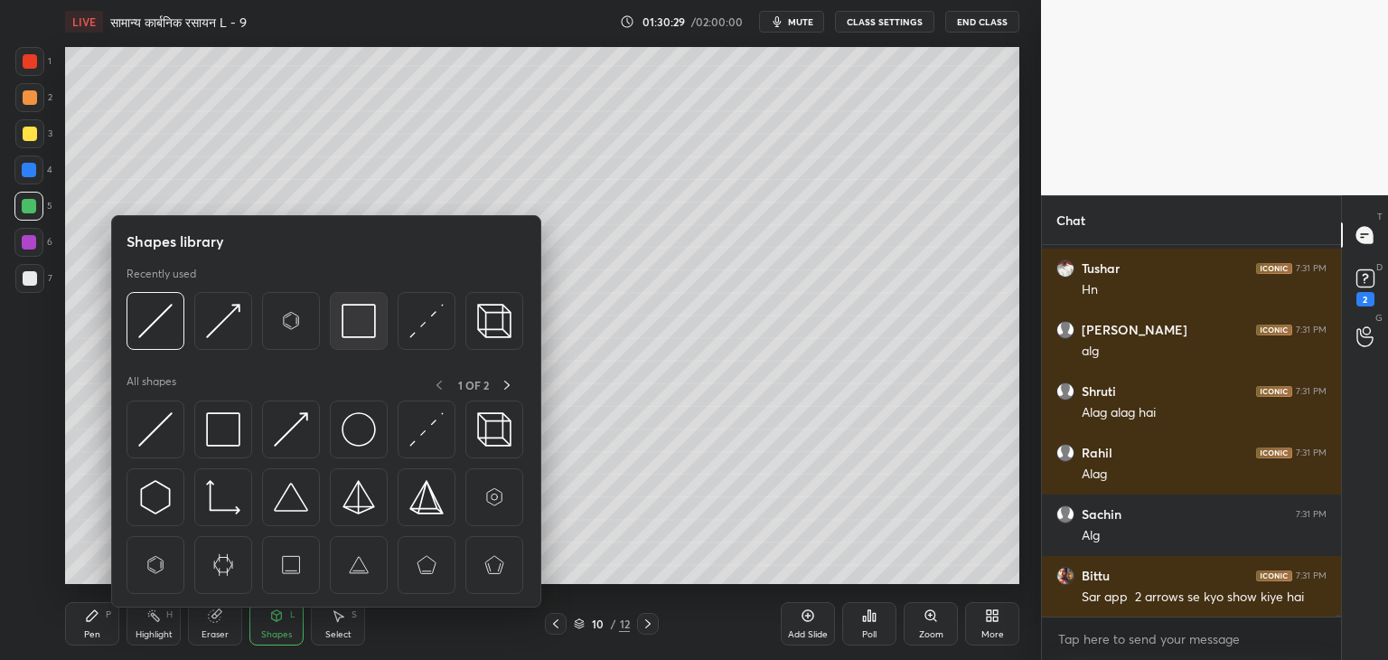
click at [362, 322] on img at bounding box center [359, 321] width 34 height 34
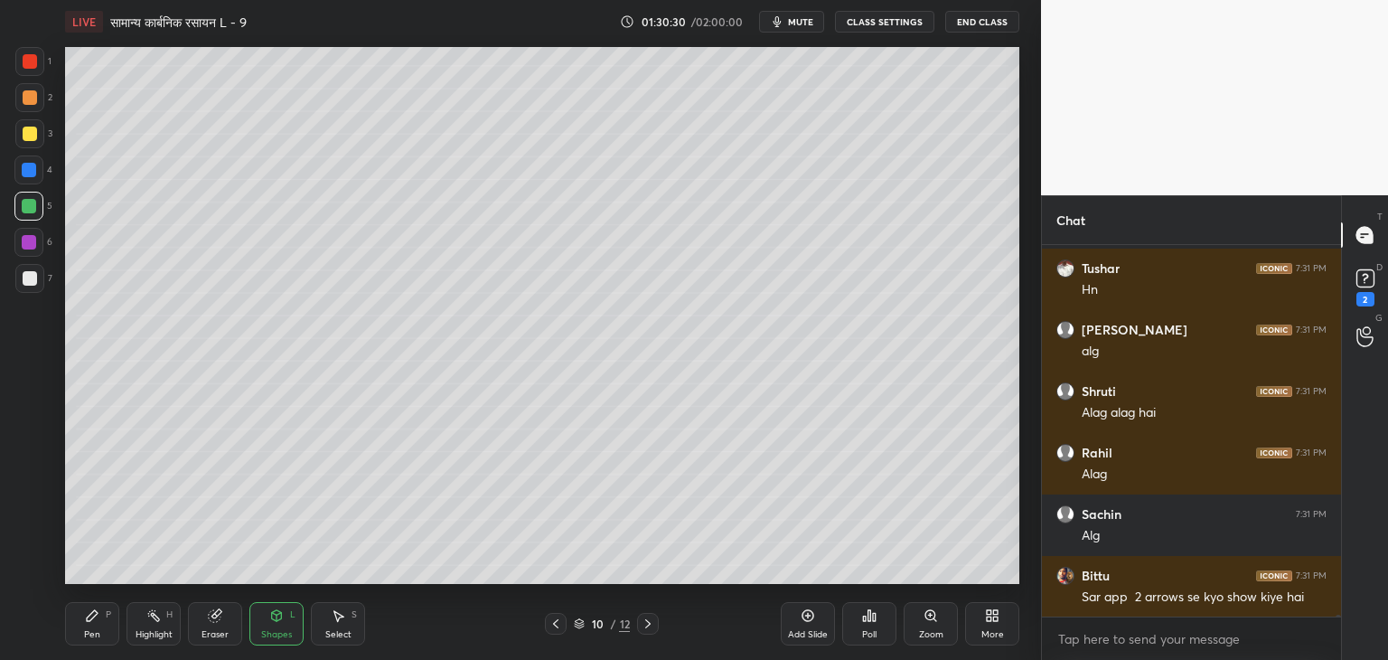
scroll to position [62071, 0]
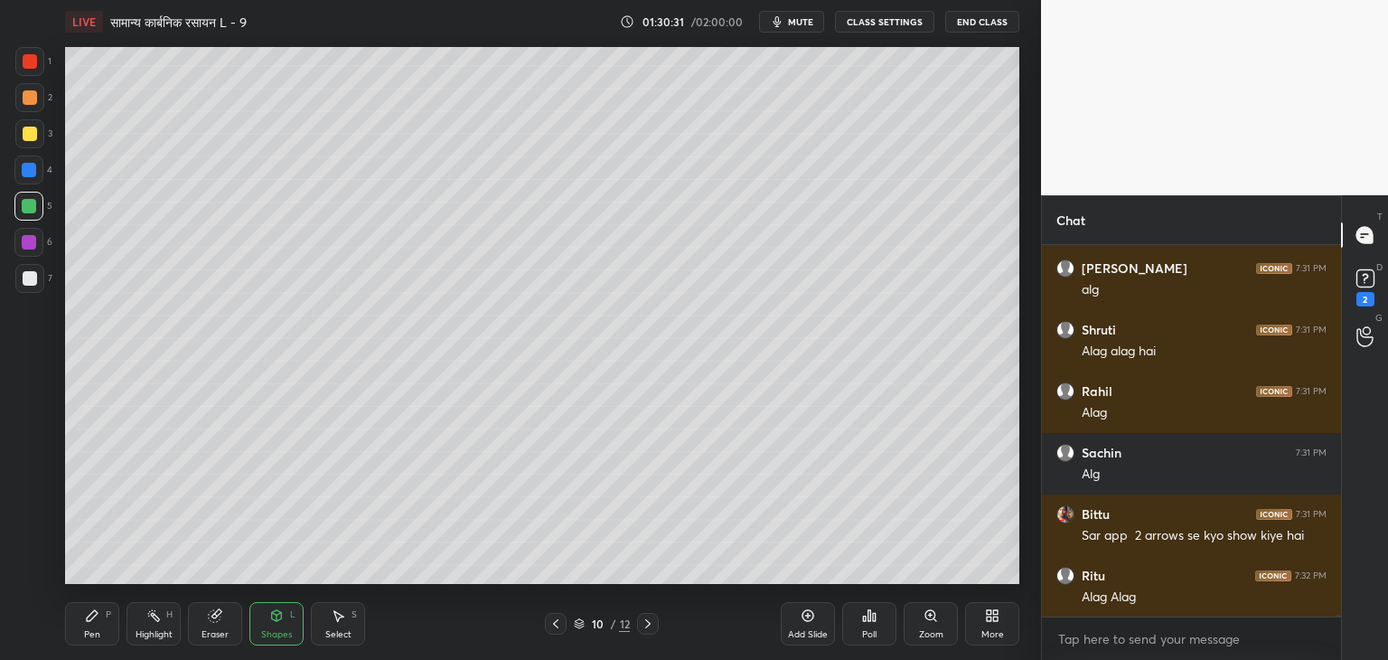
click at [35, 131] on div at bounding box center [30, 134] width 14 height 14
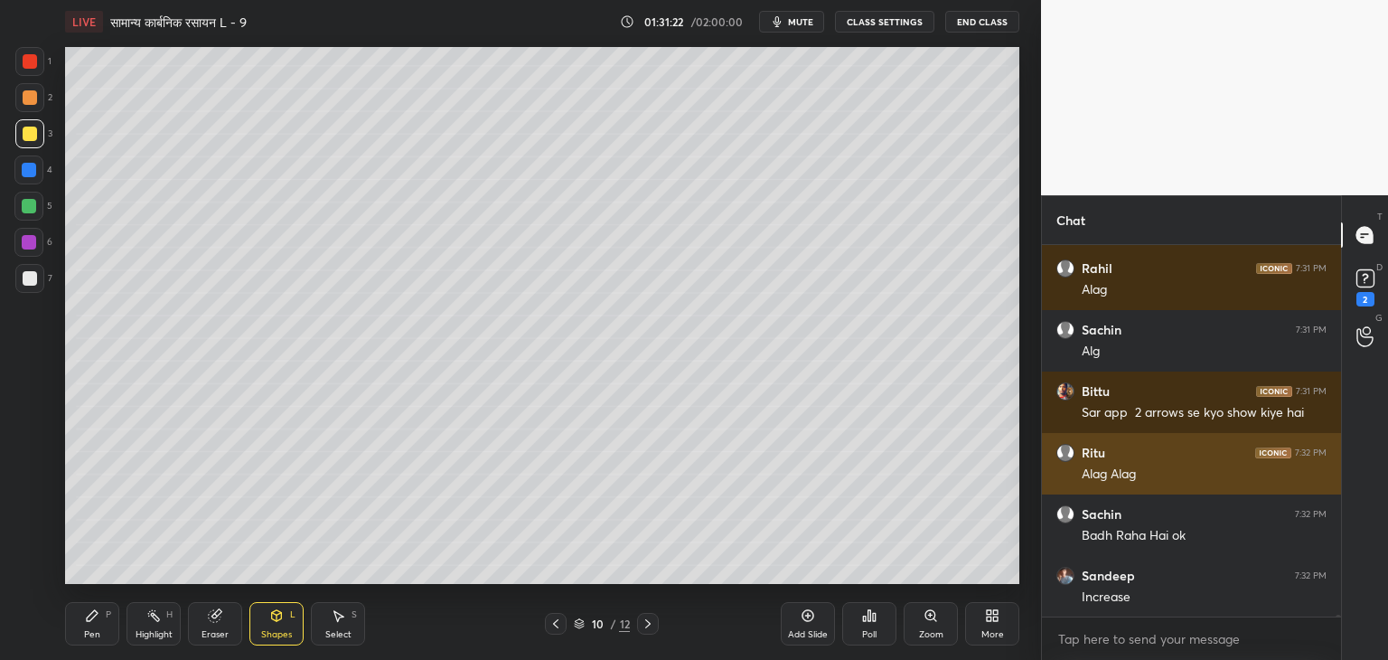
scroll to position [62255, 0]
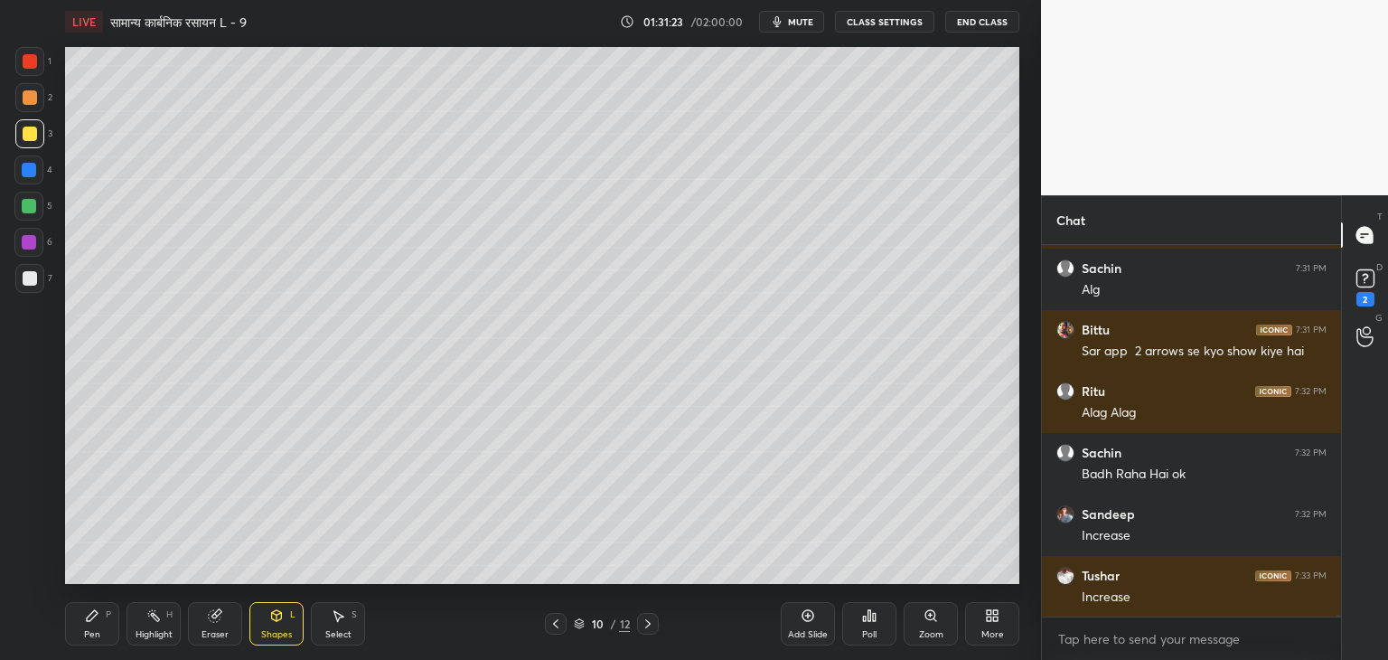
click at [88, 614] on icon at bounding box center [92, 615] width 14 height 14
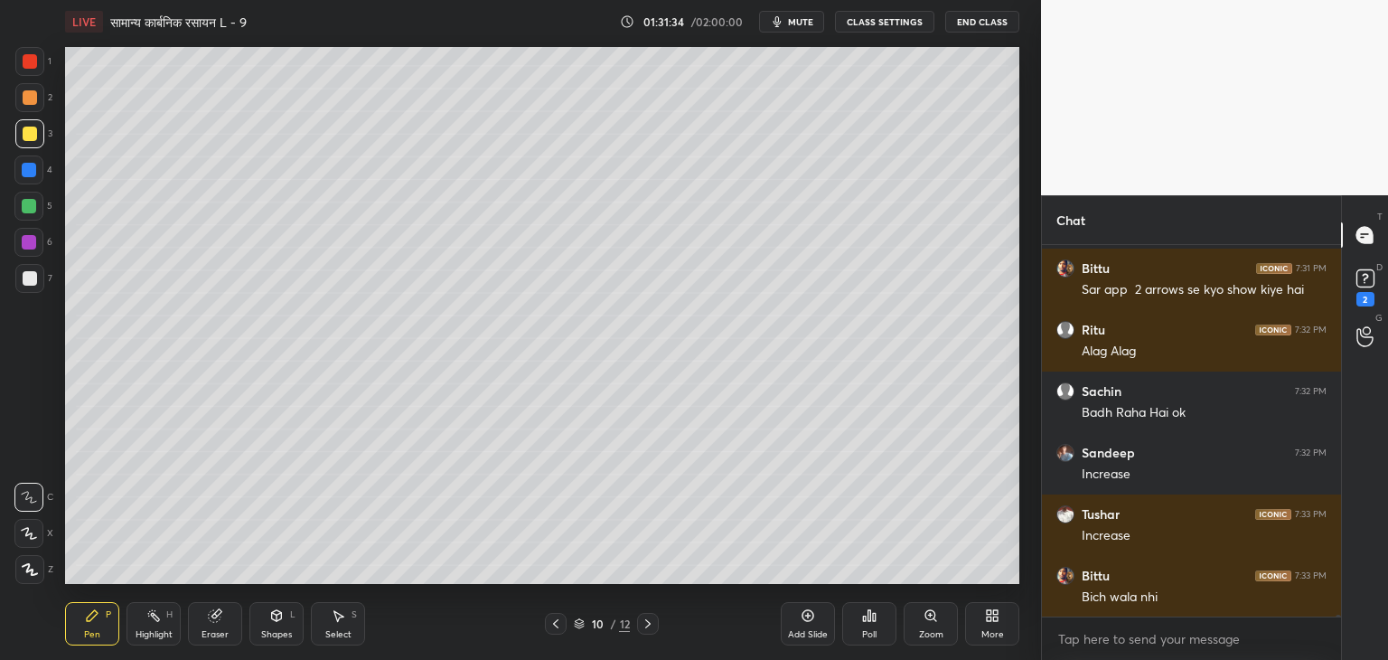
scroll to position [62378, 0]
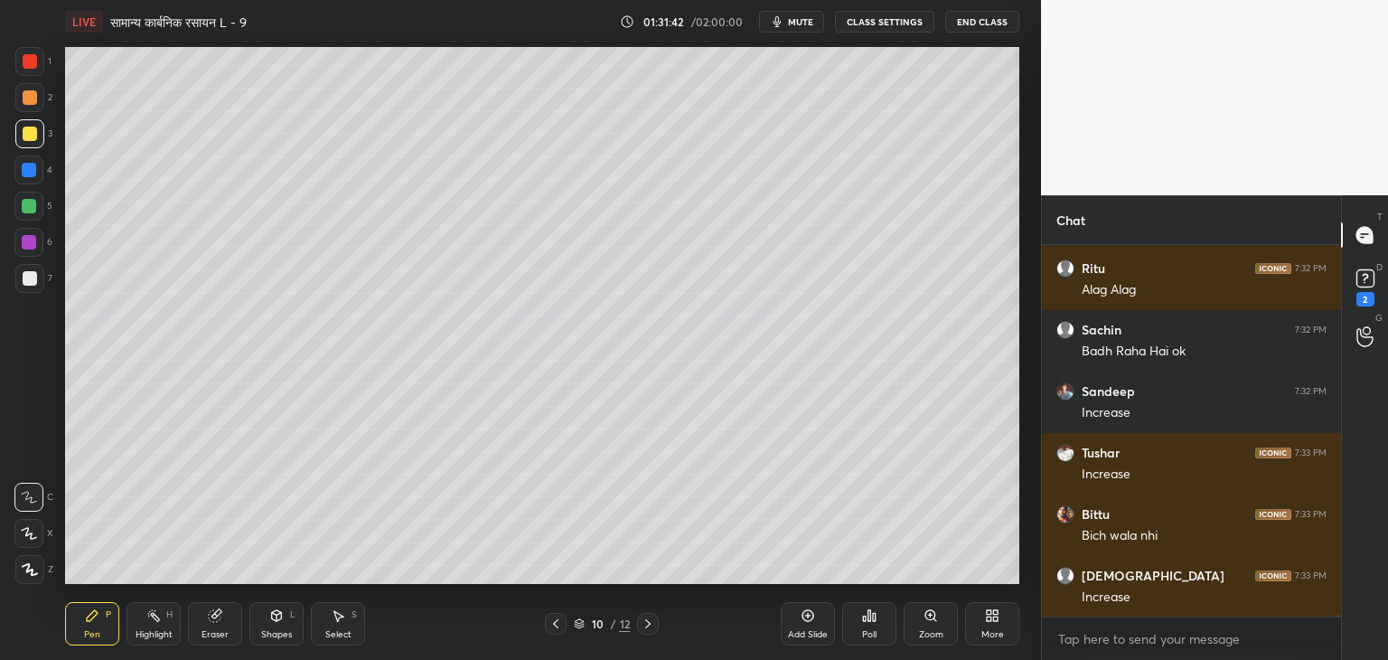
click at [334, 621] on icon at bounding box center [338, 615] width 14 height 14
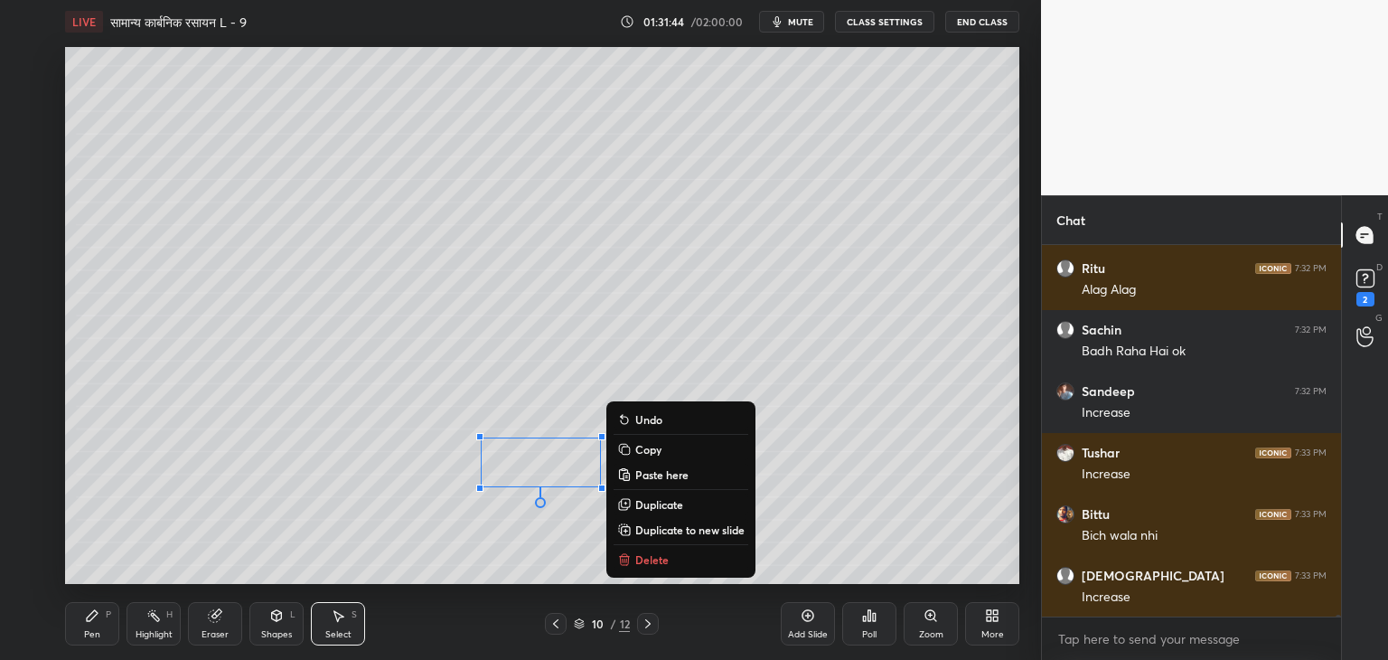
click at [658, 564] on p "Delete" at bounding box center [651, 559] width 33 height 14
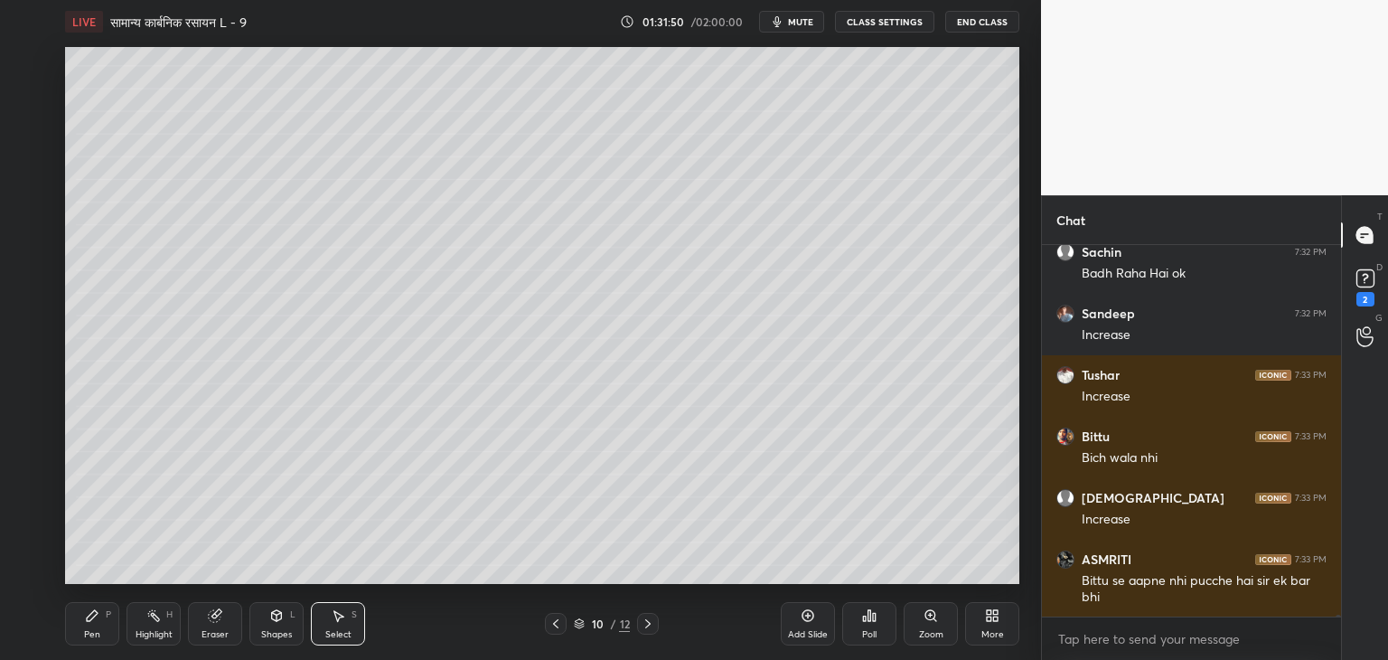
scroll to position [62517, 0]
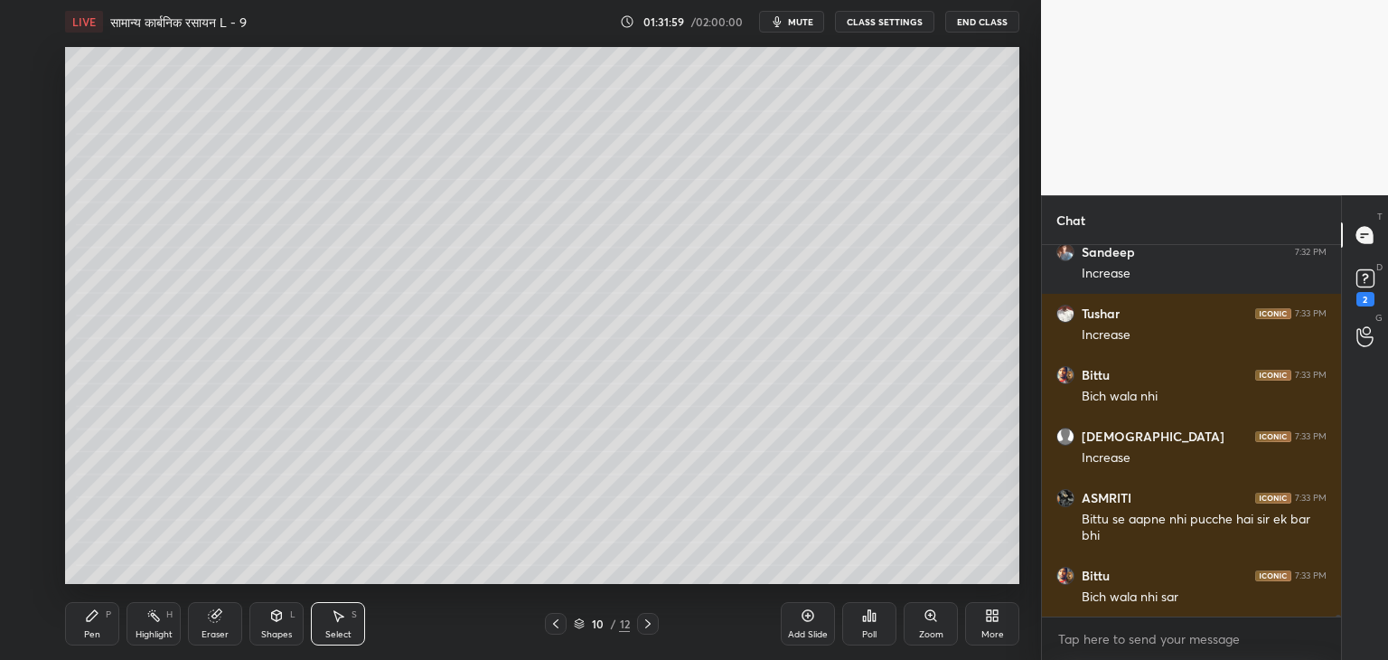
click at [98, 620] on icon at bounding box center [92, 615] width 14 height 14
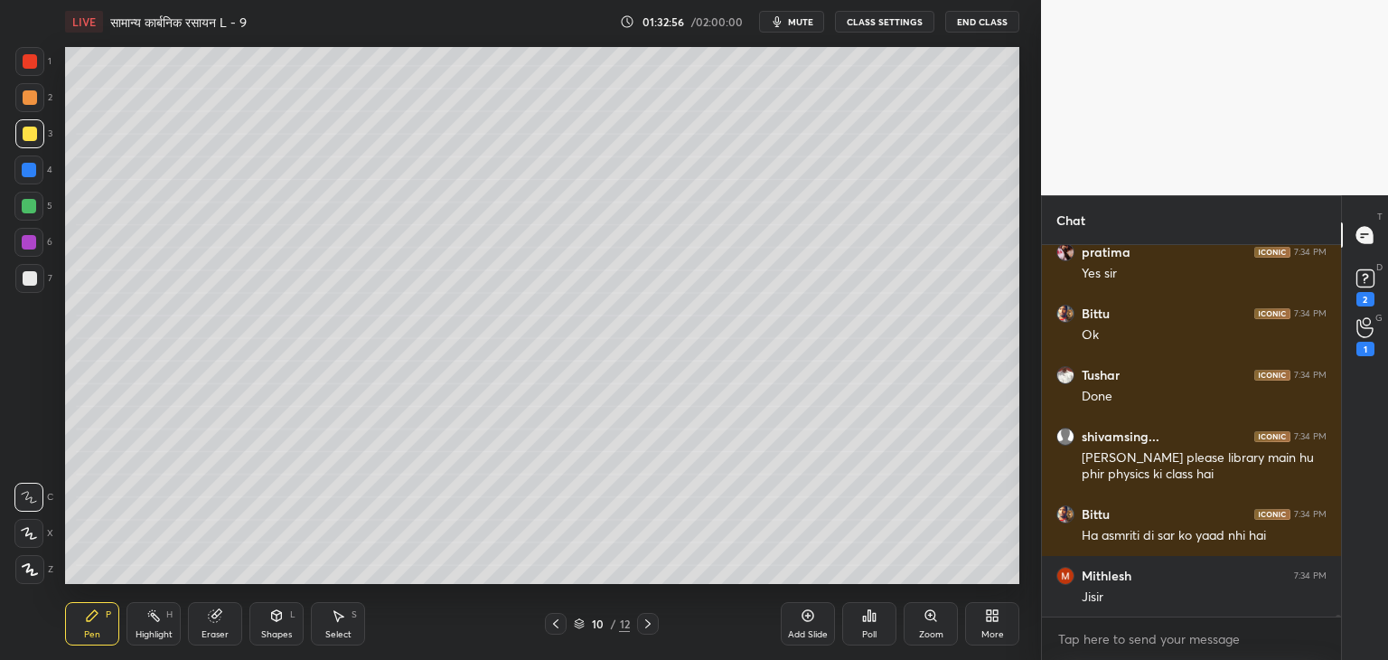
scroll to position [62165, 0]
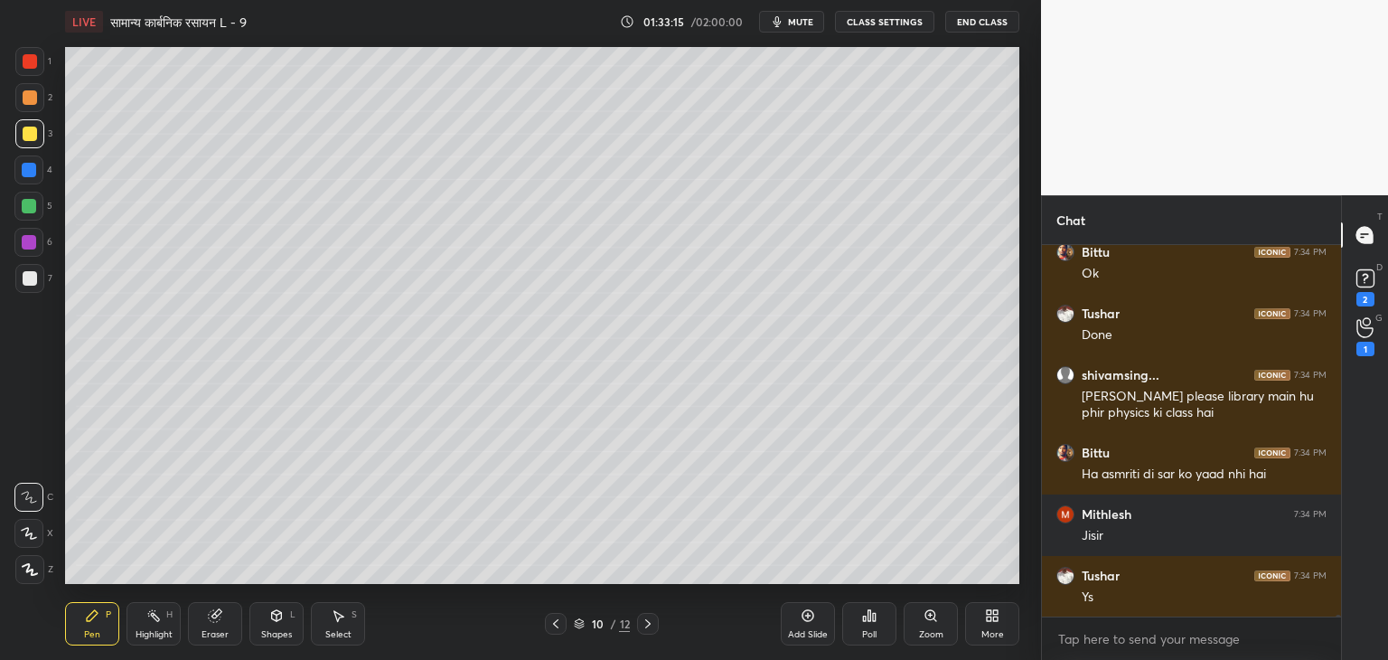
click at [30, 277] on div at bounding box center [30, 278] width 14 height 14
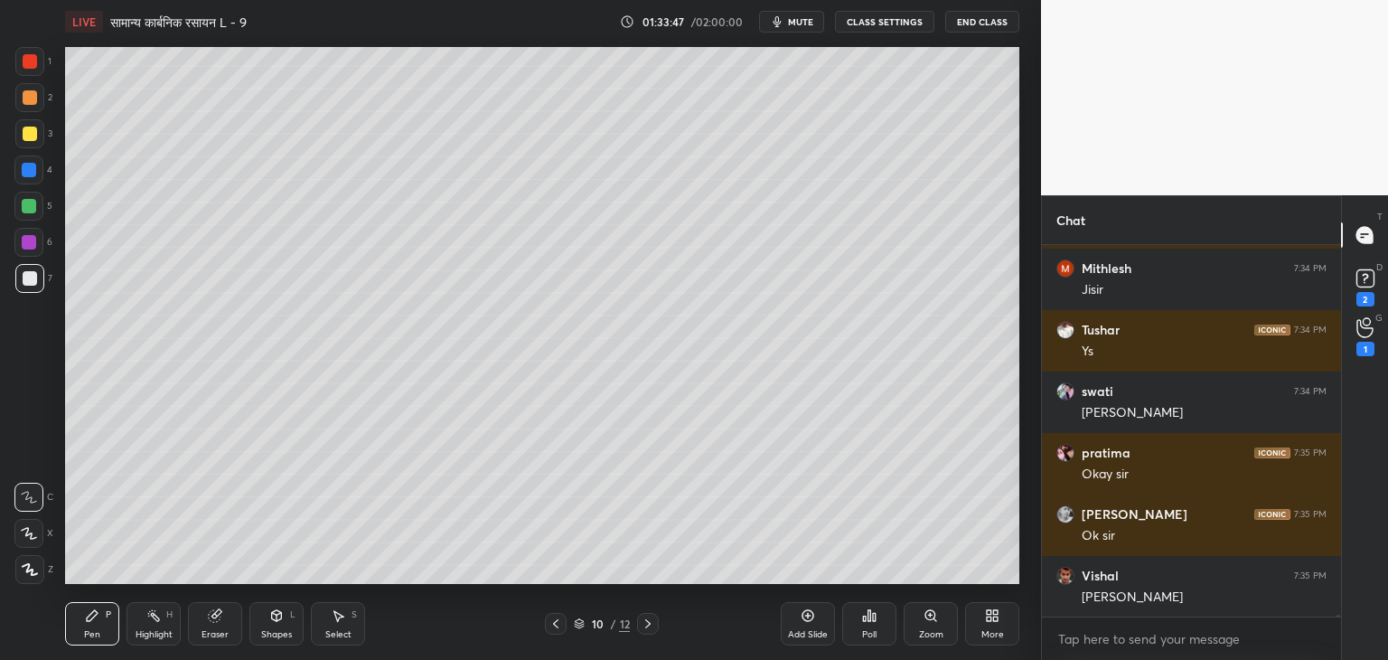
scroll to position [62472, 0]
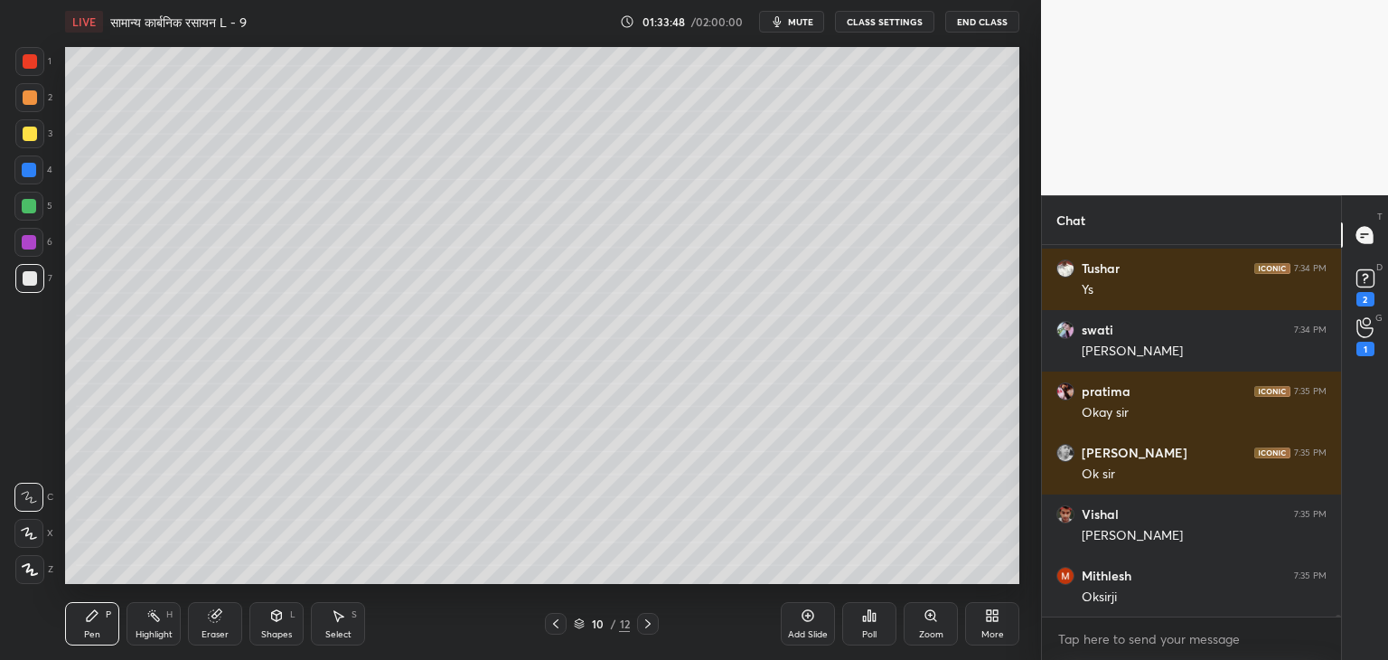
click at [801, 630] on div "Add Slide" at bounding box center [808, 634] width 40 height 9
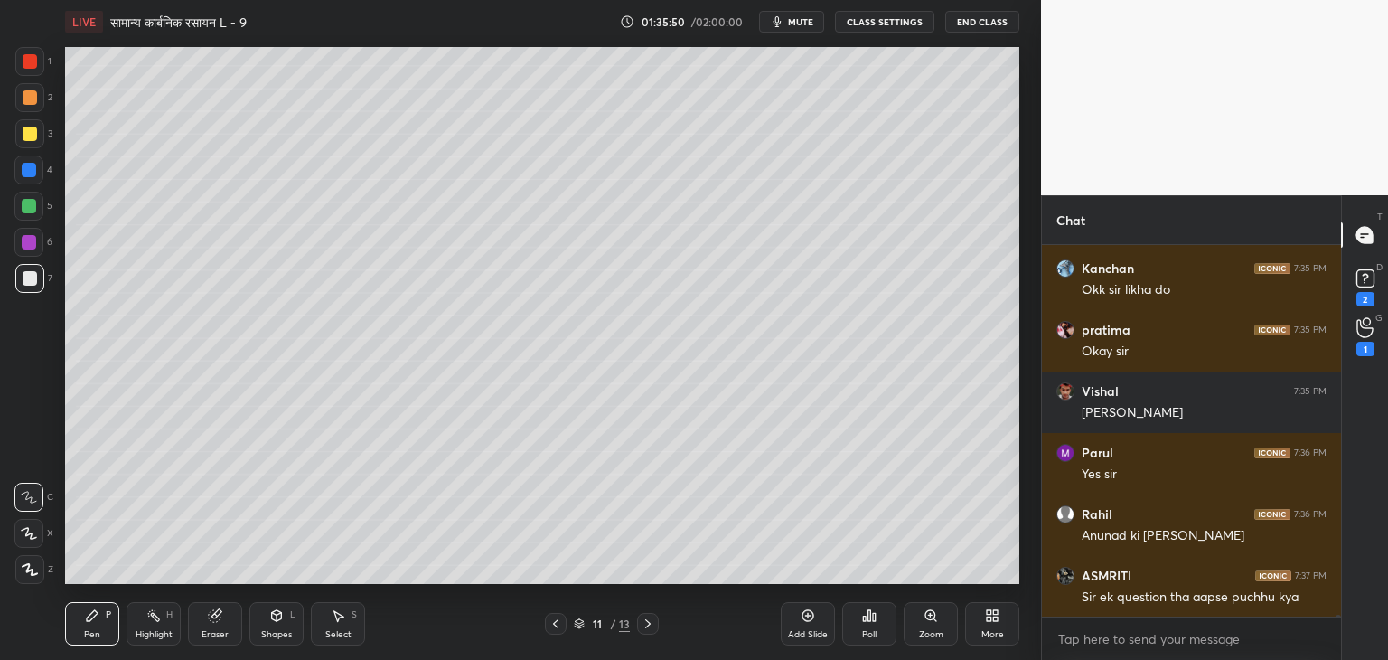
scroll to position [63333, 0]
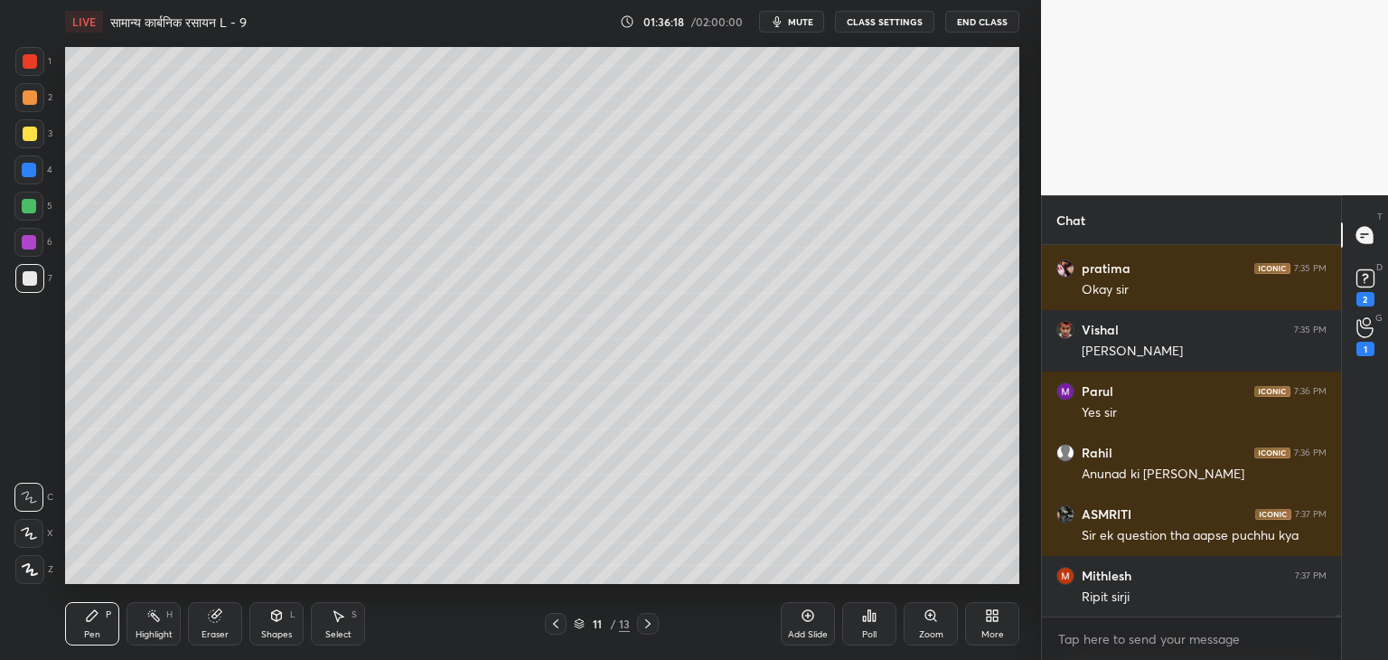
click at [208, 625] on div "Eraser" at bounding box center [215, 623] width 54 height 43
click at [73, 634] on div "Pen P" at bounding box center [92, 623] width 54 height 43
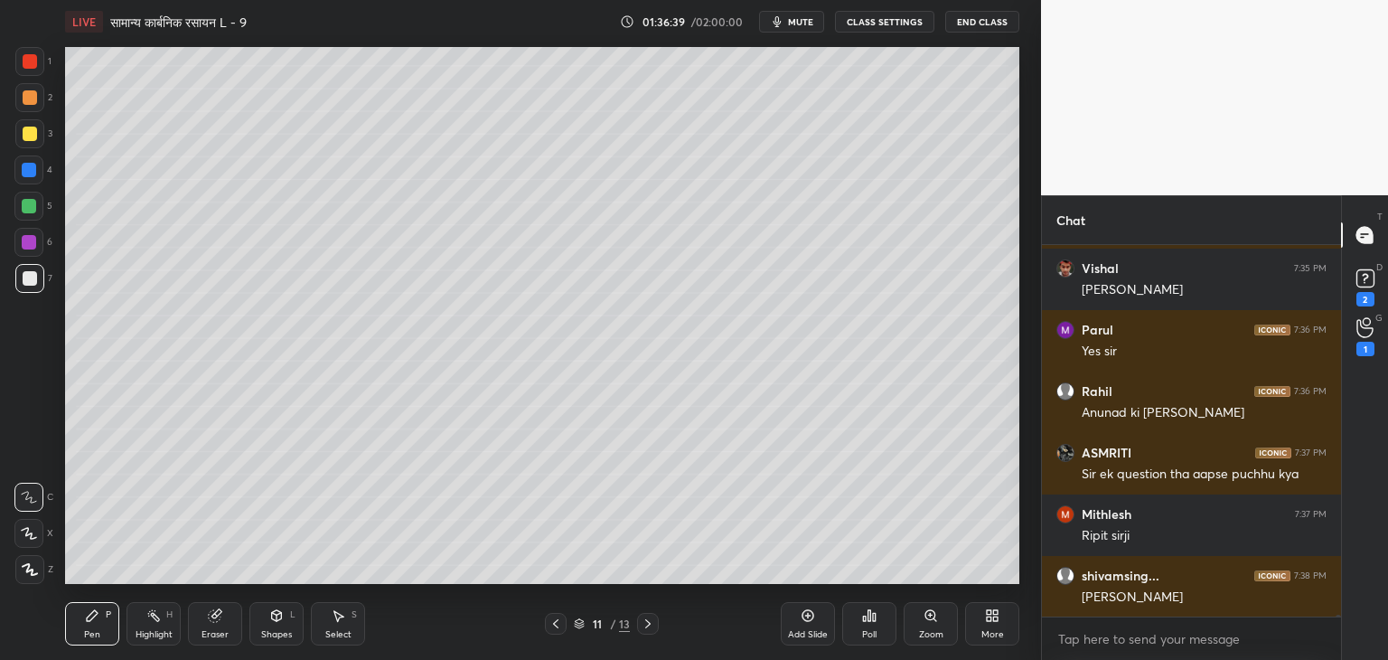
scroll to position [63456, 0]
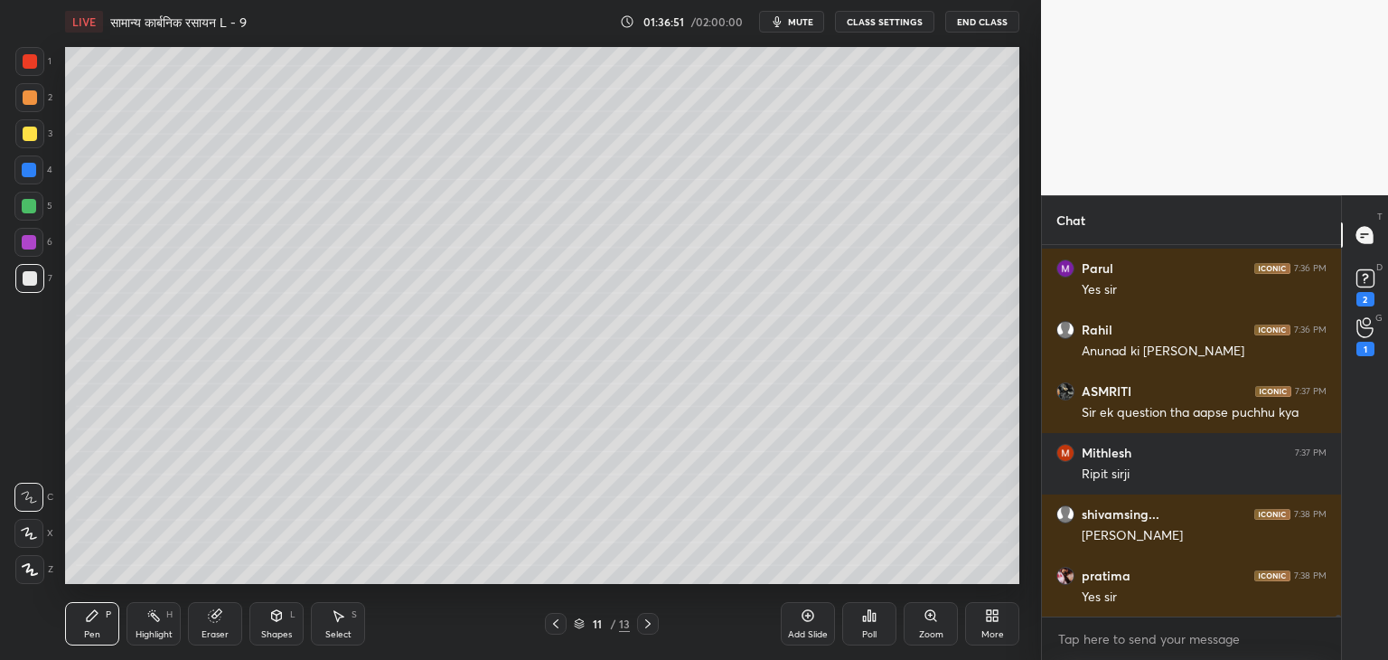
click at [328, 618] on div "Select S" at bounding box center [338, 623] width 54 height 43
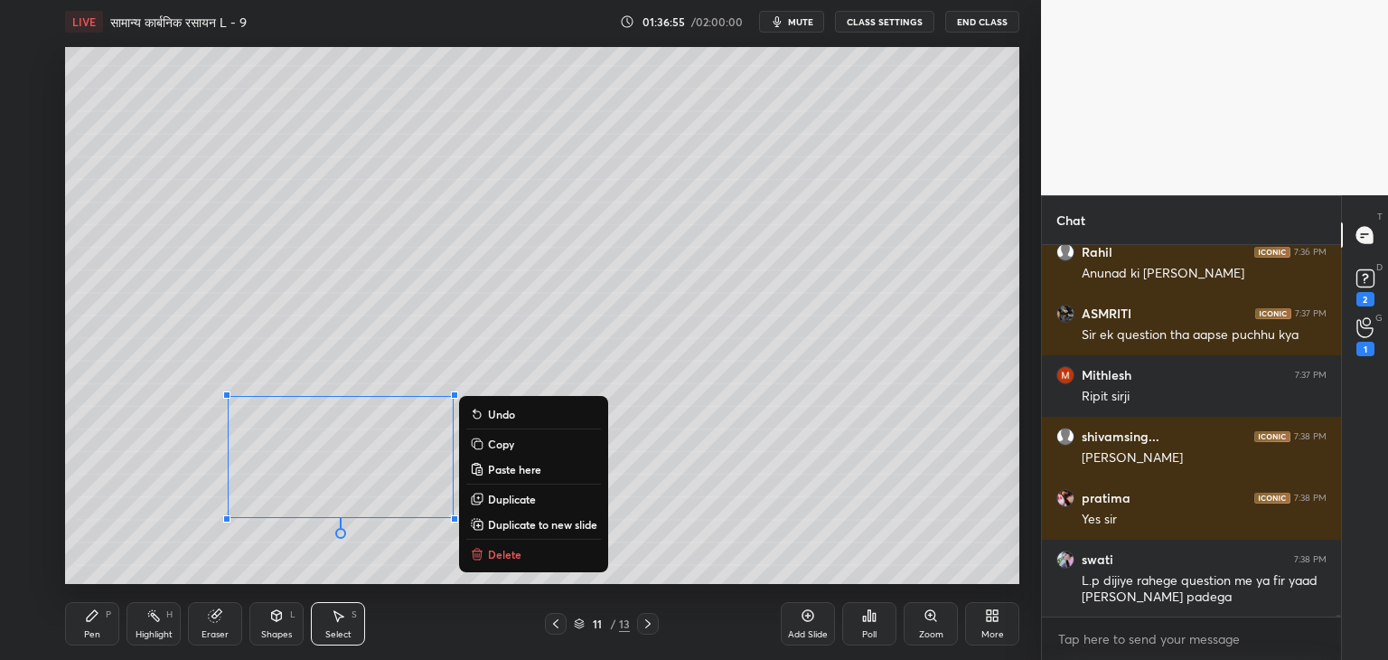
click at [517, 551] on p "Delete" at bounding box center [504, 554] width 33 height 14
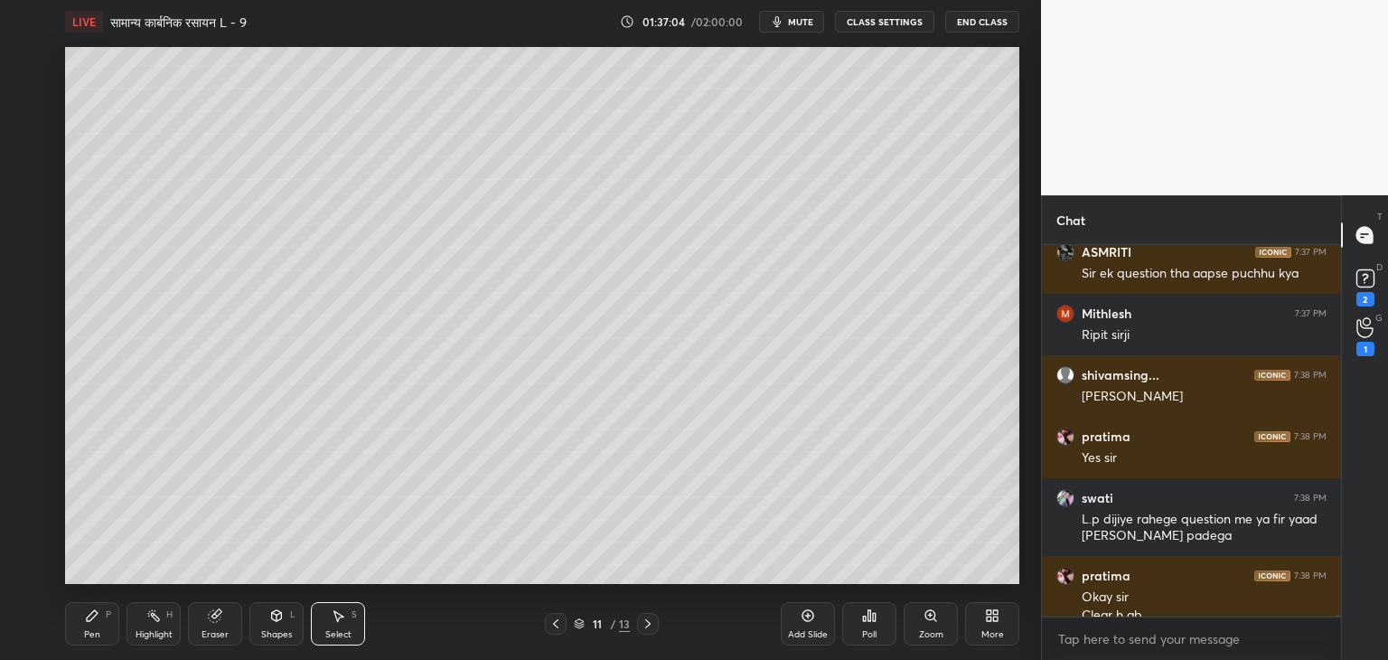
scroll to position [63613, 0]
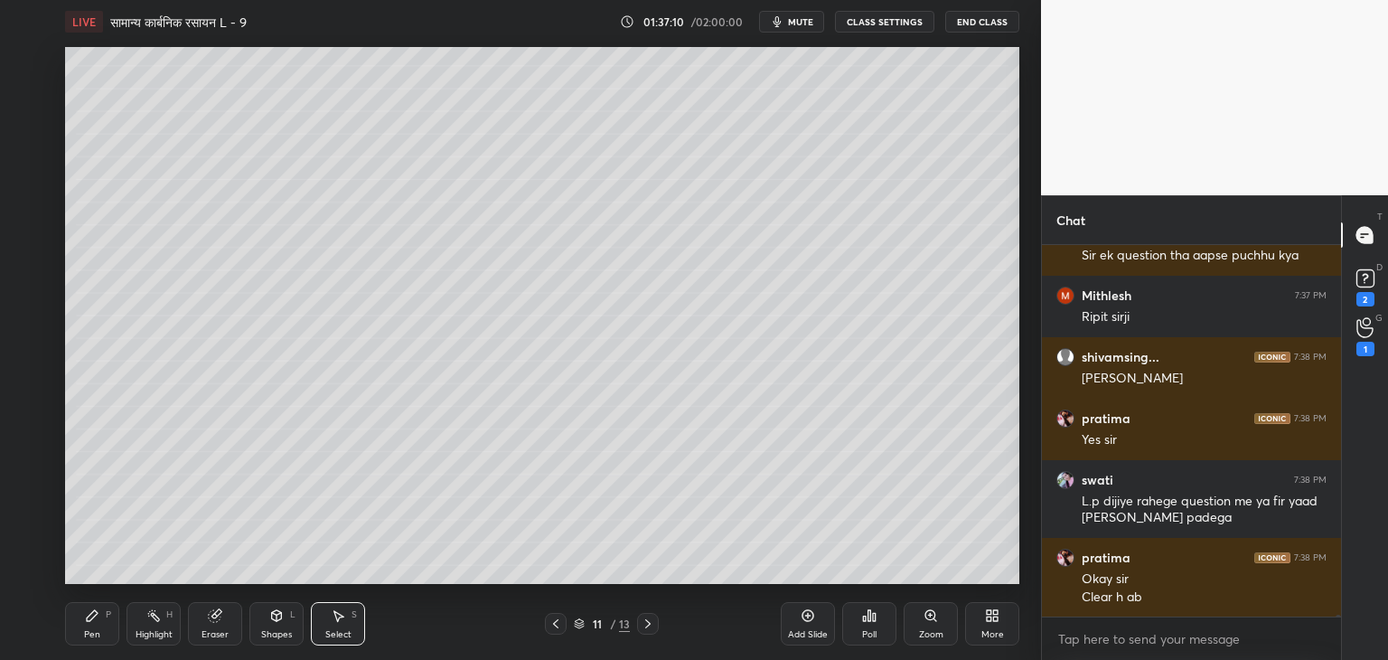
click at [546, 624] on div at bounding box center [556, 624] width 22 height 22
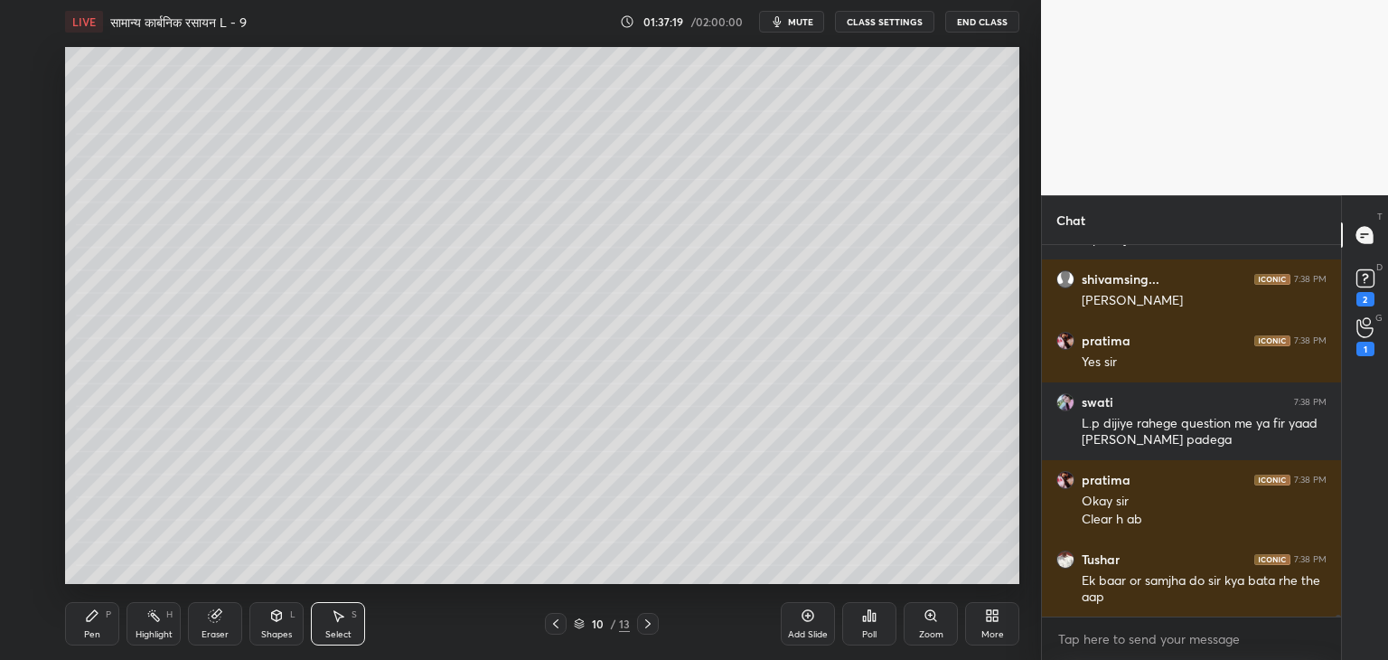
scroll to position [63752, 0]
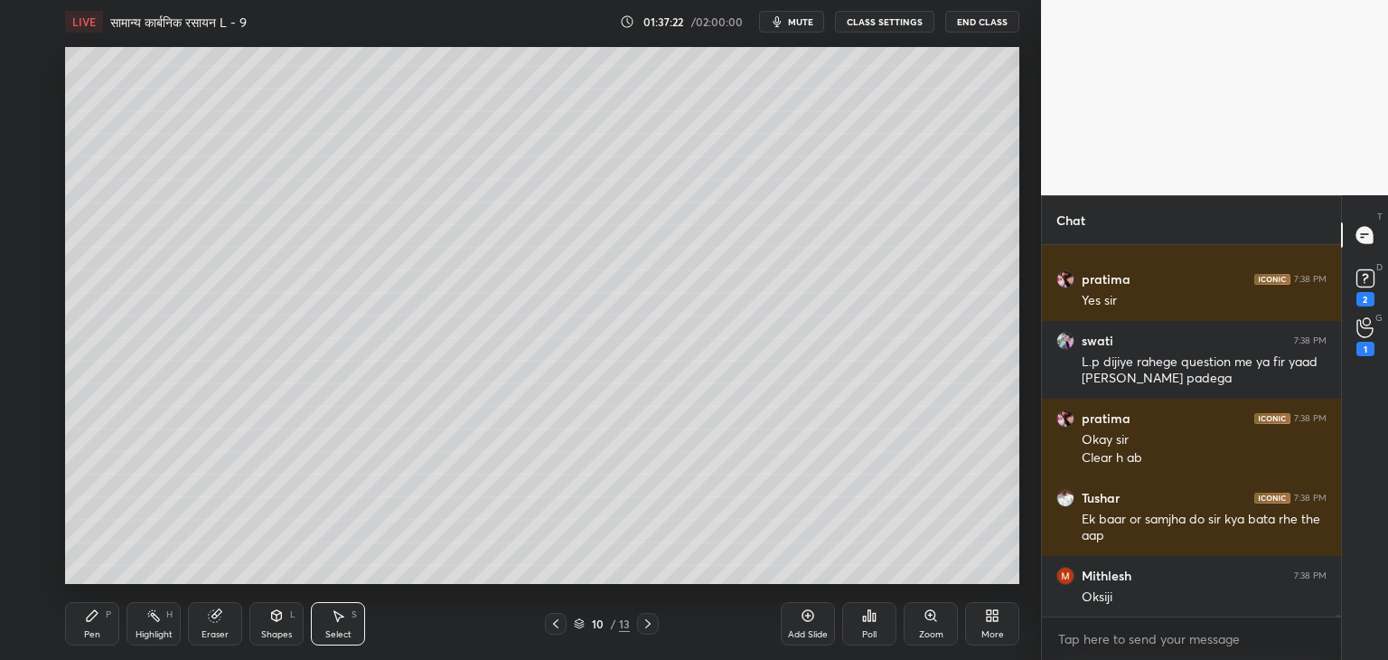
click at [652, 627] on icon at bounding box center [648, 623] width 14 height 14
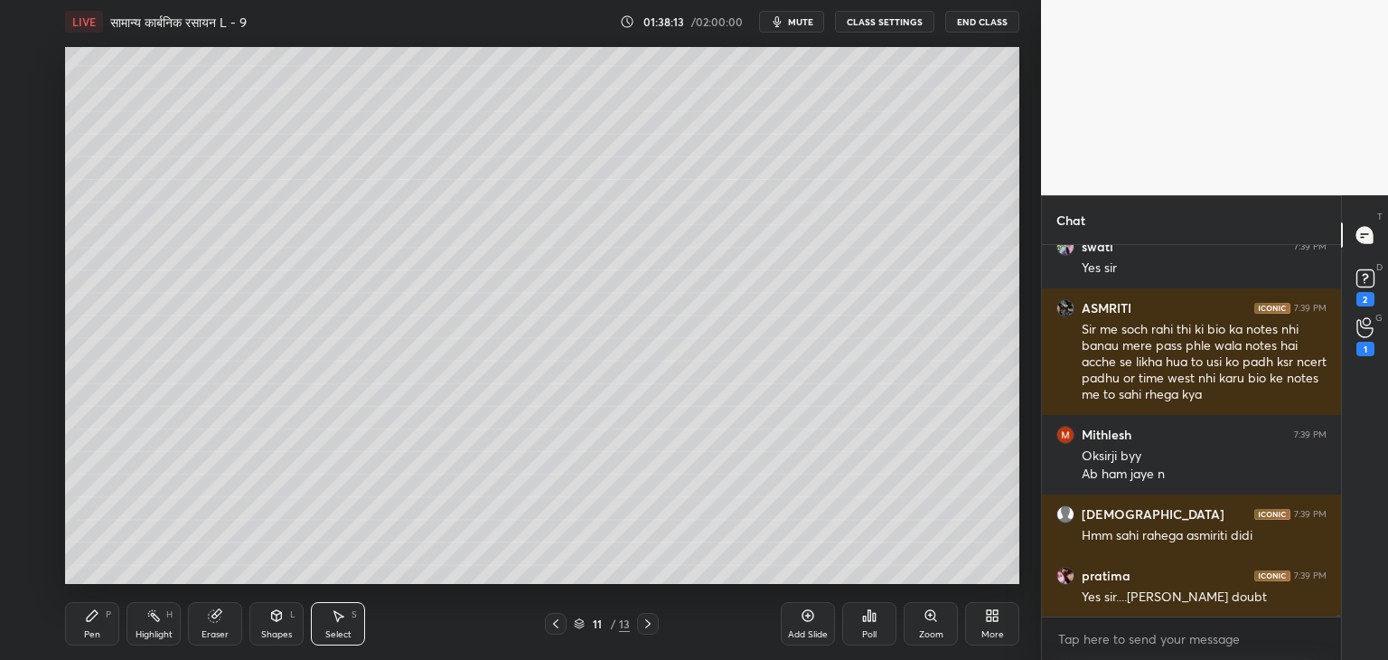
scroll to position [64204, 0]
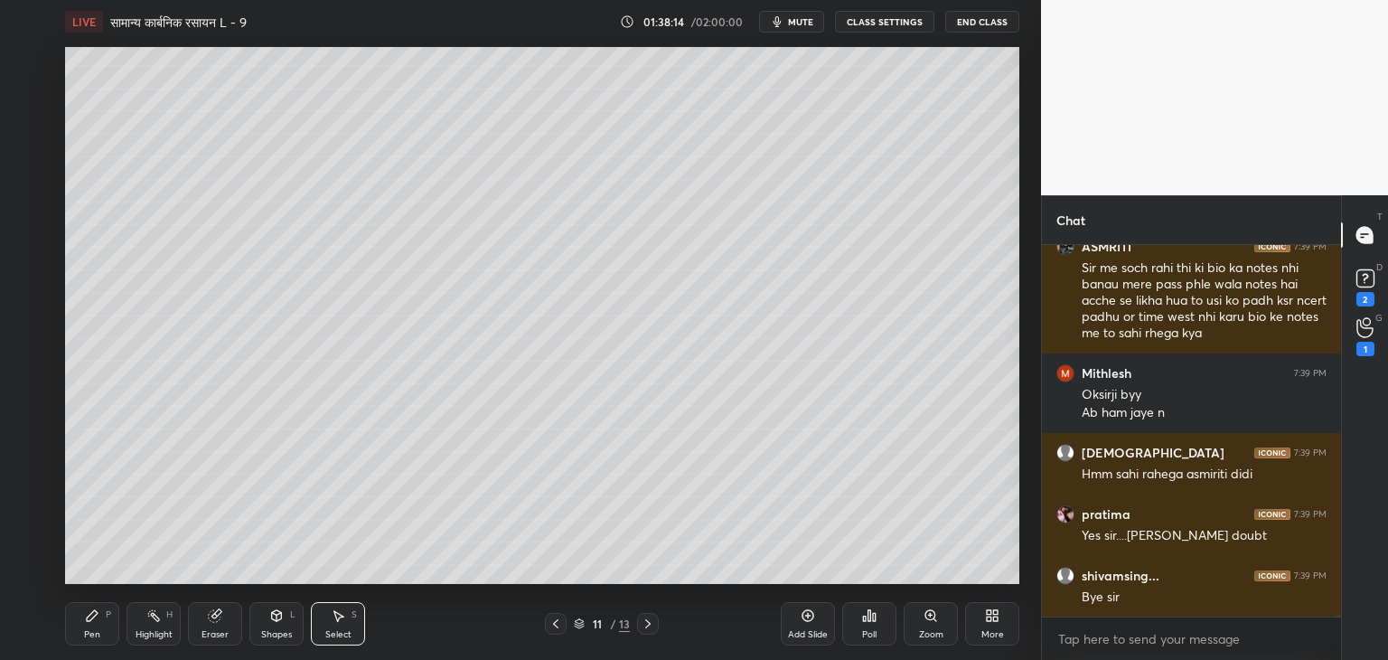
click at [88, 624] on div "Pen P" at bounding box center [92, 623] width 54 height 43
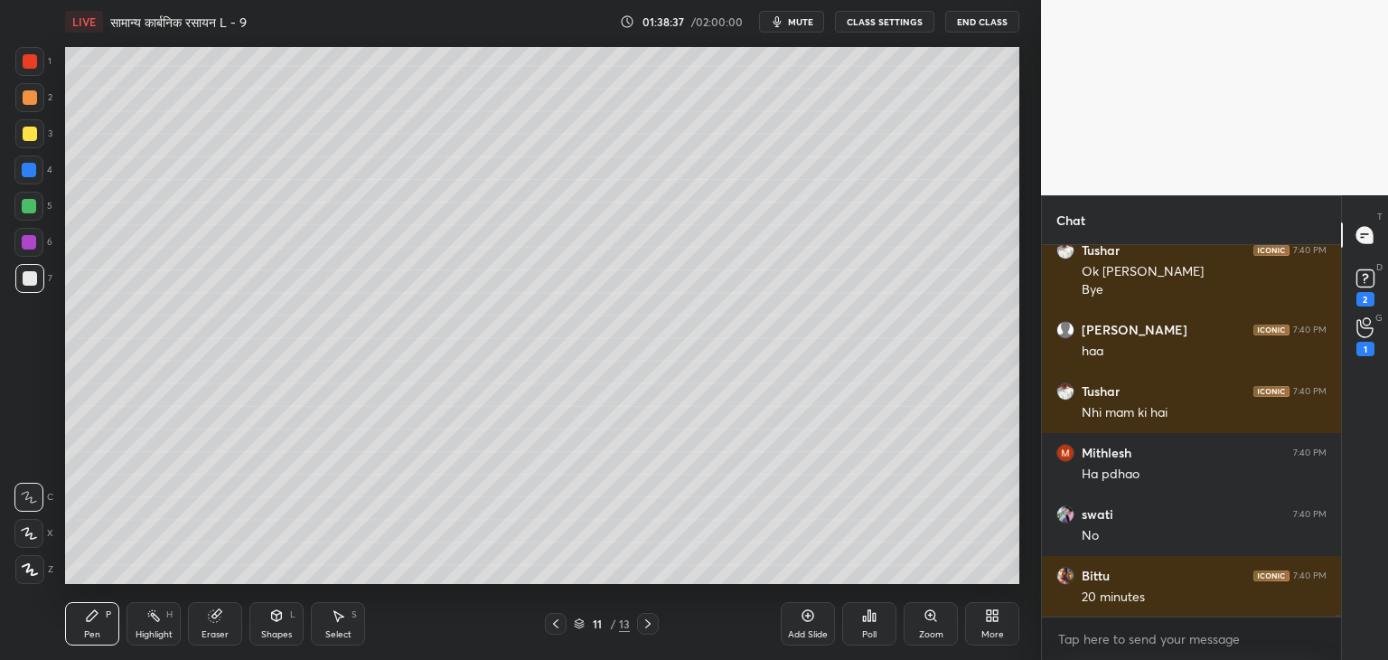
scroll to position [64714, 0]
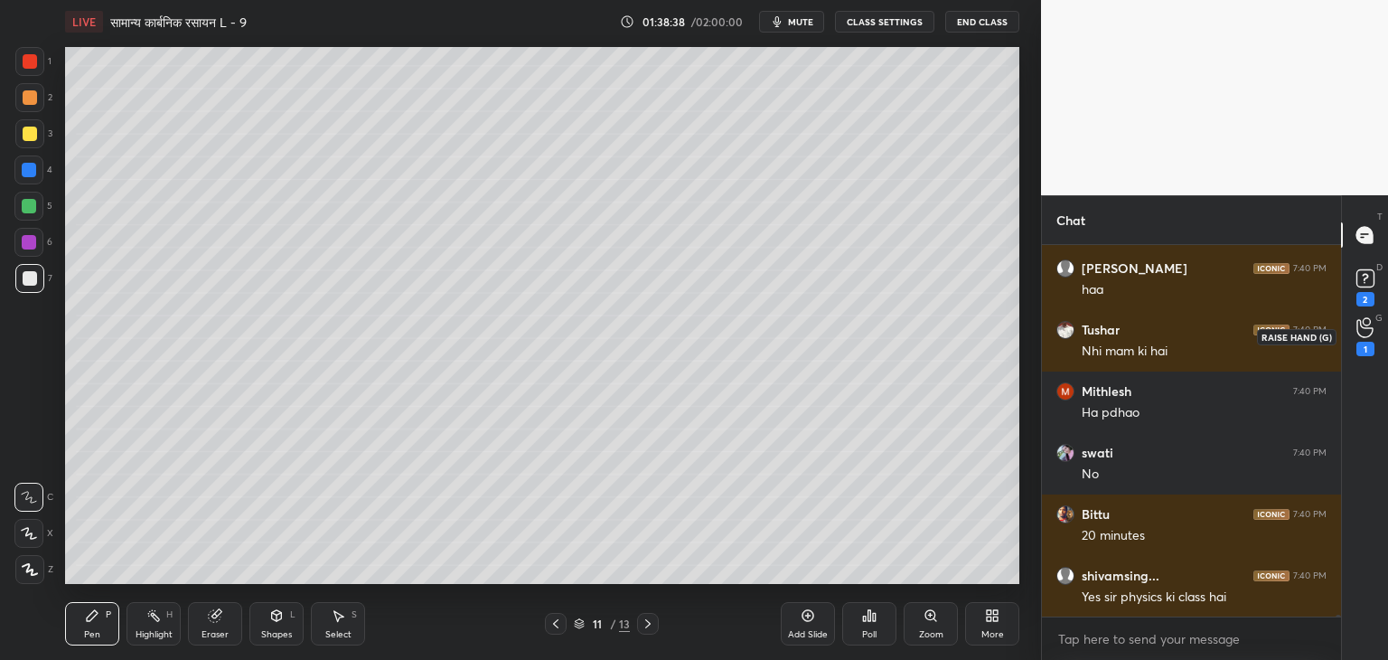
click at [1376, 341] on div "1" at bounding box center [1366, 336] width 36 height 33
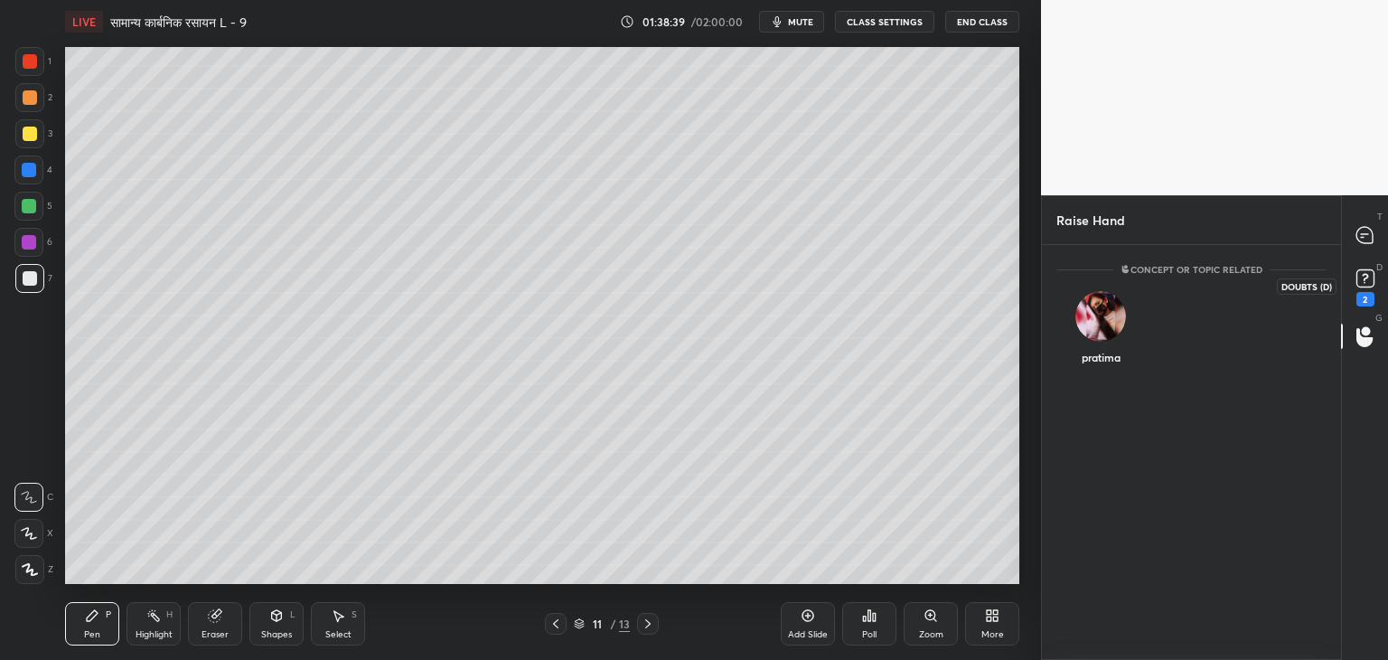
click at [1359, 294] on div "2" at bounding box center [1366, 299] width 18 height 14
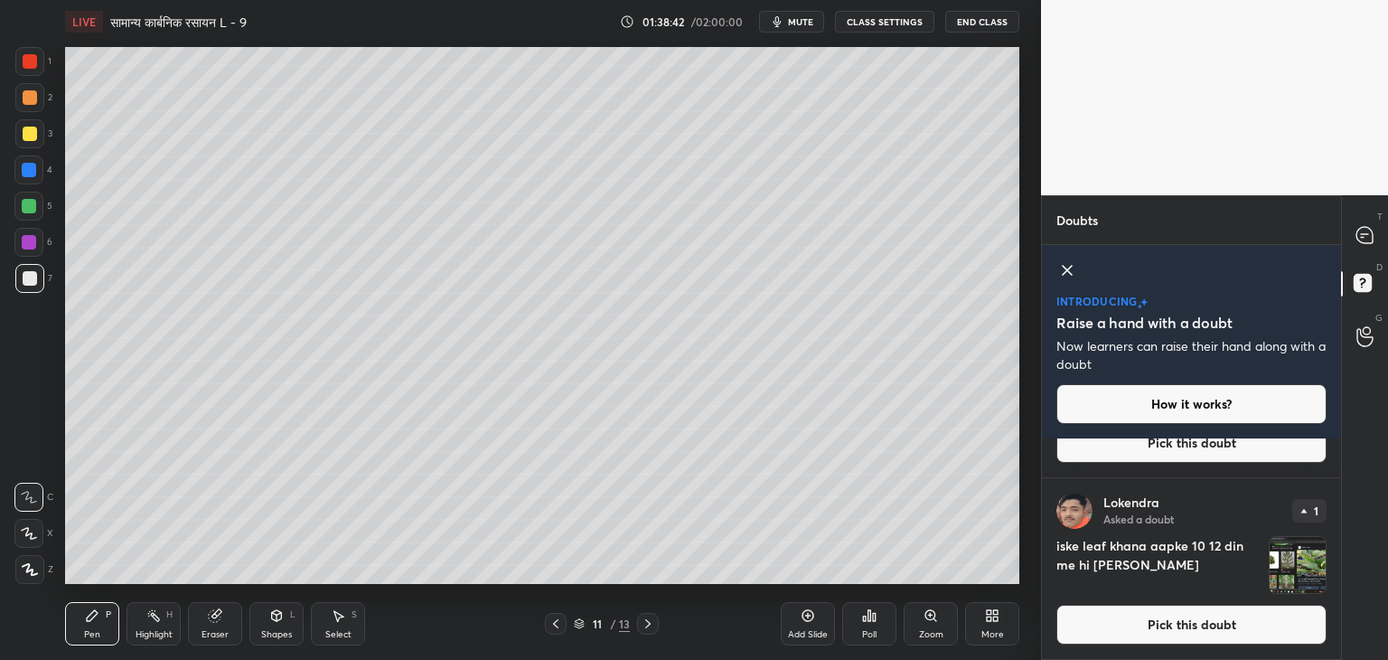
click at [1298, 569] on img "grid" at bounding box center [1298, 565] width 56 height 56
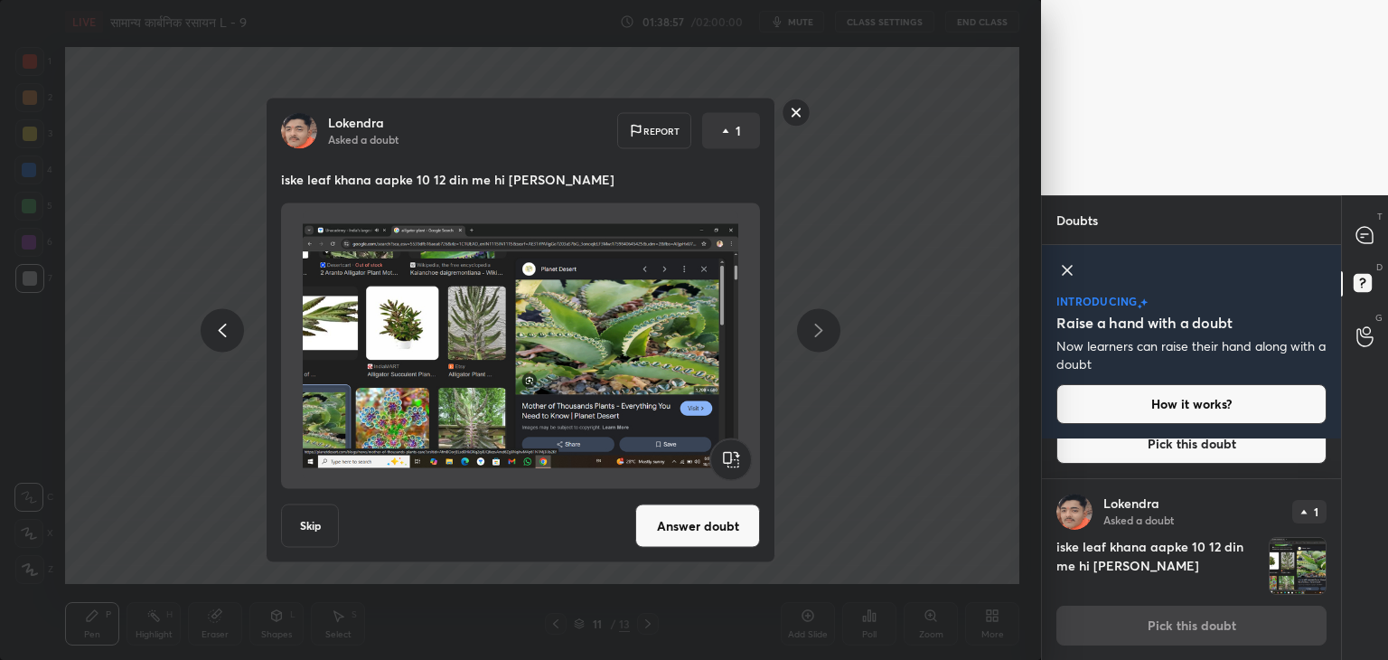
click at [307, 532] on button "Skip" at bounding box center [310, 525] width 58 height 43
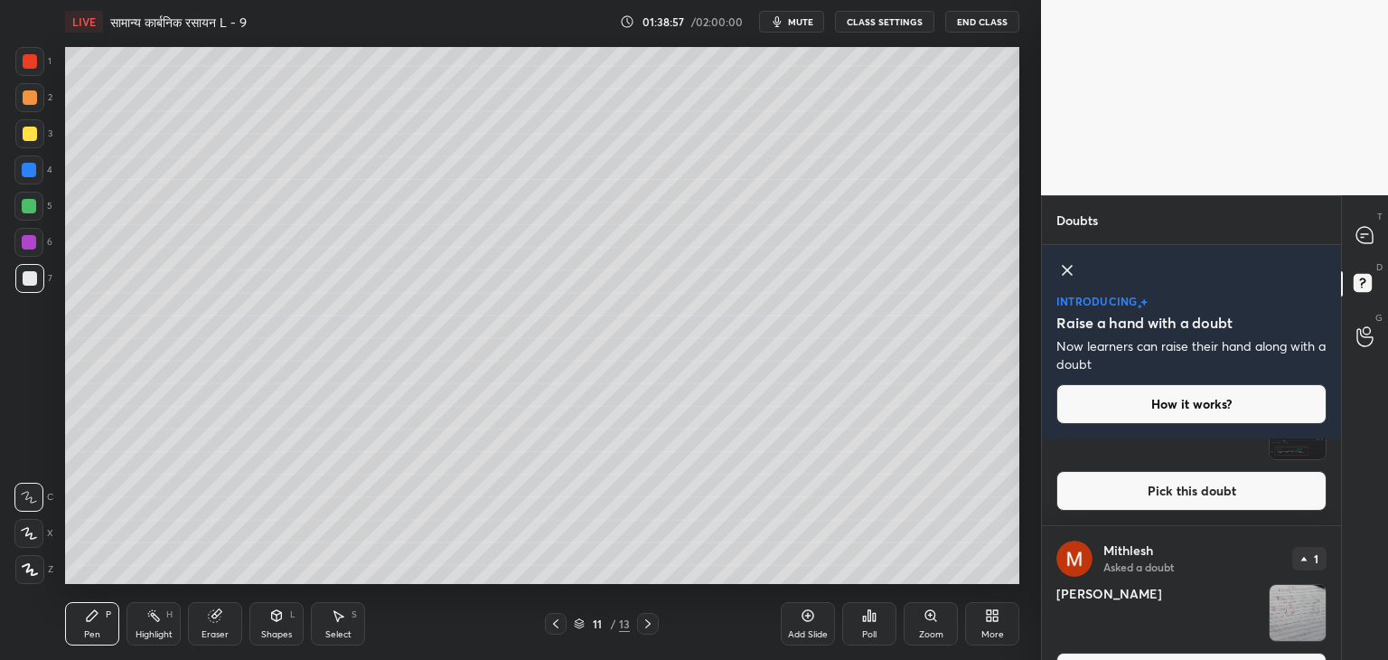
scroll to position [466, 0]
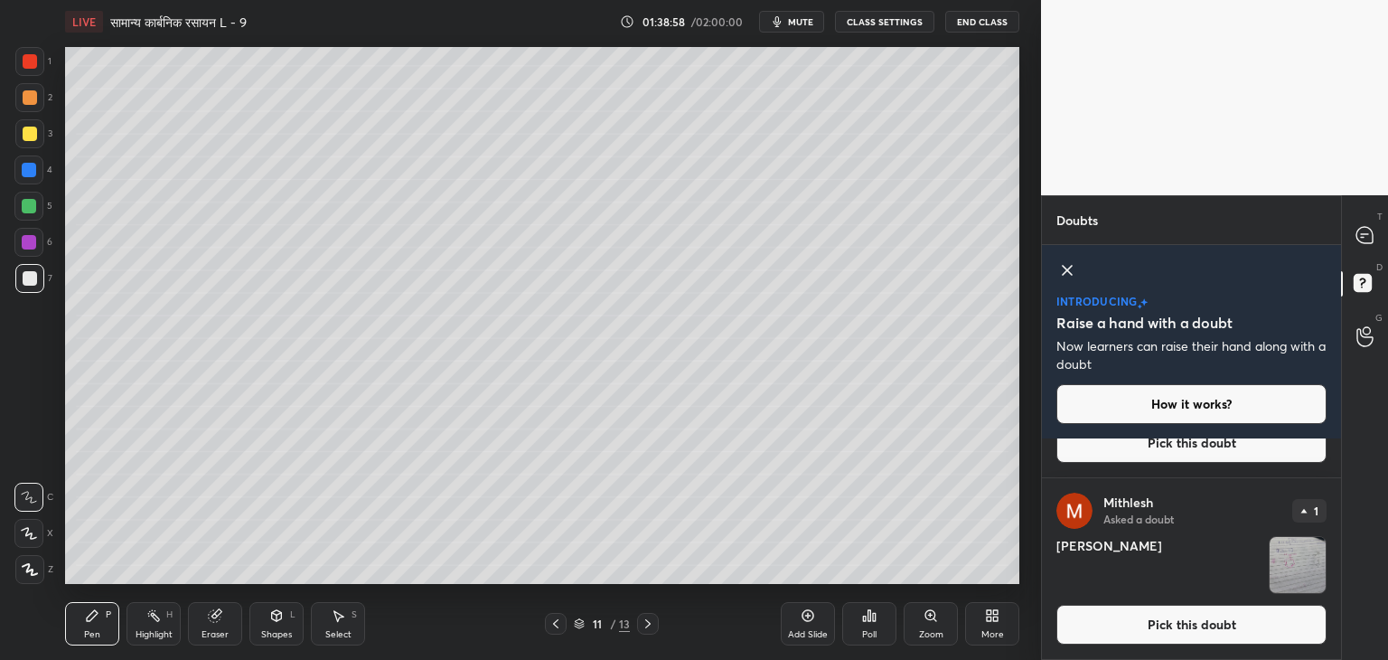
click at [1307, 576] on img "grid" at bounding box center [1298, 565] width 56 height 56
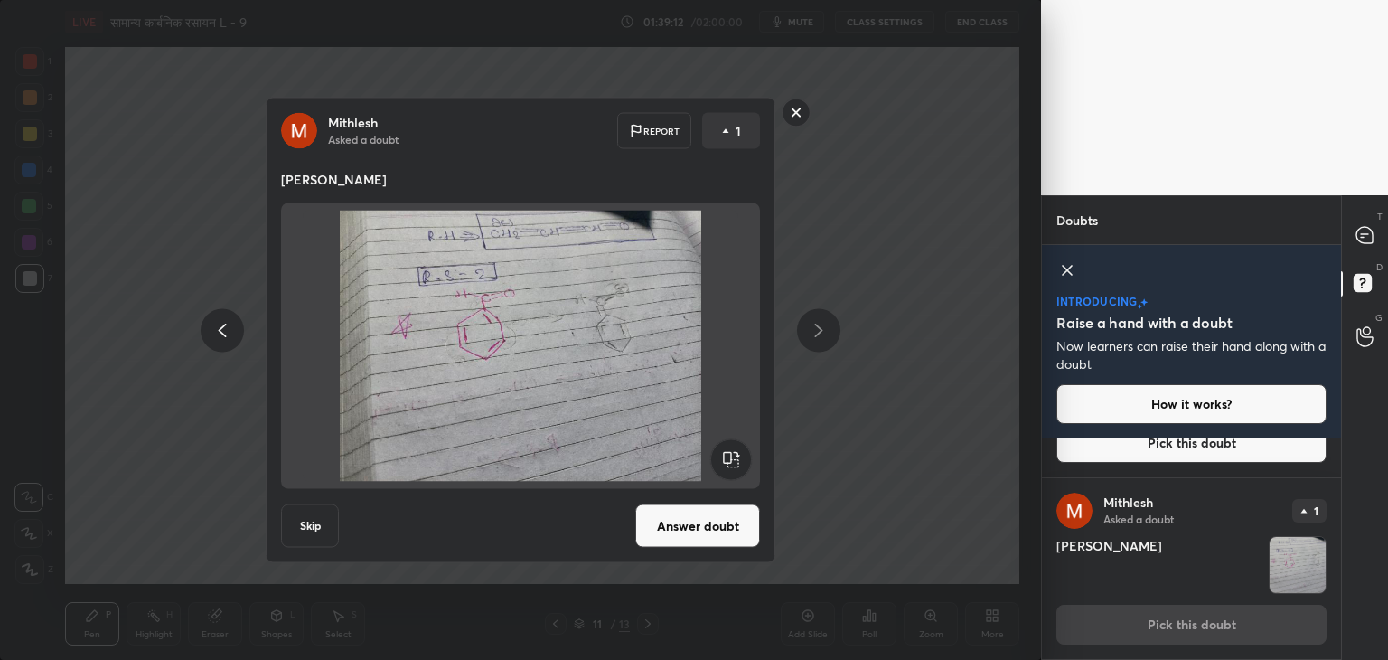
click at [738, 523] on button "Answer doubt" at bounding box center [697, 525] width 125 height 43
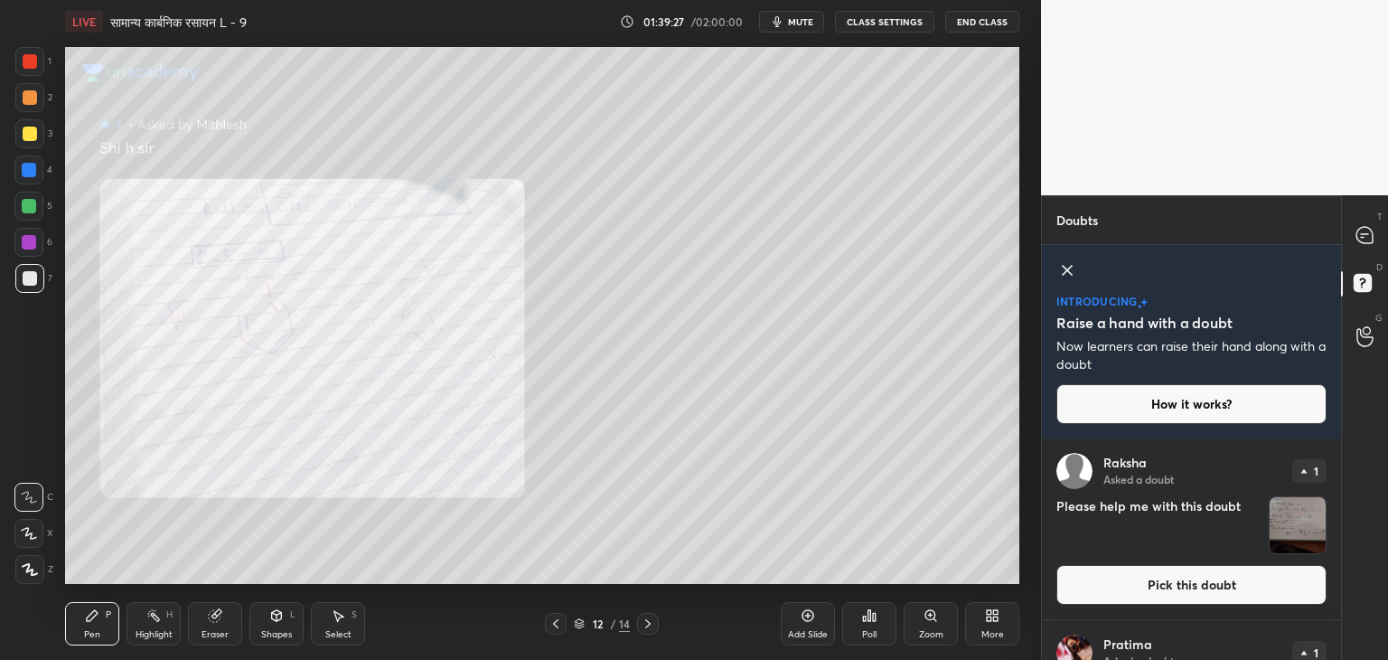
click at [30, 55] on div at bounding box center [30, 61] width 14 height 14
click at [1377, 230] on div at bounding box center [1366, 235] width 36 height 33
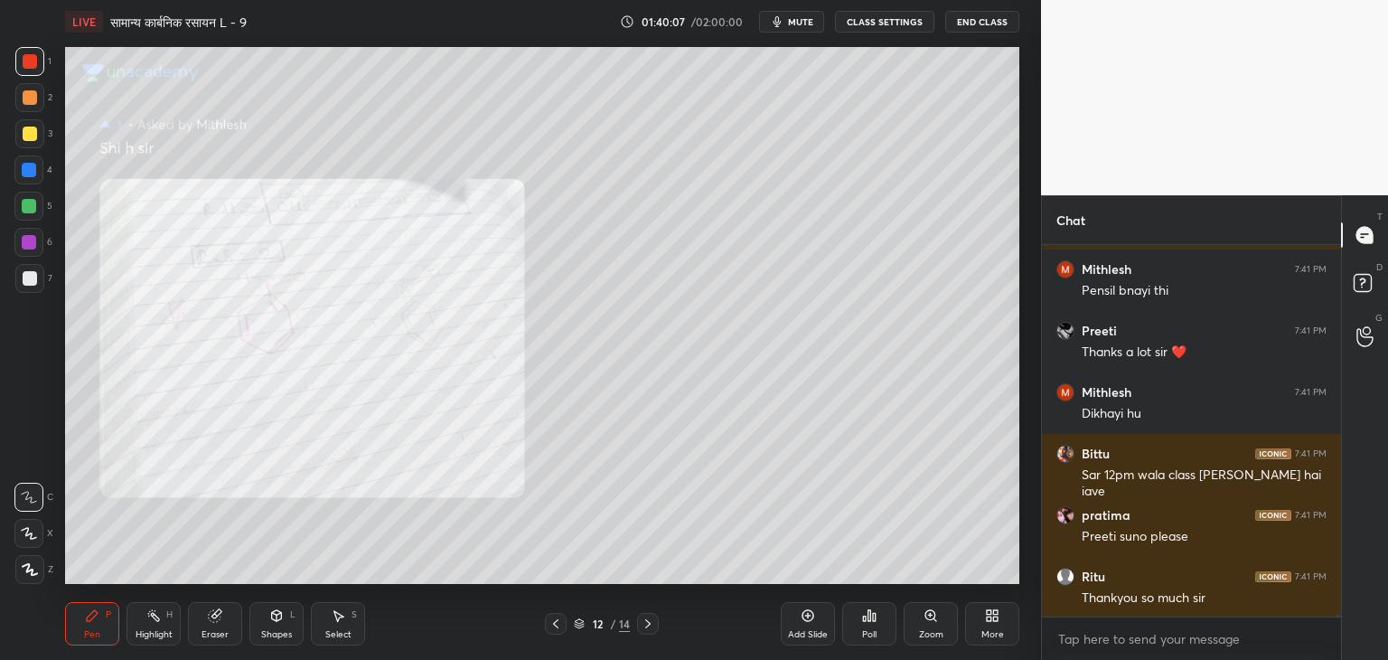
scroll to position [66398, 0]
click at [1356, 276] on rect at bounding box center [1362, 283] width 17 height 17
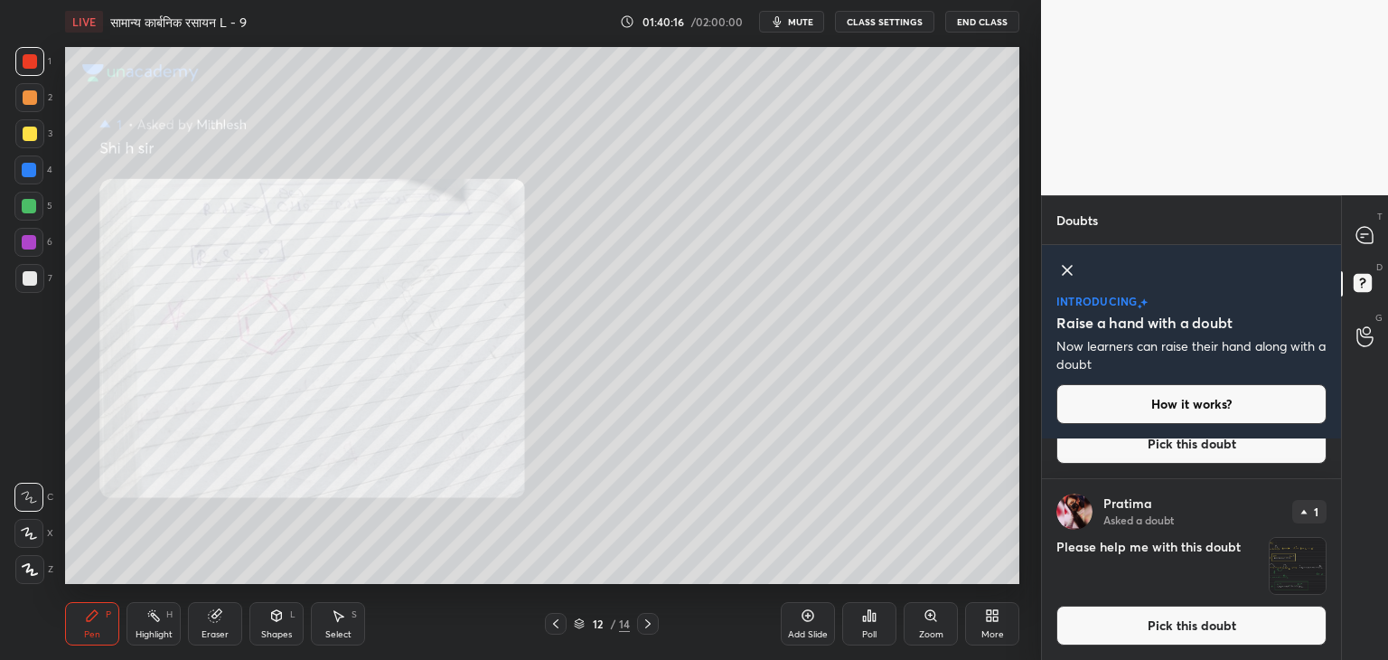
scroll to position [285, 0]
click at [1298, 559] on img "grid" at bounding box center [1298, 565] width 56 height 56
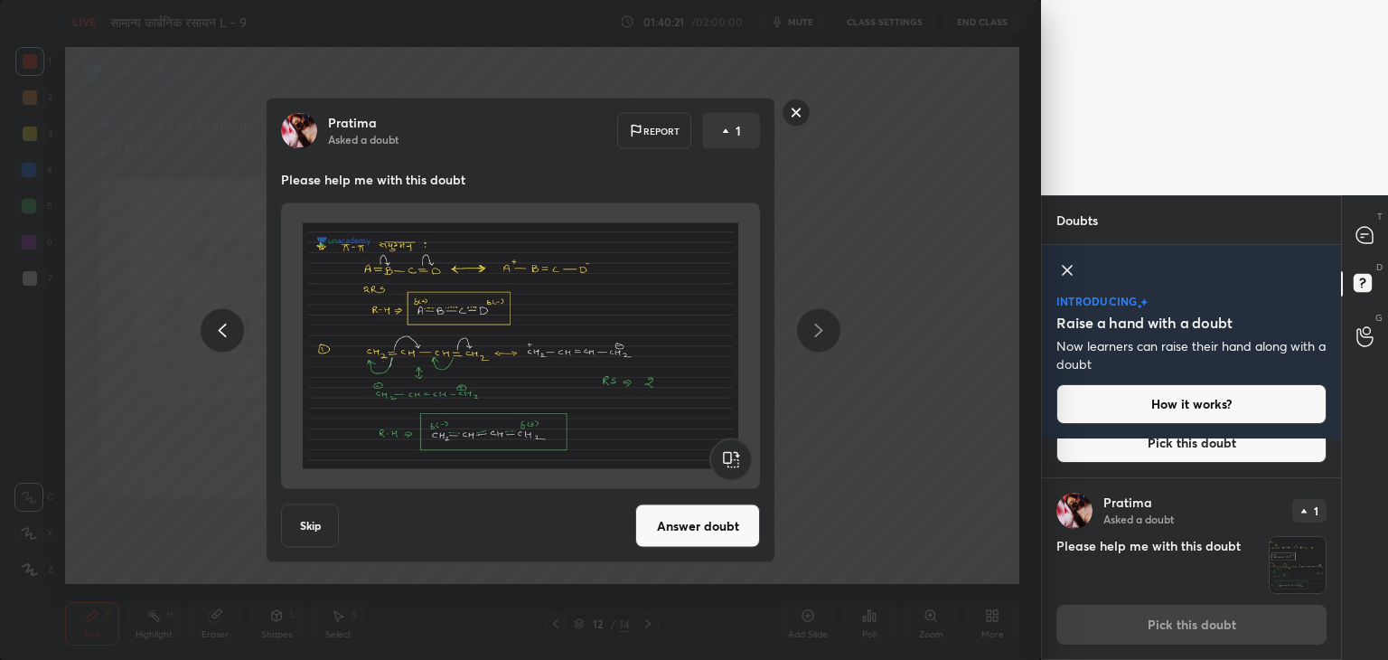
click at [1063, 263] on icon at bounding box center [1068, 270] width 22 height 22
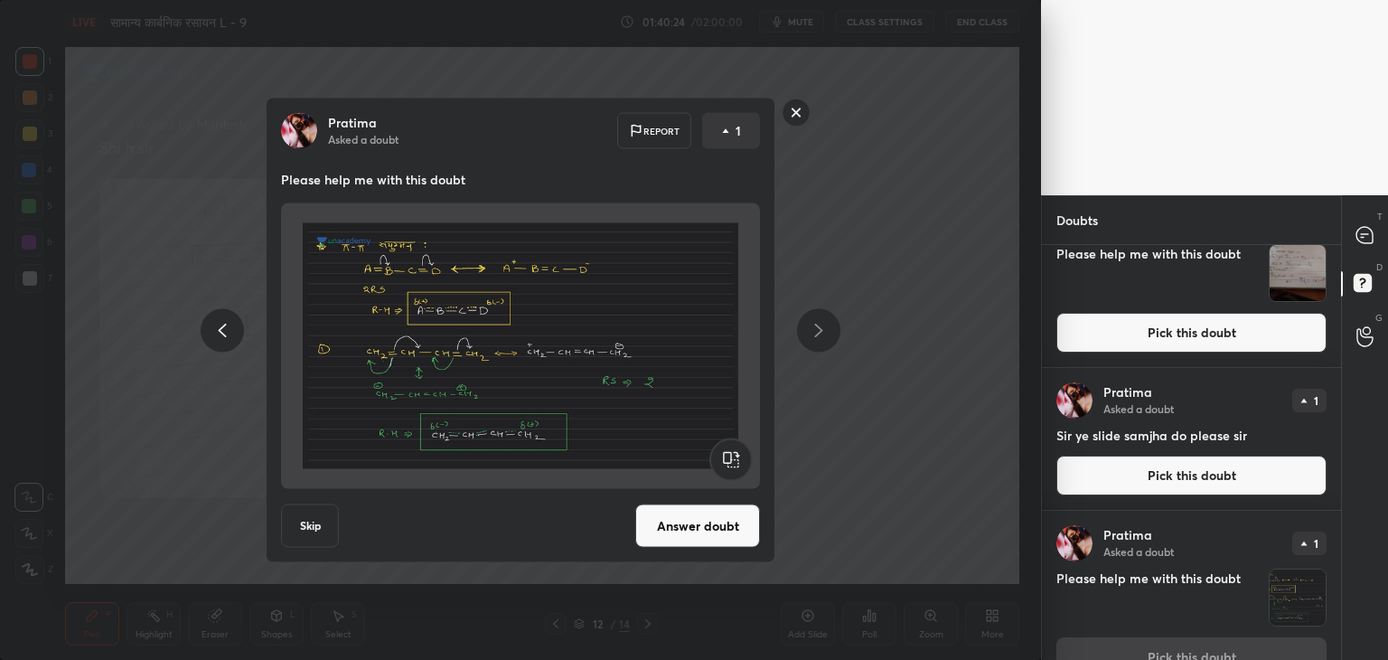
scroll to position [90, 0]
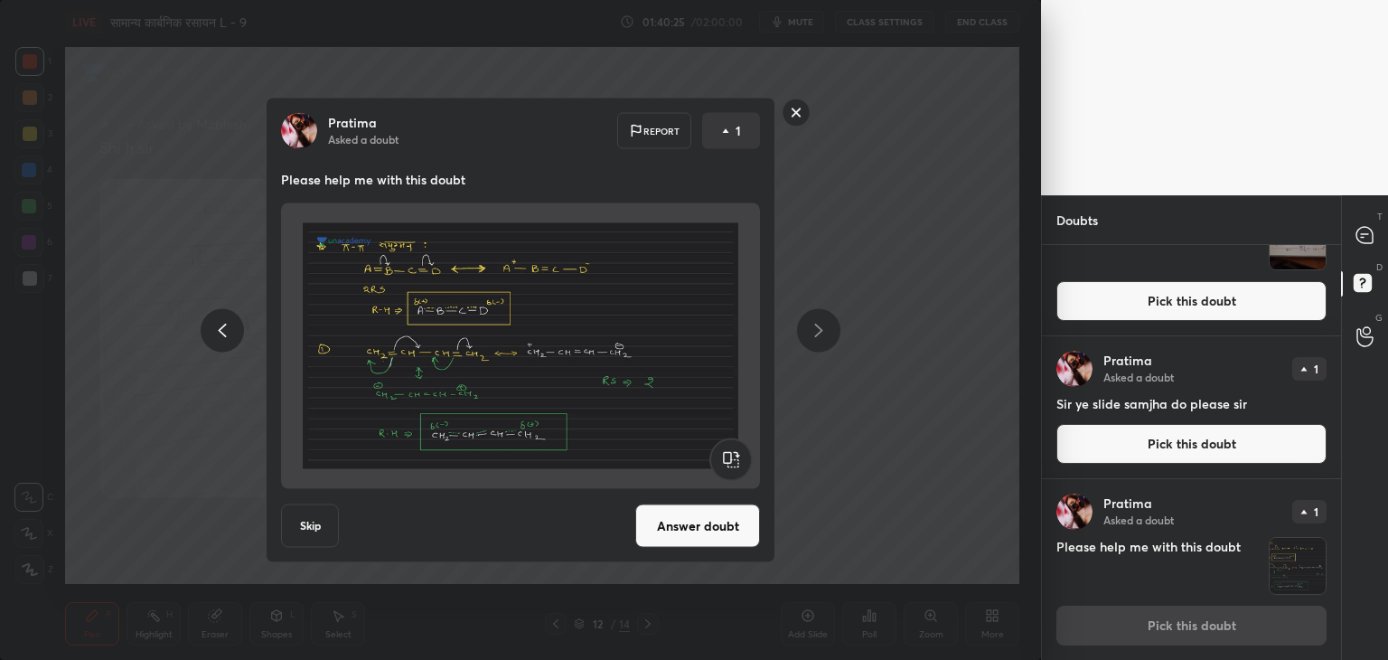
click at [1302, 549] on img "grid" at bounding box center [1298, 566] width 56 height 56
click at [710, 532] on button "Answer doubt" at bounding box center [697, 525] width 125 height 43
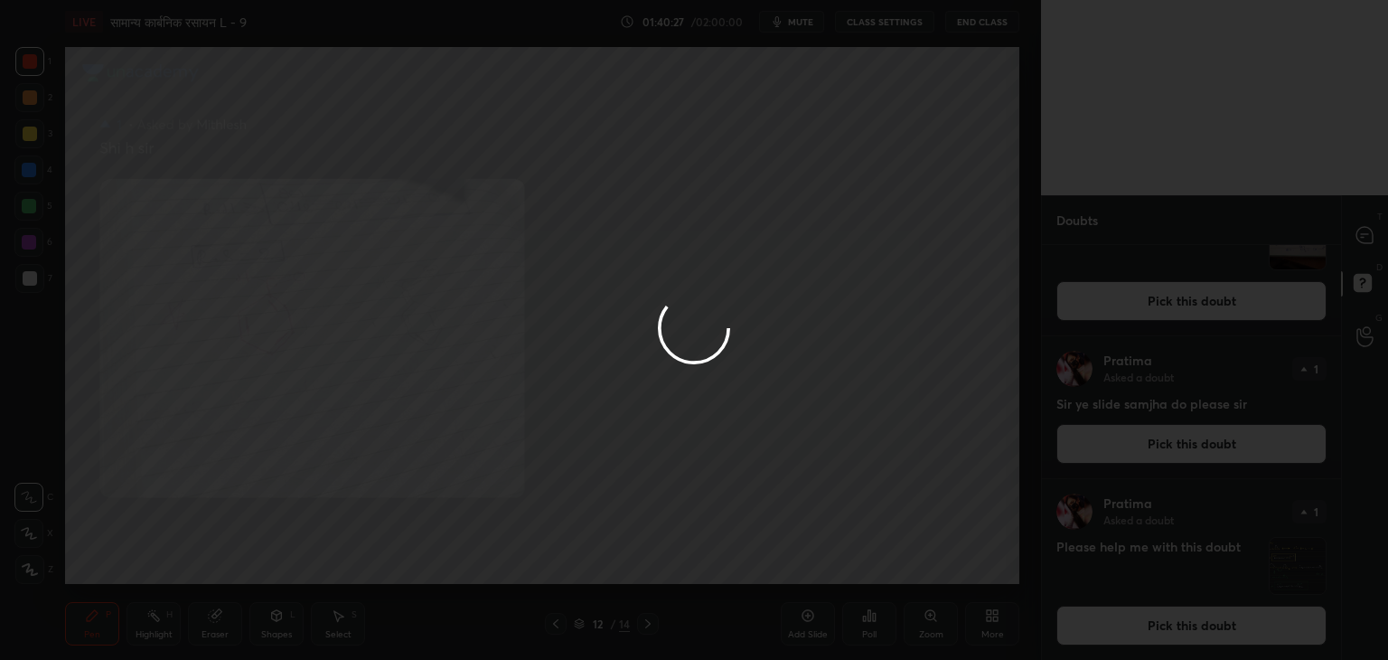
scroll to position [0, 0]
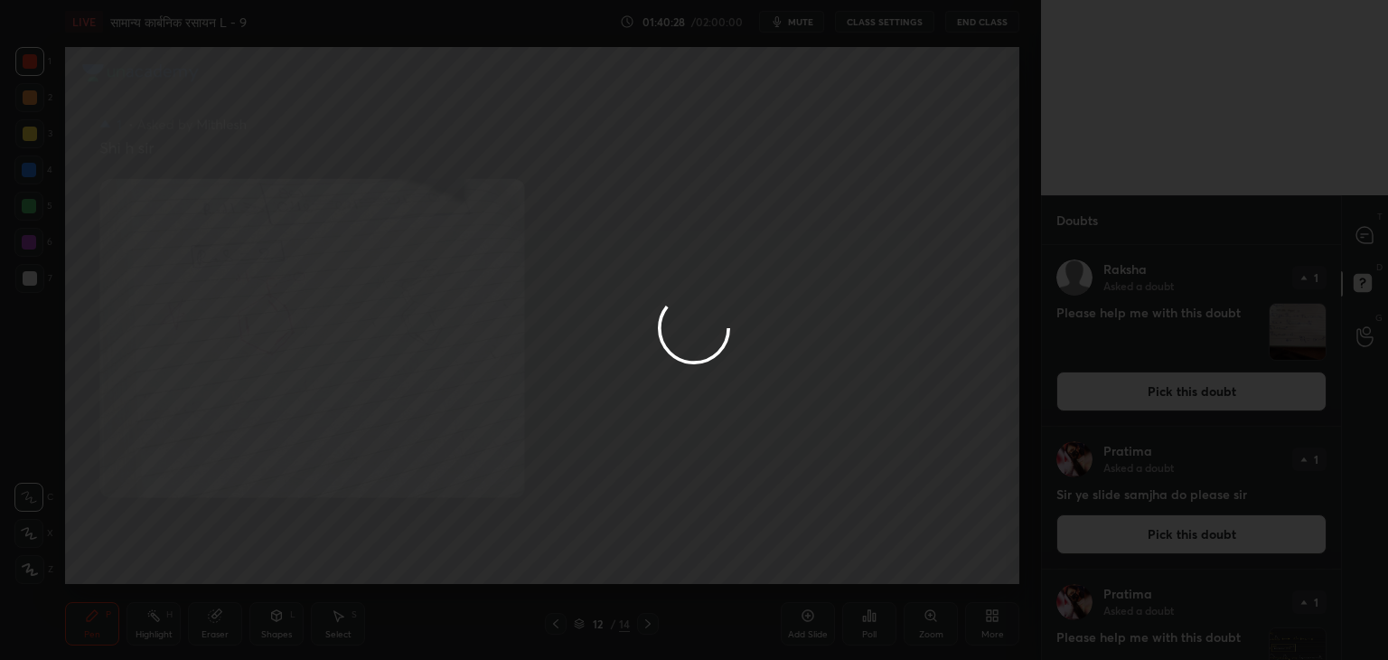
click at [1366, 331] on div at bounding box center [694, 330] width 1388 height 660
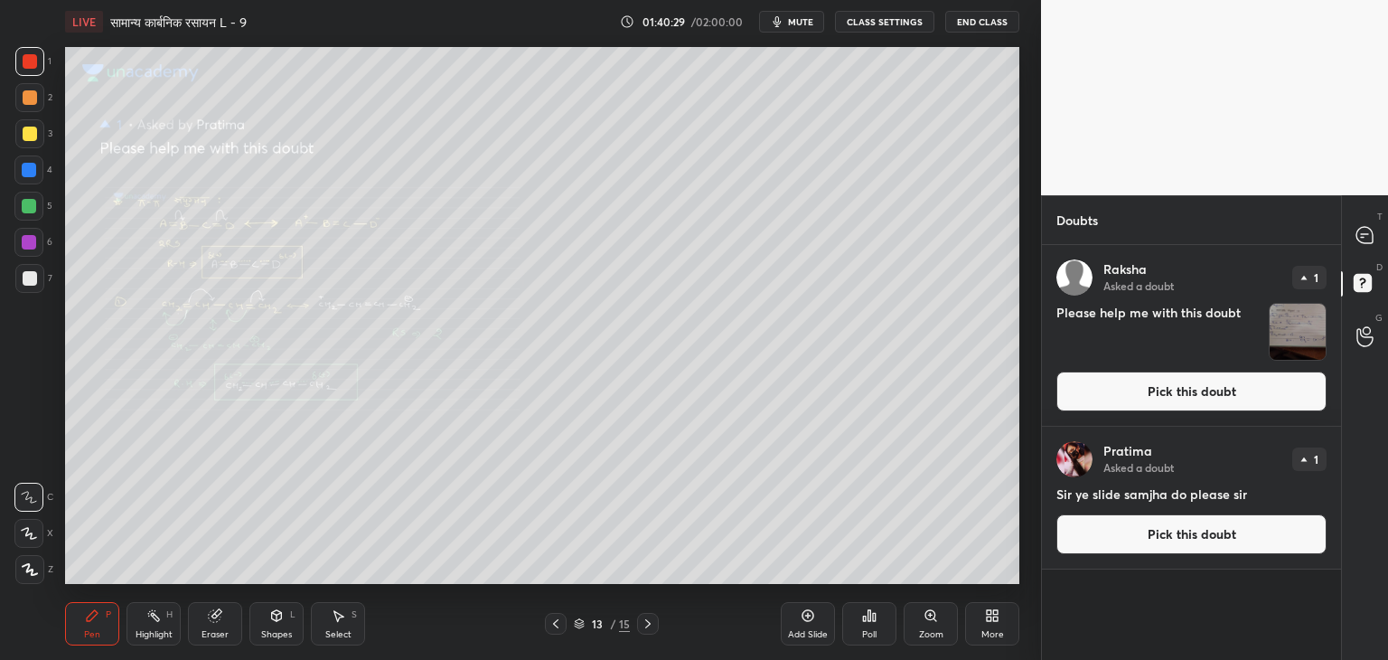
click at [1386, 327] on div "G Raise Hand (G)" at bounding box center [1365, 336] width 46 height 51
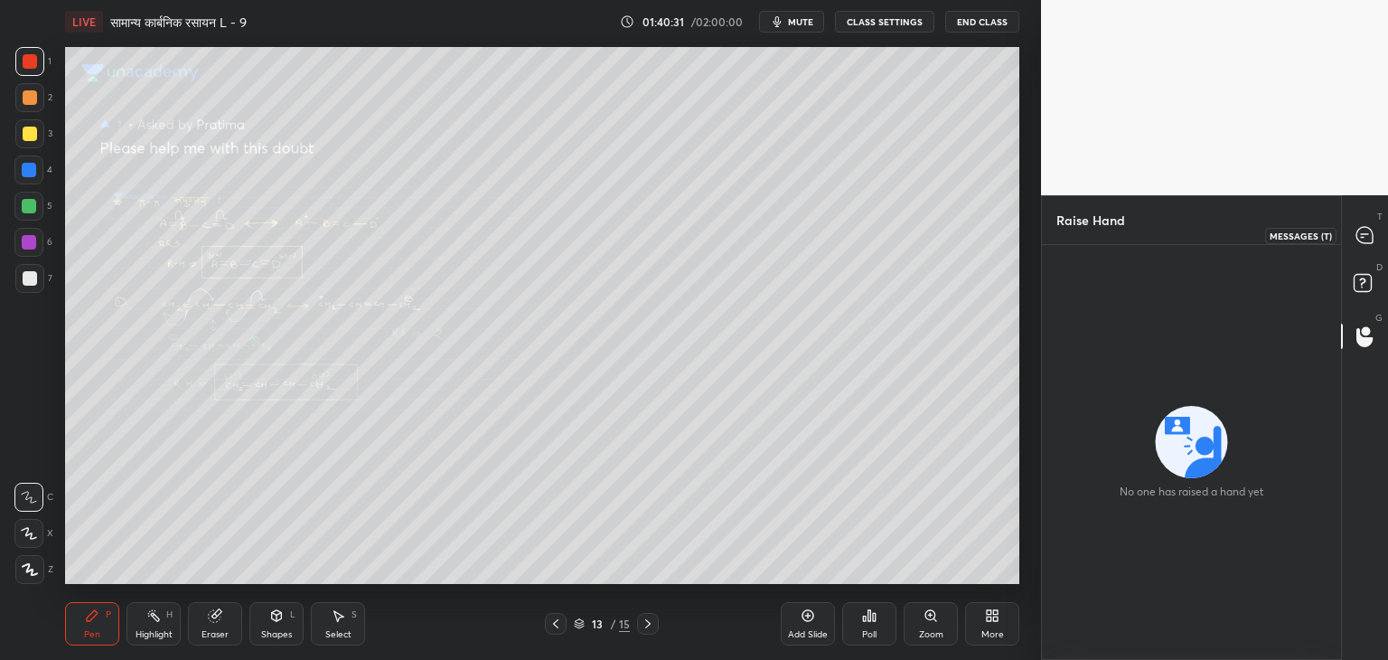
click at [1357, 226] on icon at bounding box center [1365, 235] width 19 height 19
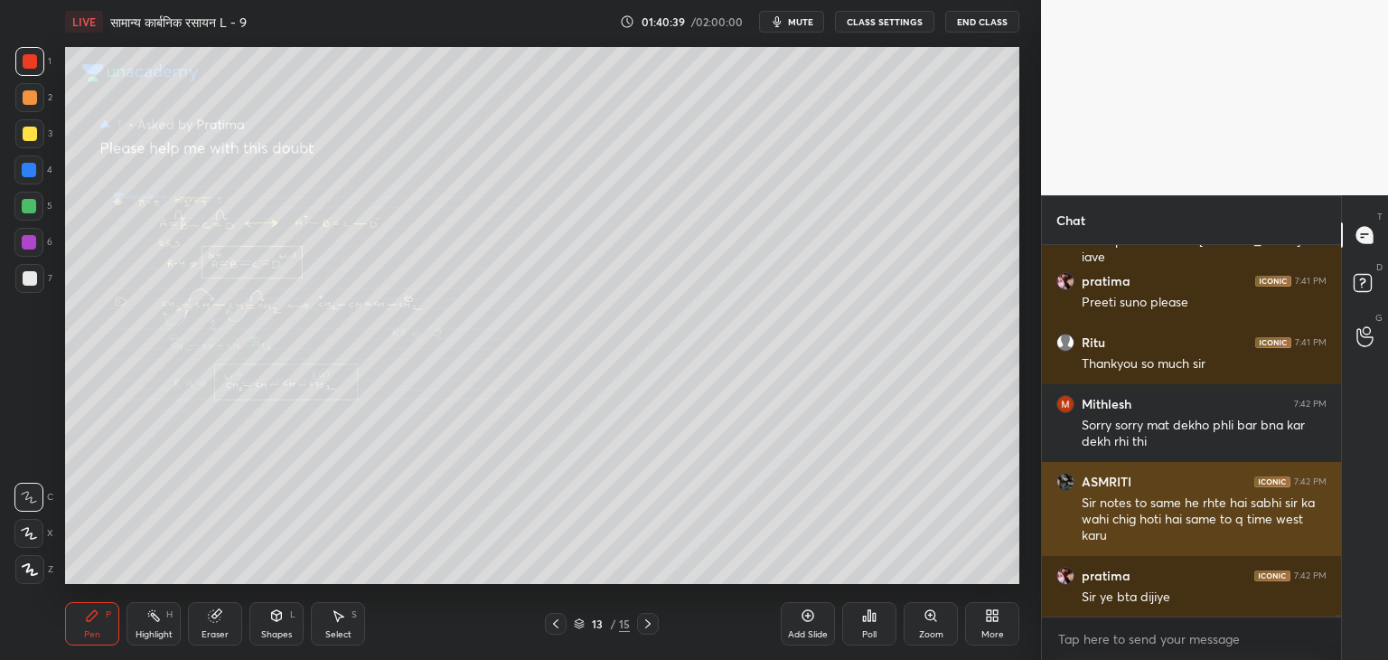
scroll to position [66664, 0]
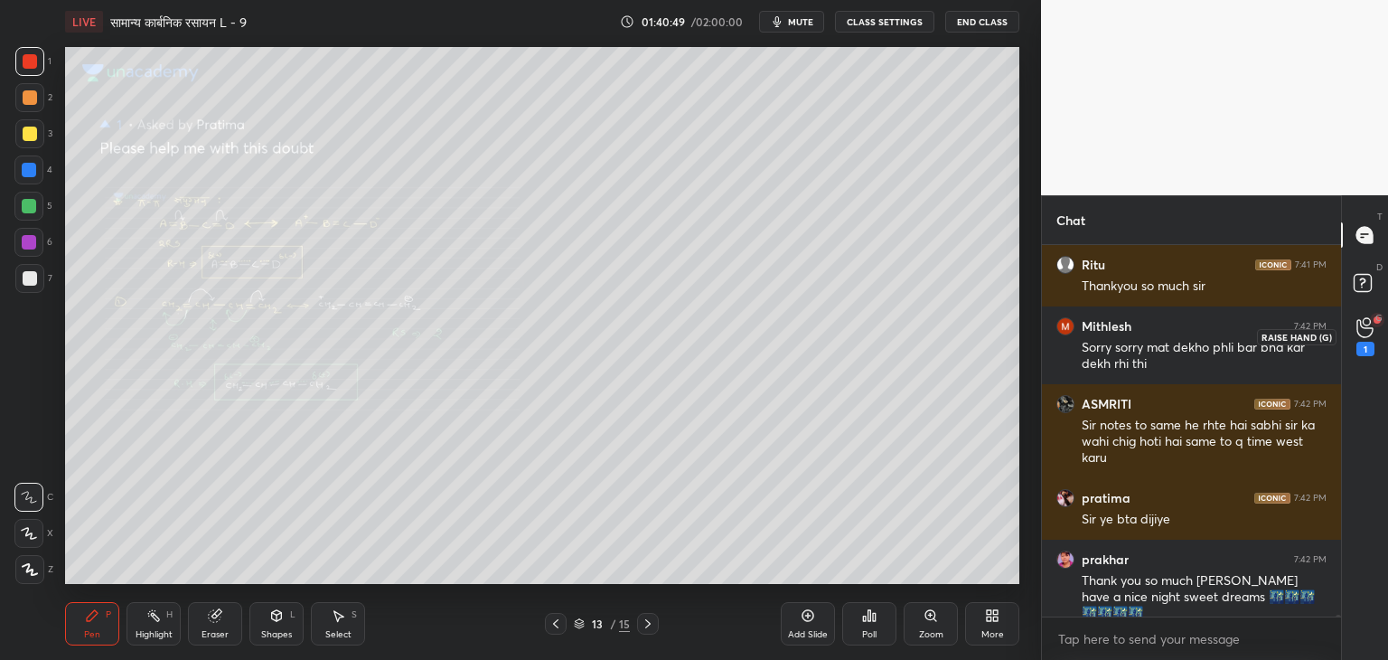
click at [1383, 337] on div "G Raise Hand (G) 1" at bounding box center [1365, 336] width 46 height 51
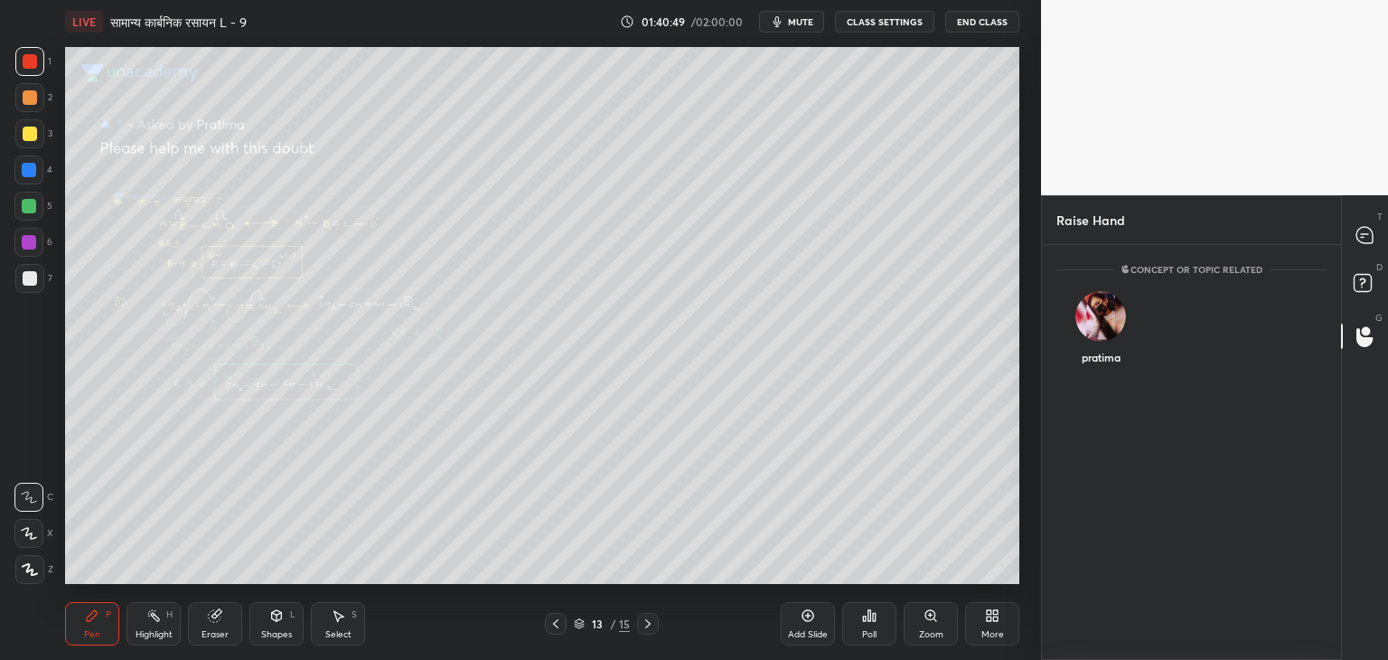
scroll to position [5, 5]
click at [1106, 334] on div "pratima INVITE" at bounding box center [1101, 336] width 89 height 114
click at [1109, 377] on button "INVITE" at bounding box center [1101, 369] width 73 height 23
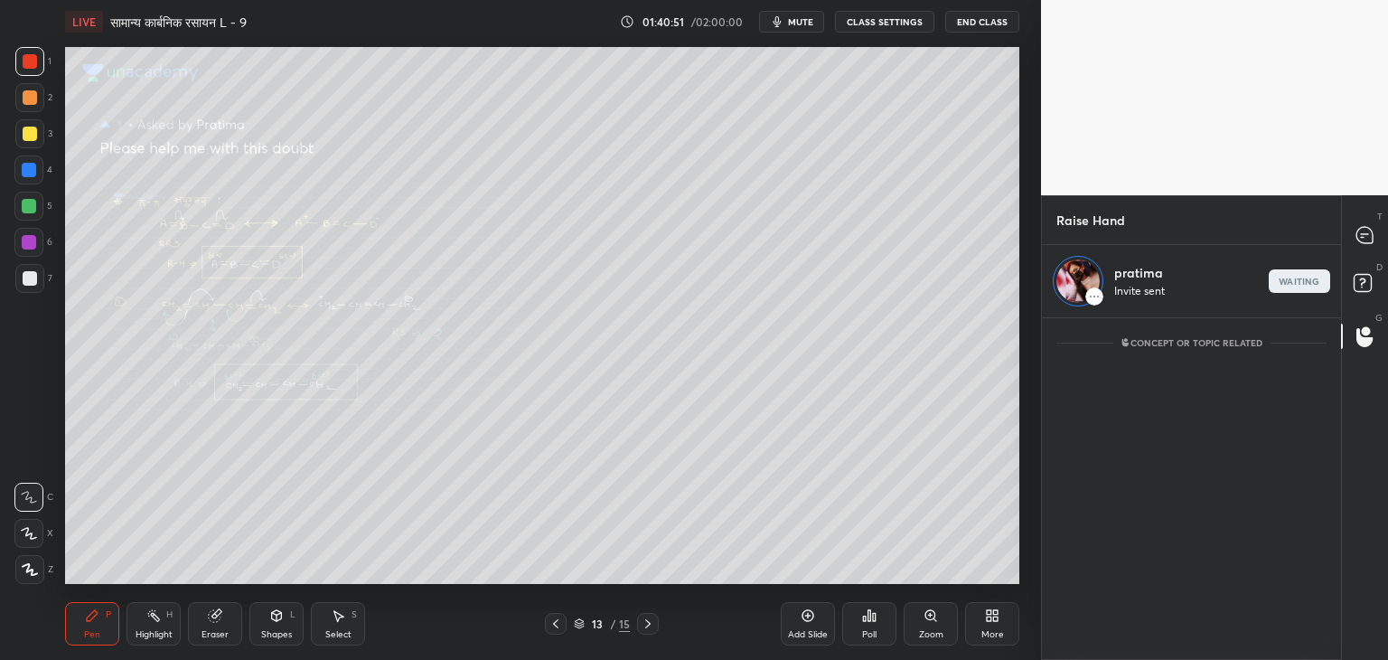
scroll to position [6, 5]
click at [23, 139] on div at bounding box center [30, 134] width 14 height 14
click at [1298, 284] on p "end" at bounding box center [1300, 281] width 20 height 9
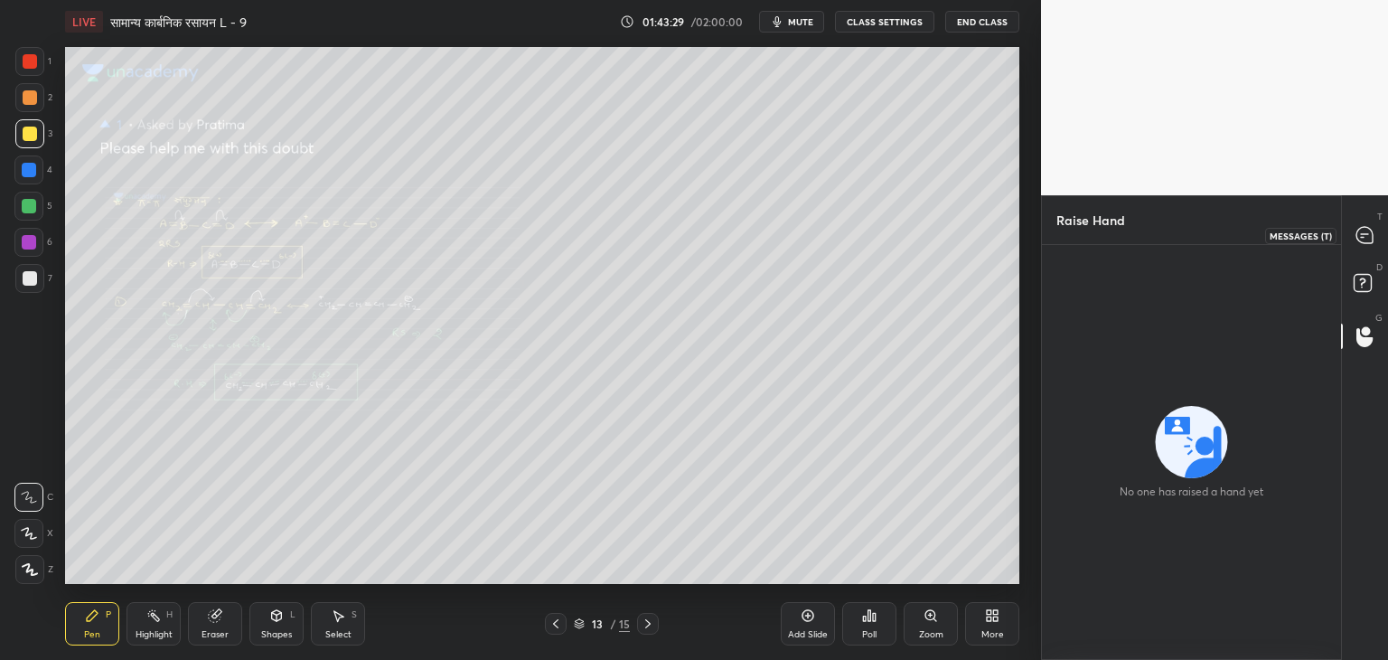
click at [1381, 233] on div at bounding box center [1366, 235] width 36 height 33
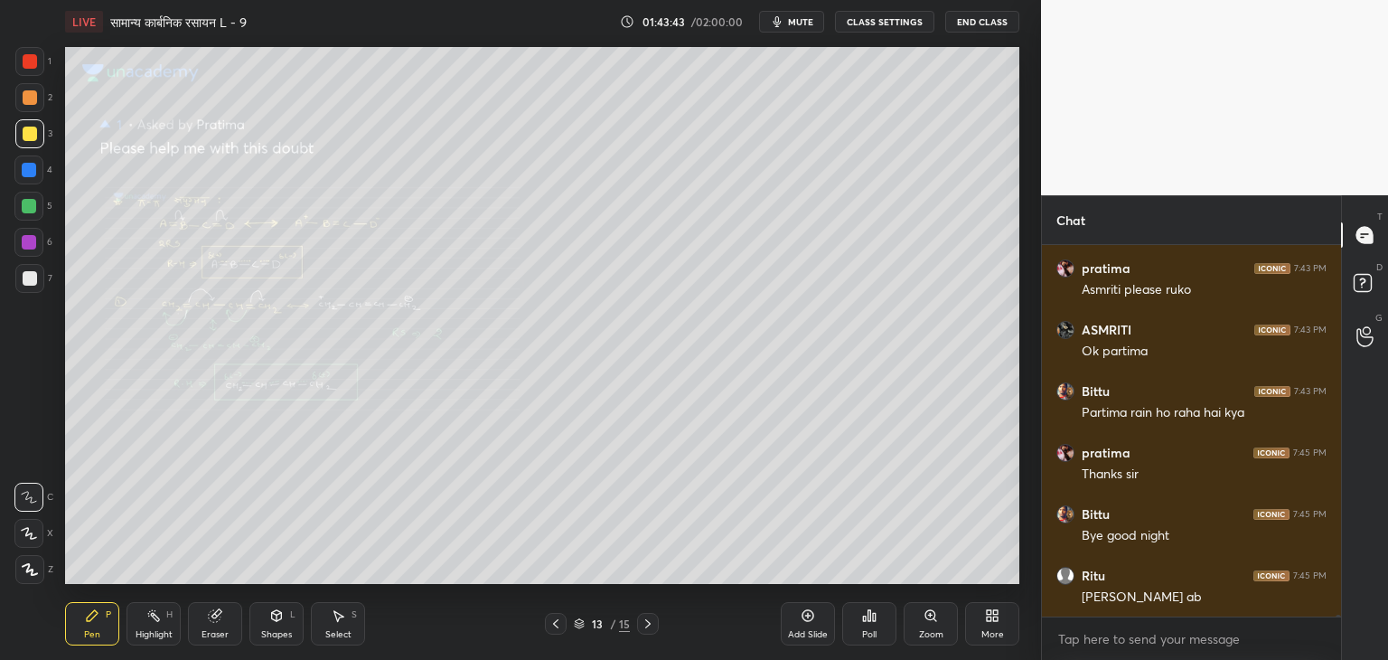
scroll to position [67156, 0]
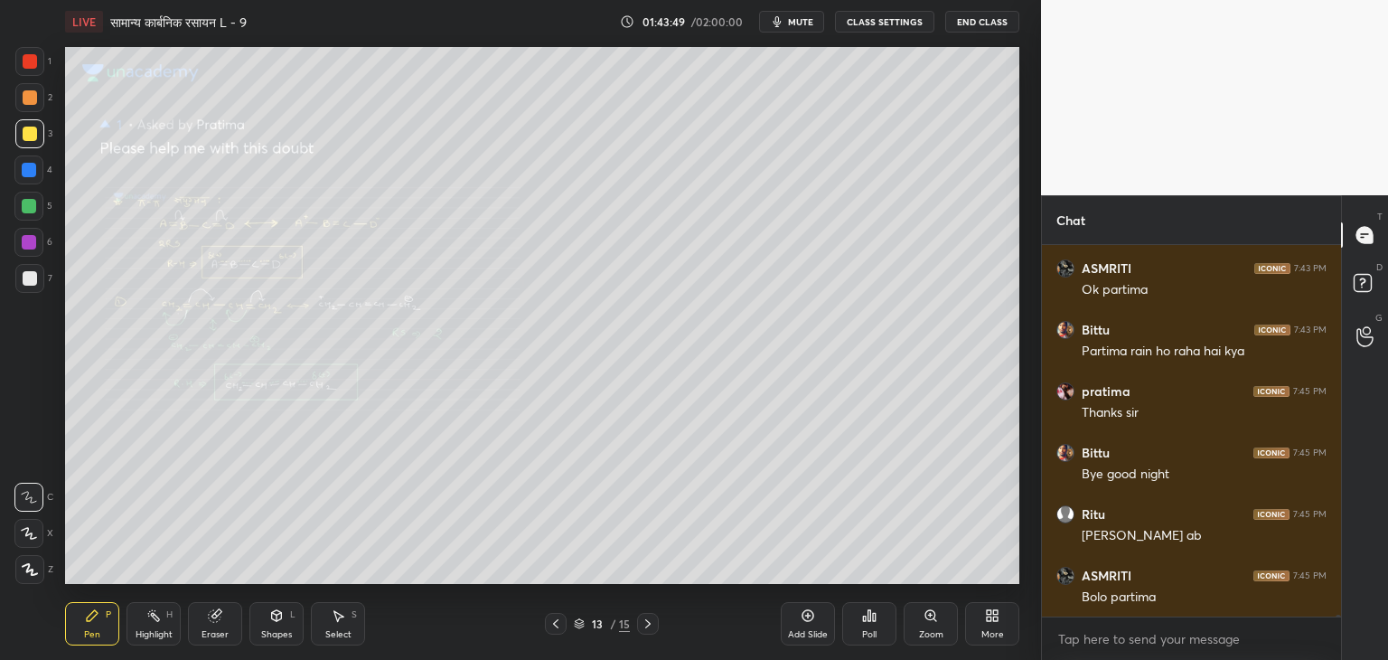
click at [981, 22] on button "End Class" at bounding box center [982, 22] width 74 height 22
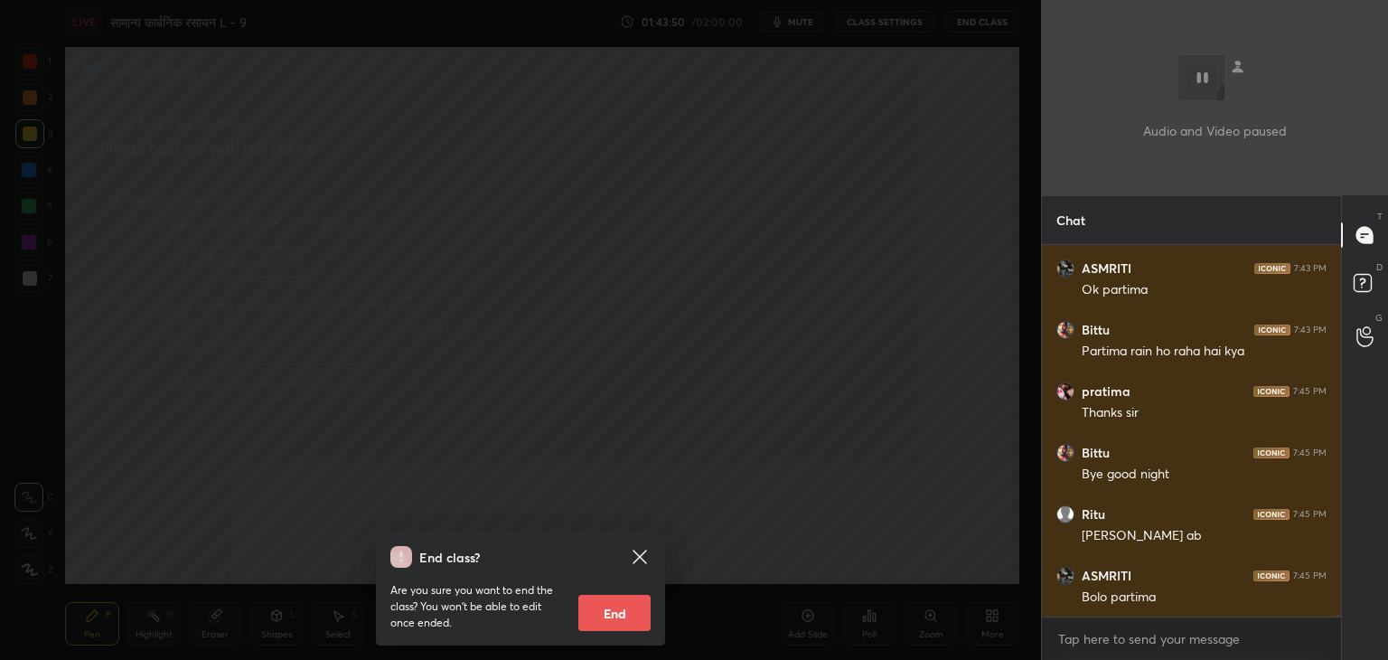
scroll to position [67217, 0]
click at [624, 608] on button "End" at bounding box center [614, 613] width 72 height 36
type textarea "x"
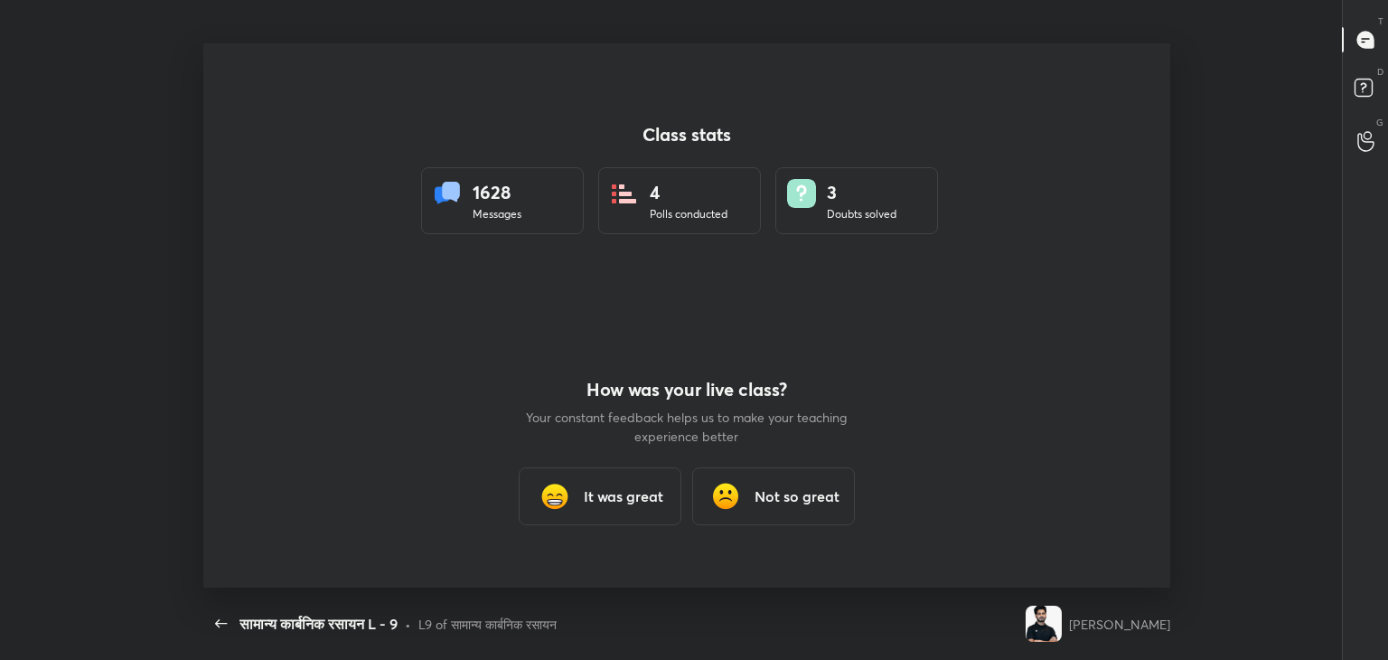
scroll to position [5, 0]
click at [552, 510] on img at bounding box center [555, 496] width 36 height 36
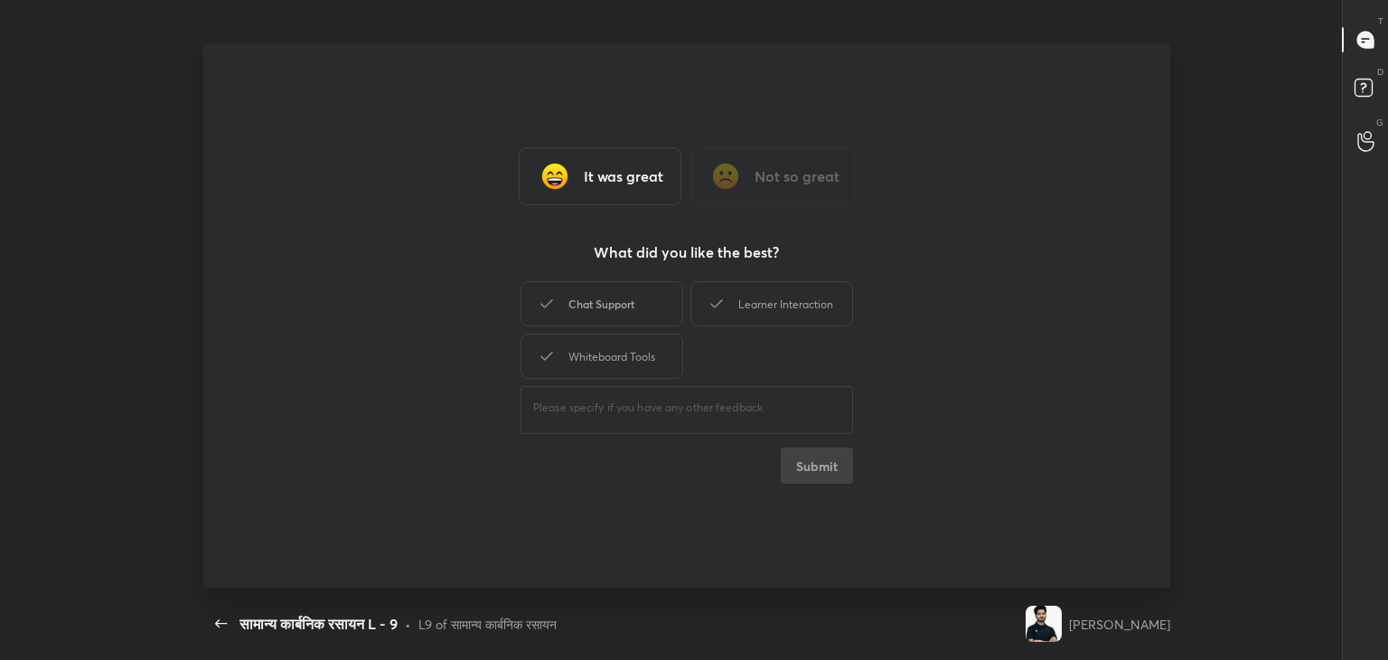
click at [589, 312] on div "Chat Support" at bounding box center [602, 303] width 163 height 45
click at [596, 332] on div "Chat Support Learner Interaction Whiteboard Tools" at bounding box center [687, 329] width 333 height 105
click at [653, 367] on div "Whiteboard Tools" at bounding box center [602, 356] width 163 height 45
click at [798, 279] on div "Chat Support Learner Interaction Whiteboard Tools" at bounding box center [687, 329] width 333 height 105
click at [798, 300] on div "Learner Interaction" at bounding box center [772, 303] width 163 height 45
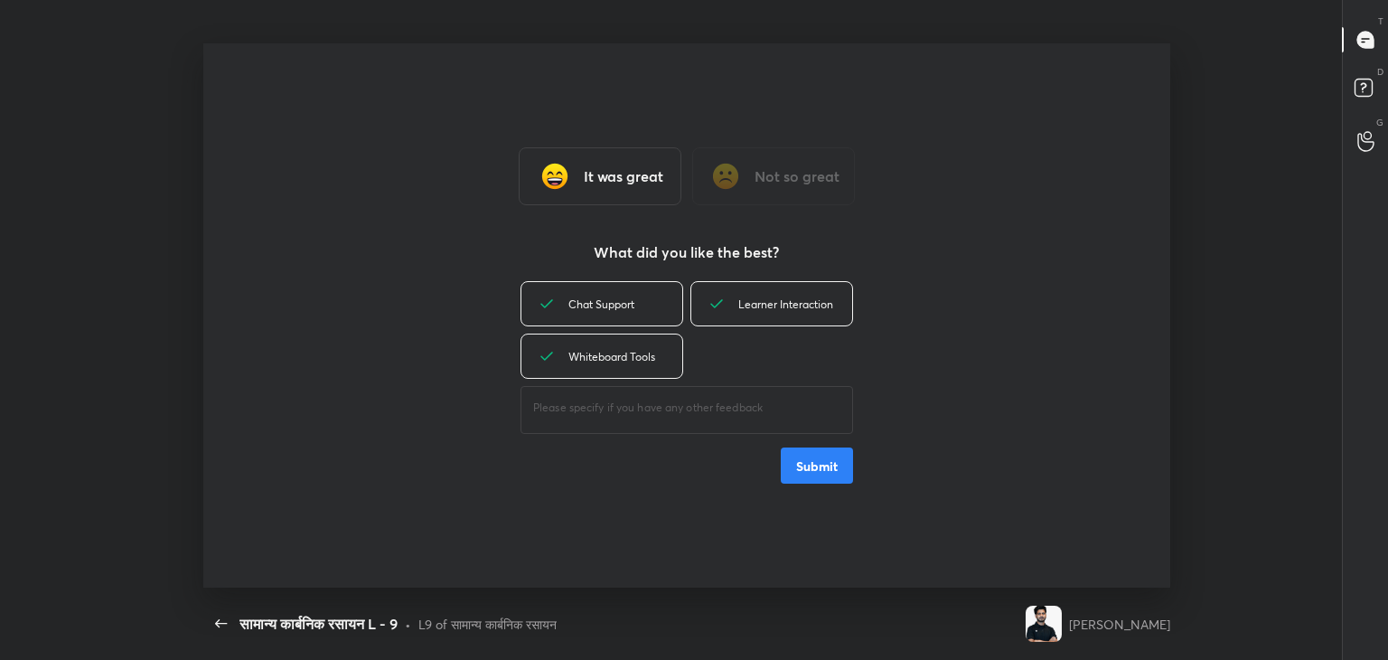
click at [817, 464] on button "Submit" at bounding box center [817, 465] width 72 height 36
